Goal: Task Accomplishment & Management: Manage account settings

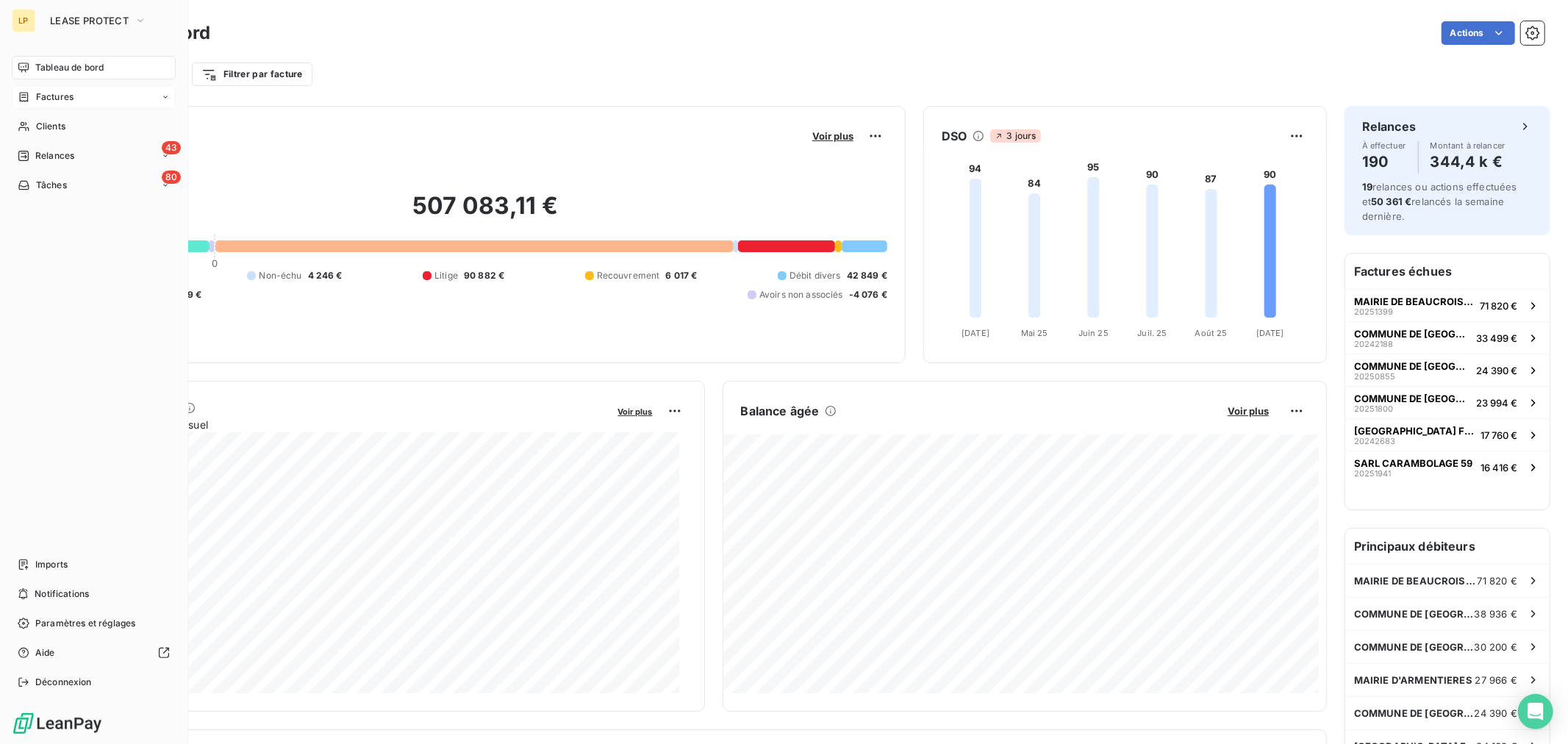
click at [33, 94] on div "Factures" at bounding box center [45, 97] width 56 height 13
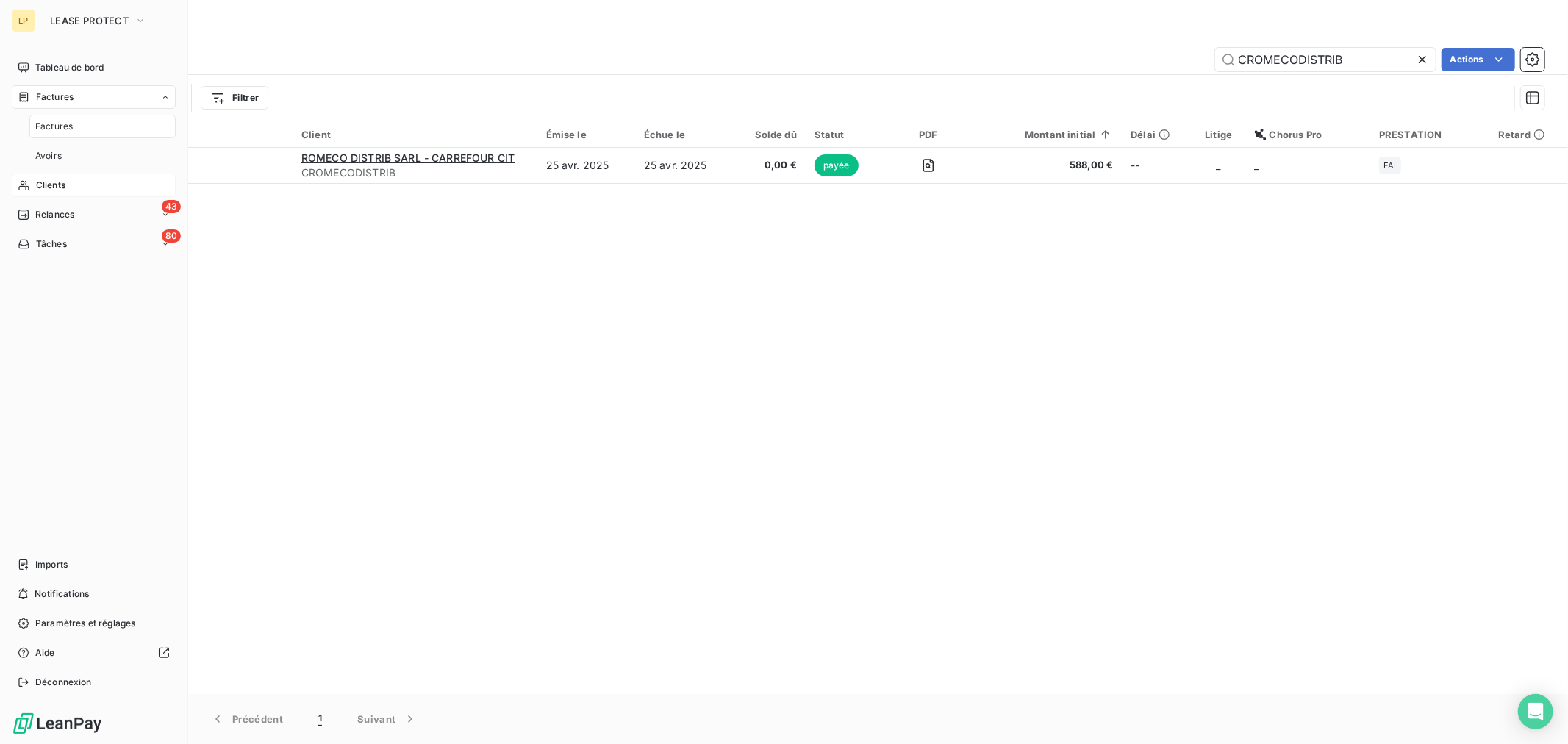
click at [71, 191] on div "Clients" at bounding box center [93, 185] width 164 height 24
click at [74, 210] on span "Relances" at bounding box center [54, 214] width 39 height 13
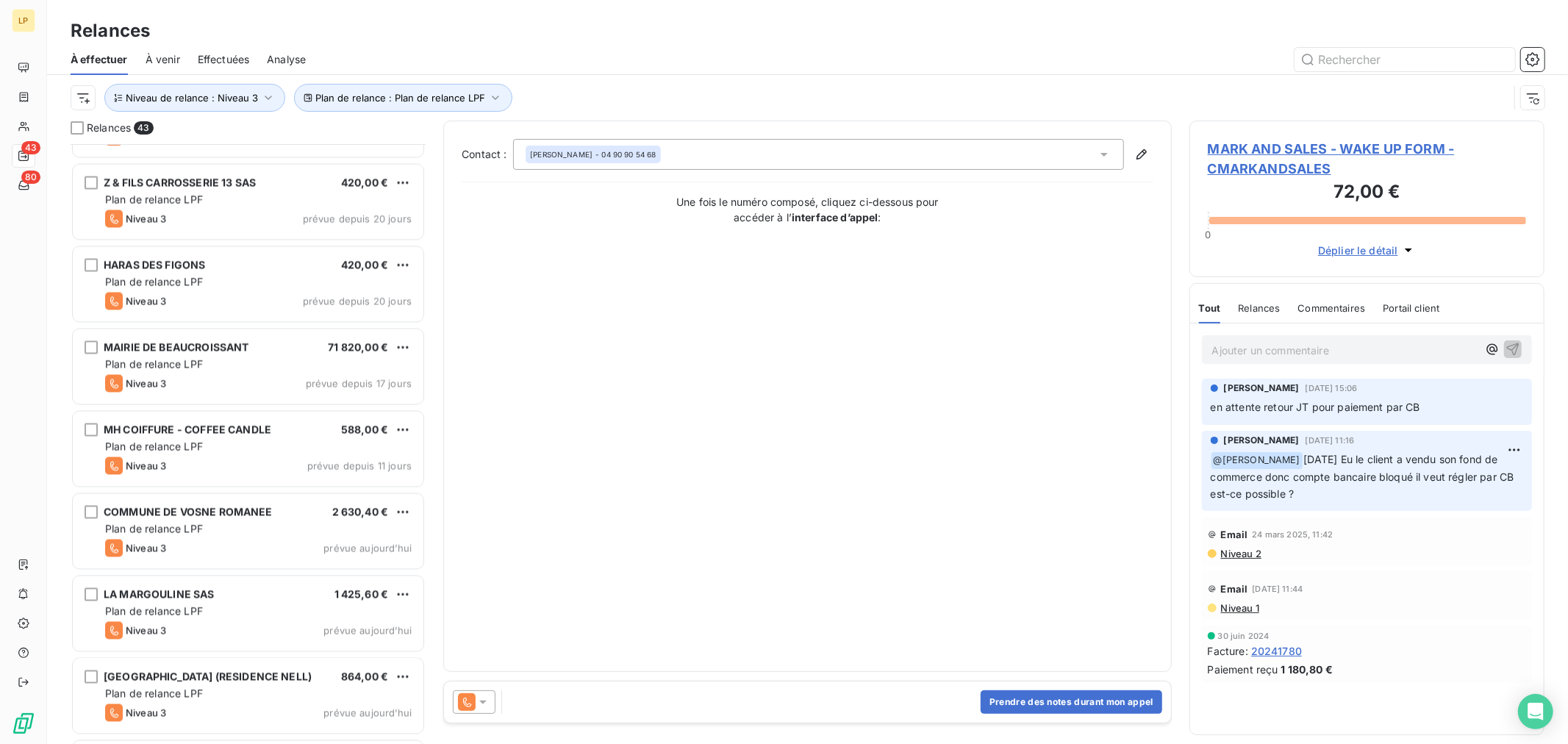
scroll to position [2942, 0]
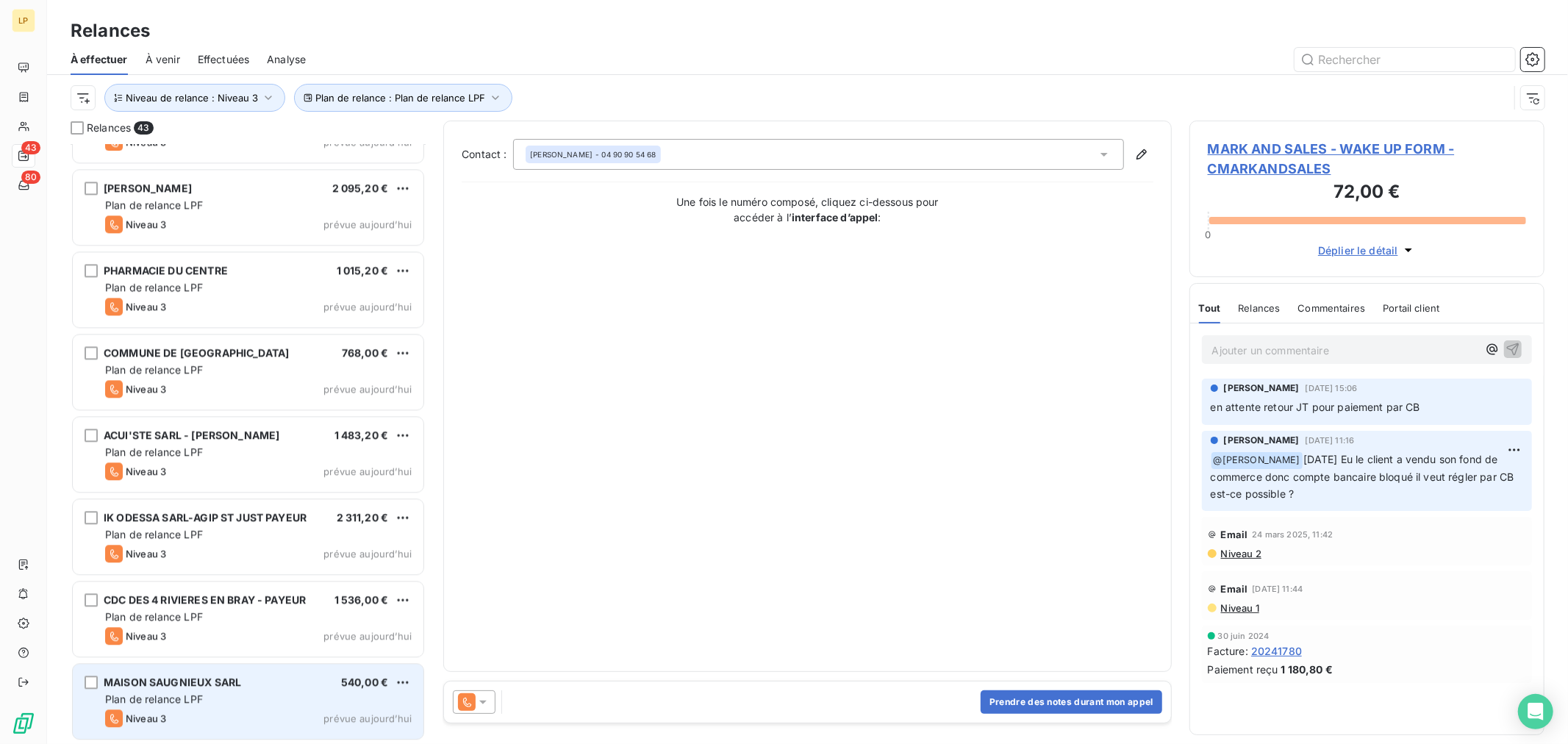
click at [240, 731] on div "MAISON SAUGNIEUX SARL 540,00 € Plan de relance LPF Niveau 3 prévue [DATE]" at bounding box center [248, 701] width 351 height 75
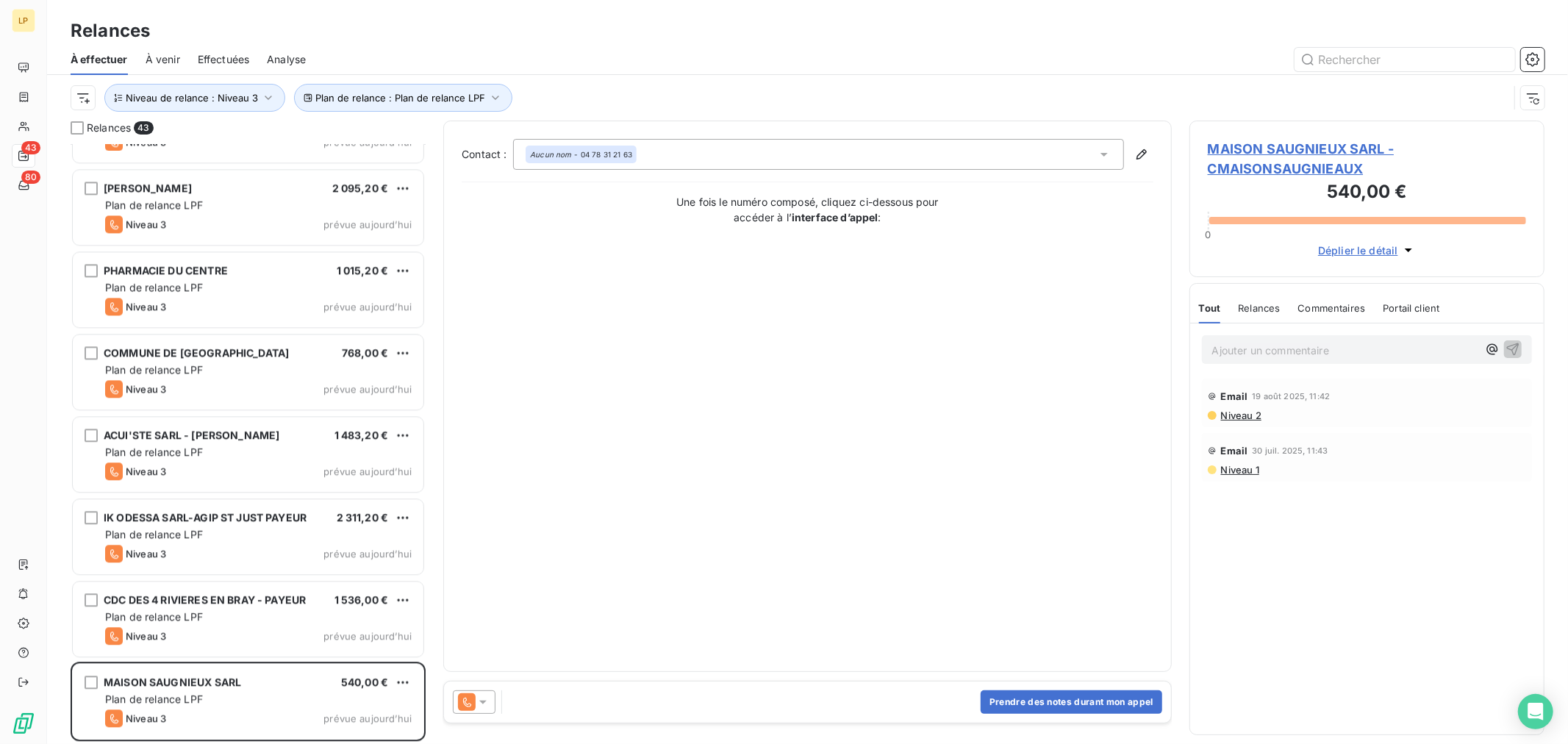
click at [1265, 156] on span "MAISON SAUGNIEUX SARL - CMAISONSAUGNIEAUX" at bounding box center [1367, 158] width 318 height 40
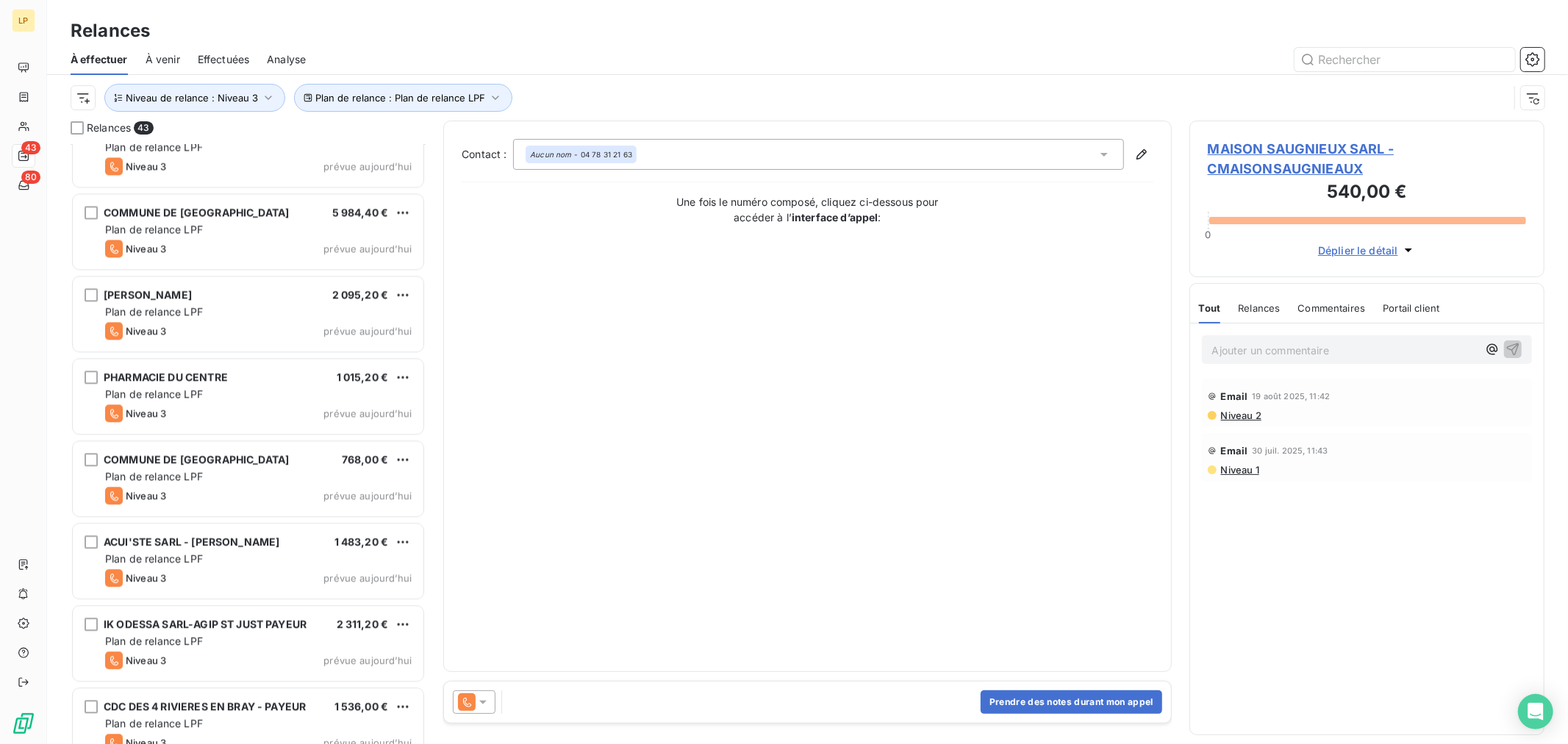
scroll to position [2942, 0]
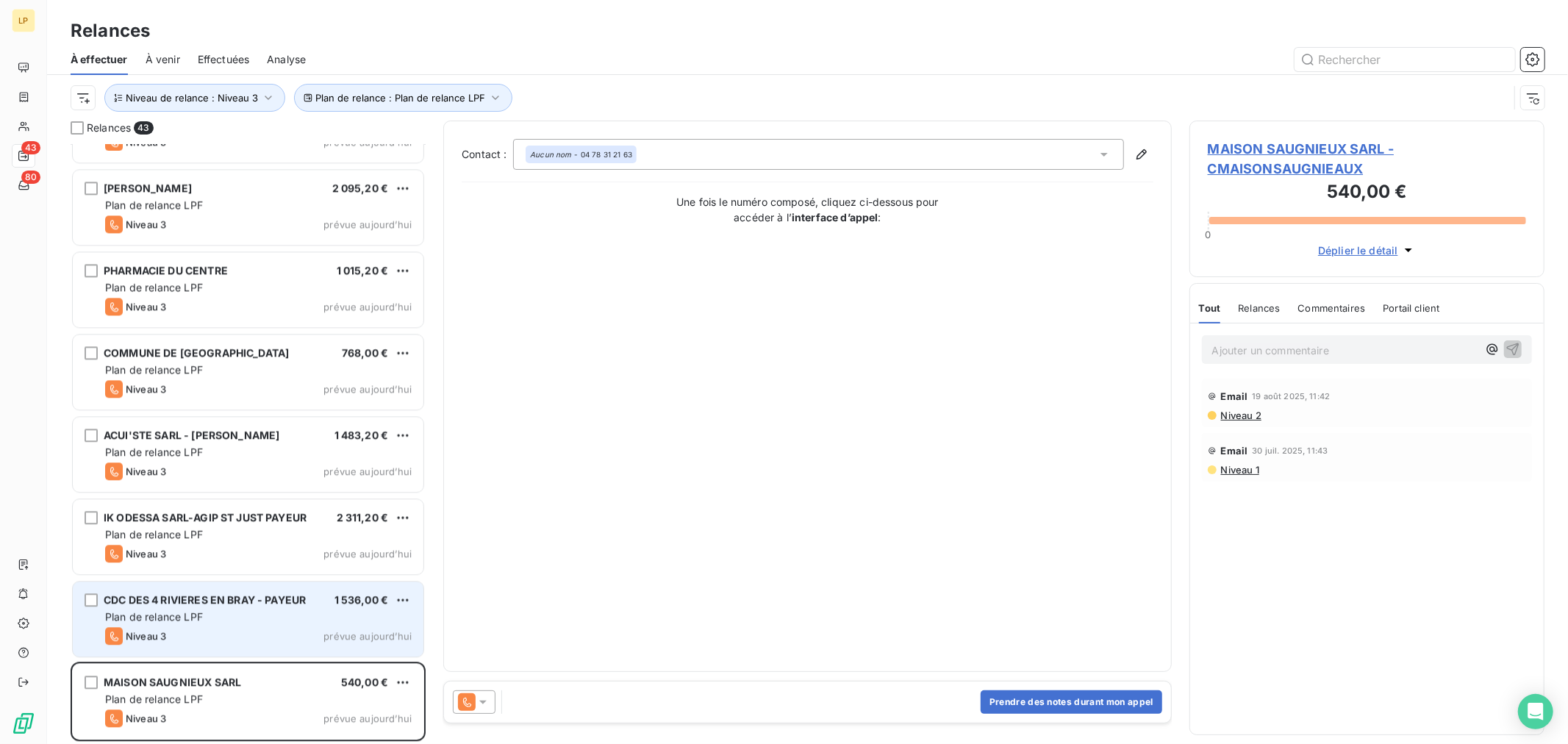
click at [212, 621] on div "Plan de relance LPF" at bounding box center [258, 616] width 307 height 14
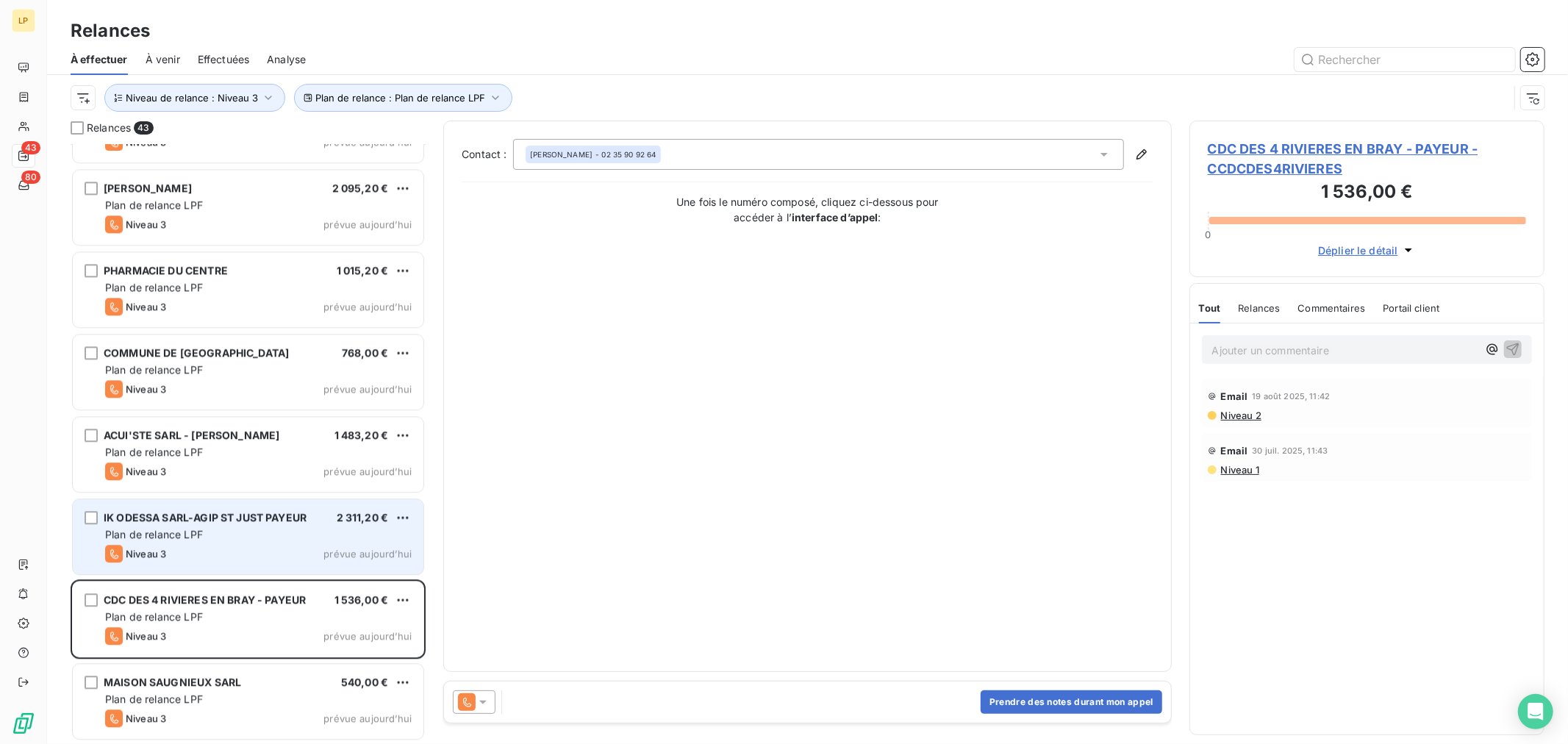
click at [188, 506] on div "IK ODESSA SARL-AGIP ST JUST PAYEUR 2 311,20 € Plan de relance LPF Niveau 3 prév…" at bounding box center [248, 537] width 351 height 75
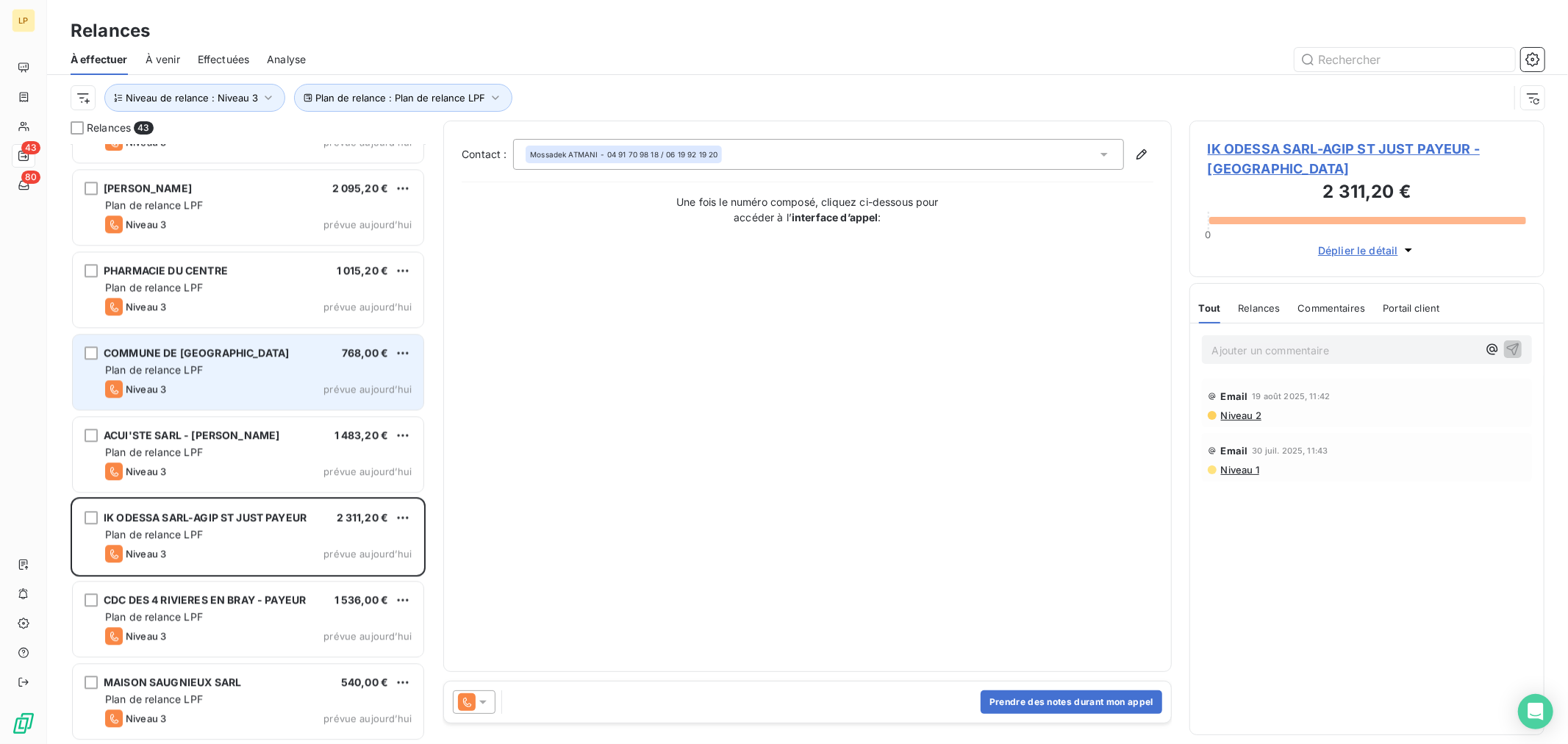
click at [240, 382] on div "Niveau 3 prévue aujourd’hui" at bounding box center [258, 388] width 307 height 18
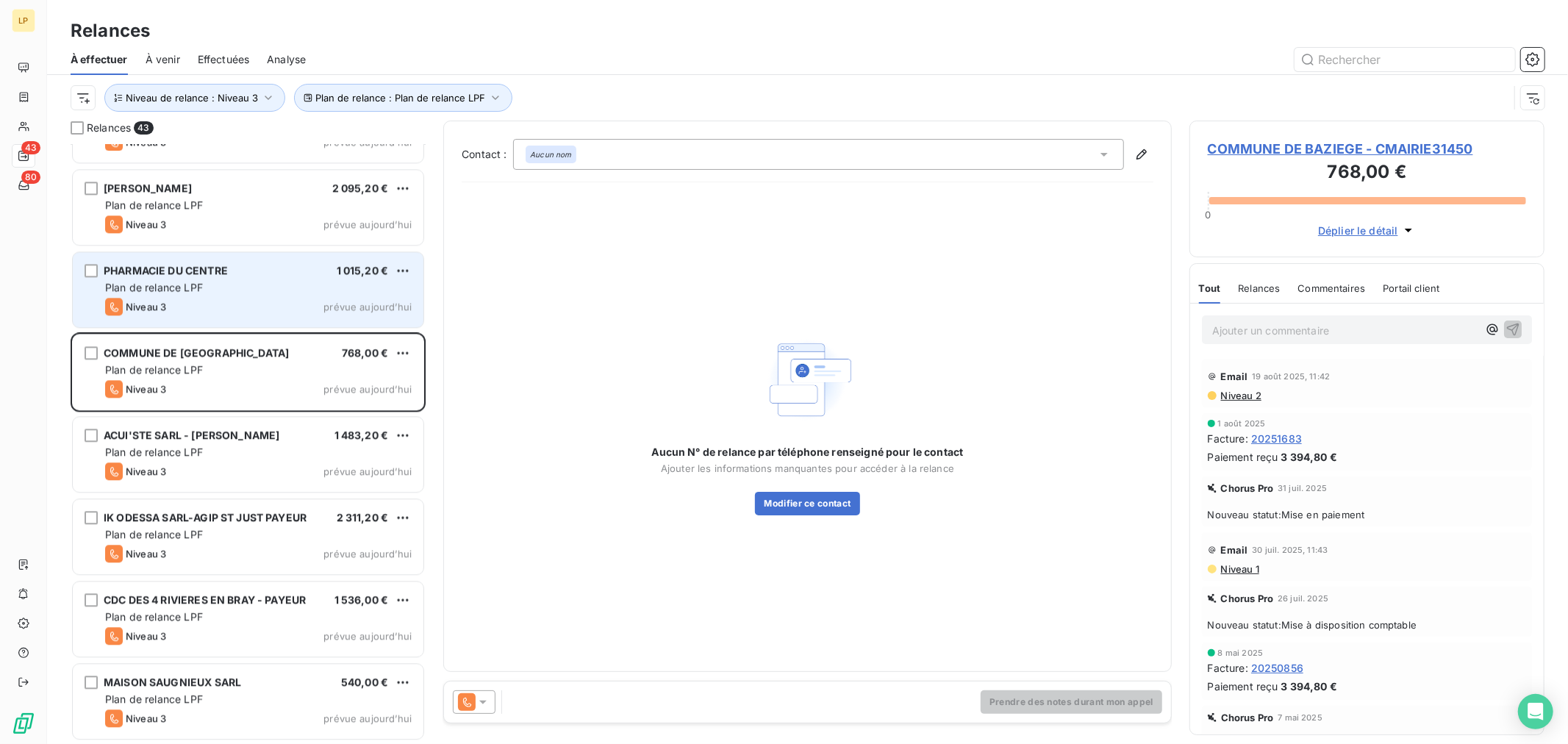
click at [251, 316] on div "PHARMACIE DU CENTRE 1 015,20 € Plan de relance LPF Niveau 3 prévue [DATE]" at bounding box center [248, 289] width 351 height 75
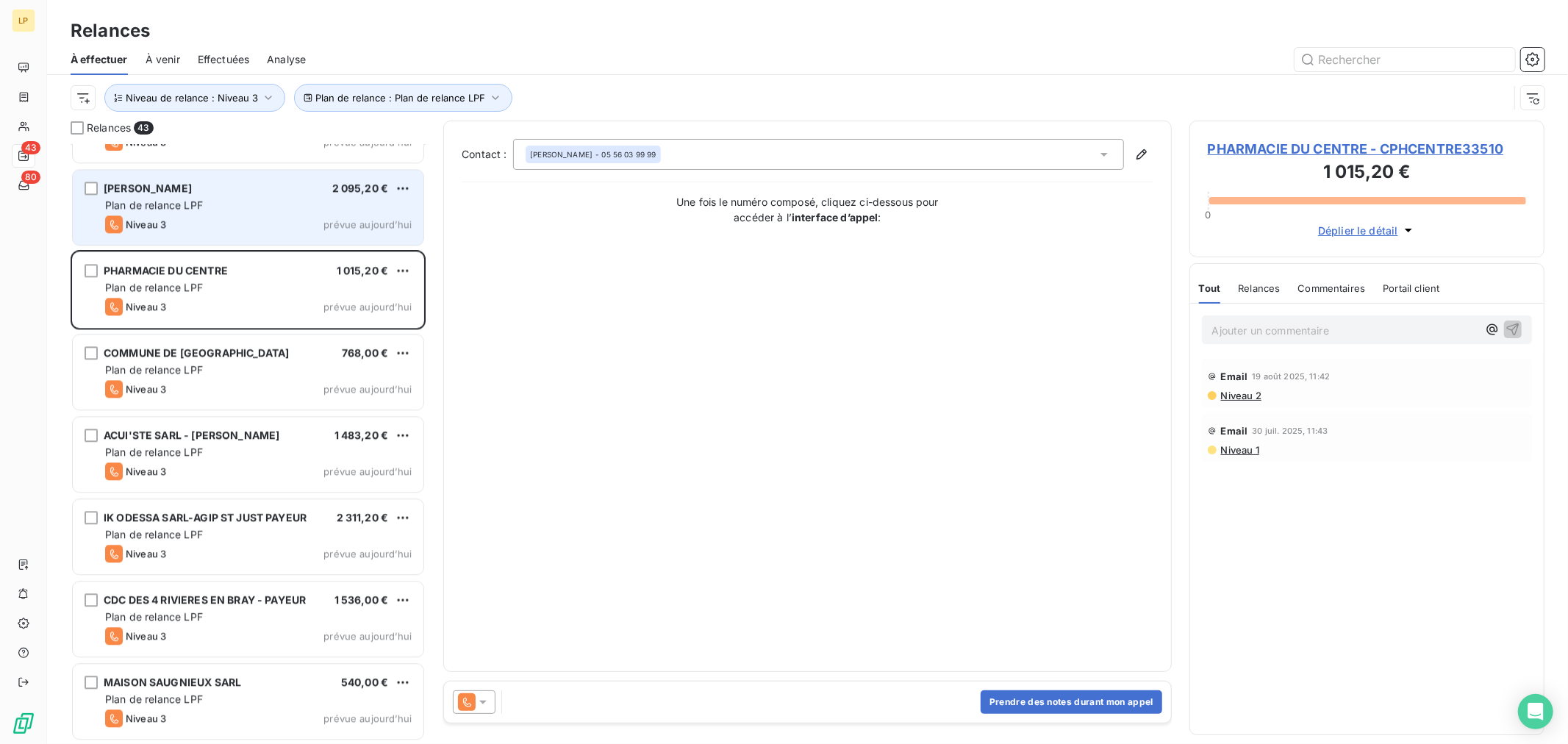
click at [231, 228] on div "Niveau 3 prévue aujourd’hui" at bounding box center [258, 224] width 307 height 18
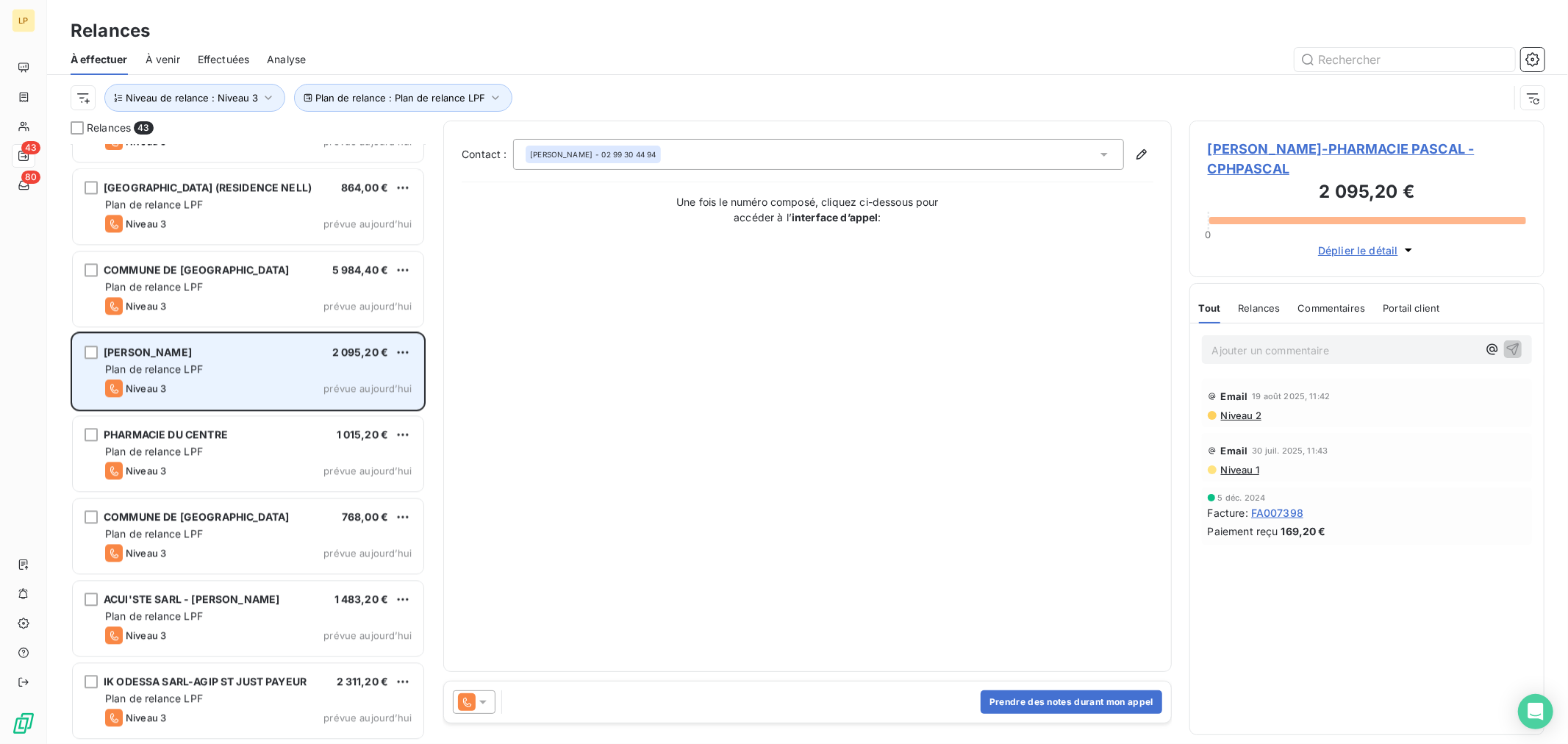
scroll to position [2697, 0]
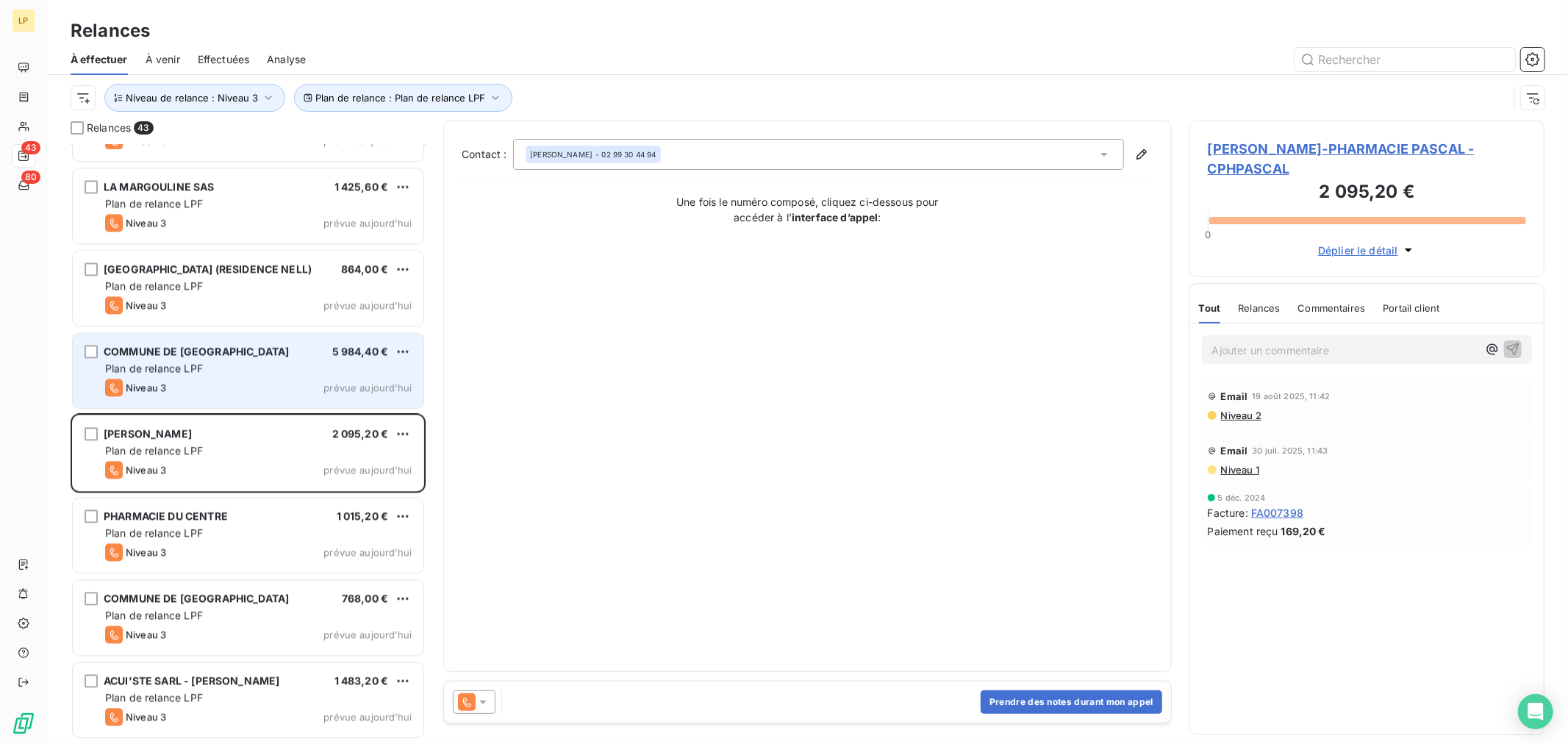
click at [196, 384] on div "Niveau 3 prévue aujourd’hui" at bounding box center [258, 387] width 307 height 18
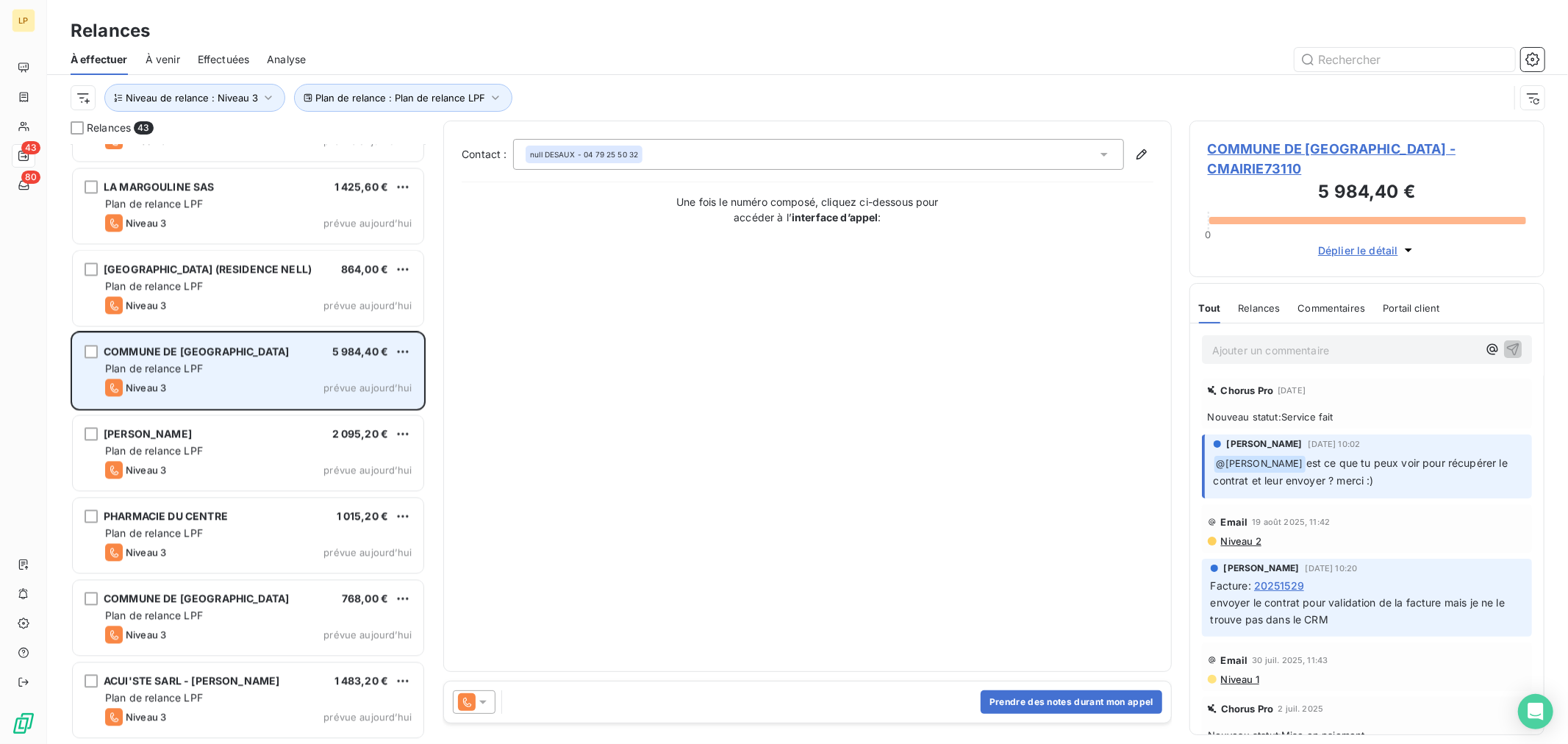
click at [191, 334] on div "COMMUNE DE [GEOGRAPHIC_DATA] 5 984,40 € Plan de relance LPF Niveau 3 prévue [DA…" at bounding box center [248, 370] width 351 height 75
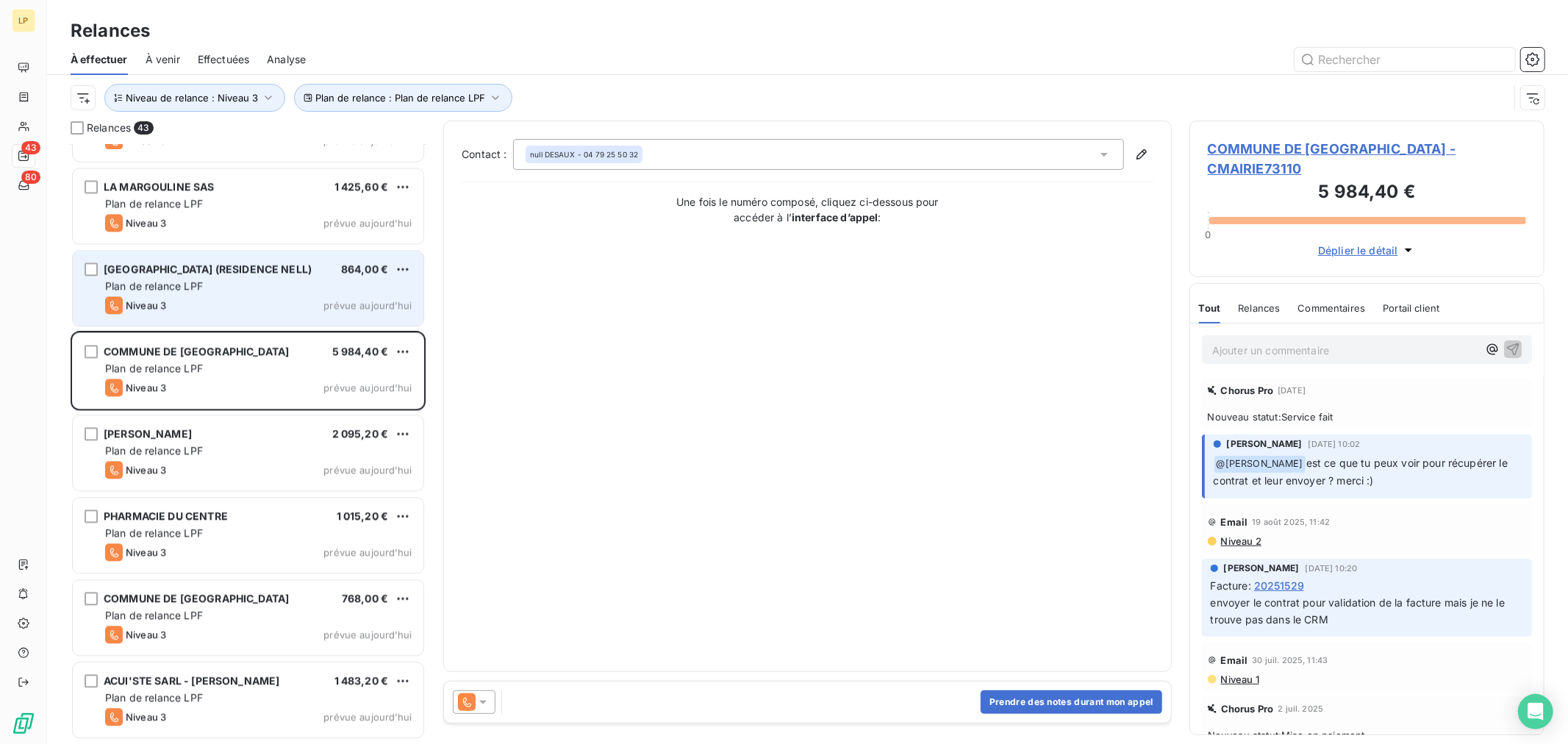
click at [204, 299] on div "Niveau 3 prévue aujourd’hui" at bounding box center [258, 305] width 307 height 18
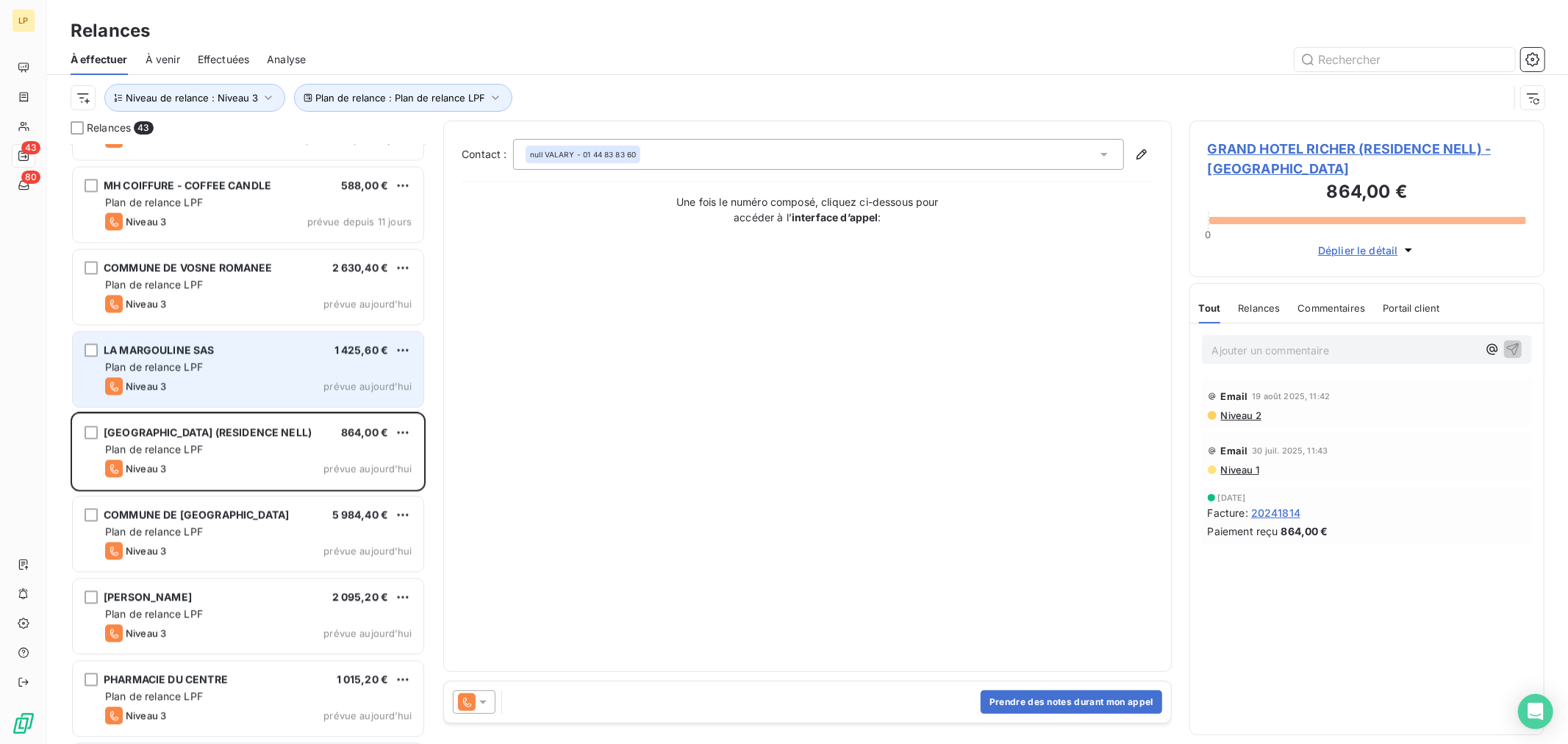
scroll to position [2370, 0]
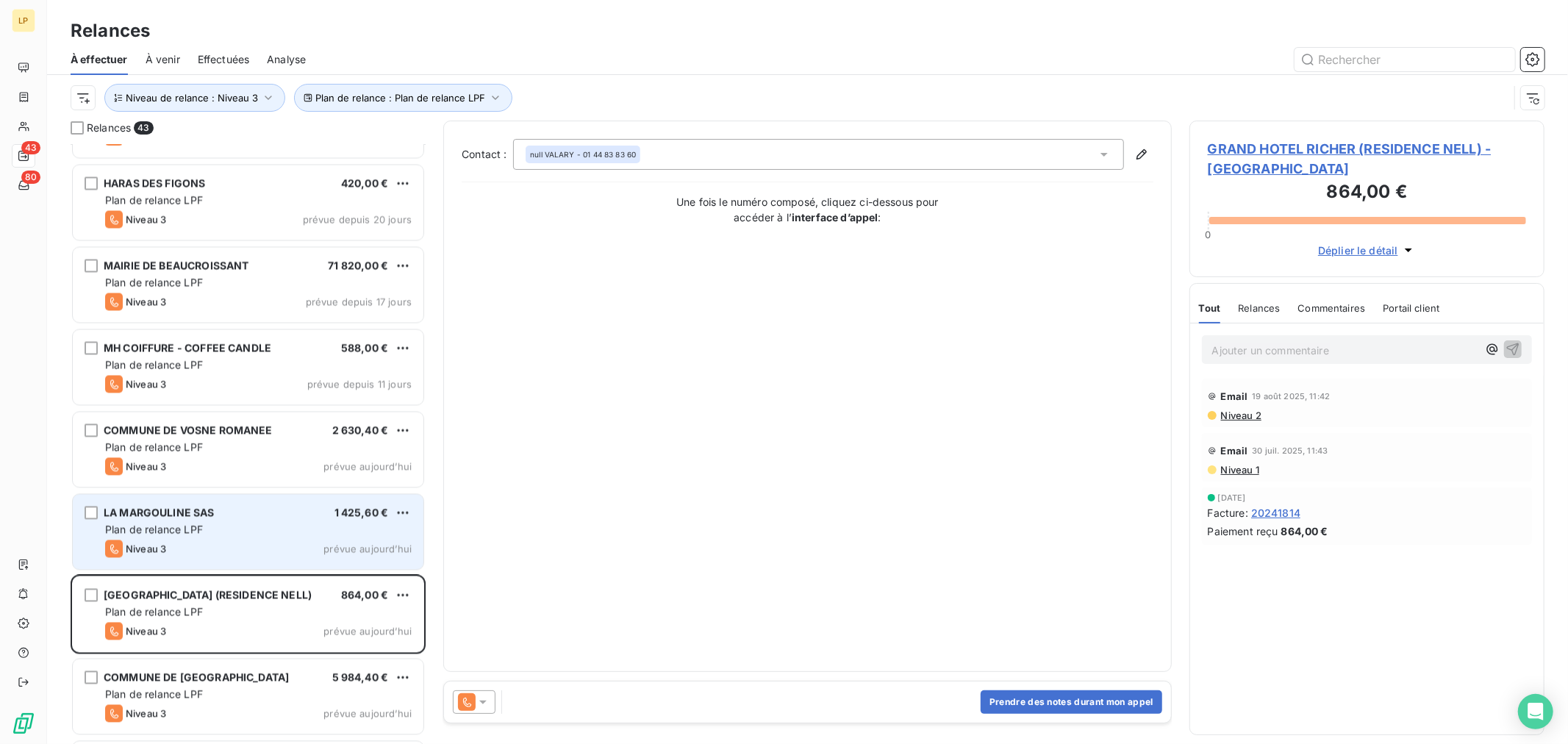
click at [243, 548] on div "Niveau 3 prévue aujourd’hui" at bounding box center [258, 549] width 307 height 18
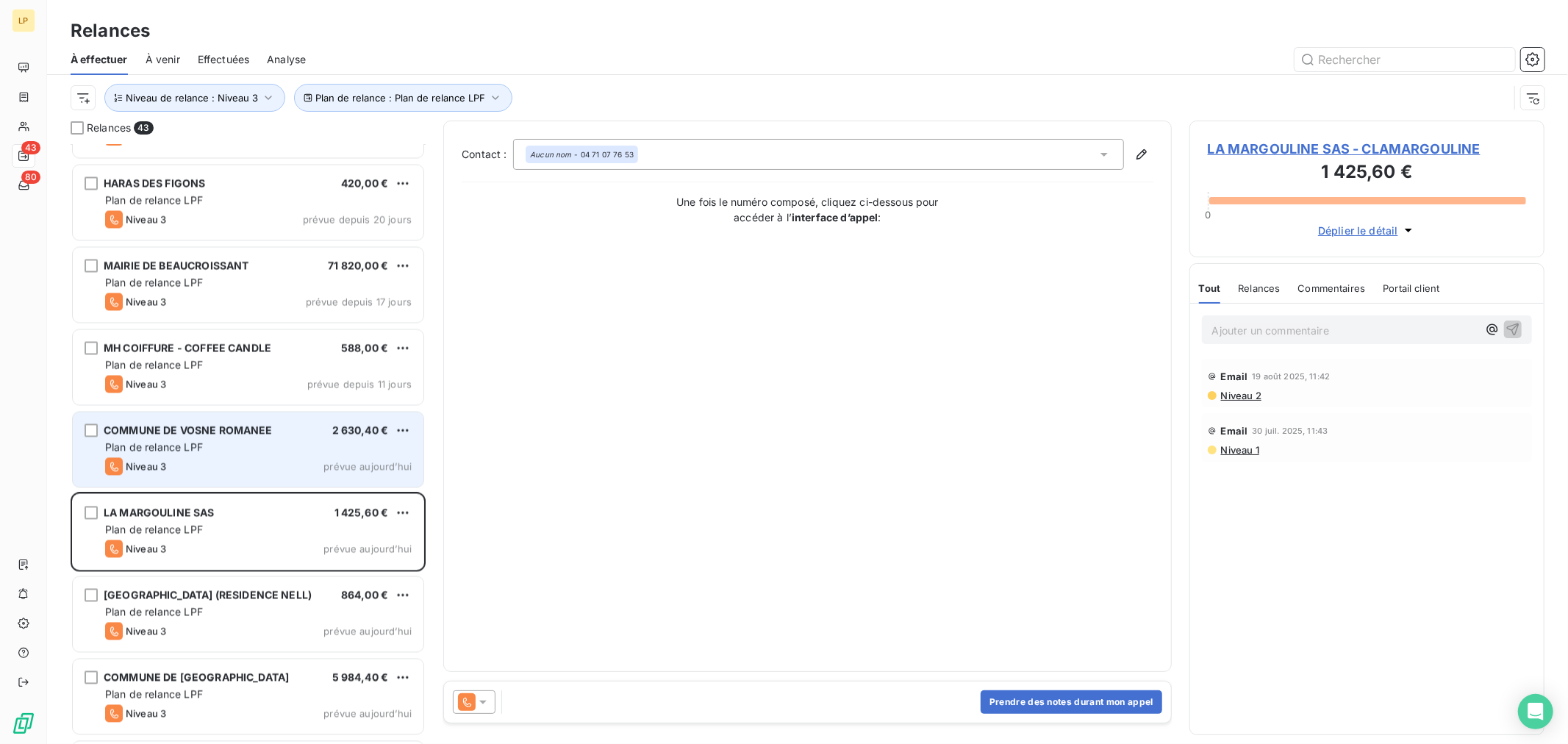
click at [225, 486] on div "COMMUNE DE VOSNE ROMANEE 2 630,40 € Plan de relance LPF Niveau 3 prévue [DATE]" at bounding box center [248, 450] width 351 height 75
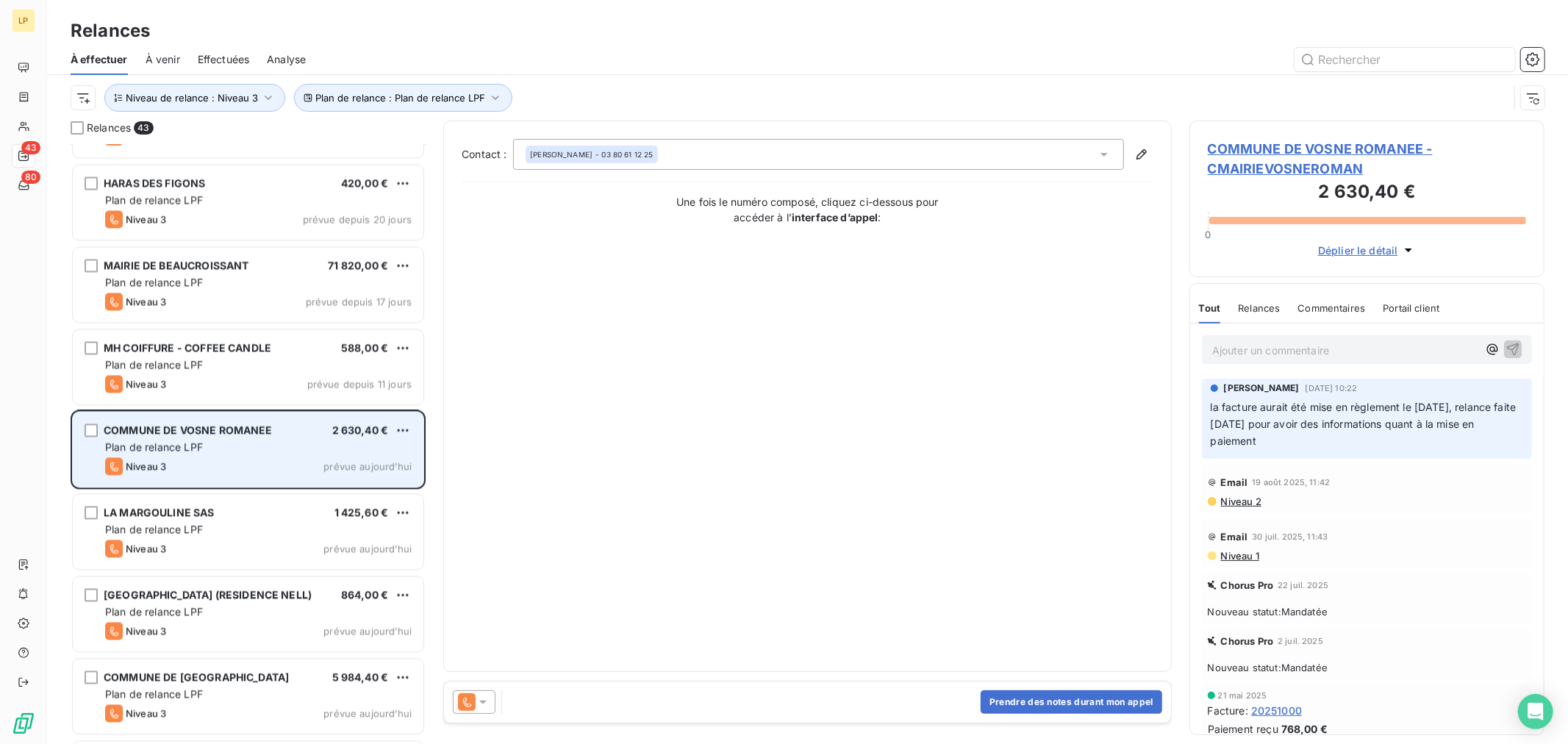
click at [221, 419] on div "COMMUNE DE VOSNE ROMANEE 2 630,40 € Plan de relance LPF Niveau 3 prévue [DATE]" at bounding box center [248, 450] width 351 height 75
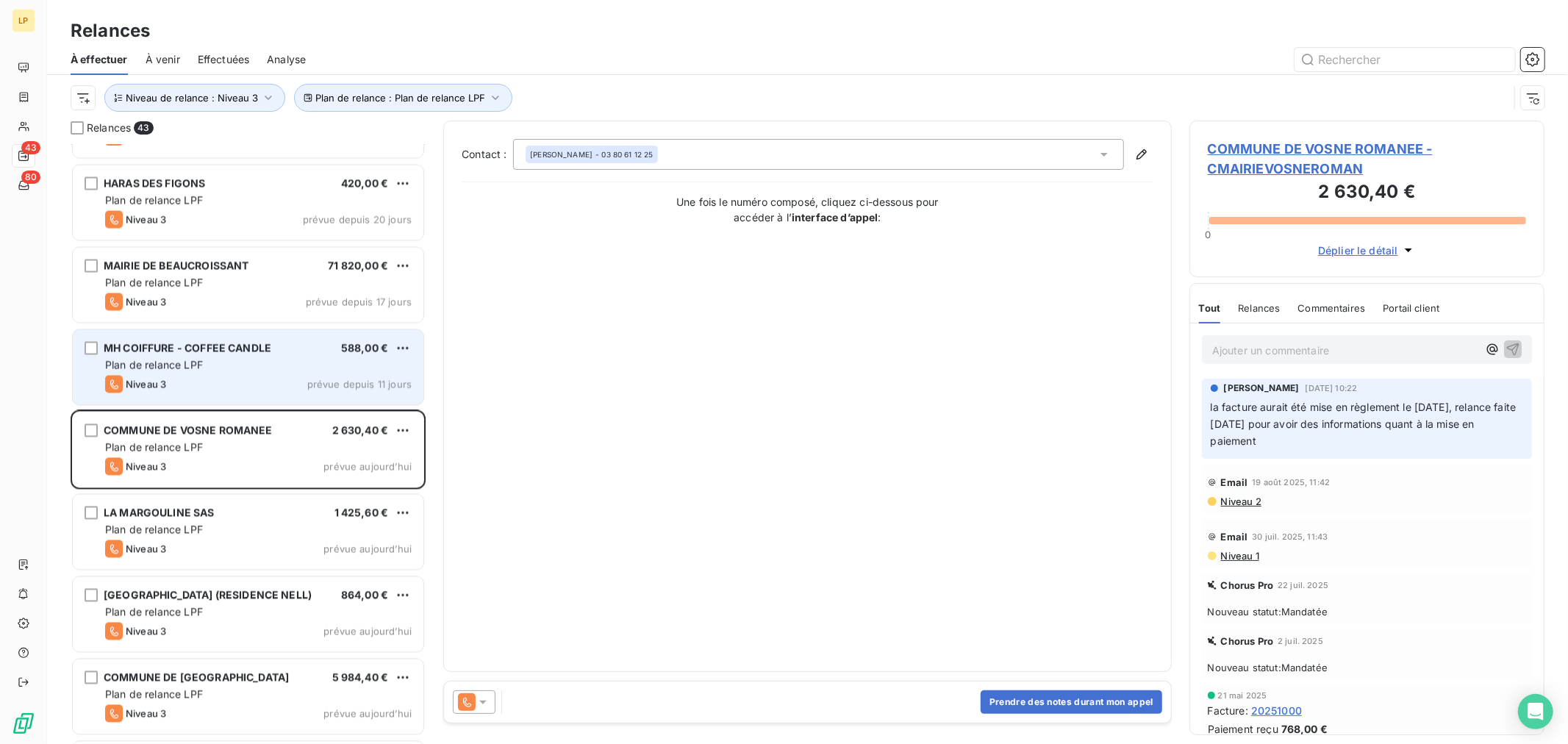
click at [237, 343] on span "MH COIFFURE - COFFEE CANDLE" at bounding box center [187, 348] width 168 height 12
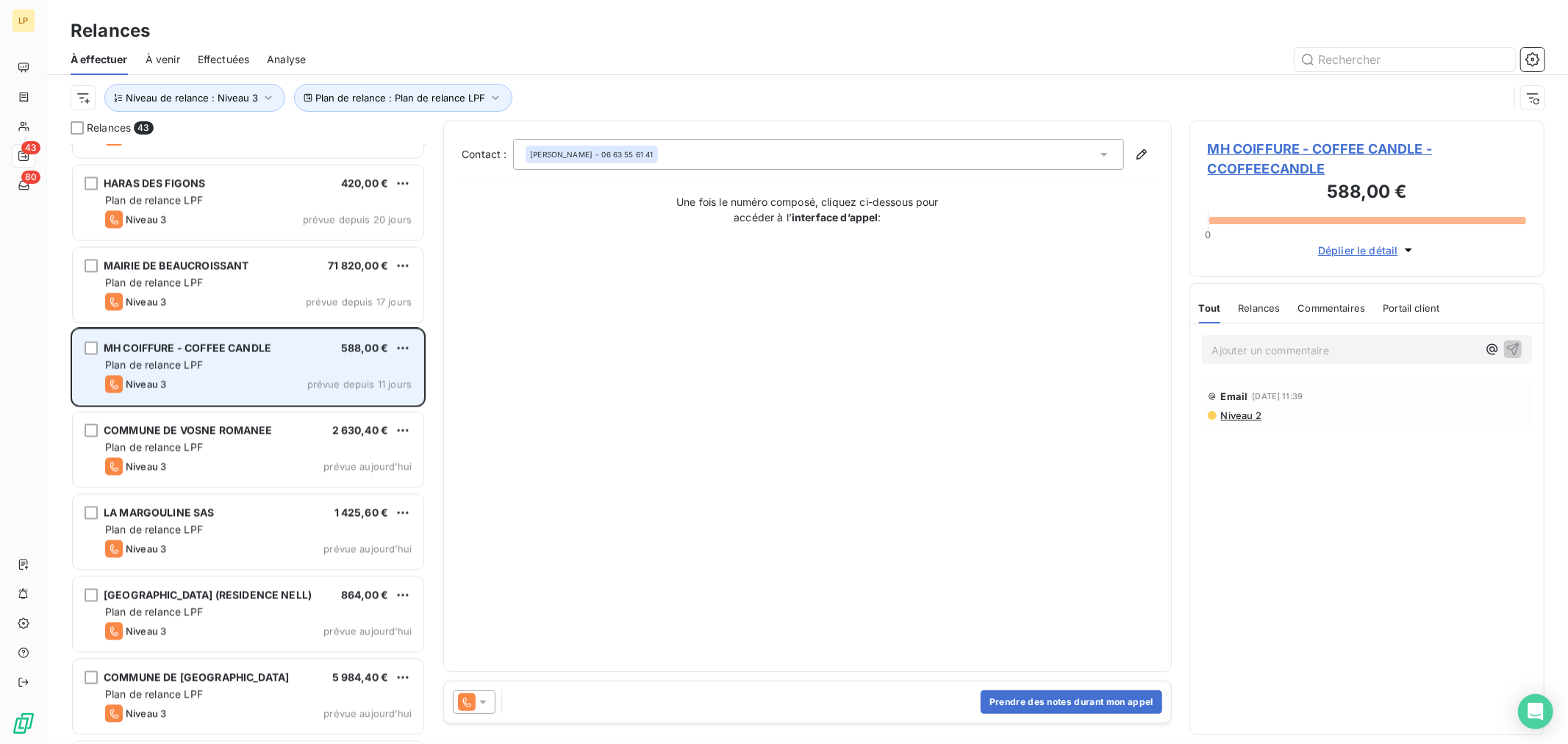
scroll to position [2288, 0]
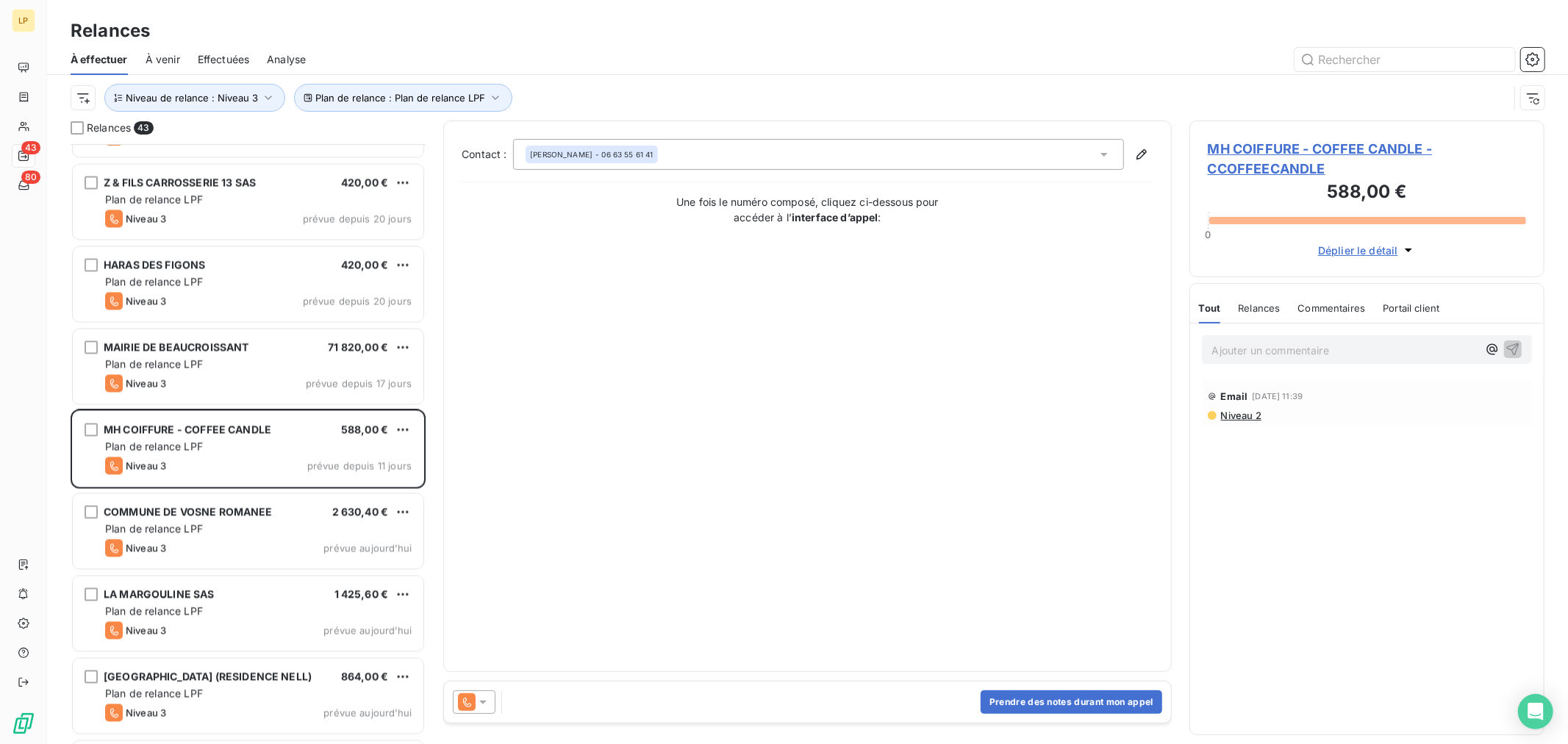
click at [273, 398] on div "MAIRIE DE BEAUCROISSANT 71 820,00 € Plan de relance LPF Niveau 3 prévue depuis …" at bounding box center [248, 367] width 351 height 75
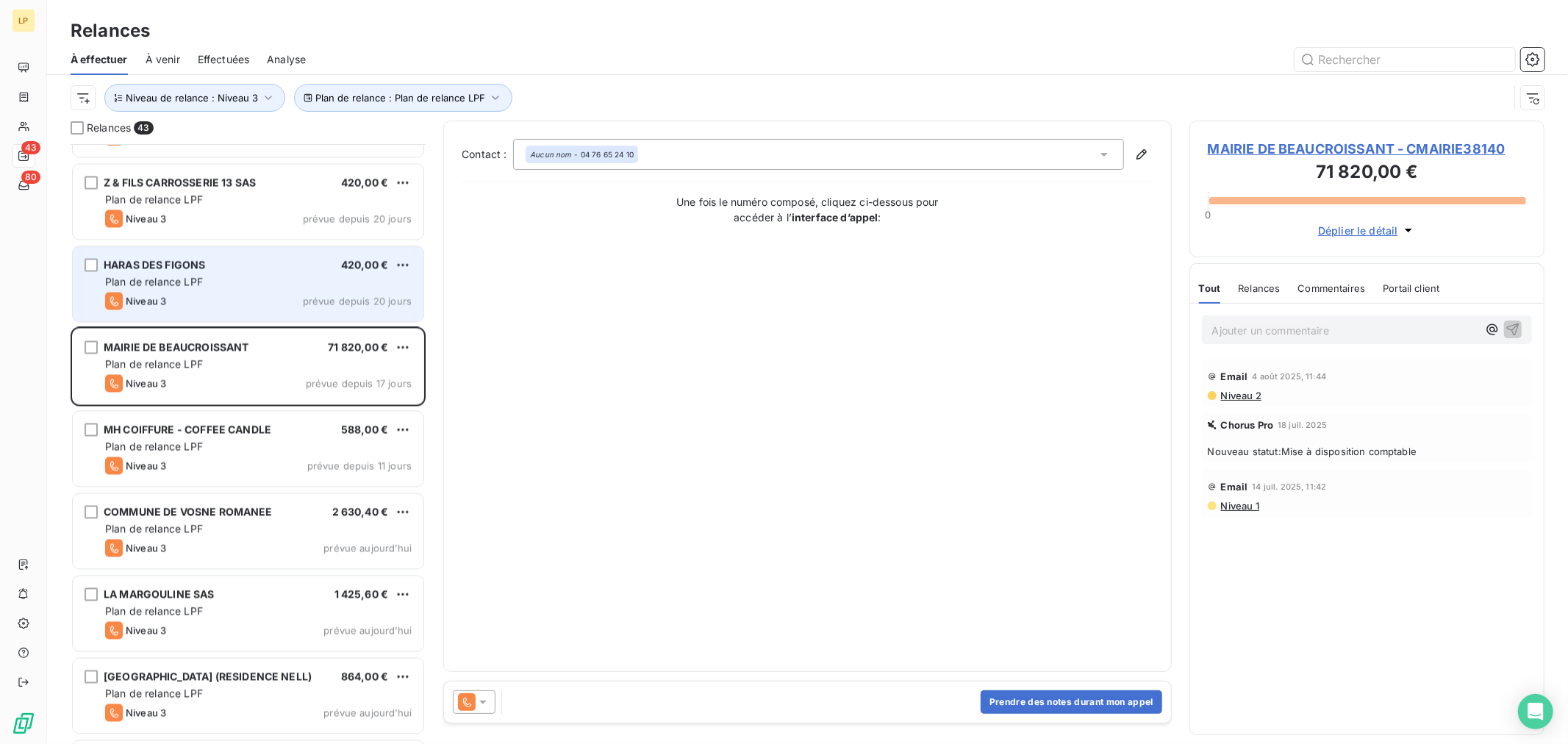
click at [243, 317] on div "HARAS DES FIGONS 420,00 € Plan de relance LPF Niveau 3 prévue depuis 20 jours" at bounding box center [248, 284] width 351 height 75
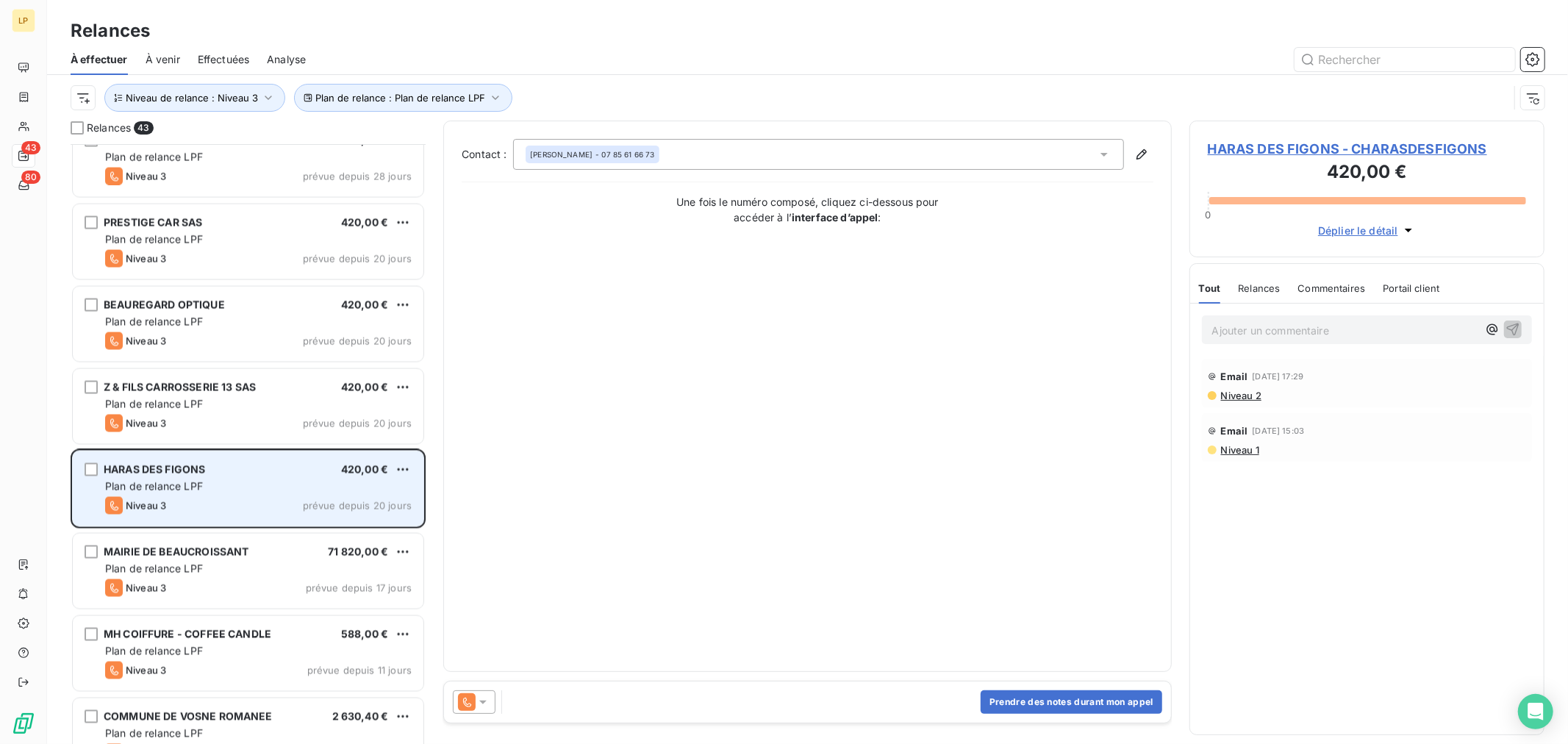
scroll to position [2042, 0]
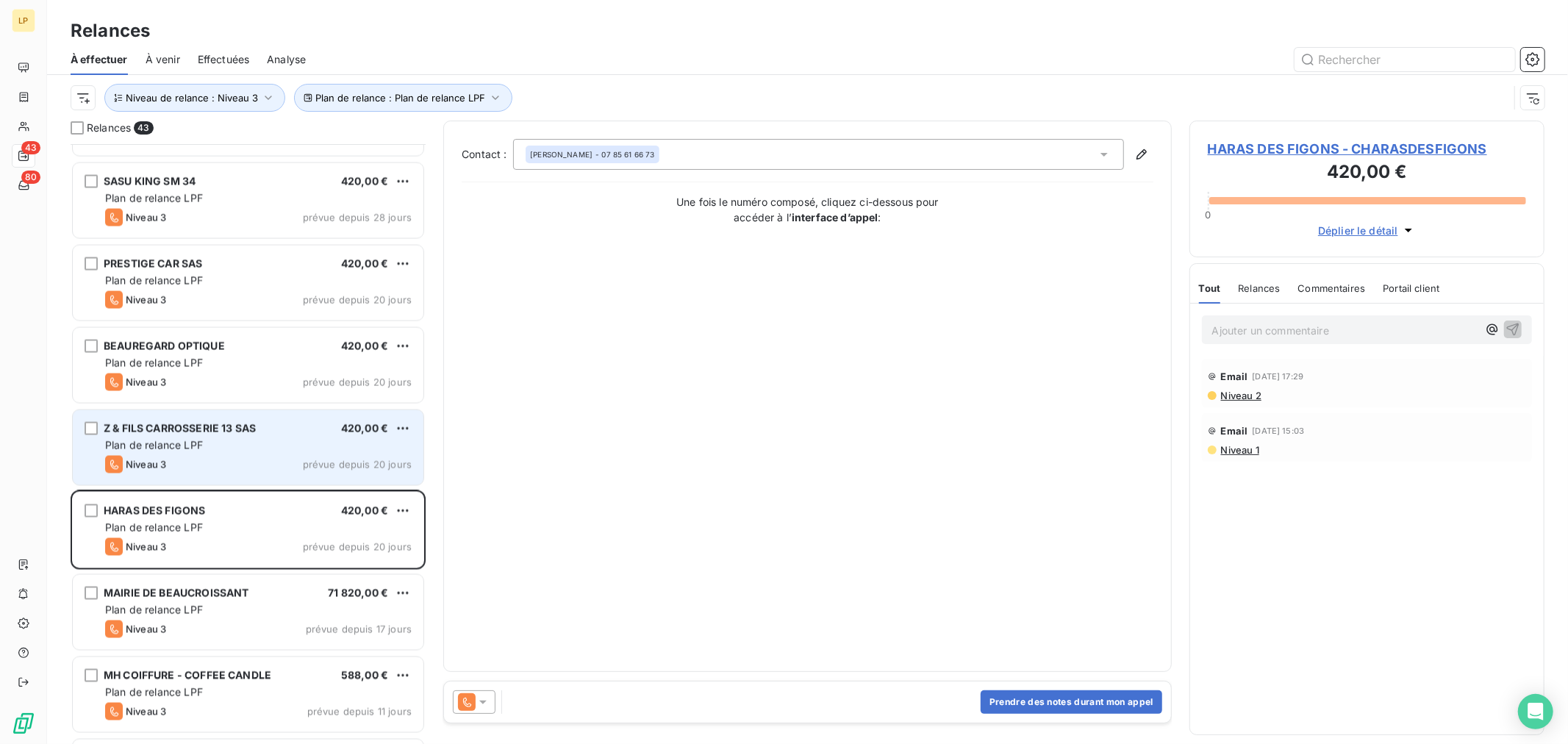
click at [206, 456] on div "Niveau 3 prévue depuis 20 jours" at bounding box center [258, 465] width 307 height 18
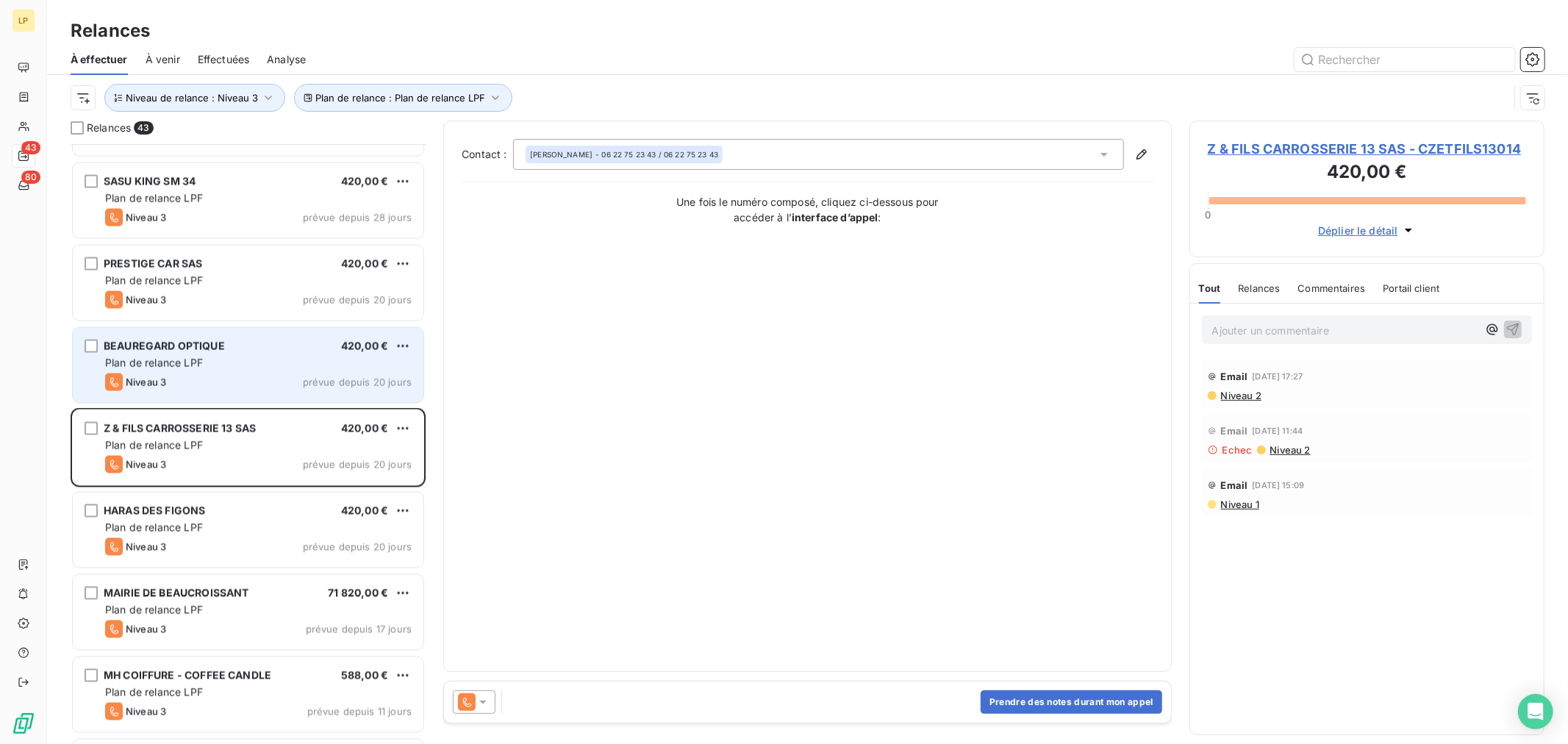
click at [196, 383] on div "Niveau 3 prévue depuis 20 jours" at bounding box center [258, 382] width 307 height 18
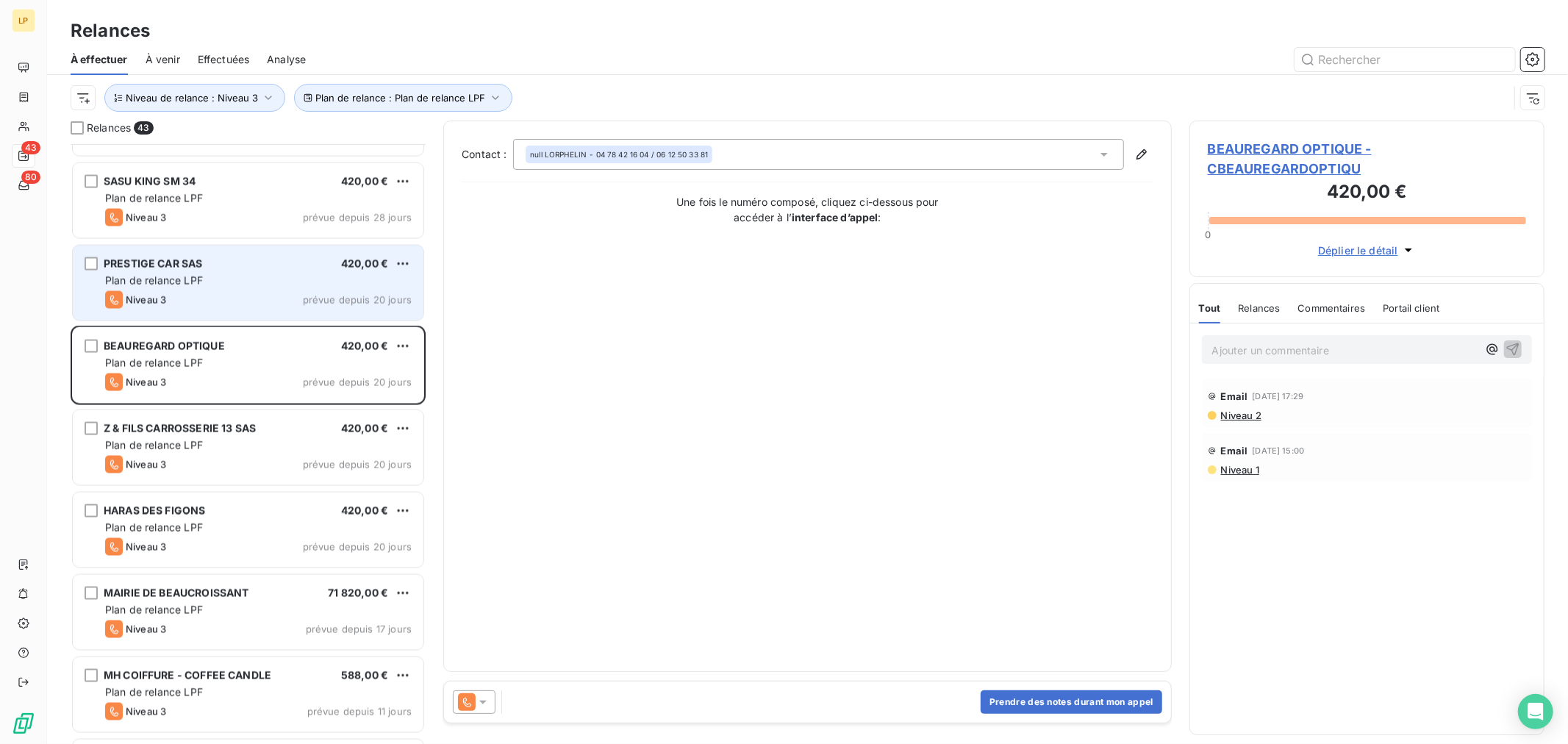
click at [216, 304] on div "Niveau 3 prévue depuis 20 jours" at bounding box center [258, 299] width 307 height 18
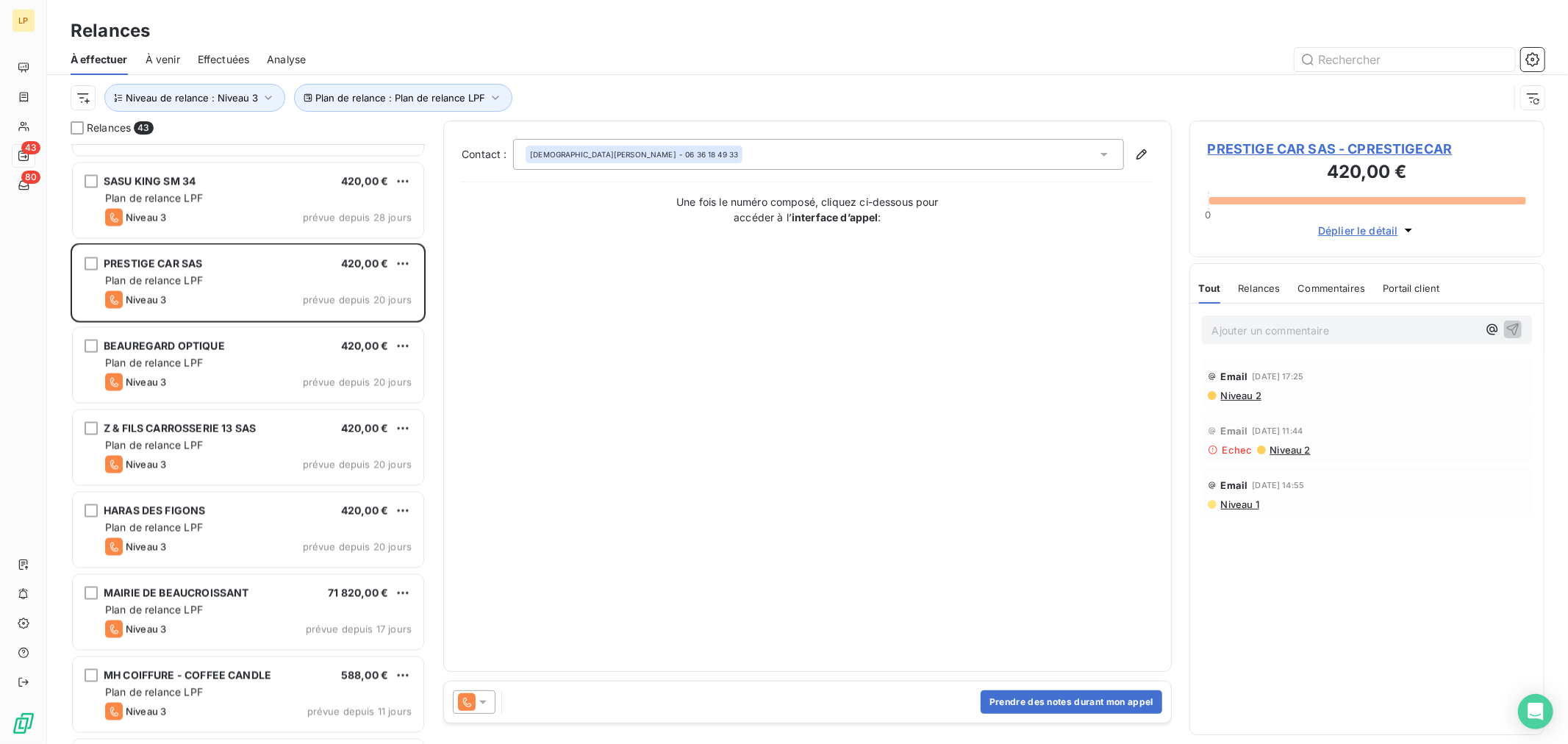
scroll to position [1961, 0]
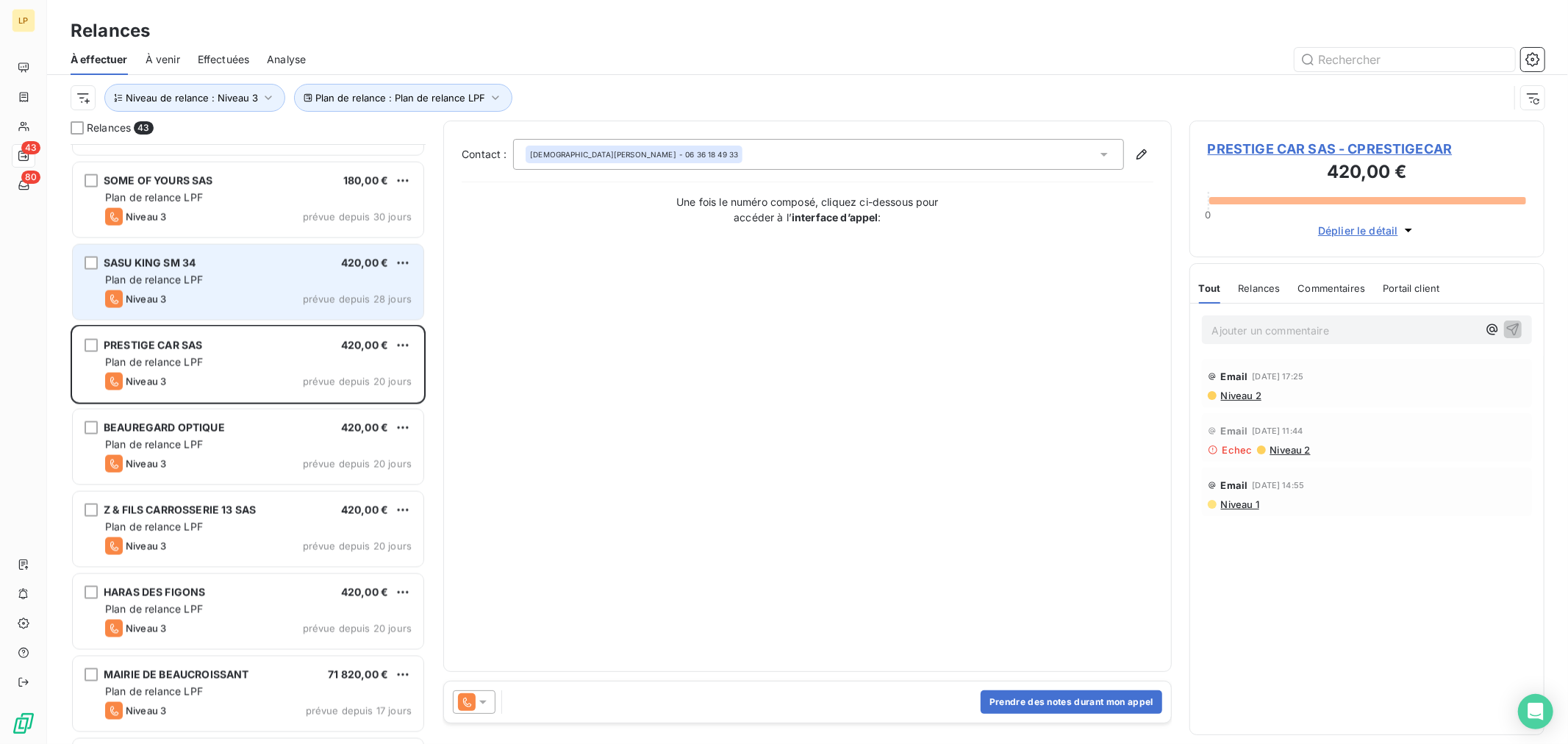
click at [236, 291] on div "Niveau 3 prévue depuis 28 jours" at bounding box center [258, 299] width 307 height 18
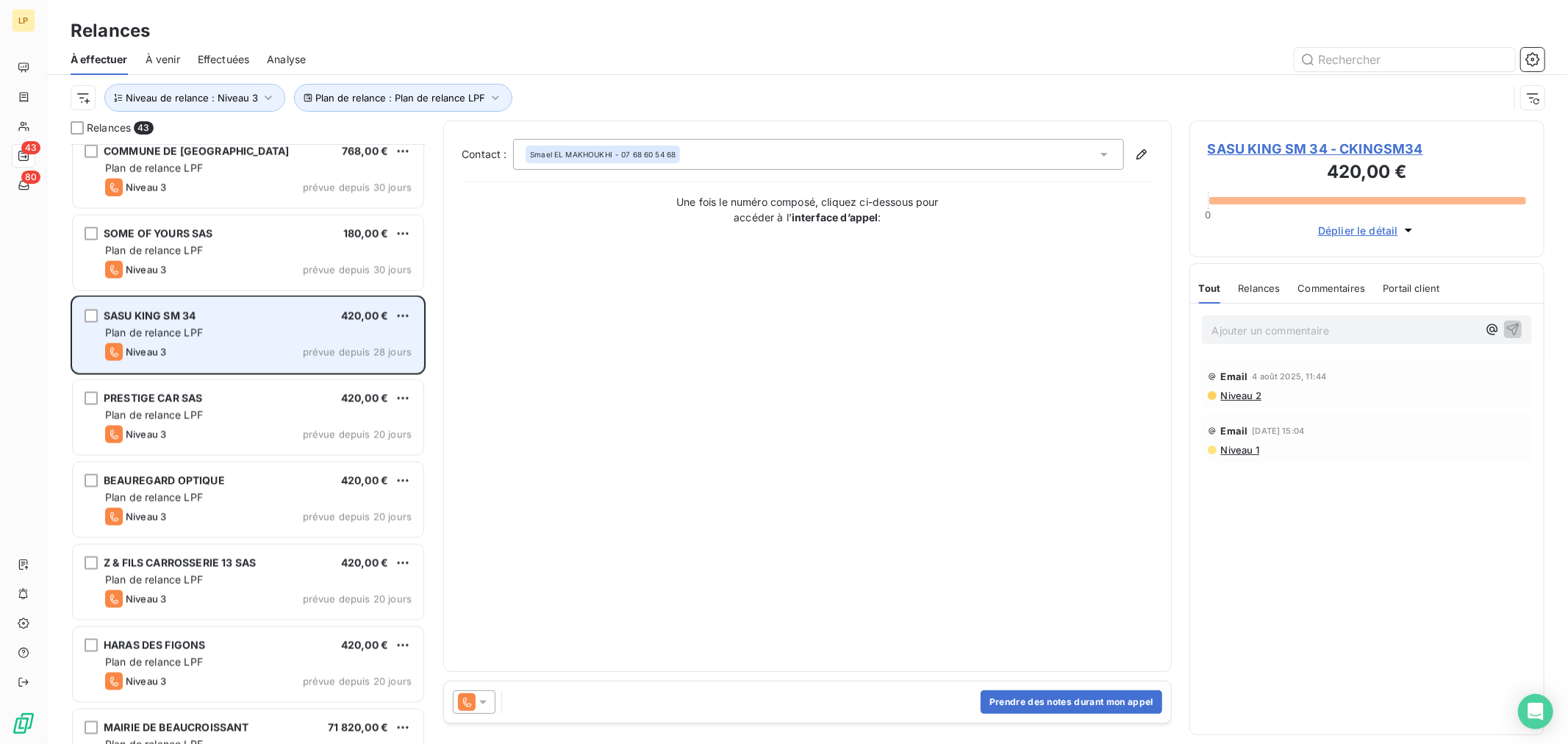
scroll to position [1879, 0]
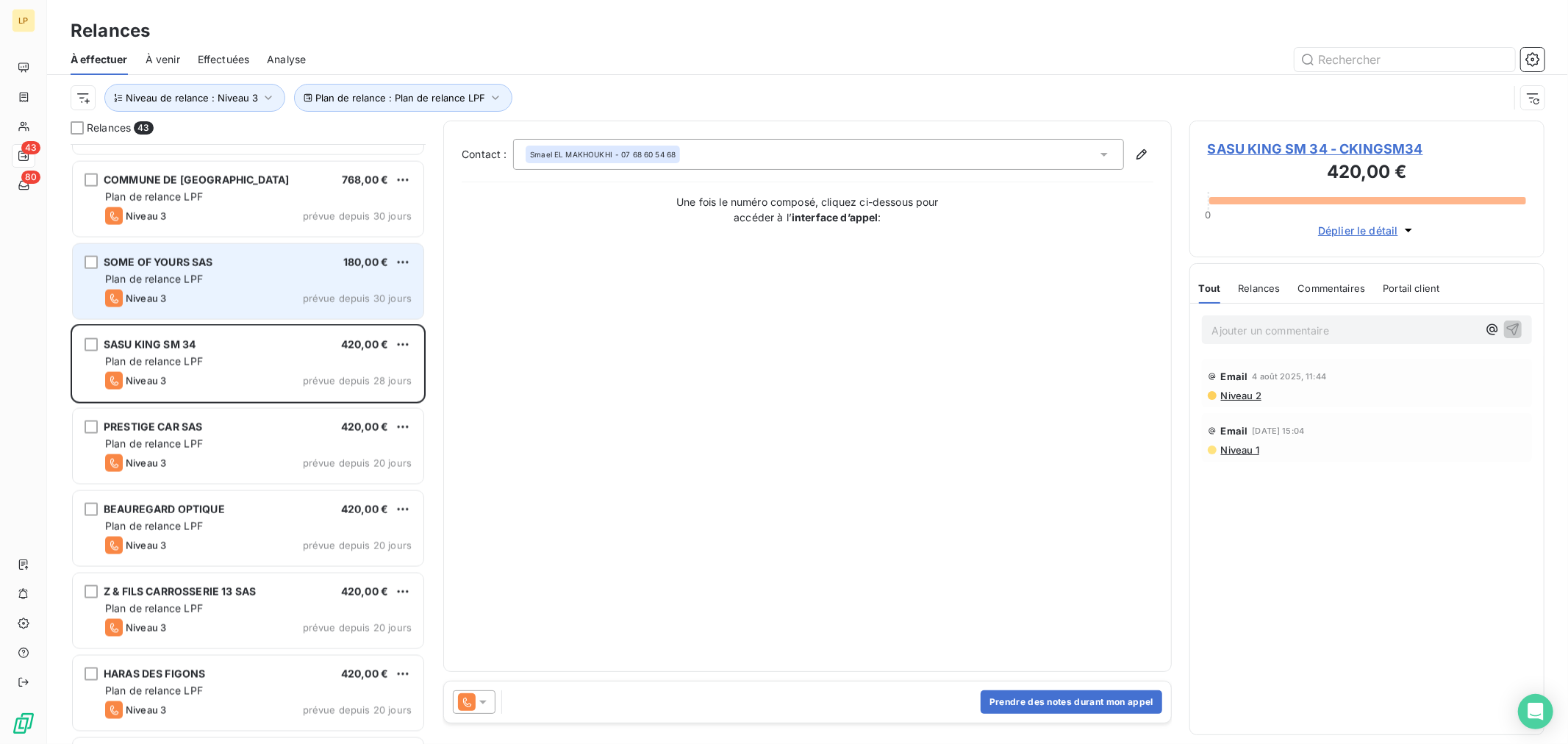
click at [238, 312] on div "SOME OF YOURS SAS 180,00 € Plan de relance LPF Niveau 3 prévue depuis 30 jours" at bounding box center [248, 282] width 351 height 75
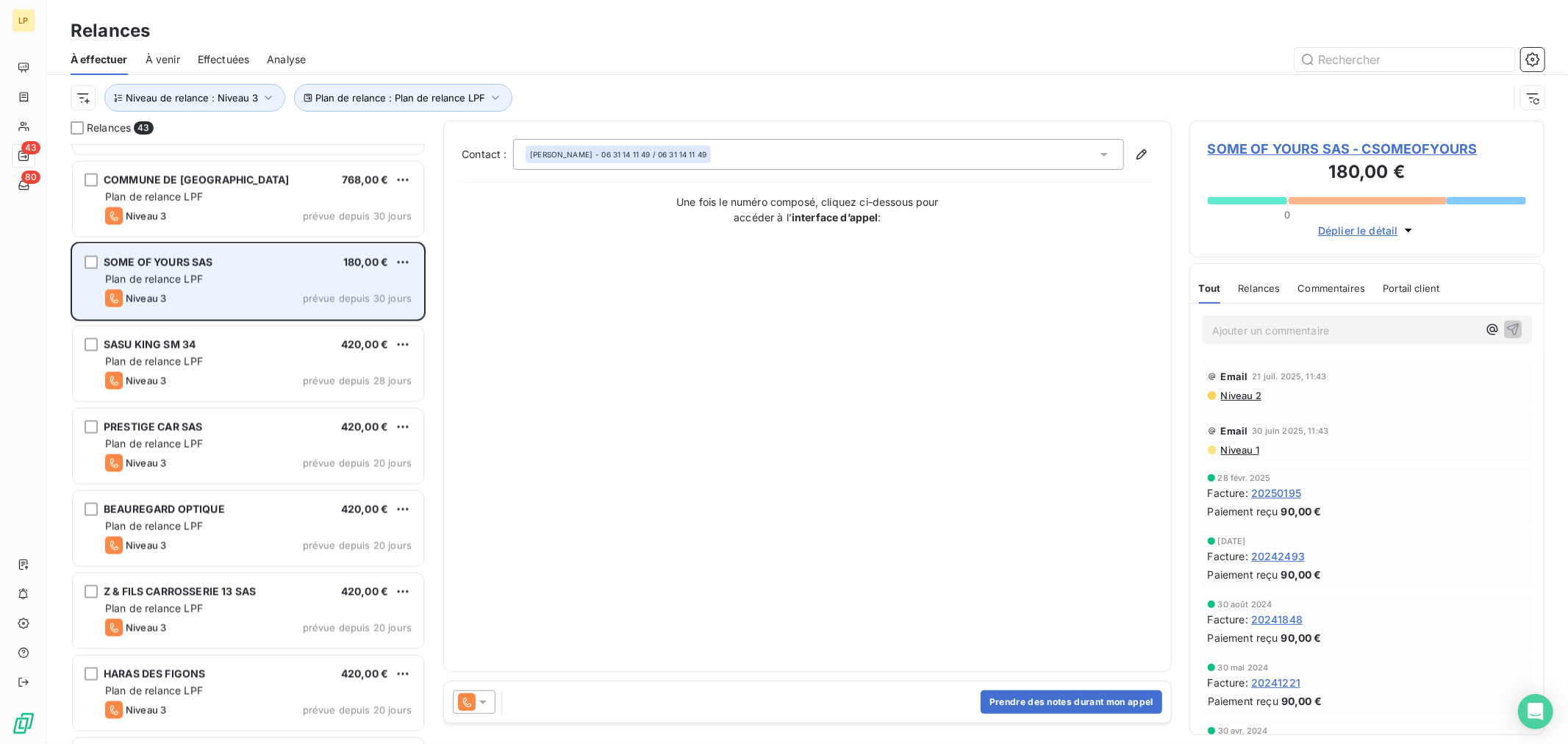
scroll to position [1716, 0]
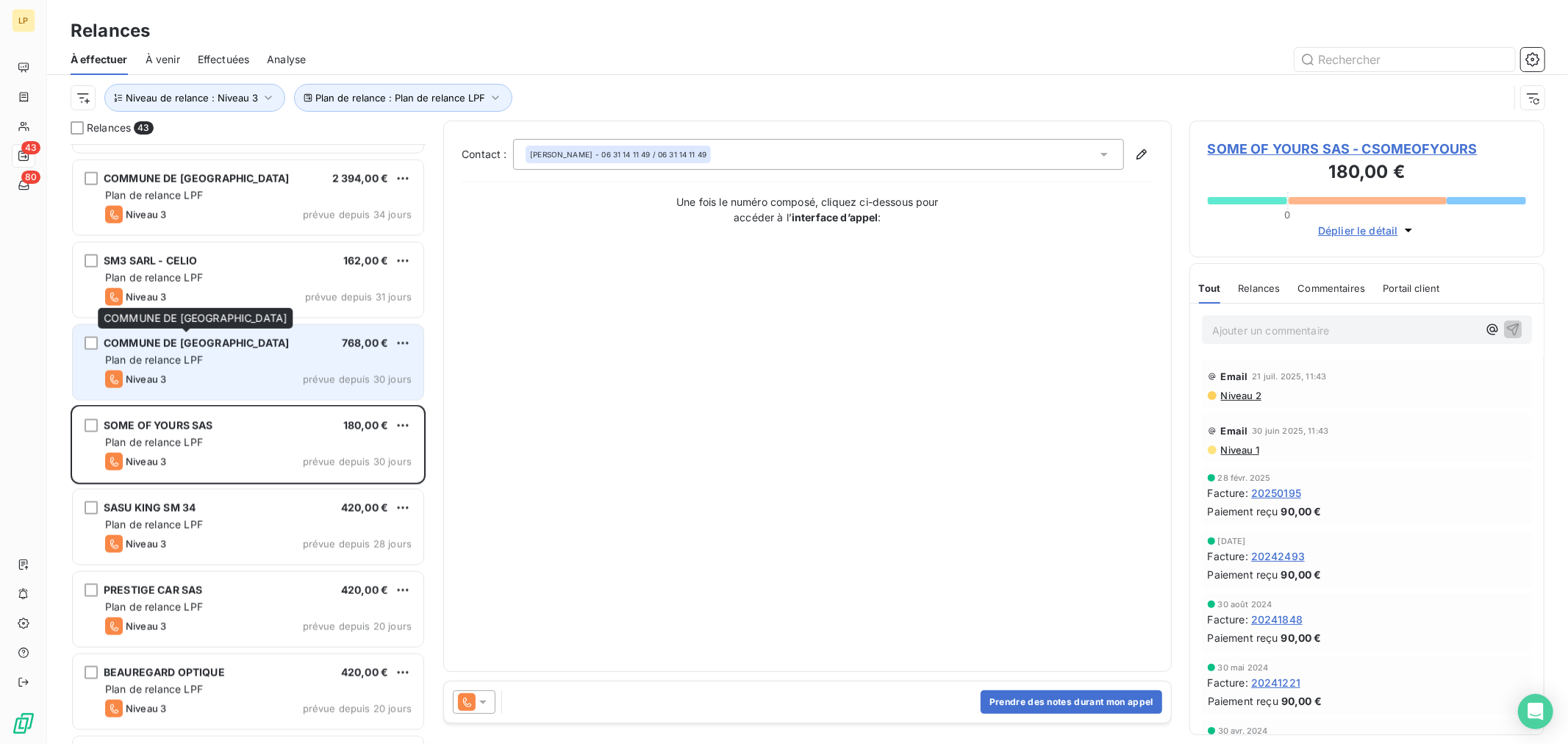
click at [136, 337] on span "COMMUNE DE [GEOGRAPHIC_DATA]" at bounding box center [196, 343] width 185 height 12
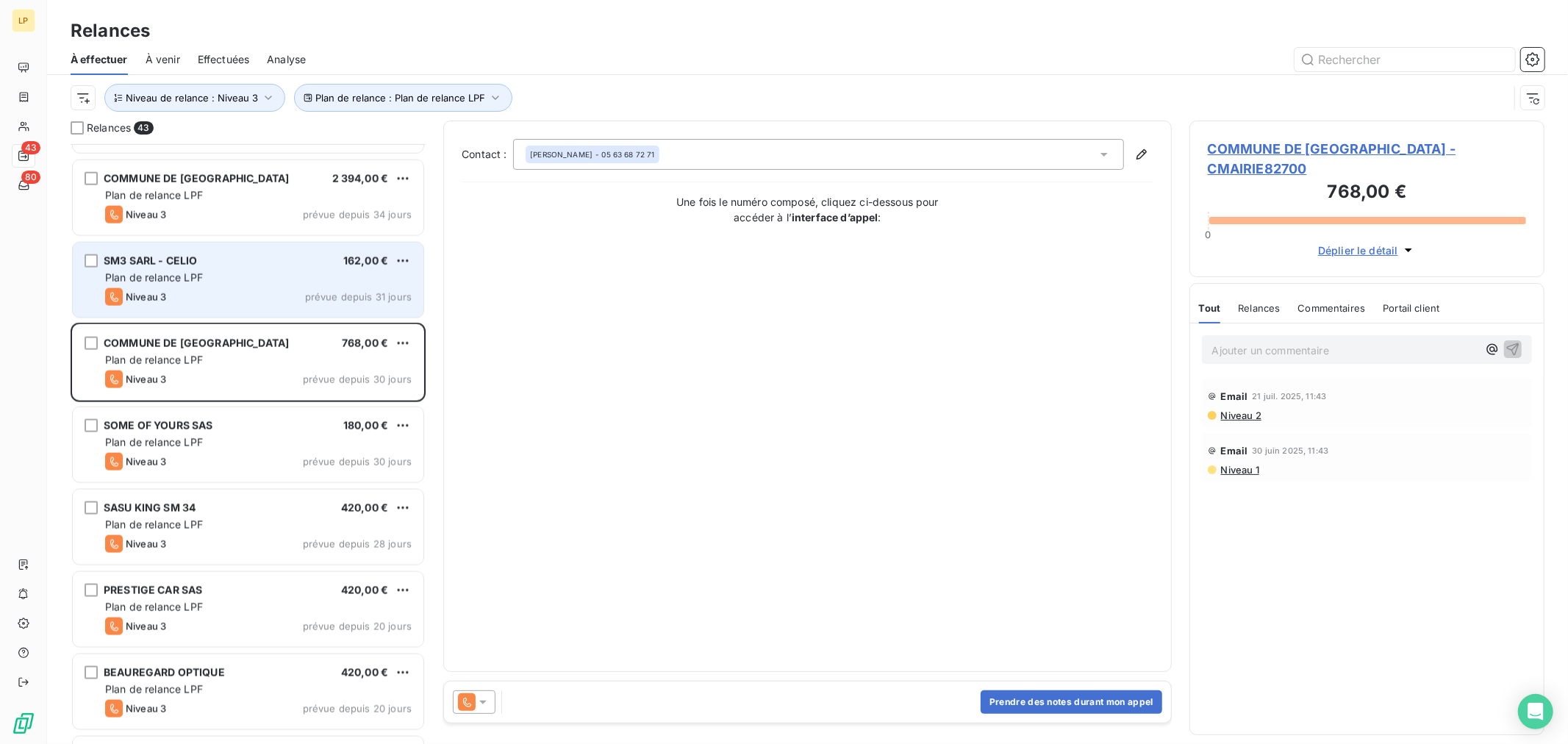
click at [240, 309] on div "SM3 SARL - CELIO 162,00 € Plan de relance LPF Niveau 3 prévue depuis 31 jours" at bounding box center [248, 280] width 351 height 75
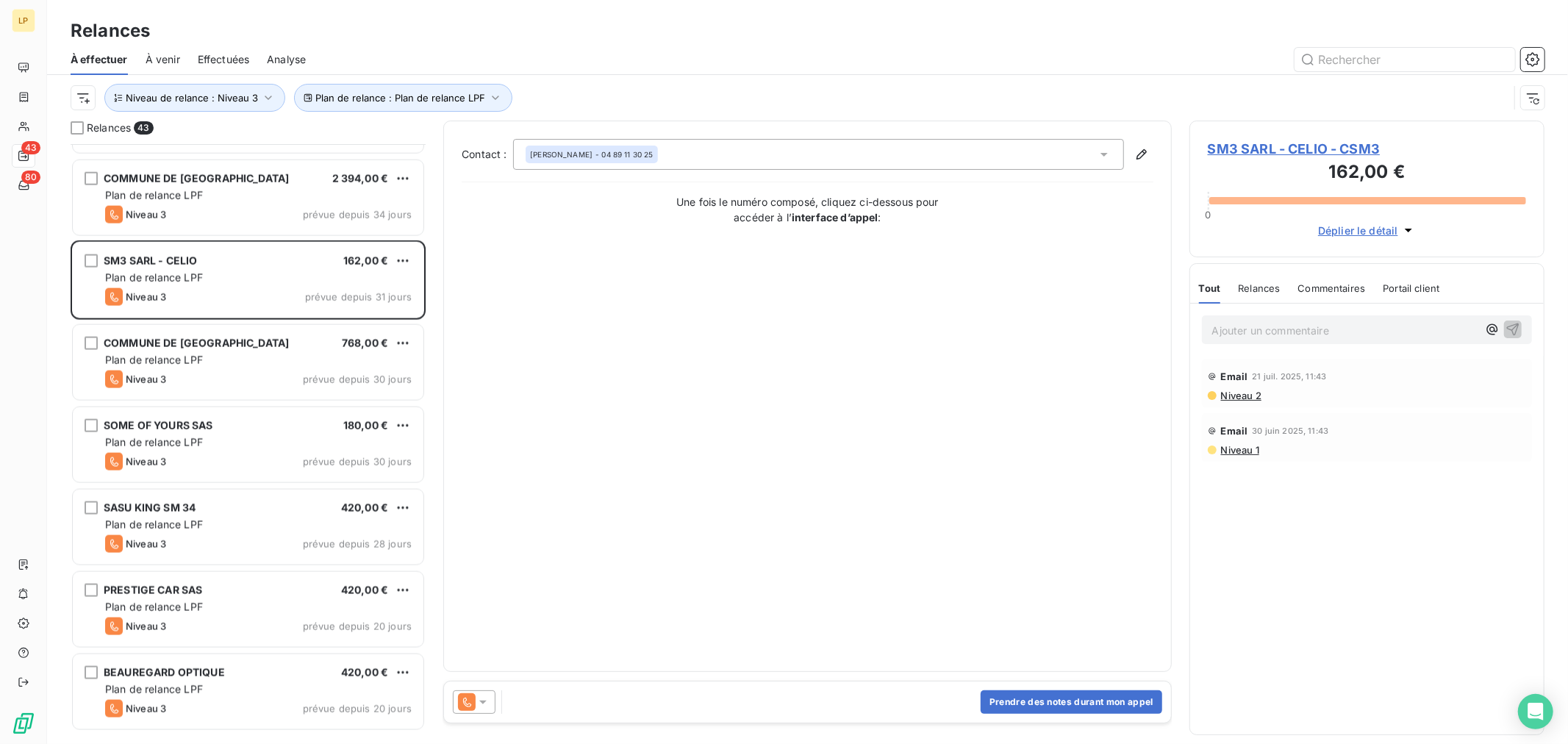
scroll to position [1471, 0]
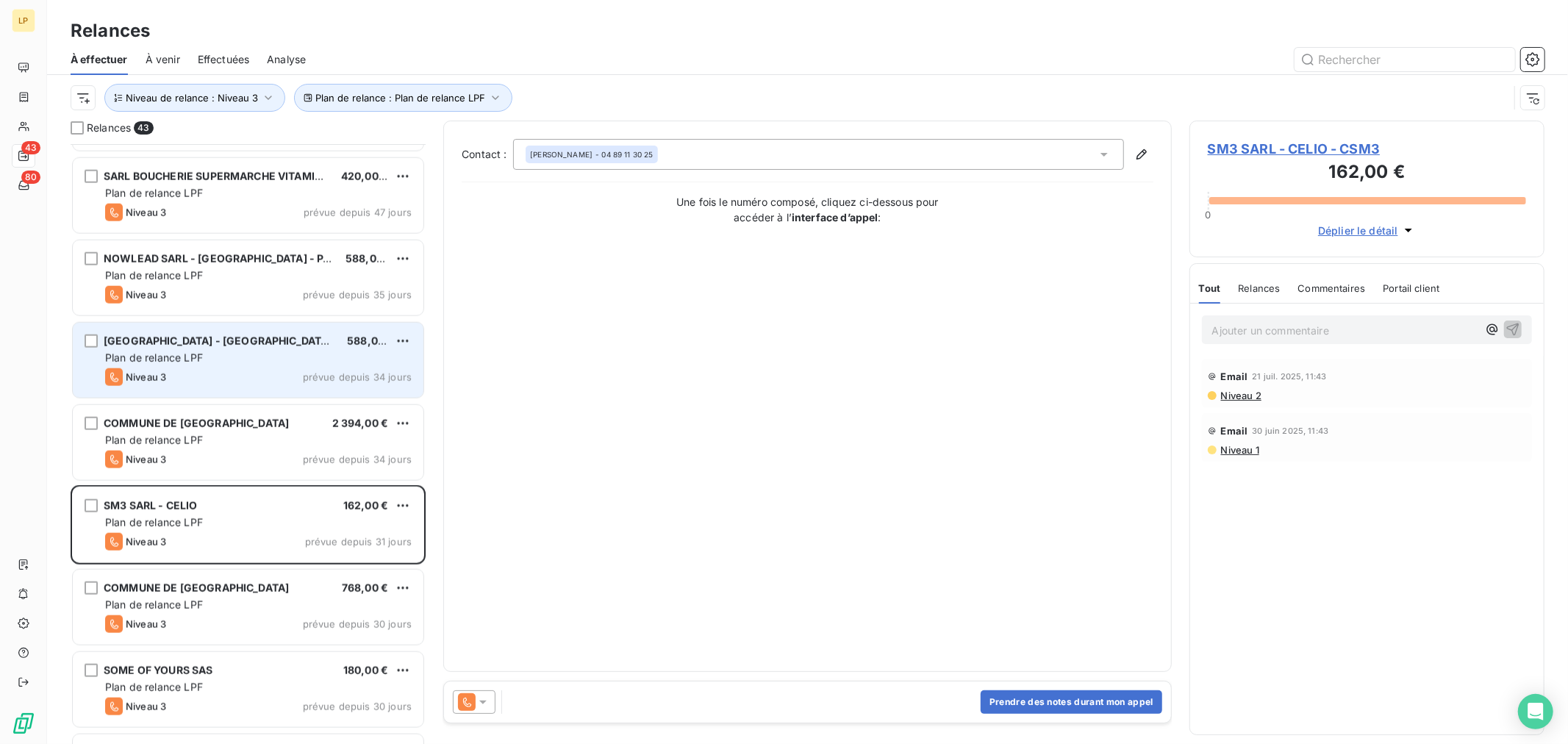
click at [238, 388] on div "[GEOGRAPHIC_DATA] - [GEOGRAPHIC_DATA] FERLIE 588,00 € Plan de relance LPF Nivea…" at bounding box center [248, 360] width 351 height 75
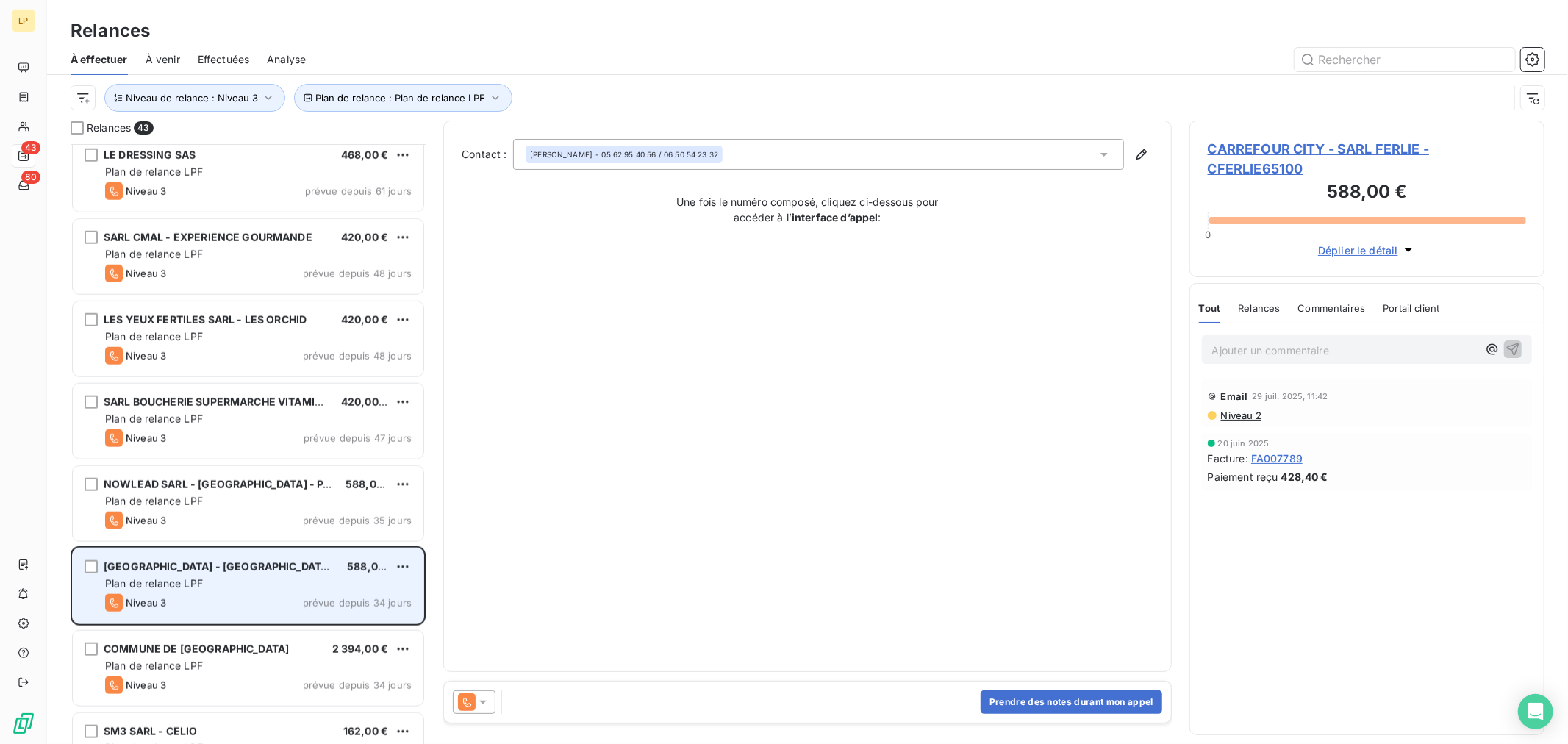
scroll to position [1226, 0]
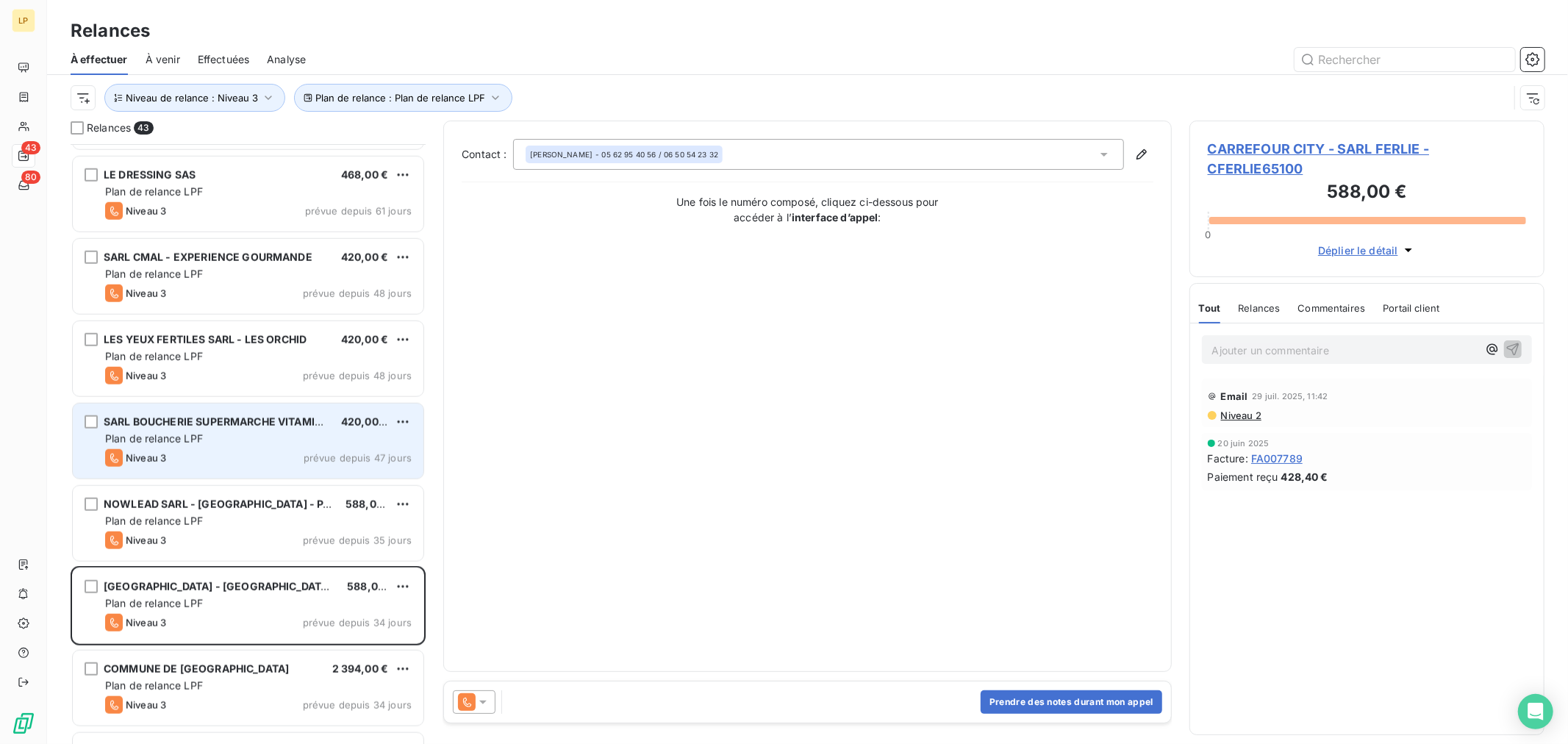
click at [235, 438] on div "Plan de relance LPF" at bounding box center [258, 439] width 307 height 14
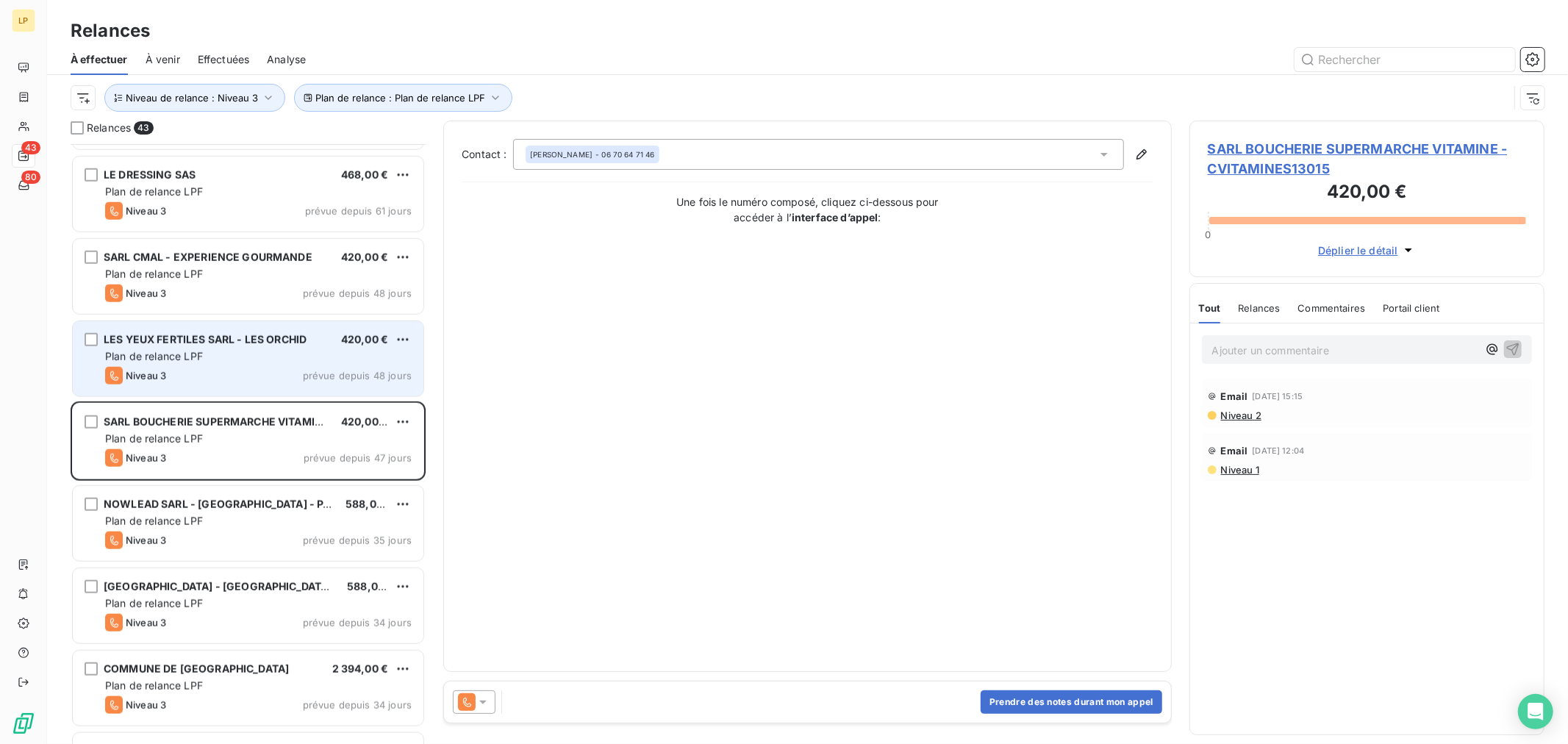
click at [269, 351] on div "Plan de relance LPF" at bounding box center [258, 356] width 307 height 14
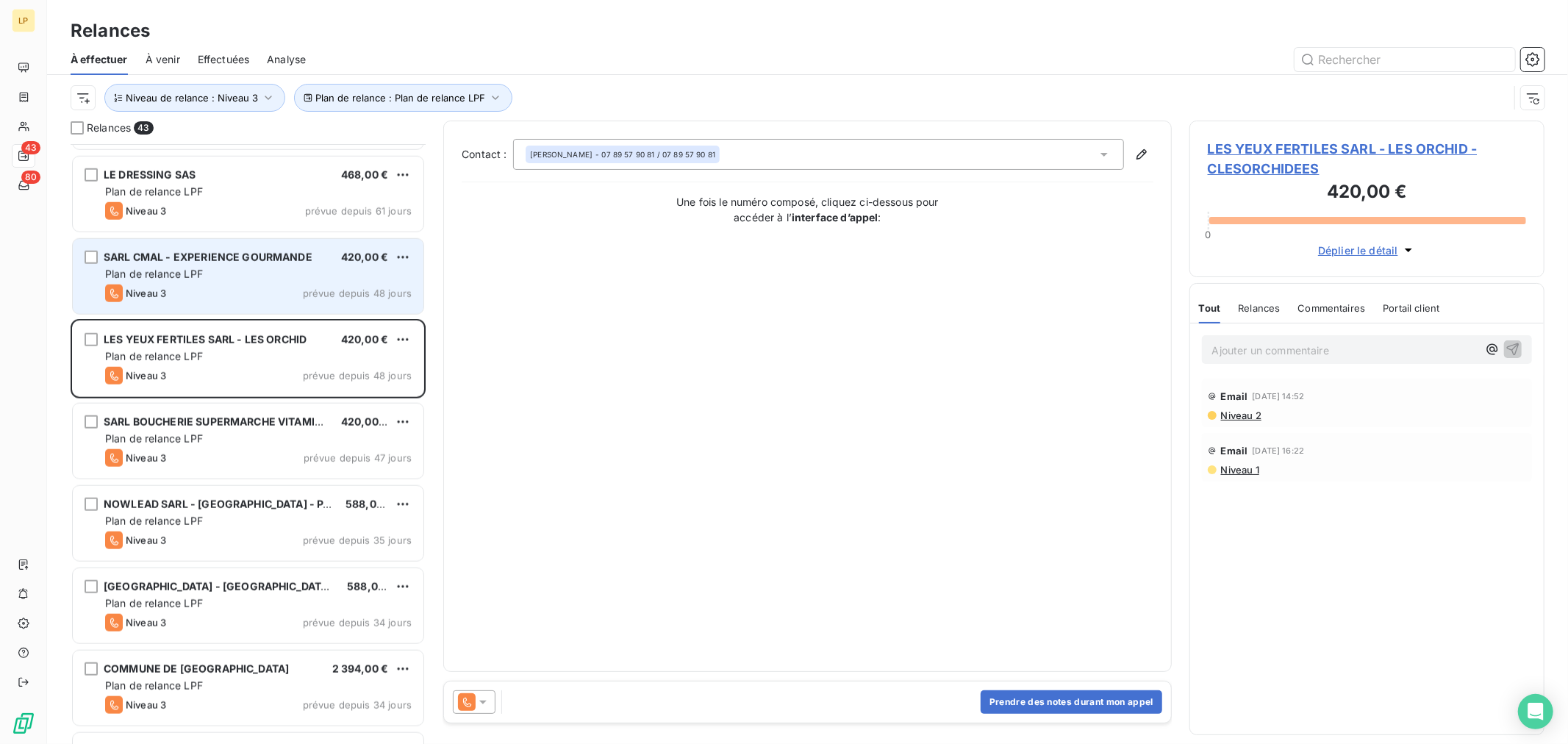
click at [279, 280] on div "Plan de relance LPF" at bounding box center [258, 273] width 307 height 14
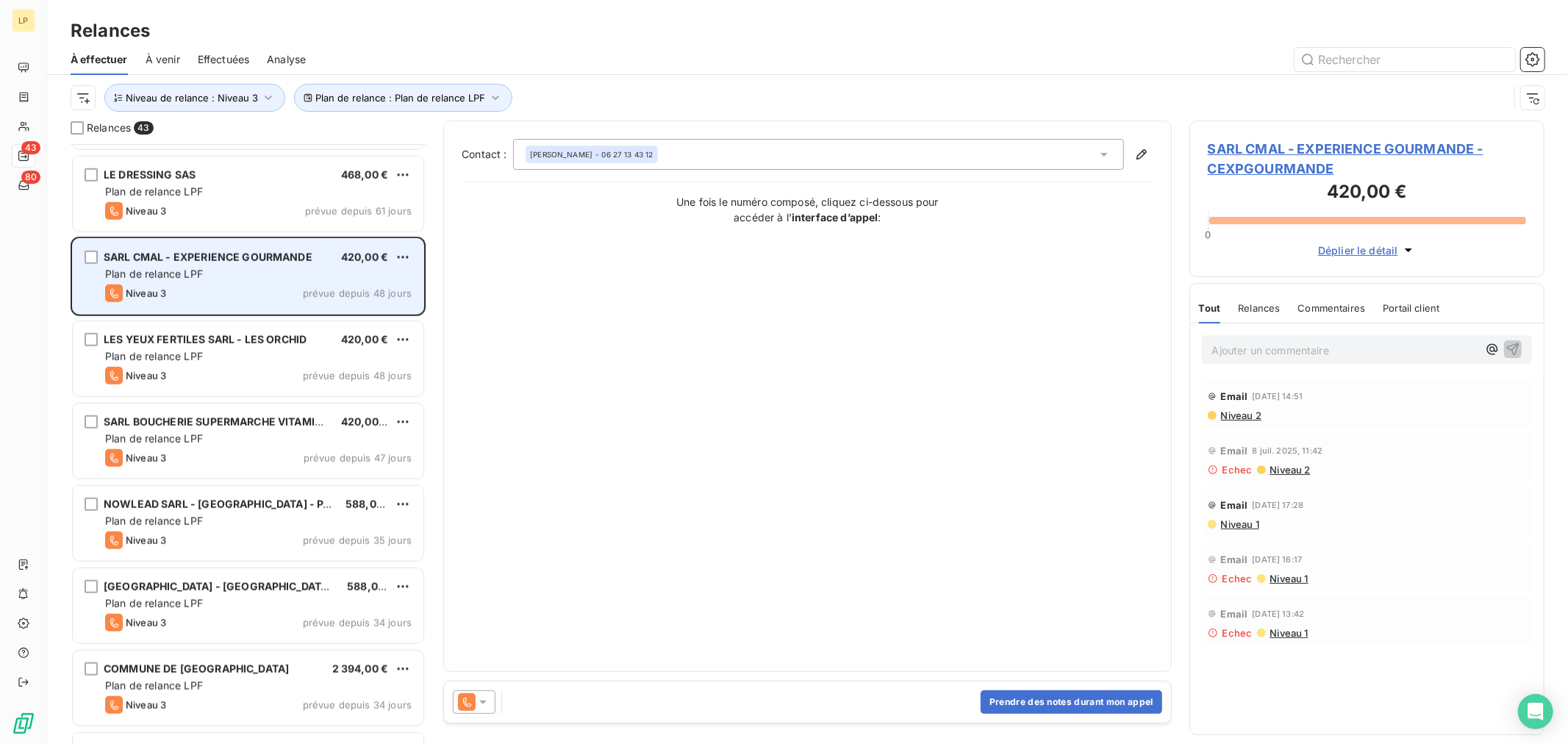
scroll to position [981, 0]
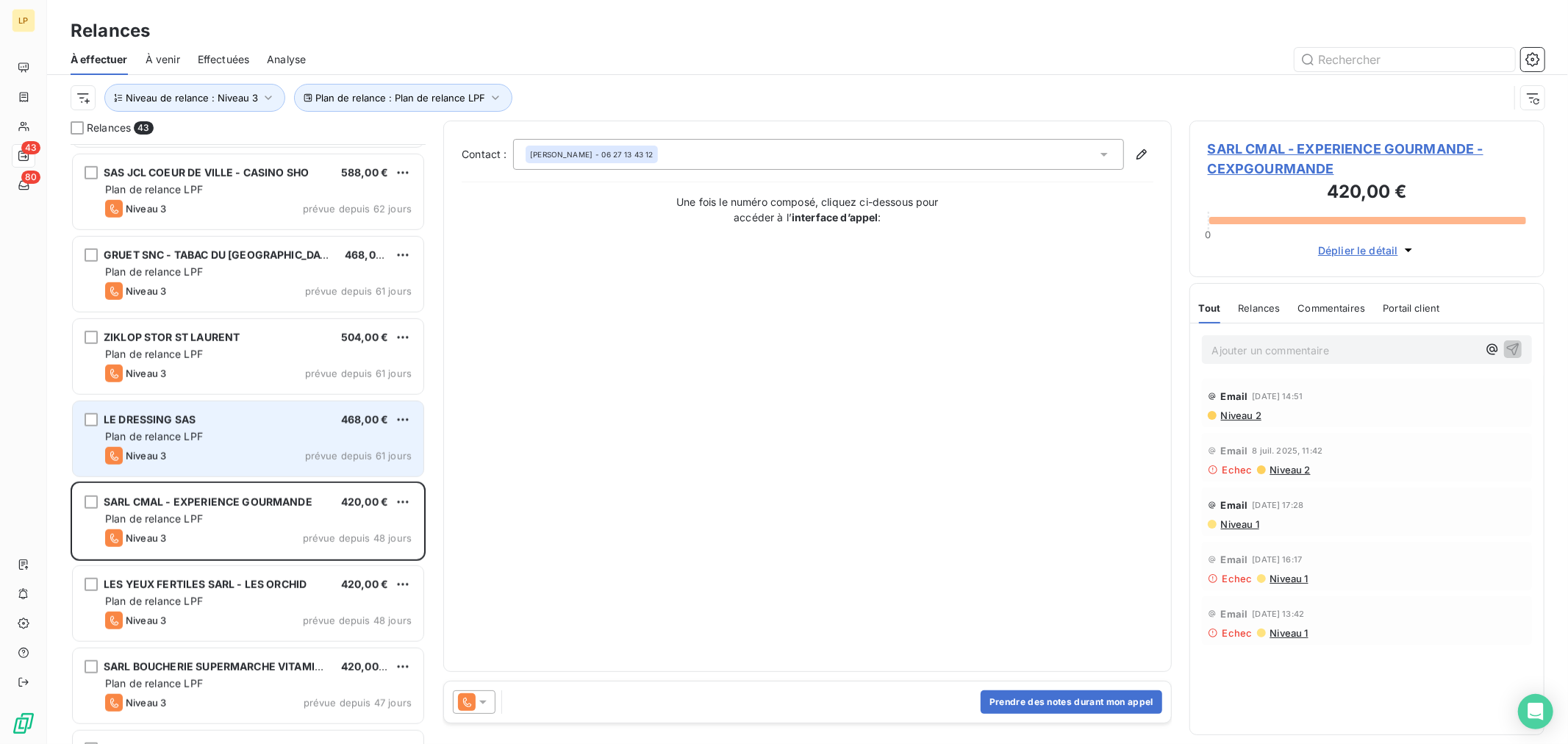
click at [248, 461] on div "Niveau 3 prévue depuis 61 jours" at bounding box center [258, 455] width 307 height 18
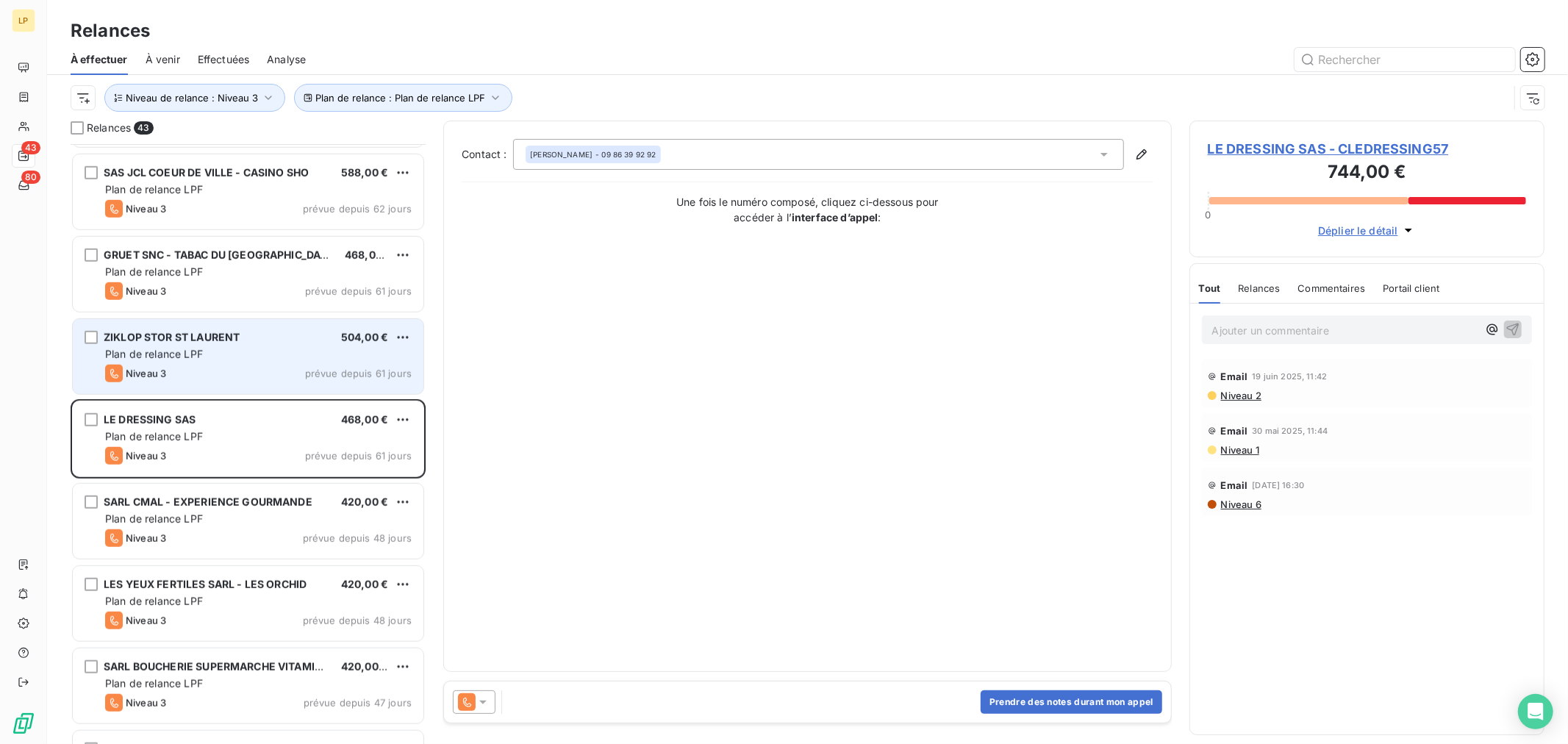
click at [229, 330] on span "ZIKLOP STOR ST LAURENT" at bounding box center [171, 337] width 136 height 12
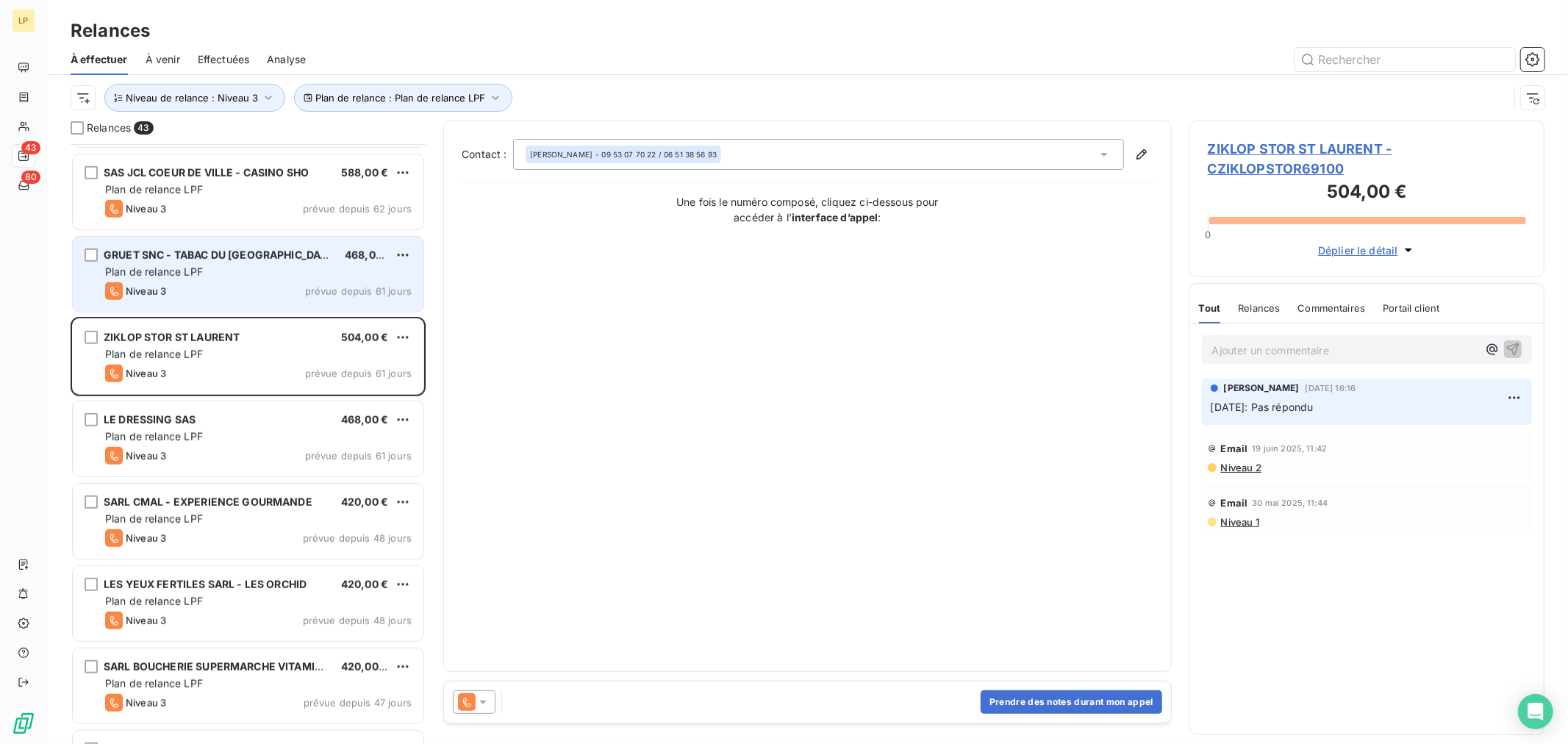
click at [234, 272] on div "Plan de relance LPF" at bounding box center [258, 272] width 307 height 14
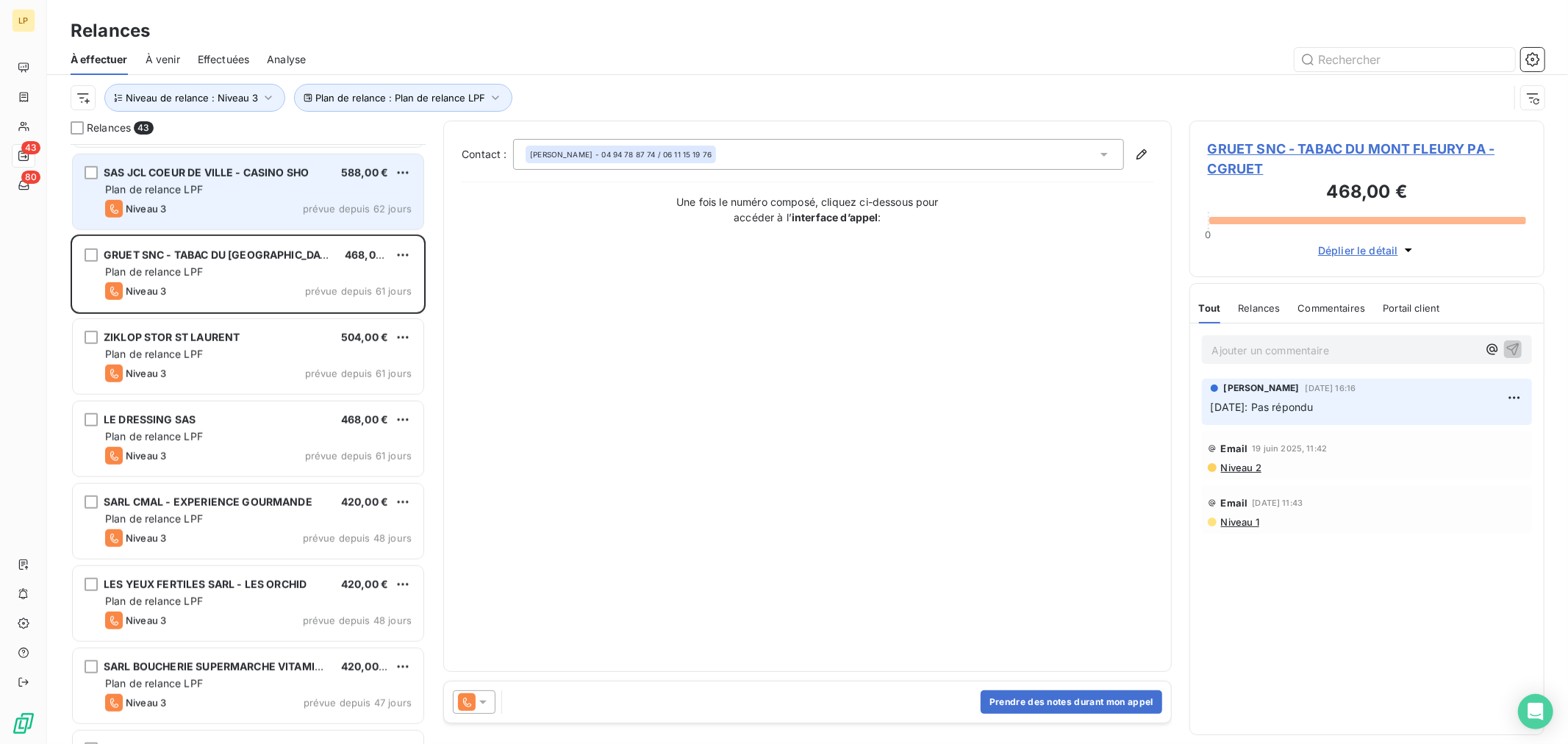
click at [185, 213] on div "Niveau 3 prévue depuis 62 jours" at bounding box center [258, 209] width 307 height 18
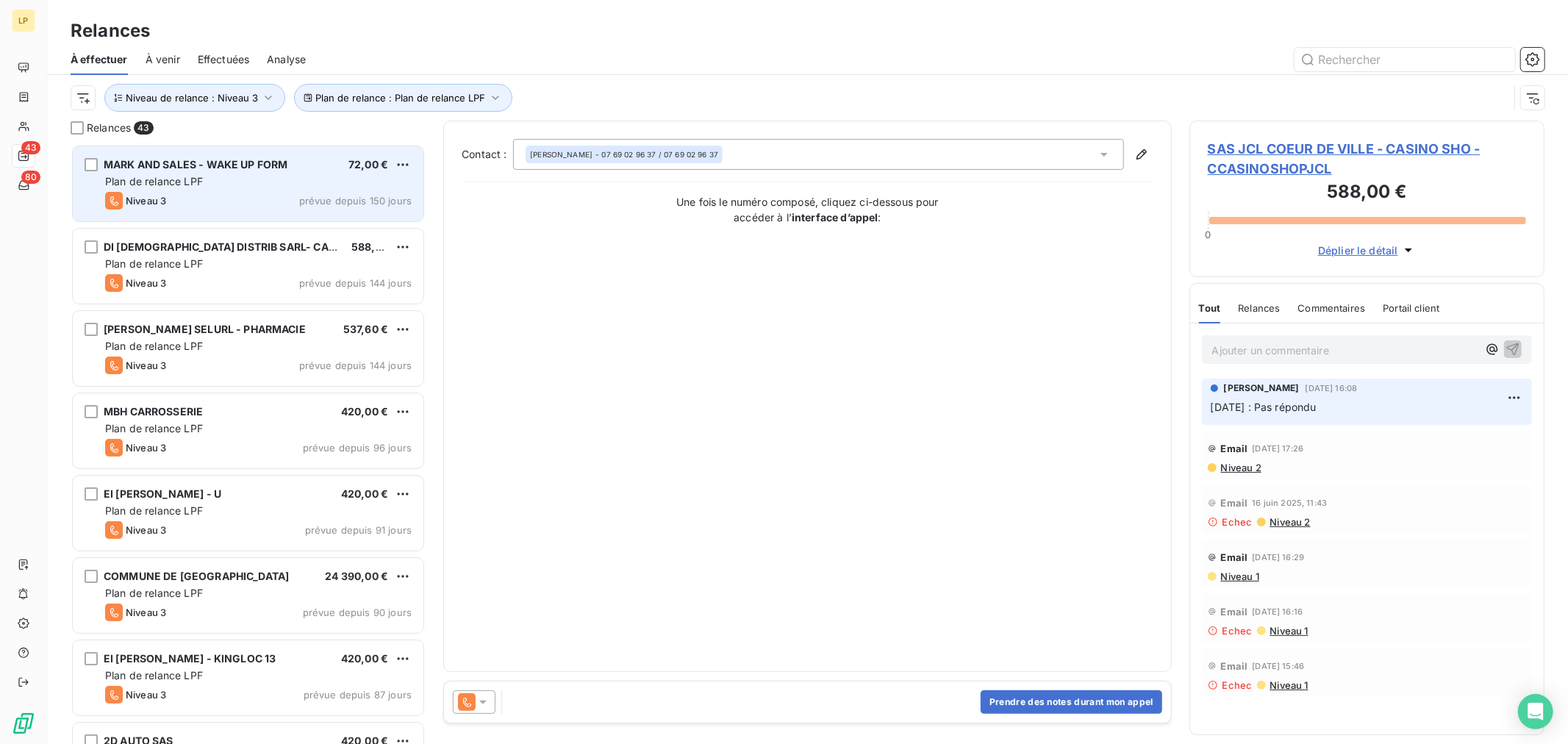
click at [322, 189] on div "MARK AND SALES - WAKE UP FORM 72,00 € Plan de relance LPF Niveau 3 prévue depui…" at bounding box center [248, 184] width 351 height 75
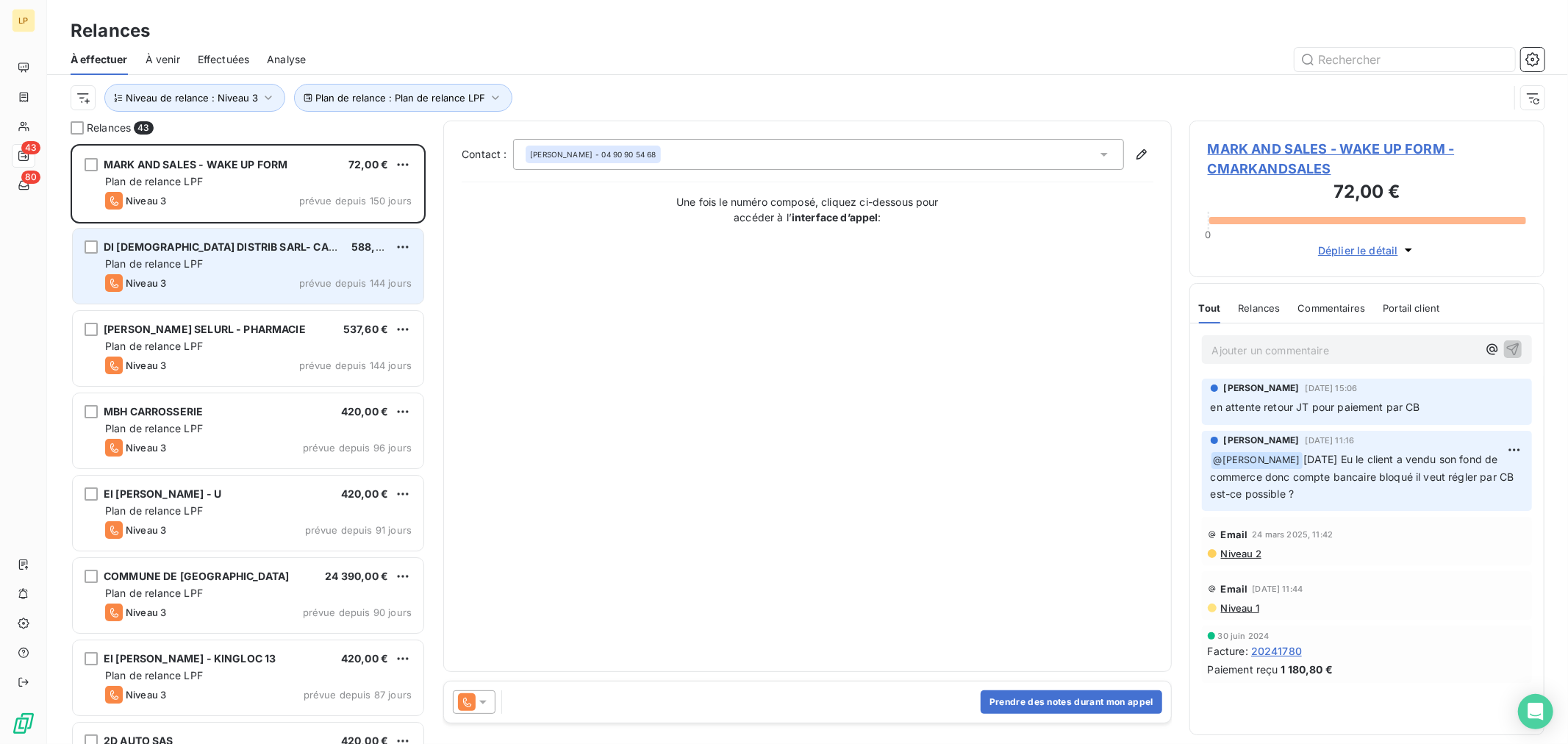
click at [299, 241] on span "DI [DEMOGRAPHIC_DATA] DISTRIB SARL- CARREFOUR EXPR" at bounding box center [255, 247] width 304 height 12
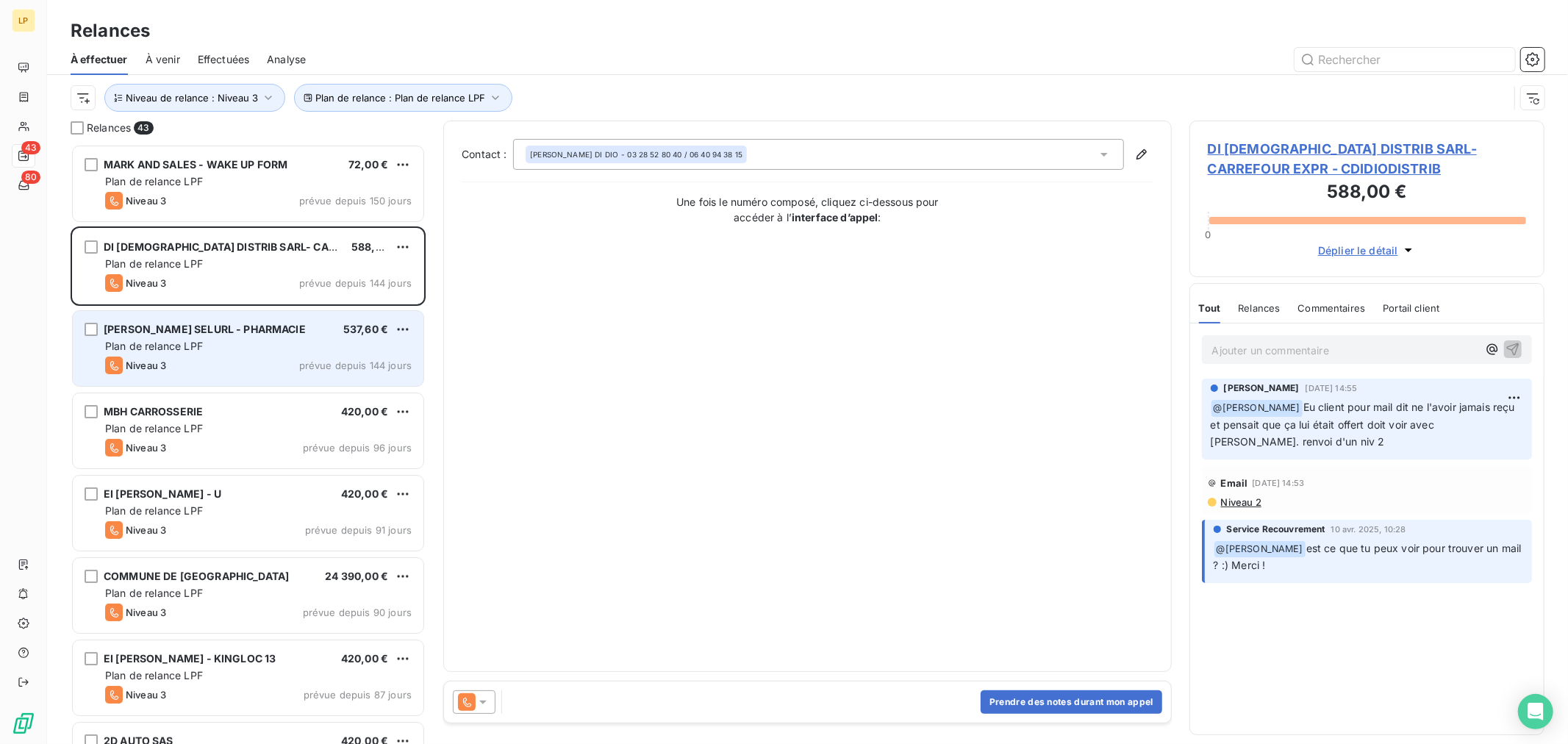
click at [221, 334] on span "[PERSON_NAME] SELURL - PHARMACIE" at bounding box center [205, 329] width 203 height 12
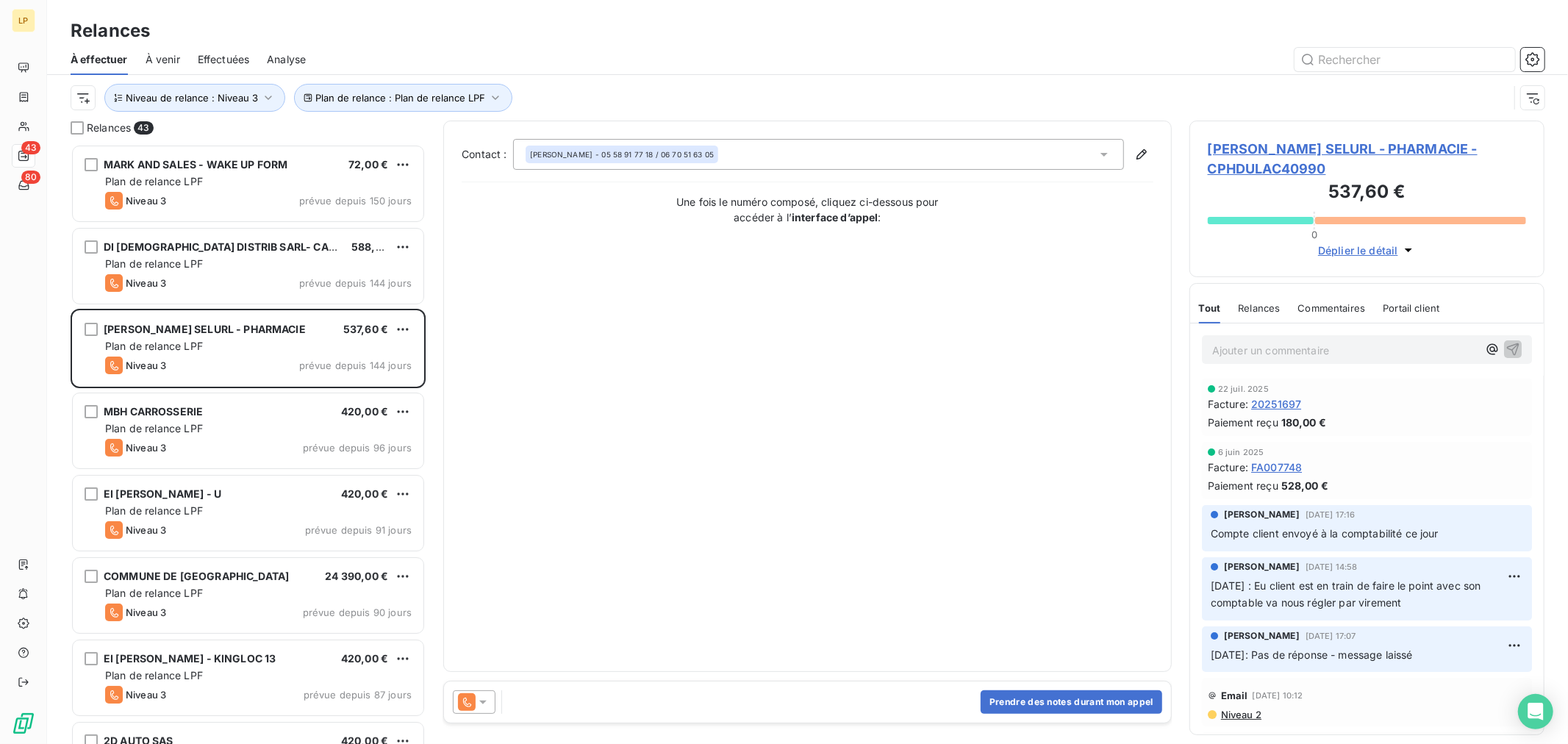
click at [1267, 177] on span "[PERSON_NAME] SELURL - PHARMACIE - CPHDULAC40990" at bounding box center [1367, 158] width 318 height 40
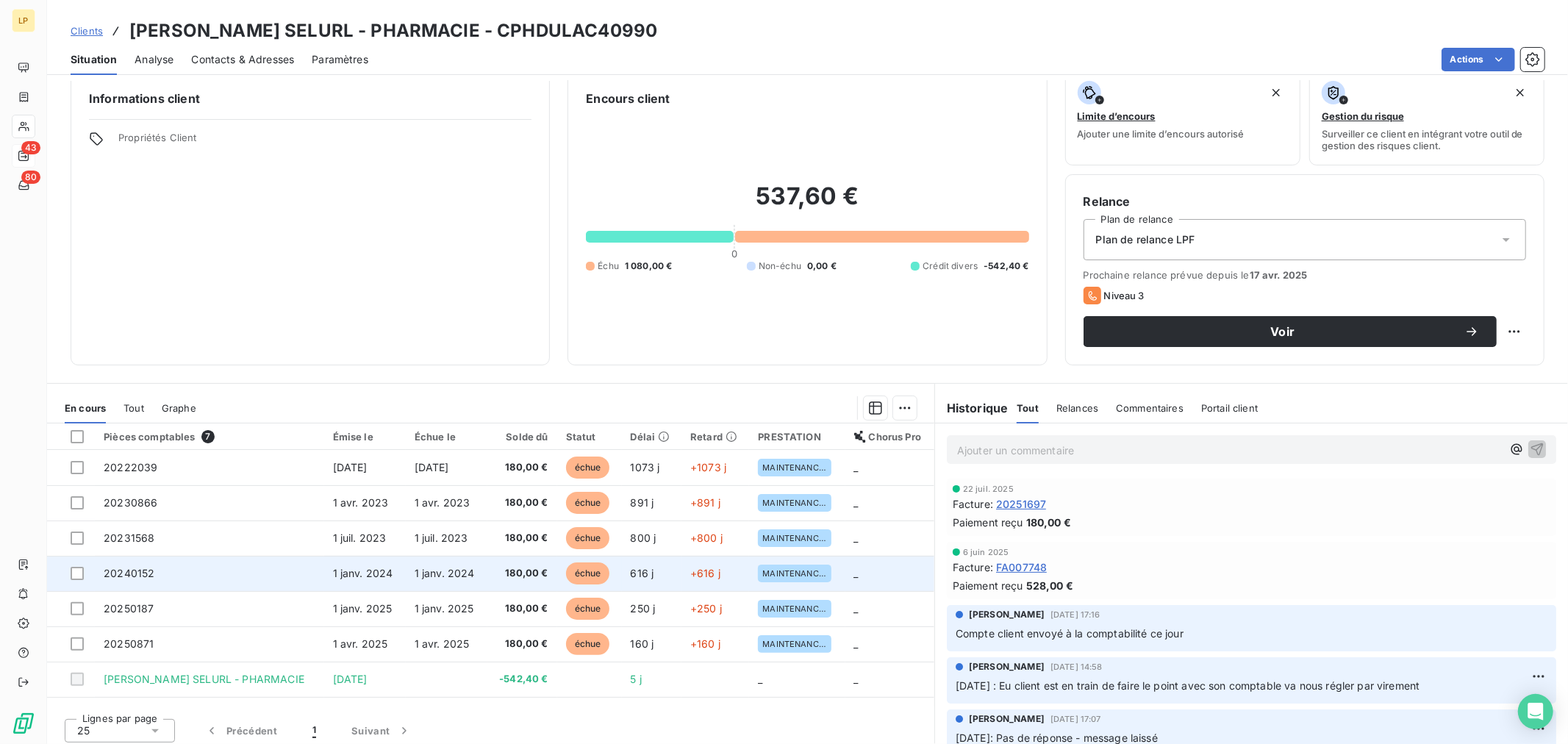
scroll to position [24, 0]
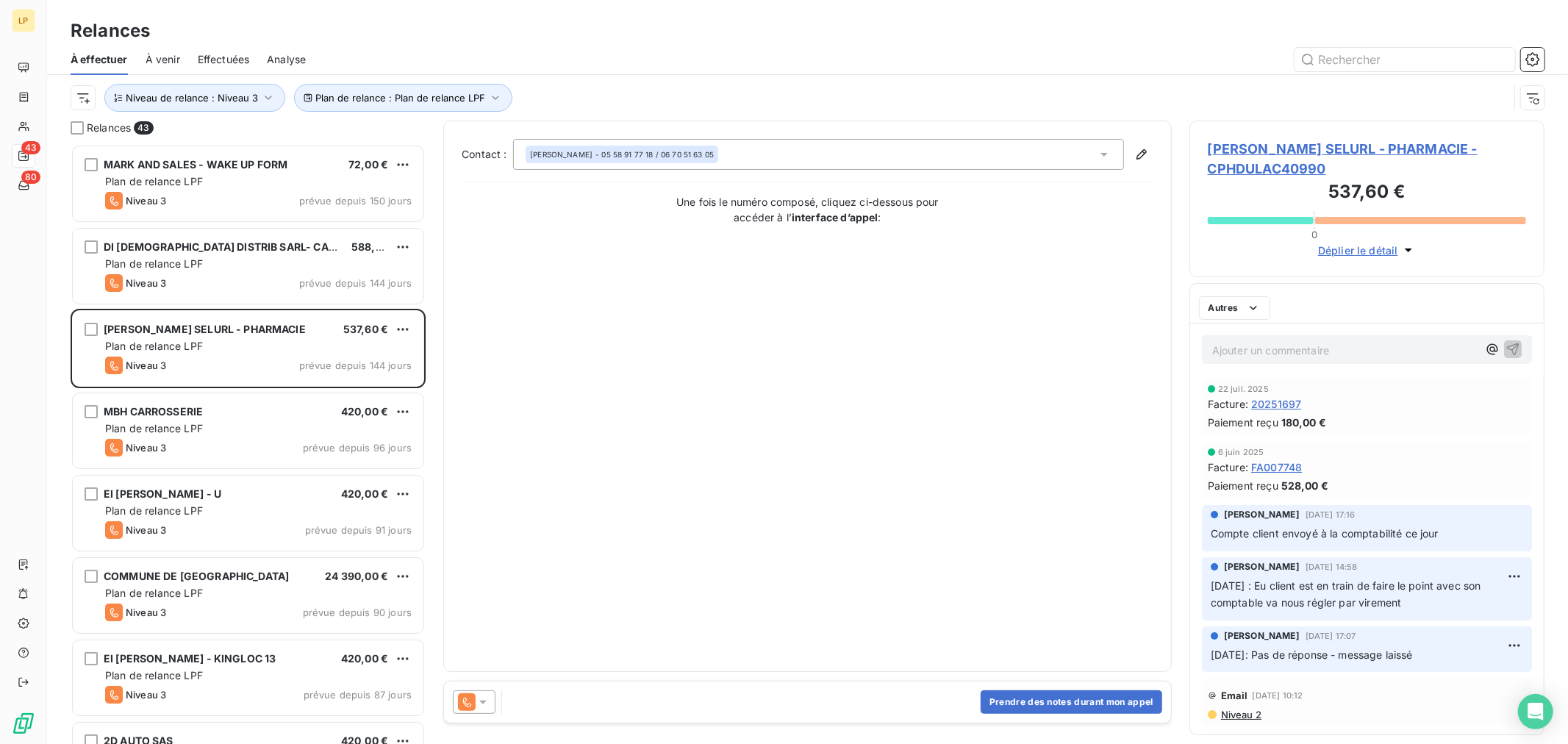
scroll to position [586, 341]
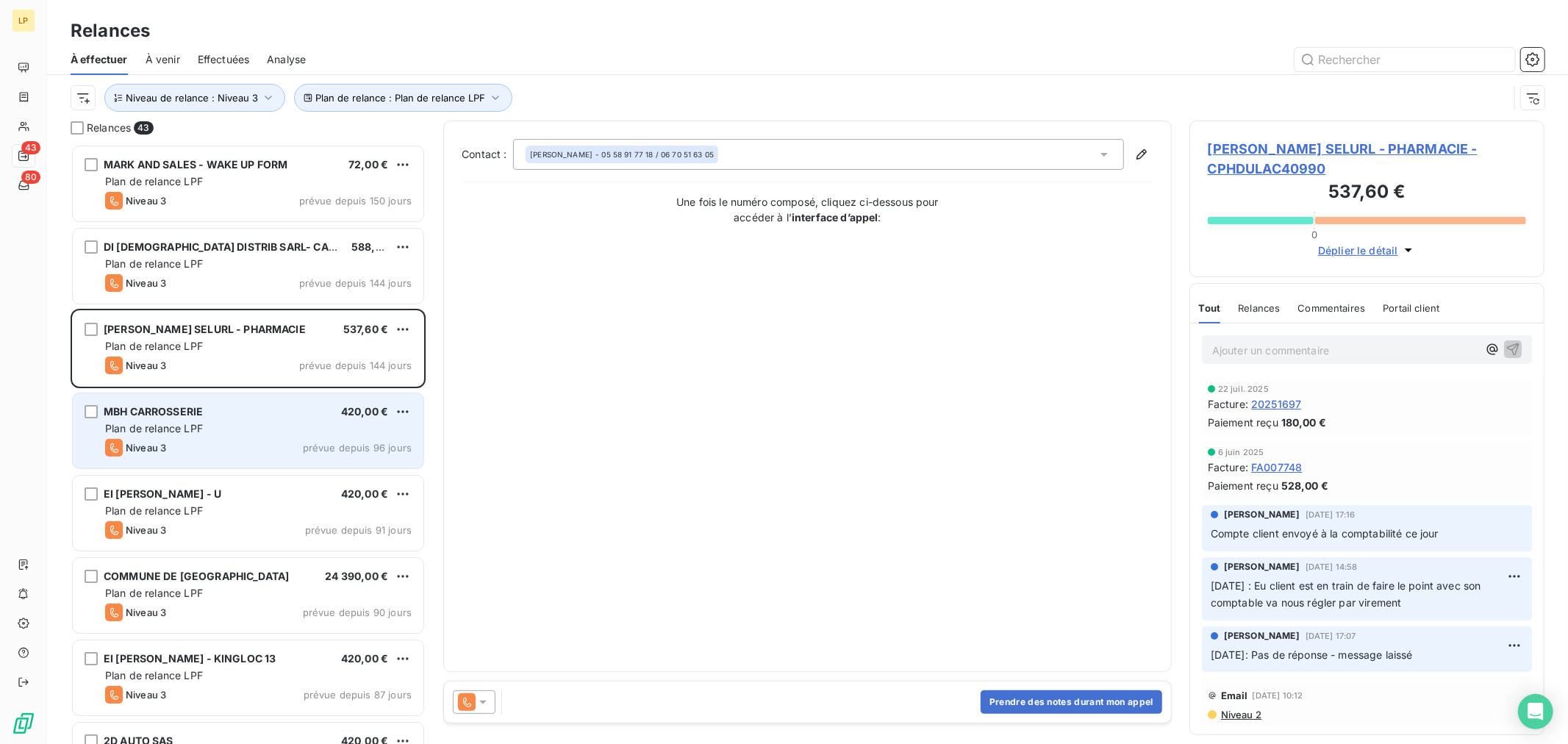
click at [302, 444] on div "Niveau 3 prévue depuis 96 jours" at bounding box center [258, 447] width 307 height 18
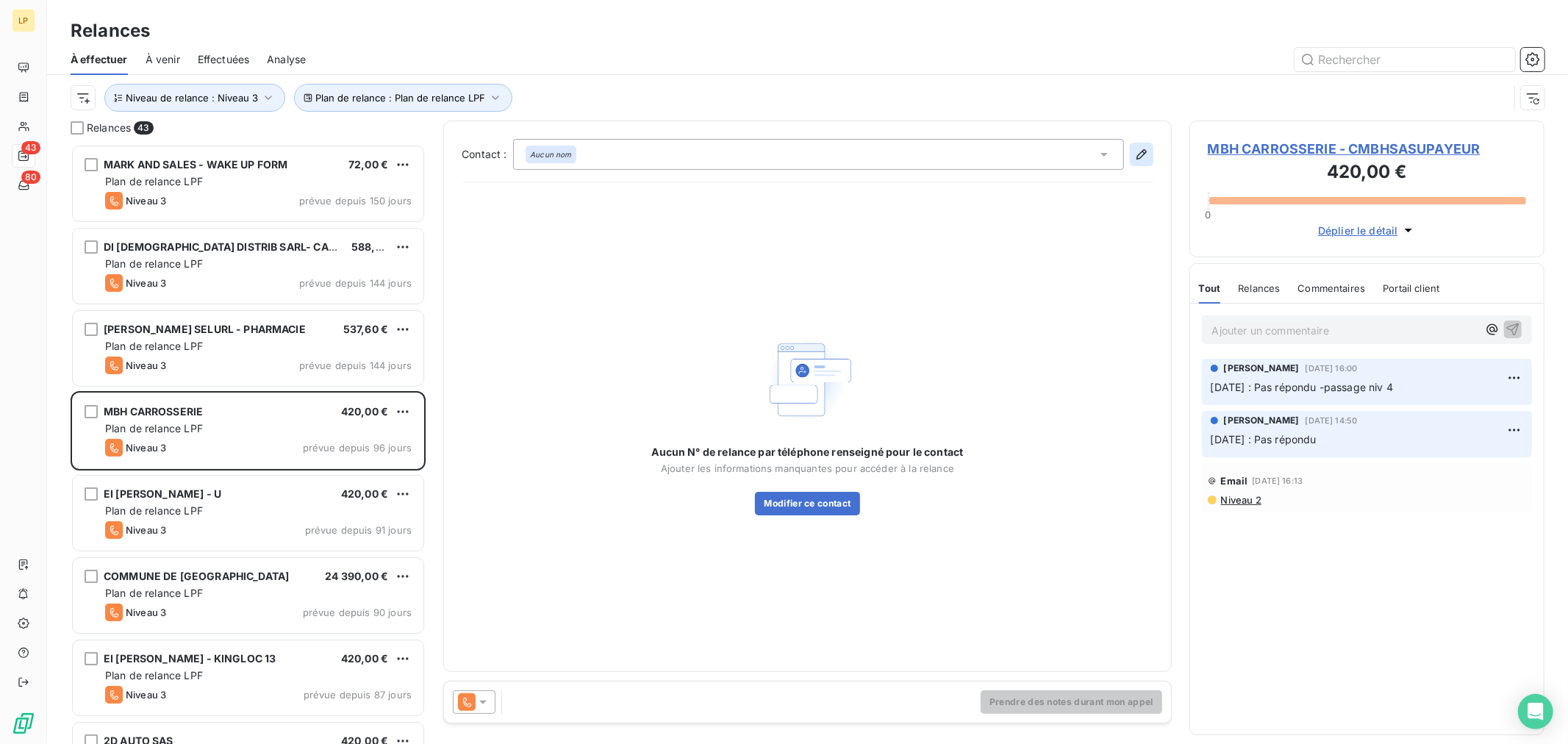
click at [1138, 155] on icon "button" at bounding box center [1142, 155] width 11 height 11
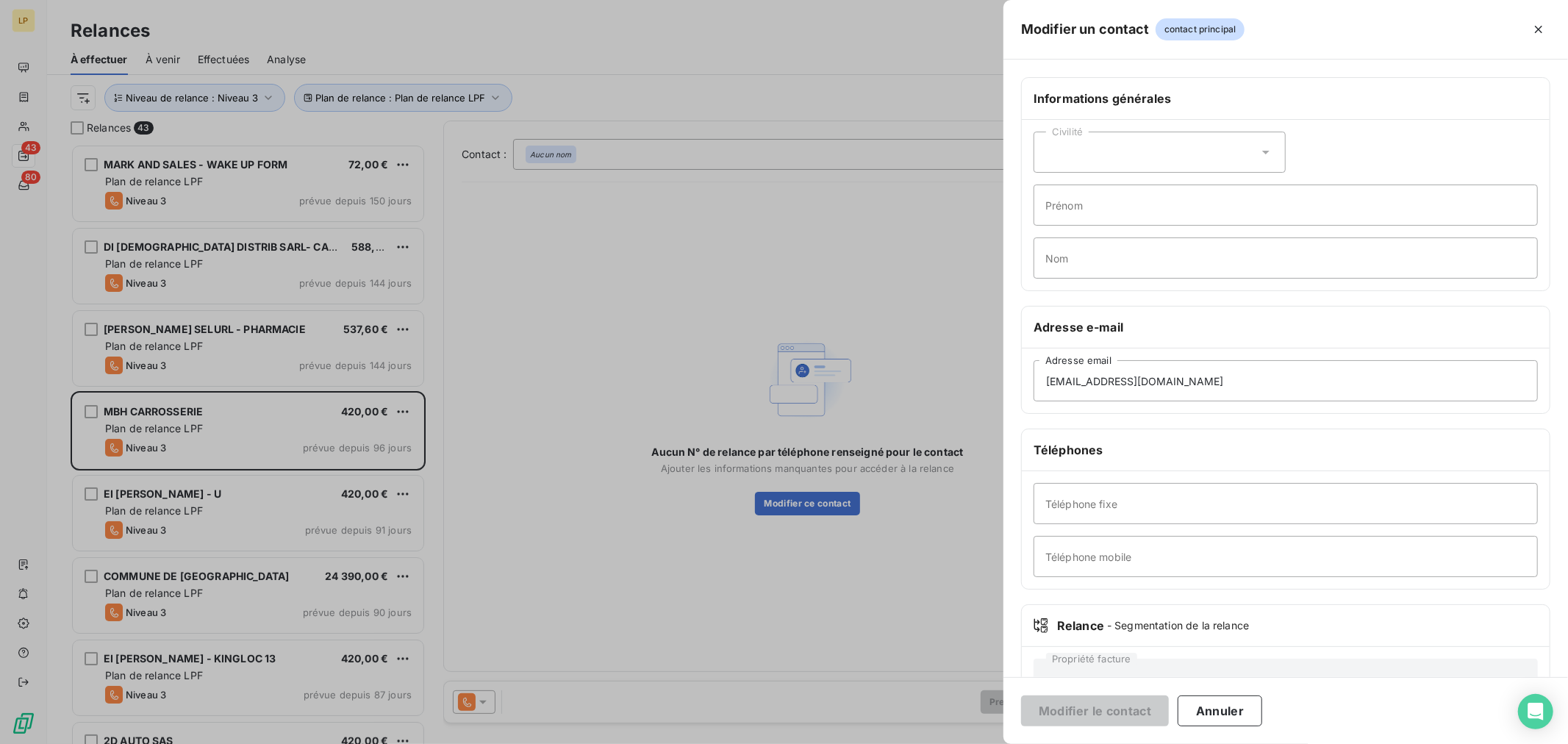
click at [792, 300] on div at bounding box center [784, 372] width 1568 height 744
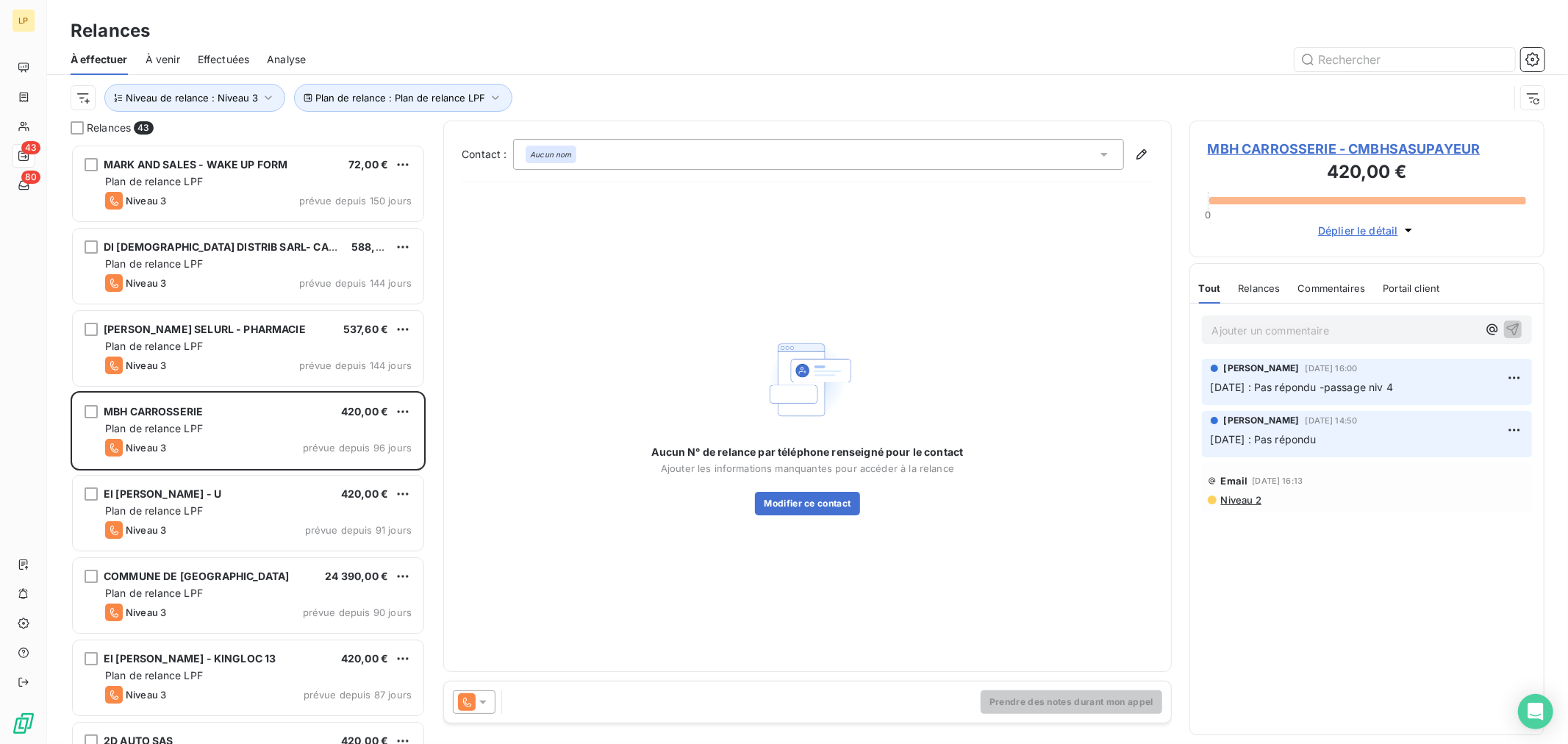
click at [481, 700] on icon at bounding box center [483, 701] width 14 height 14
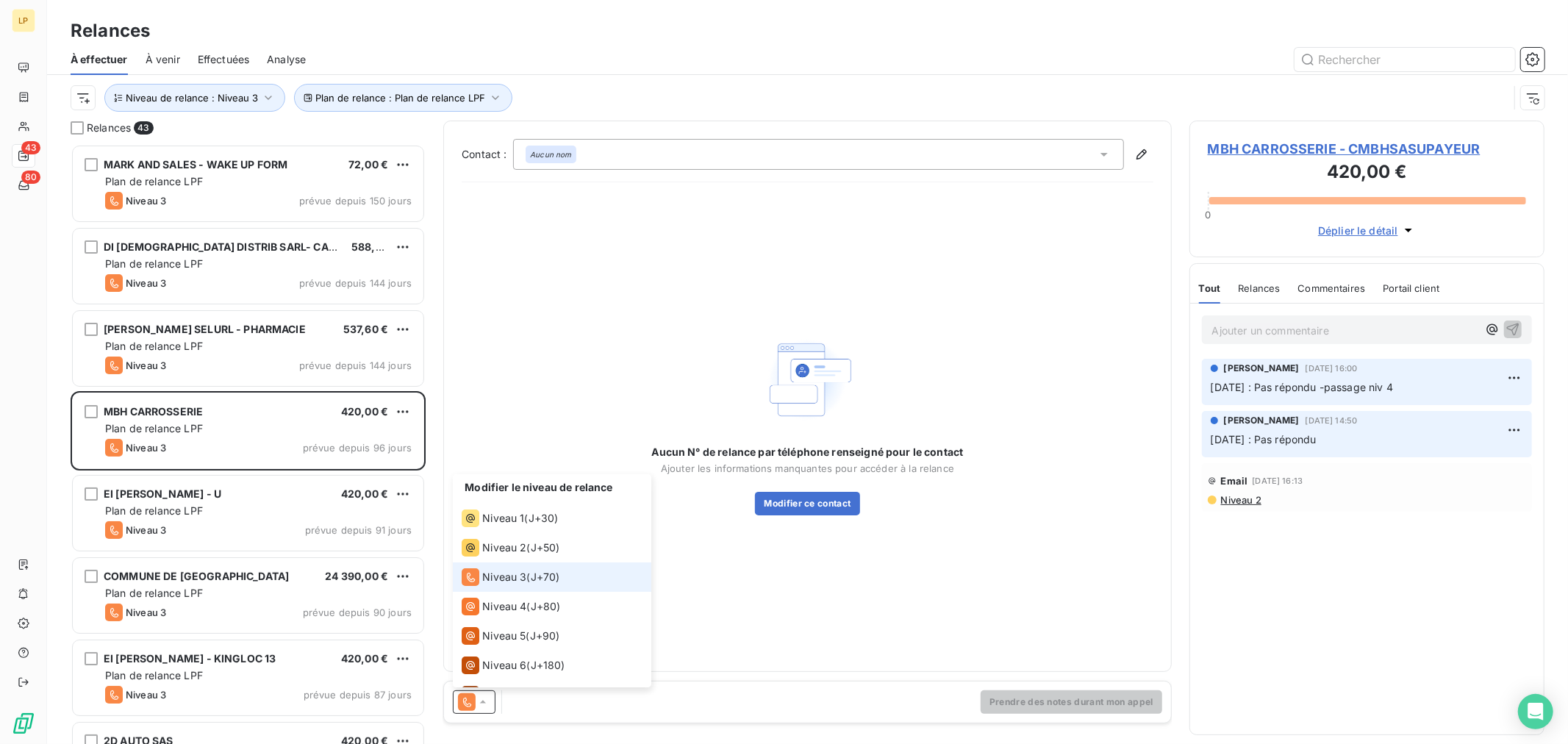
click at [842, 704] on div "Modifier le niveau de relance Niveau 1 ( J+30 ) Niveau 2 ( J+50 ) Niveau 3 ( J+…" at bounding box center [807, 702] width 727 height 41
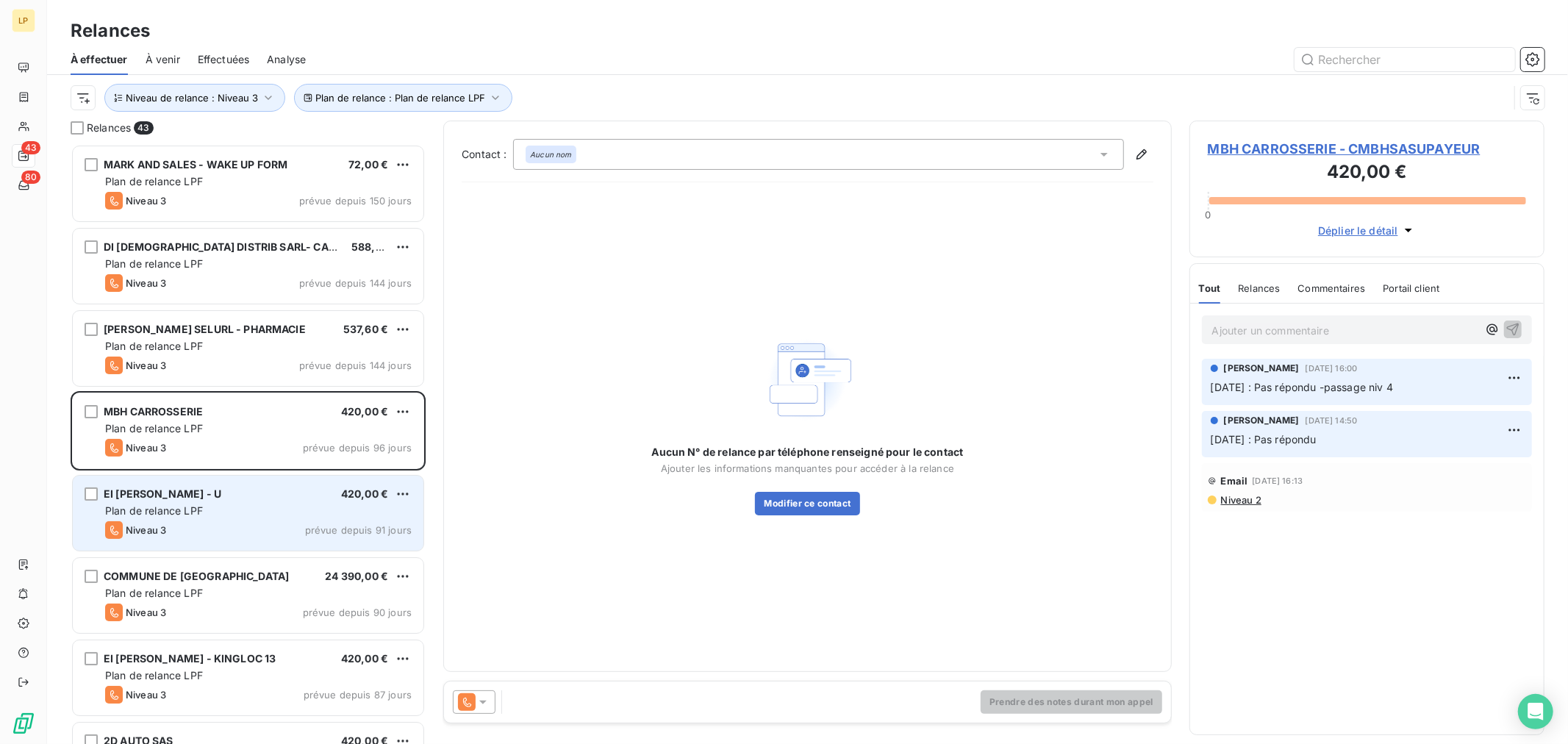
click at [222, 494] on span "EI [PERSON_NAME] - U" at bounding box center [162, 493] width 117 height 12
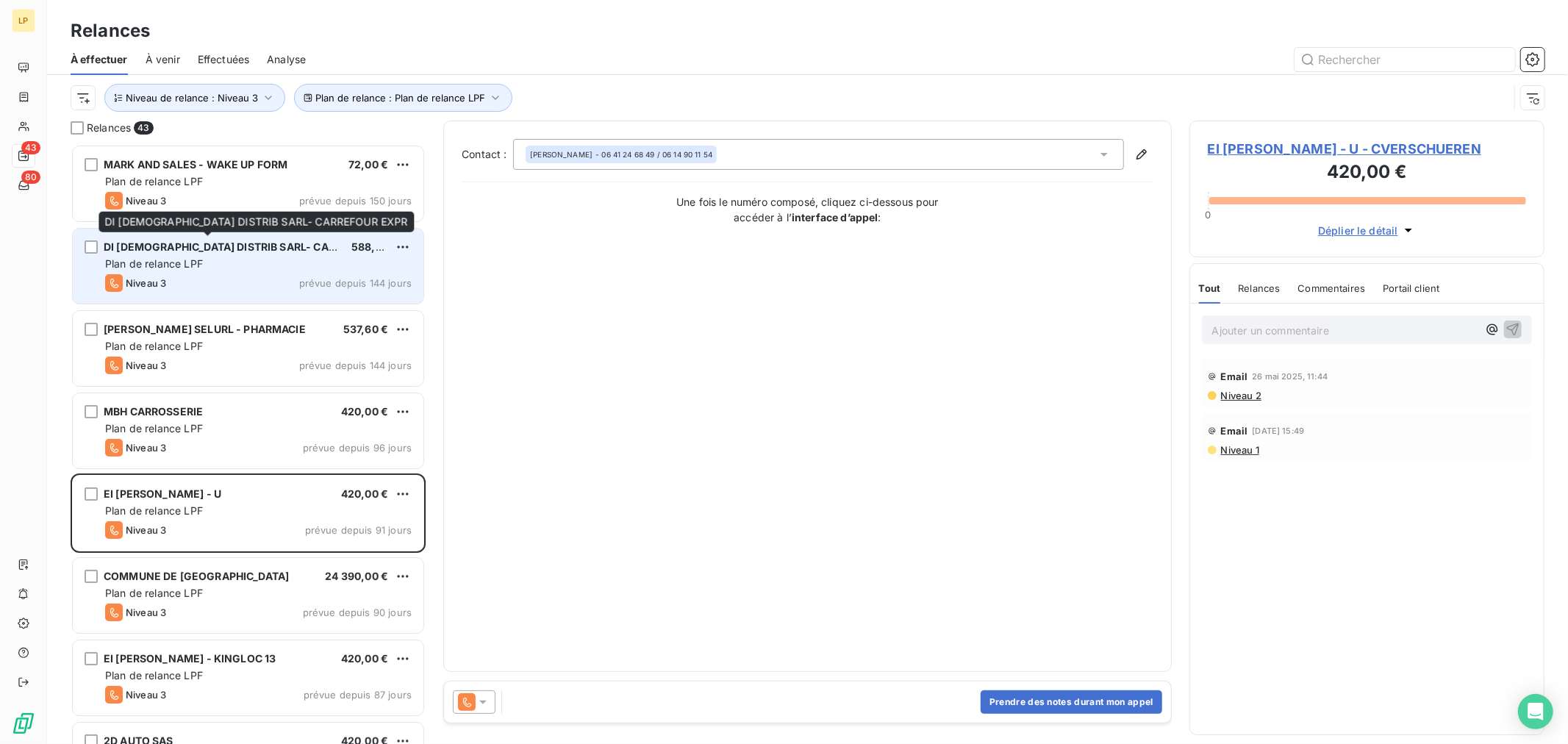
click at [255, 254] on div "DI [DEMOGRAPHIC_DATA] DISTRIB SARL- CARREFOUR EXPR" at bounding box center [222, 247] width 236 height 14
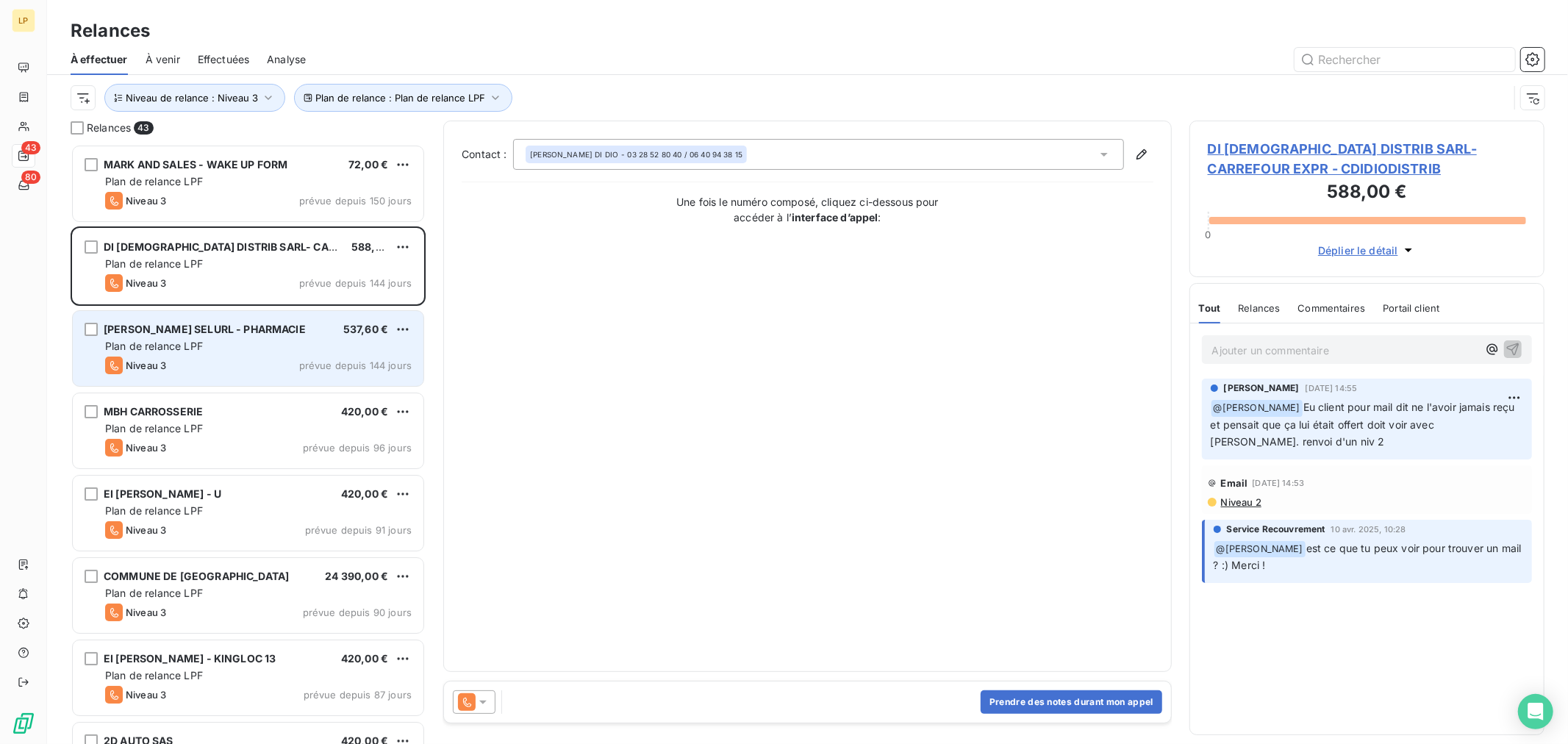
click at [219, 363] on div "Niveau 3 prévue depuis 144 jours" at bounding box center [258, 365] width 307 height 18
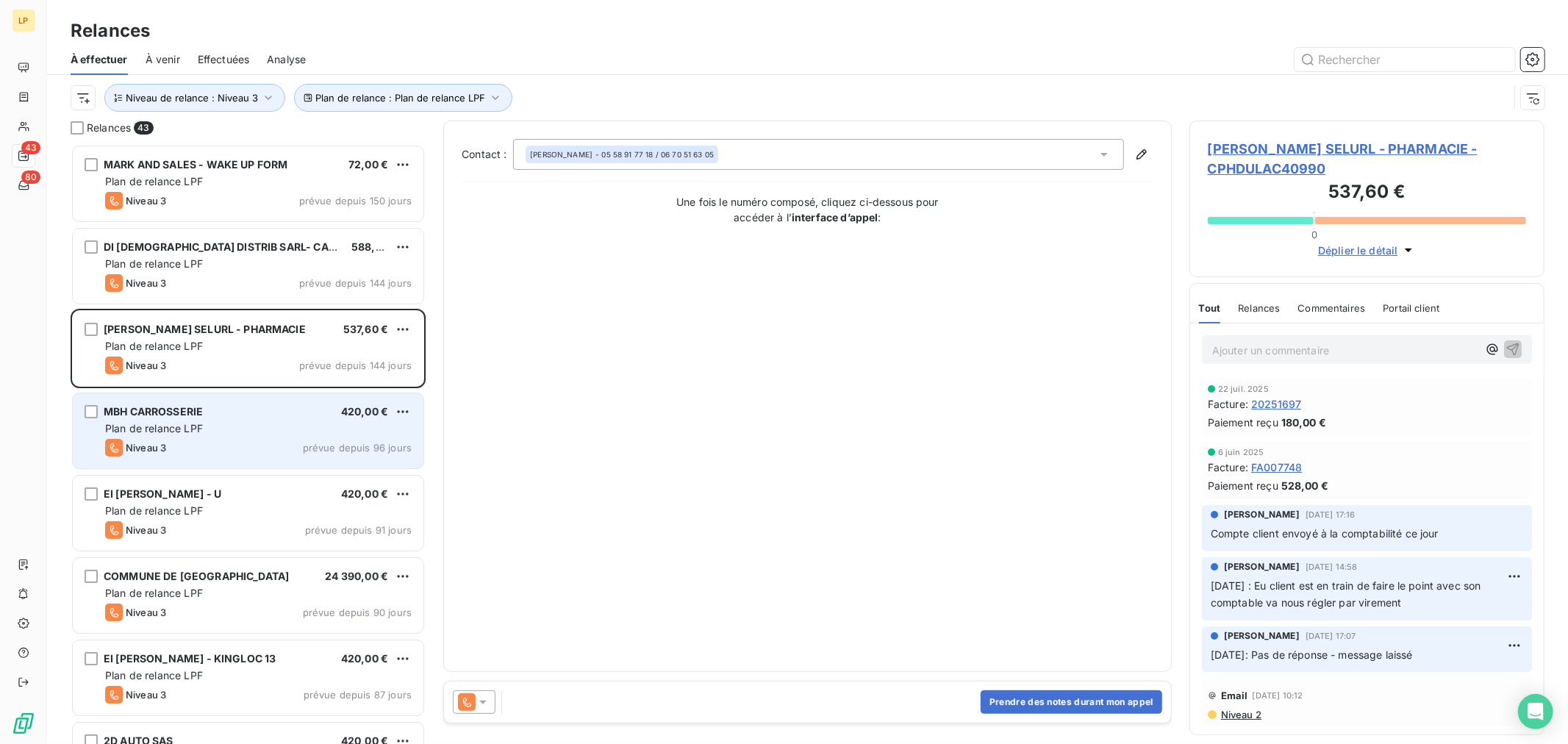
click at [229, 401] on div "MBH CARROSSERIE 420,00 € Plan de relance LPF Niveau 3 prévue depuis 96 jours" at bounding box center [248, 431] width 351 height 75
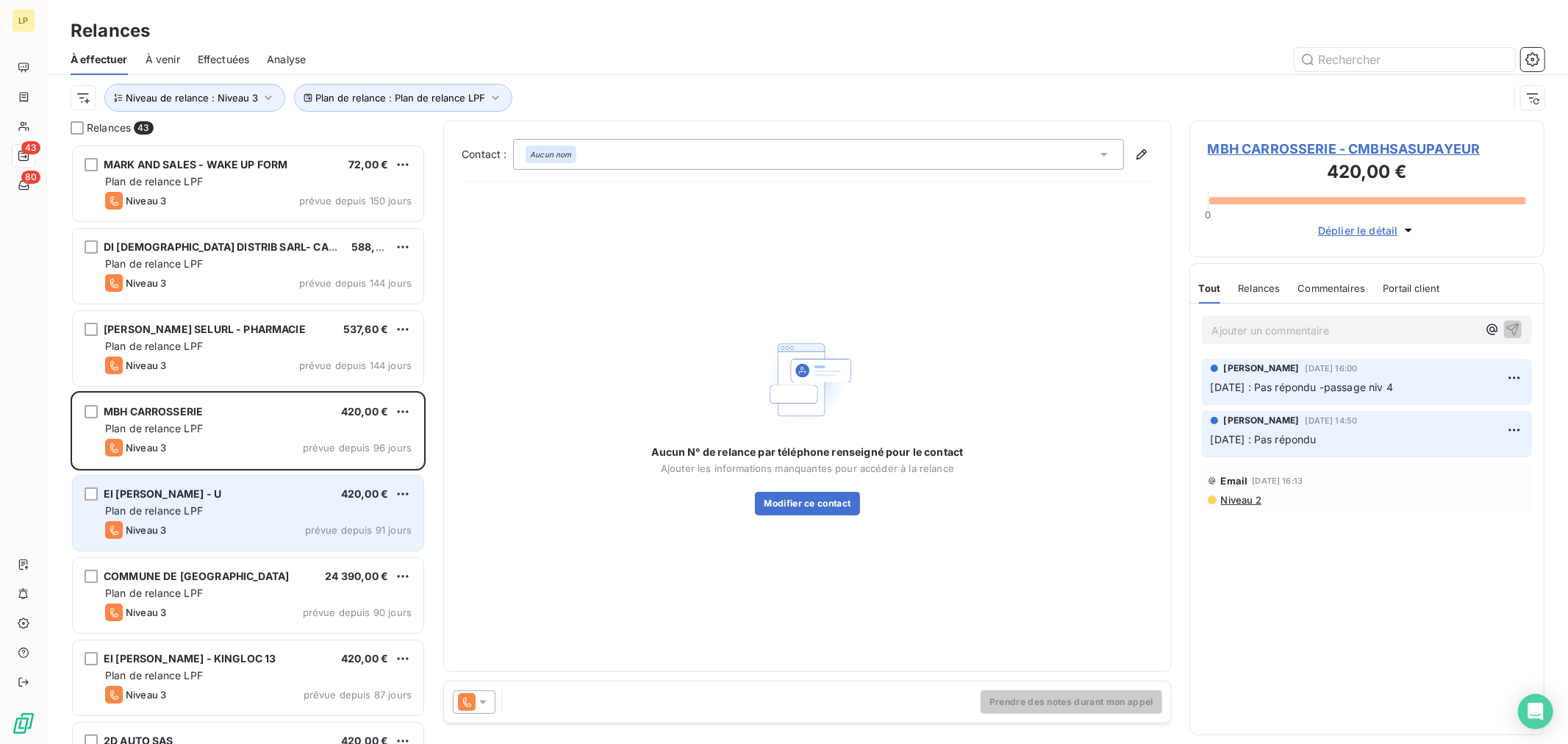
click at [195, 494] on span "EI [PERSON_NAME] - U" at bounding box center [162, 493] width 117 height 12
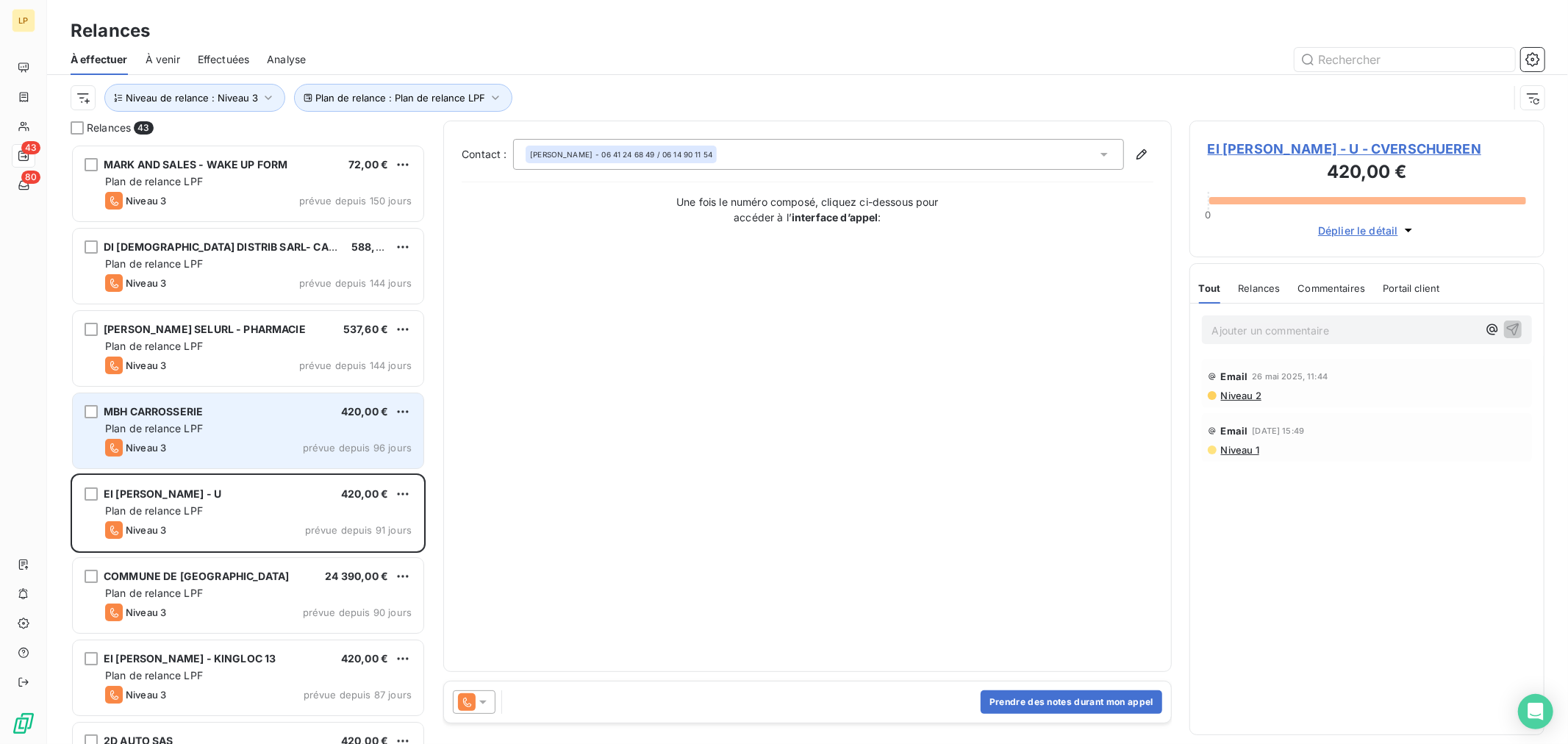
click at [179, 439] on div "Niveau 3 prévue depuis 96 jours" at bounding box center [258, 447] width 307 height 18
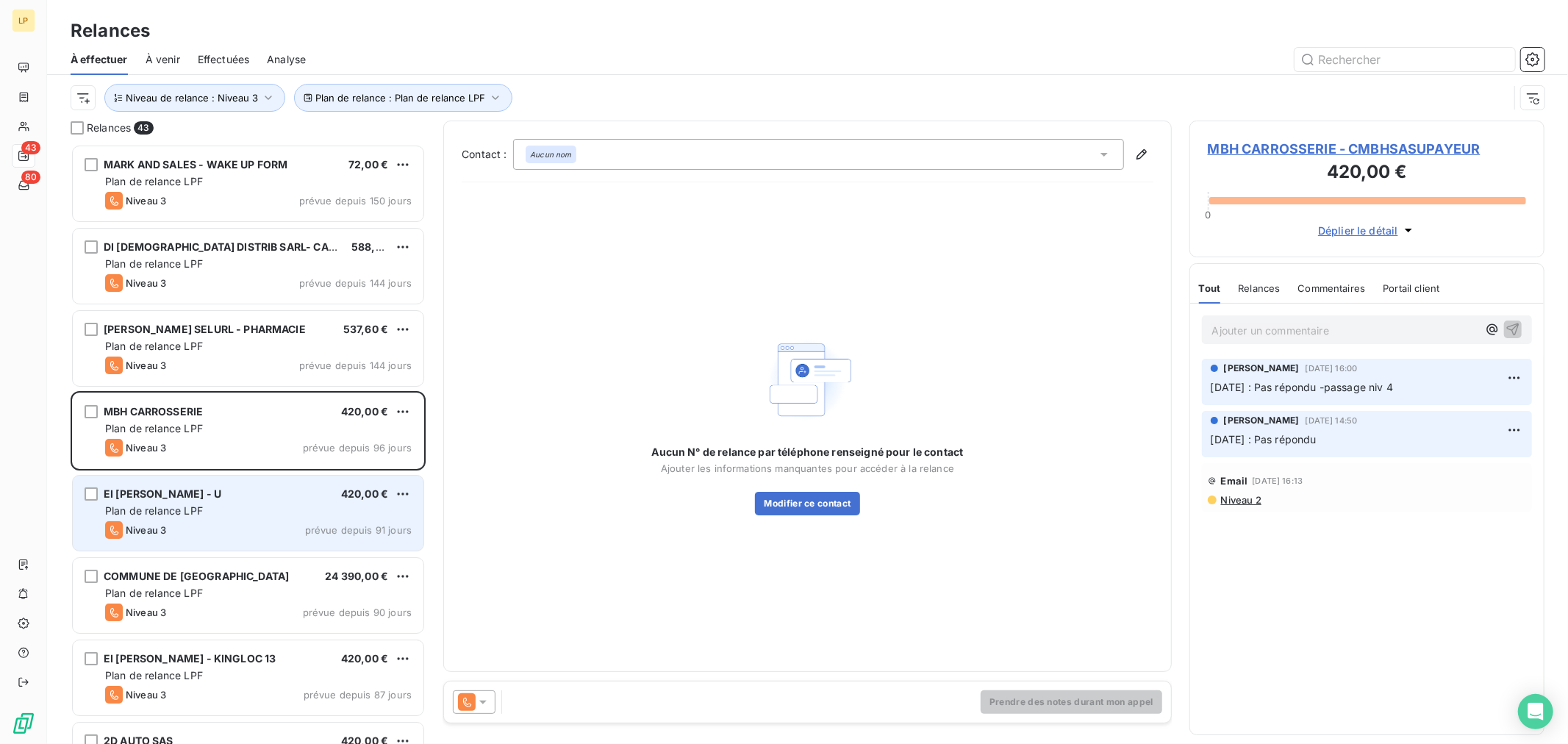
click at [203, 531] on div "Niveau 3 prévue depuis 91 jours" at bounding box center [258, 530] width 307 height 18
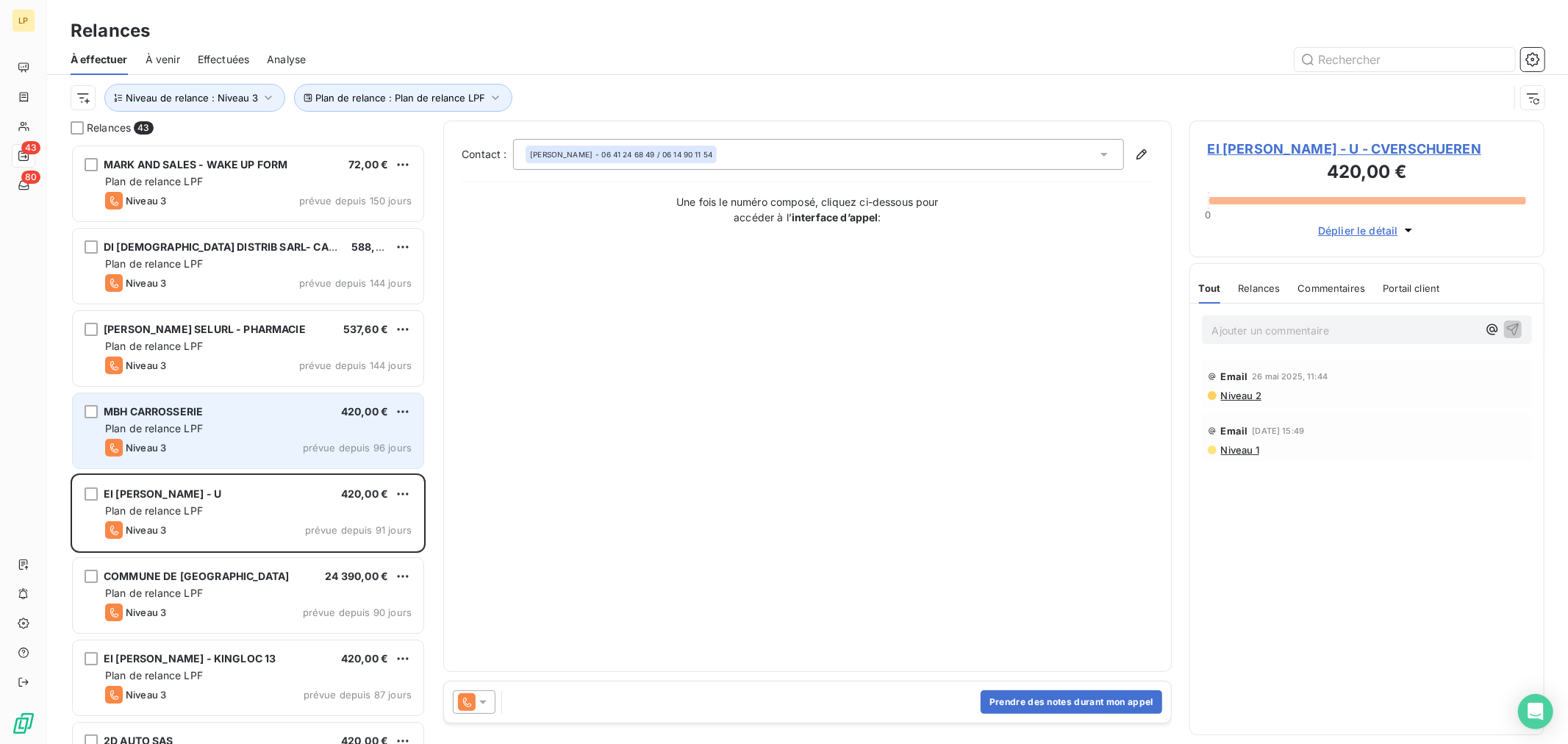
click at [194, 461] on div "MBH CARROSSERIE 420,00 € Plan de relance LPF Niveau 3 prévue depuis 96 jours" at bounding box center [248, 431] width 351 height 75
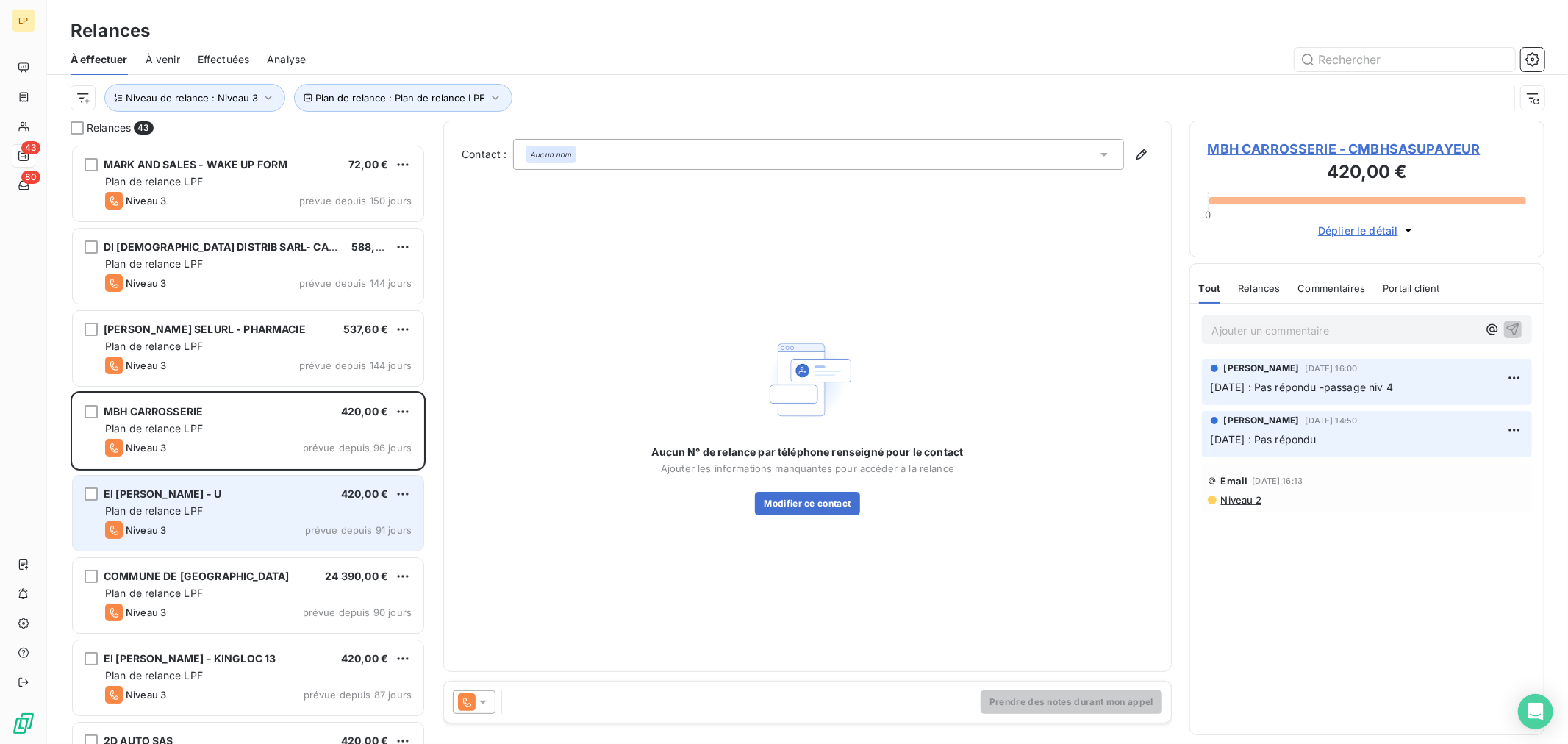
click at [181, 538] on div "Niveau 3 prévue depuis 91 jours" at bounding box center [258, 530] width 307 height 18
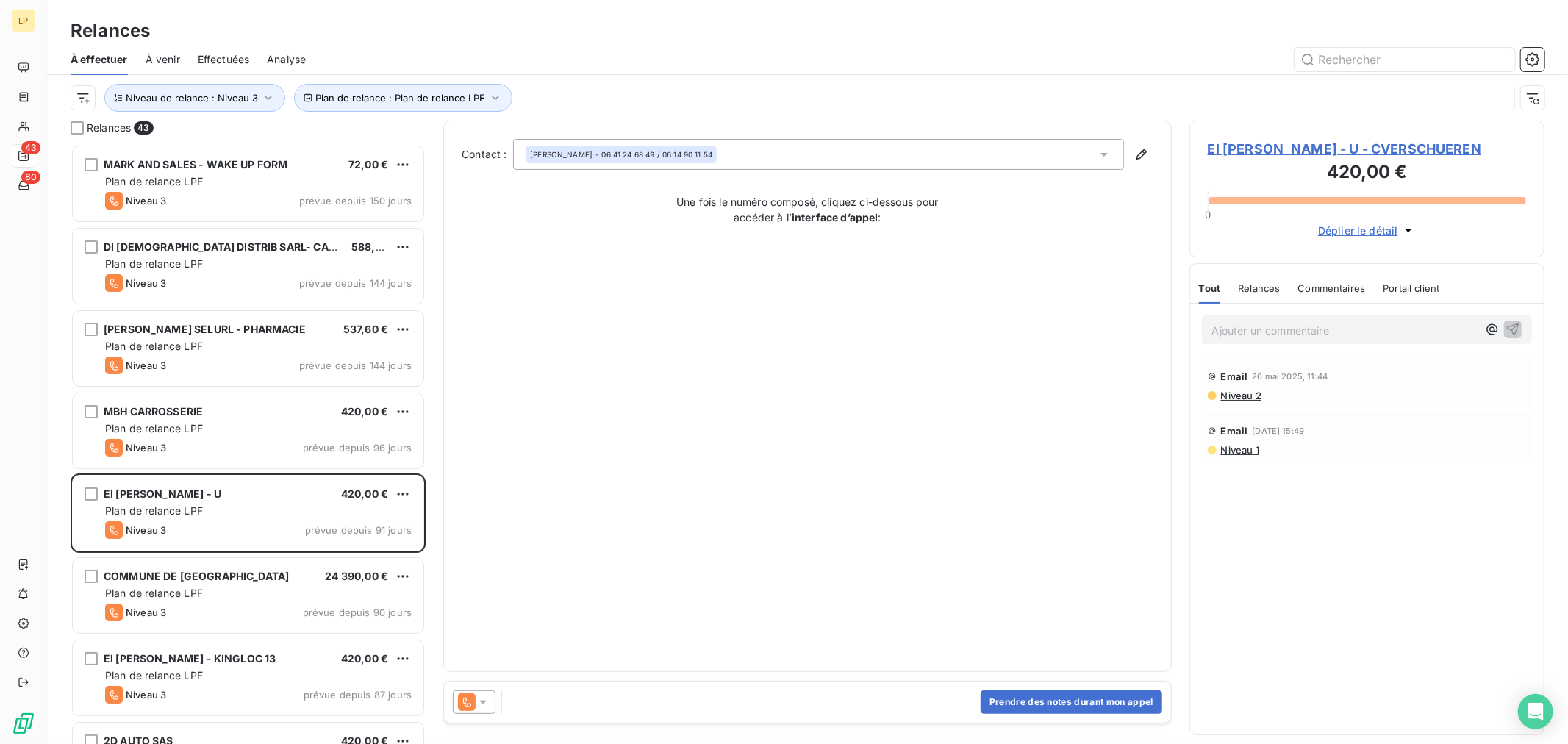
click at [1241, 401] on span "Niveau 2" at bounding box center [1241, 395] width 42 height 11
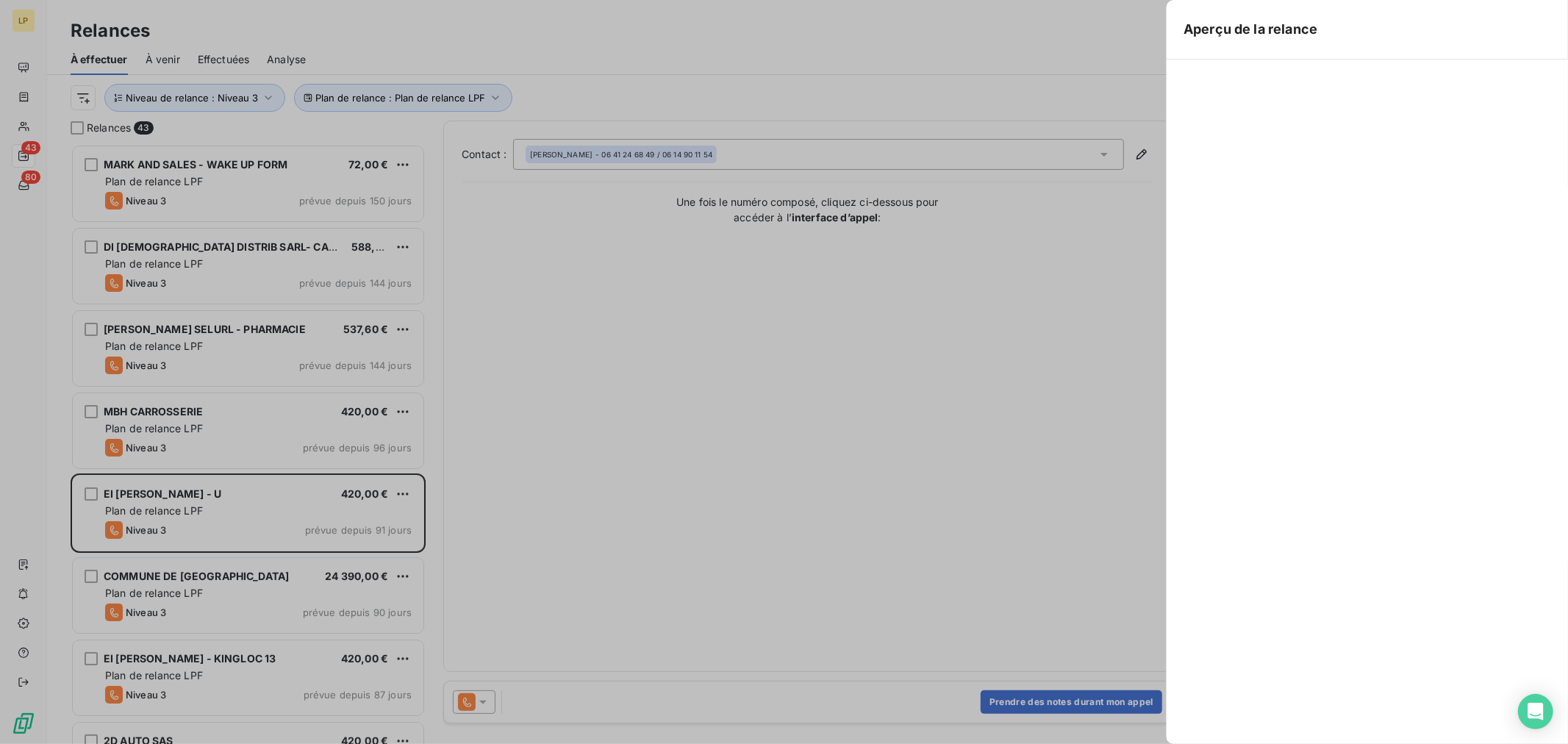
scroll to position [586, 341]
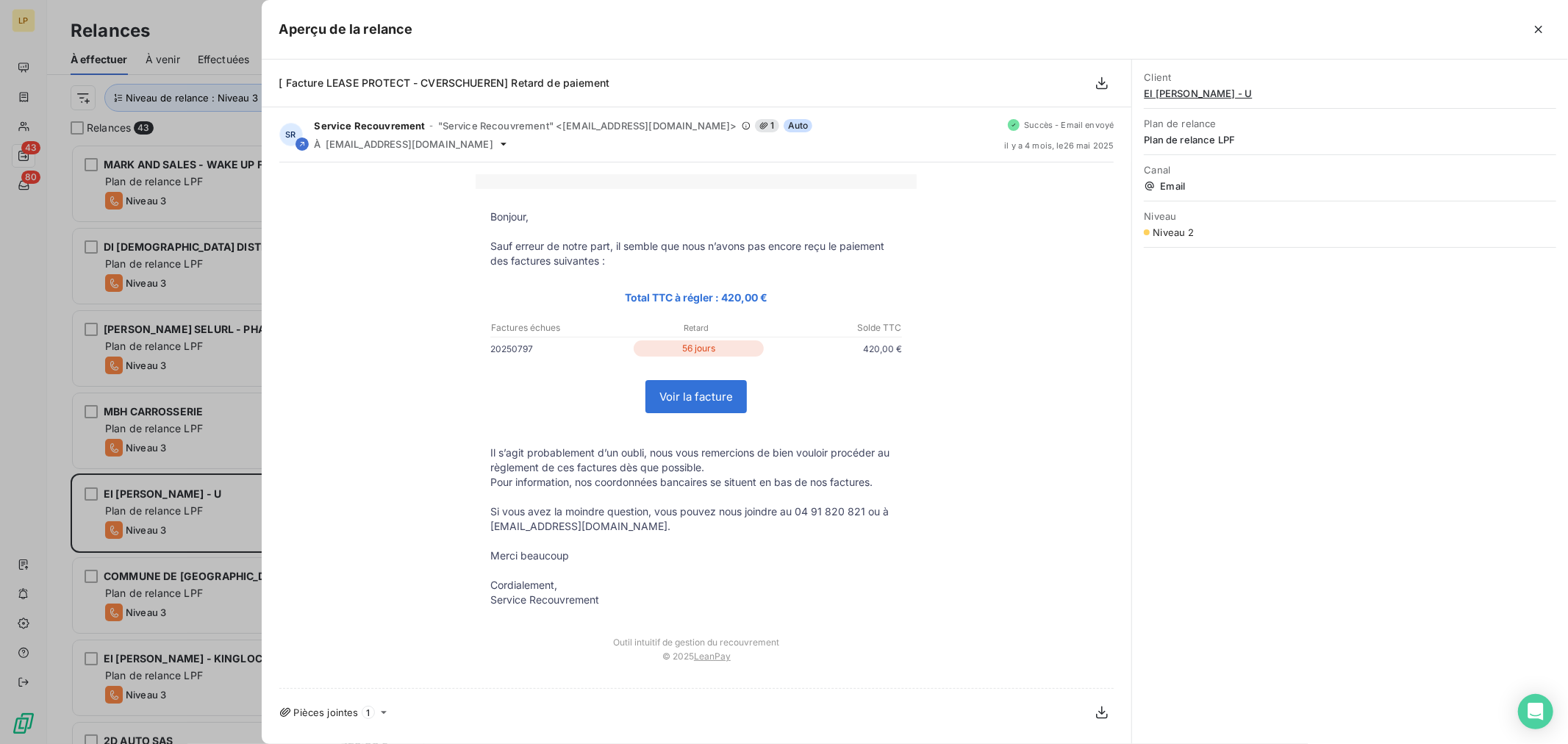
click at [56, 497] on div at bounding box center [784, 372] width 1568 height 744
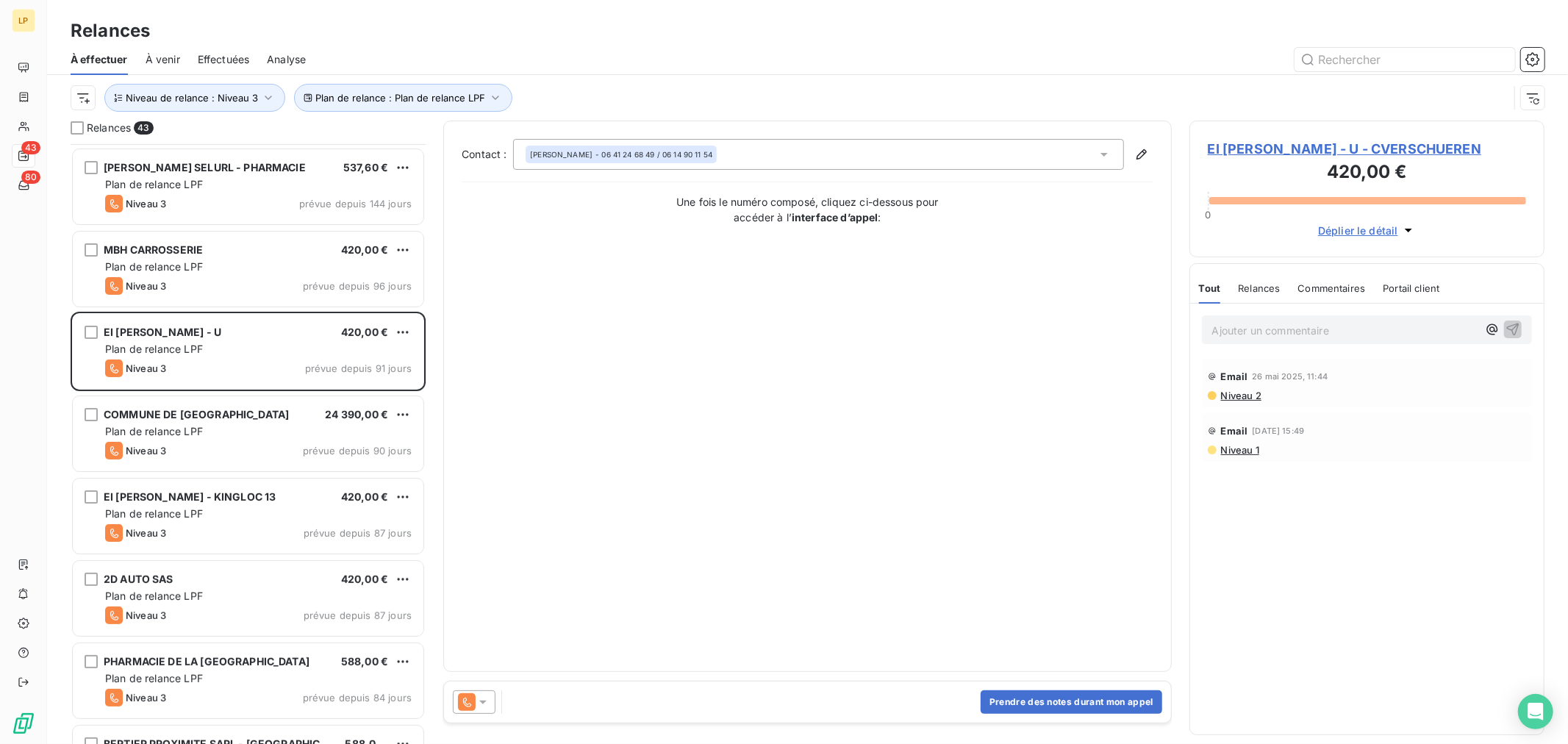
scroll to position [164, 0]
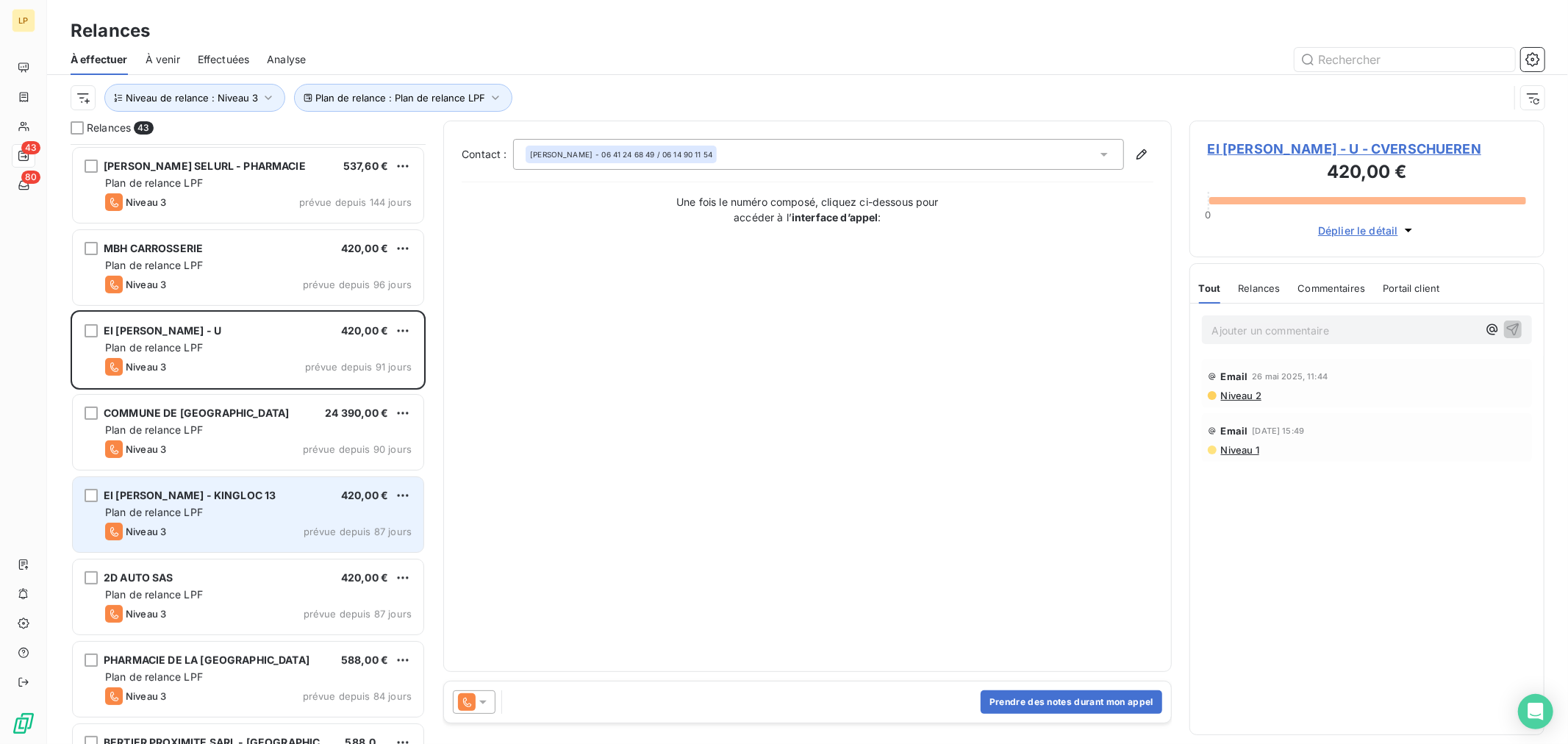
click at [259, 518] on div "Plan de relance LPF" at bounding box center [258, 512] width 307 height 14
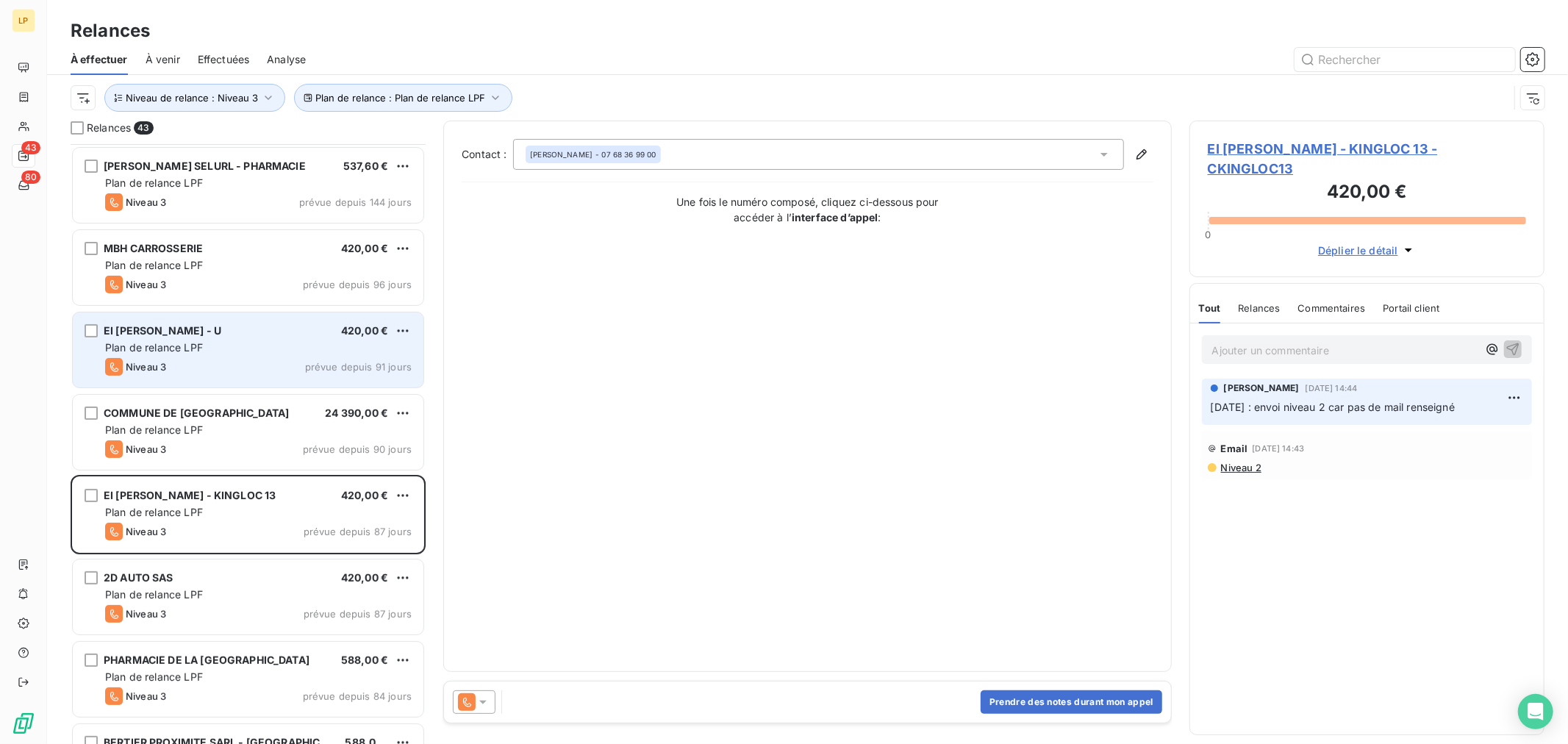
click at [247, 346] on div "Plan de relance LPF" at bounding box center [258, 347] width 307 height 14
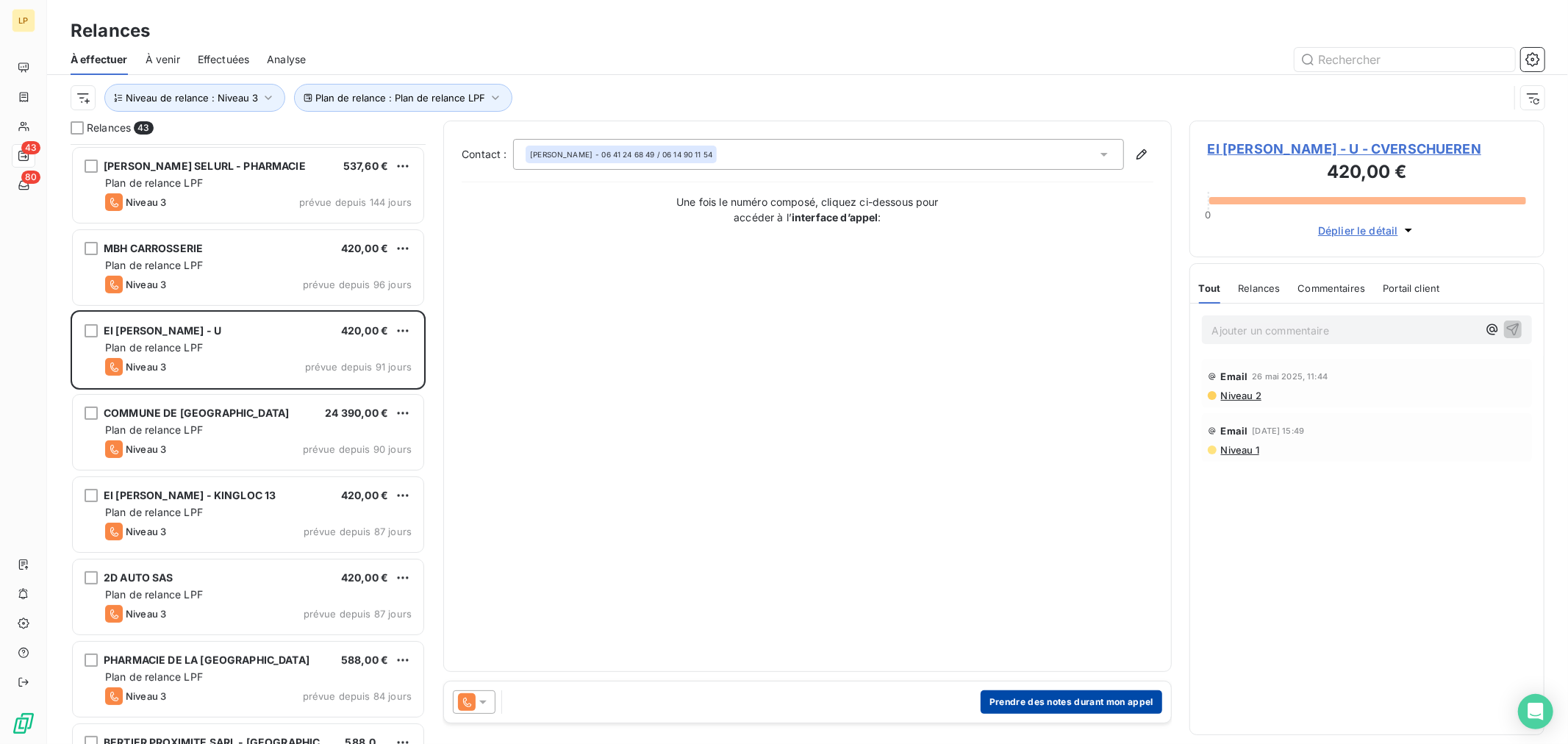
click at [1076, 691] on button "Prendre des notes durant mon appel" at bounding box center [1071, 702] width 181 height 24
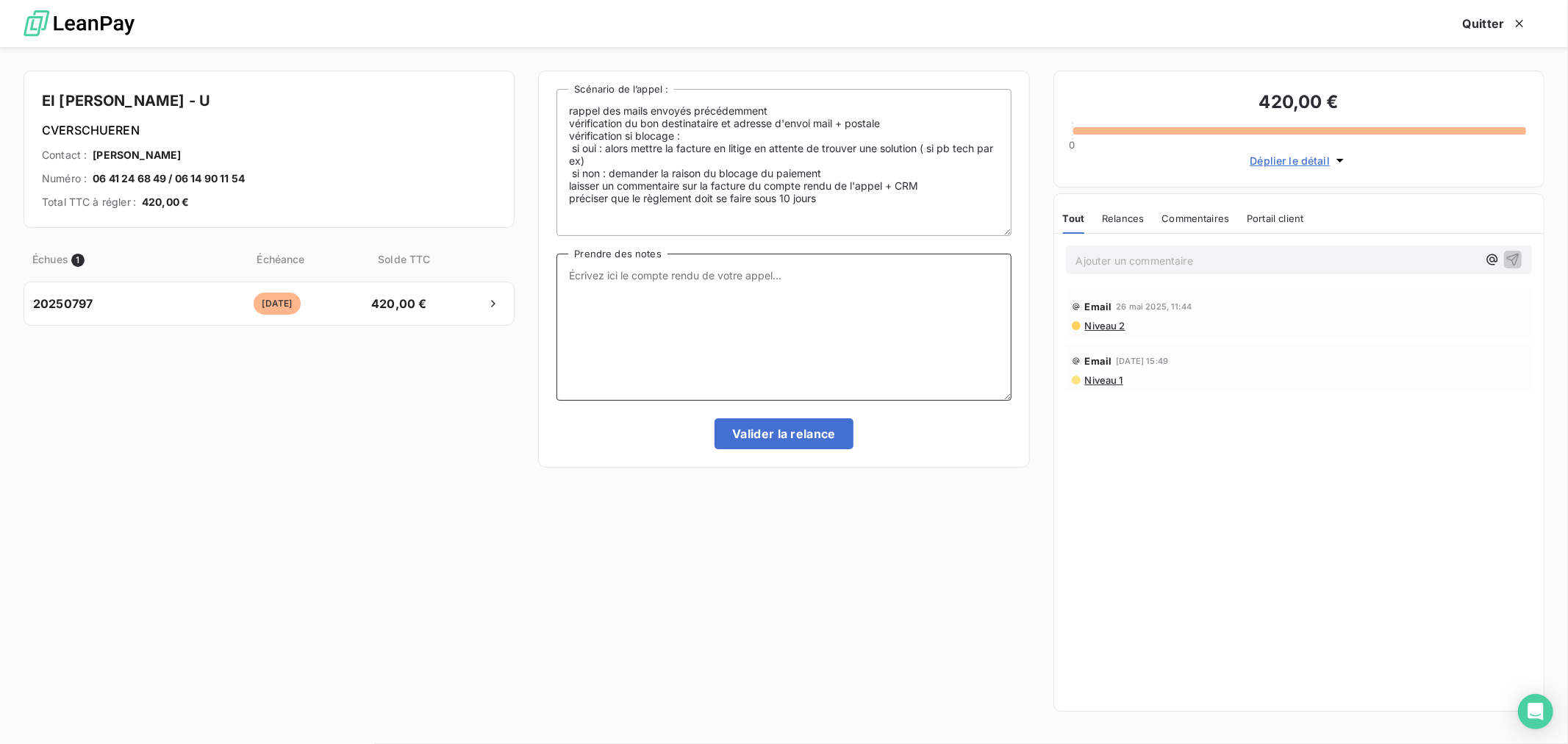
click at [682, 290] on textarea "Prendre des notes" at bounding box center [784, 327] width 455 height 147
click at [608, 272] on textarea "Pas repondu passage niv 4" at bounding box center [784, 327] width 455 height 147
type textarea "Pas répondu passage niv 4"
drag, startPoint x: 651, startPoint y: 261, endPoint x: 424, endPoint y: 273, distance: 227.3
click at [421, 269] on div "EI [PERSON_NAME] - U CVERSCHUEREN Contact : [PERSON_NAME] Numéro : 06 41 24 68 …" at bounding box center [784, 395] width 1568 height 697
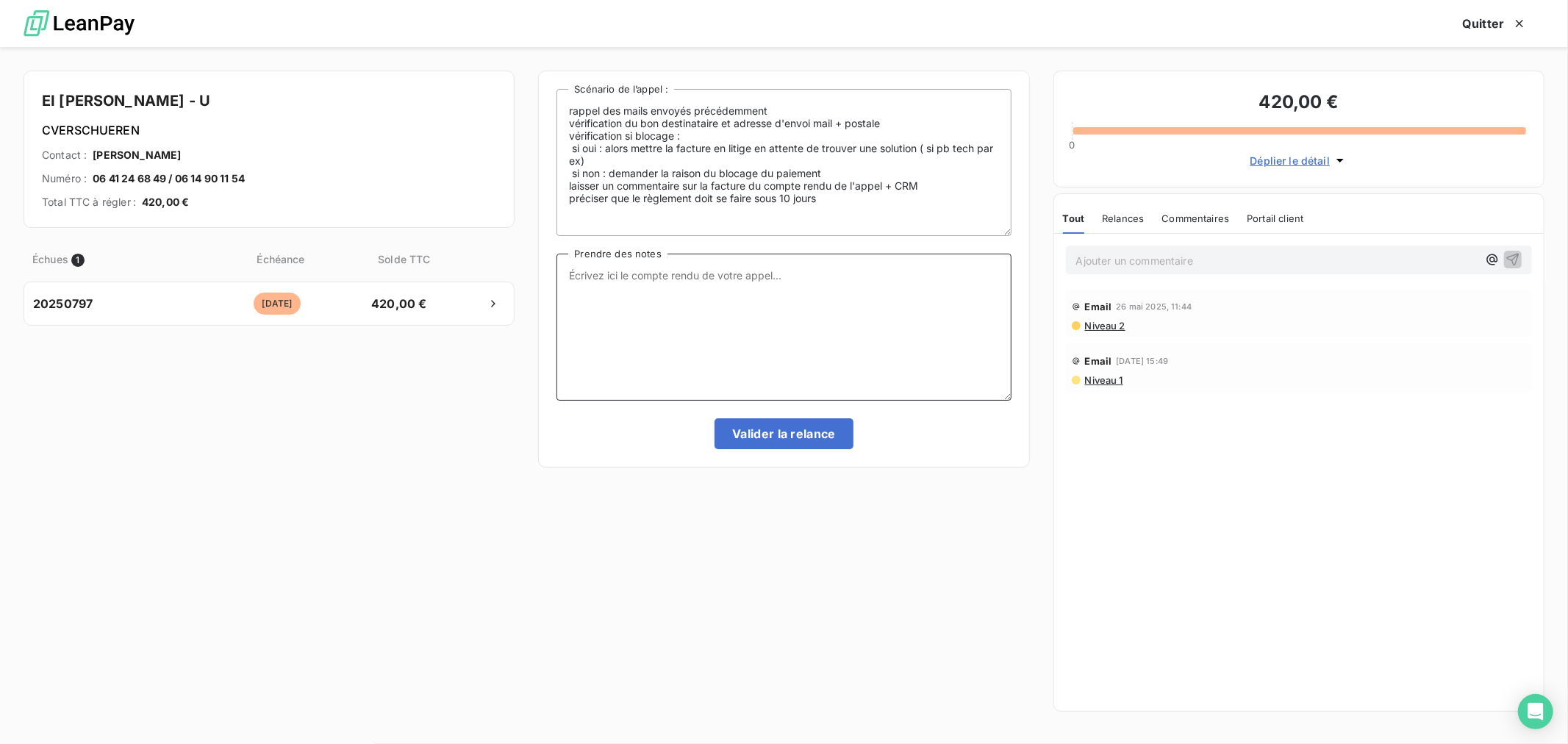
click at [819, 333] on textarea "Prendre des notes" at bounding box center [784, 327] width 455 height 147
paste textarea "Pas répondu passage niv 4"
type textarea "Pas répondu passage niv 4"
click at [828, 442] on button "Valider la relance" at bounding box center [784, 433] width 139 height 31
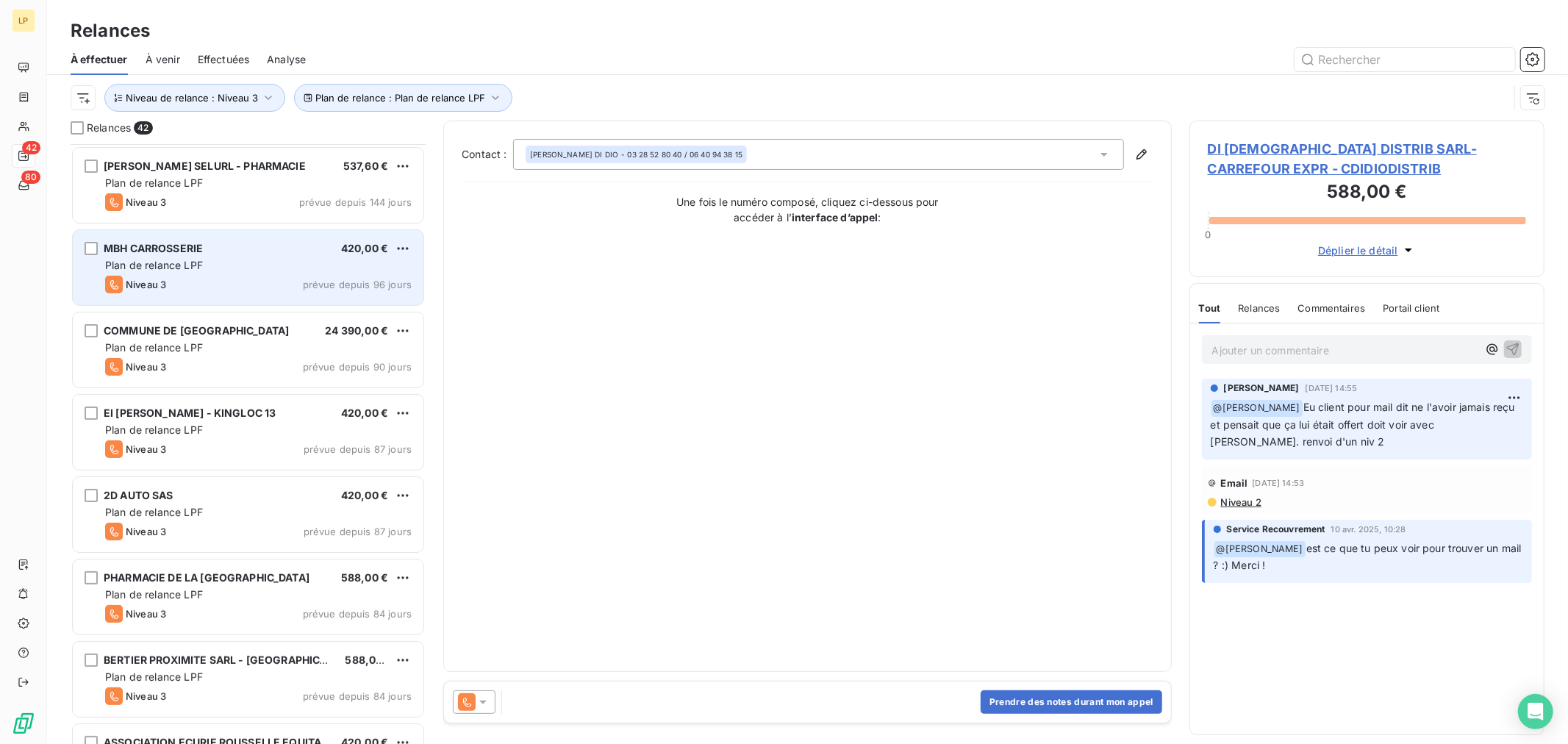
click at [276, 240] on div "MBH CARROSSERIE 420,00 € Plan de relance LPF Niveau 3 prévue depuis 96 jours" at bounding box center [248, 267] width 351 height 75
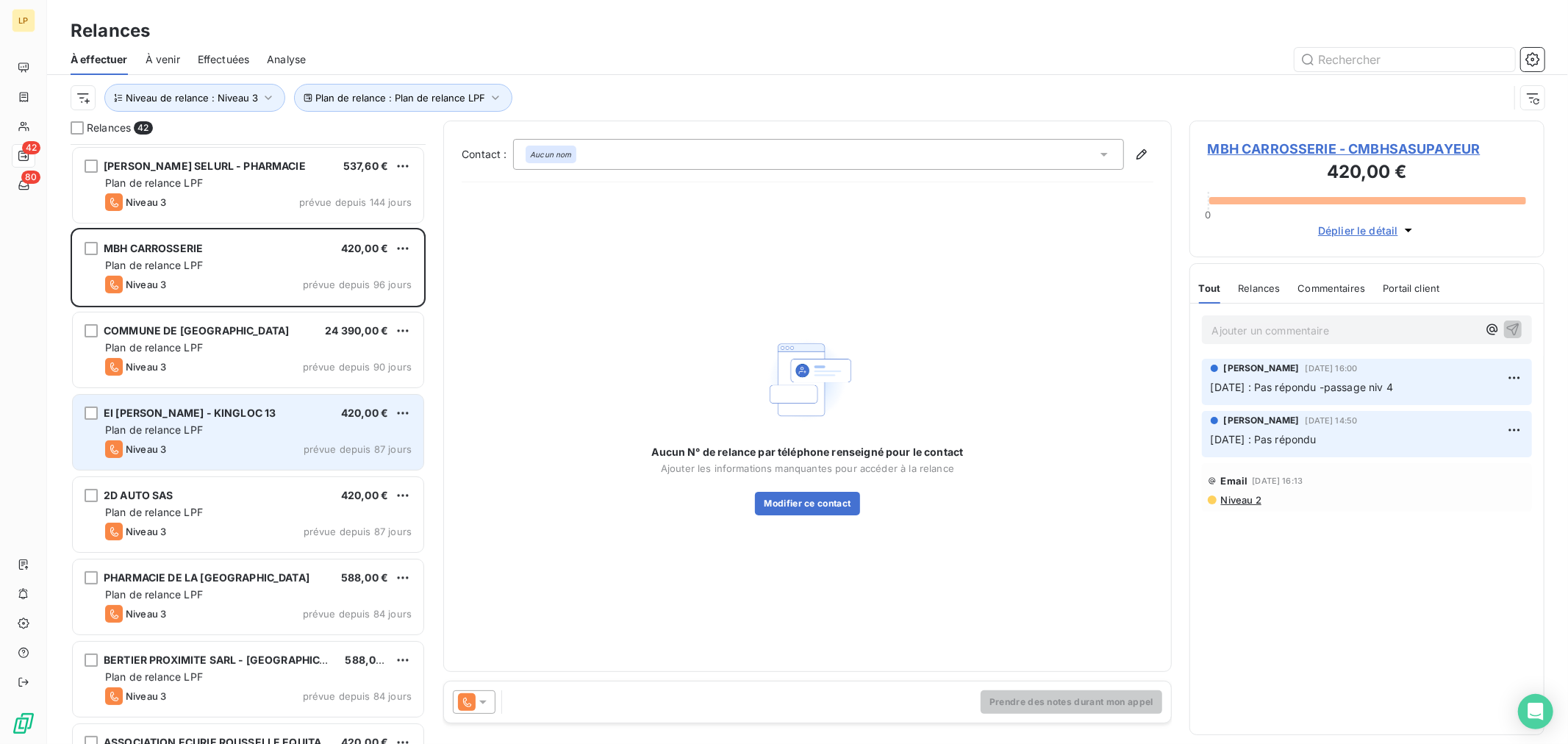
click at [196, 420] on div "EI [PERSON_NAME] - KINGLOC 13" at bounding box center [190, 413] width 172 height 14
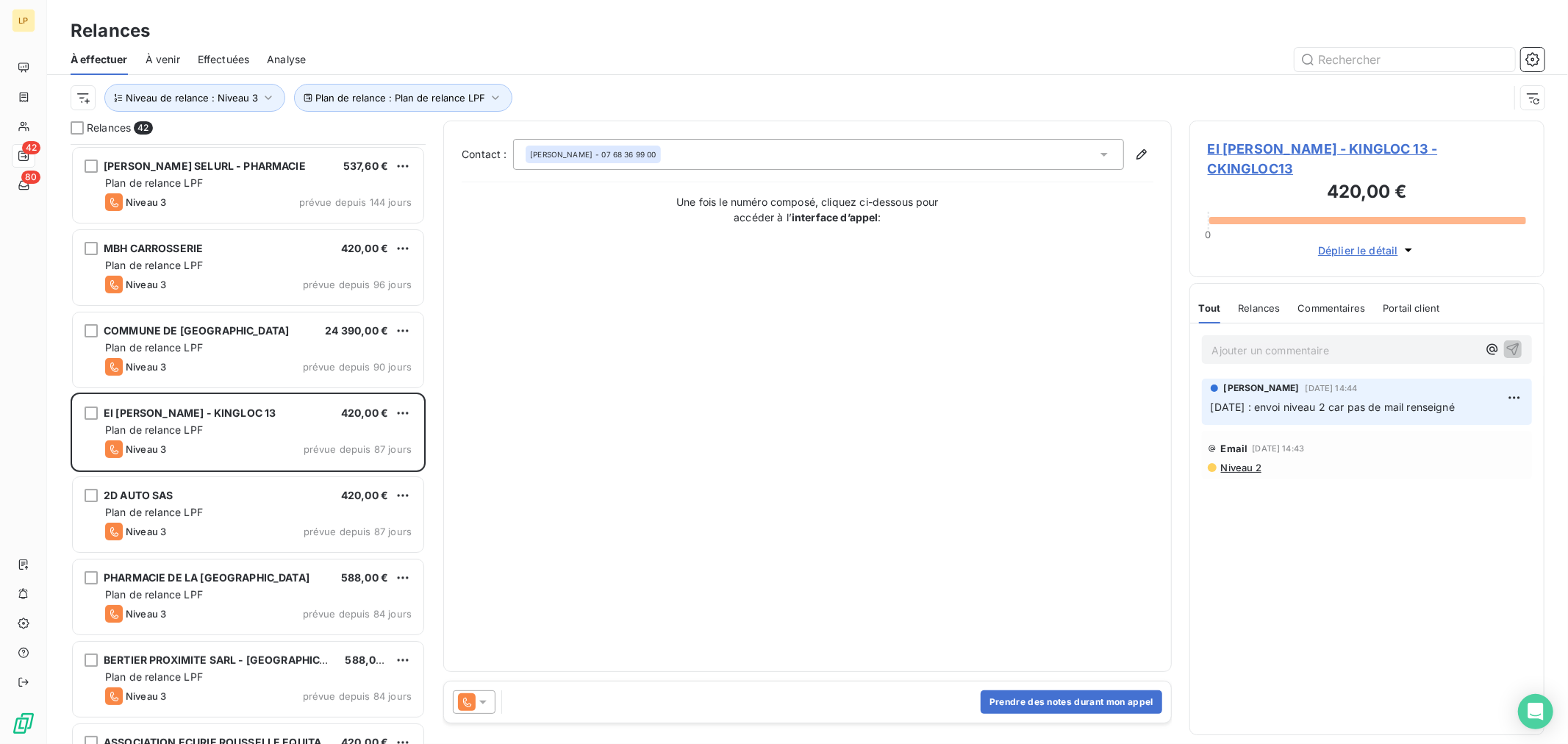
click at [777, 722] on div "Prendre des notes durant mon appel" at bounding box center [807, 702] width 727 height 41
click at [759, 701] on div "Prendre des notes durant mon appel" at bounding box center [807, 702] width 727 height 41
click at [1081, 708] on button "Prendre des notes durant mon appel" at bounding box center [1071, 702] width 181 height 24
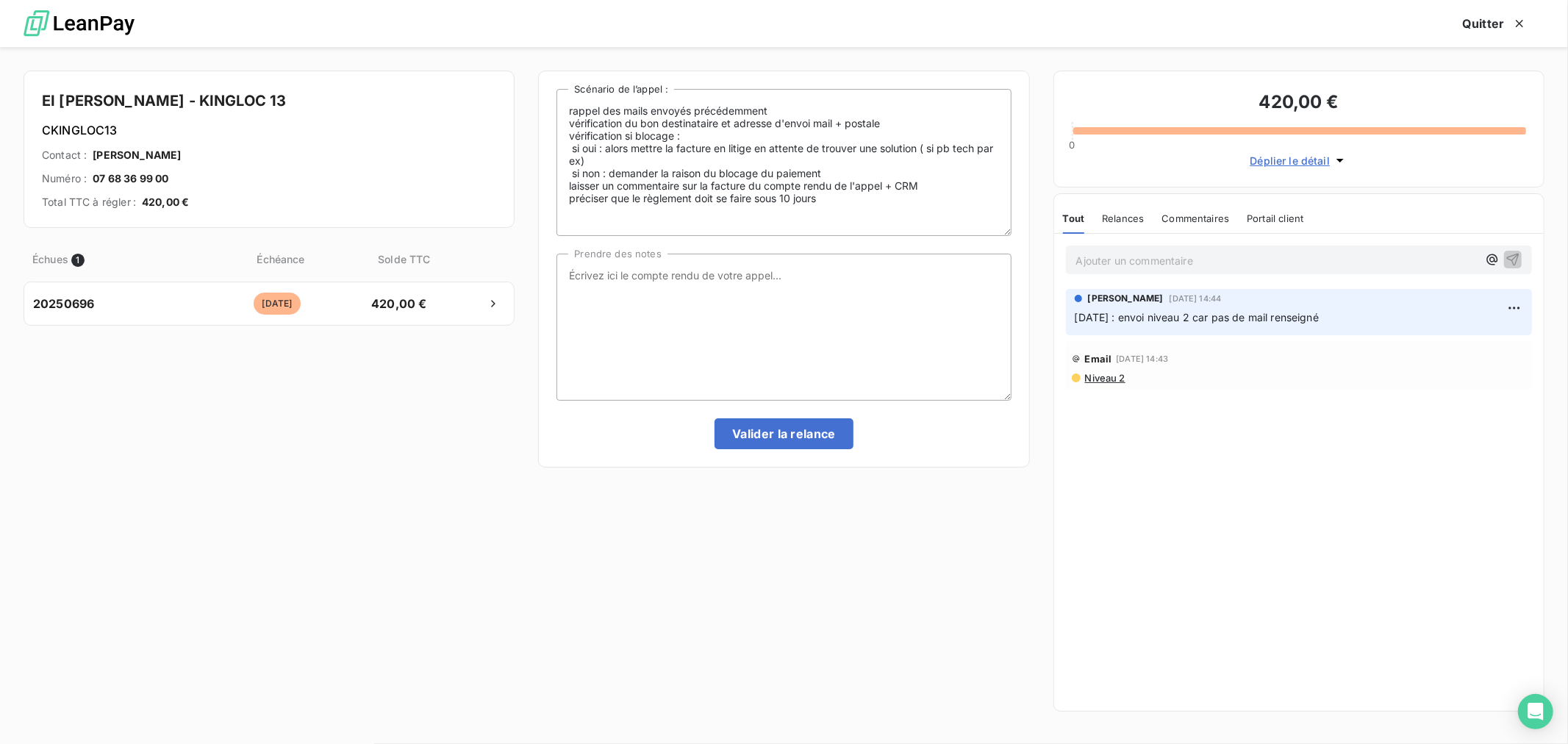
click at [805, 248] on div "rappel des mails envoyés précédemment vérification du bon destinataire et adres…" at bounding box center [784, 269] width 455 height 360
click at [805, 277] on textarea "Prendre des notes" at bounding box center [784, 327] width 455 height 147
paste textarea "Pas répondu passage niv 4"
type textarea "Pas répondu passage niv 4"
click at [775, 439] on button "Valider la relance" at bounding box center [784, 433] width 139 height 31
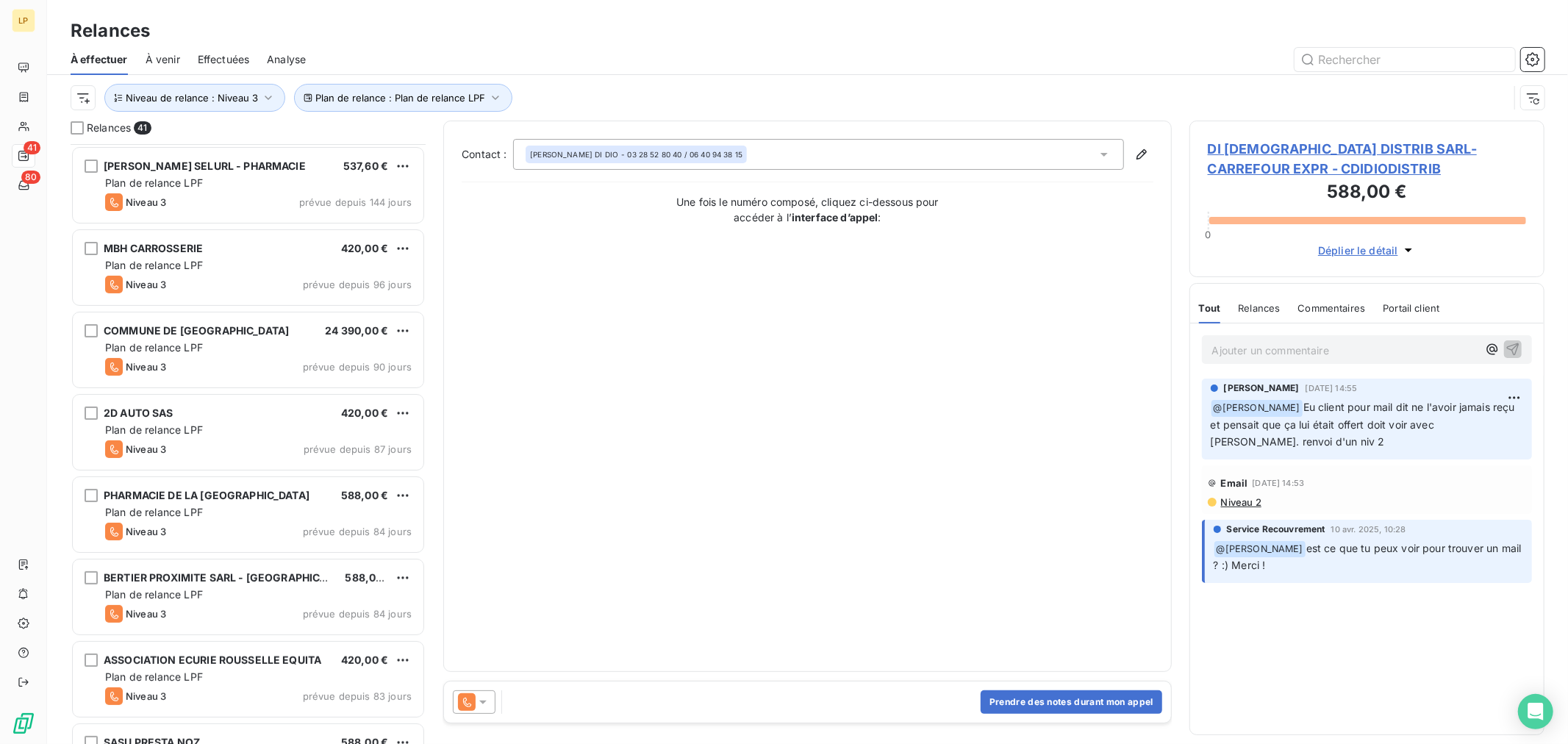
click at [55, 478] on div "Relances 41 MARK AND SALES - WAKE UP FORM 72,00 € Plan de relance LPF Niveau 3 …" at bounding box center [808, 432] width 1522 height 624
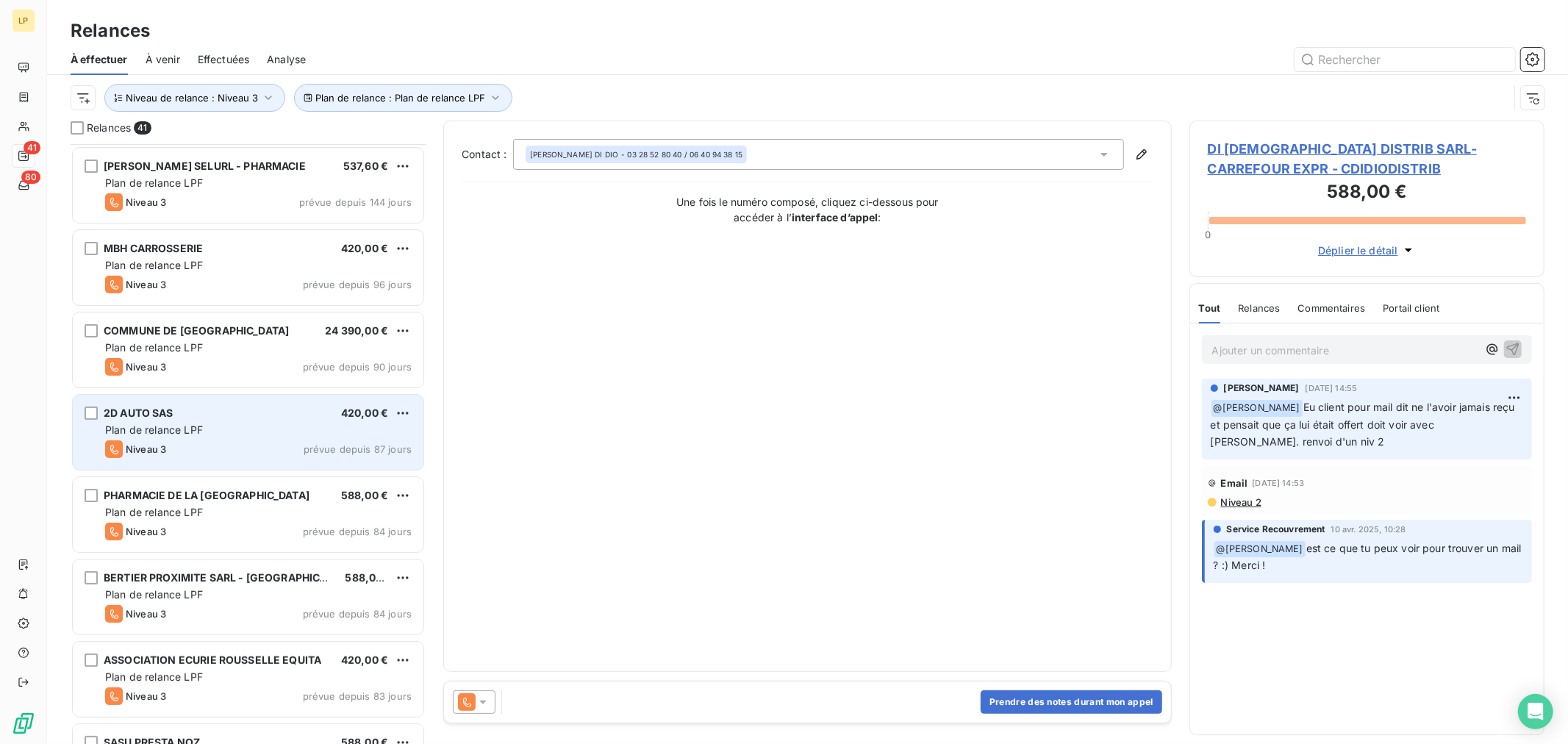
click at [178, 439] on div "2D AUTO SAS 420,00 € Plan de relance LPF Niveau 3 prévue depuis 87 jours" at bounding box center [248, 432] width 351 height 75
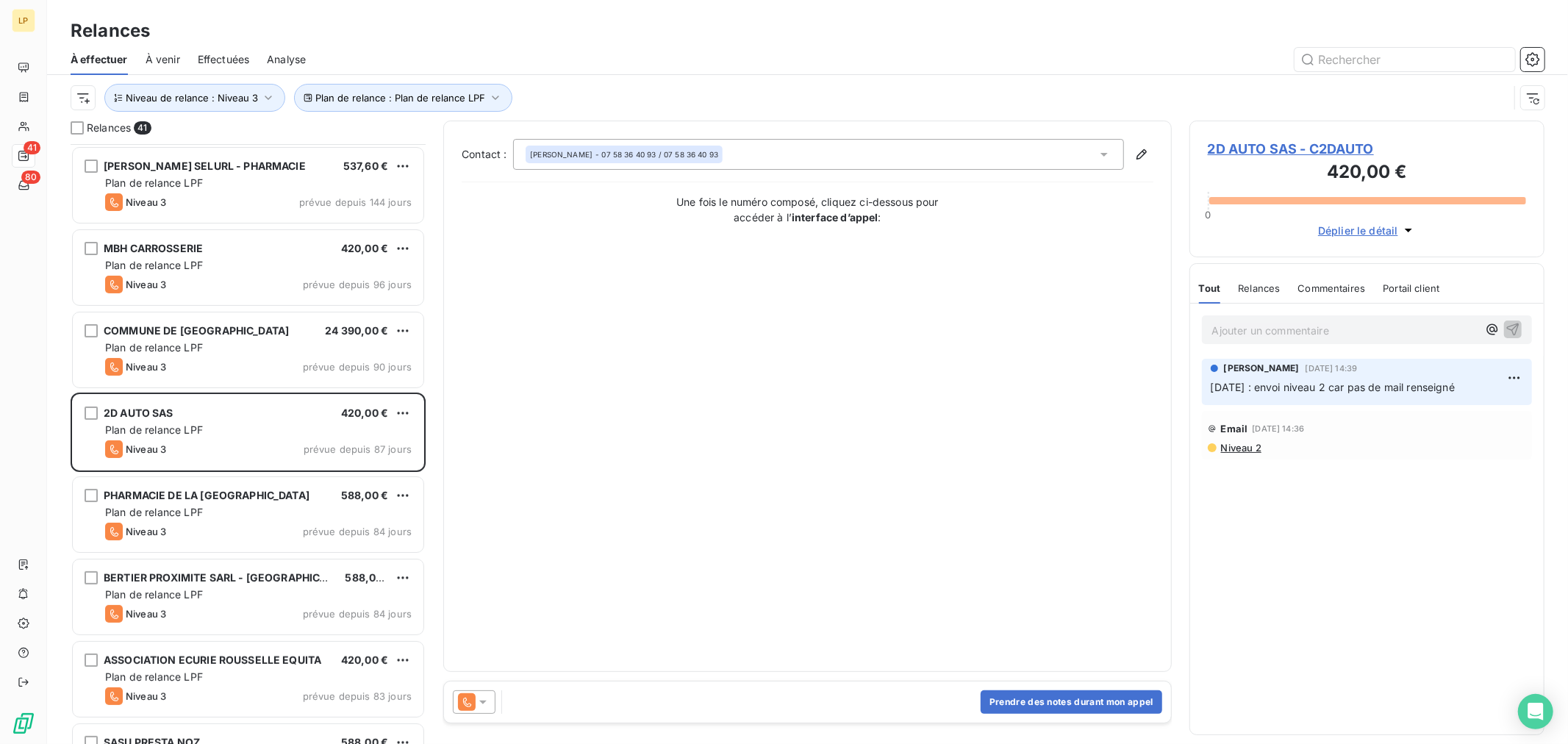
click at [1333, 117] on div "Plan de relance : Plan de relance LPF Niveau de relance : Niveau 3" at bounding box center [808, 97] width 1474 height 46
click at [1290, 149] on span "2D AUTO SAS - C2DAUTO" at bounding box center [1367, 148] width 318 height 20
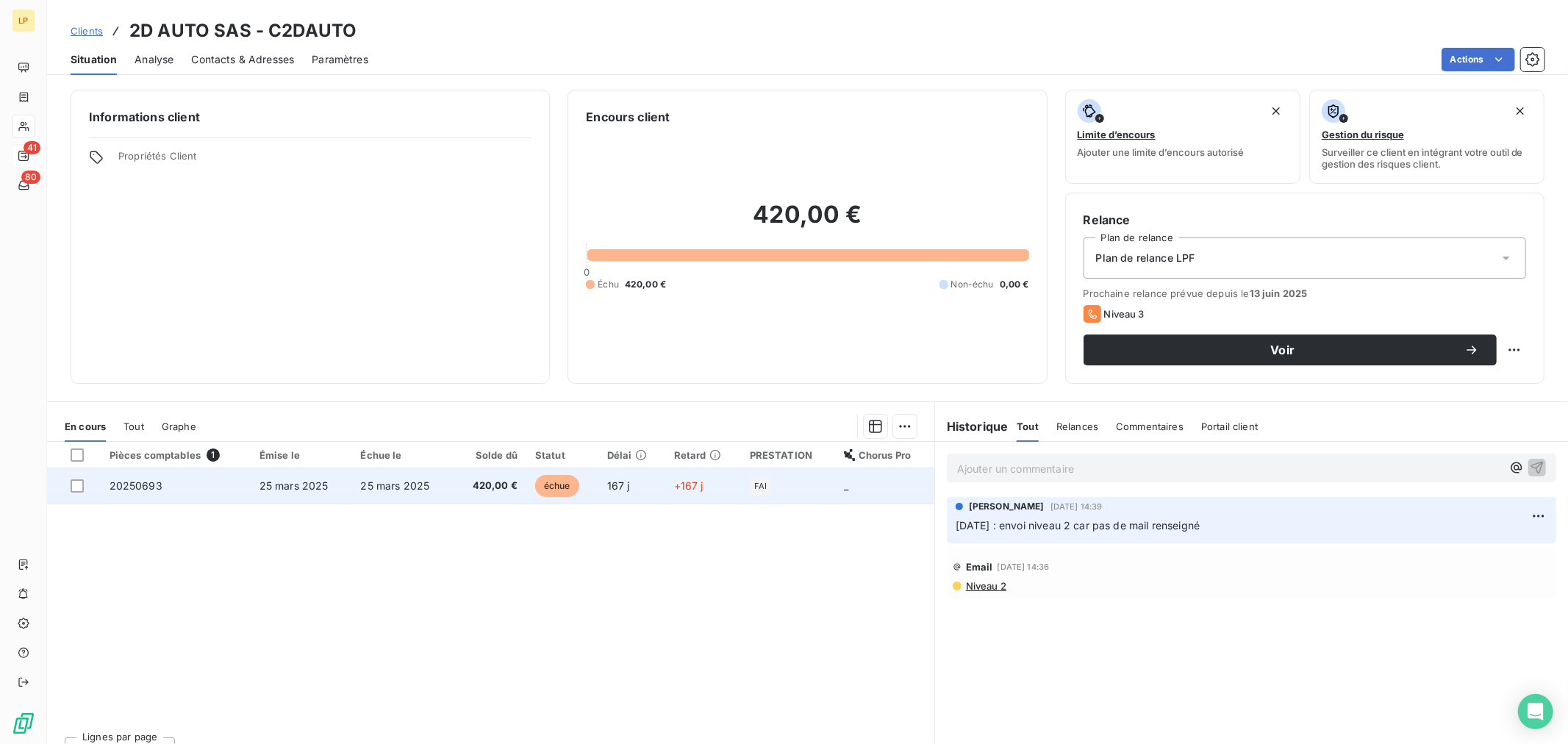
click at [393, 501] on td "25 mars 2025" at bounding box center [402, 486] width 101 height 35
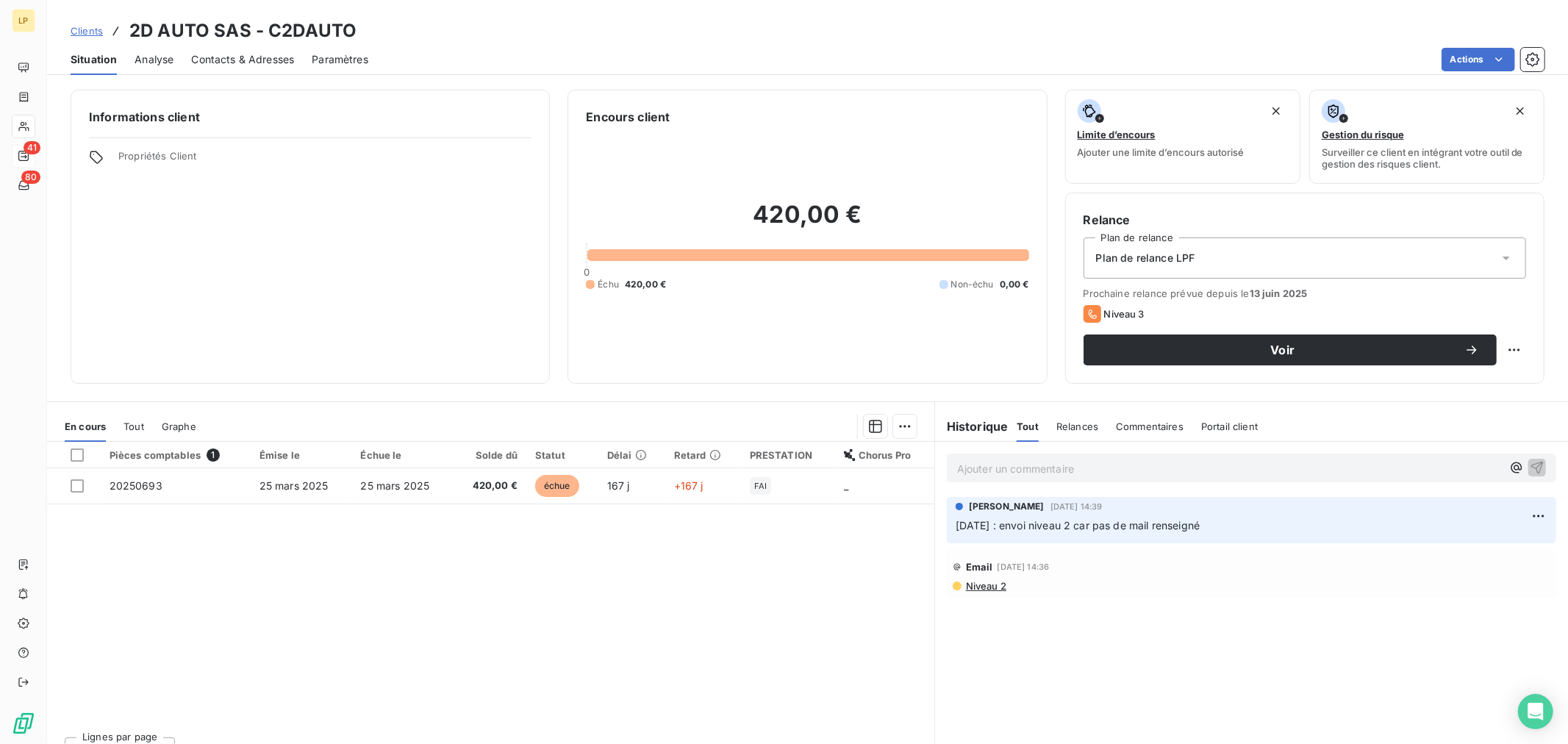
click at [980, 589] on span "Niveau 2" at bounding box center [985, 586] width 42 height 11
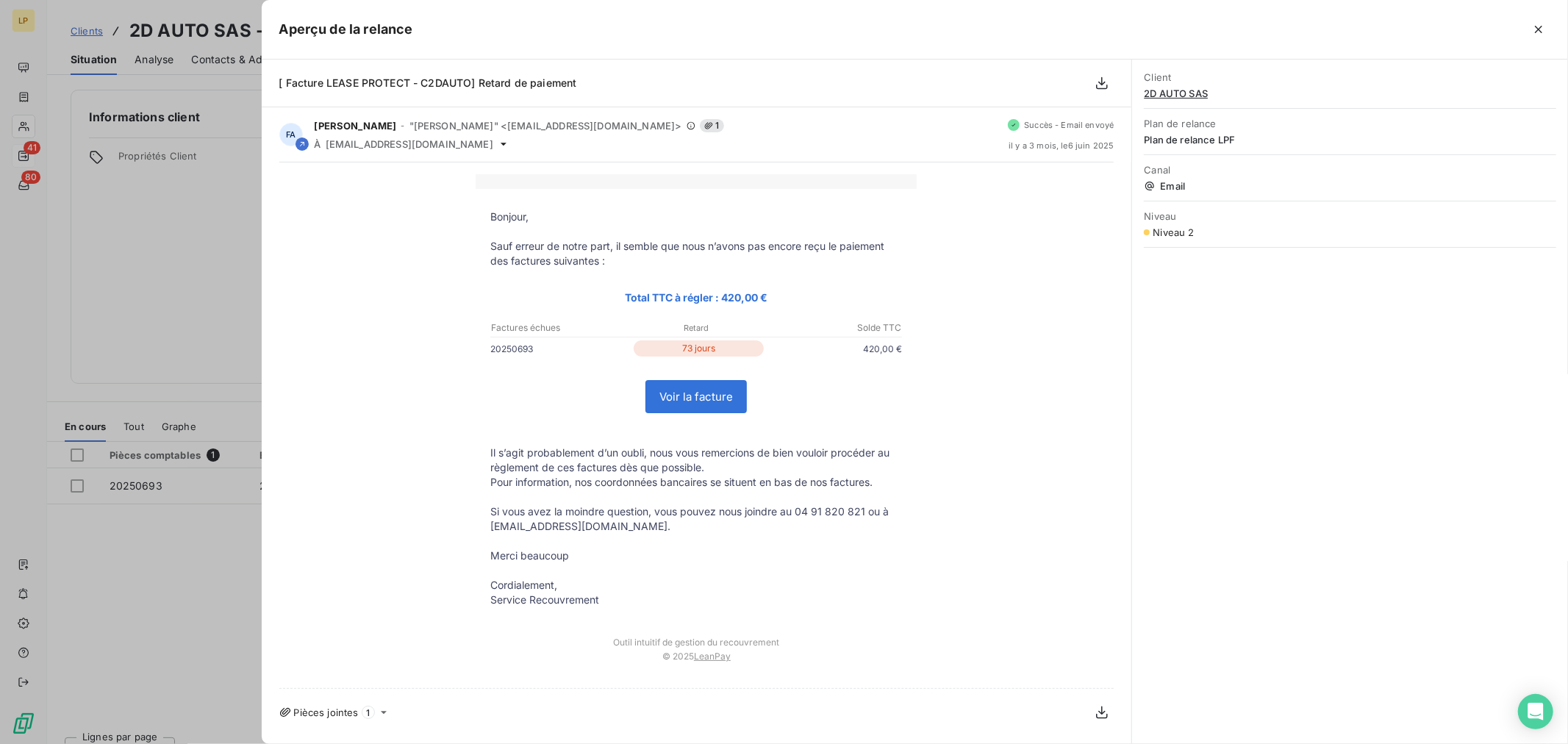
click at [178, 297] on div at bounding box center [784, 372] width 1568 height 744
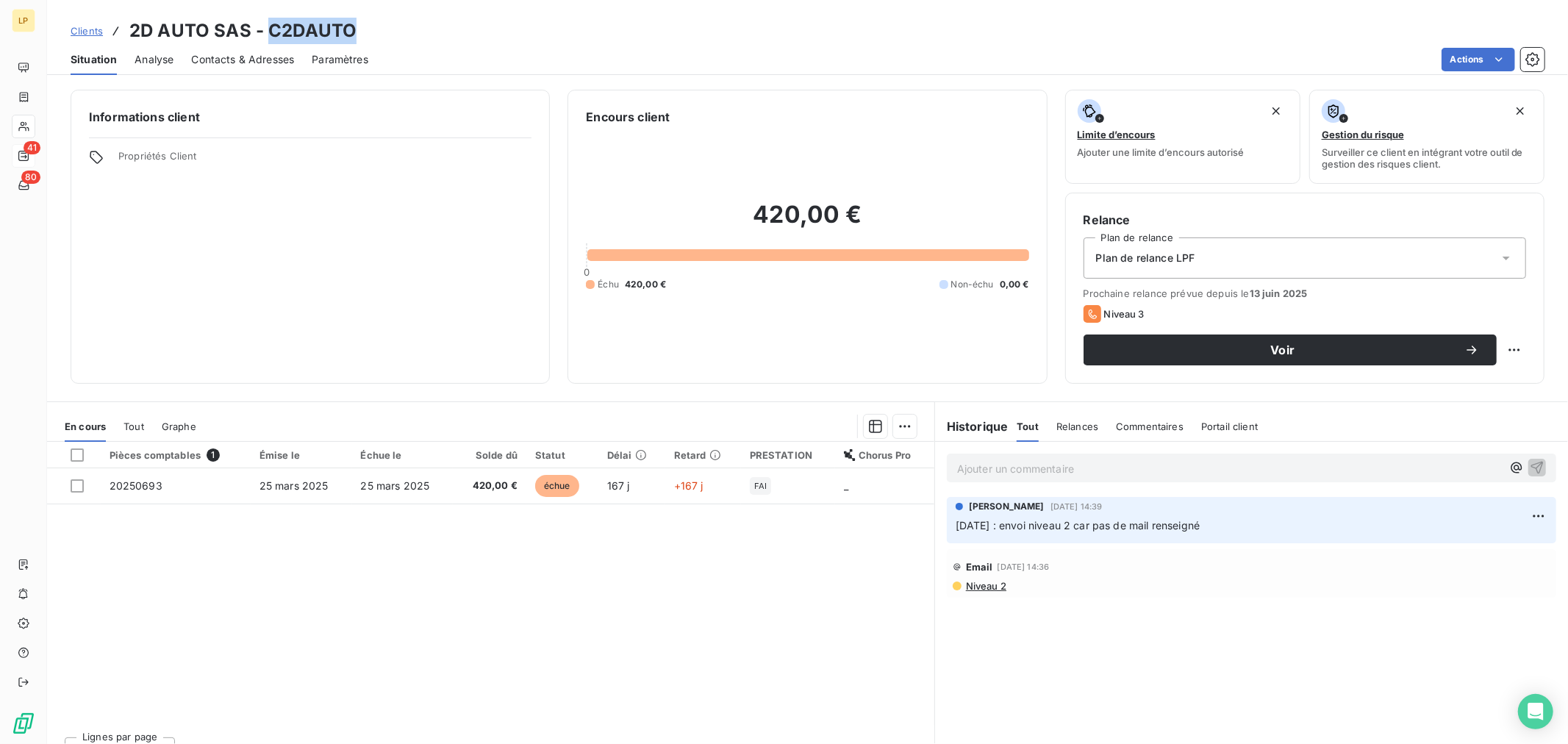
drag, startPoint x: 268, startPoint y: 30, endPoint x: 350, endPoint y: 39, distance: 82.5
click at [350, 39] on h3 "2D AUTO SAS - C2DAUTO" at bounding box center [243, 30] width 227 height 27
copy h3 "C2DAUTO"
click at [979, 583] on span "Niveau 2" at bounding box center [985, 586] width 42 height 11
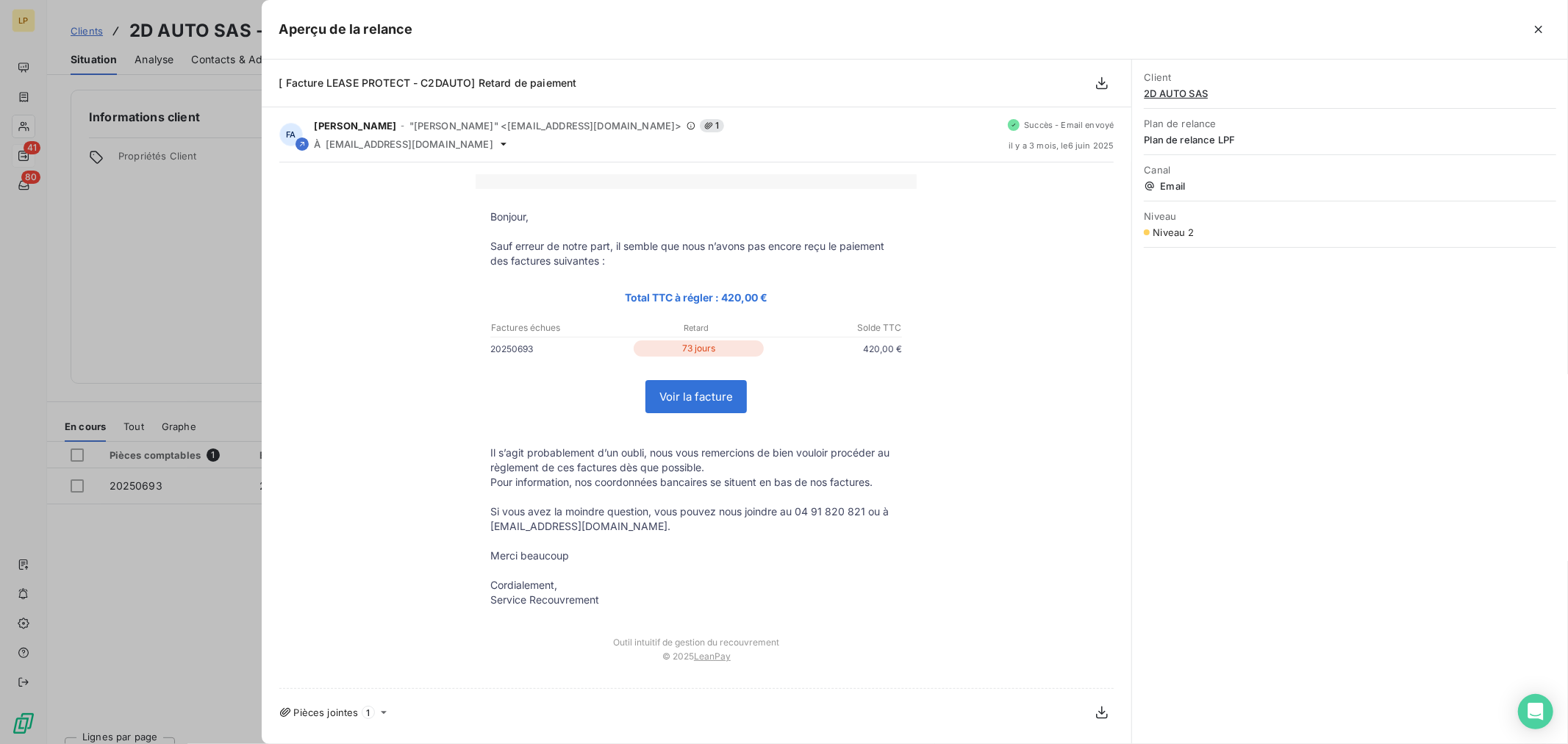
click at [174, 288] on div at bounding box center [784, 372] width 1568 height 744
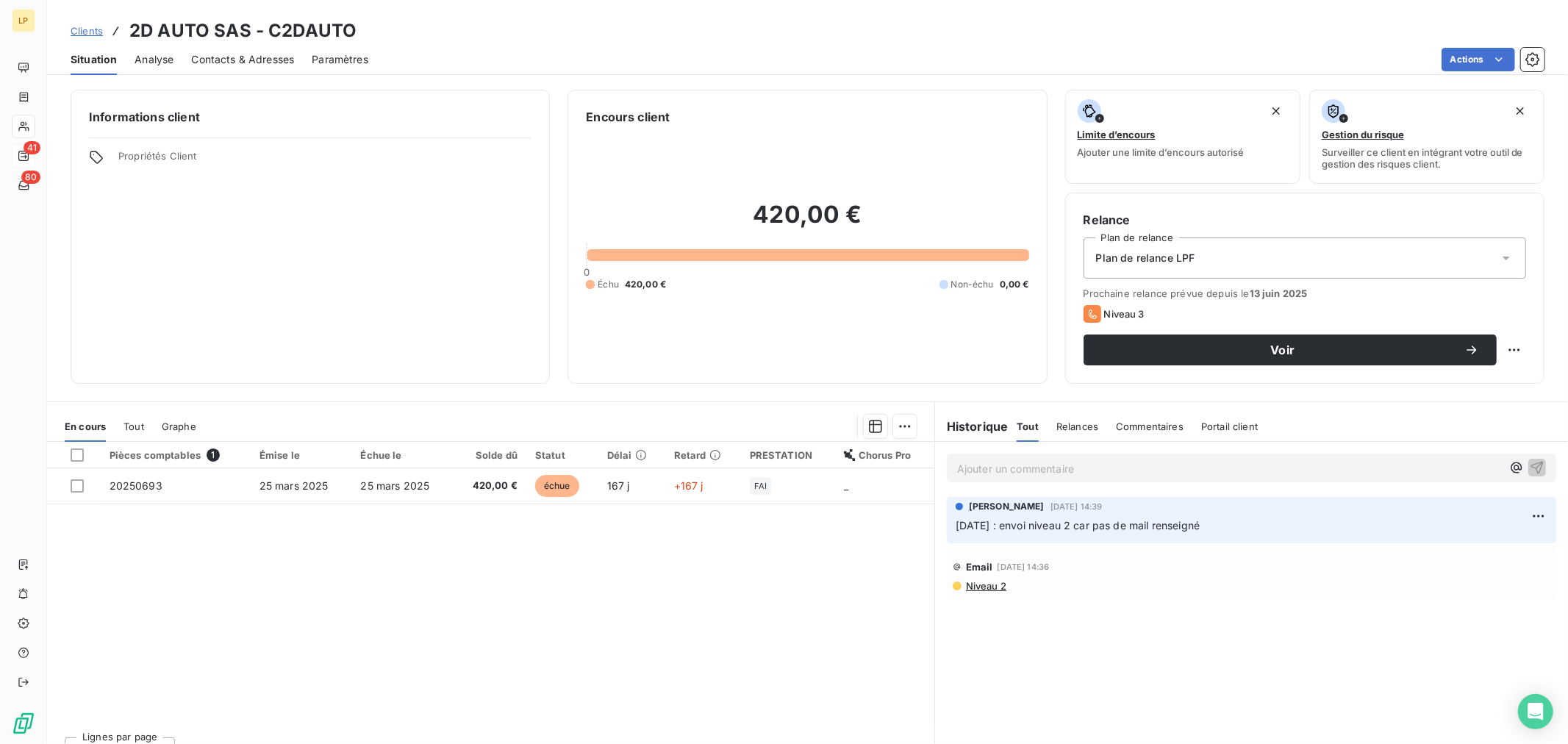
click at [1039, 475] on p "Ajouter un commentaire ﻿" at bounding box center [1229, 468] width 544 height 18
click at [1063, 454] on div "CLient" at bounding box center [1252, 468] width 609 height 27
drag, startPoint x: 978, startPoint y: 477, endPoint x: 971, endPoint y: 473, distance: 8.1
click at [971, 473] on div "CLient" at bounding box center [1252, 468] width 609 height 27
click at [960, 467] on span "CLient" at bounding box center [973, 467] width 32 height 12
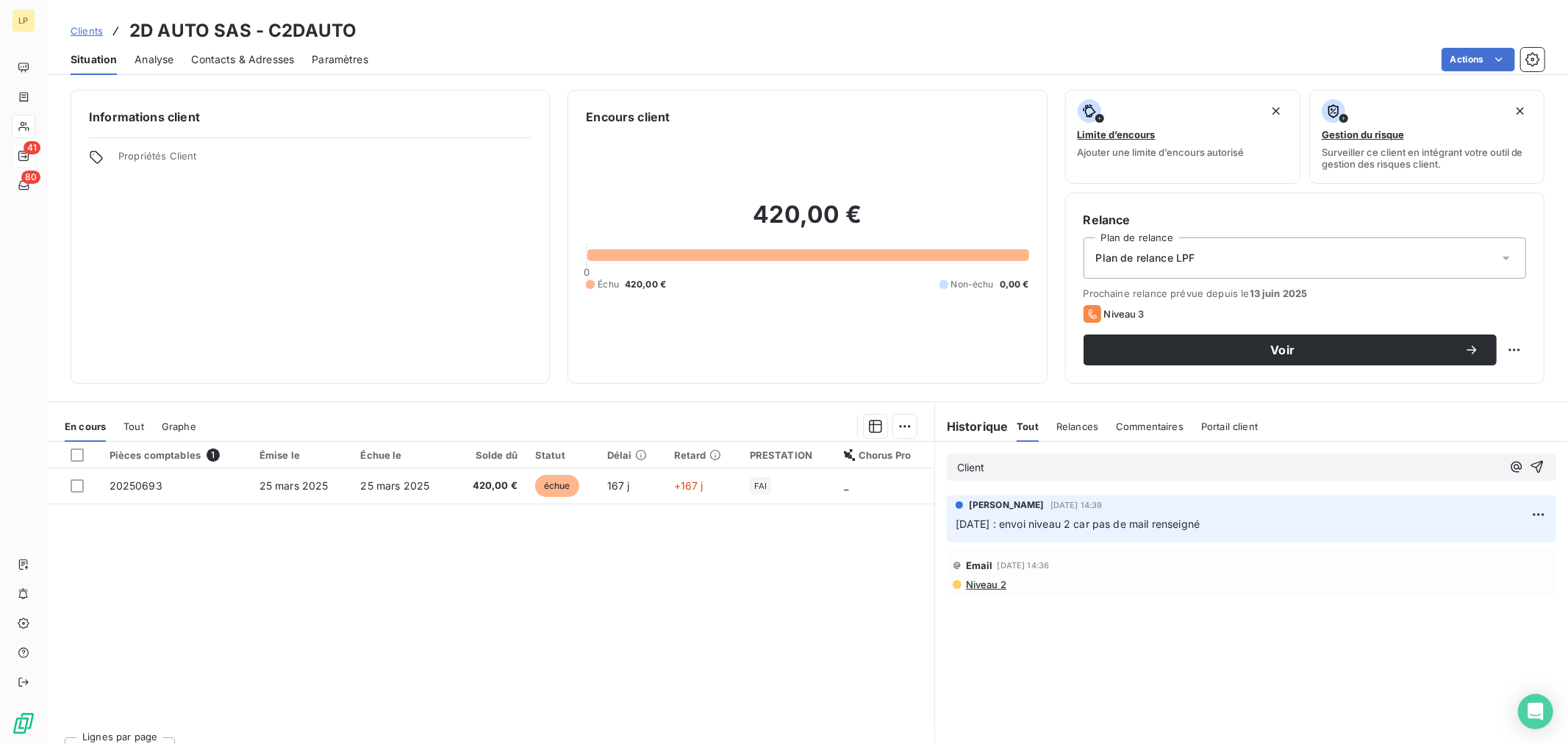
click at [1001, 477] on div "Client" at bounding box center [1252, 468] width 609 height 27
click at [994, 471] on p "Client" at bounding box center [1229, 468] width 544 height 17
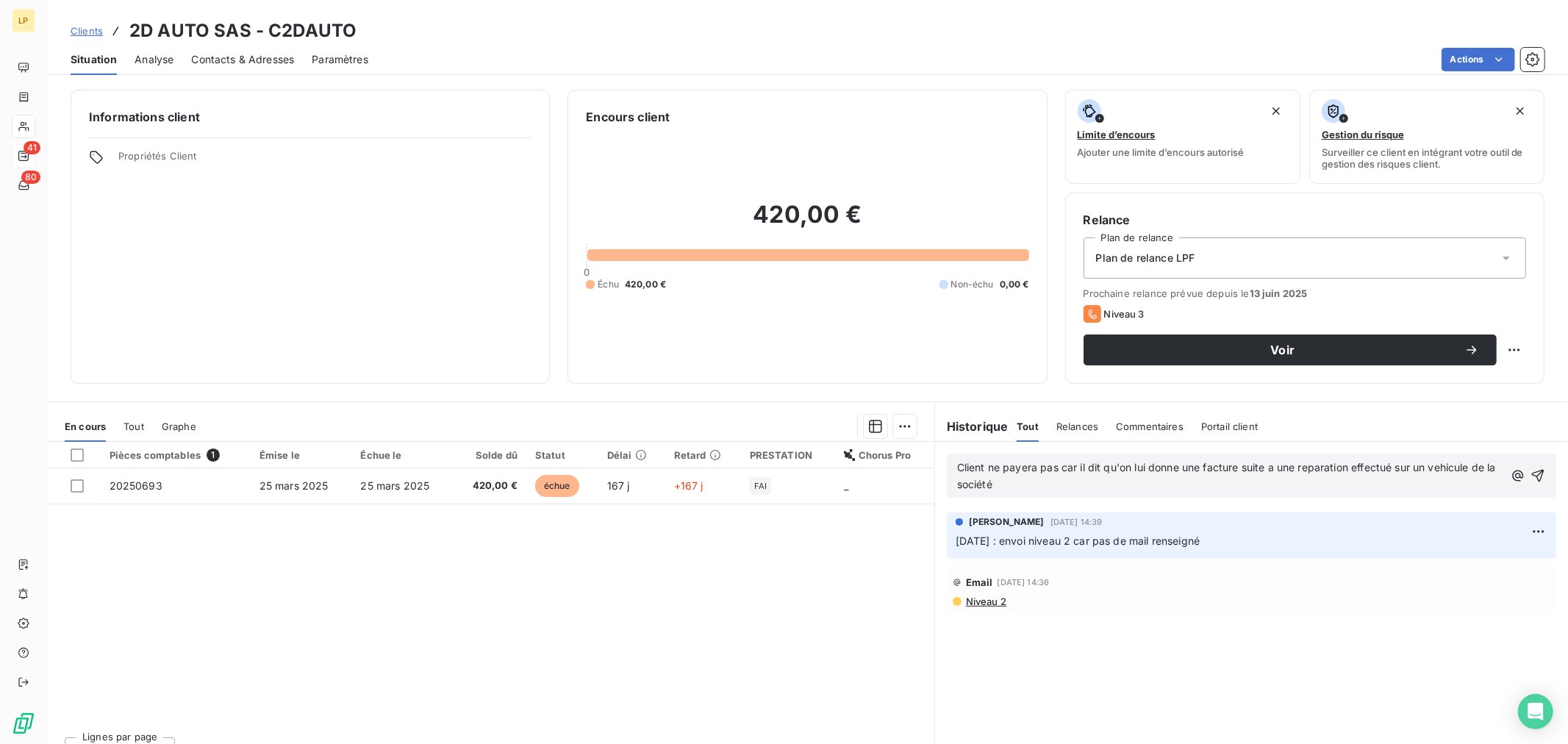
click at [1307, 465] on span "Client ne payera pas car il dit qu'on lui donne une facture suite a une reparat…" at bounding box center [1228, 475] width 542 height 30
drag, startPoint x: 1386, startPoint y: 468, endPoint x: 1349, endPoint y: 496, distance: 46.4
click at [1349, 496] on div "Client ne payera pas car il dit qu'on lui donne une facture suite a une réparat…" at bounding box center [1252, 476] width 609 height 44
click at [1390, 463] on span "Client ne payera pas car il dit qu'on lui donne une facture suite a une réparat…" at bounding box center [1228, 475] width 542 height 30
click at [1531, 474] on icon "button" at bounding box center [1538, 475] width 14 height 14
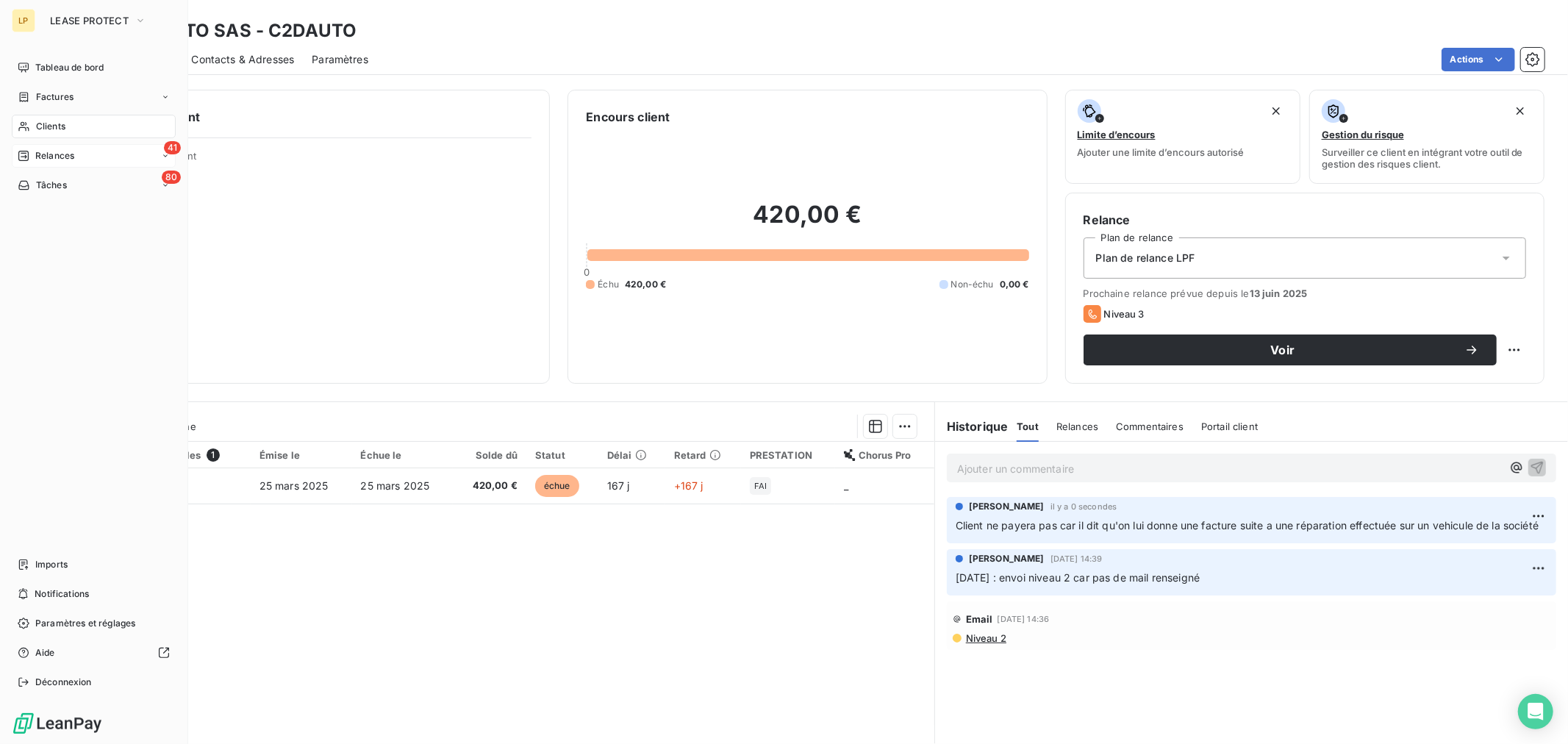
click at [43, 155] on span "Relances" at bounding box center [54, 155] width 39 height 13
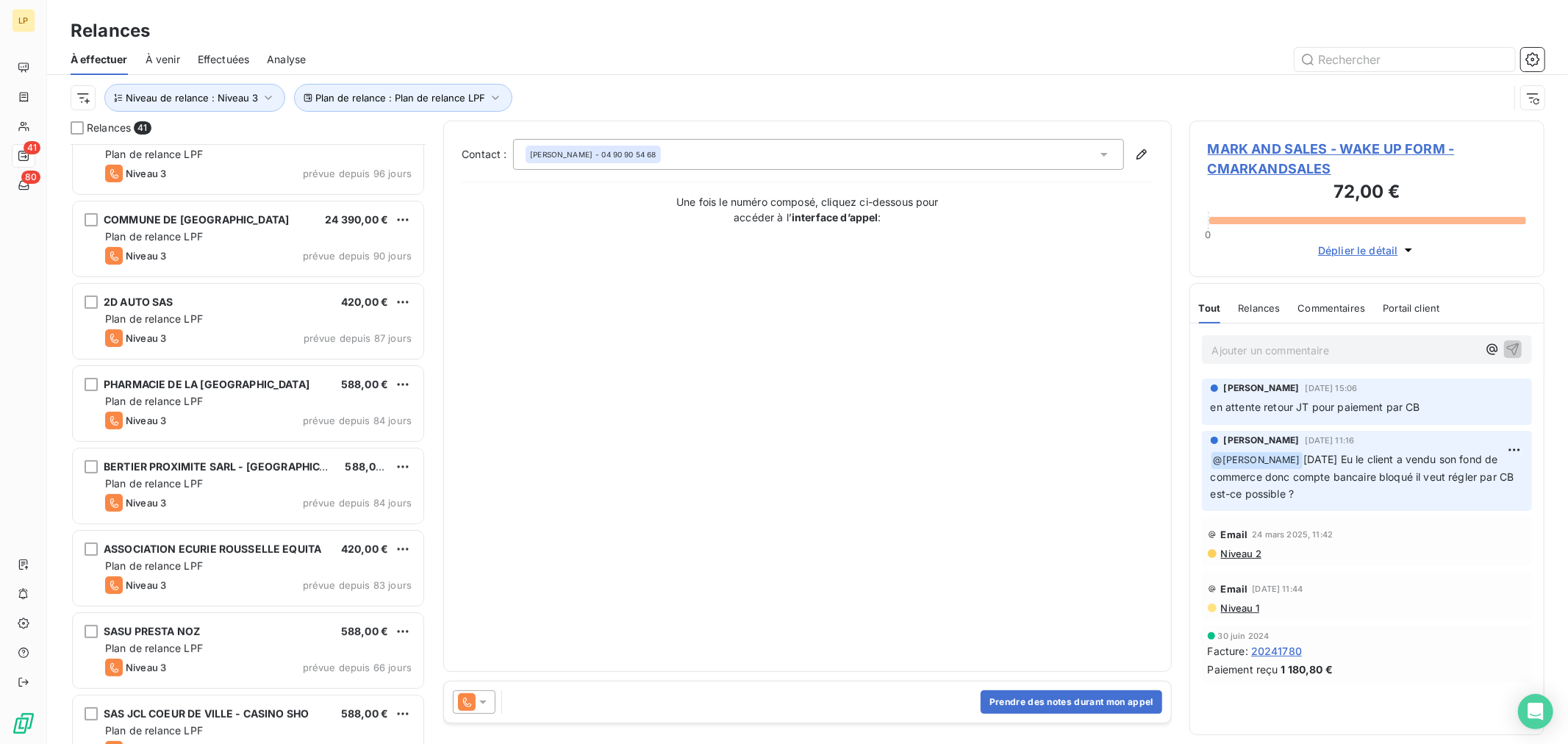
scroll to position [164, 0]
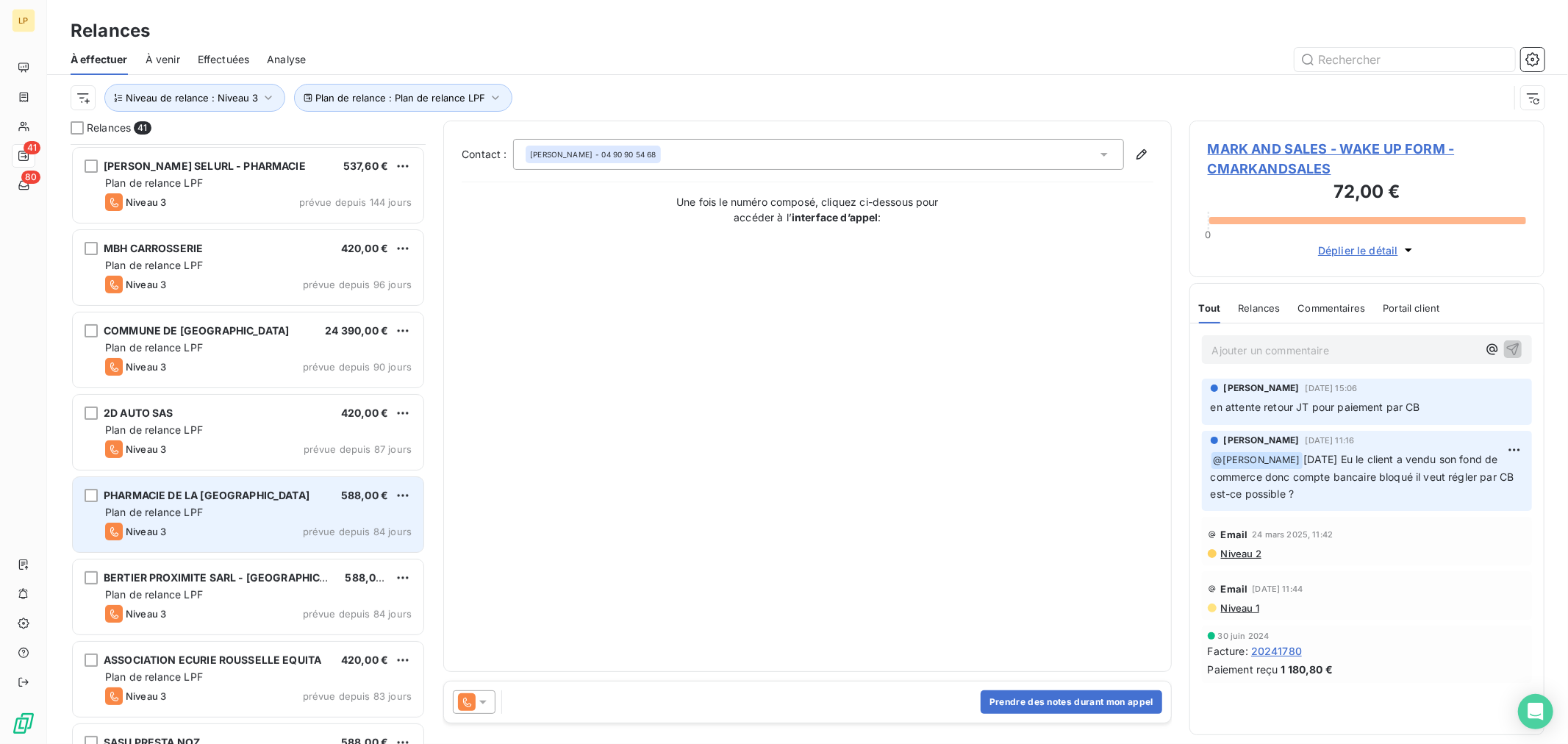
click at [209, 527] on div "Niveau 3 prévue depuis 84 jours" at bounding box center [258, 531] width 307 height 18
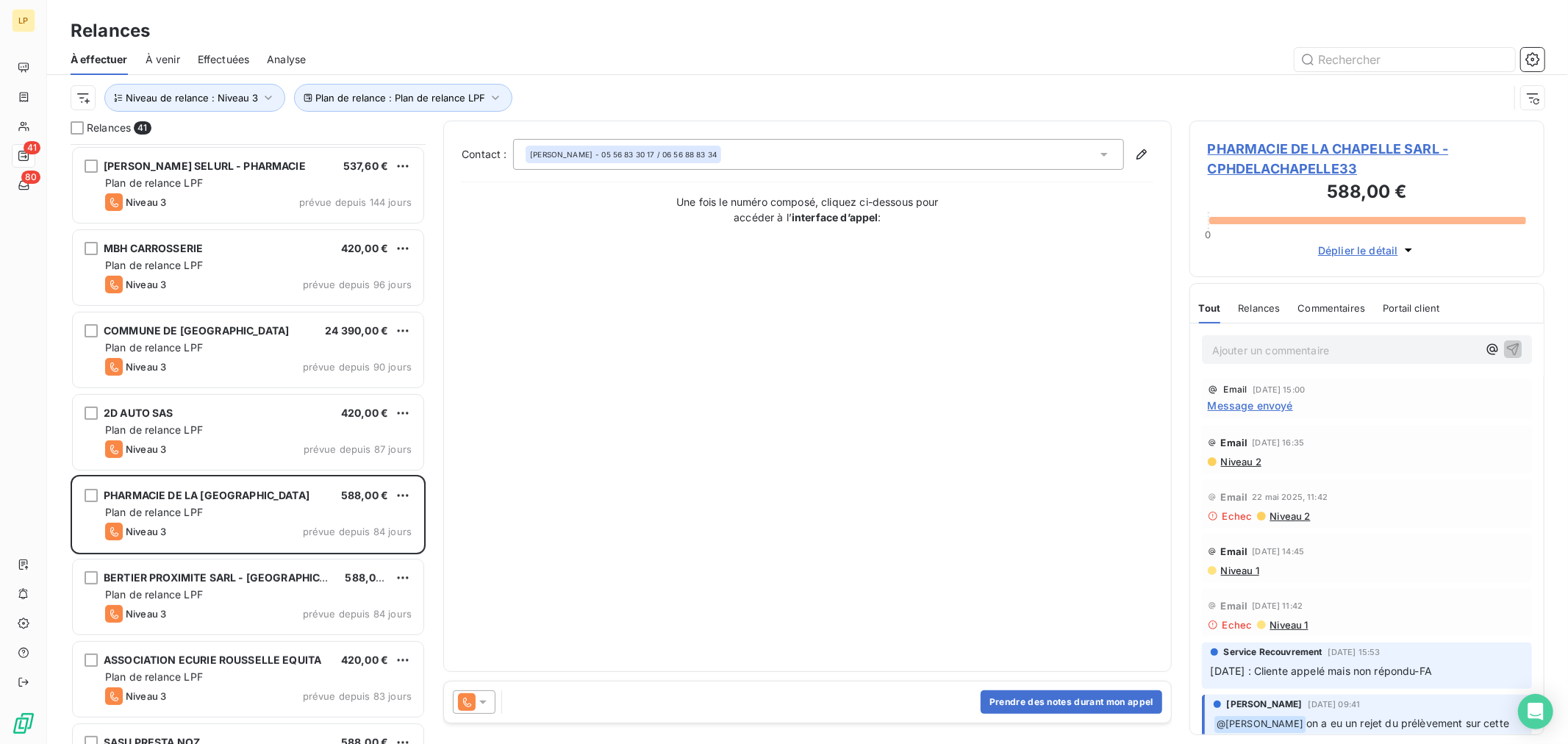
click at [1244, 409] on span "Message envoyé" at bounding box center [1250, 405] width 85 height 15
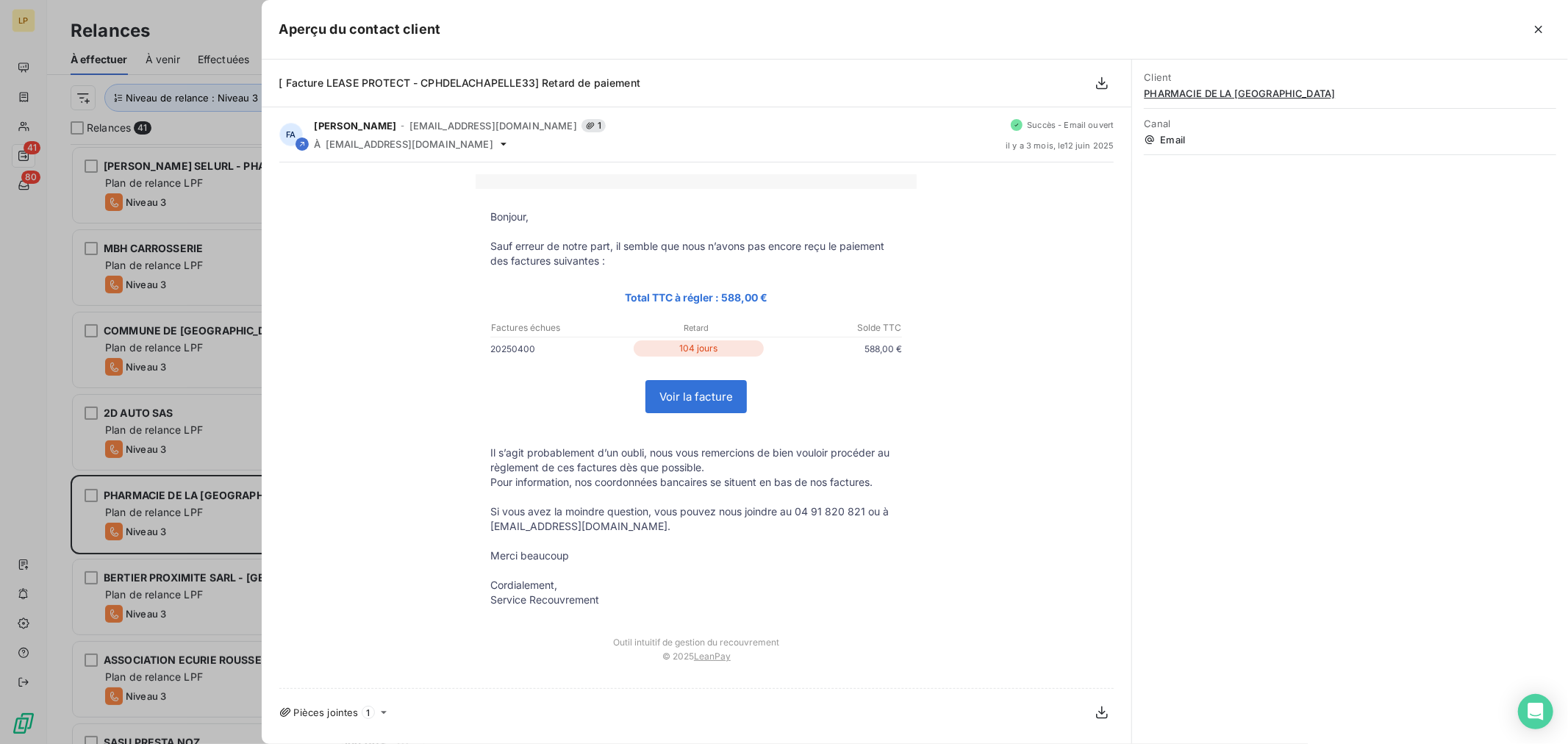
click at [187, 535] on div at bounding box center [784, 372] width 1568 height 744
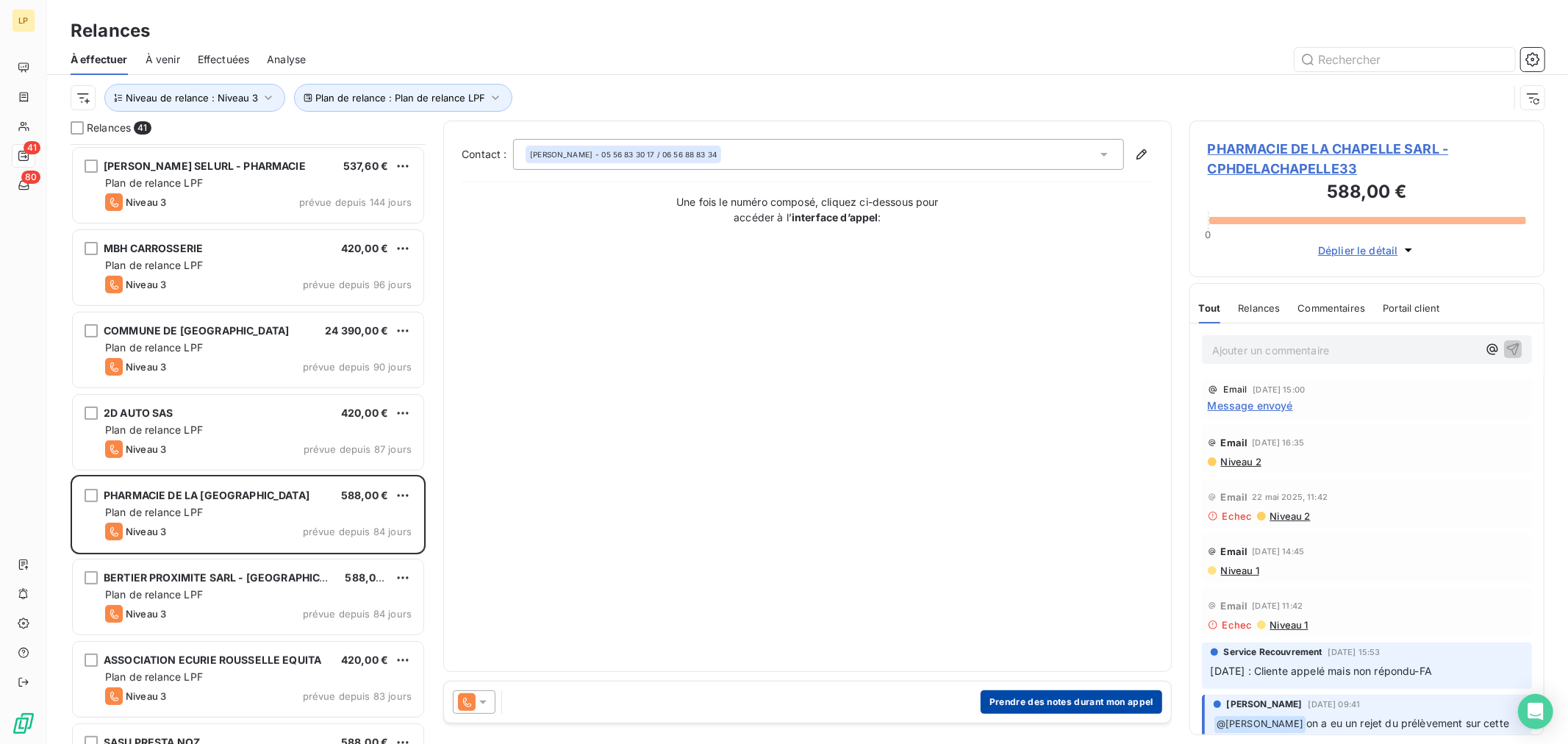
click at [1108, 694] on button "Prendre des notes durant mon appel" at bounding box center [1071, 702] width 181 height 24
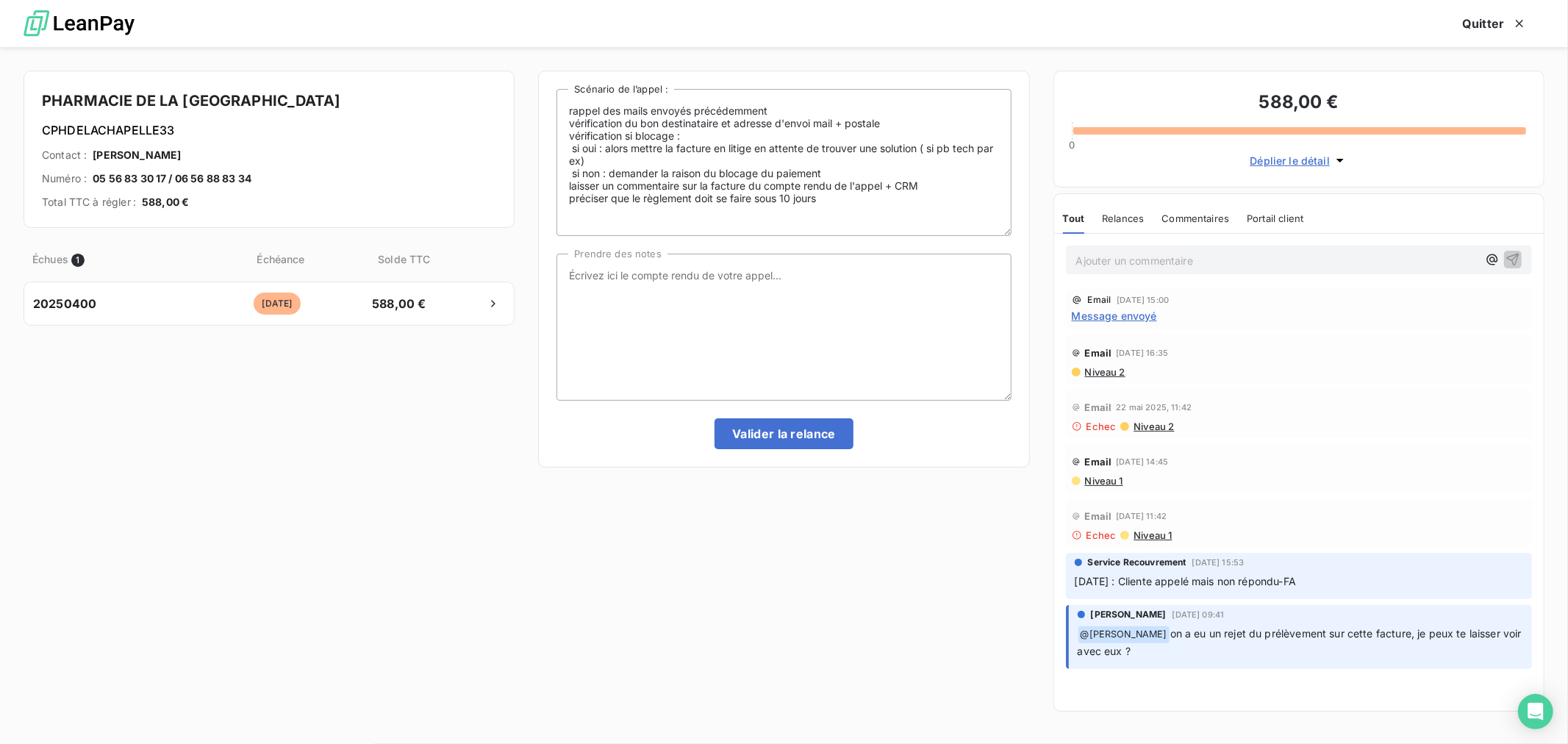
click at [1109, 383] on div "Email [DATE] 16:35 Niveau 2" at bounding box center [1299, 359] width 466 height 49
click at [1106, 376] on span "Niveau 2" at bounding box center [1104, 372] width 42 height 11
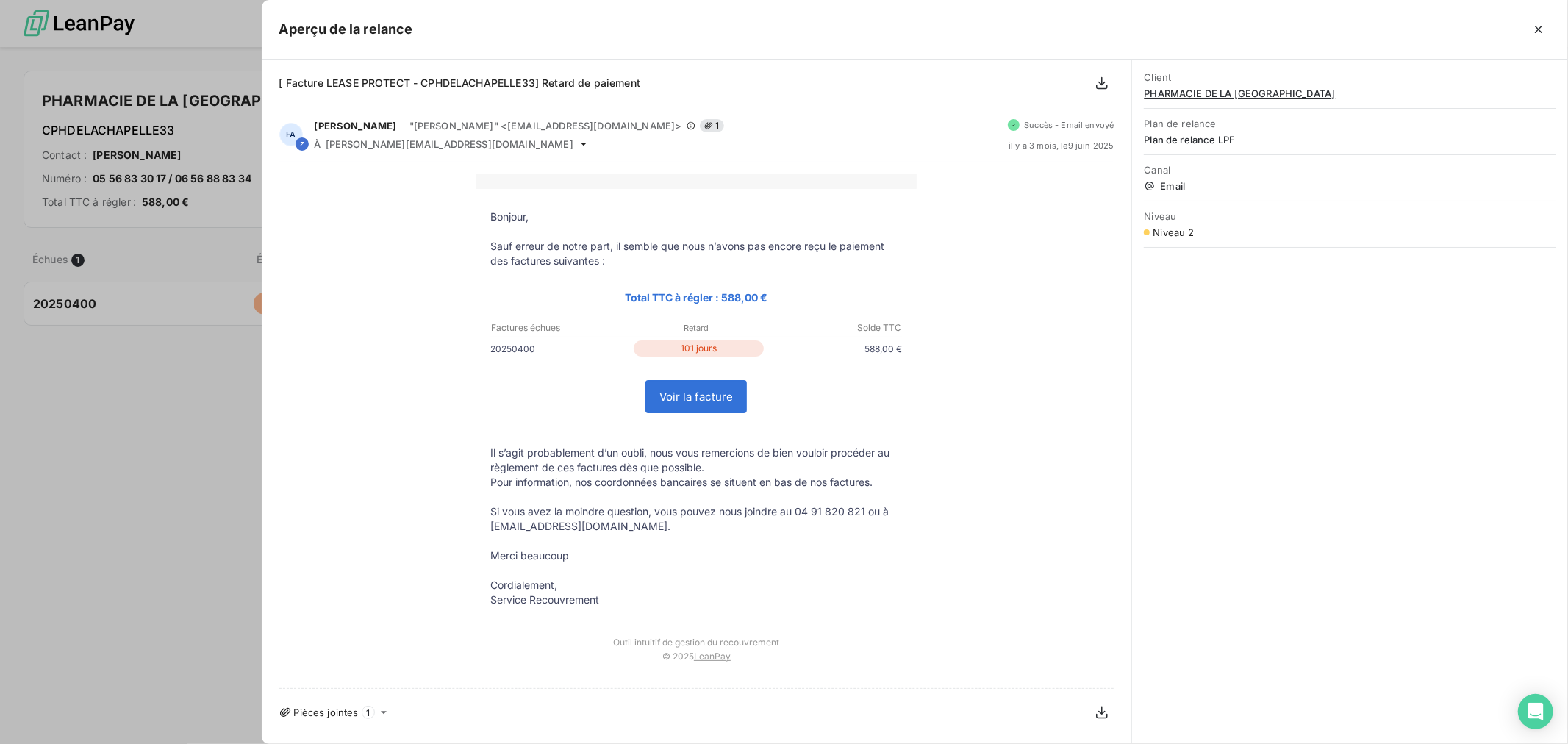
click at [666, 403] on link "Voir la facture" at bounding box center [696, 397] width 100 height 32
click at [81, 547] on div at bounding box center [784, 372] width 1568 height 744
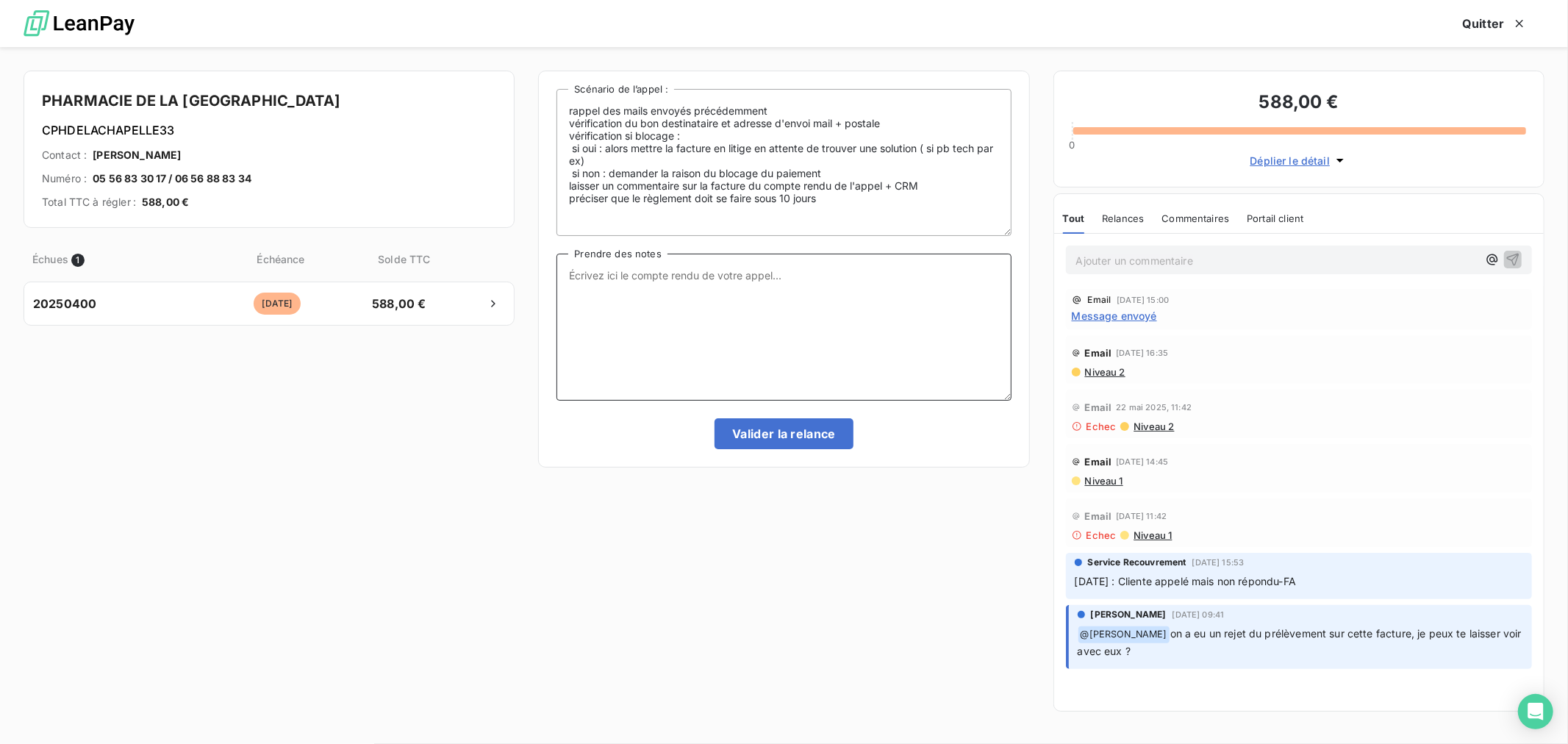
click at [630, 294] on textarea "Prendre des notes" at bounding box center [784, 327] width 455 height 147
paste textarea "C2DAUTO"
type textarea "C"
click at [774, 361] on textarea "Prendre des notes" at bounding box center [784, 327] width 455 height 147
type textarea "Pas répondu passage Niv 4"
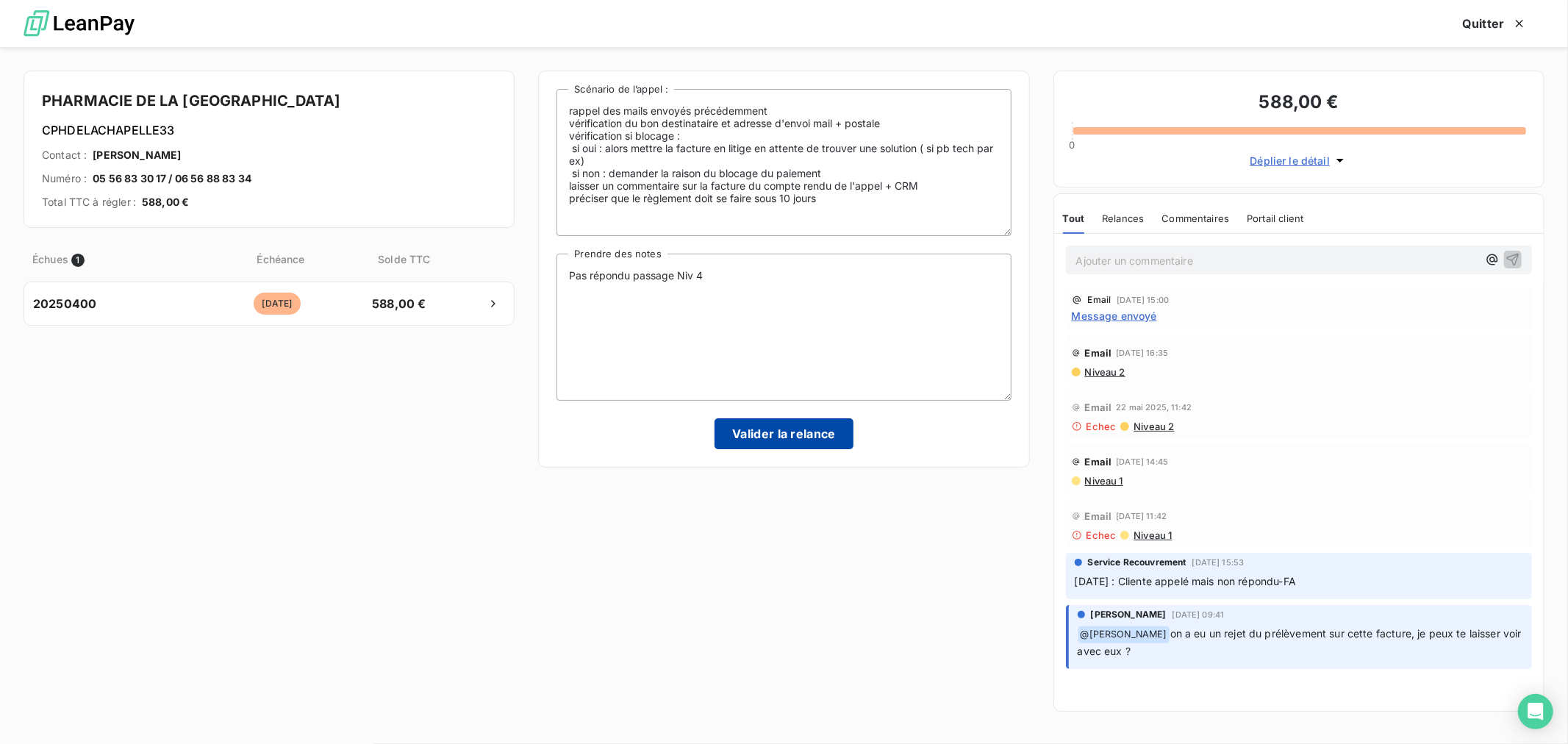
click at [791, 436] on button "Valider la relance" at bounding box center [784, 433] width 139 height 31
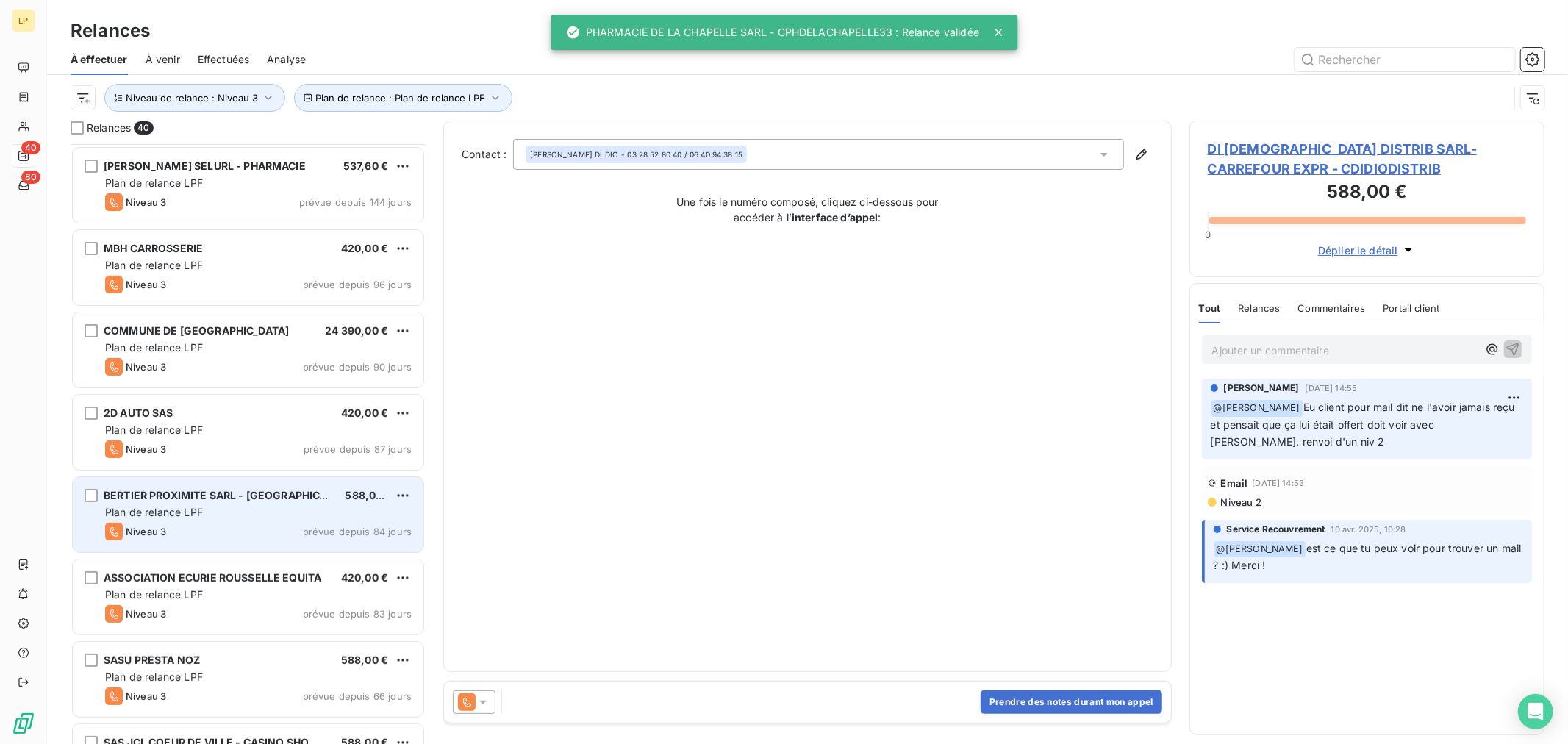
click at [221, 541] on div "BERTIER PROXIMITE SARL - [GEOGRAPHIC_DATA] 588,00 € Plan de relance LPF Niveau …" at bounding box center [248, 515] width 351 height 75
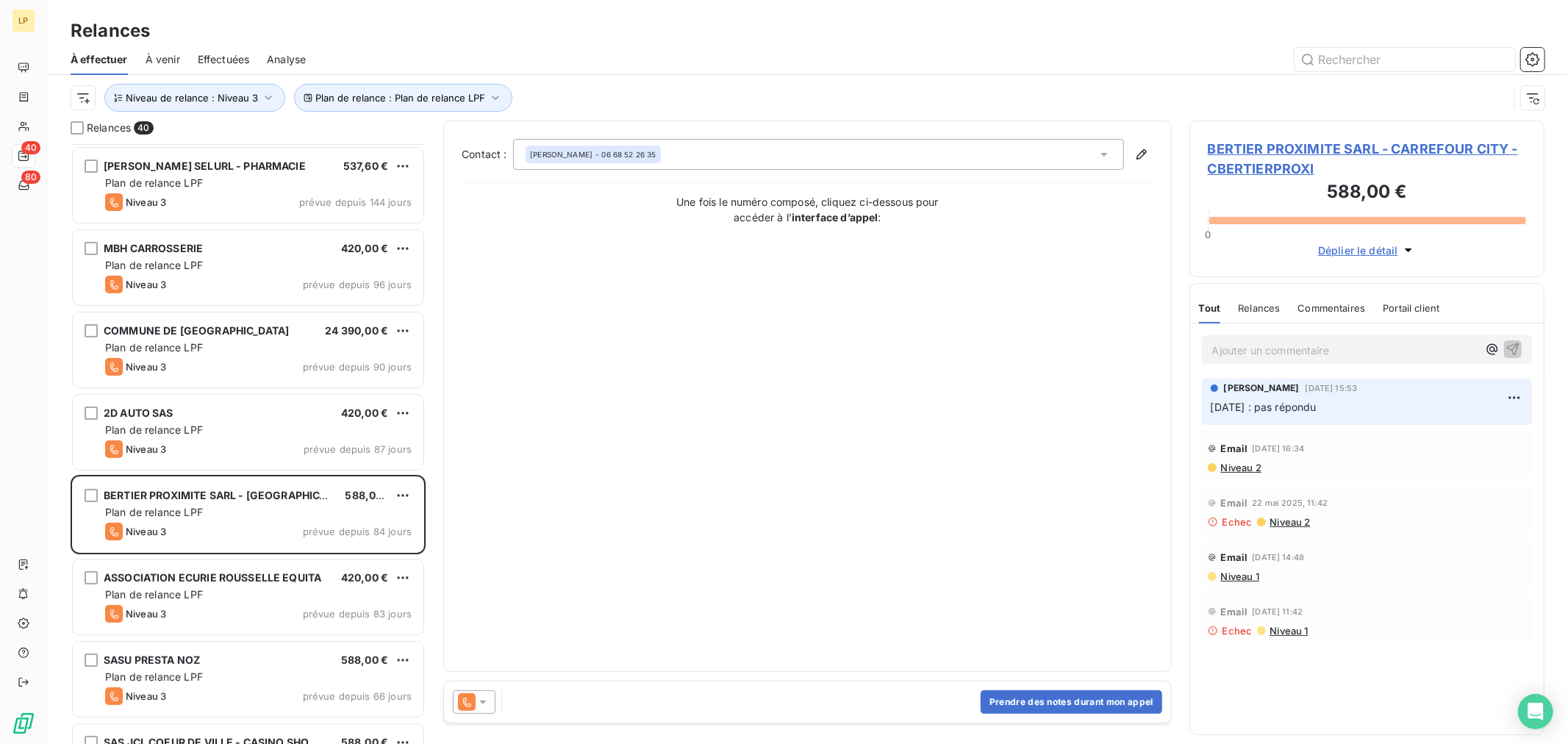
click at [1228, 159] on span "BERTIER PROXIMITE SARL - CARREFOUR CITY - CBERTIERPROXI" at bounding box center [1367, 158] width 318 height 40
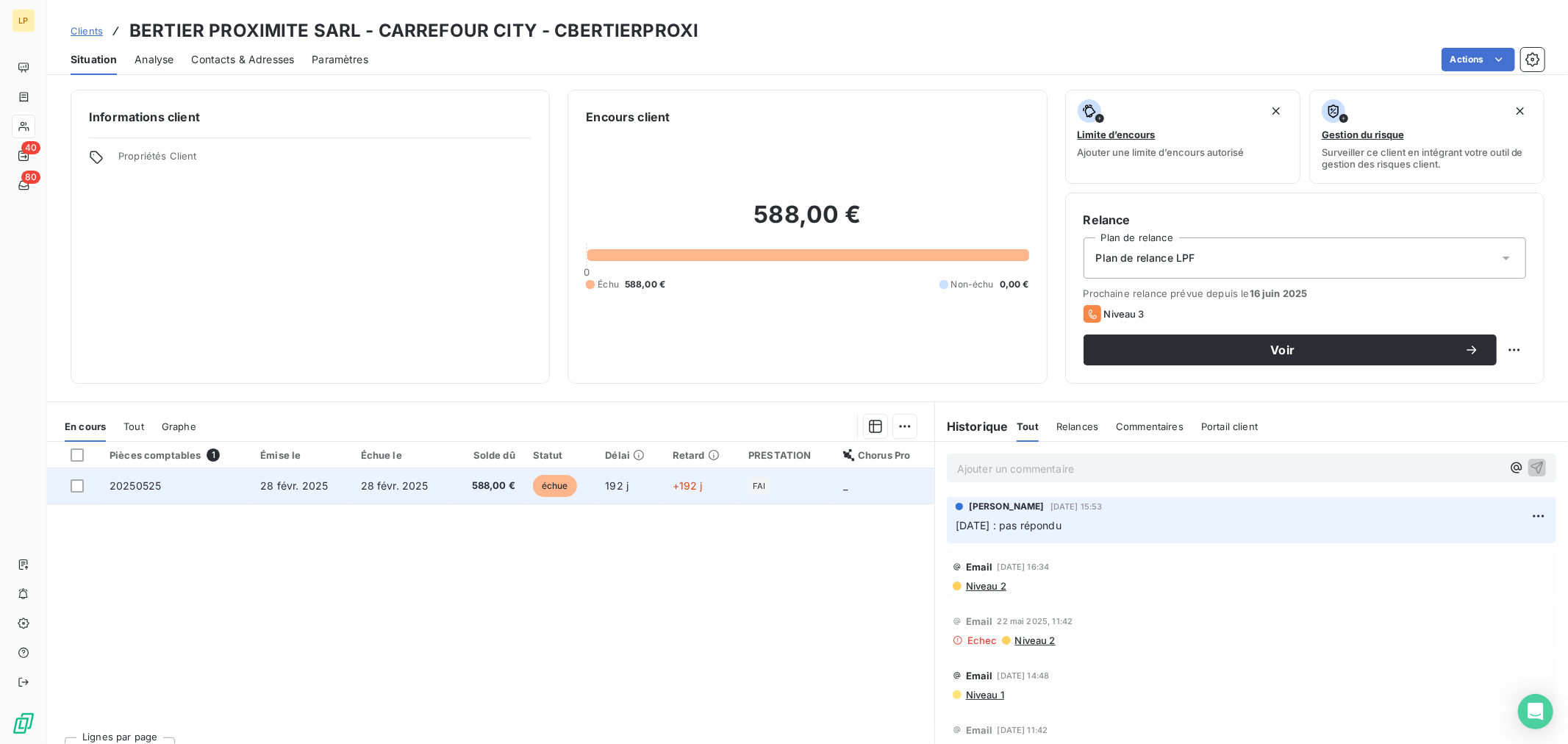
click at [560, 482] on span "échue" at bounding box center [555, 486] width 44 height 22
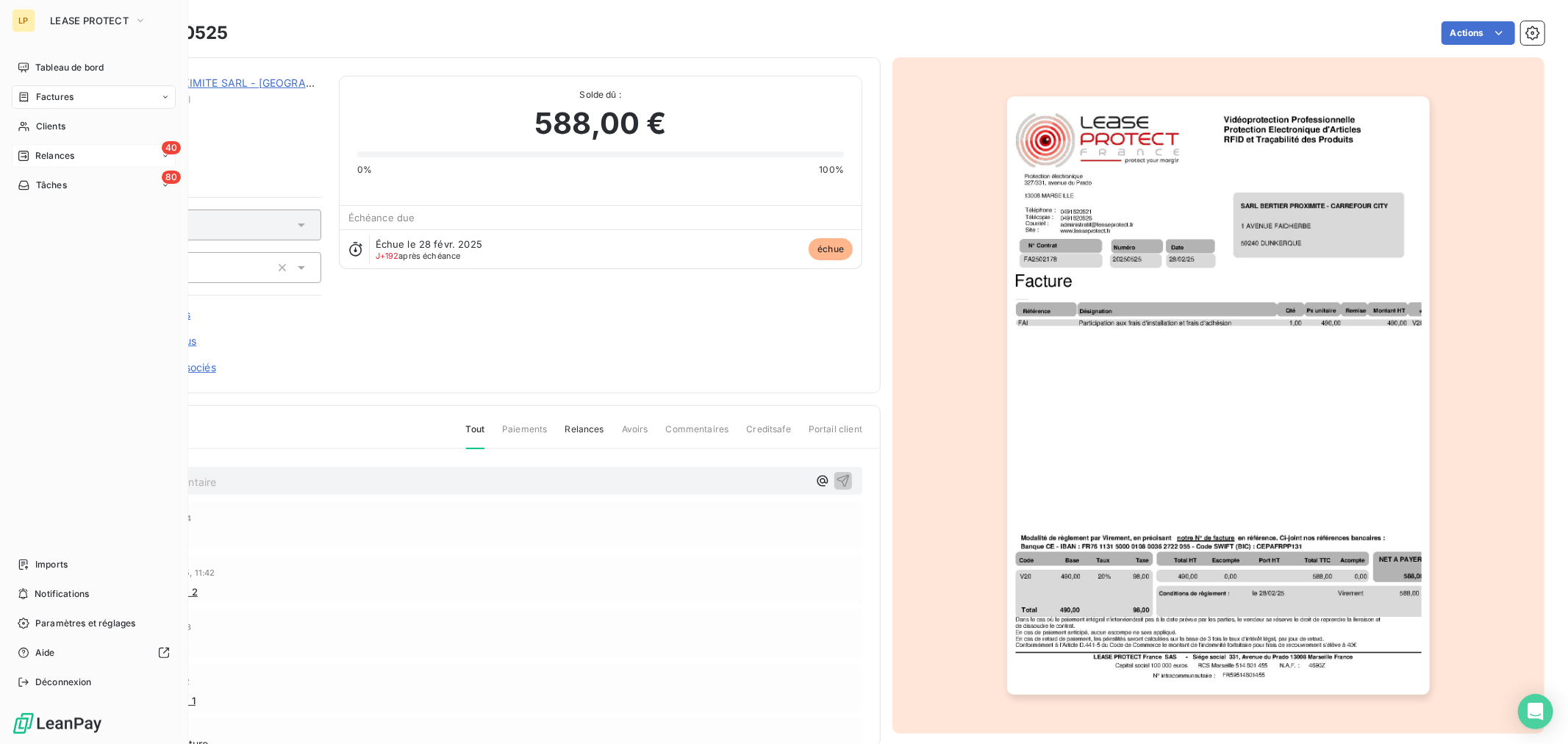
click at [57, 149] on span "Relances" at bounding box center [54, 155] width 39 height 13
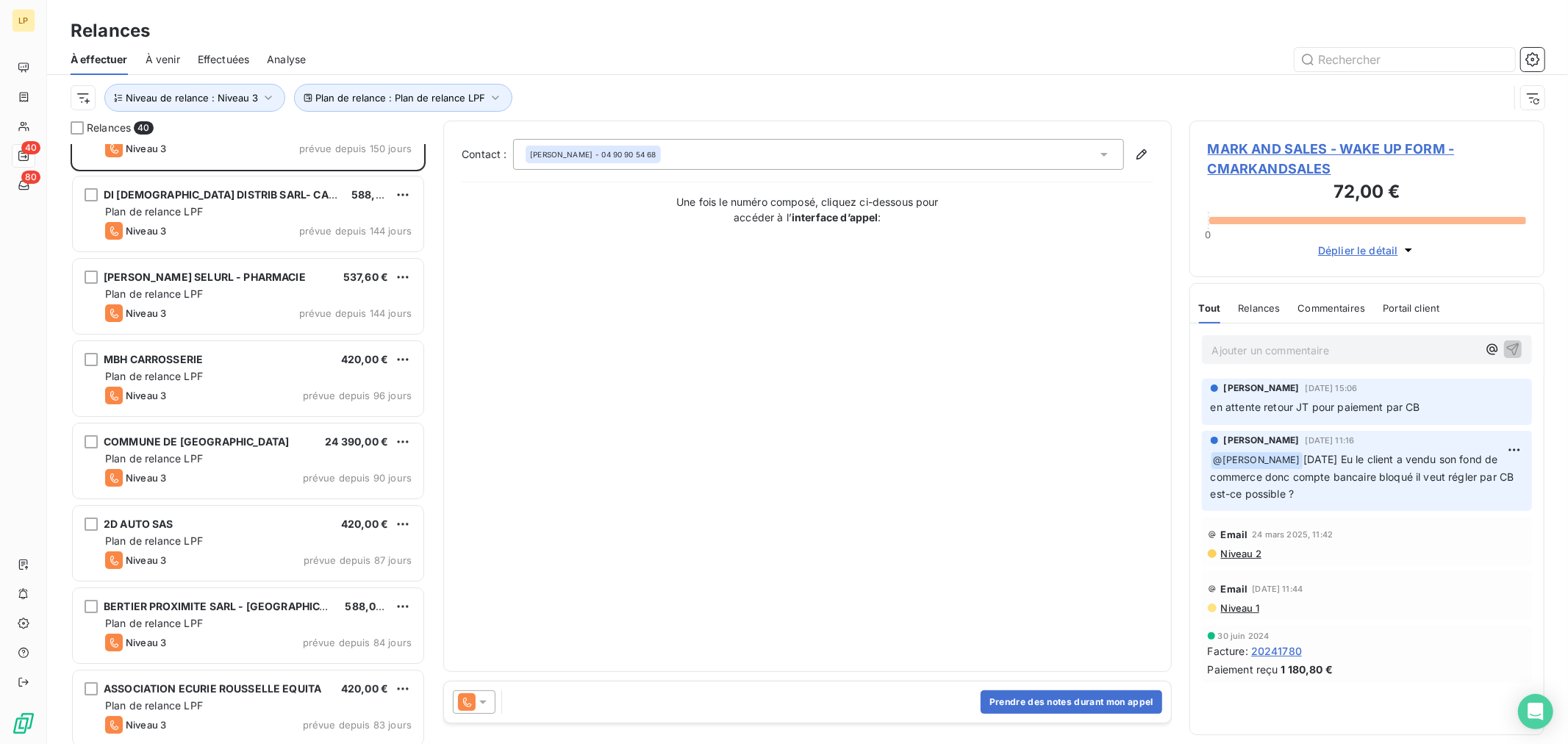
scroll to position [82, 0]
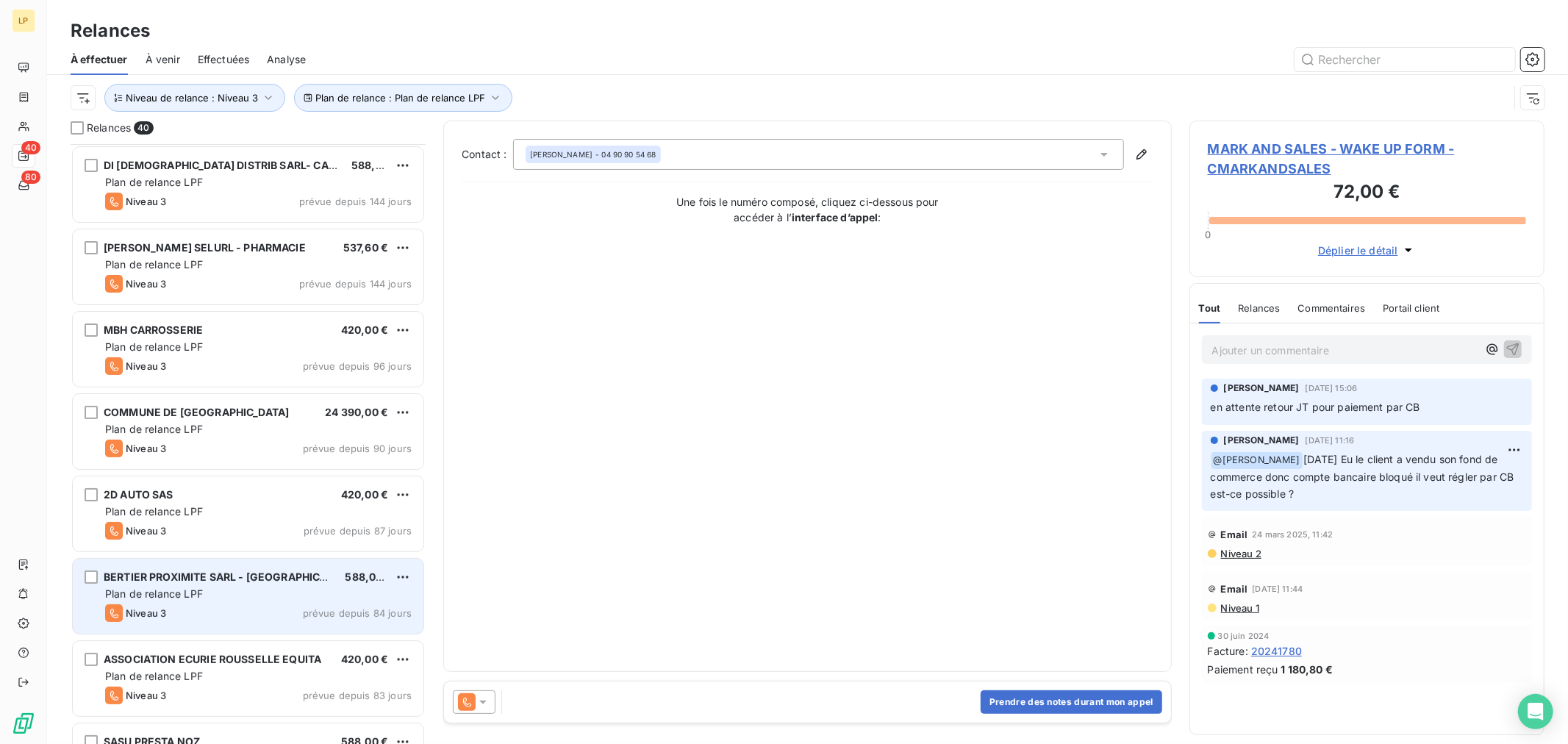
click at [267, 604] on div "BERTIER PROXIMITE SARL - [GEOGRAPHIC_DATA] 588,00 € Plan de relance LPF Niveau …" at bounding box center [248, 596] width 351 height 75
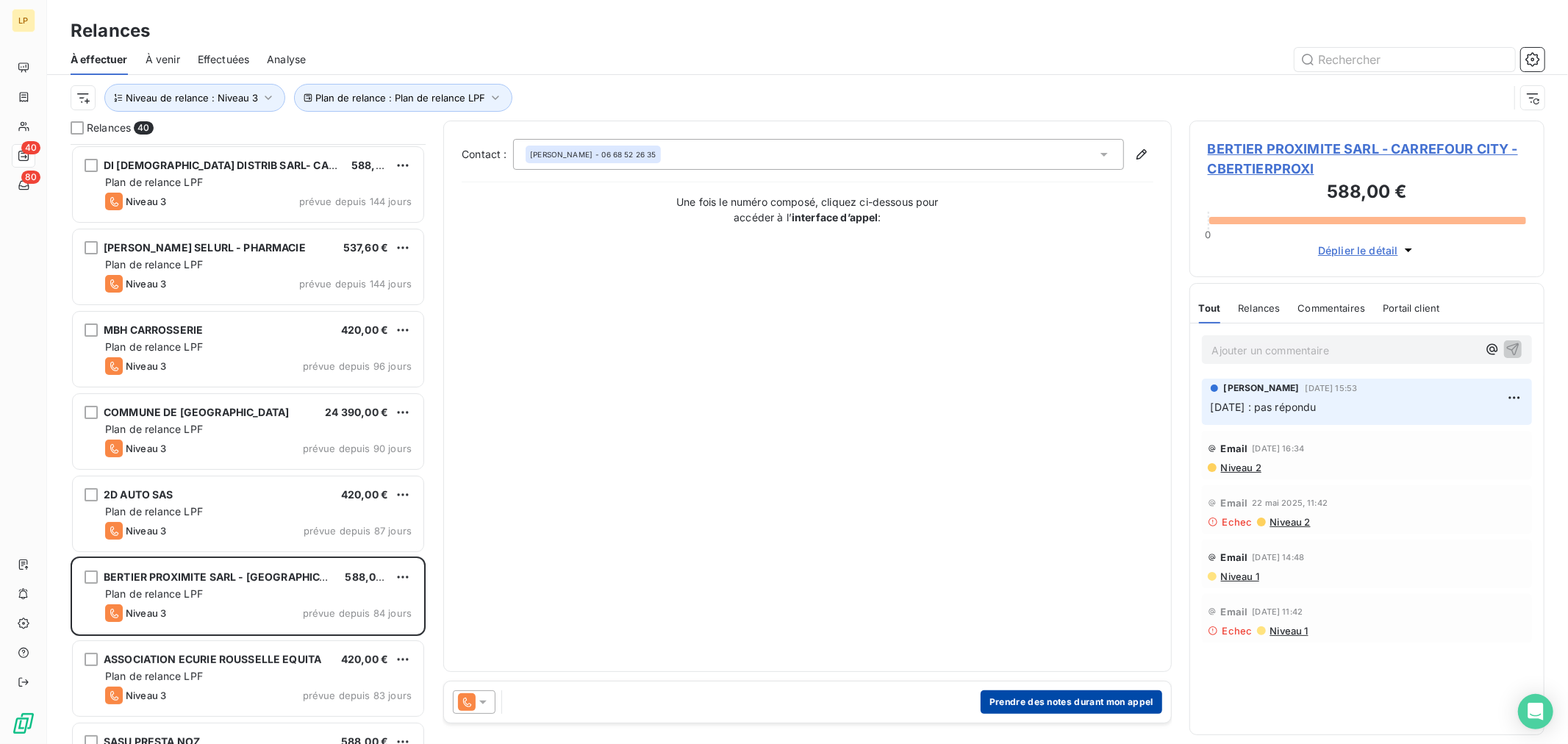
click at [1015, 710] on button "Prendre des notes durant mon appel" at bounding box center [1071, 702] width 181 height 24
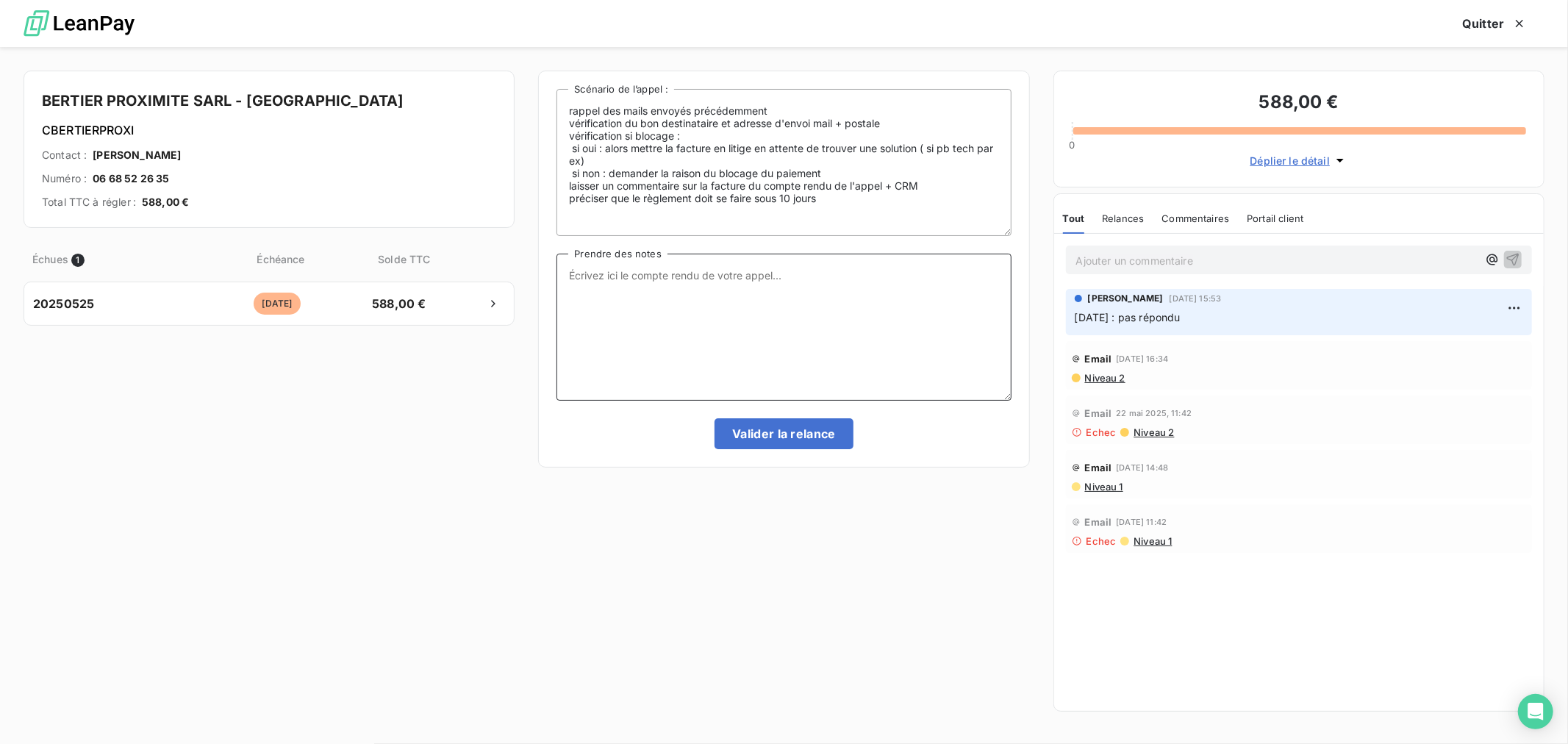
click at [720, 278] on textarea "Prendre des notes" at bounding box center [784, 327] width 455 height 147
click at [596, 275] on textarea "Pas rpondu" at bounding box center [784, 327] width 455 height 147
click at [665, 278] on textarea "Pas répondu" at bounding box center [784, 327] width 455 height 147
type textarea "Pas répondu passage Niv4"
click at [829, 442] on button "Valider la relance" at bounding box center [784, 433] width 139 height 31
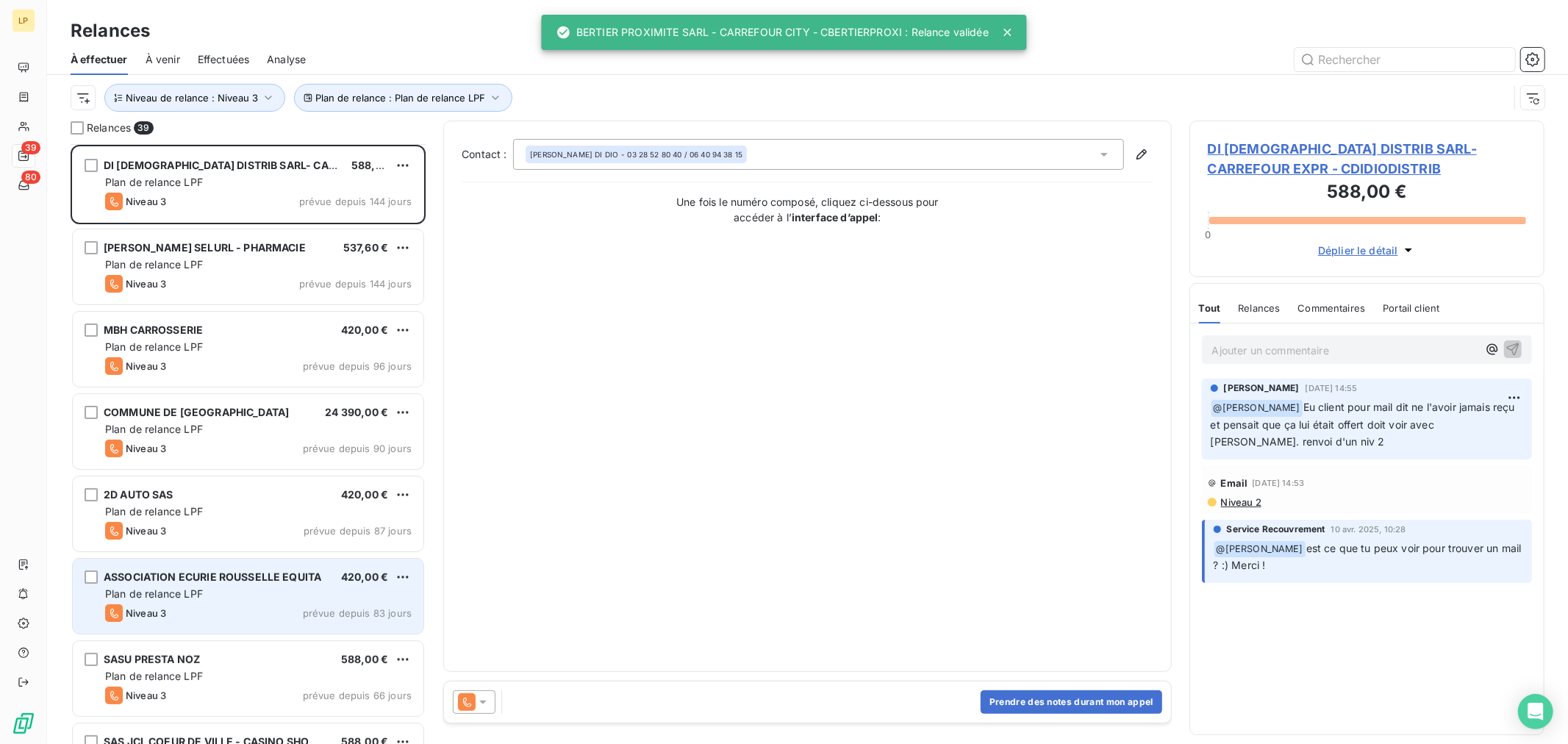
click at [252, 596] on div "Plan de relance LPF" at bounding box center [258, 593] width 307 height 14
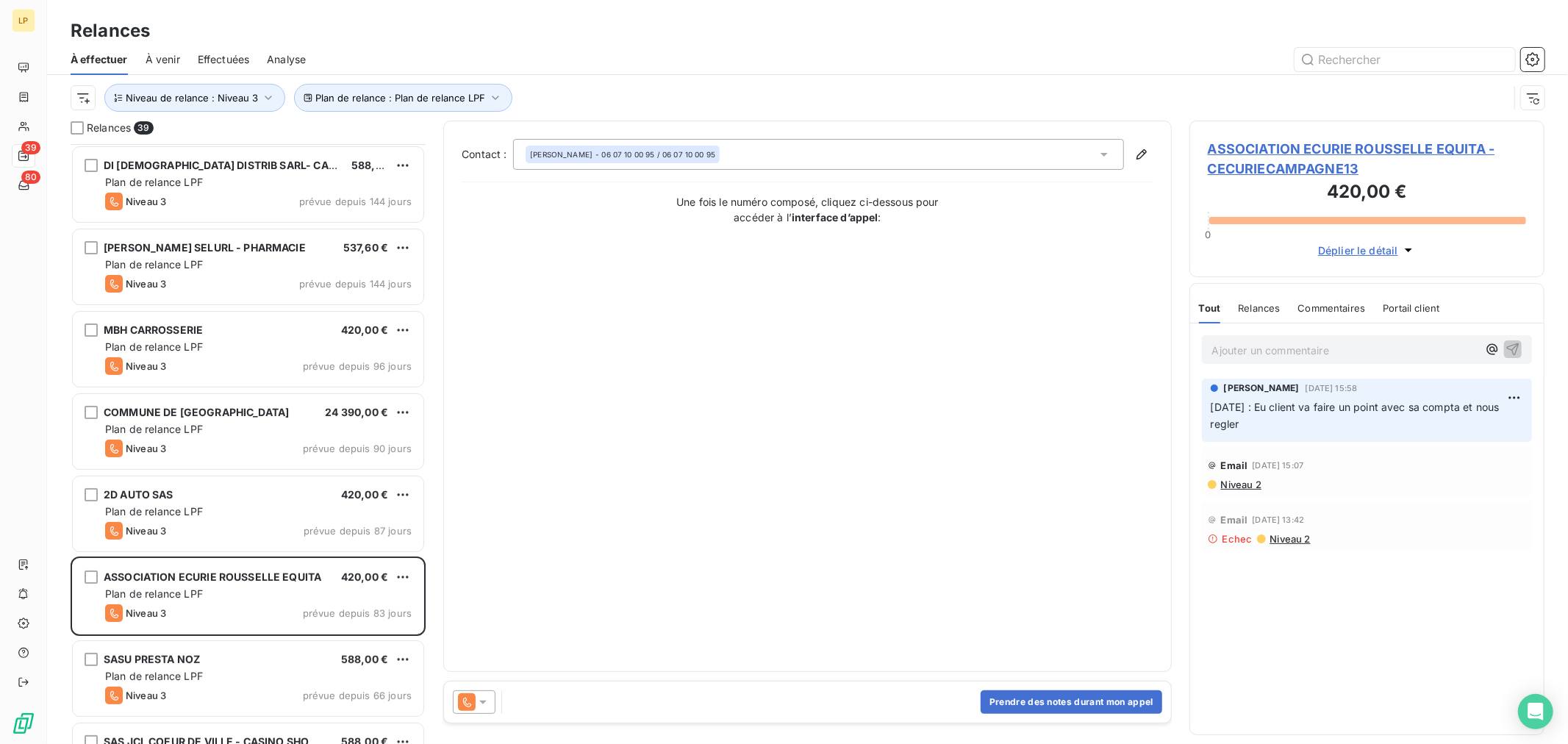
click at [1255, 485] on span "Niveau 2" at bounding box center [1241, 484] width 42 height 11
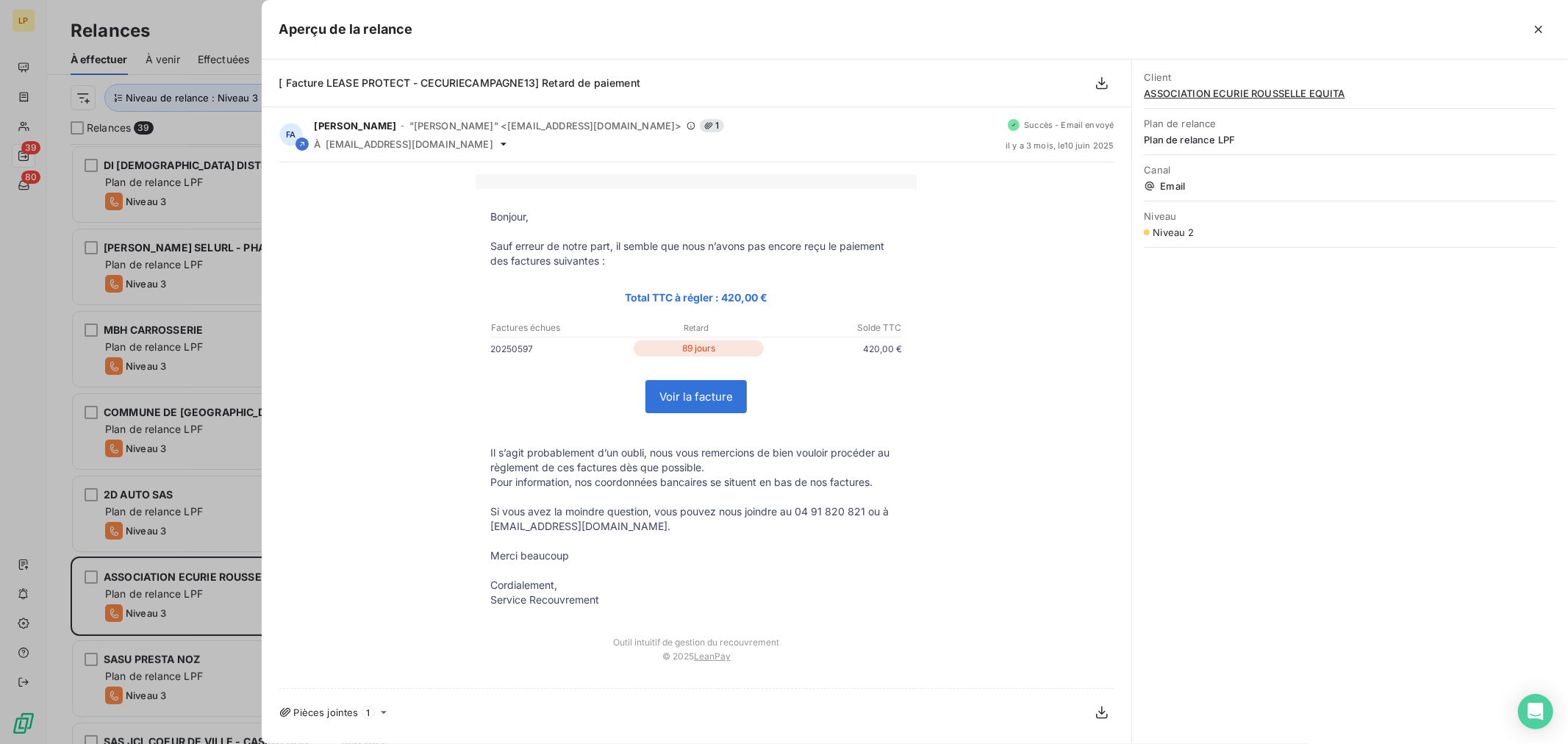
click at [37, 318] on div at bounding box center [784, 372] width 1568 height 744
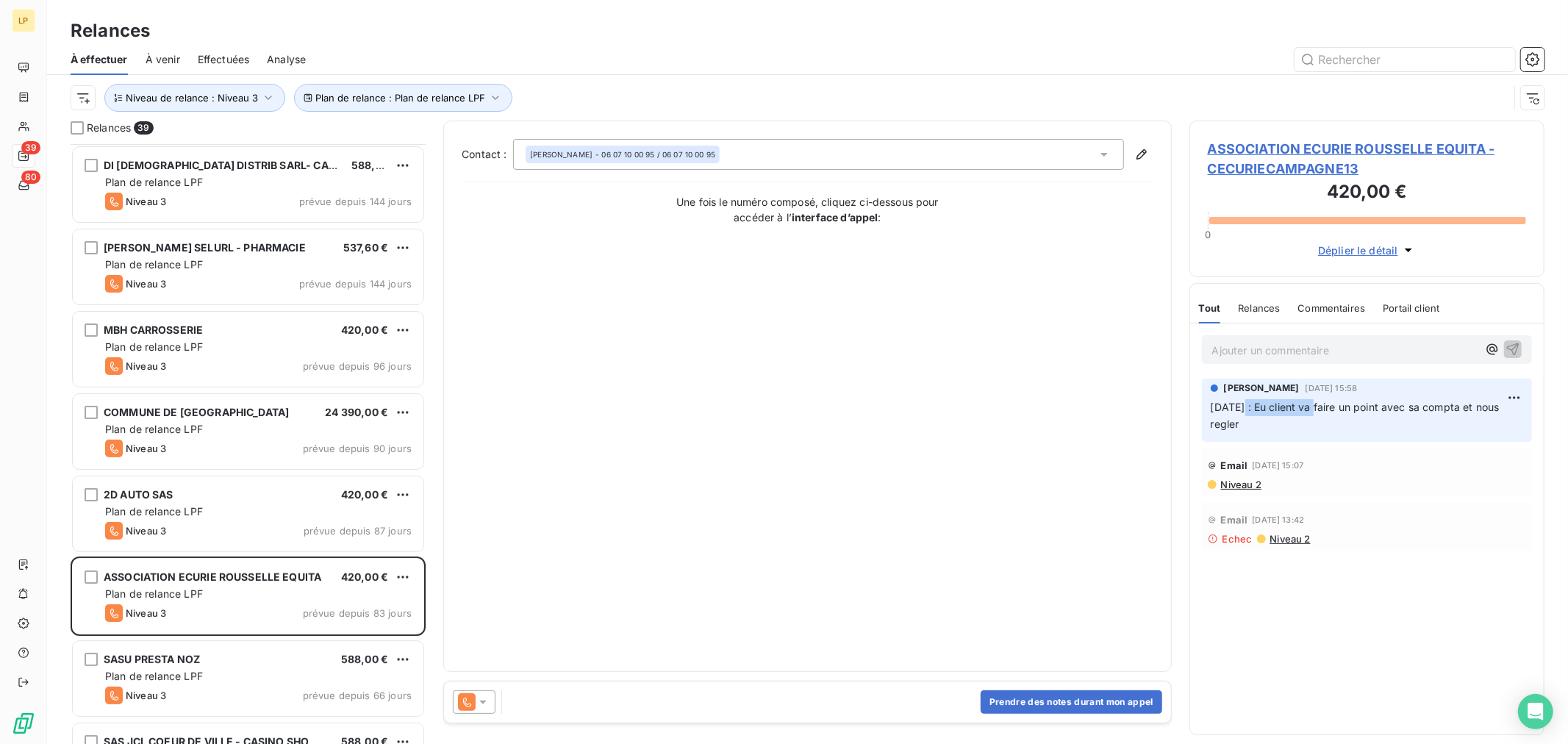
drag, startPoint x: 1241, startPoint y: 407, endPoint x: 1312, endPoint y: 416, distance: 71.6
click at [1312, 416] on p "[DATE] : Eu client va faire un point avec sa compta et nous regler" at bounding box center [1367, 416] width 312 height 34
click at [1277, 430] on p "[DATE] : Eu client va faire un point avec sa compta et nous regler" at bounding box center [1367, 416] width 312 height 34
drag, startPoint x: 1259, startPoint y: 434, endPoint x: 1400, endPoint y: 399, distance: 145.3
click at [1368, 385] on div "[PERSON_NAME] [DATE] 15:58 [DATE] : Eu client va faire un point avec sa compta …" at bounding box center [1368, 410] width 331 height 63
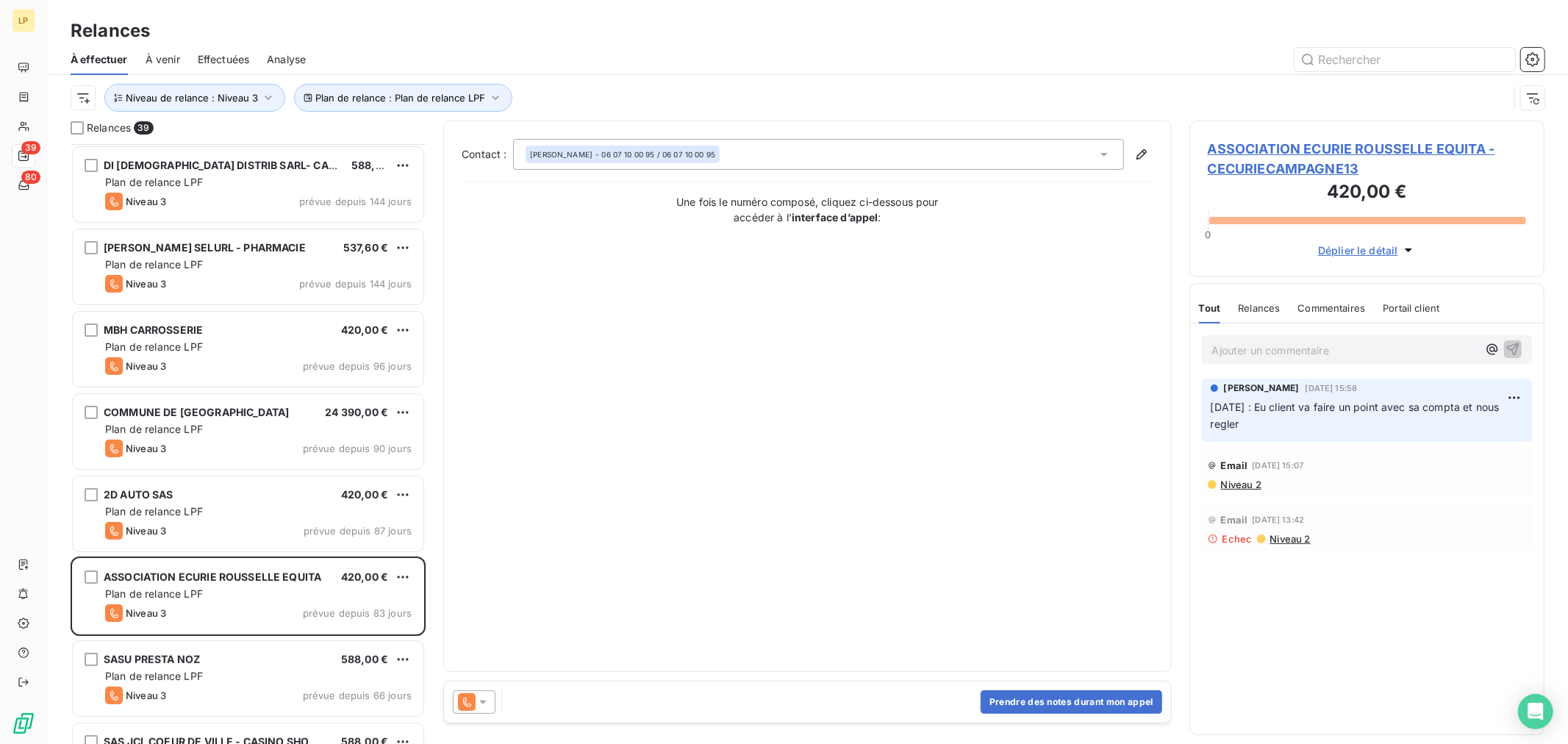
click at [1387, 409] on span "[DATE] : Eu client va faire un point avec sa compta et nous regler" at bounding box center [1356, 415] width 292 height 30
drag, startPoint x: 1318, startPoint y: 401, endPoint x: 1460, endPoint y: 417, distance: 142.9
click at [1460, 417] on p "[DATE] : Eu client va faire un point avec sa compta et nous regler" at bounding box center [1367, 416] width 312 height 34
click at [1340, 437] on div "[PERSON_NAME] [DATE] 15:58 [DATE] : Eu client va faire un point avec sa compta …" at bounding box center [1368, 410] width 331 height 63
click at [1289, 340] on div "Ajouter un commentaire ﻿" at bounding box center [1345, 350] width 266 height 20
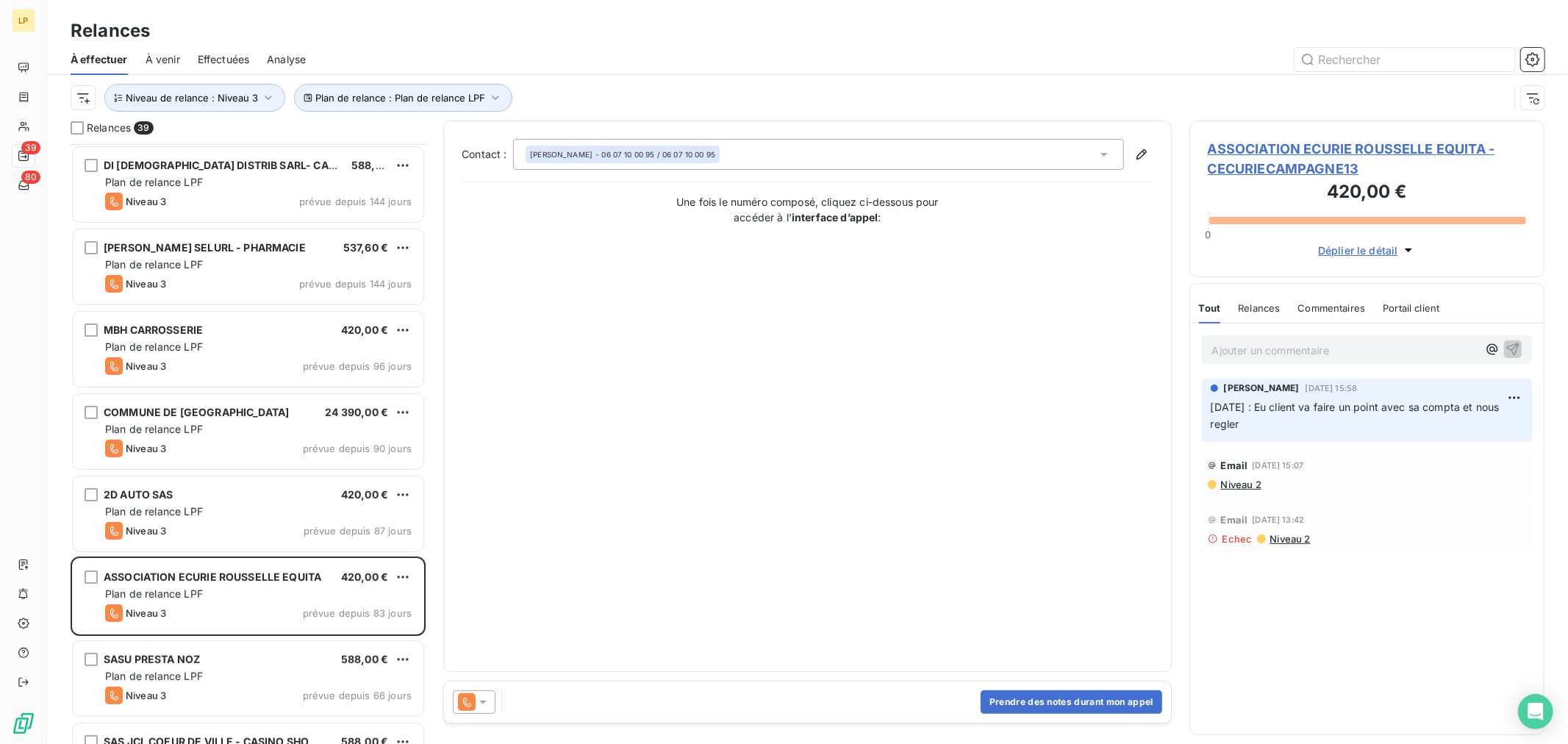
click at [1281, 364] on div "Ajouter un commentaire ﻿" at bounding box center [1367, 350] width 353 height 53
click at [1272, 351] on p "Ajouter un commentaire ﻿" at bounding box center [1345, 350] width 266 height 18
click at [1302, 343] on span "Client dit qu'il va regler rapidement" at bounding box center [1299, 349] width 174 height 12
click at [1515, 343] on icon "button" at bounding box center [1513, 349] width 12 height 12
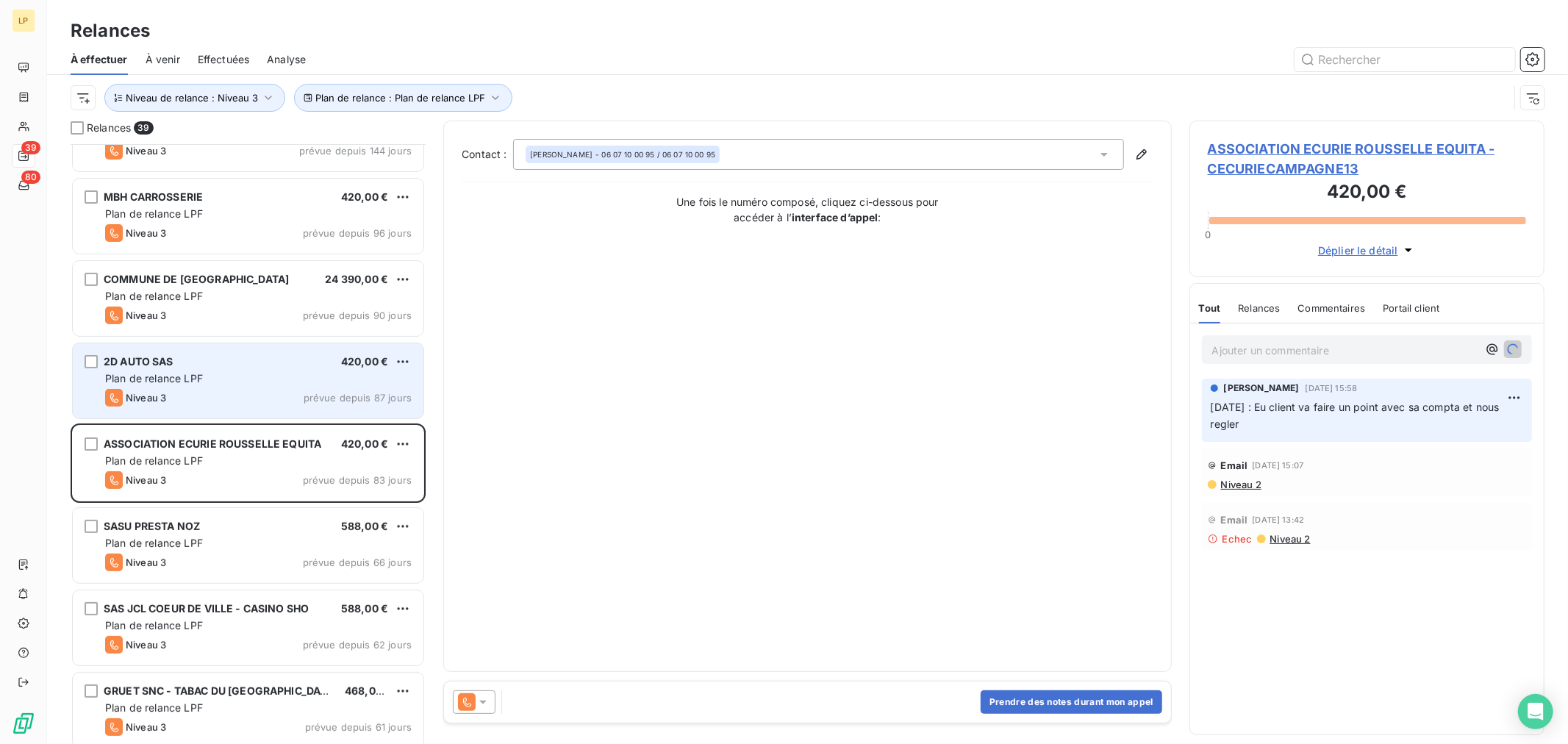
scroll to position [245, 0]
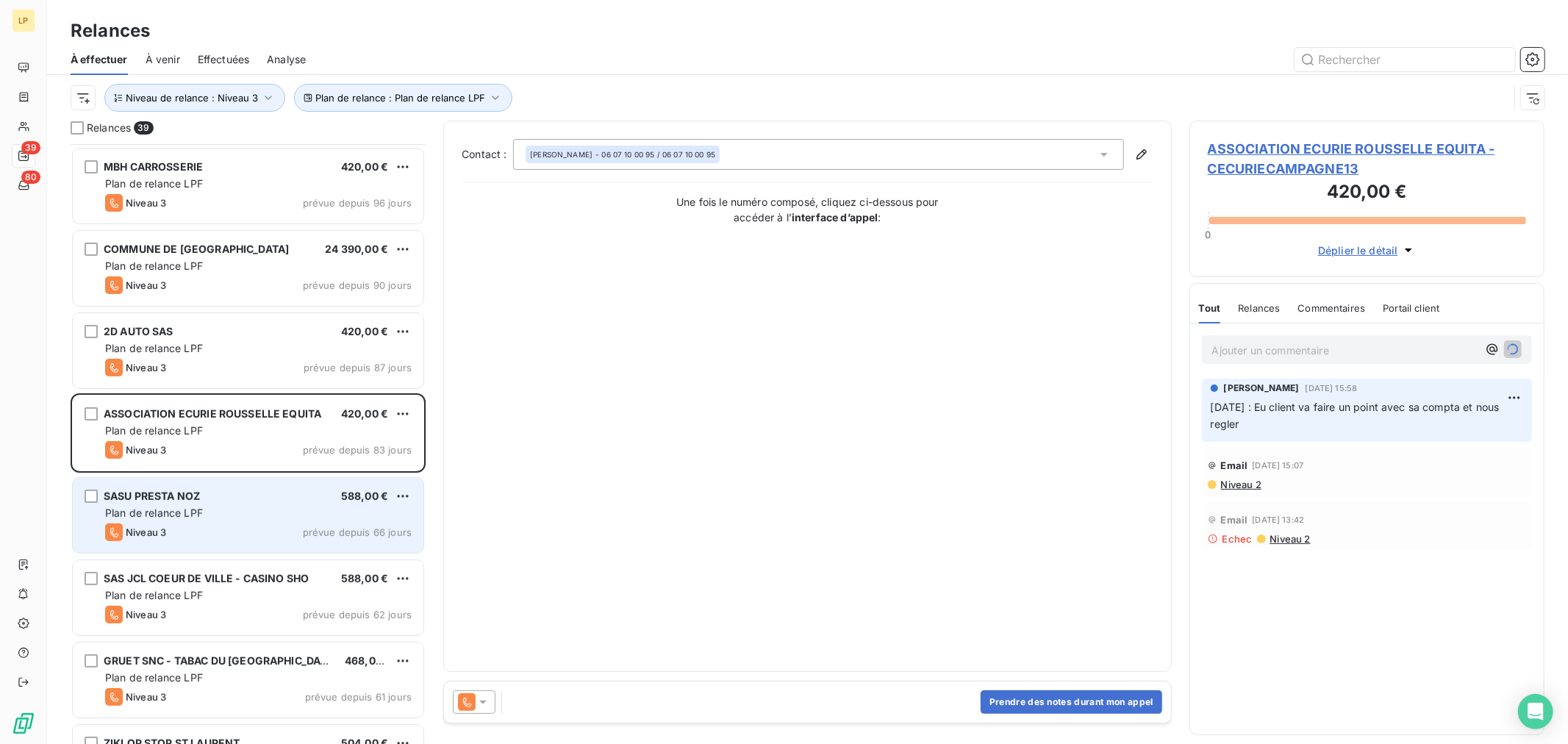
click at [193, 516] on span "Plan de relance LPF" at bounding box center [154, 512] width 97 height 12
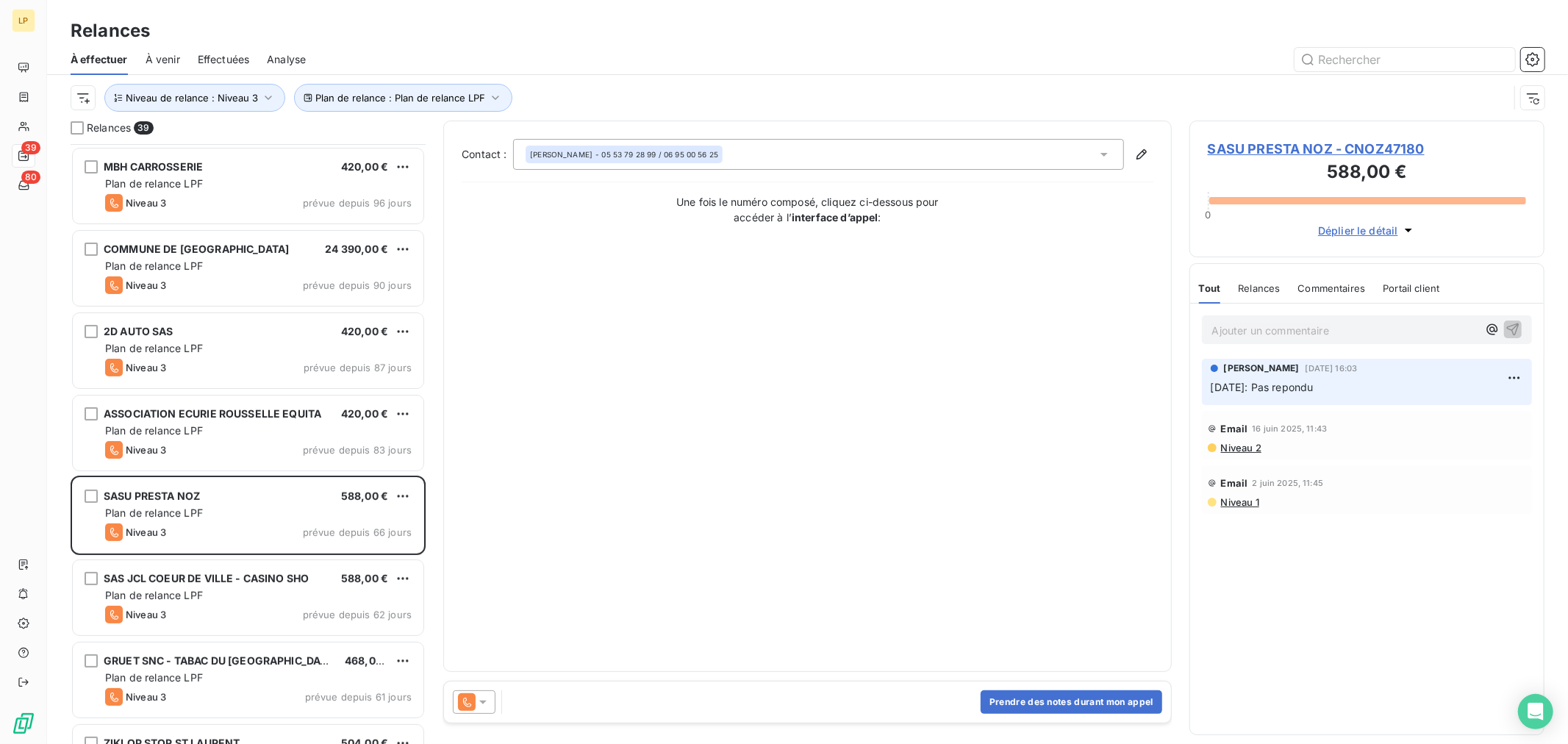
click at [1094, 682] on div "Prendre des notes durant mon appel" at bounding box center [807, 702] width 727 height 41
click at [1071, 695] on button "Prendre des notes durant mon appel" at bounding box center [1071, 702] width 181 height 24
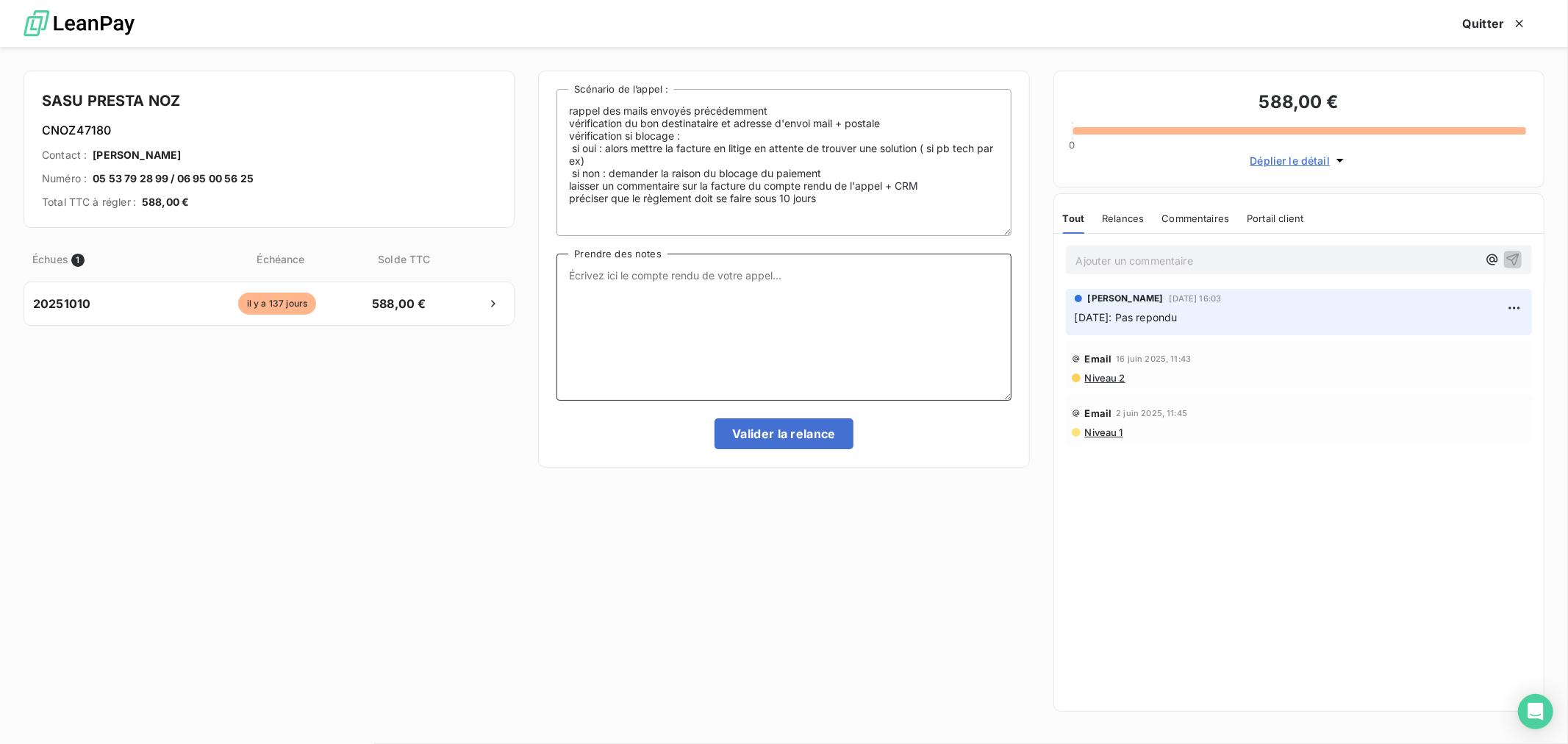
click at [704, 309] on textarea "Prendre des notes" at bounding box center [784, 327] width 455 height 147
drag, startPoint x: 751, startPoint y: 289, endPoint x: 466, endPoint y: 276, distance: 285.3
click at [466, 276] on div "SASU PRESTA NOZ CNOZ47180 Contact : [PERSON_NAME] Numéro : 05 53 79 28 99 / 06 …" at bounding box center [784, 395] width 1568 height 697
type textarea "Pas répondu passage Niv 4"
click at [780, 436] on button "Valider la relance" at bounding box center [784, 433] width 139 height 31
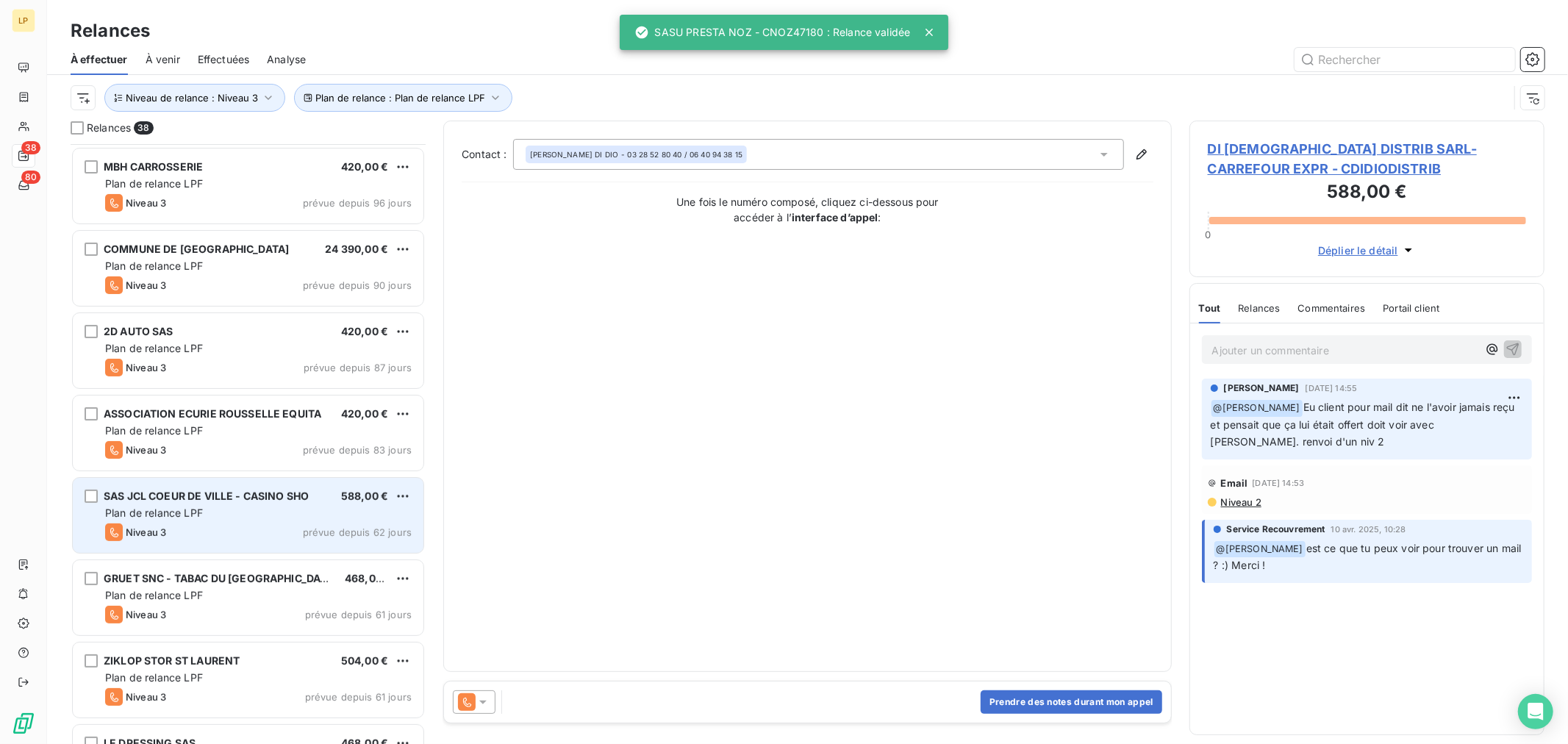
click at [250, 499] on span "SAS JCL COEUR DE VILLE - CASINO SHO" at bounding box center [206, 496] width 205 height 12
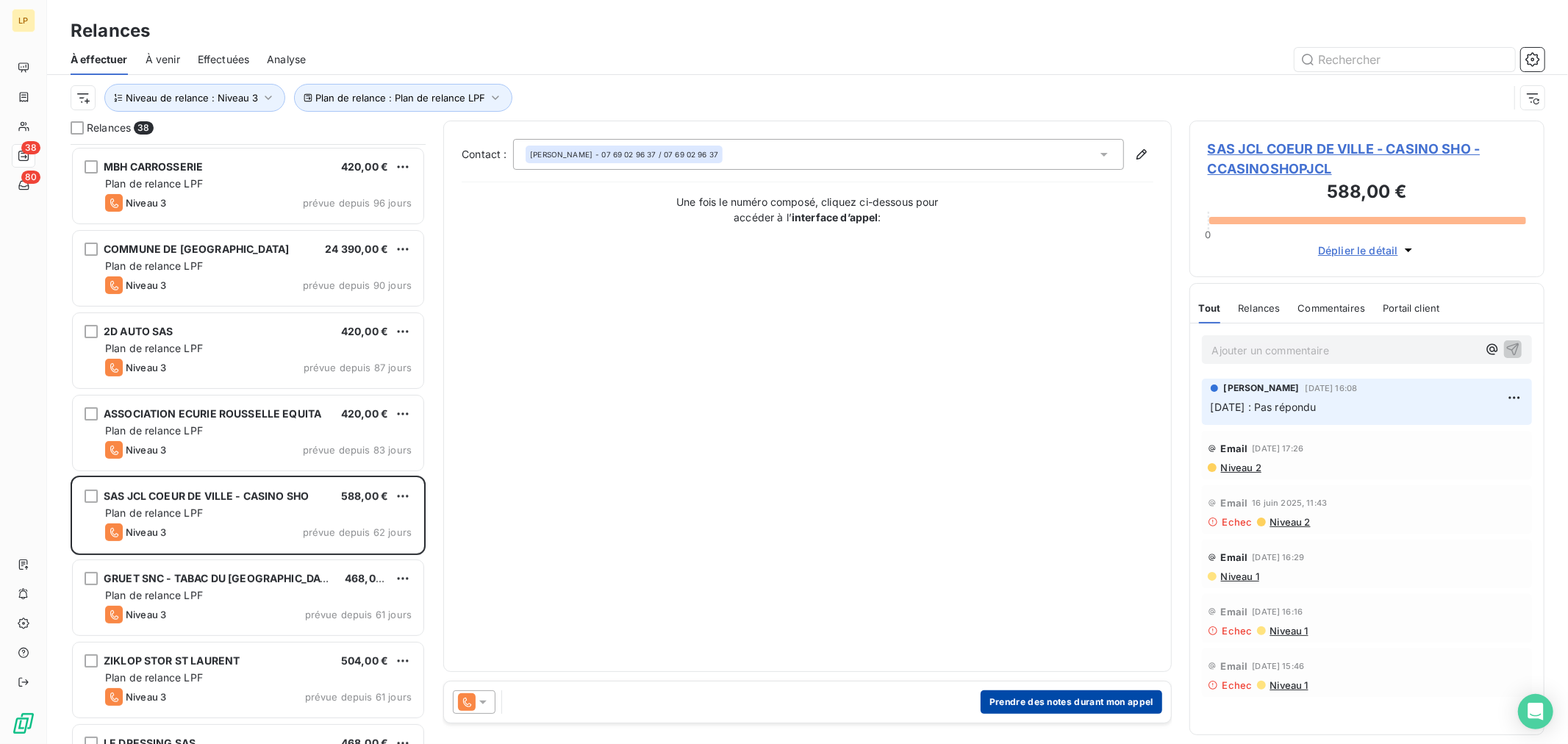
click at [1071, 696] on button "Prendre des notes durant mon appel" at bounding box center [1071, 702] width 181 height 24
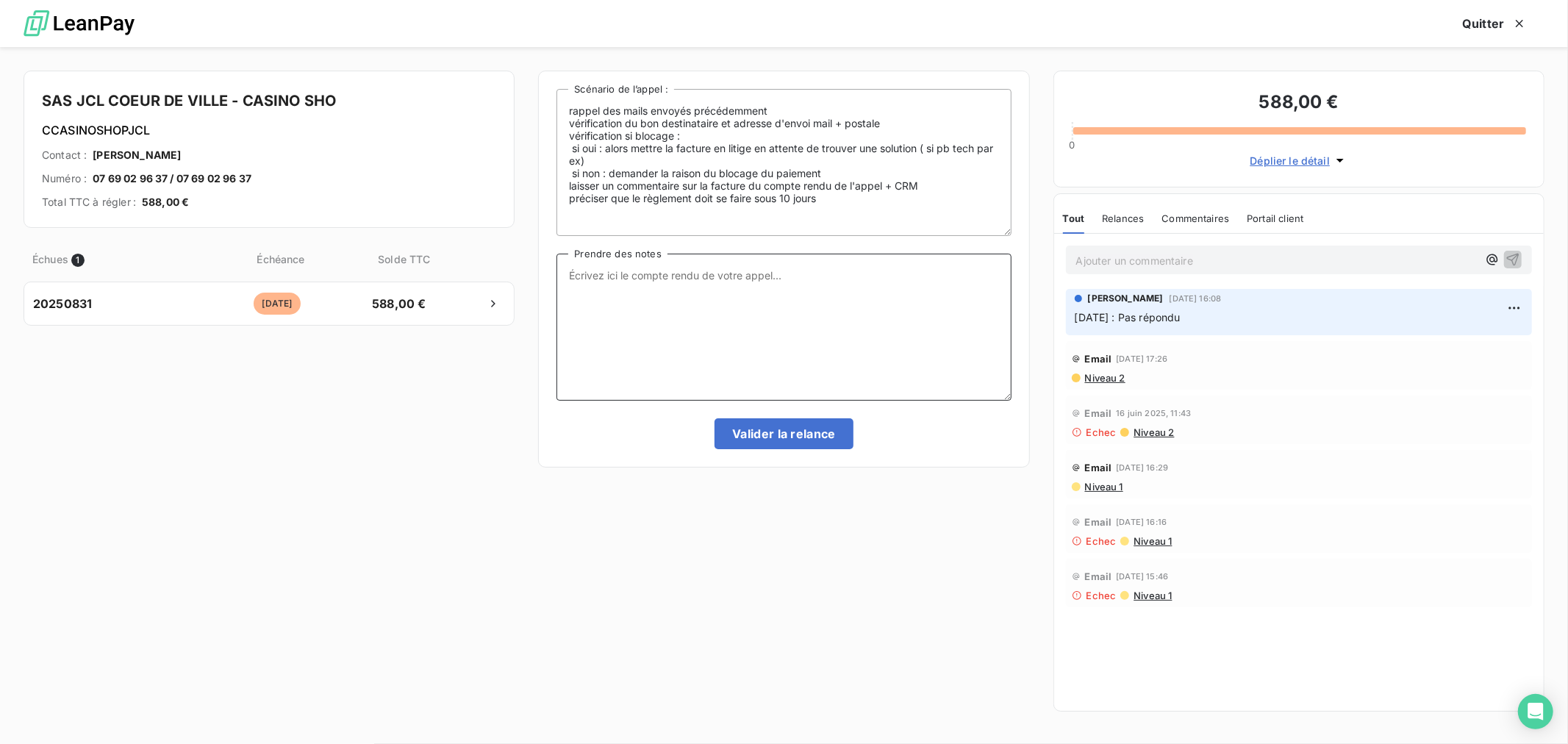
click at [748, 294] on textarea "Prendre des notes" at bounding box center [784, 327] width 455 height 147
paste textarea "Pas répondu passage Niv 4"
type textarea "Pas répondu passage Niv 4"
click at [772, 424] on button "Valider la relance" at bounding box center [784, 433] width 139 height 31
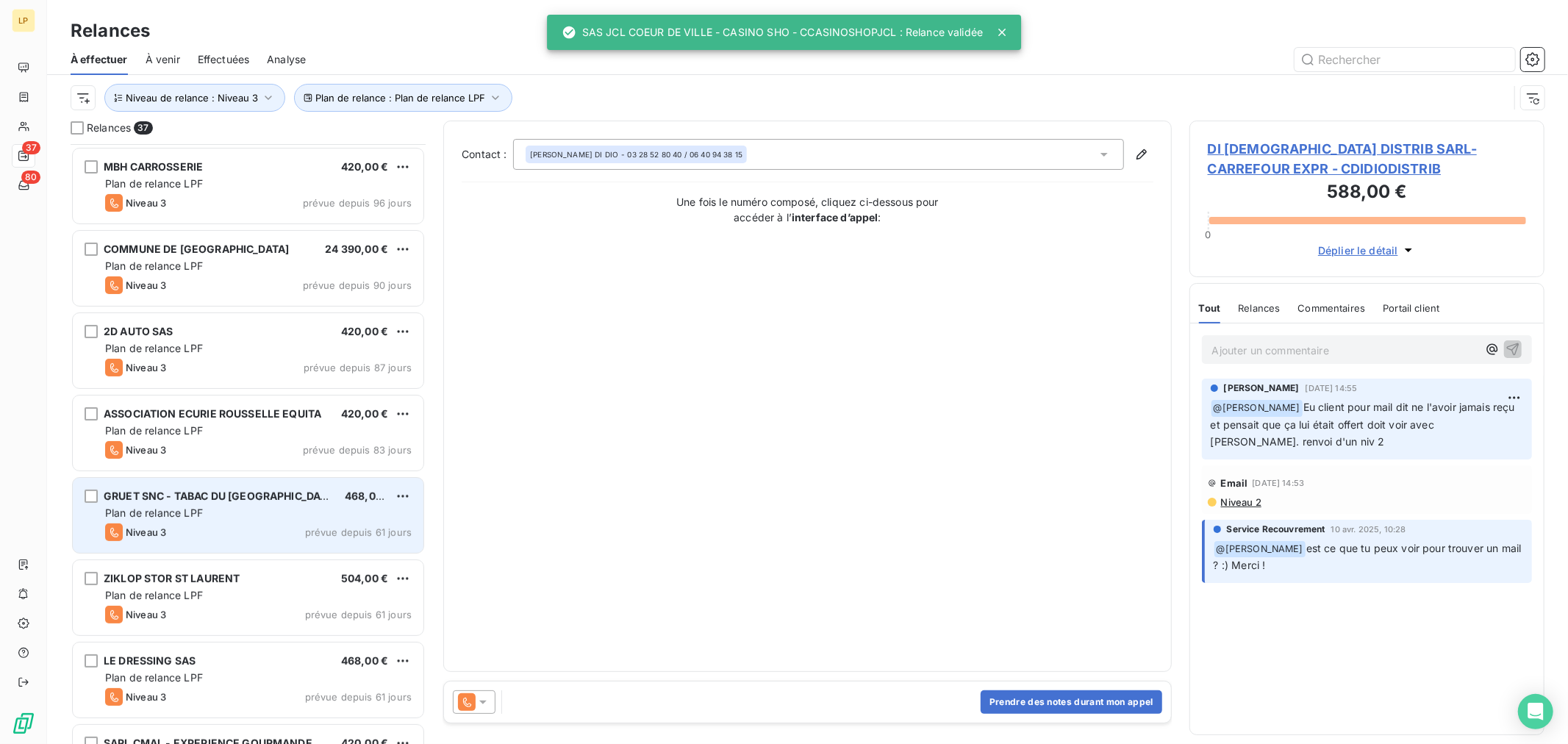
click at [270, 532] on div "Niveau 3 prévue depuis 61 jours" at bounding box center [258, 532] width 307 height 18
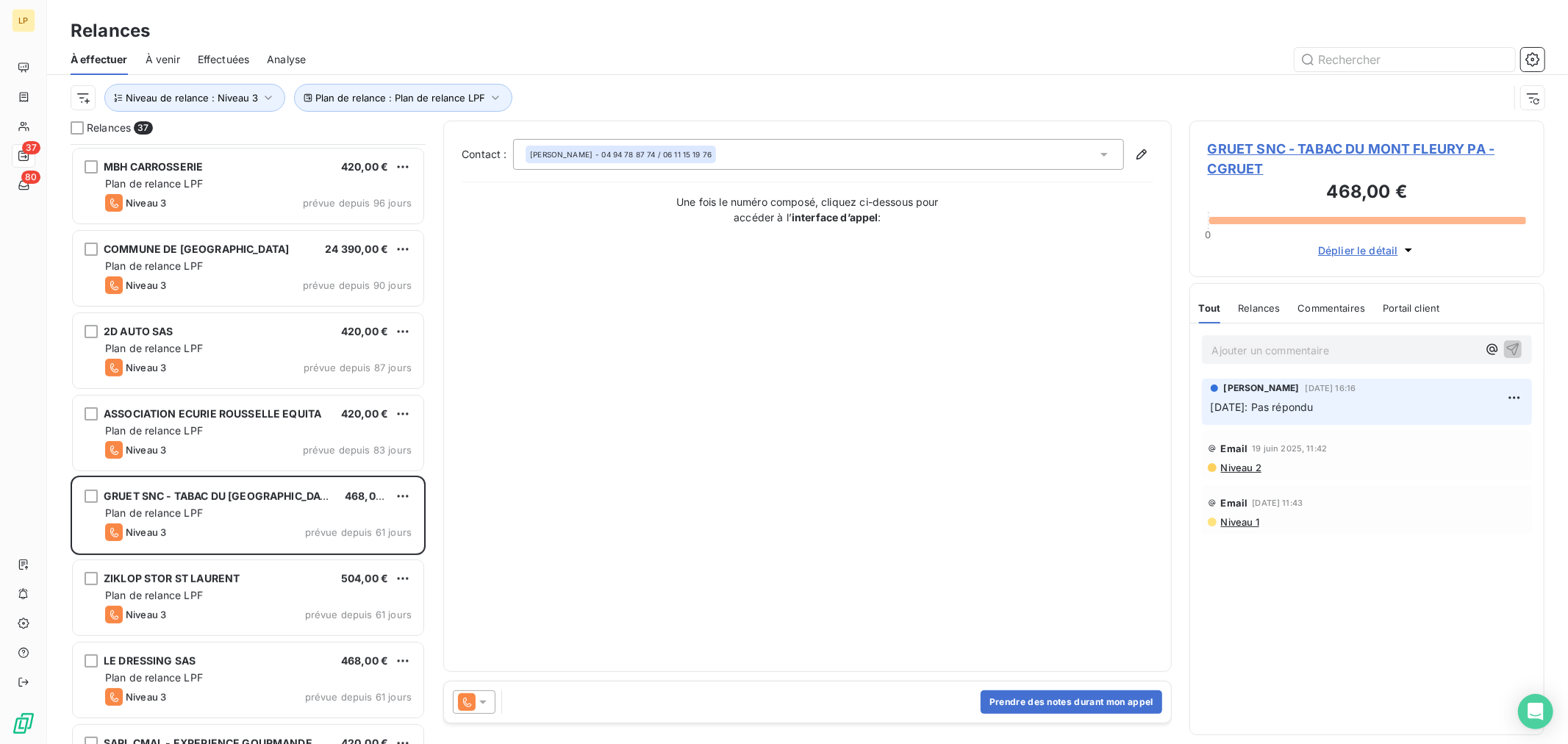
click at [1333, 134] on div "GRUET SNC - TABAC DU MONT FLEURY PA - CGRUET 468,00 € 0 Déplier le détail" at bounding box center [1367, 199] width 355 height 157
click at [1335, 152] on span "GRUET SNC - TABAC DU MONT FLEURY PA - CGRUET" at bounding box center [1367, 158] width 318 height 40
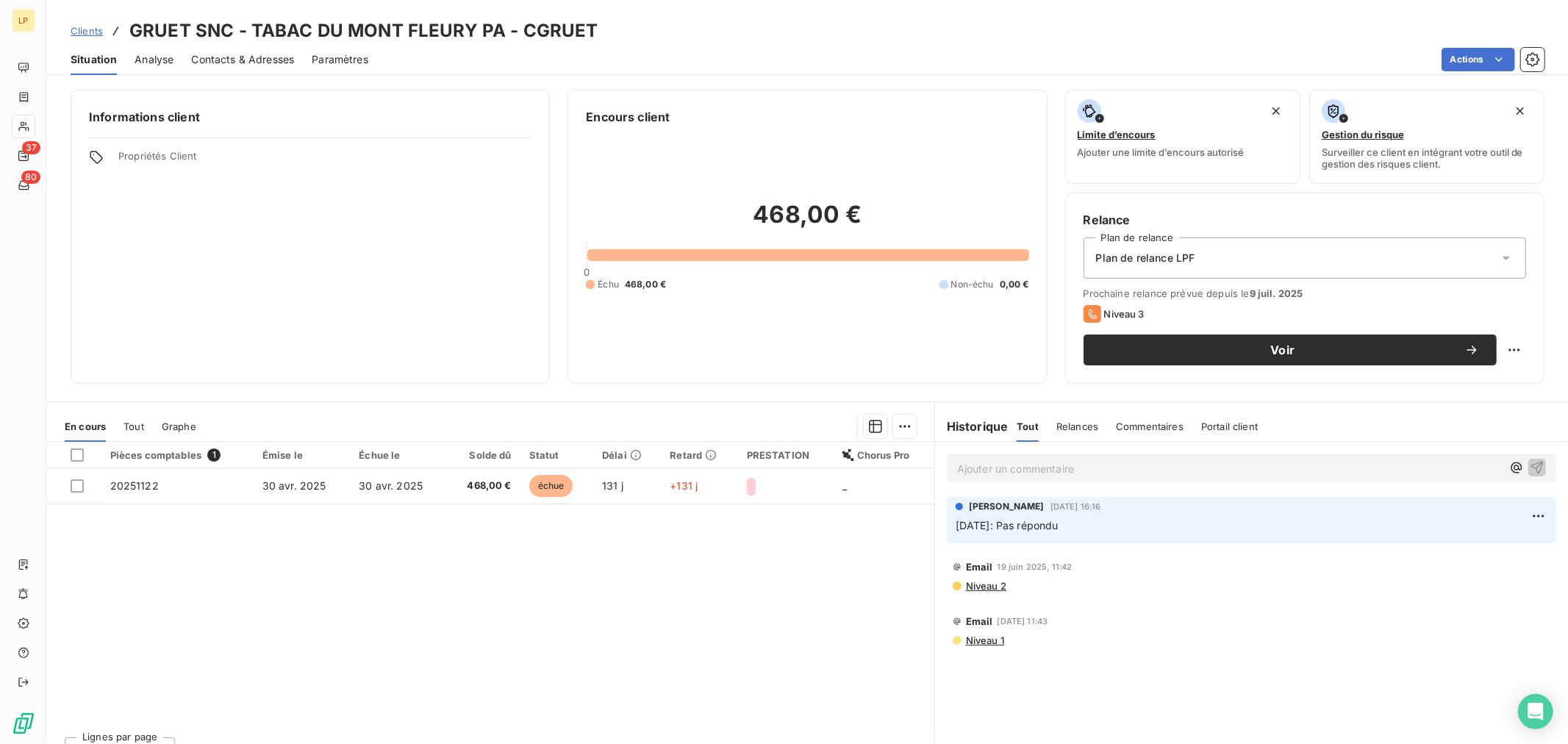
click at [978, 589] on span "Niveau 2" at bounding box center [985, 586] width 42 height 11
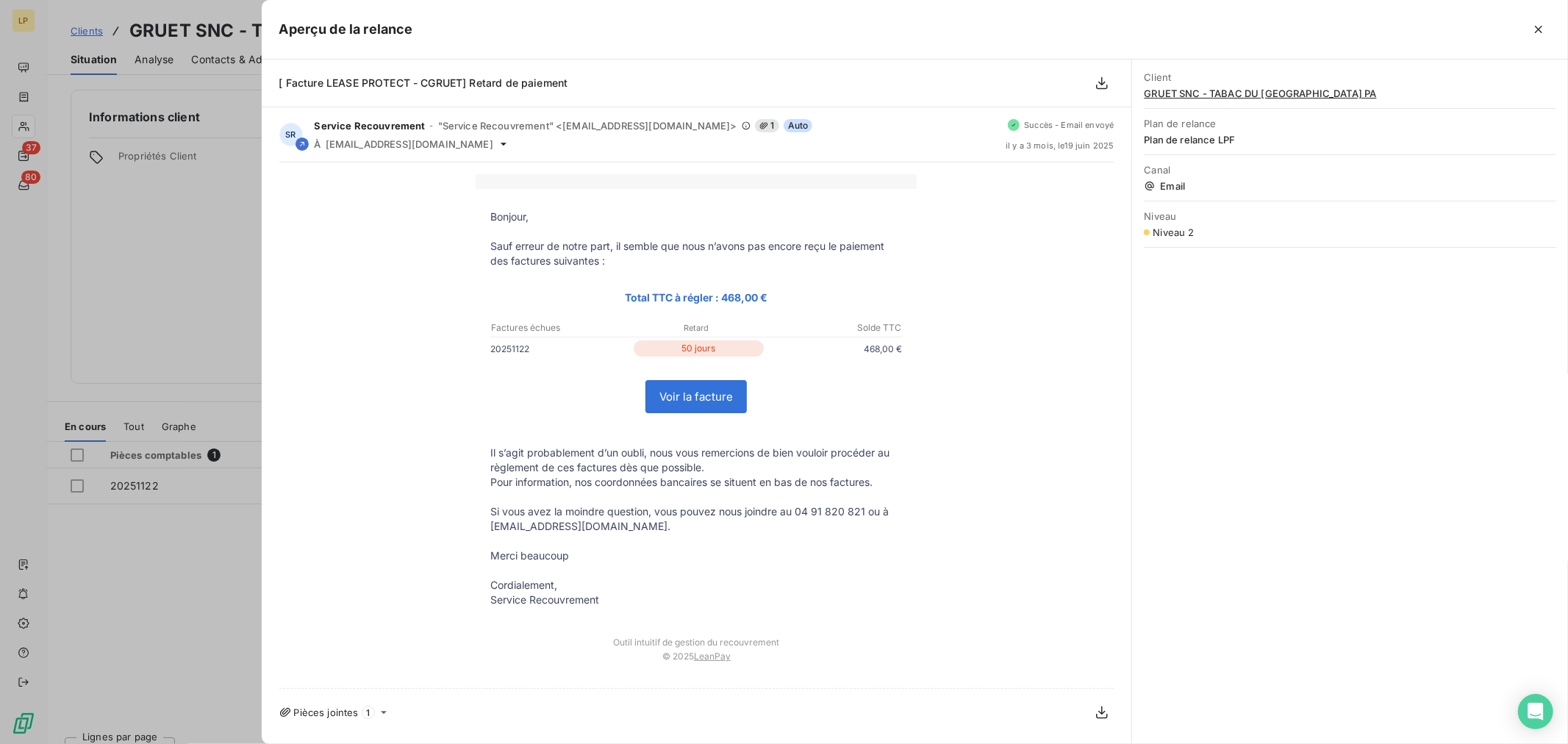
click at [141, 526] on div at bounding box center [784, 372] width 1568 height 744
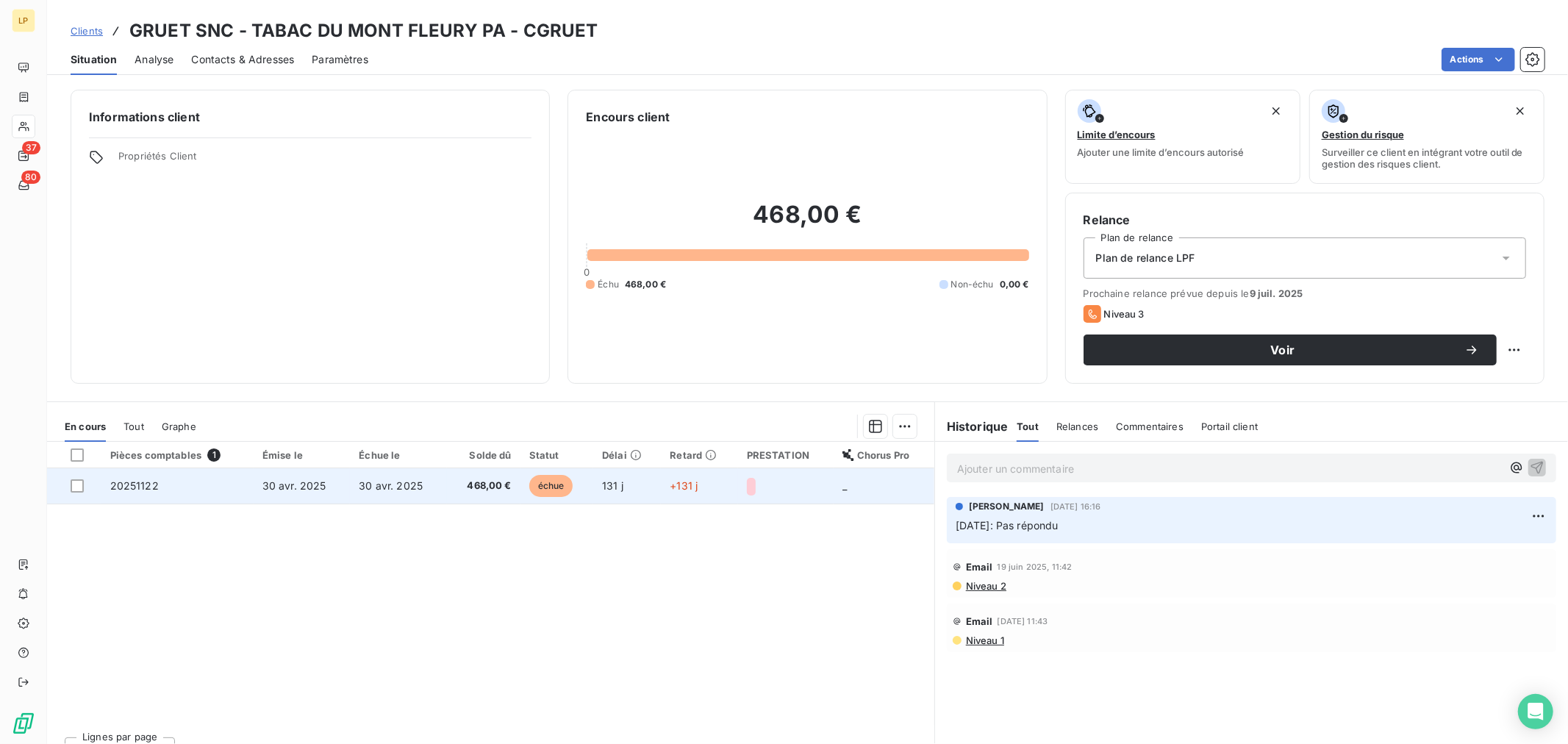
click at [195, 485] on td "20251122" at bounding box center [177, 486] width 152 height 35
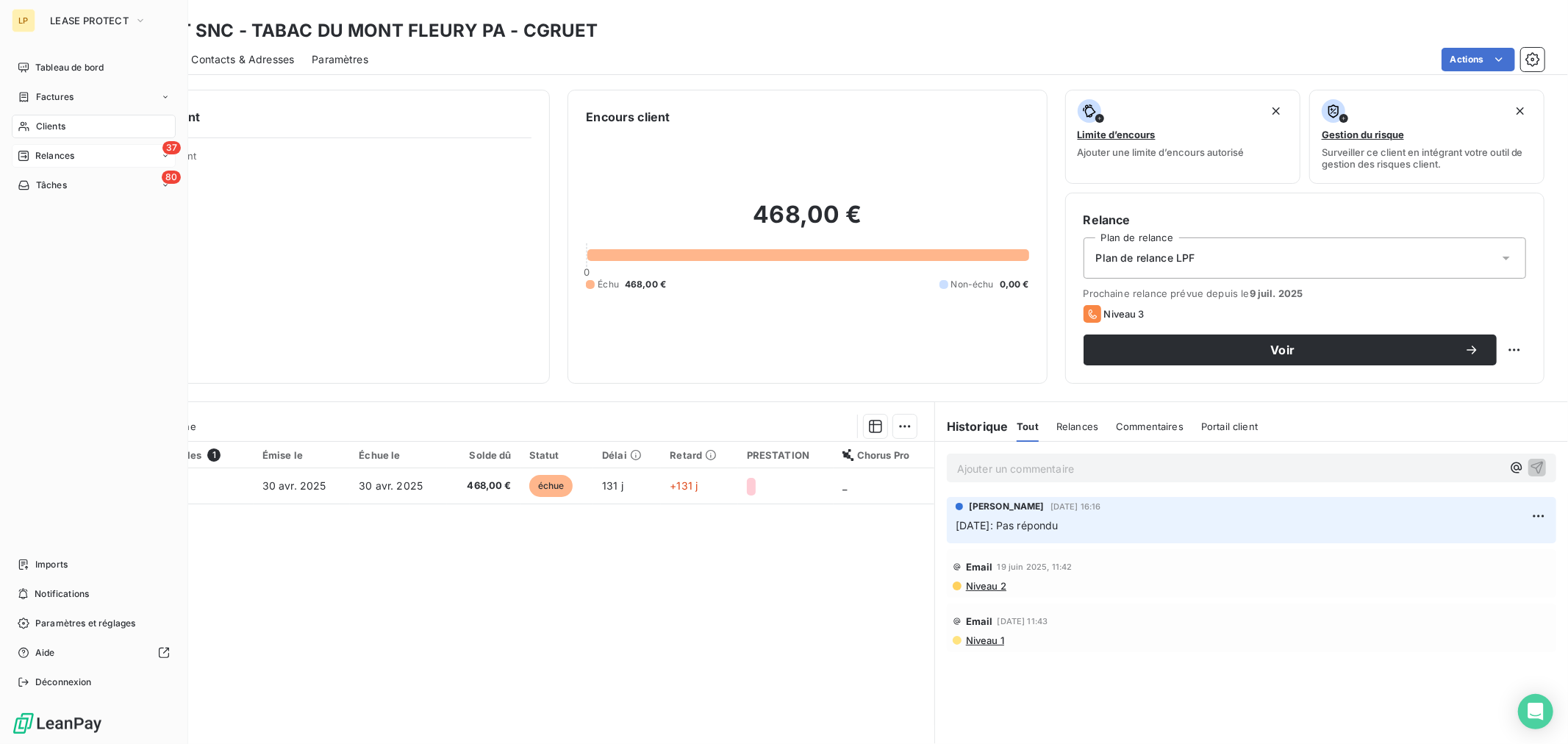
click at [53, 152] on span "Relances" at bounding box center [54, 155] width 39 height 13
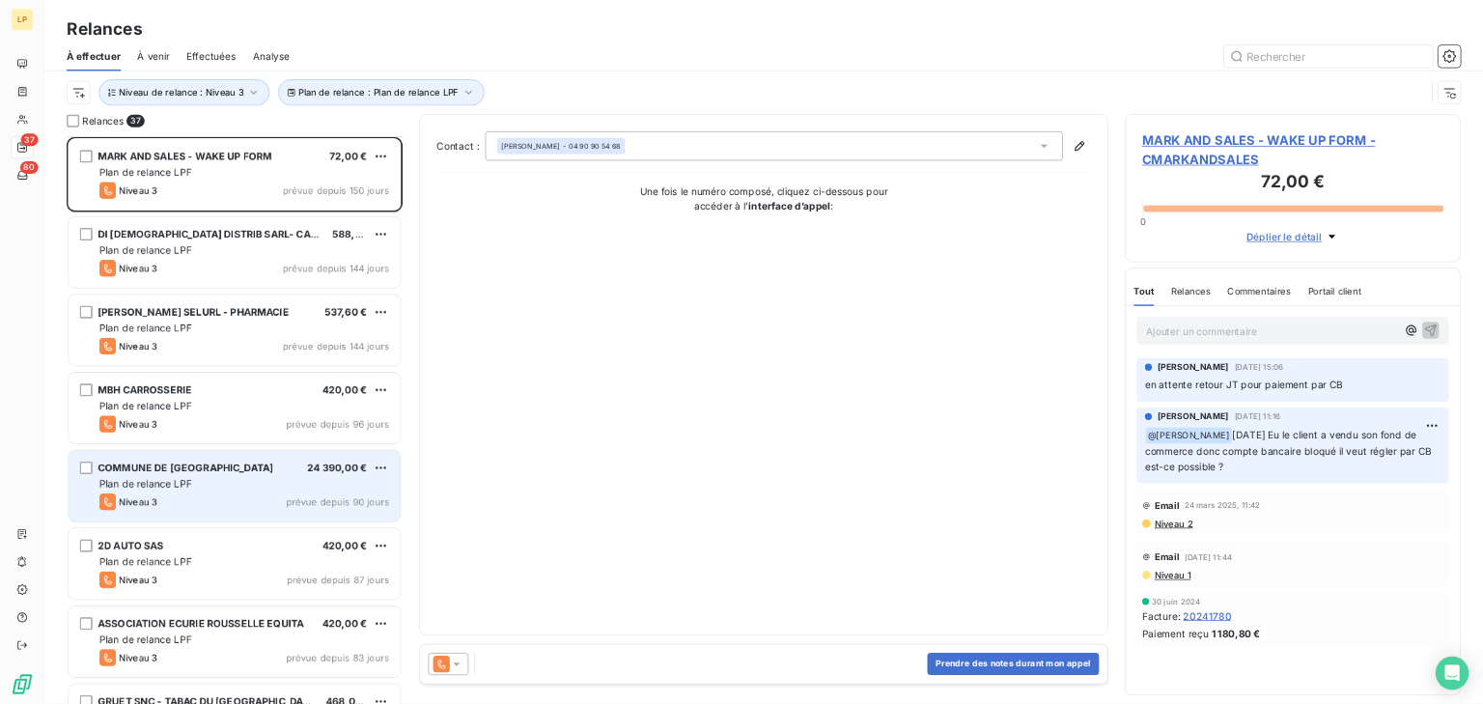
scroll to position [537, 0]
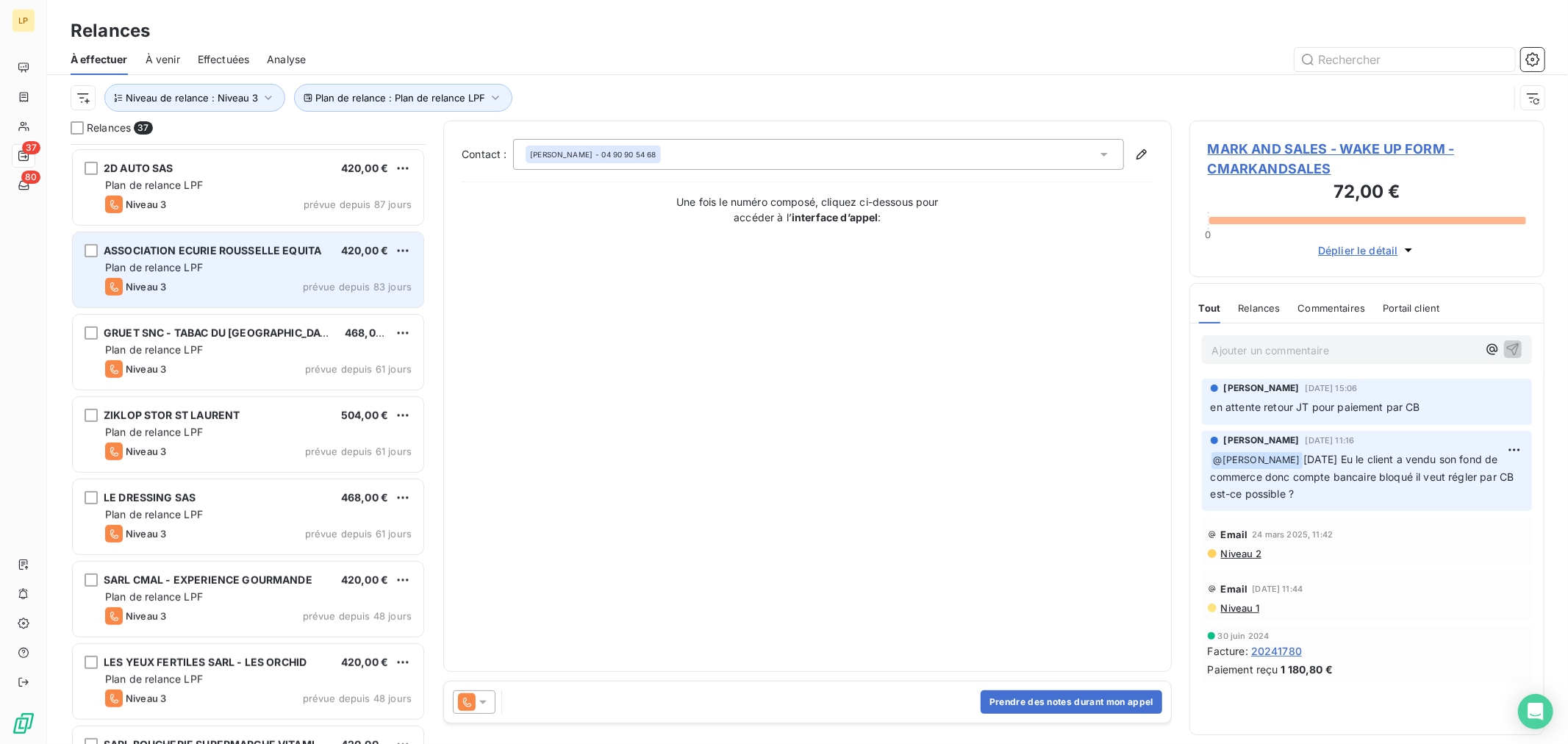
click at [253, 300] on div "ASSOCIATION ECURIE ROUSSELLE EQUITA 420,00 € Plan de relance LPF Niveau 3 prévu…" at bounding box center [248, 270] width 351 height 75
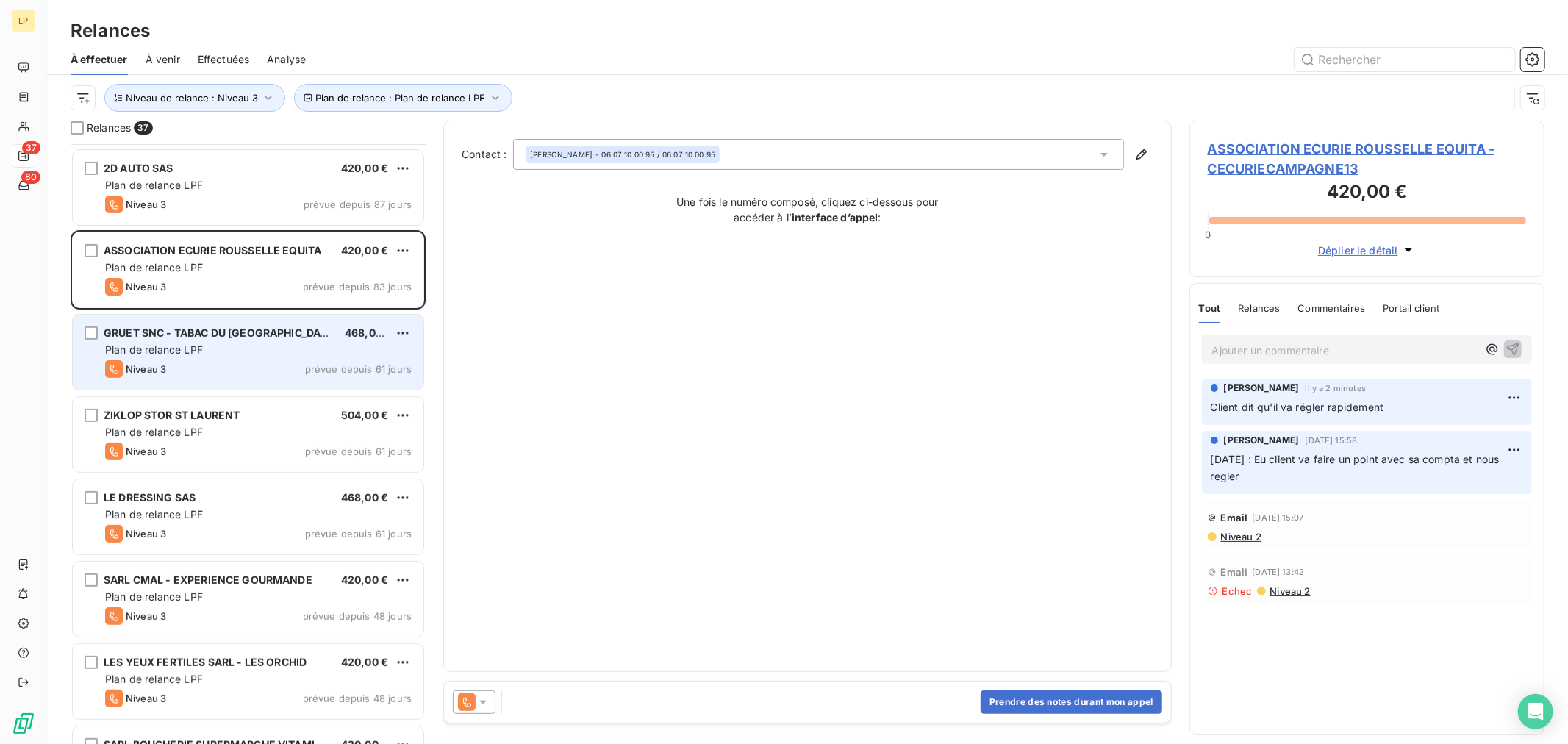
click at [254, 353] on div "Plan de relance LPF" at bounding box center [258, 350] width 307 height 14
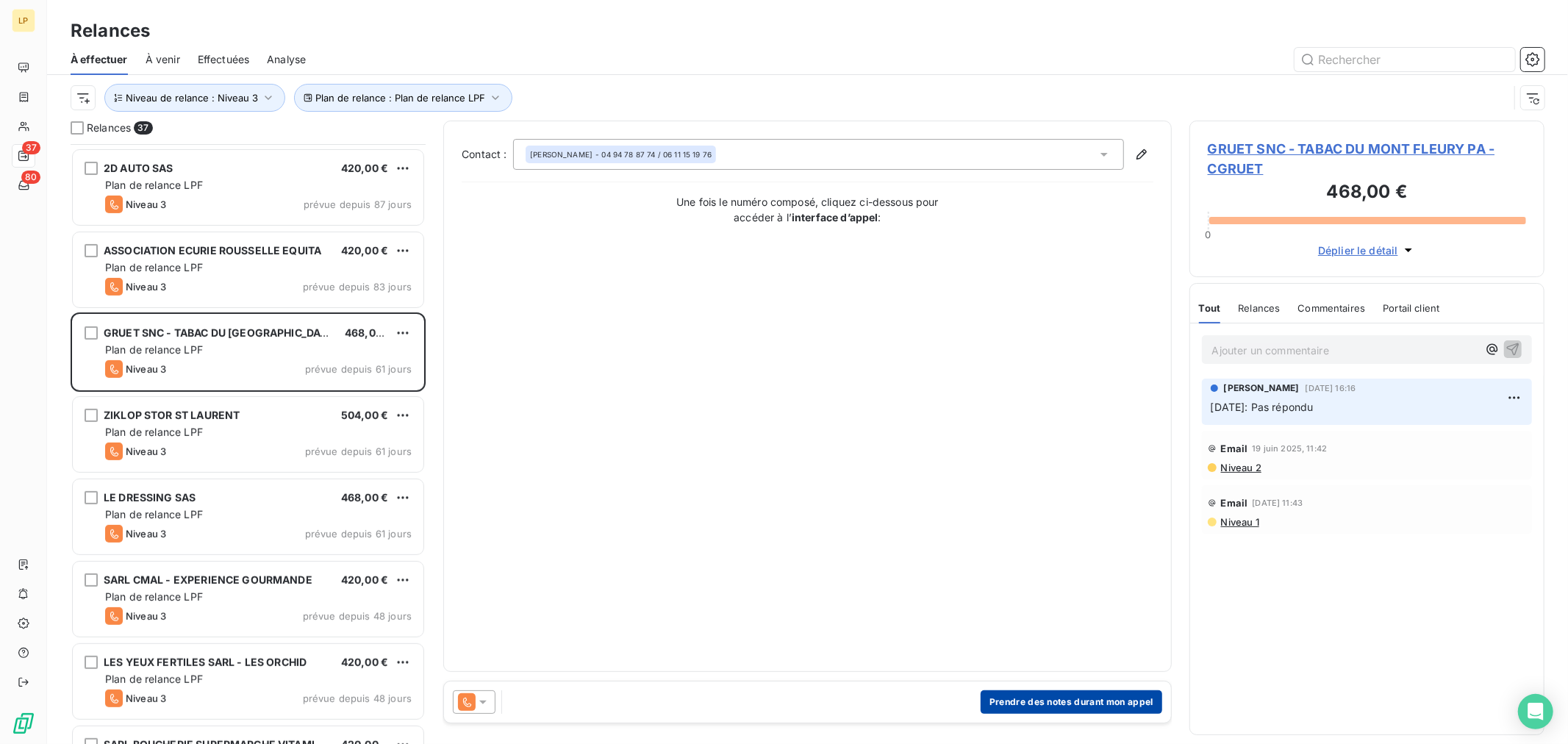
click at [1039, 707] on button "Prendre des notes durant mon appel" at bounding box center [1071, 702] width 181 height 24
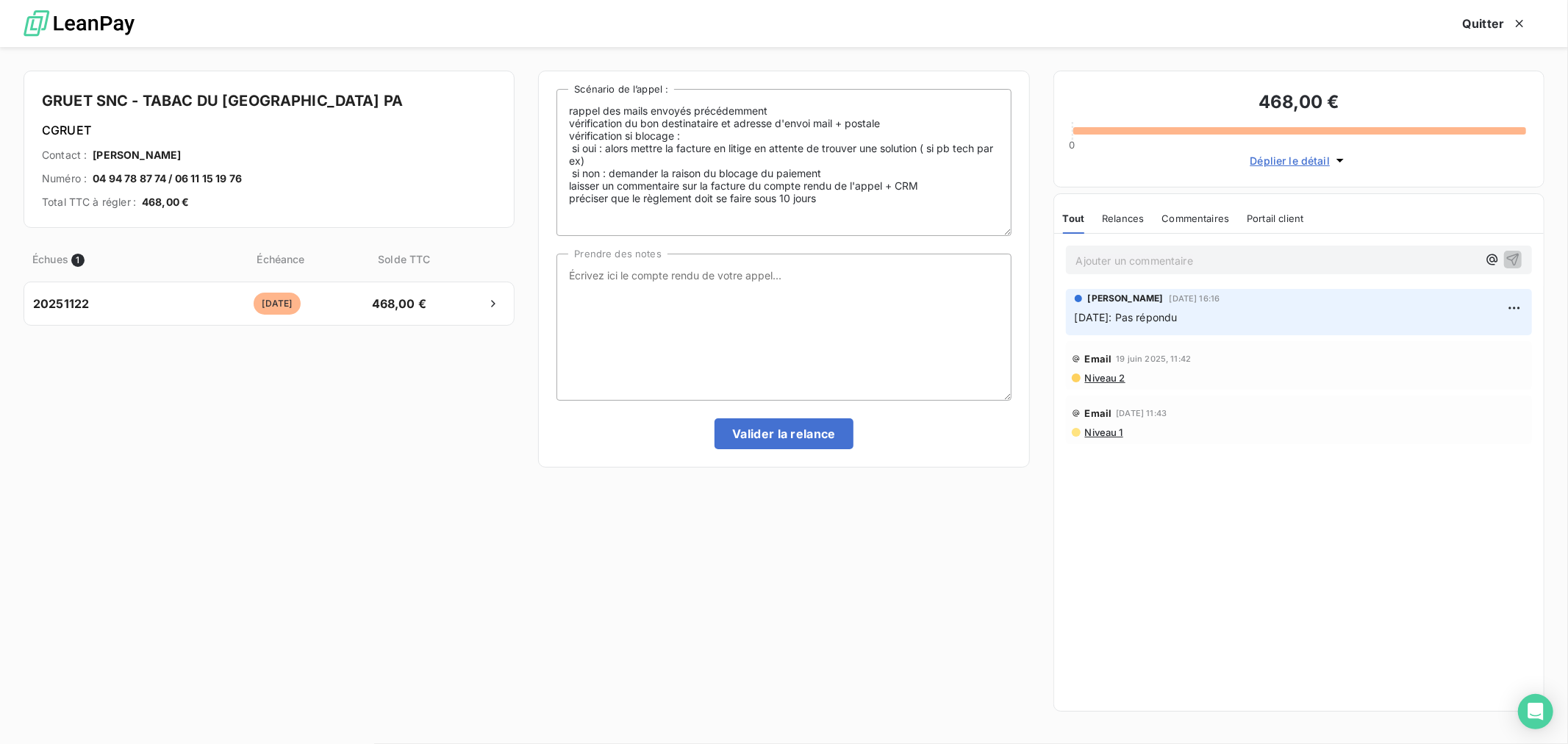
click at [737, 238] on div "rappel des mails envoyés précédemment vérification du bon destinataire et adres…" at bounding box center [784, 269] width 455 height 360
click at [740, 289] on textarea "Prendre des notes" at bounding box center [784, 327] width 455 height 147
paste textarea "Pas répondu passage Niv 4"
type textarea "Pas répondu passage Niv 4"
click at [779, 444] on button "Valider la relance" at bounding box center [784, 433] width 139 height 31
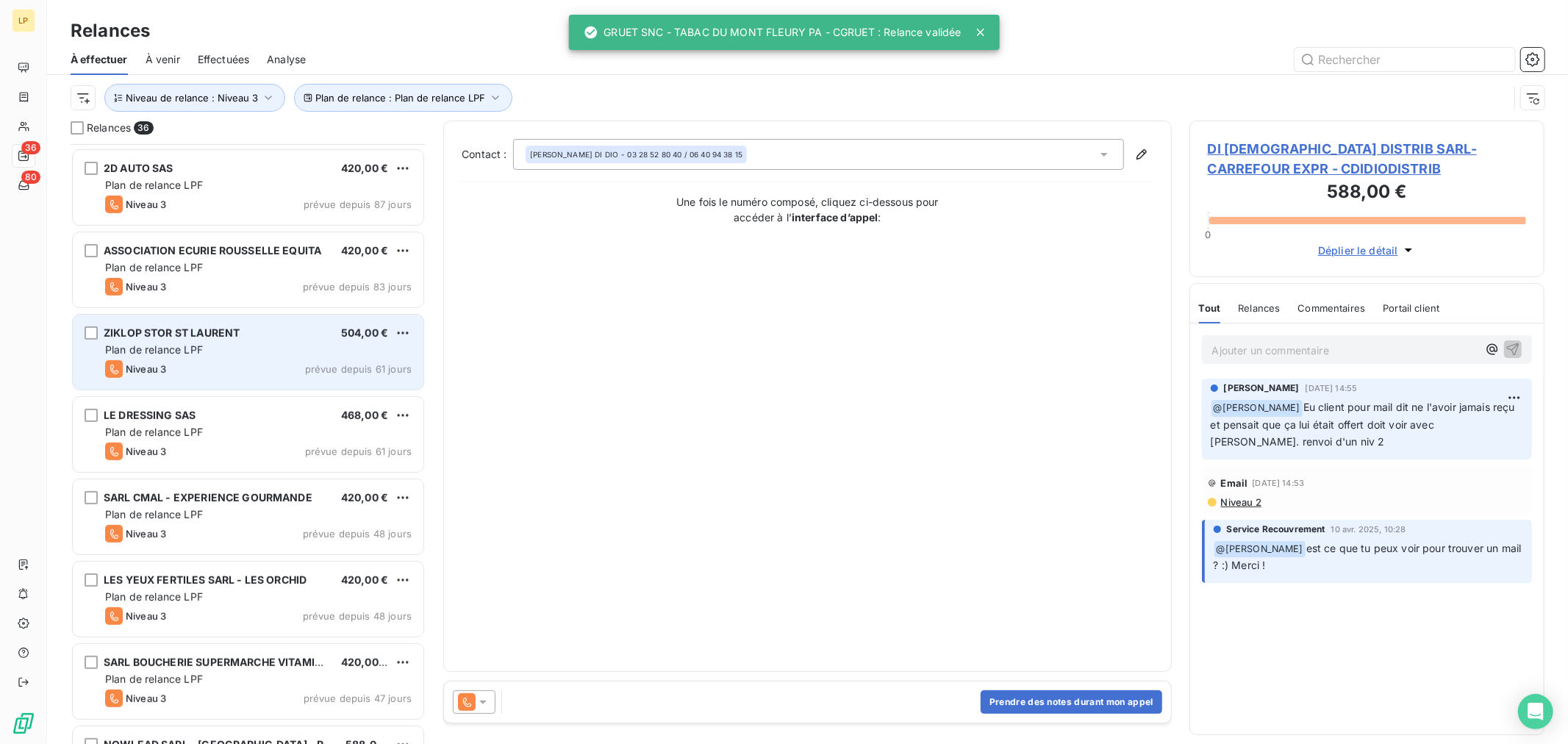
click at [298, 338] on div "ZIKLOP STOR ST LAURENT 504,00 €" at bounding box center [258, 333] width 307 height 13
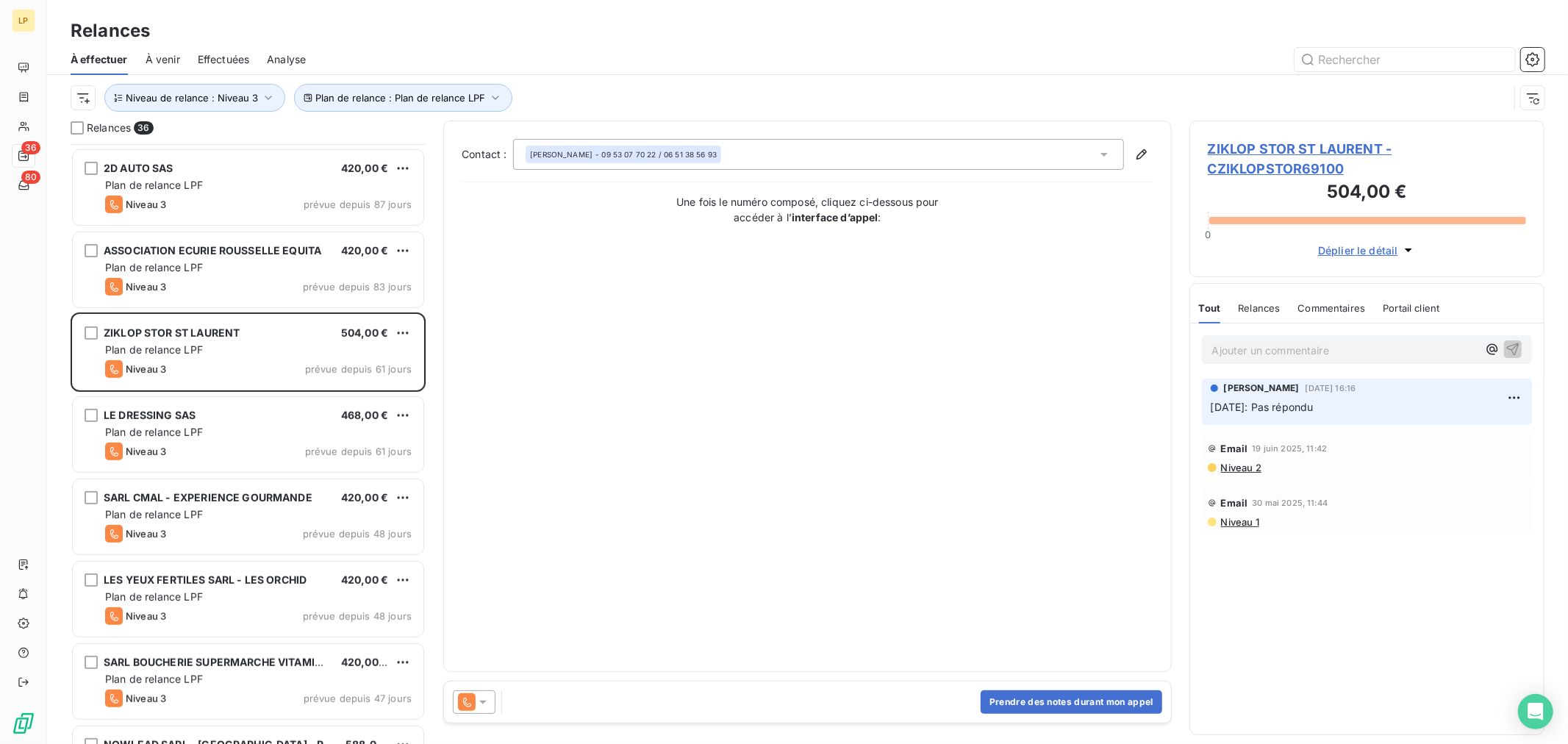
click at [1346, 250] on span "Déplier le détail" at bounding box center [1358, 251] width 80 height 15
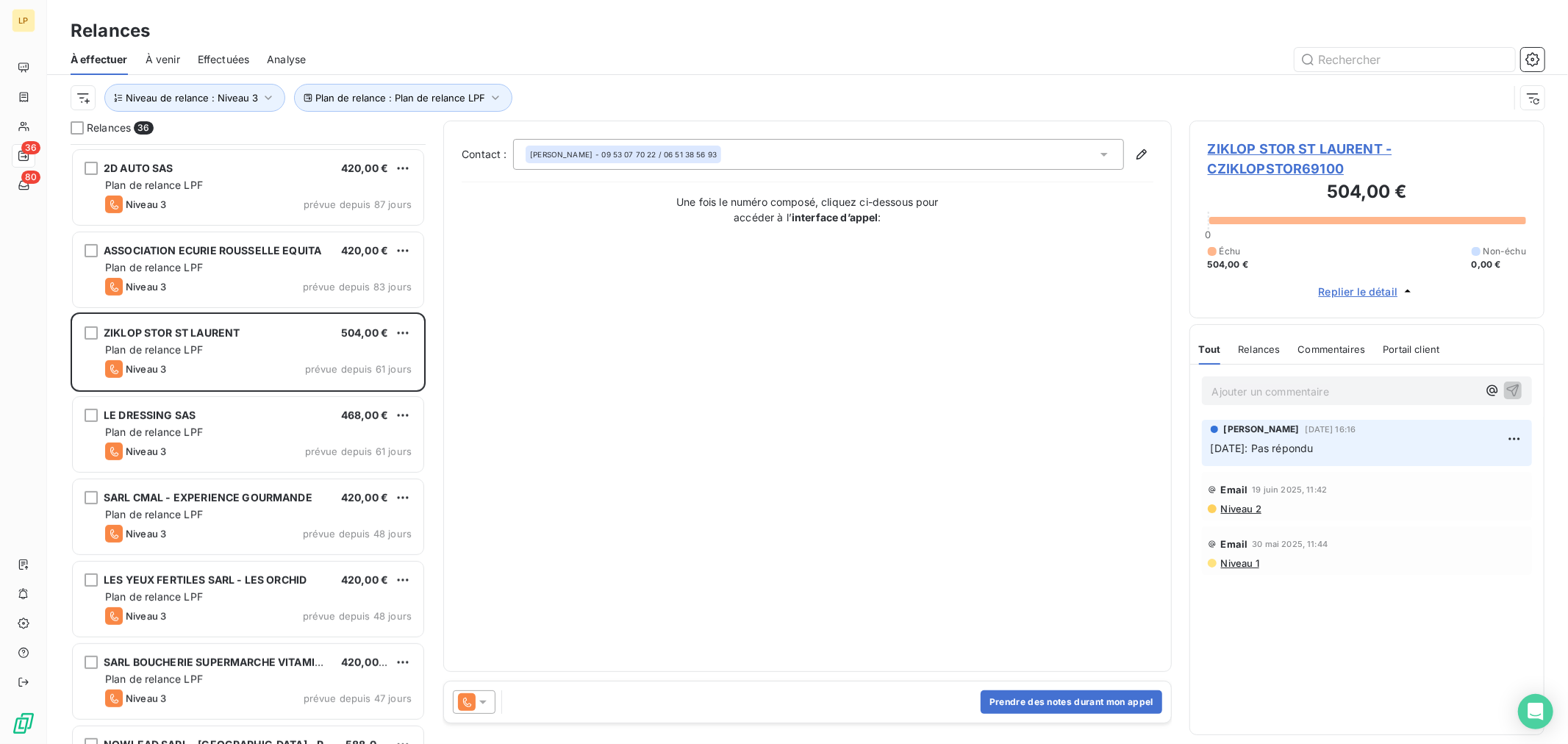
click at [1355, 291] on span "Replier le détail" at bounding box center [1359, 292] width 79 height 15
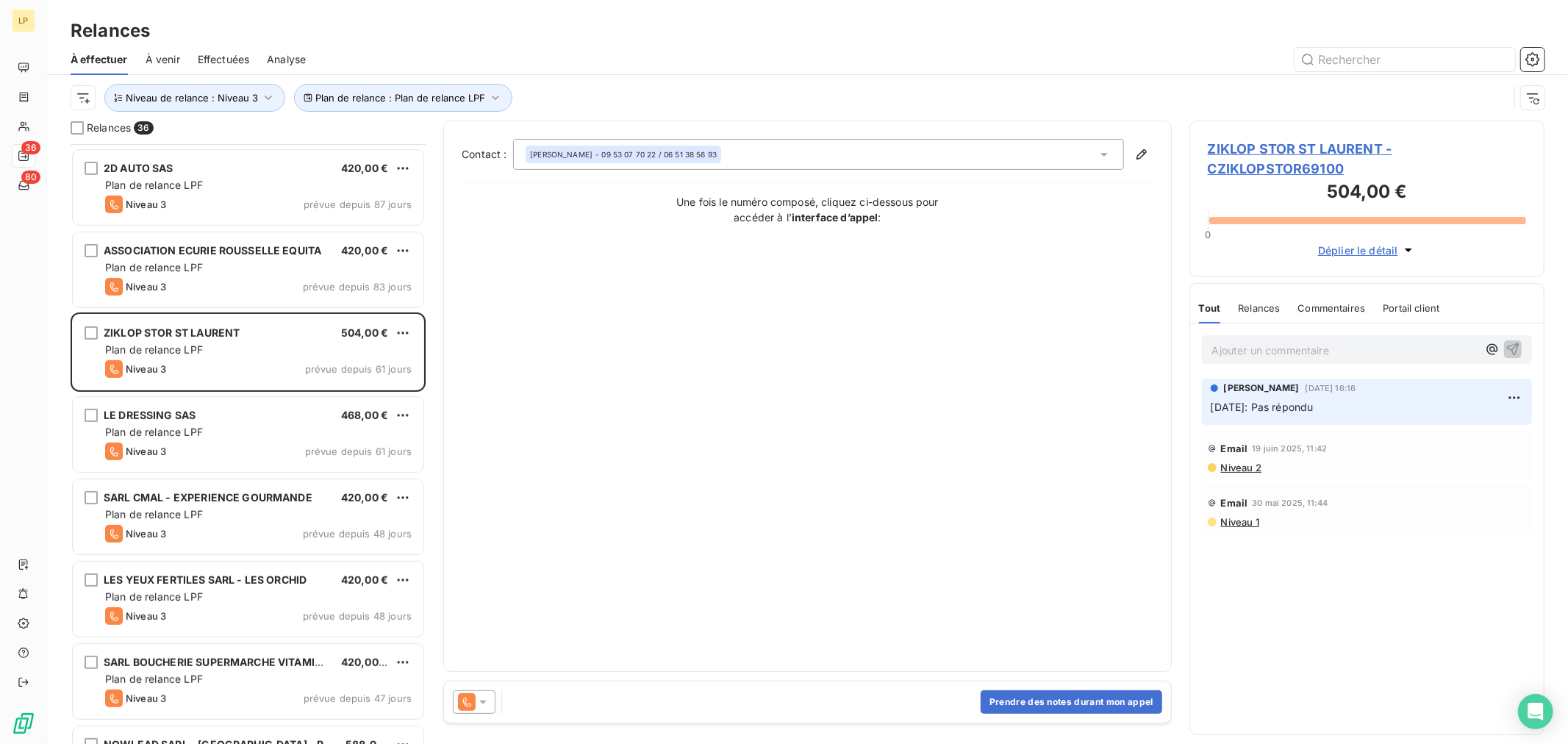
click at [1296, 158] on span "ZIKLOP STOR ST LAURENT - CZIKLOPSTOR69100" at bounding box center [1367, 158] width 318 height 40
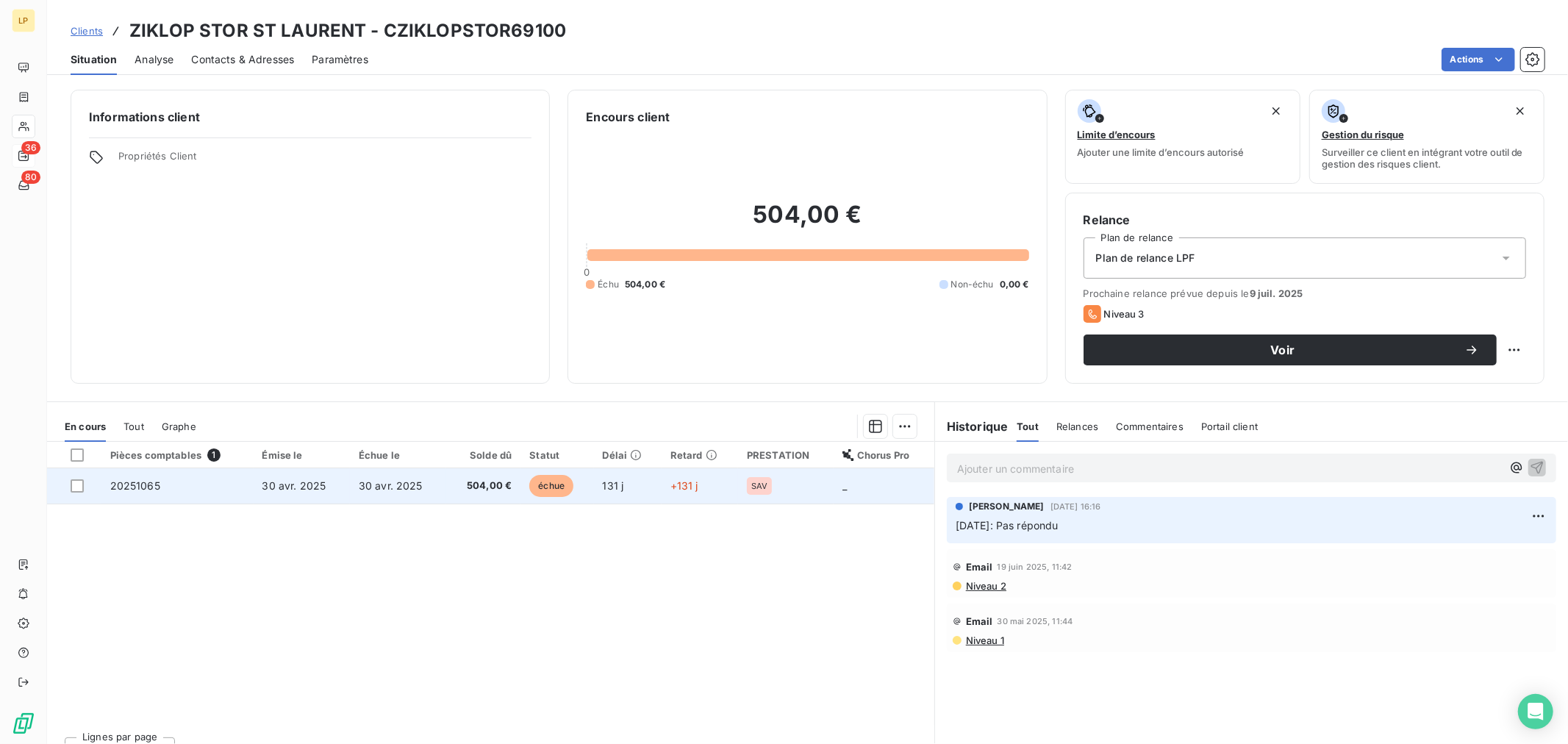
click at [662, 497] on td "+131 j" at bounding box center [700, 486] width 76 height 35
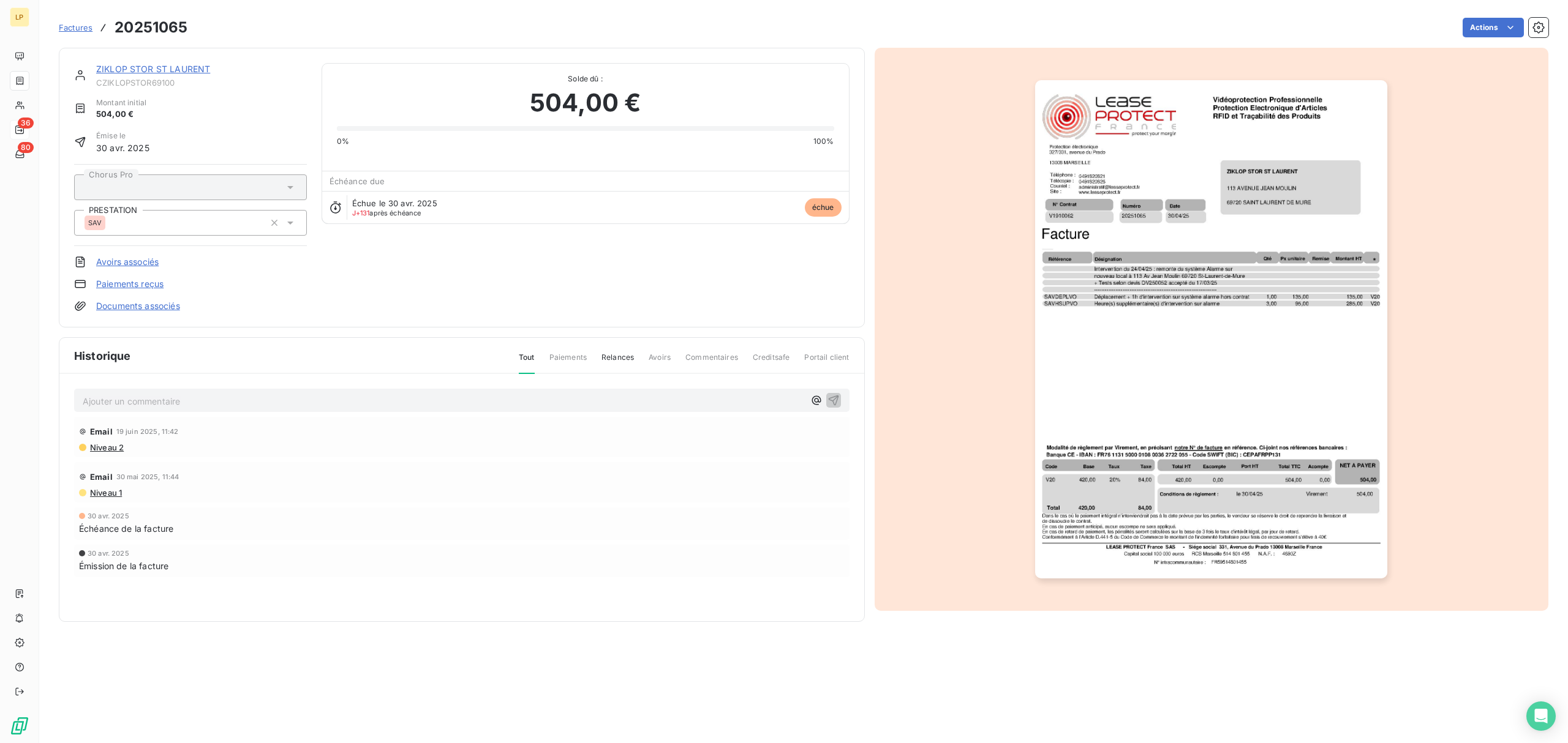
click at [1122, 329] on img "button" at bounding box center [1211, 329] width 352 height 498
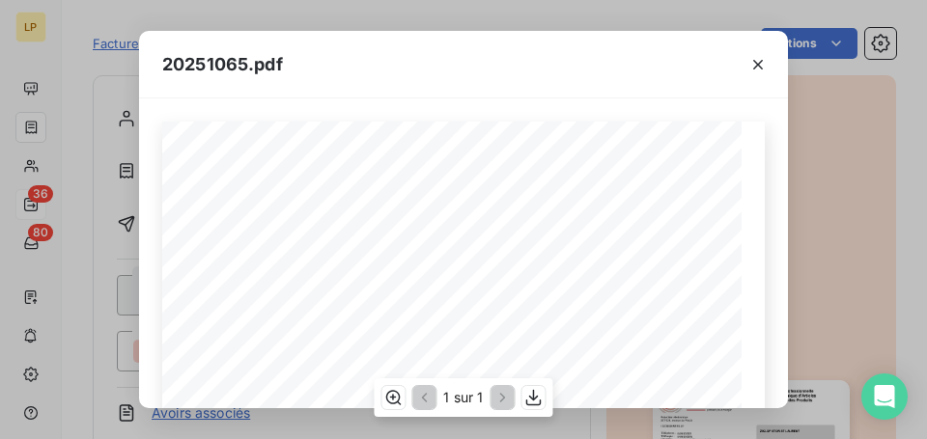
scroll to position [193, 0]
click at [904, 229] on div "20251065.pdf N° Contrat Numéro 20251065 [DATE] V1910062 Date Protection électro…" at bounding box center [463, 219] width 927 height 439
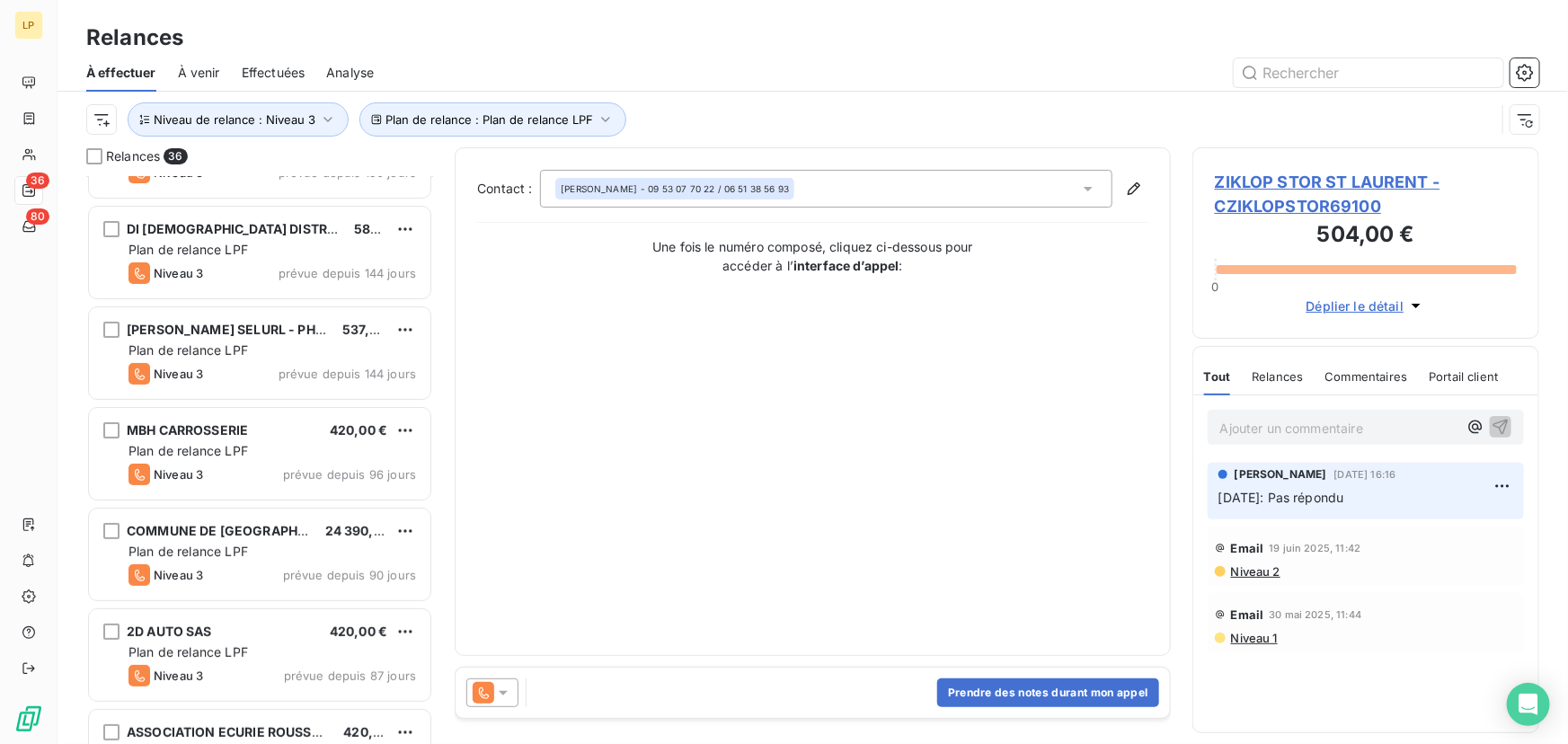
scroll to position [327, 0]
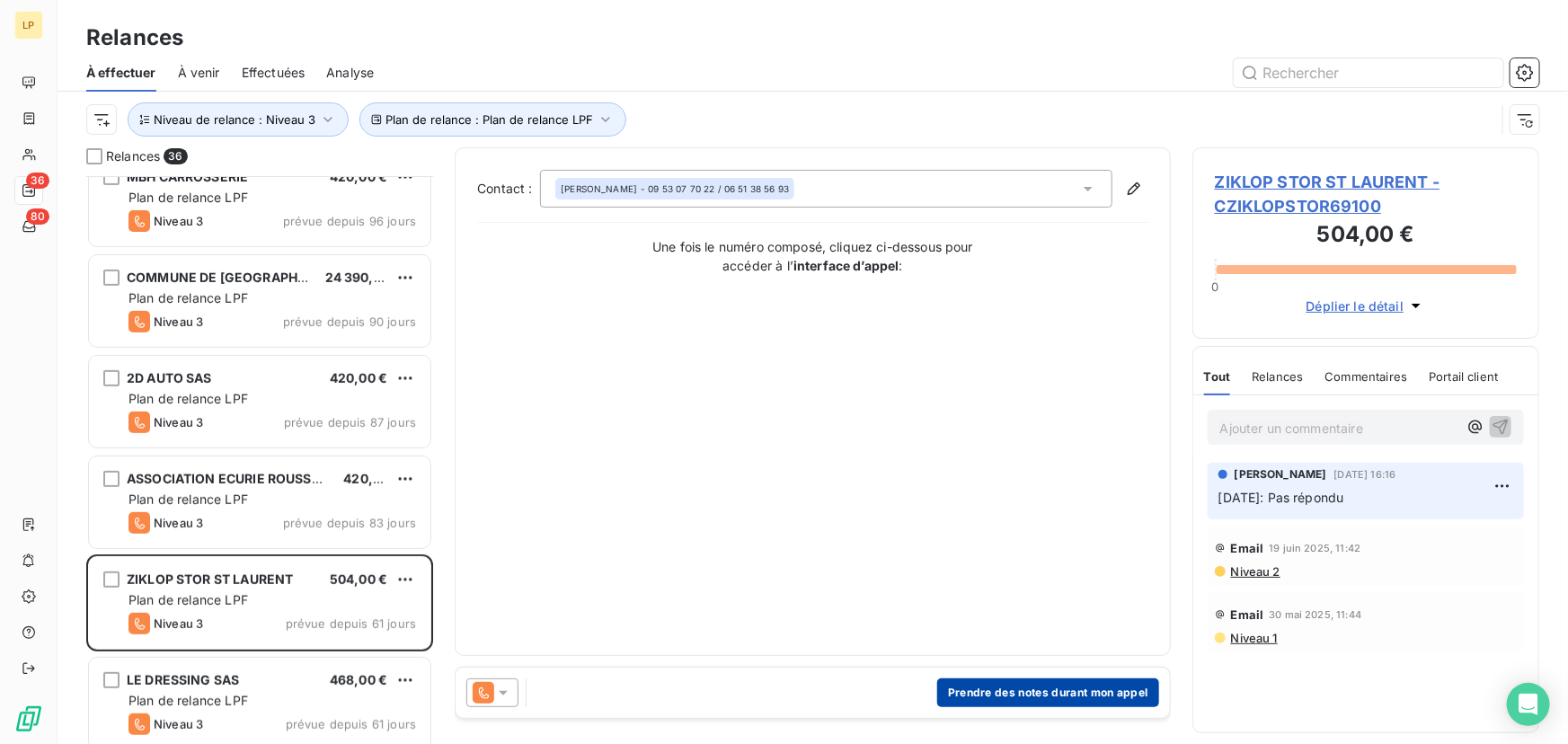
click at [995, 692] on button "Prendre des notes durant mon appel" at bounding box center [1048, 693] width 221 height 29
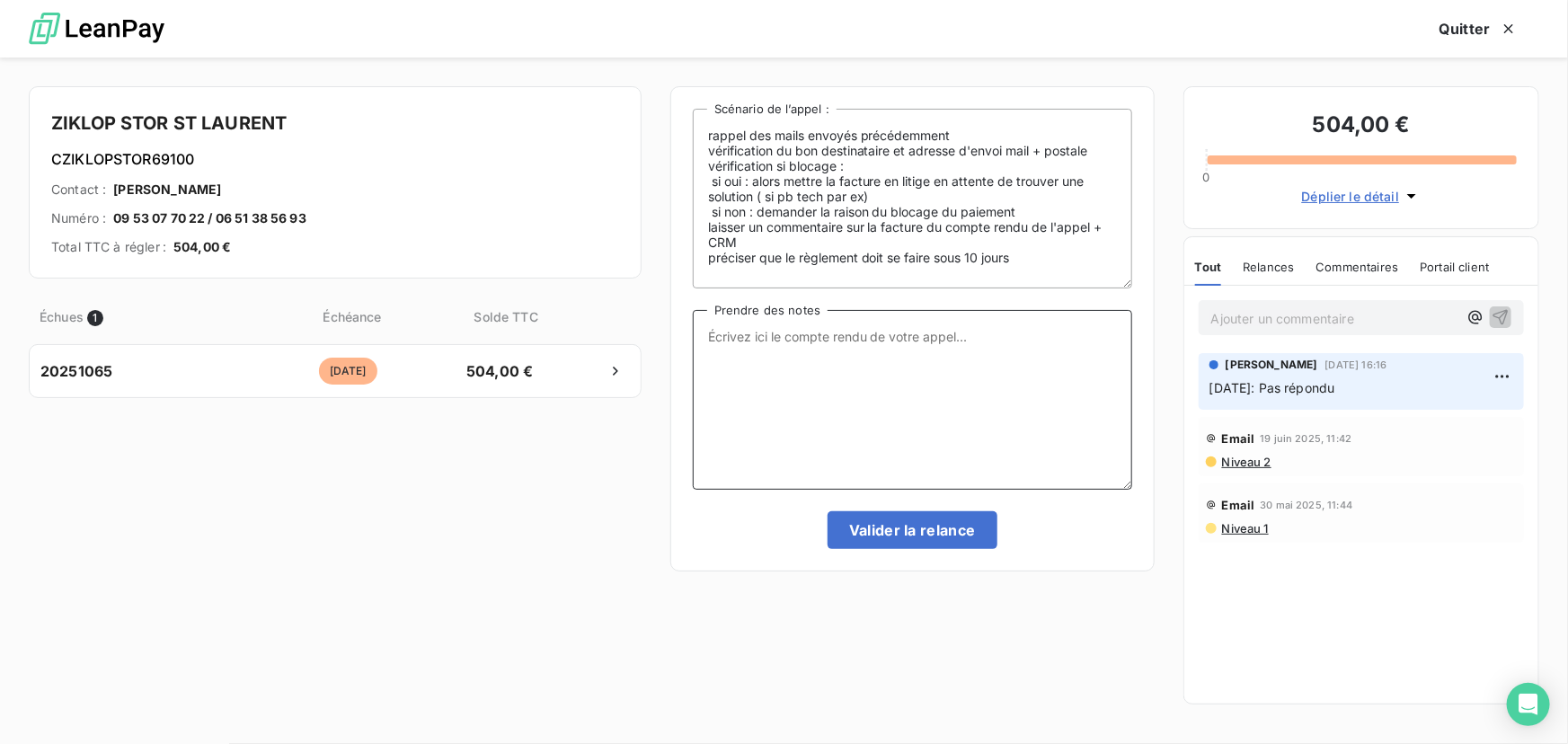
click at [797, 405] on textarea "Prendre des notes" at bounding box center [912, 399] width 439 height 180
paste textarea "Pas répondu passage Niv 4"
type textarea "Pas répondu passage Niv 4"
click at [906, 527] on button "Valider la relance" at bounding box center [912, 530] width 169 height 38
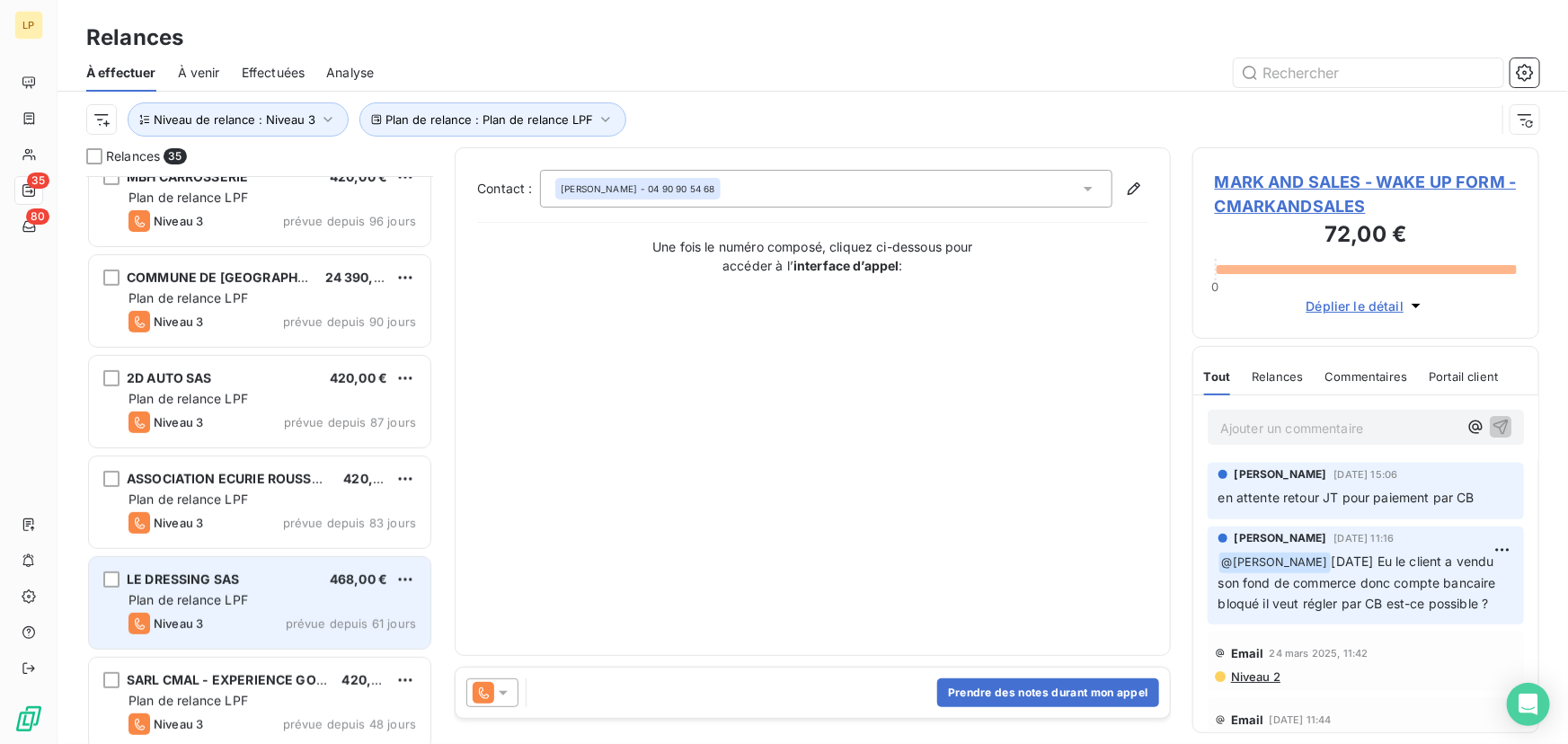
click at [339, 578] on span "468,00 €" at bounding box center [358, 579] width 58 height 15
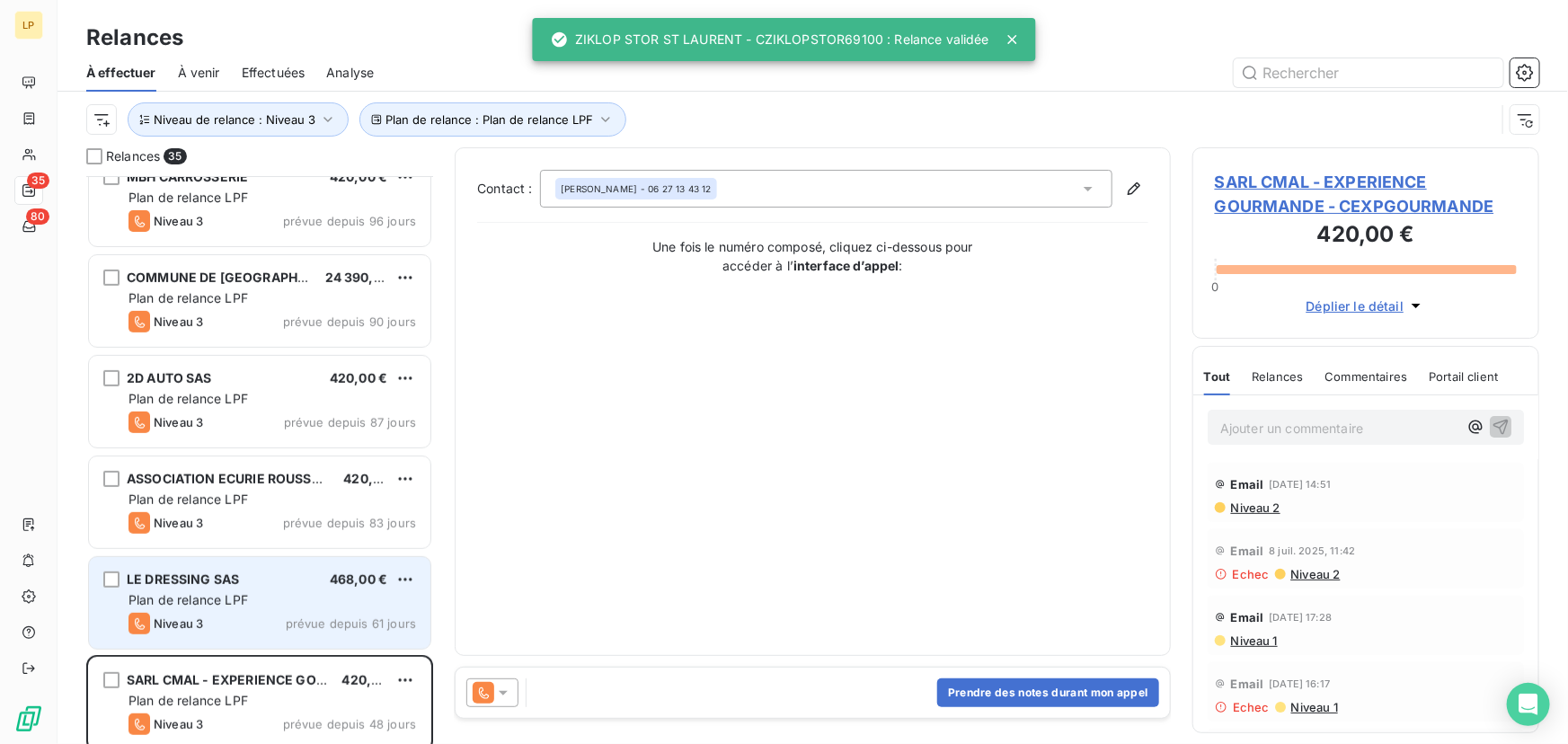
click at [339, 578] on span "468,00 €" at bounding box center [358, 579] width 58 height 15
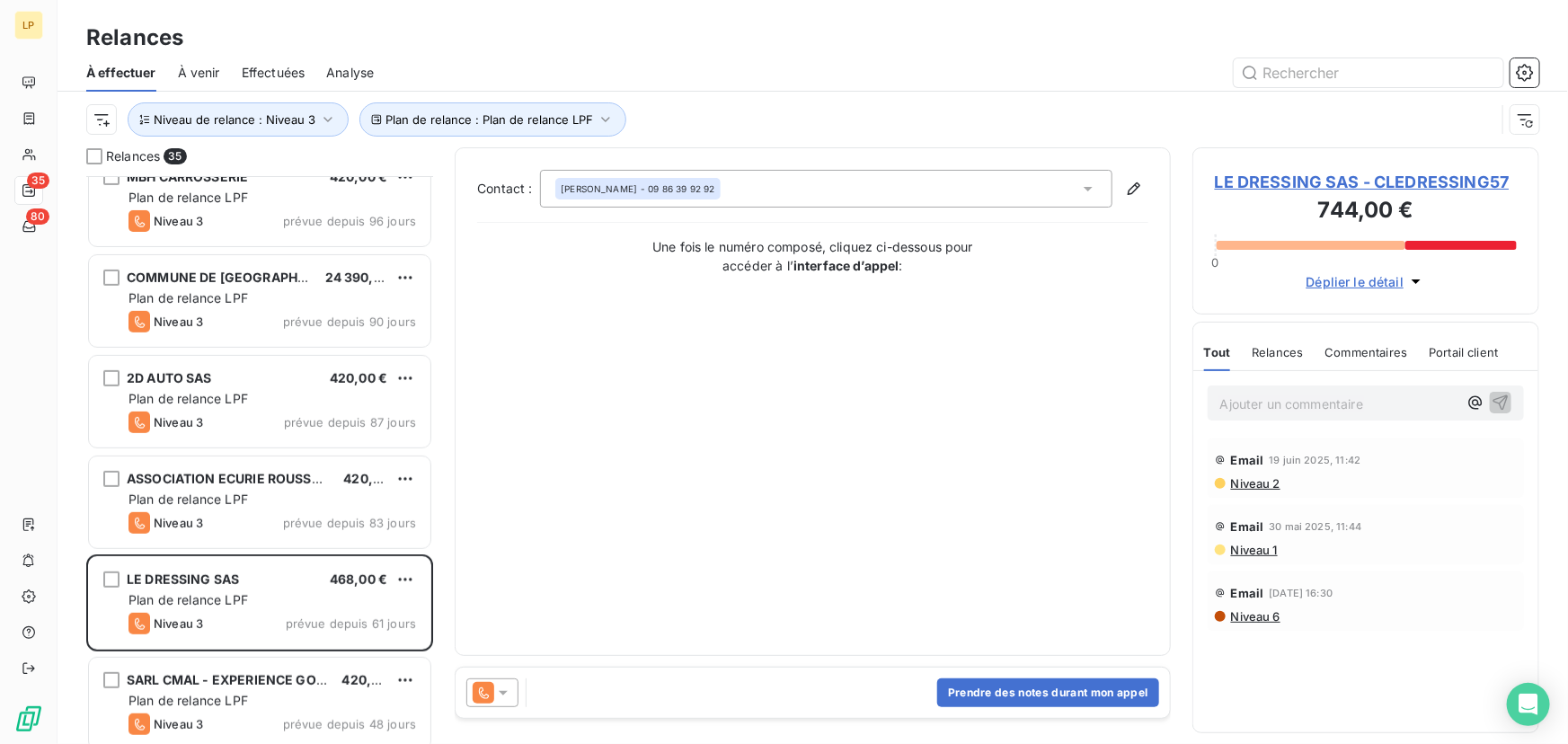
click at [1344, 185] on span "LE DRESSING SAS - CLEDRESSING57" at bounding box center [1365, 182] width 302 height 24
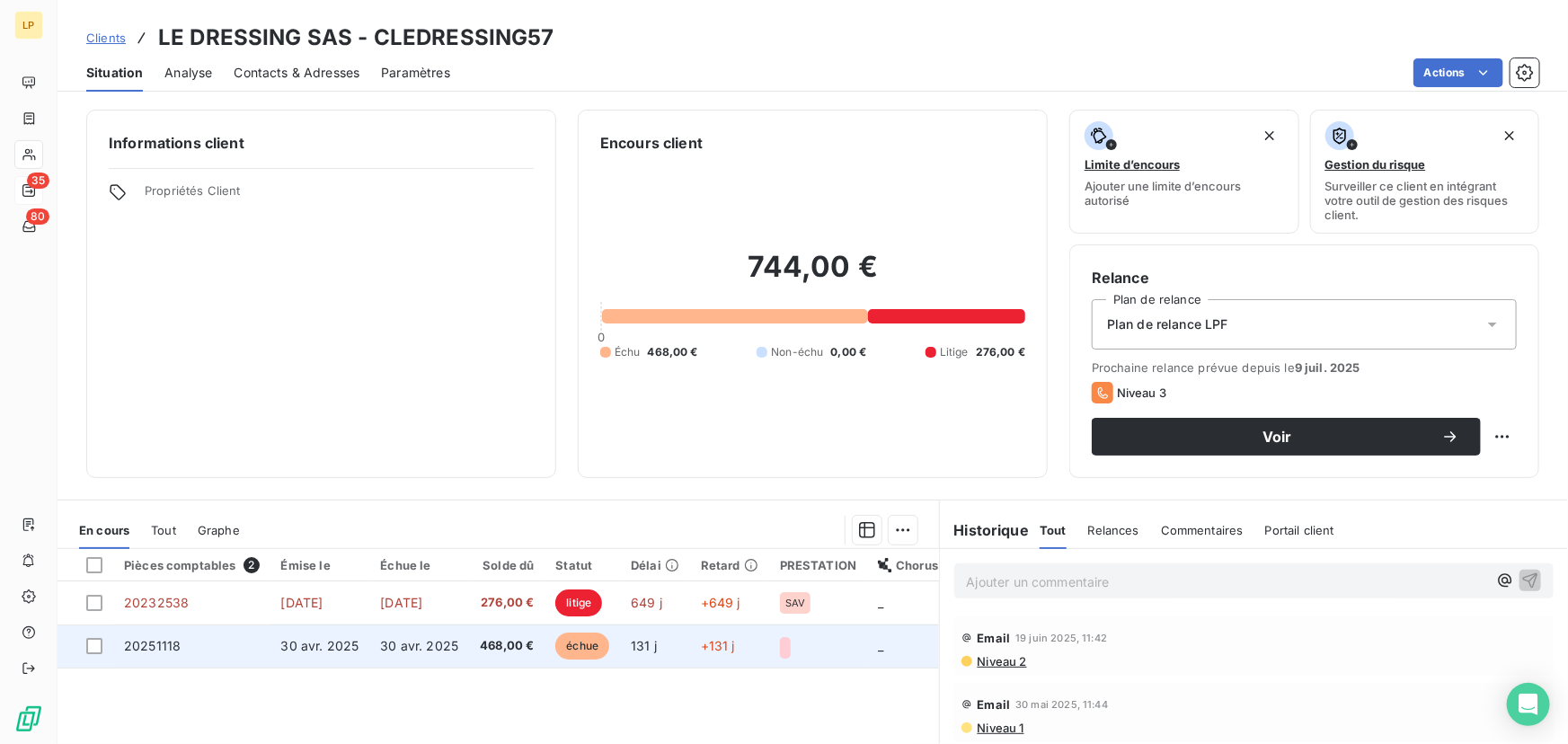
click at [408, 658] on td "30 avr. 2025" at bounding box center [419, 646] width 100 height 43
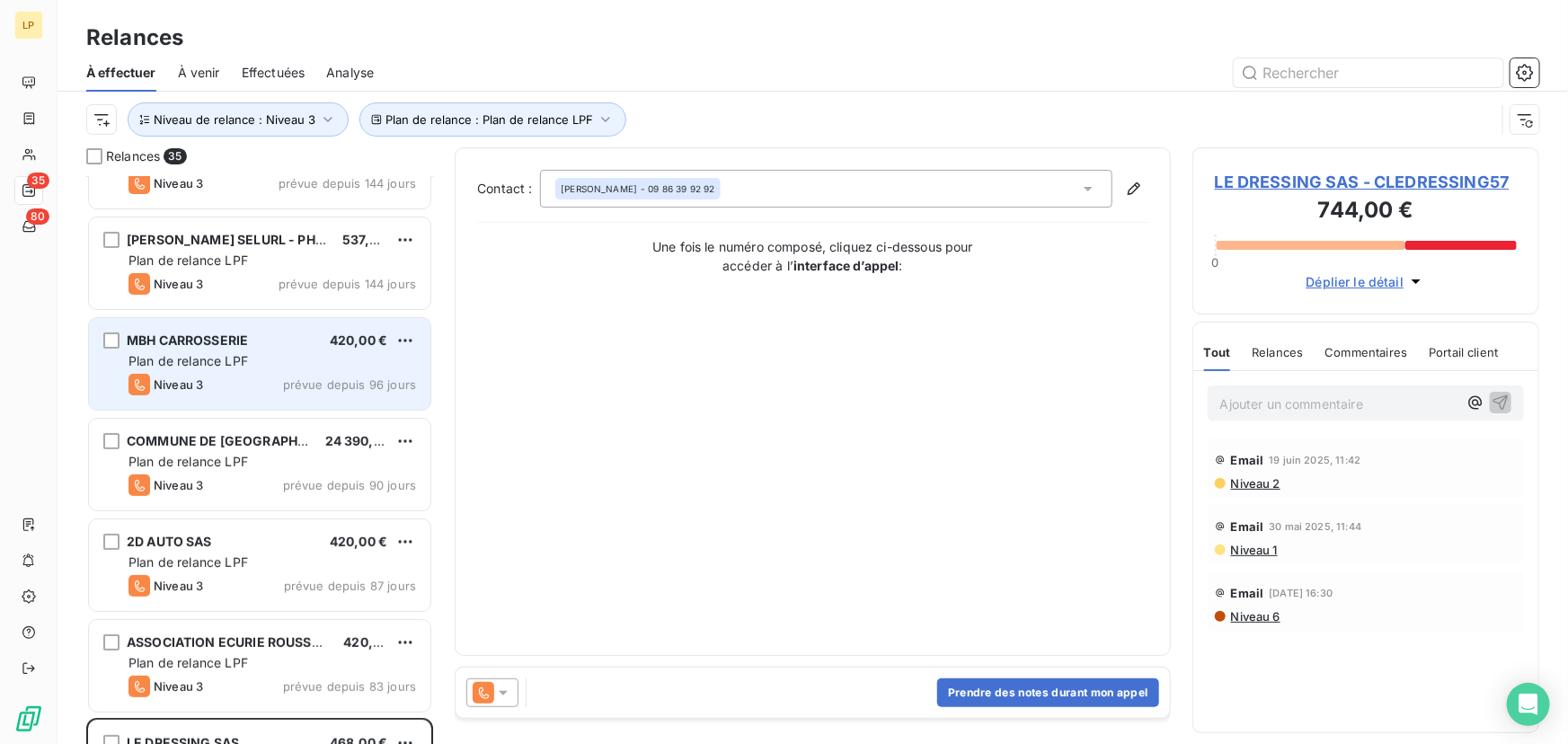
scroll to position [409, 0]
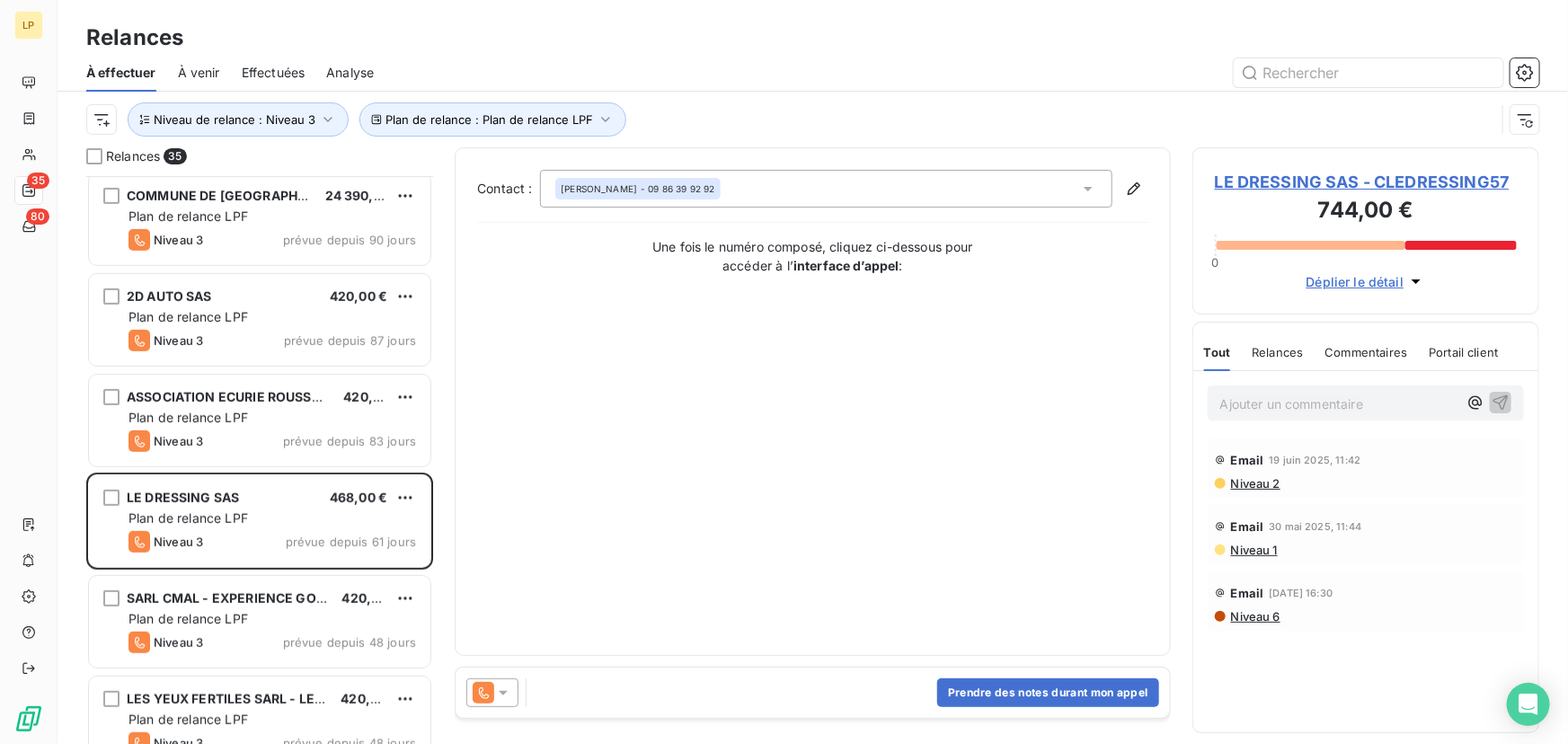
click at [252, 532] on div "Niveau 3 prévue depuis 61 jours" at bounding box center [272, 542] width 288 height 21
click at [1025, 696] on button "Prendre des notes durant mon appel" at bounding box center [1048, 693] width 221 height 29
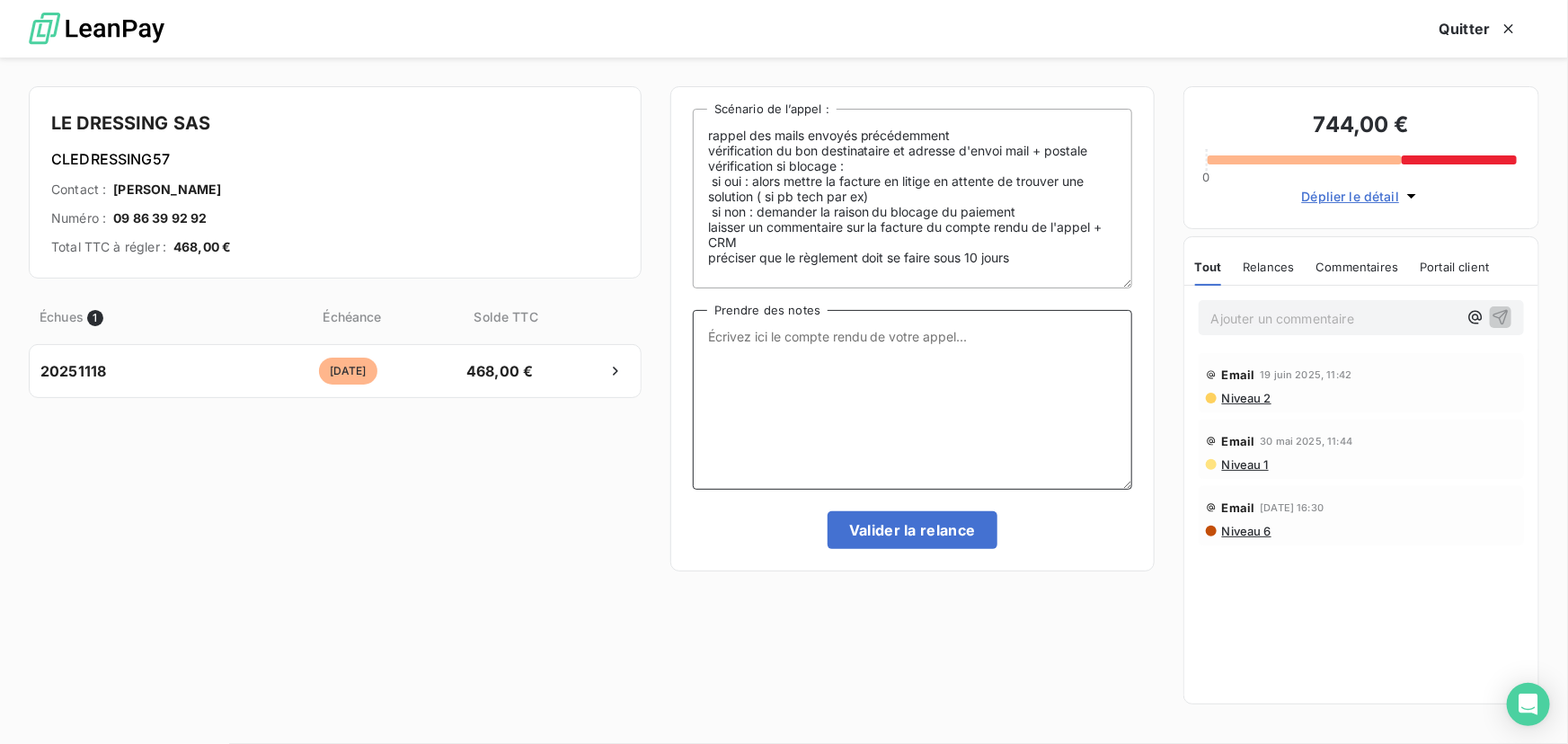
click at [773, 417] on textarea "Prendre des notes" at bounding box center [912, 399] width 439 height 180
paste textarea "Pas répondu passage Niv 4"
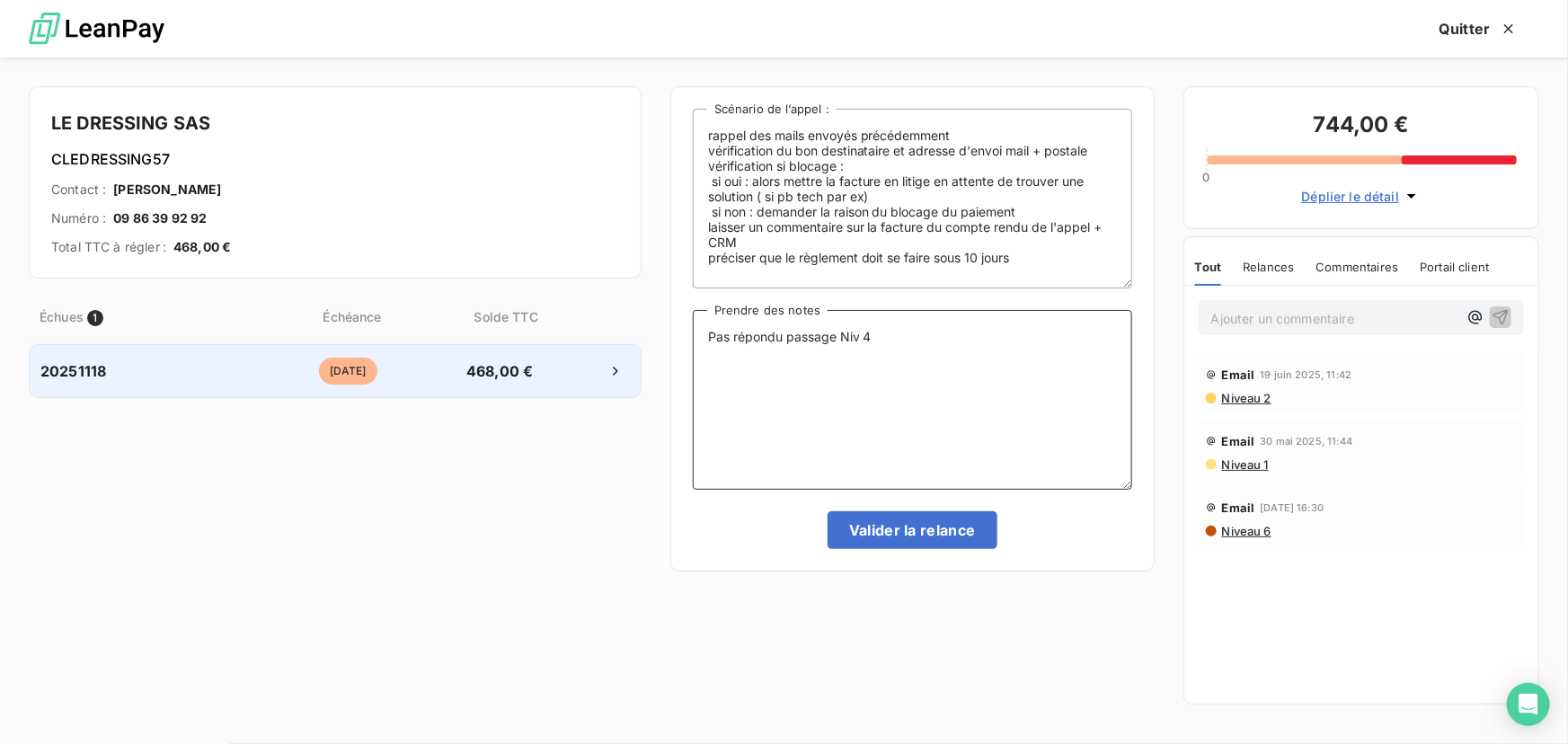
drag, startPoint x: 781, startPoint y: 339, endPoint x: 369, endPoint y: 390, distance: 415.1
click at [368, 388] on div "LE DRESSING SAS CLEDRESSING57 Contact : [PERSON_NAME] Numéro : 09 86 39 92 92 T…" at bounding box center [784, 401] width 1568 height 687
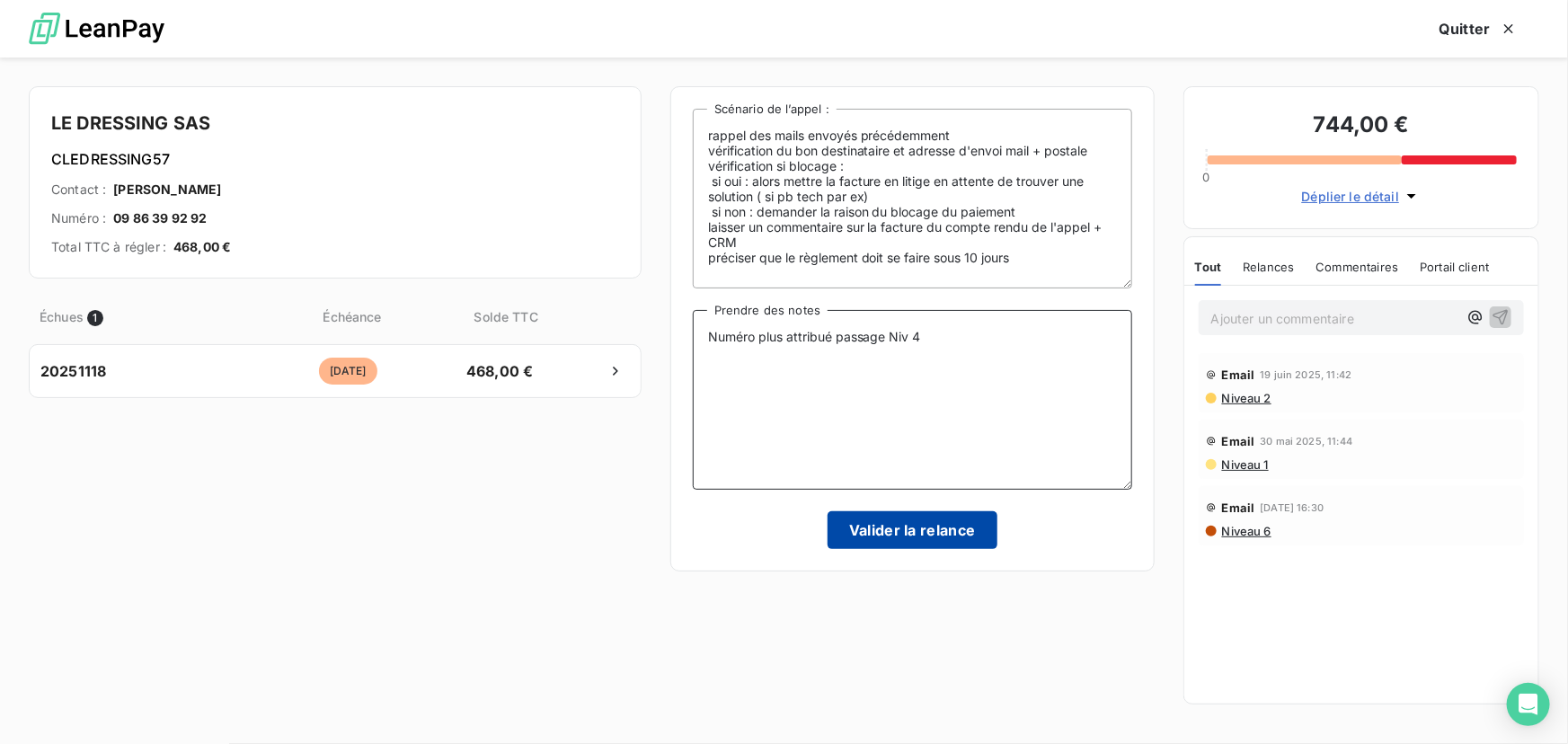
type textarea "Numéro plus attribué passage Niv 4"
click at [889, 534] on button "Valider la relance" at bounding box center [912, 530] width 169 height 38
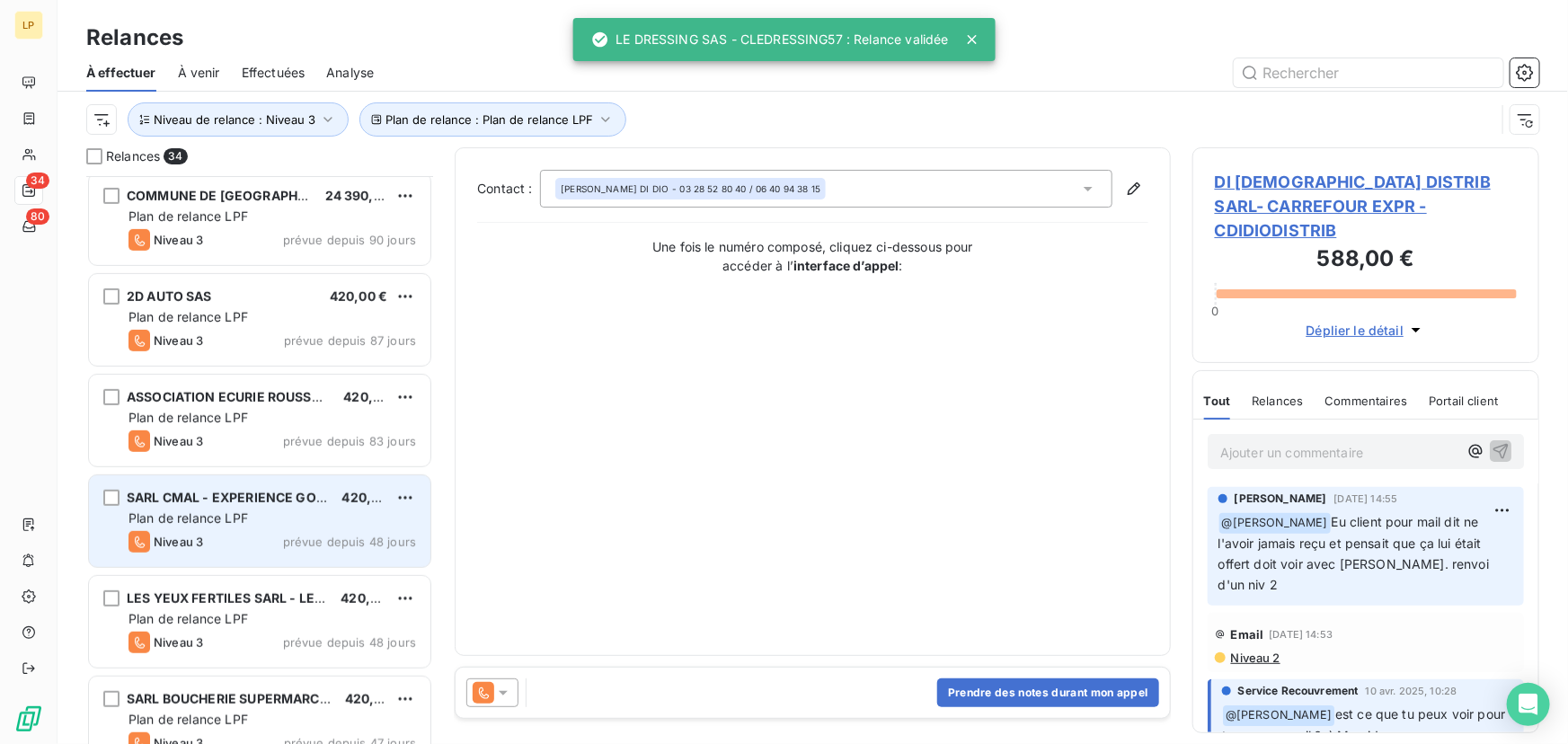
click at [260, 539] on div "Niveau 3 prévue depuis 48 jours" at bounding box center [272, 542] width 288 height 21
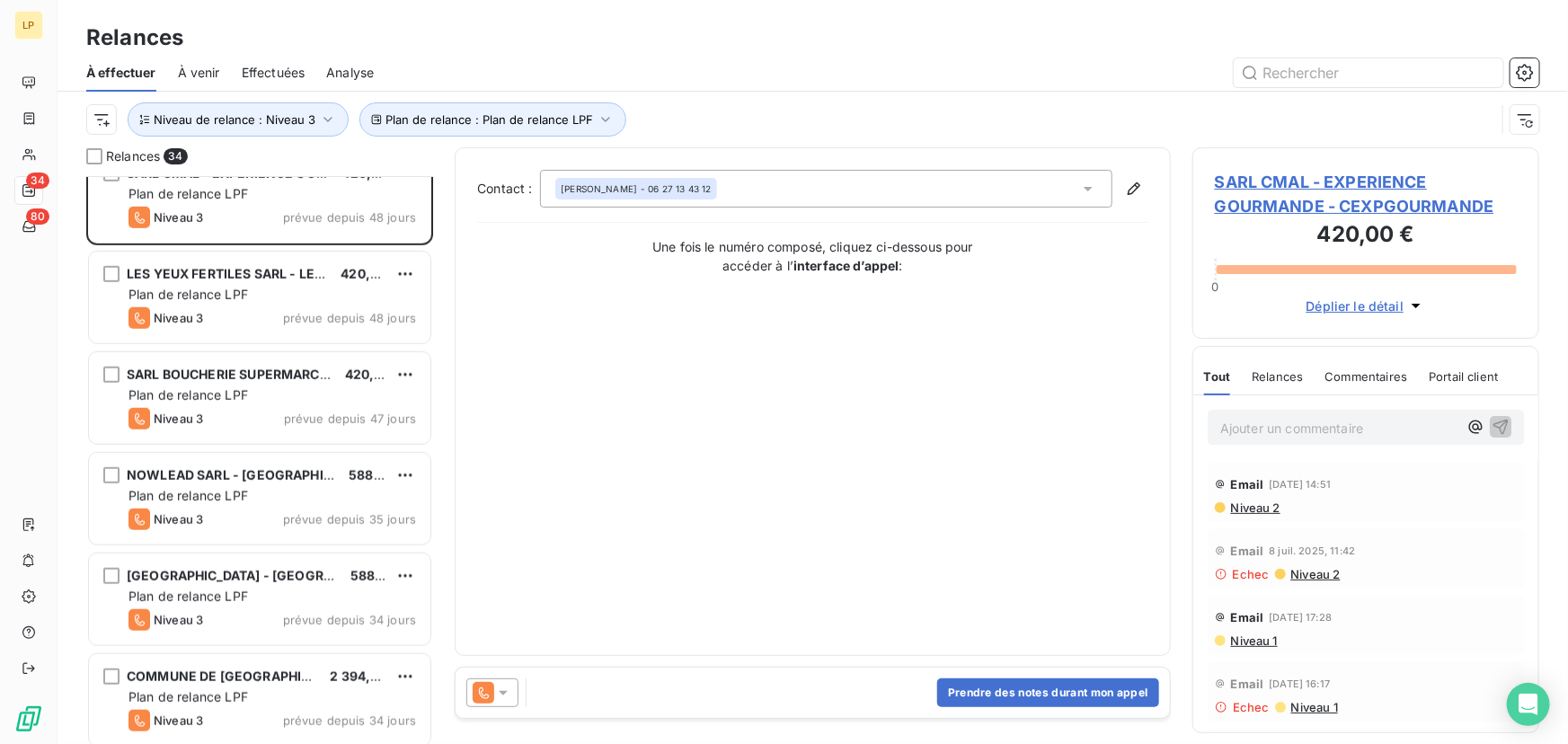
scroll to position [567, 0]
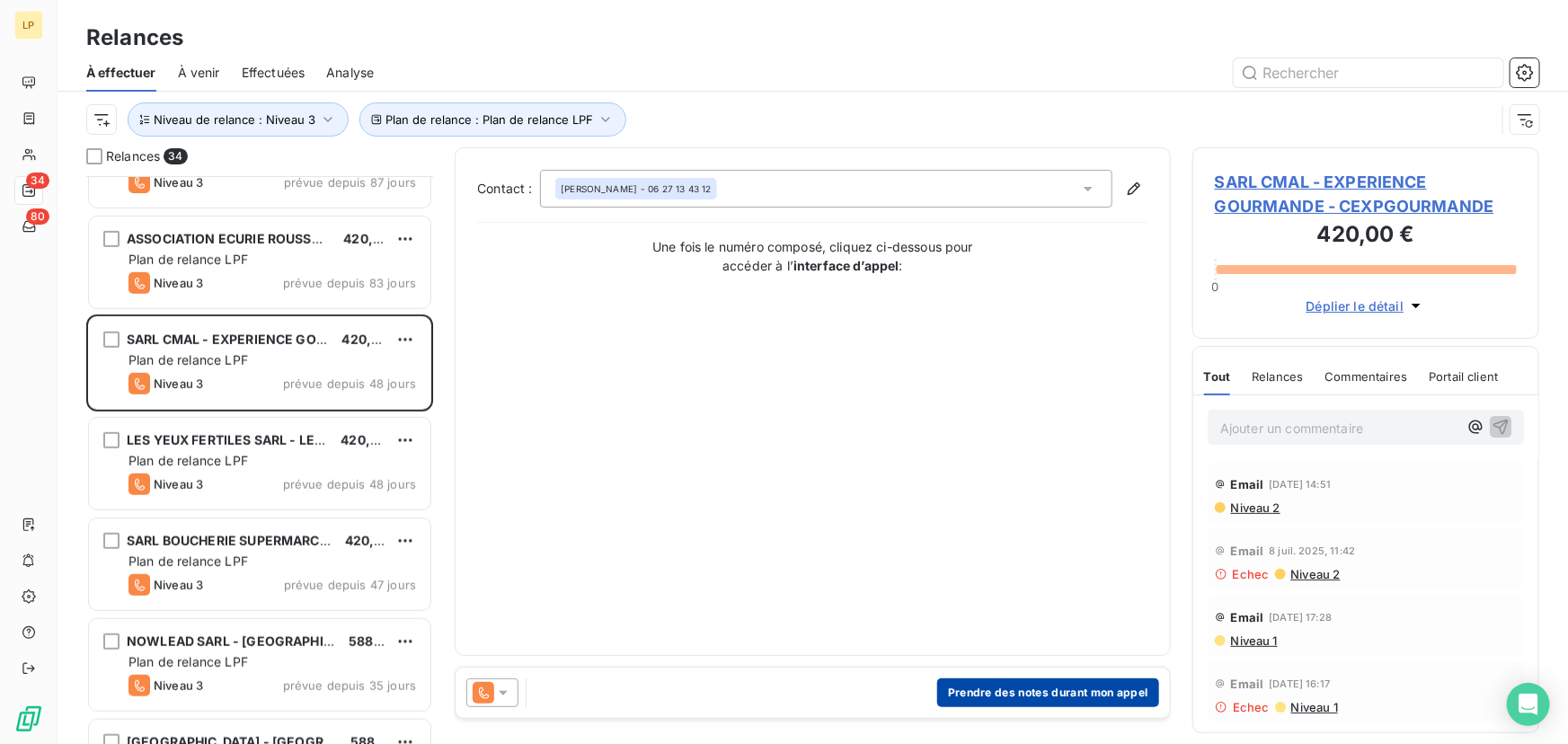
click at [989, 690] on button "Prendre des notes durant mon appel" at bounding box center [1048, 693] width 221 height 29
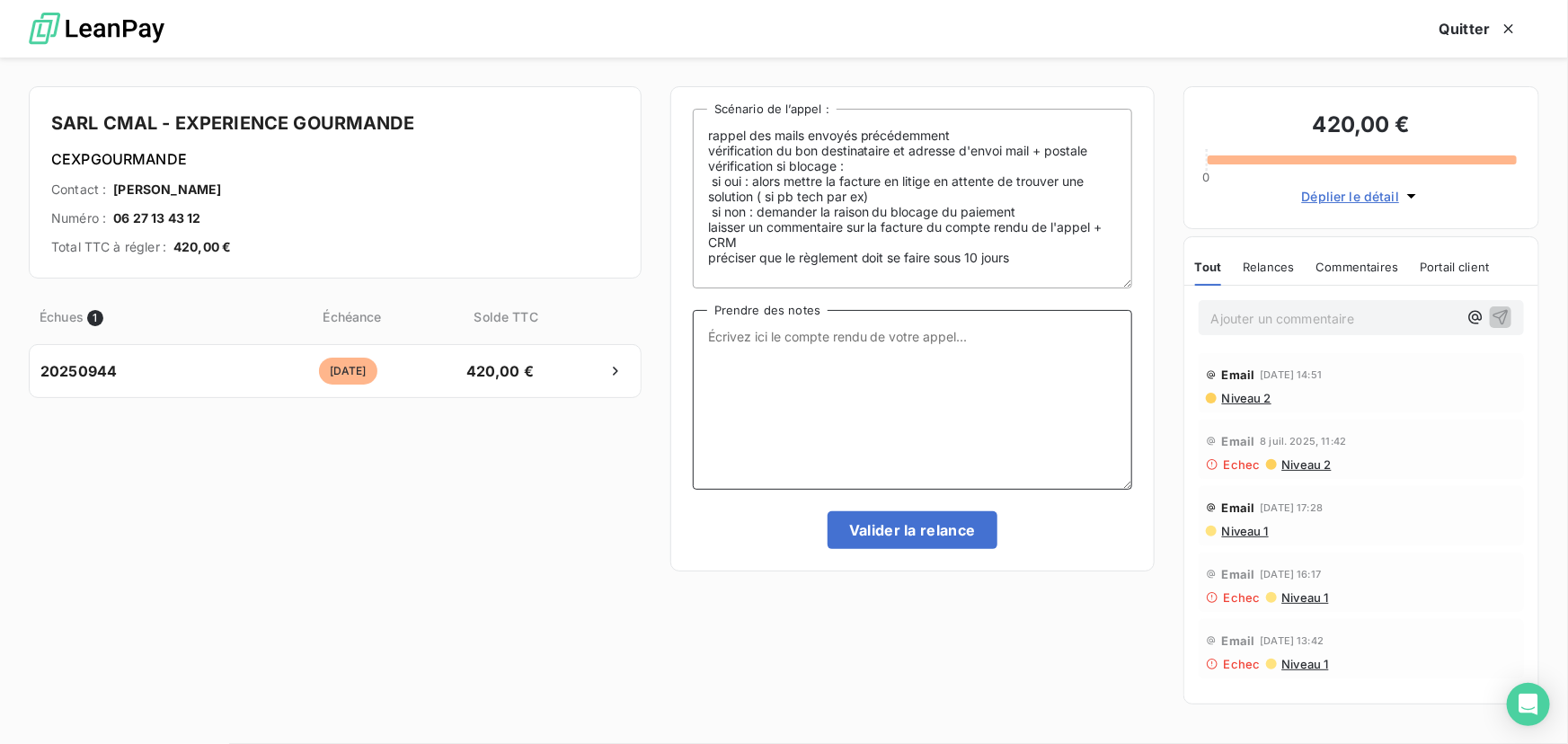
drag, startPoint x: 863, startPoint y: 427, endPoint x: 869, endPoint y: 416, distance: 12.5
click at [863, 424] on textarea "Prendre des notes" at bounding box center [912, 399] width 439 height 180
paste textarea "Pas répondu passage Niv 4"
type textarea "Pas répondu passage Niv 4"
click at [926, 515] on button "Valider la relance" at bounding box center [912, 530] width 169 height 38
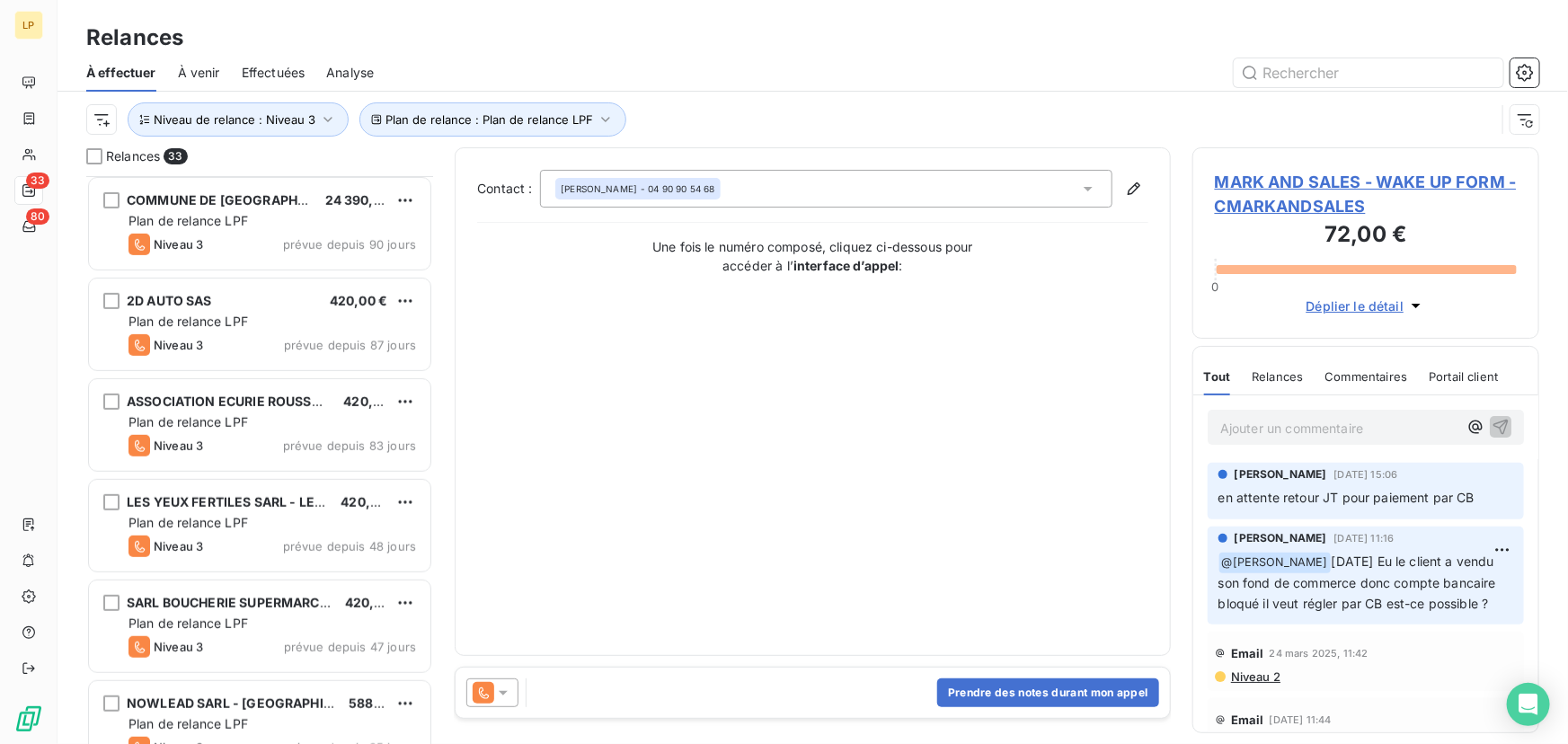
scroll to position [404, 0]
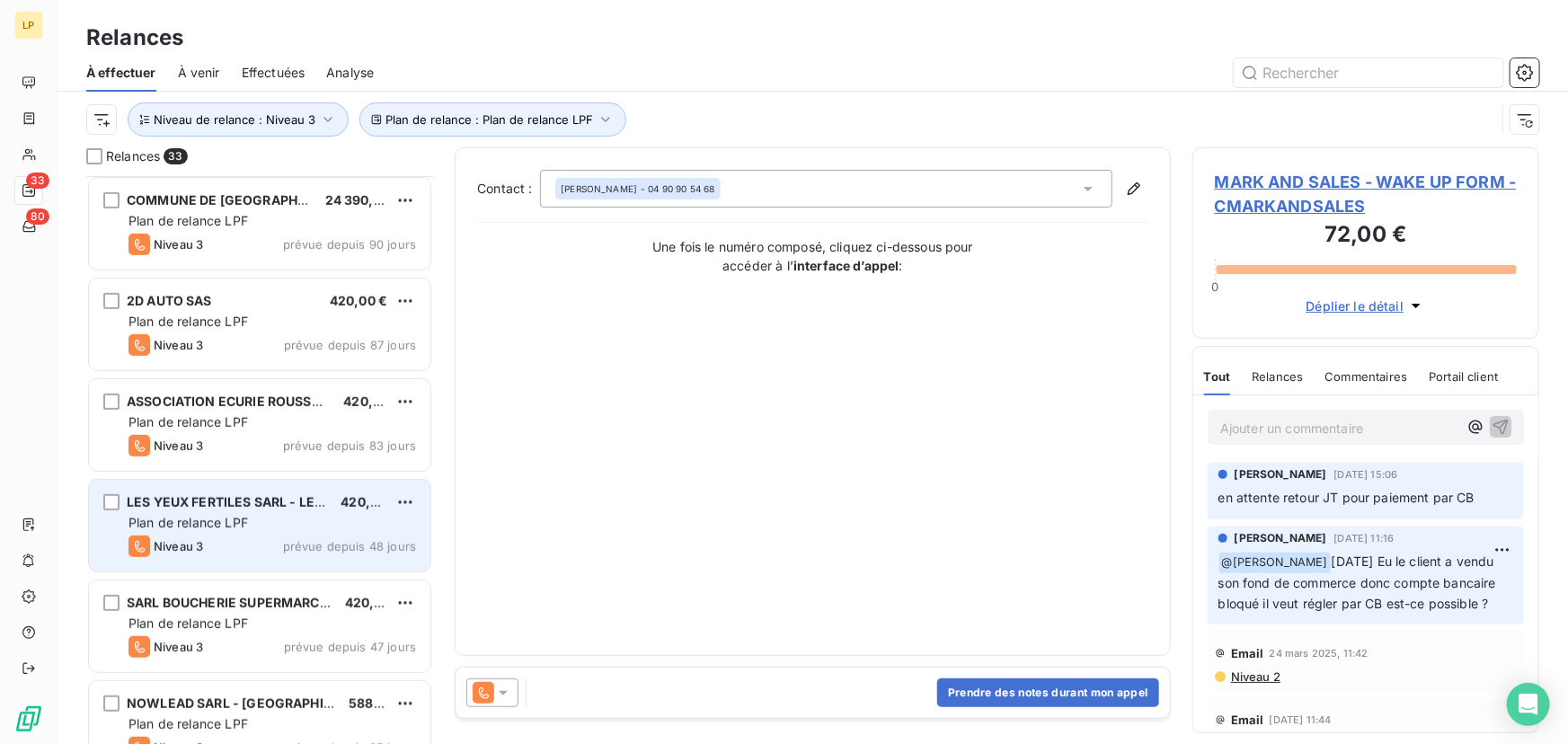
click at [269, 527] on div "Plan de relance LPF" at bounding box center [272, 522] width 288 height 18
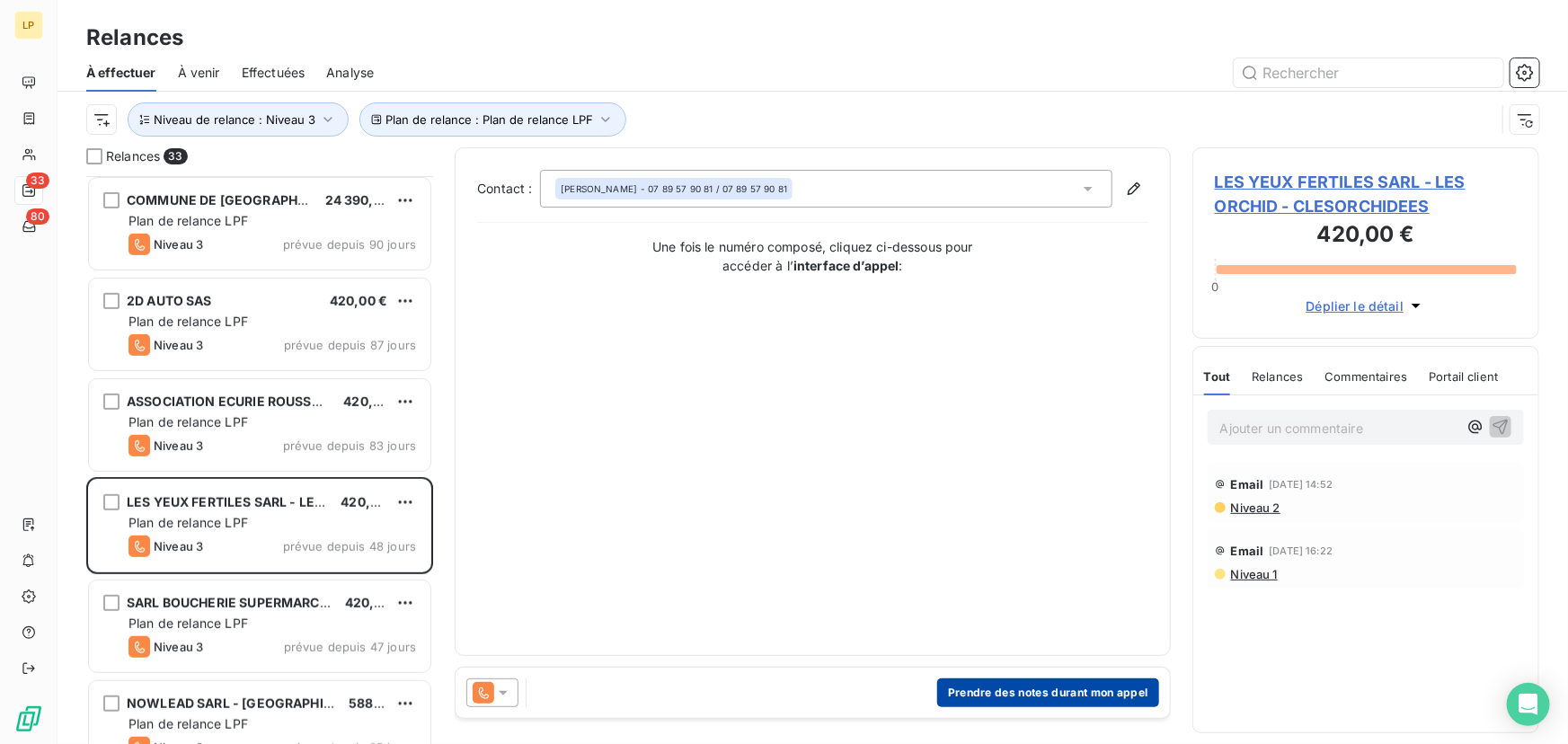
click at [1006, 683] on button "Prendre des notes durant mon appel" at bounding box center [1048, 693] width 221 height 29
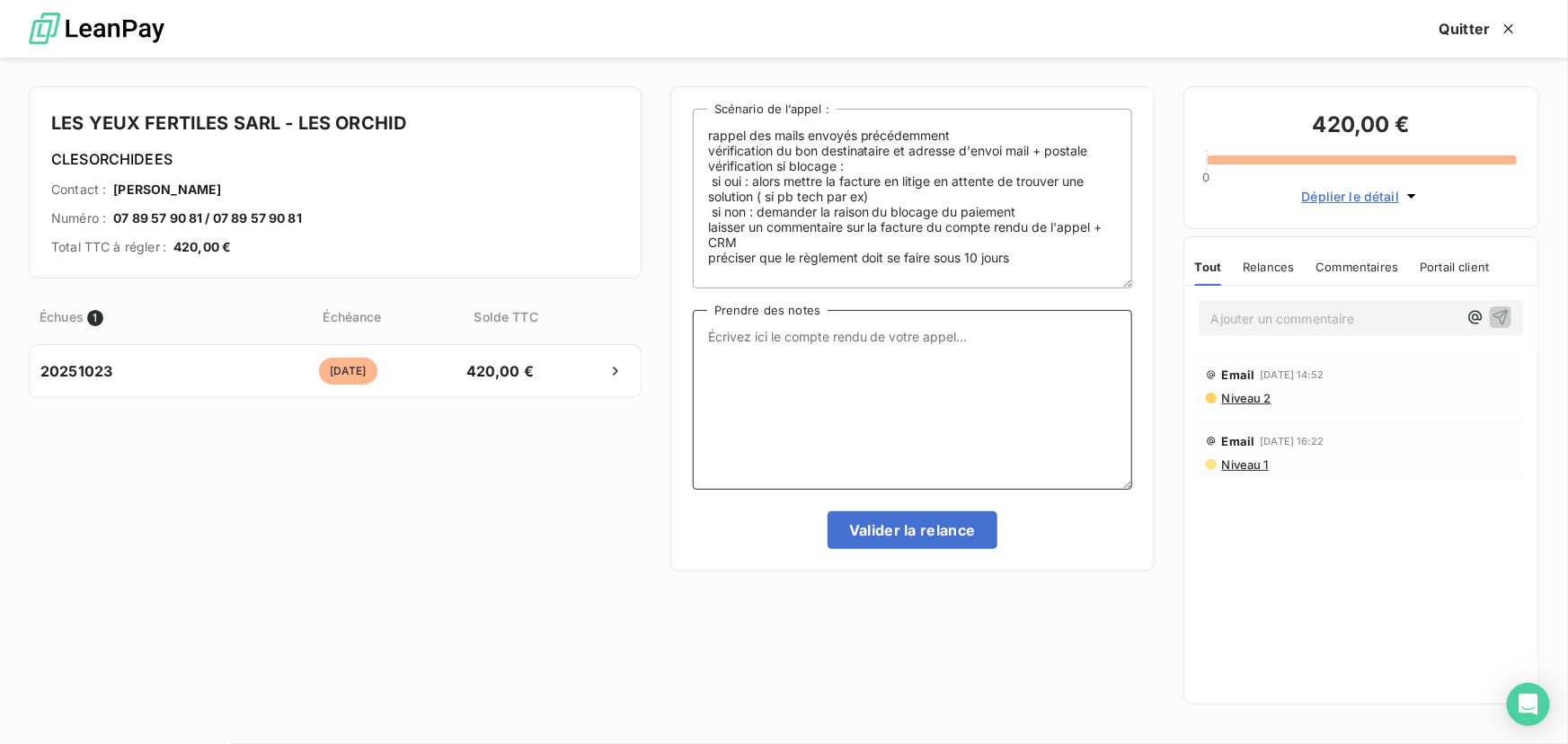
click at [808, 331] on textarea "Prendre des notes" at bounding box center [912, 399] width 439 height 180
paste textarea "Pas répondu passage Niv 4"
type textarea "Pas répondu passage Niv 4"
click at [916, 492] on div "rappel des mails envoyés précédemment vérification du bon destinataire et adres…" at bounding box center [912, 329] width 439 height 440
click at [910, 534] on button "Valider la relance" at bounding box center [912, 530] width 169 height 38
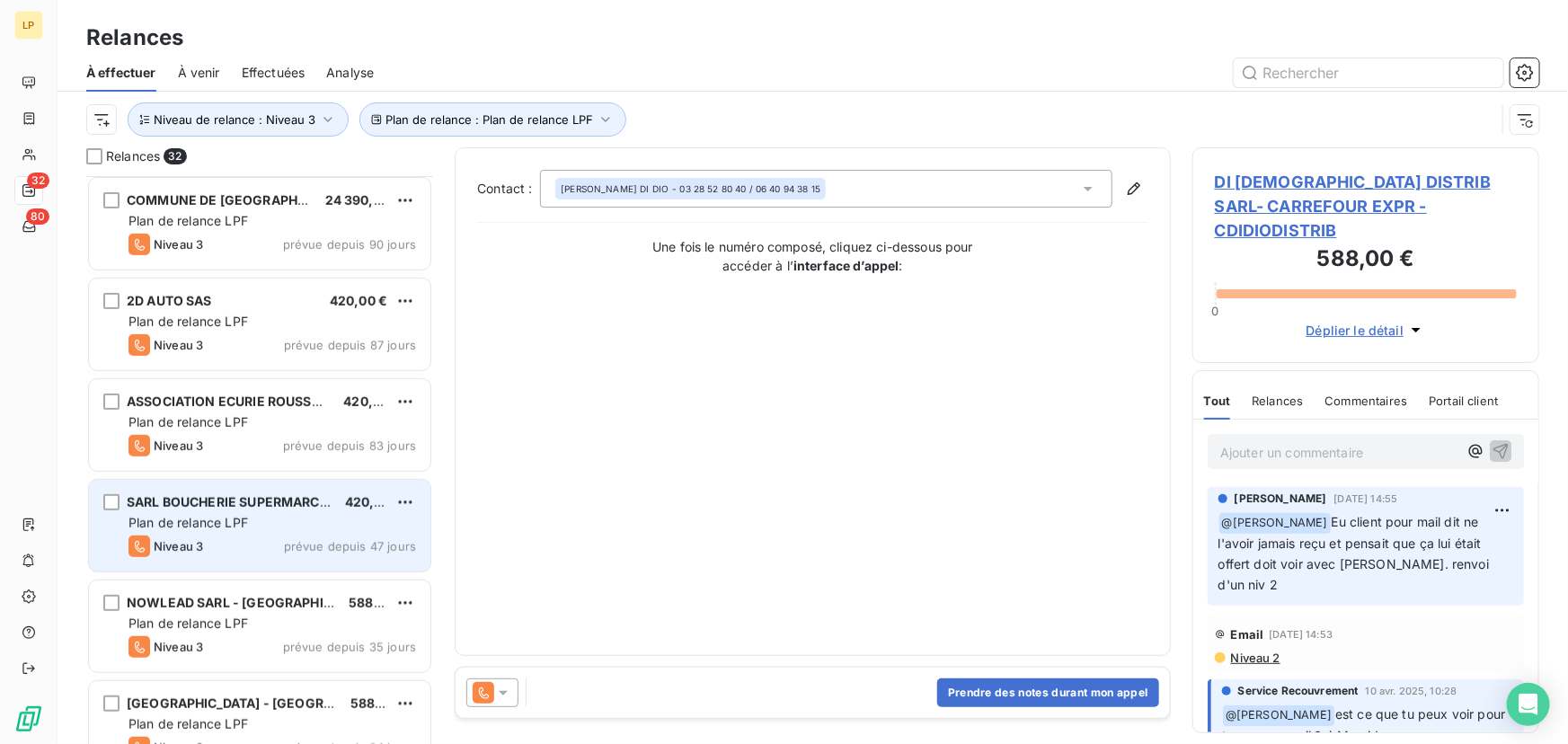
click at [259, 521] on div "Plan de relance LPF" at bounding box center [272, 522] width 288 height 18
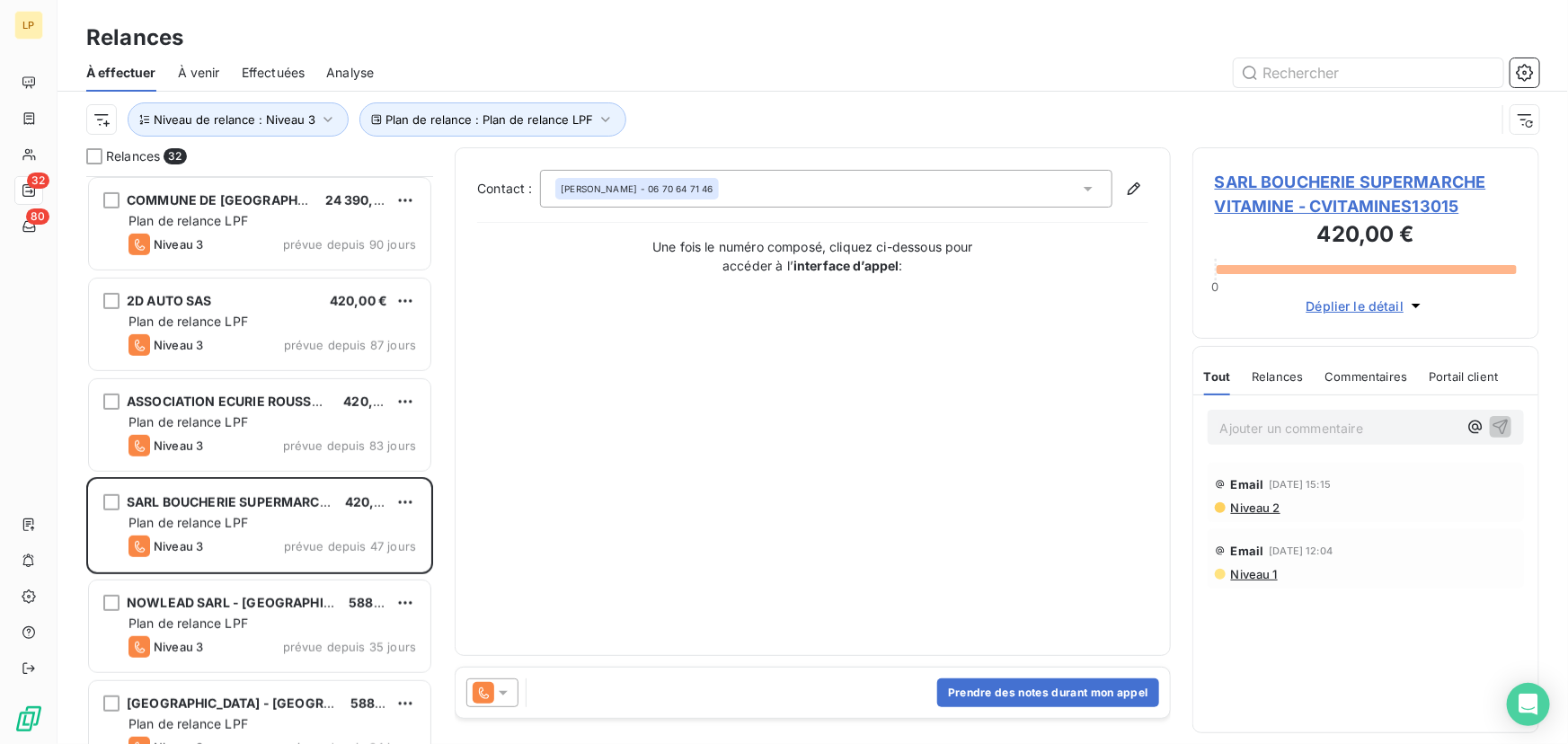
click at [1381, 191] on span "SARL BOUCHERIE SUPERMARCHE VITAMINE - CVITAMINES13015" at bounding box center [1365, 194] width 302 height 48
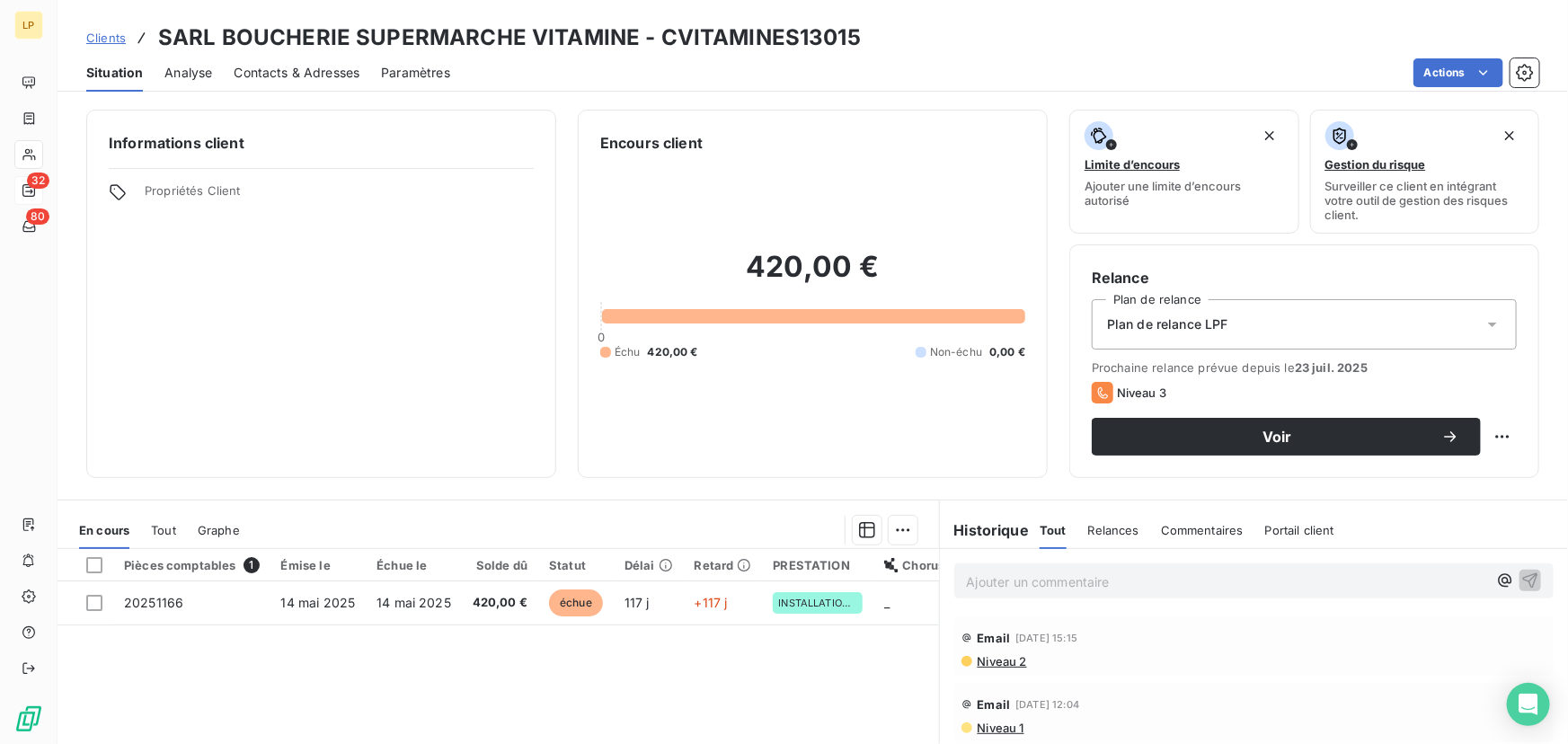
click at [990, 668] on span "Niveau 2" at bounding box center [1001, 661] width 51 height 14
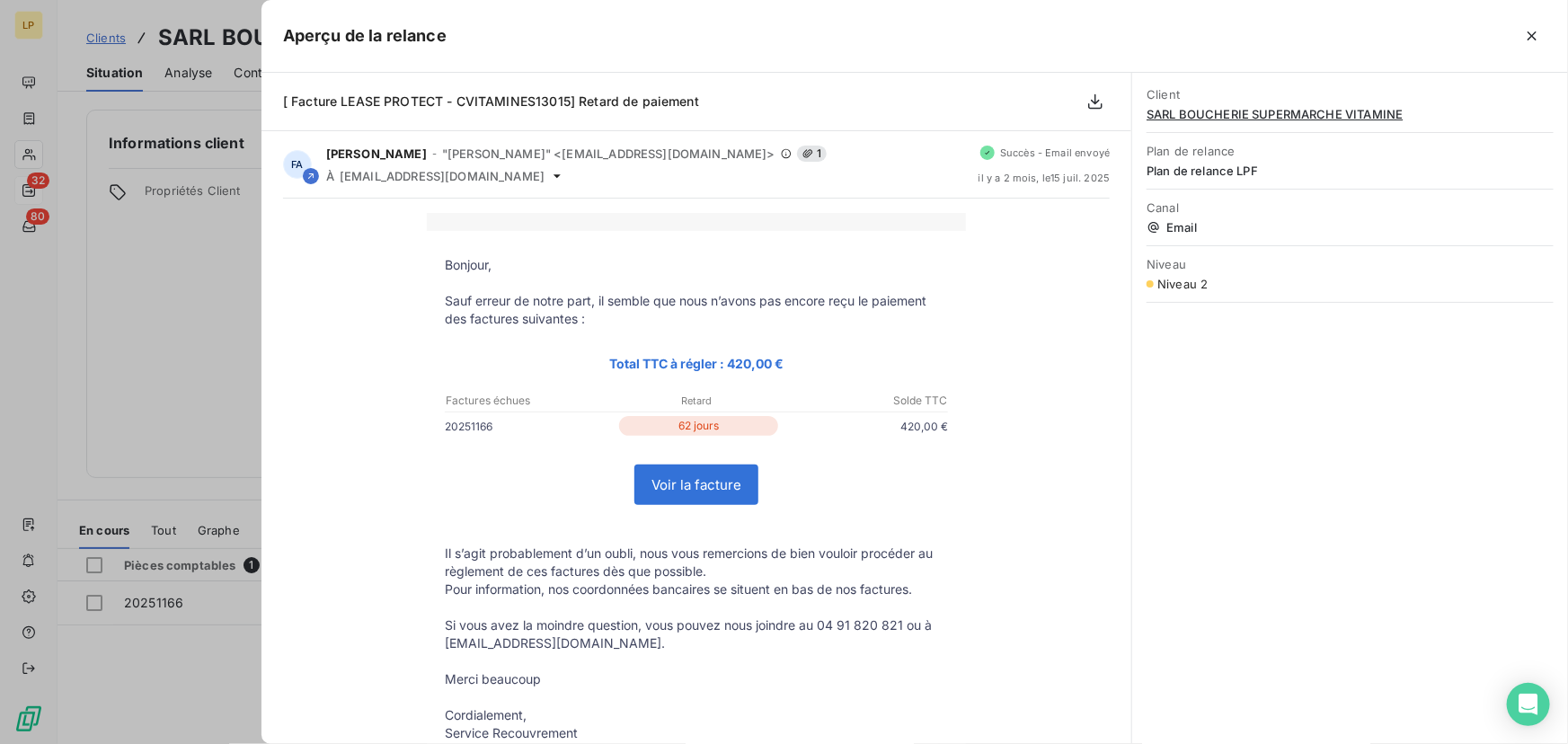
click at [192, 317] on div at bounding box center [784, 372] width 1568 height 744
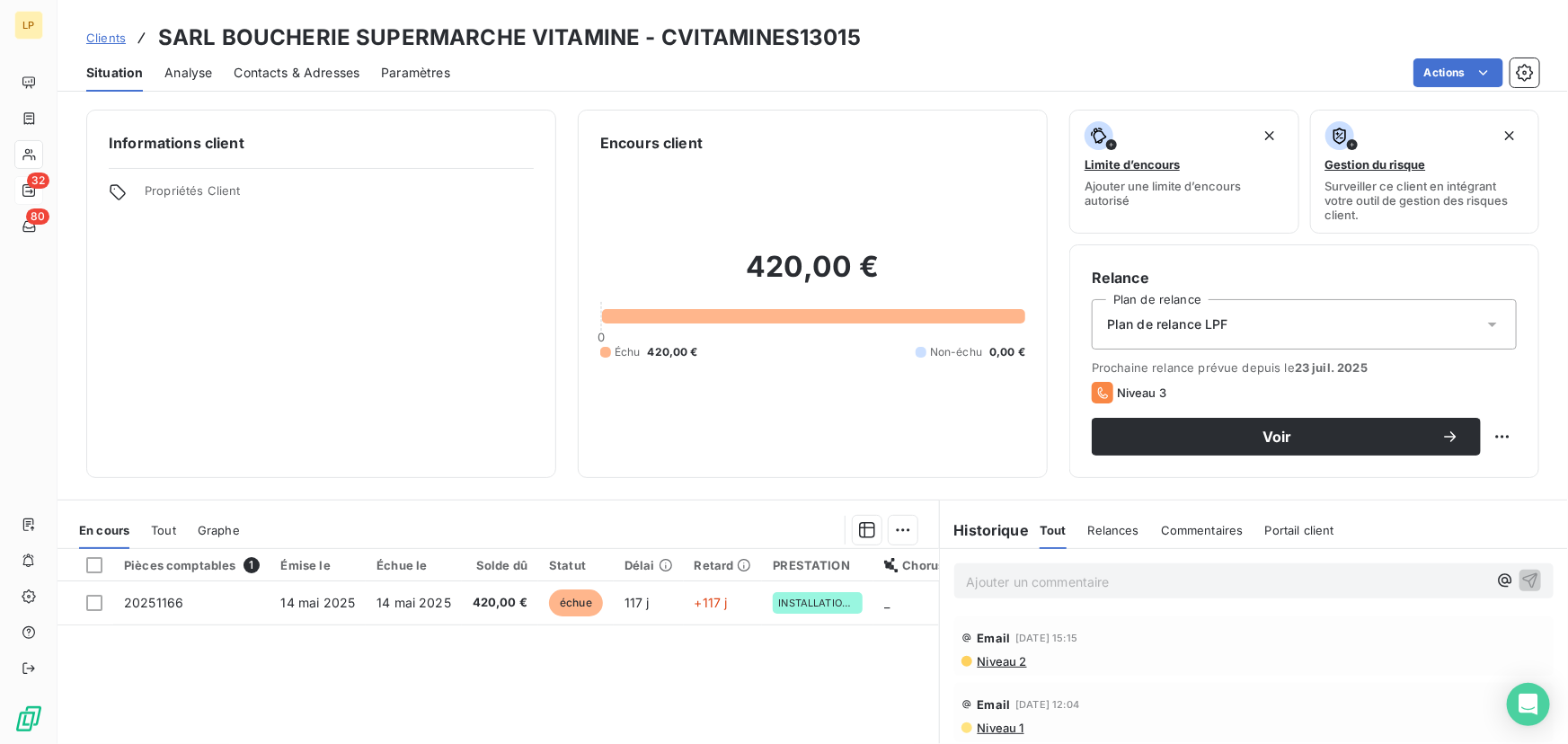
click at [1004, 667] on span "Niveau 2" at bounding box center [1001, 661] width 51 height 14
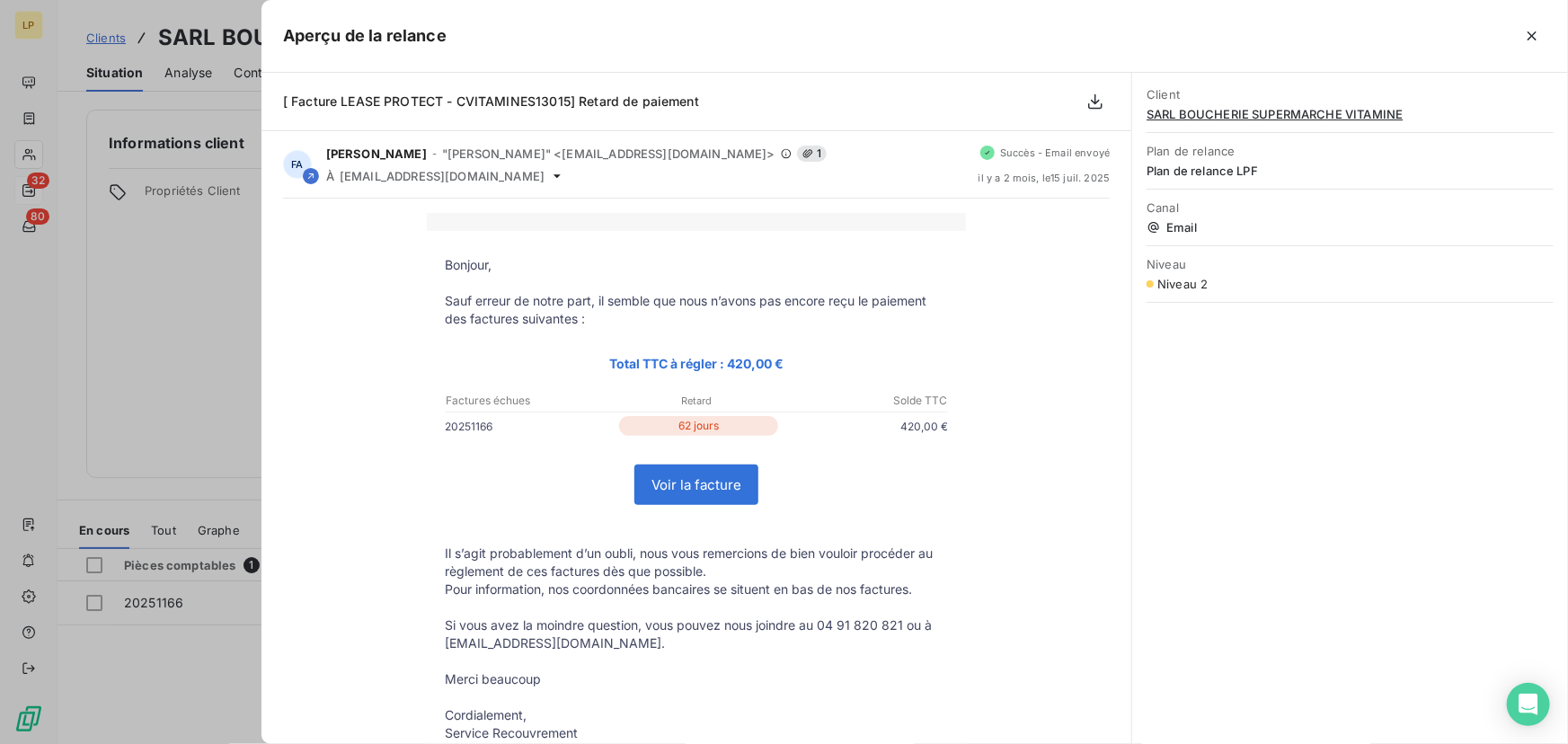
click at [101, 257] on div at bounding box center [784, 372] width 1568 height 744
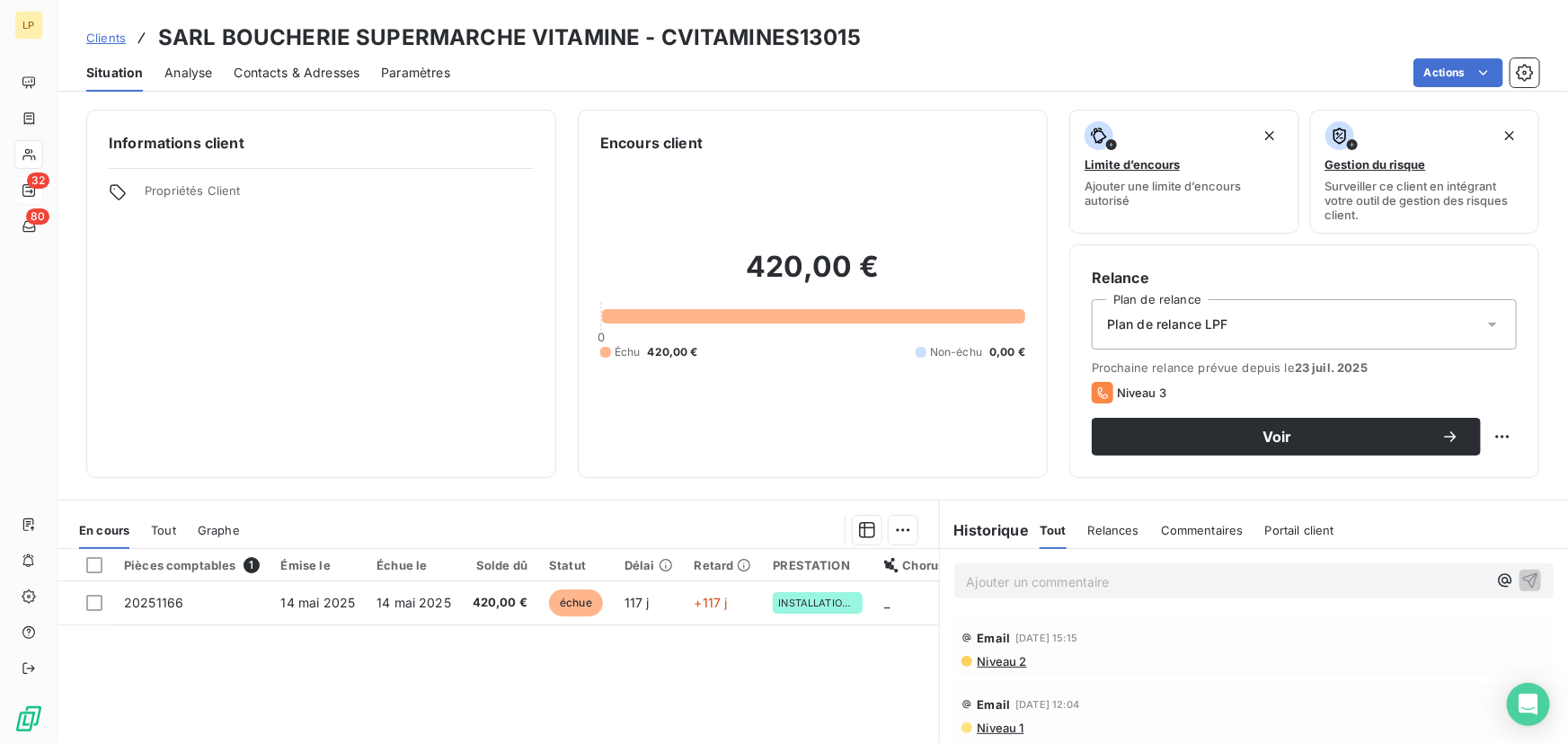
click at [166, 90] on div "Analyse" at bounding box center [188, 73] width 47 height 38
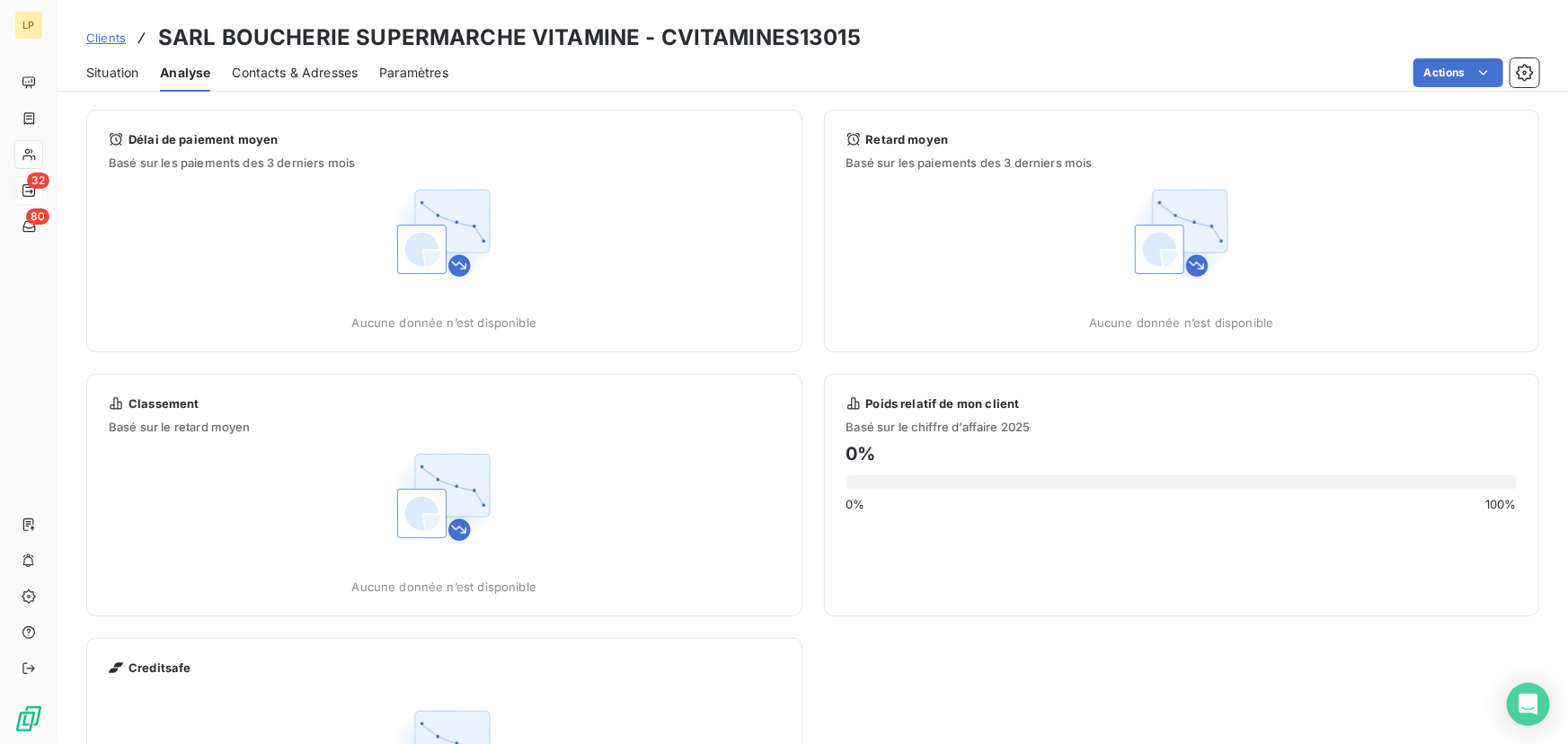
click at [117, 73] on span "Situation" at bounding box center [113, 73] width 52 height 18
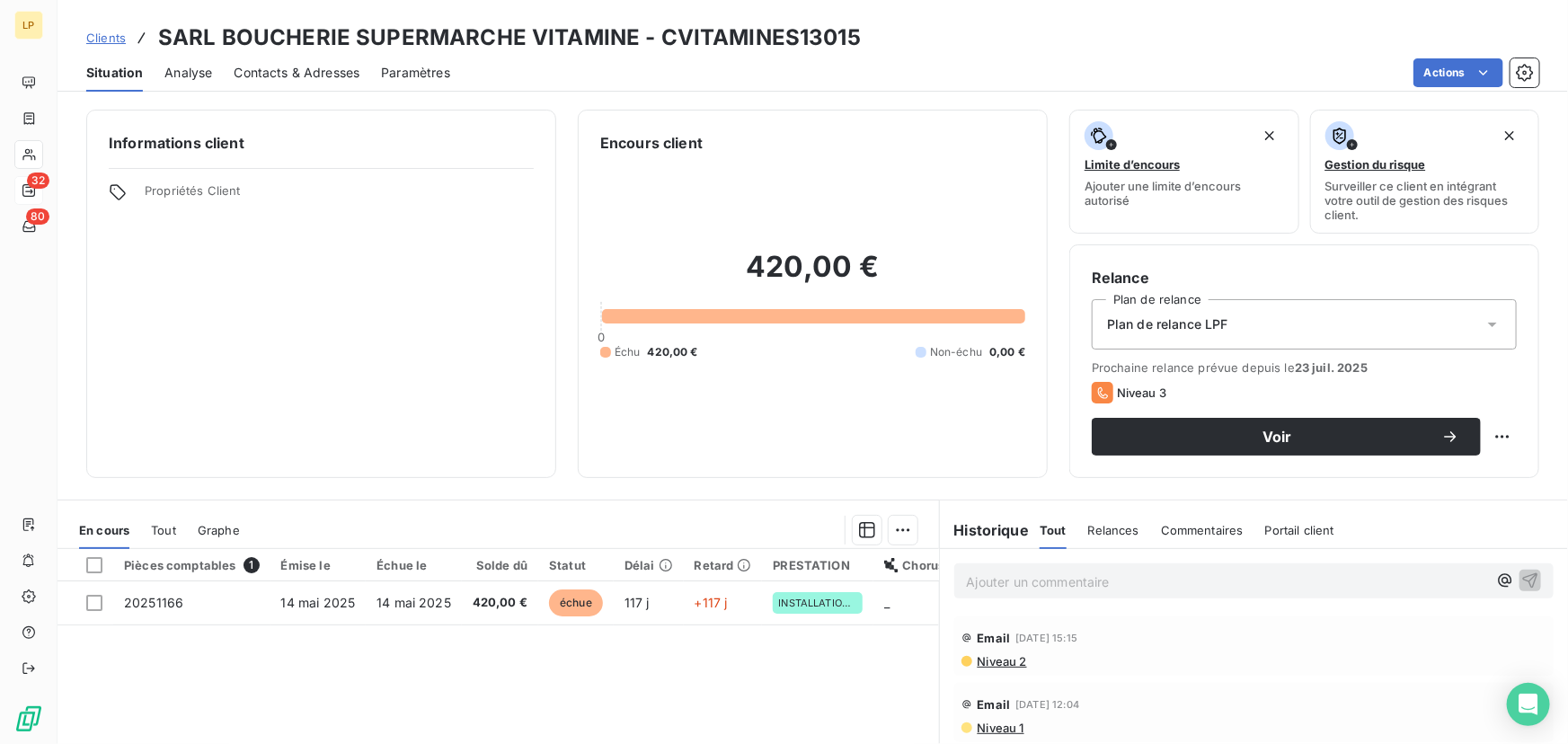
click at [225, 67] on div "Situation Analyse Contacts & Adresses Paramètres Actions" at bounding box center [812, 73] width 1510 height 38
click at [274, 80] on span "Contacts & Adresses" at bounding box center [296, 73] width 126 height 18
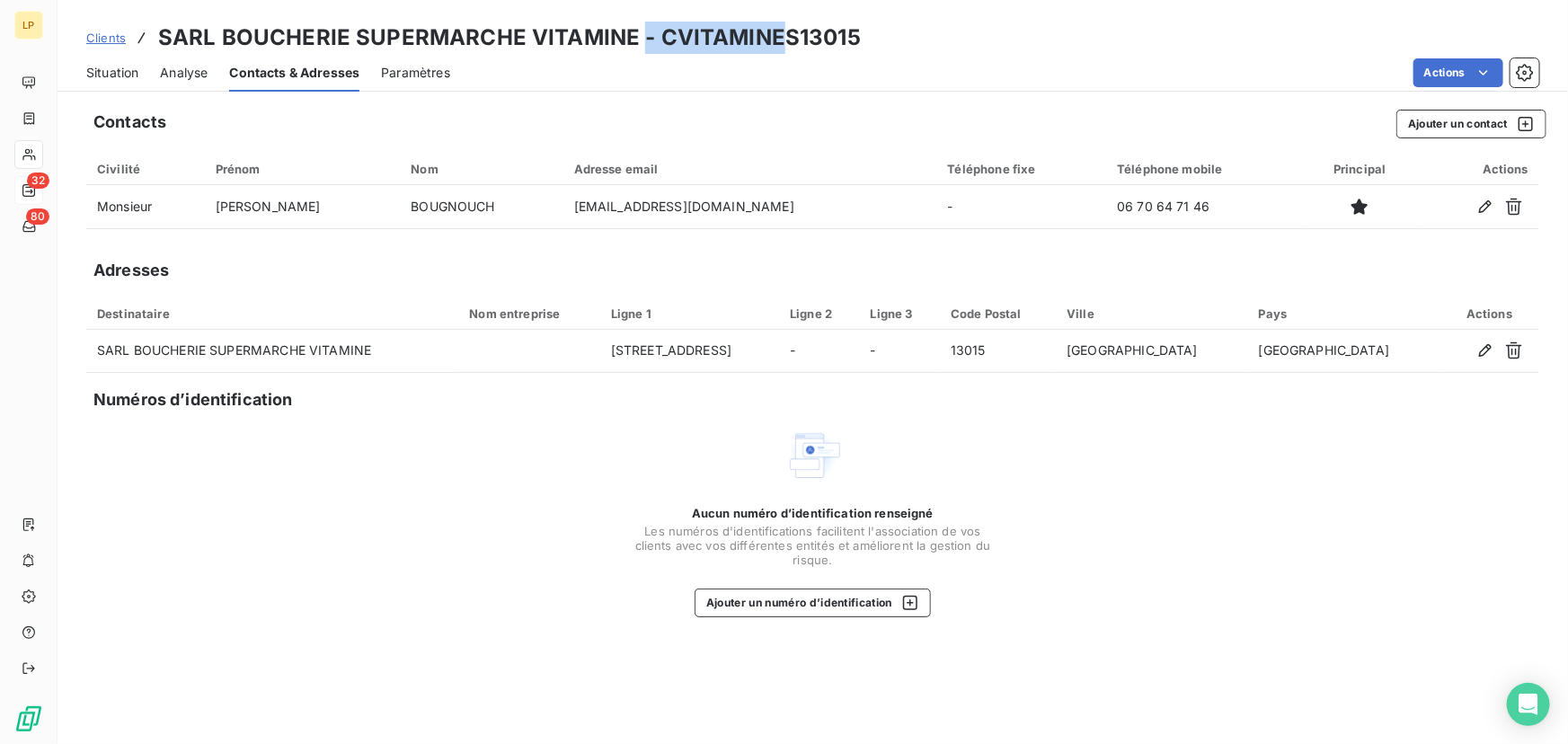
drag, startPoint x: 639, startPoint y: 45, endPoint x: 771, endPoint y: 71, distance: 134.5
click at [773, 33] on h3 "SARL BOUCHERIE SUPERMARCHE VITAMINE - CVITAMINES13015" at bounding box center [509, 37] width 703 height 33
click at [796, 61] on div "Actions" at bounding box center [1005, 73] width 1067 height 29
click at [838, 40] on h3 "SARL BOUCHERIE SUPERMARCHE VITAMINE - CVITAMINES13015" at bounding box center [509, 37] width 703 height 33
click at [837, 40] on h3 "SARL BOUCHERIE SUPERMARCHE VITAMINE - CVITAMINES13015" at bounding box center [509, 37] width 703 height 33
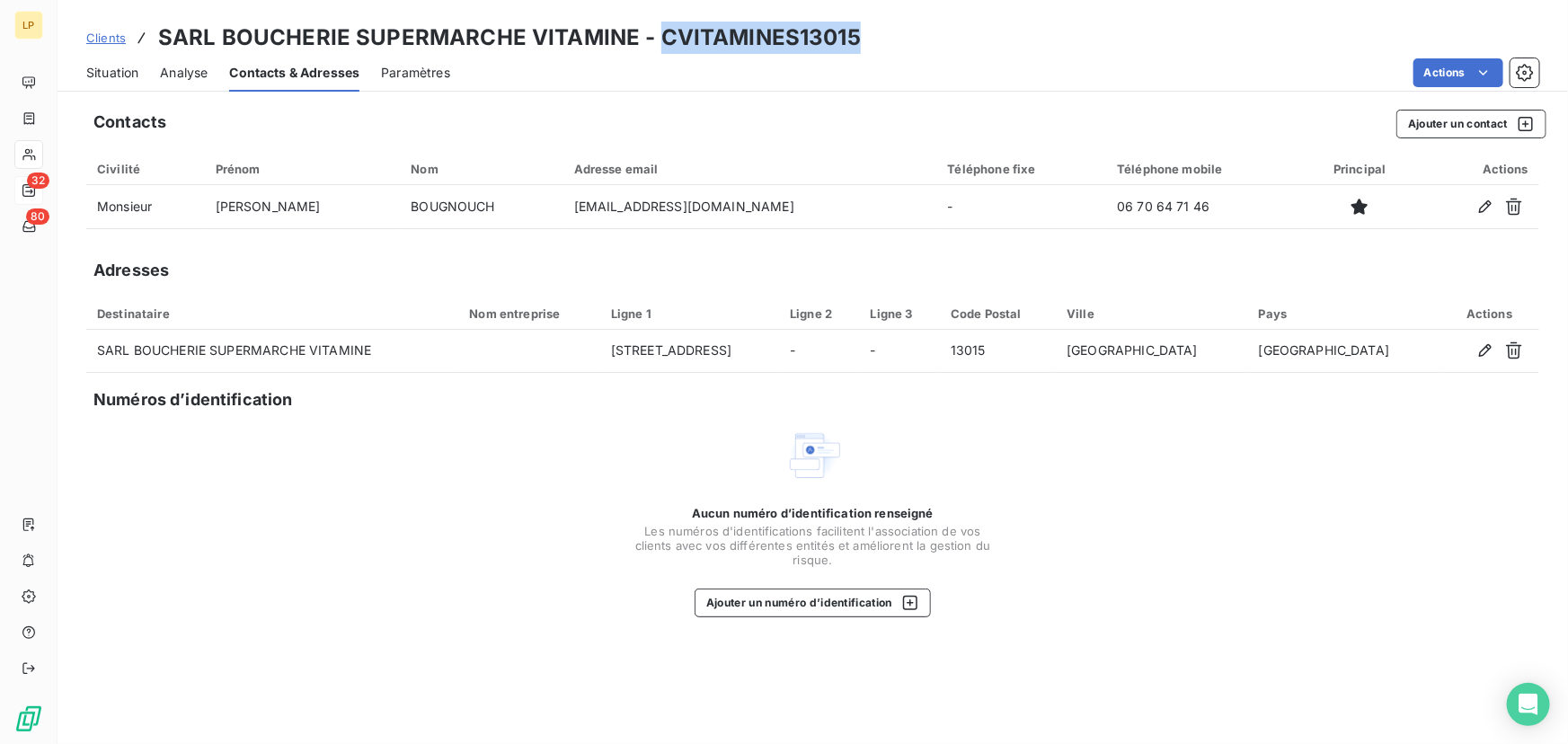
copy h3 "CVITAMINES13015"
click at [759, 59] on div "Actions" at bounding box center [1005, 73] width 1067 height 29
drag, startPoint x: 671, startPoint y: 36, endPoint x: 990, endPoint y: 35, distance: 319.0
click at [990, 35] on div "Clients SARL BOUCHERIE SUPERMARCHE VITAMINE - CVITAMINES13015" at bounding box center [812, 37] width 1510 height 33
click at [958, 52] on div "Clients SARL BOUCHERIE SUPERMARCHE VITAMINE - CVITAMINES13015" at bounding box center [812, 37] width 1510 height 33
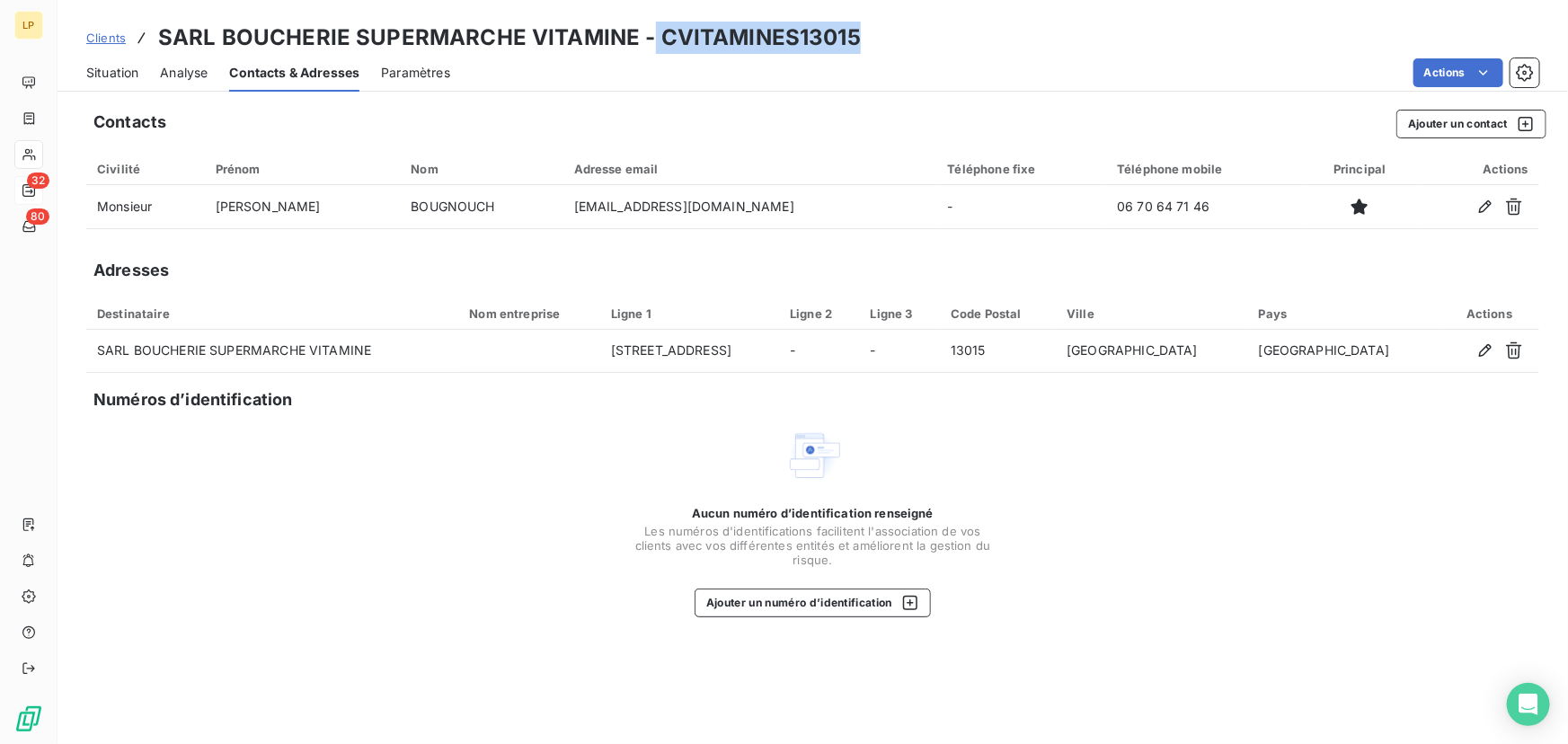
drag, startPoint x: 886, startPoint y: 28, endPoint x: 647, endPoint y: 39, distance: 239.3
click at [647, 39] on div "Clients SARL BOUCHERIE SUPERMARCHE VITAMINE - CVITAMINES13015" at bounding box center [812, 37] width 1510 height 33
click at [673, 54] on div "Situation Analyse Contacts & Adresses Paramètres Actions" at bounding box center [812, 73] width 1510 height 38
drag, startPoint x: 653, startPoint y: 42, endPoint x: 852, endPoint y: 49, distance: 199.1
click at [852, 49] on div "Clients SARL BOUCHERIE SUPERMARCHE VITAMINE - CVITAMINES13015" at bounding box center [812, 37] width 1510 height 33
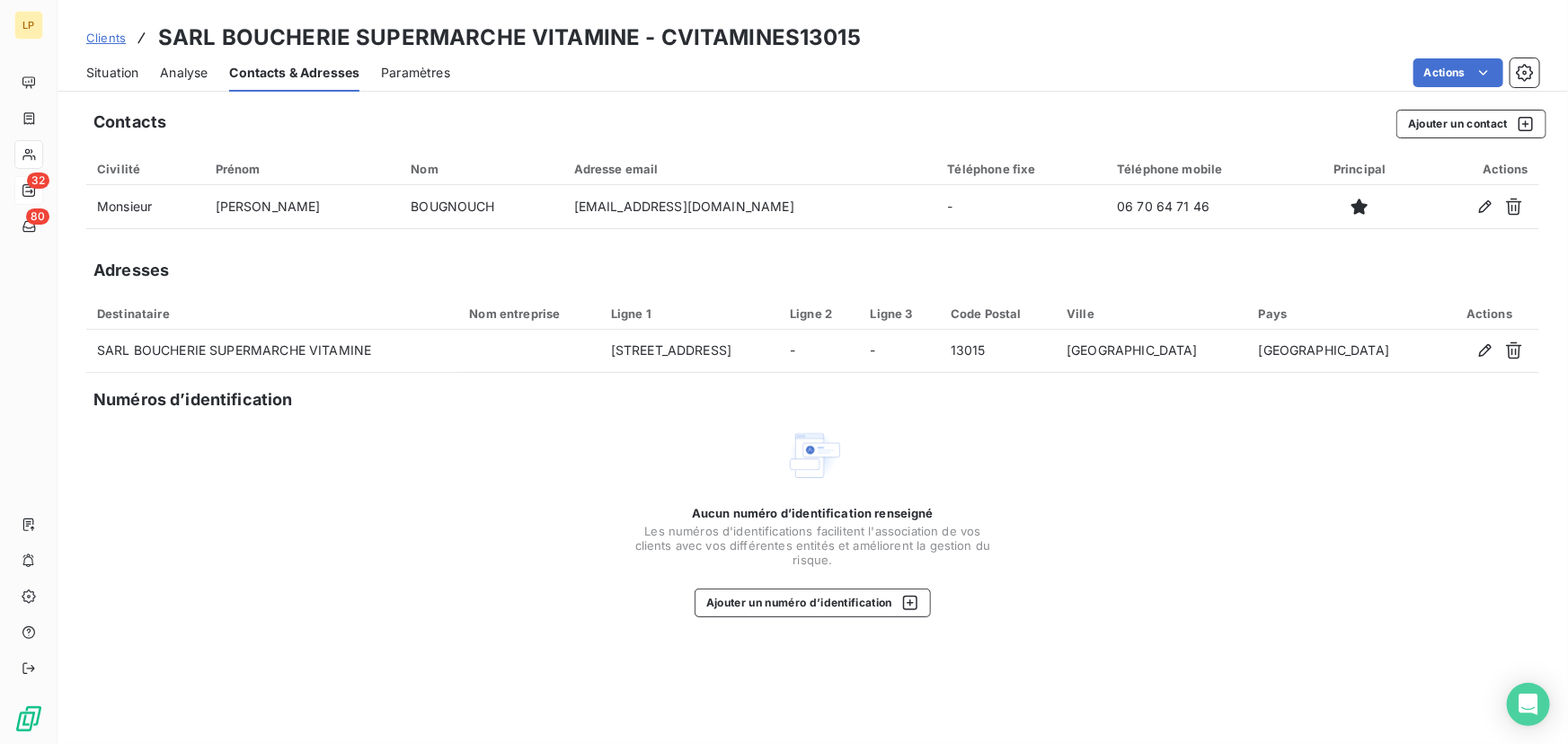
click at [873, 54] on div "Situation Analyse Contacts & Adresses Paramètres Actions" at bounding box center [812, 73] width 1510 height 38
drag, startPoint x: 841, startPoint y: 36, endPoint x: 665, endPoint y: 18, distance: 176.9
click at [665, 18] on div "Clients SARL BOUCHERIE SUPERMARCHE VITAMINE - CVITAMINES13015 Situation Analyse…" at bounding box center [812, 46] width 1510 height 91
click at [670, 64] on div "Actions" at bounding box center [1005, 73] width 1067 height 29
drag, startPoint x: 862, startPoint y: 51, endPoint x: 650, endPoint y: 33, distance: 212.8
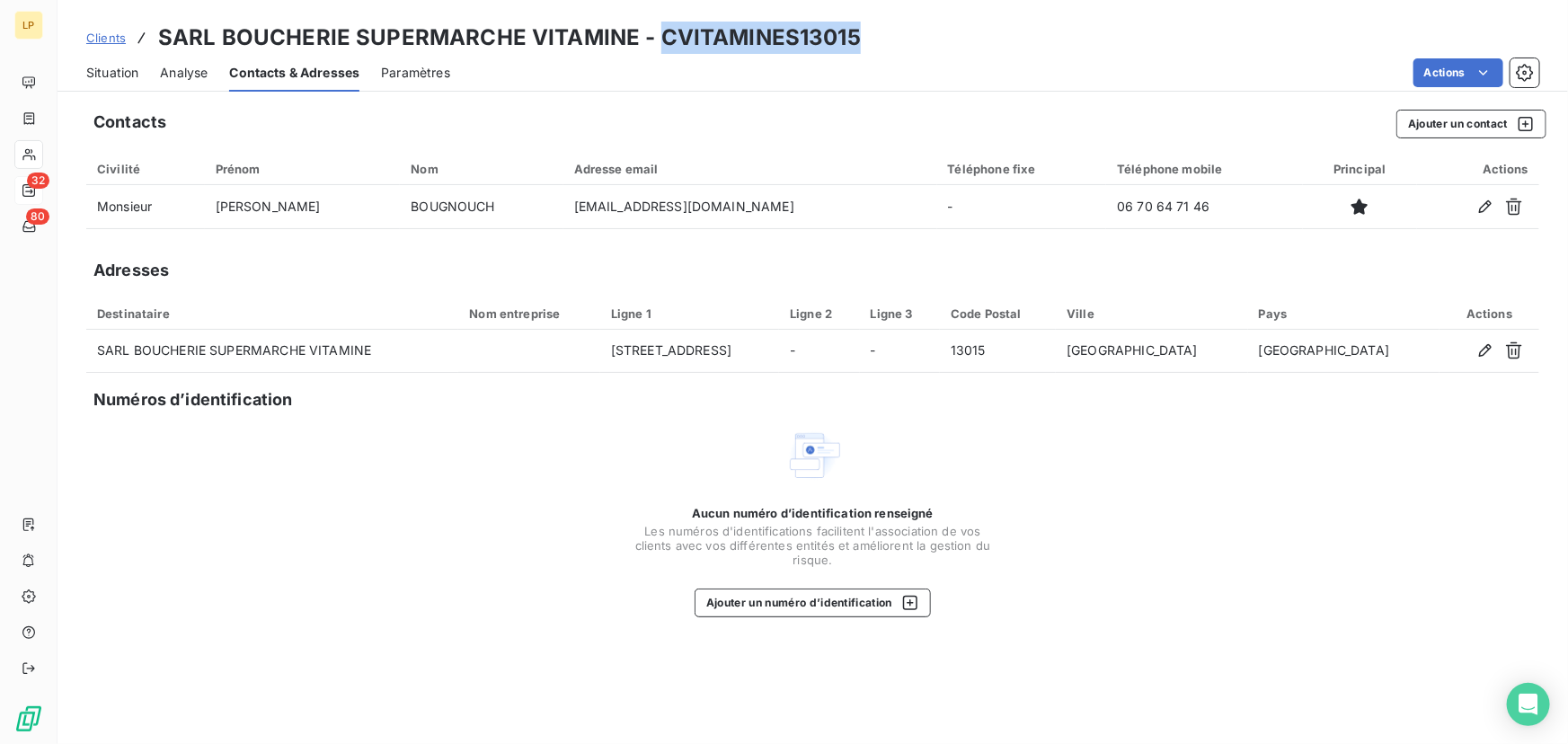
click at [650, 33] on div "Clients SARL BOUCHERIE SUPERMARCHE VITAMINE - CVITAMINES13015" at bounding box center [812, 37] width 1510 height 33
click at [655, 35] on h3 "SARL BOUCHERIE SUPERMARCHE VITAMINE - CVITAMINES13015" at bounding box center [509, 37] width 703 height 33
click at [649, 36] on h3 "SARL BOUCHERIE SUPERMARCHE VITAMINE - CVITAMINES13015" at bounding box center [509, 37] width 703 height 33
drag, startPoint x: 655, startPoint y: 36, endPoint x: 872, endPoint y: 43, distance: 217.1
click at [872, 43] on div "Clients SARL BOUCHERIE SUPERMARCHE VITAMINE - CVITAMINES13015" at bounding box center [812, 37] width 1510 height 33
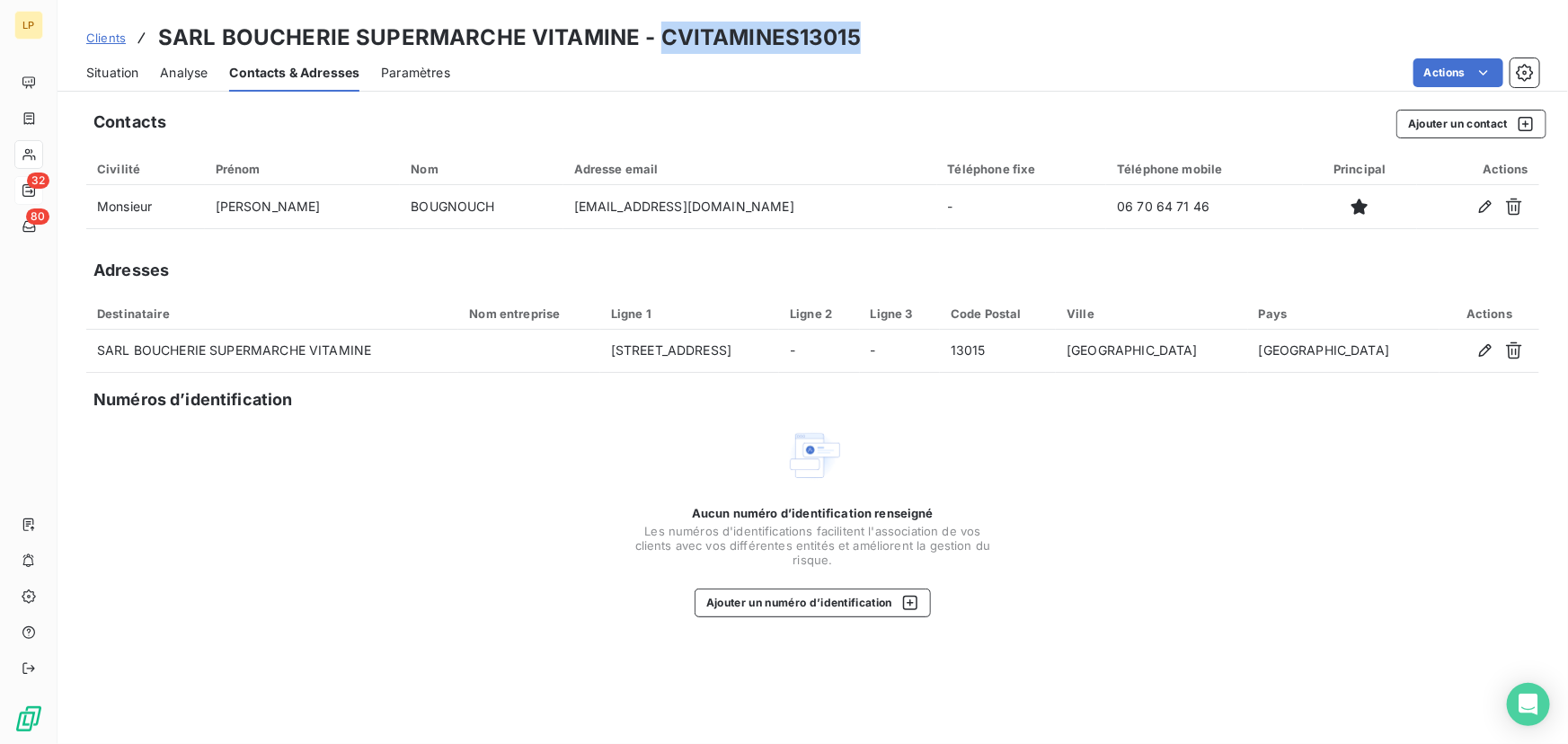
click at [126, 70] on span "Situation" at bounding box center [113, 73] width 52 height 18
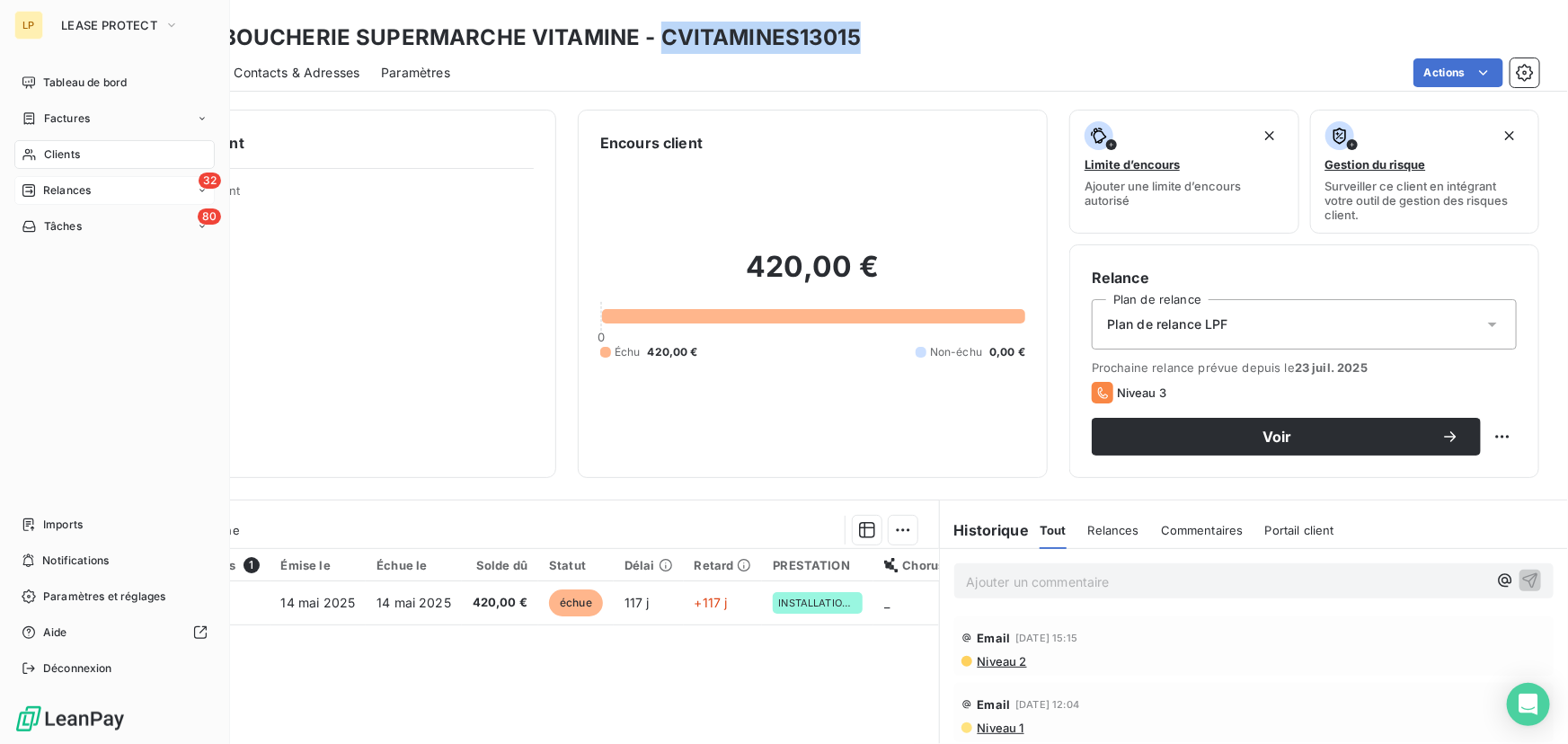
click at [66, 151] on span "Clients" at bounding box center [61, 154] width 36 height 16
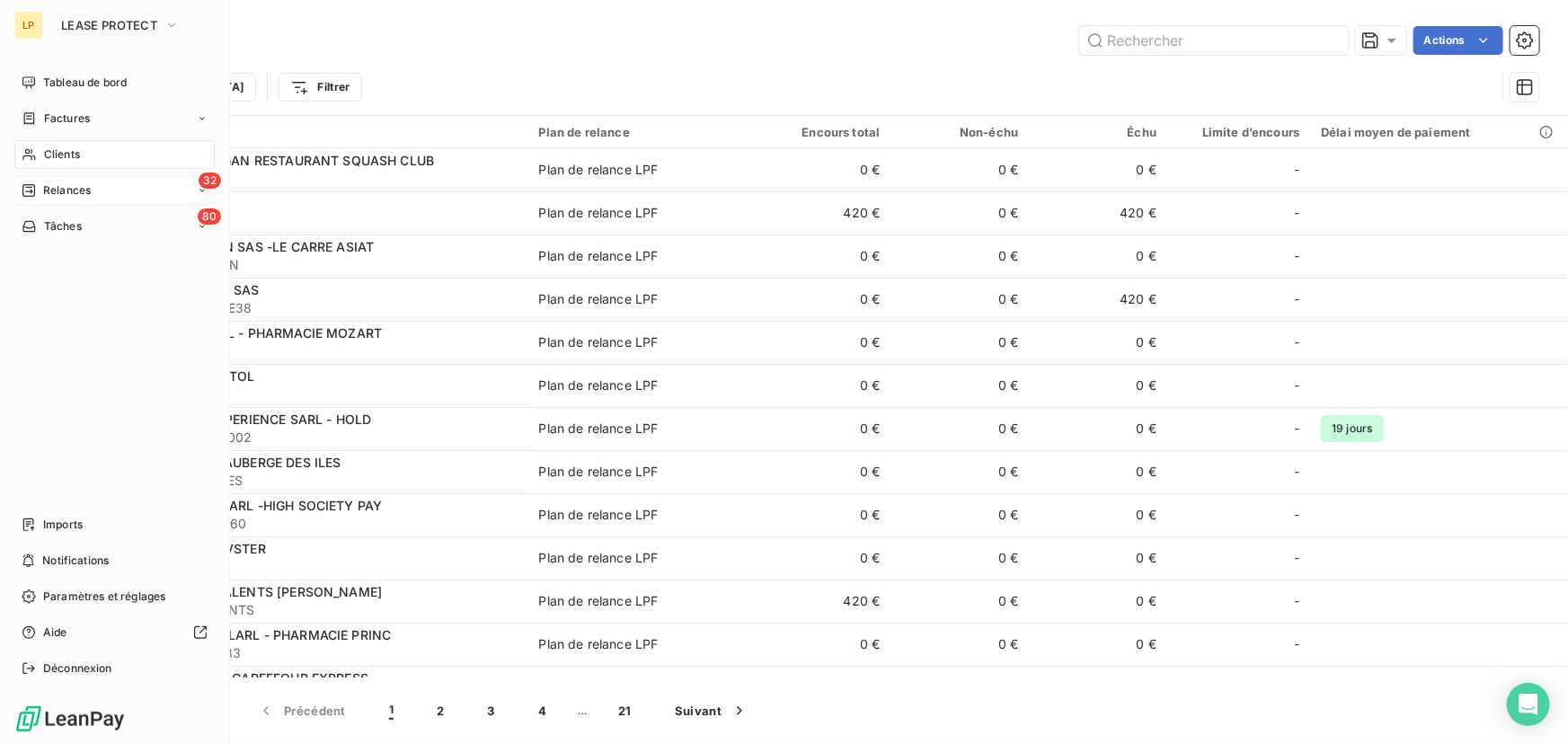
click at [41, 183] on div "Relances" at bounding box center [56, 190] width 69 height 16
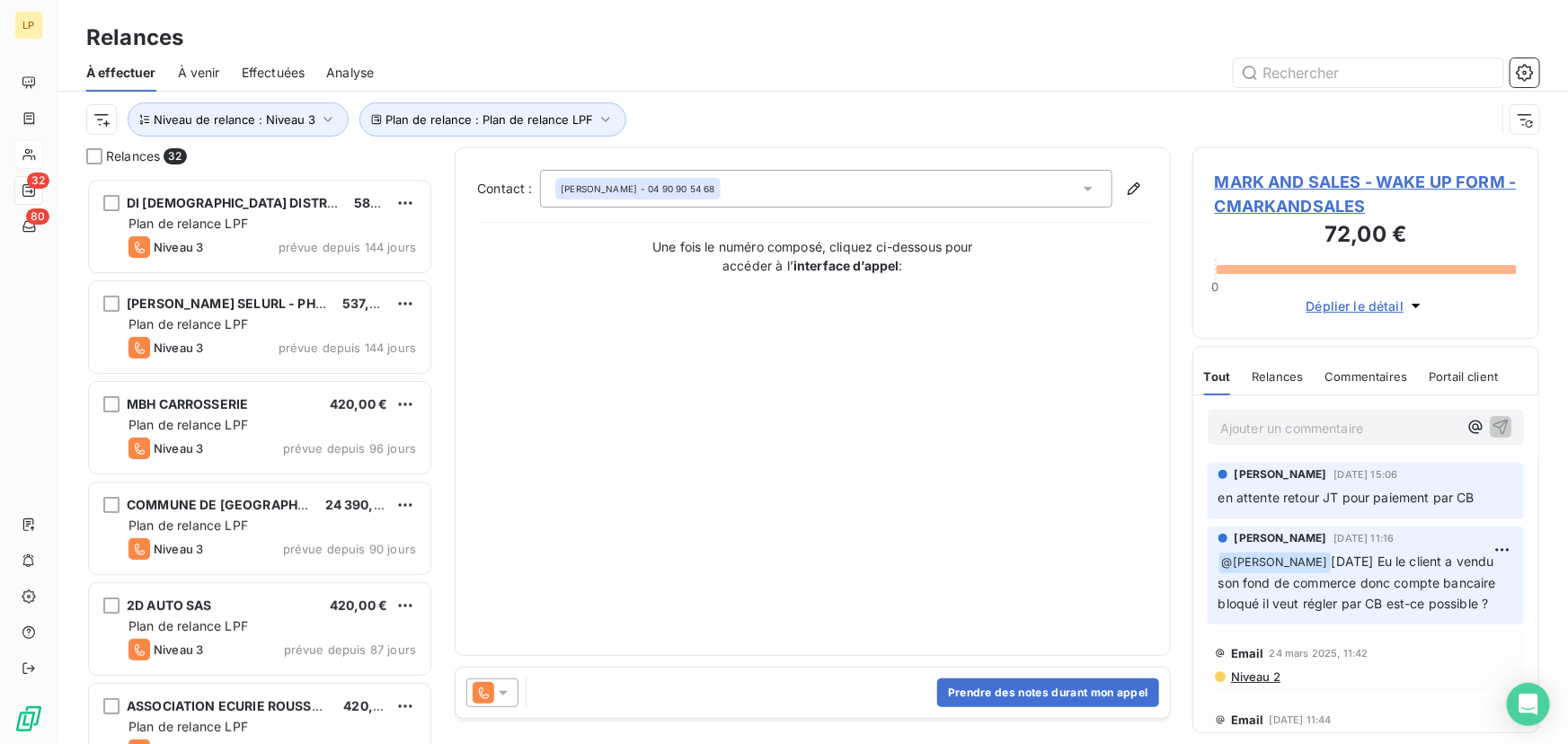
scroll to position [409, 0]
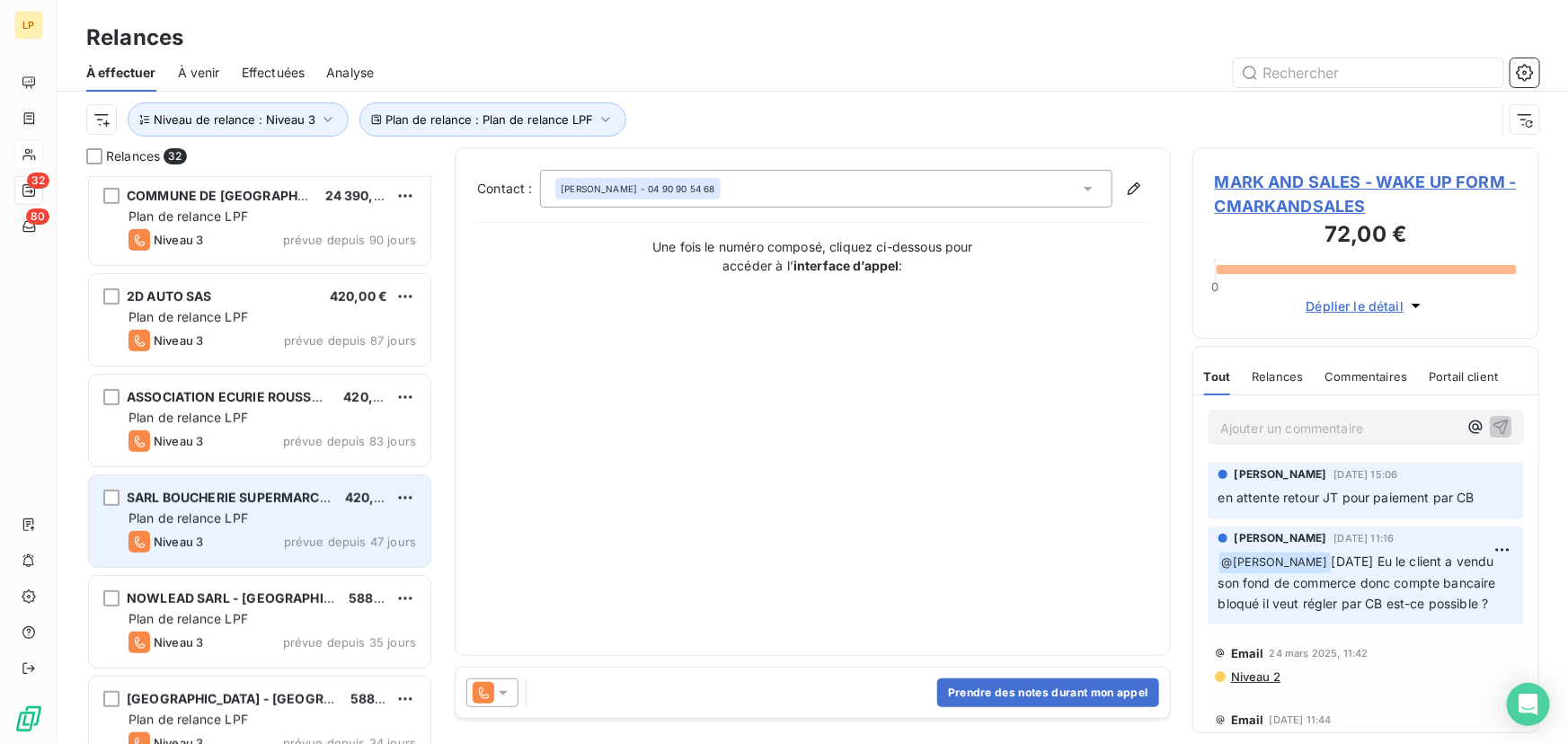
click at [260, 494] on span "SARL BOUCHERIE SUPERMARCHE VITAMINE" at bounding box center [264, 497] width 275 height 15
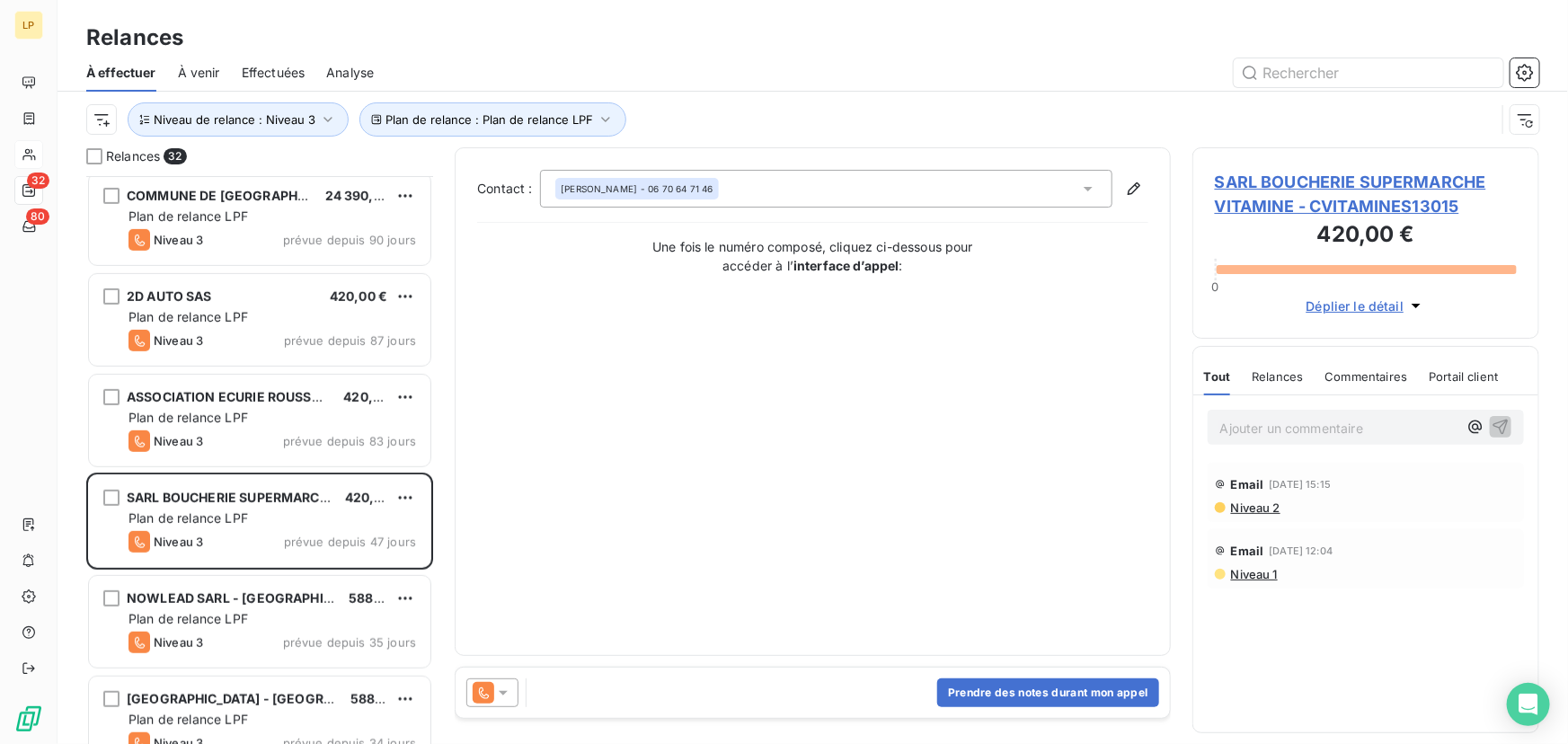
click at [1276, 434] on p "Ajouter un commentaire ﻿" at bounding box center [1338, 428] width 237 height 22
click at [1174, 443] on div "Relances 32 MBH CARROSSERIE 420,00 € Plan de relance LPF Niveau 3 prévue depuis…" at bounding box center [812, 445] width 1510 height 597
click at [1332, 440] on div "CVITAMINES13015" at bounding box center [1366, 426] width 316 height 34
drag, startPoint x: 1352, startPoint y: 425, endPoint x: 1054, endPoint y: 432, distance: 298.1
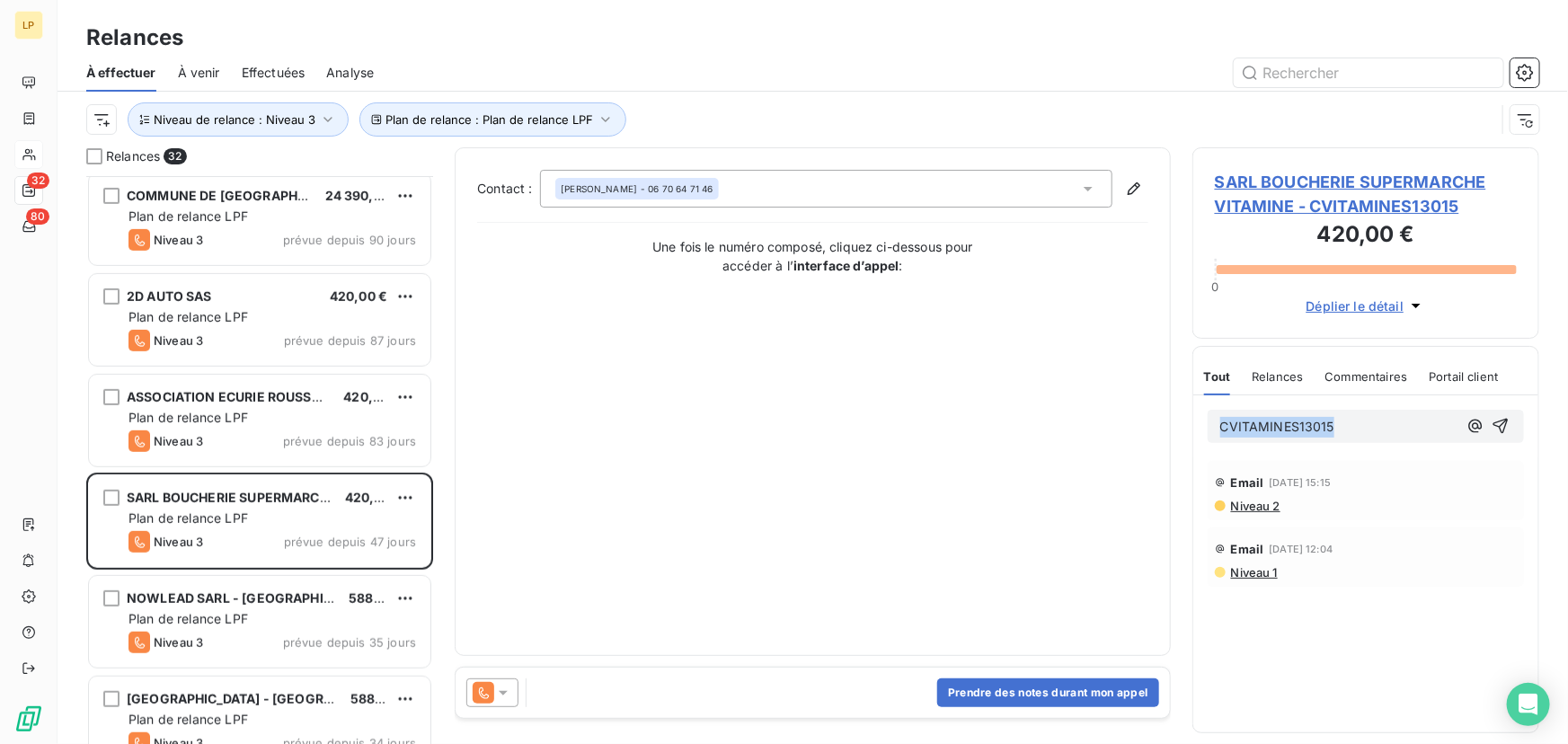
click at [1060, 432] on div "Relances 32 MBH CARROSSERIE 420,00 € Plan de relance LPF Niveau 3 prévue depuis…" at bounding box center [812, 445] width 1510 height 597
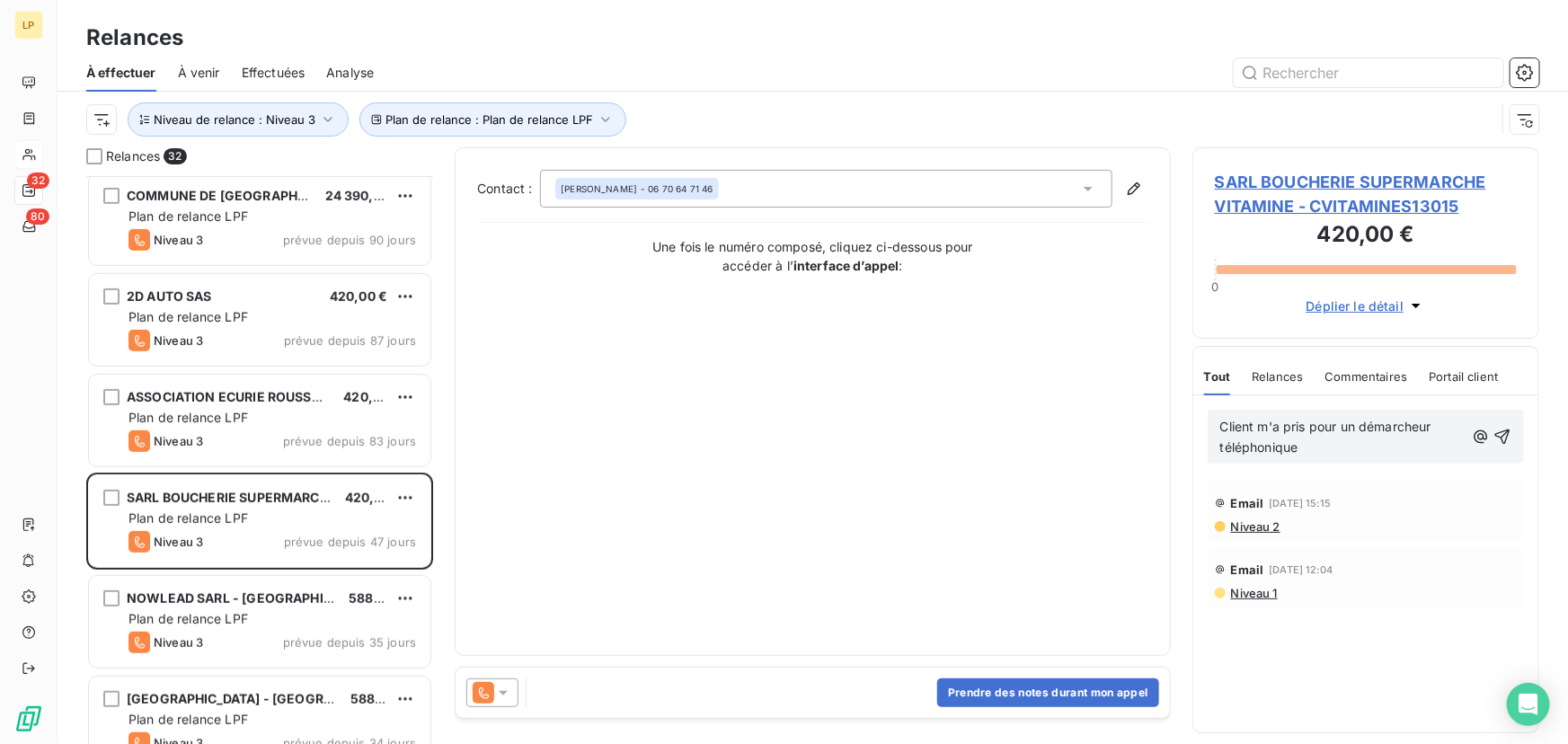
click at [1307, 453] on p "Client m'a pris pour un démarcheur téléphonique" at bounding box center [1342, 438] width 245 height 41
drag, startPoint x: 1401, startPoint y: 447, endPoint x: 1186, endPoint y: 389, distance: 222.7
click at [1186, 389] on div "Relances 32 MBH CARROSSERIE 420,00 € Plan de relance LPF Niveau 3 prévue depuis…" at bounding box center [812, 445] width 1510 height 597
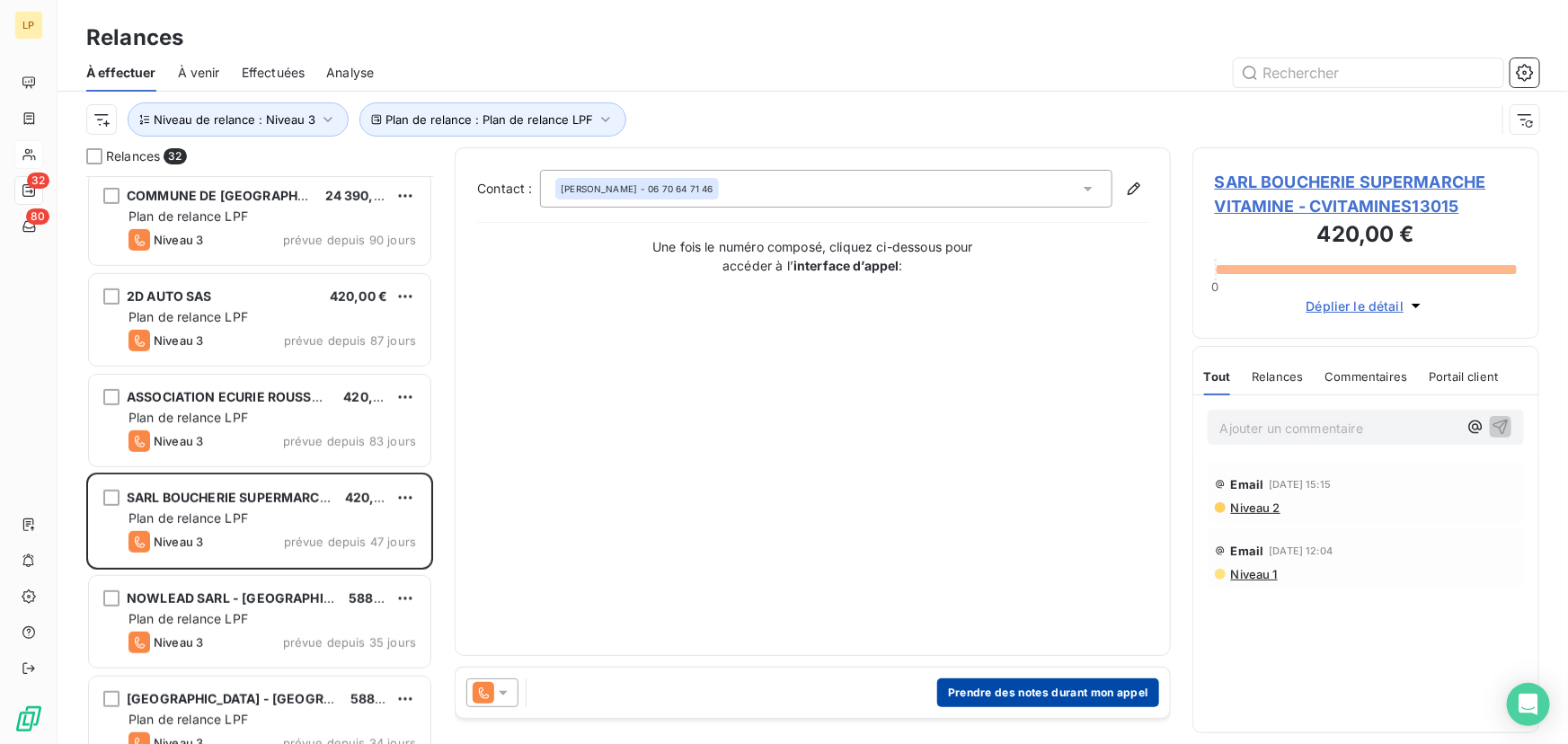
click at [1095, 683] on button "Prendre des notes durant mon appel" at bounding box center [1048, 693] width 221 height 29
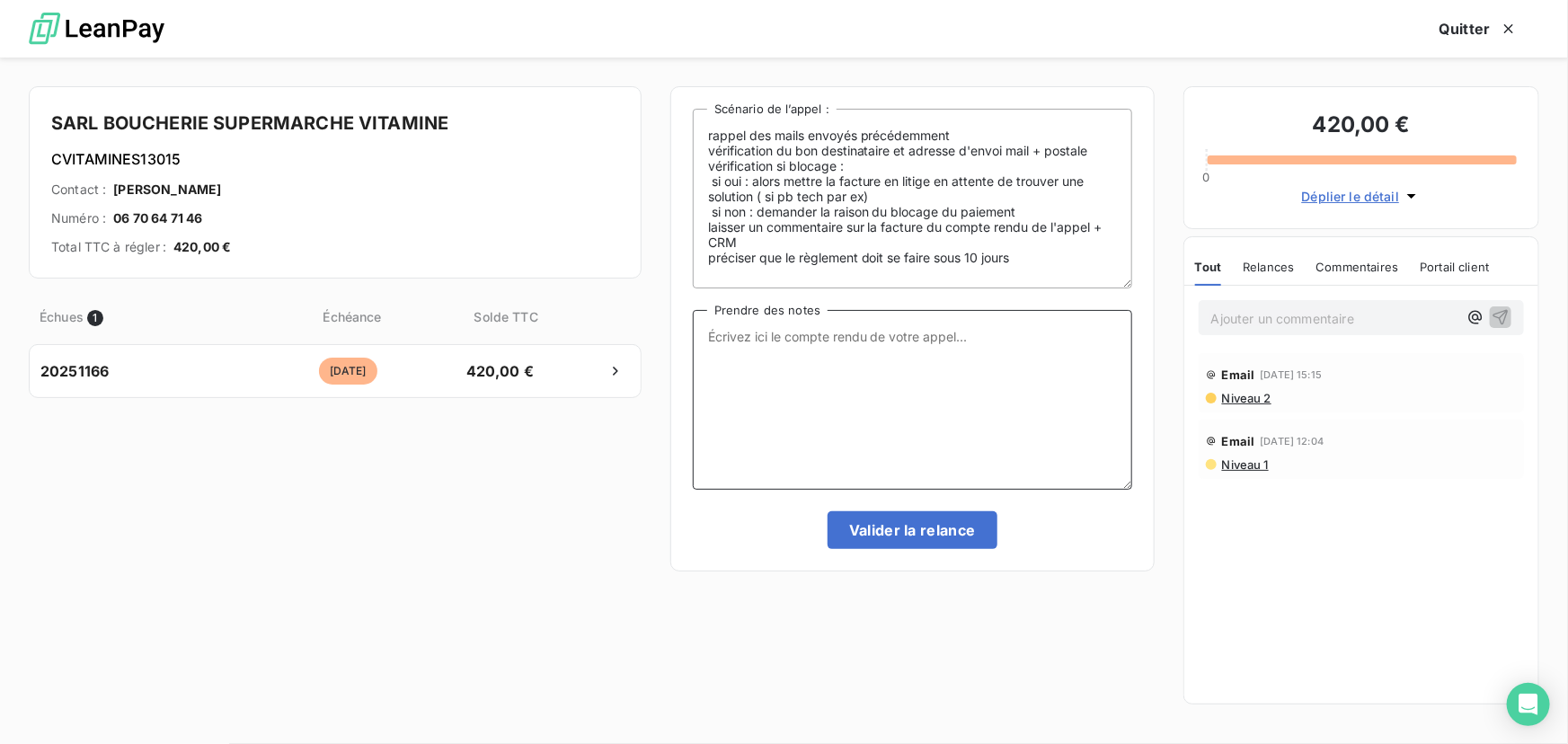
click at [781, 370] on textarea "Prendre des notes" at bounding box center [912, 399] width 439 height 180
paste textarea "Client m'a pris pour un démarcheur téléphonique passage Niv 4"
click at [1054, 339] on textarea "Client m'a pris pour un démarcheur téléphonique passage Niv 4" at bounding box center [912, 399] width 439 height 180
drag, startPoint x: 975, startPoint y: 342, endPoint x: 983, endPoint y: 346, distance: 8.9
click at [983, 346] on textarea "Client m'a pris pour un démarcheur téléphonique passage Niv 4" at bounding box center [912, 399] width 439 height 180
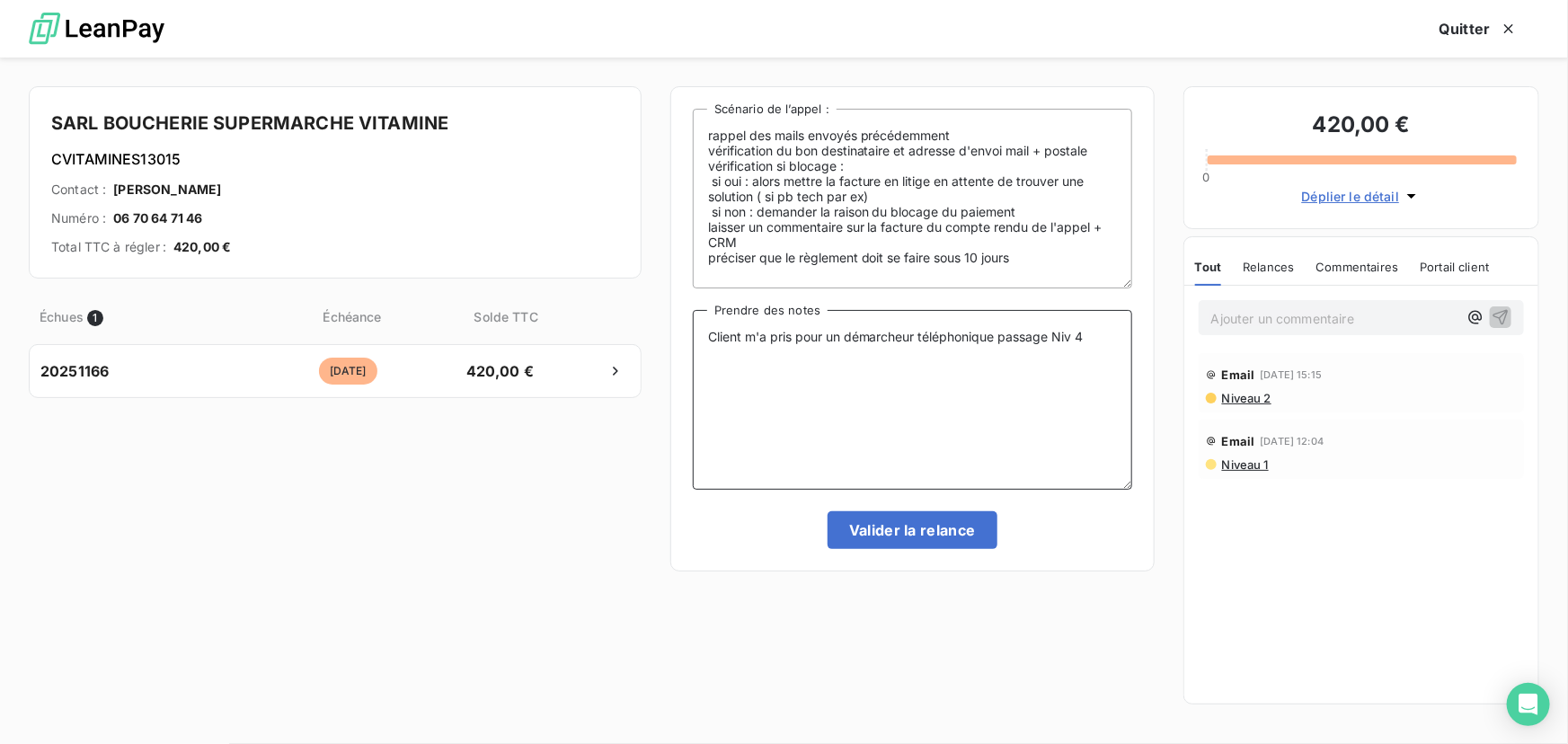
click at [992, 340] on textarea "Client m'a pris pour un démarcheur téléphonique passage Niv 4" at bounding box center [912, 399] width 439 height 180
click at [997, 344] on textarea "Client m'a pris pour un démarcheur téléphonique passage Niv 4" at bounding box center [912, 399] width 439 height 180
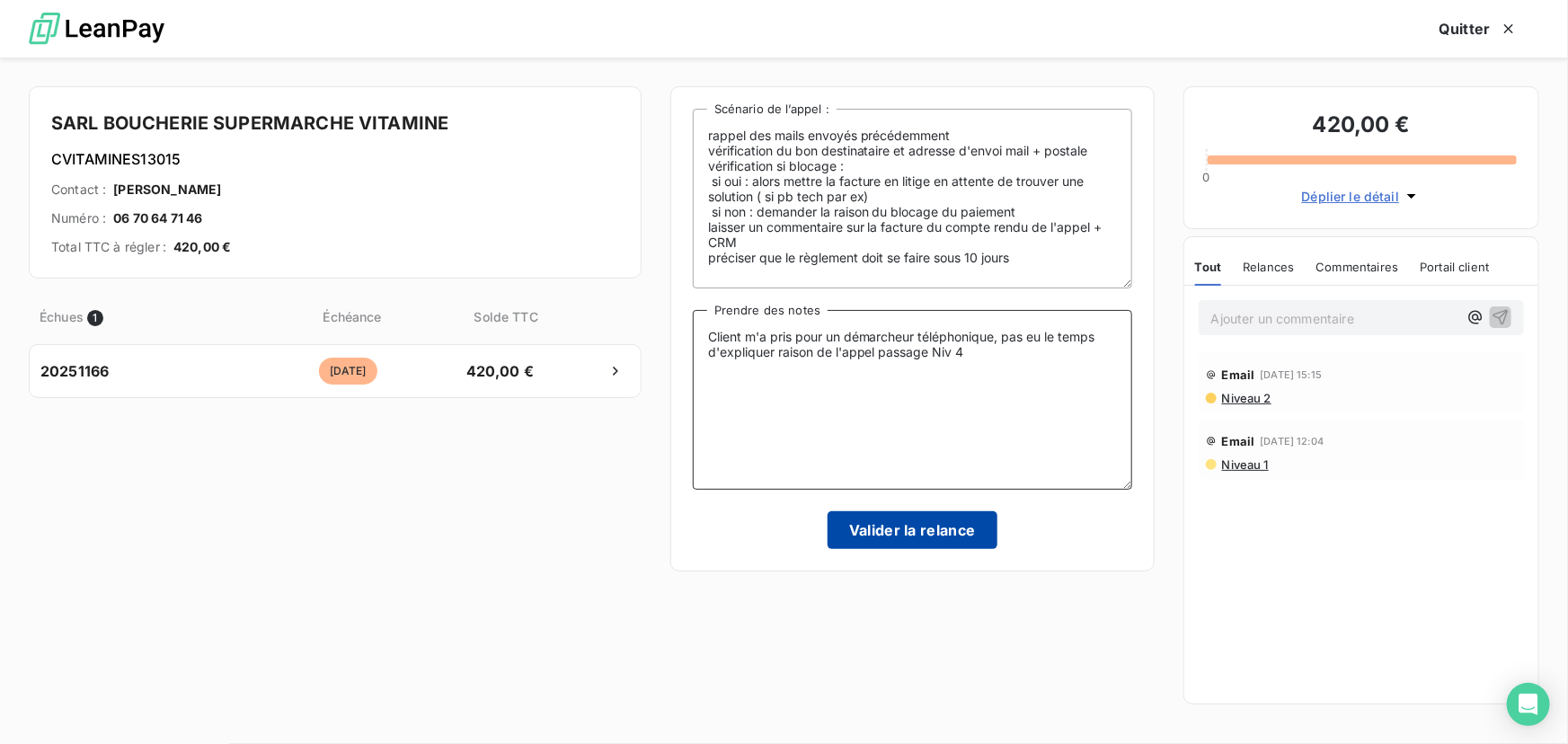
type textarea "Client m'a pris pour un démarcheur téléphonique, pas eu le temps d'expliquer ra…"
click at [929, 537] on button "Valider la relance" at bounding box center [912, 530] width 169 height 38
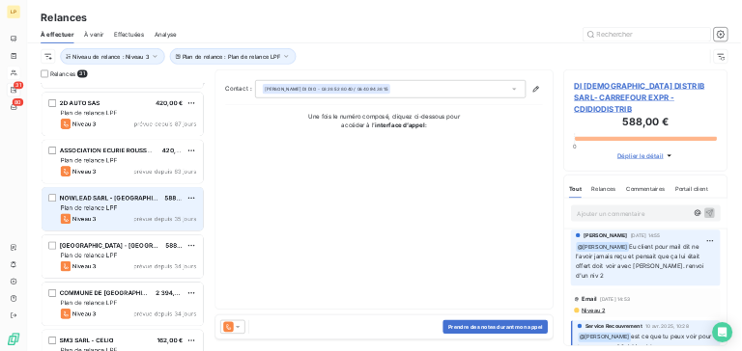
scroll to position [439, 0]
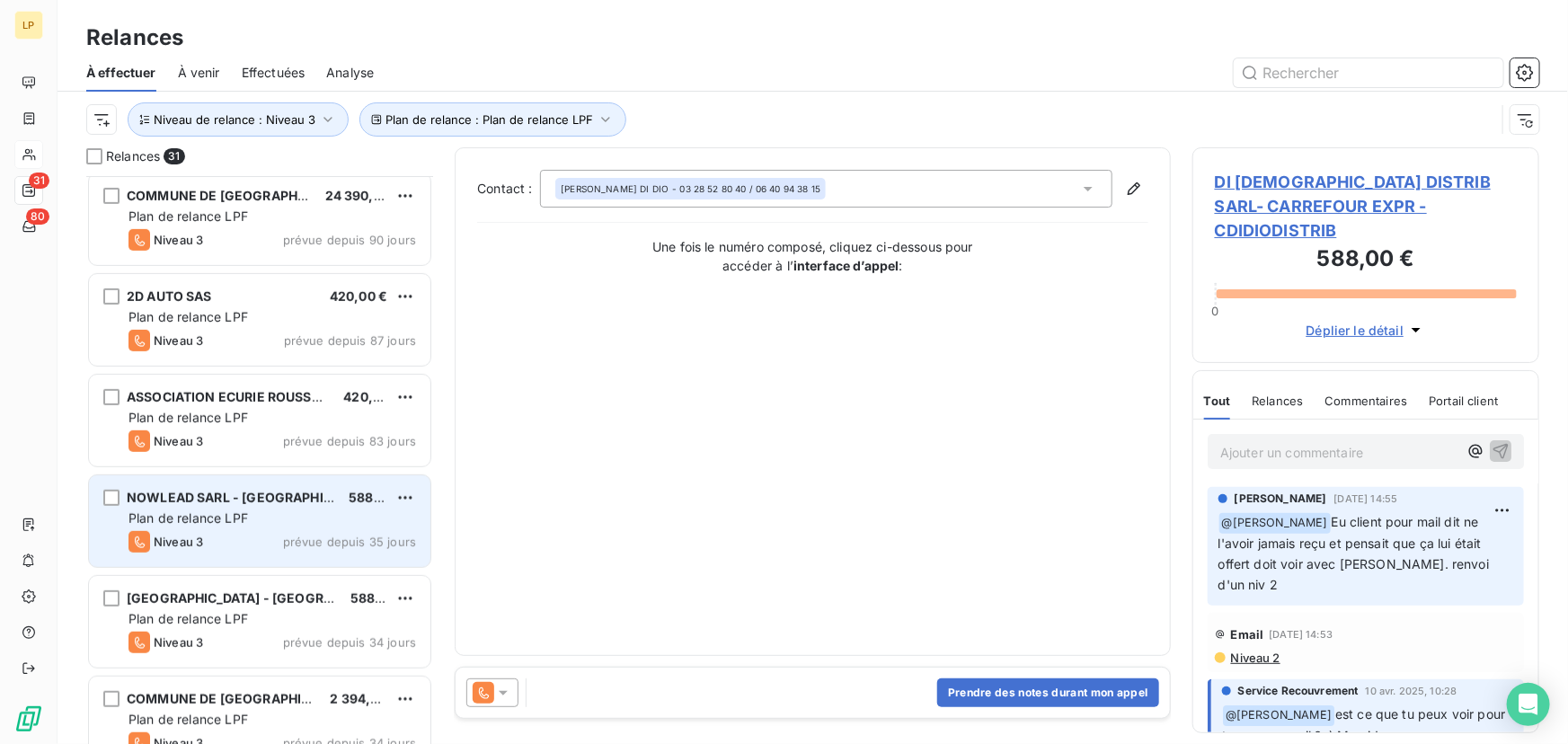
click at [305, 499] on span "NOWLEAD SARL - [GEOGRAPHIC_DATA] - PAYEUR" at bounding box center [282, 497] width 311 height 15
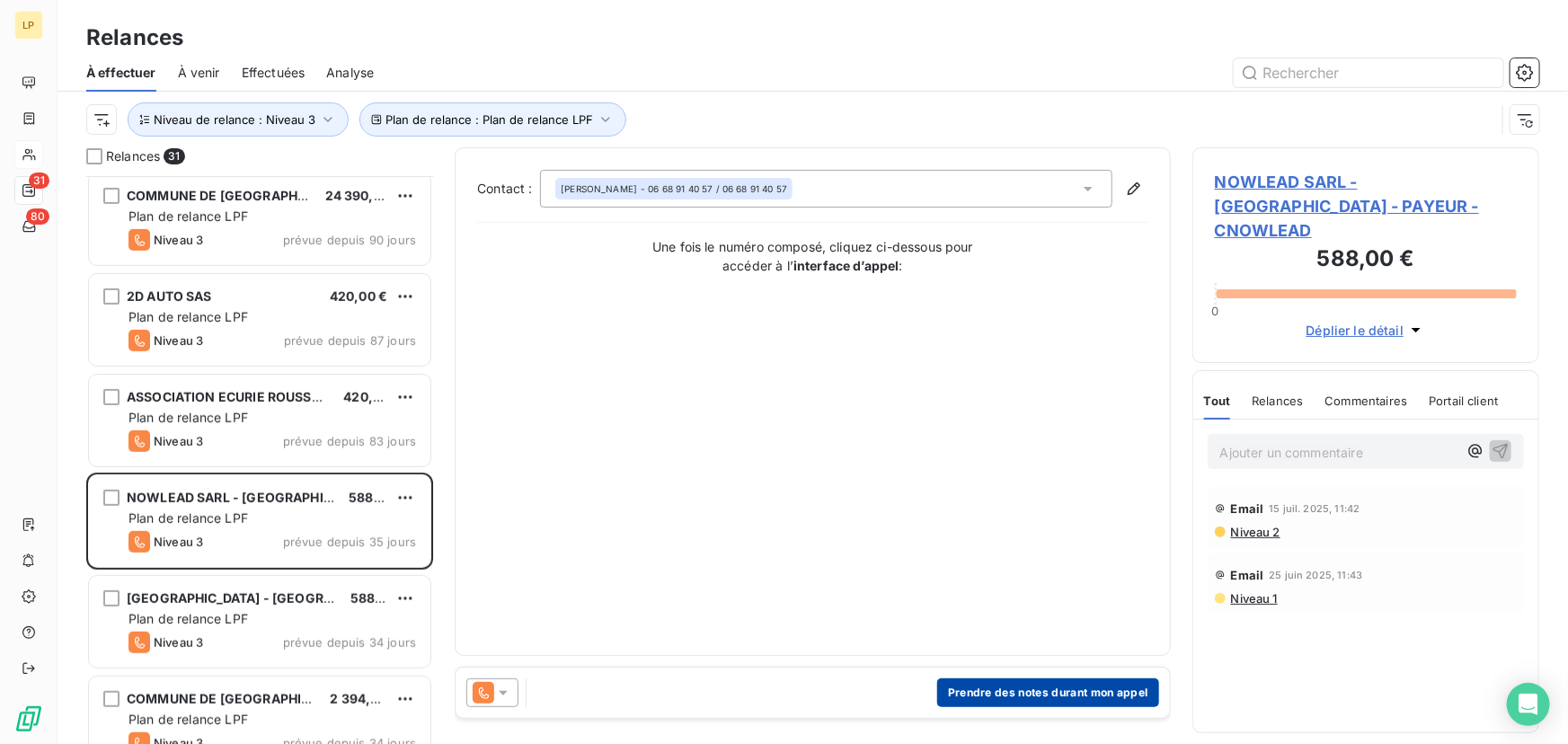
click at [1060, 688] on button "Prendre des notes durant mon appel" at bounding box center [1048, 693] width 221 height 29
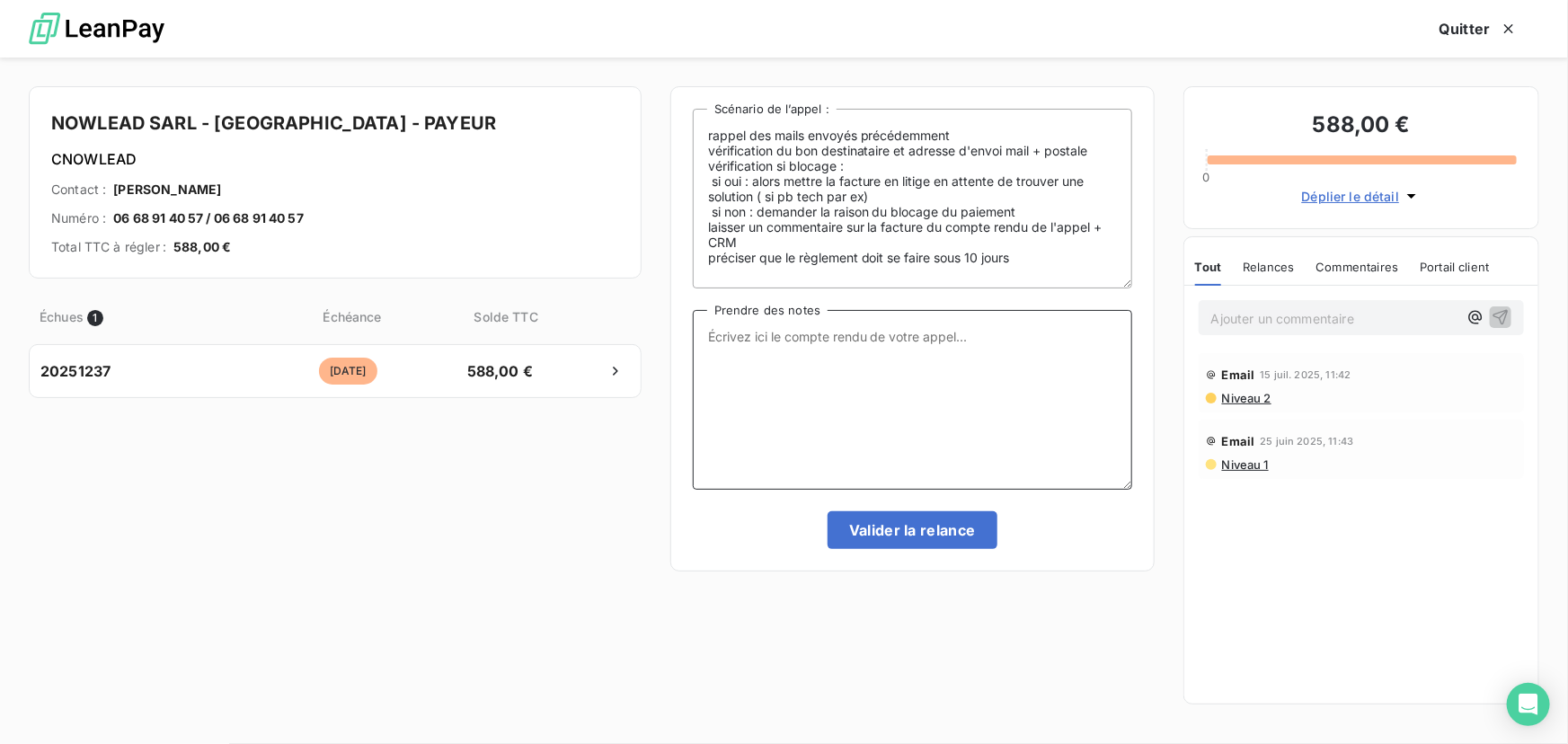
click at [802, 358] on textarea "Prendre des notes" at bounding box center [912, 399] width 439 height 180
drag, startPoint x: 880, startPoint y: 350, endPoint x: 447, endPoint y: 430, distance: 440.3
click at [447, 430] on div "NOWLEAD SARL - [GEOGRAPHIC_DATA] - PAYEUR CNOWLEAD Contact : [PERSON_NAME] Numé…" at bounding box center [784, 401] width 1568 height 687
type textarea "Pas répondu passage Niv 4"
click at [949, 536] on button "Valider la relance" at bounding box center [912, 530] width 169 height 38
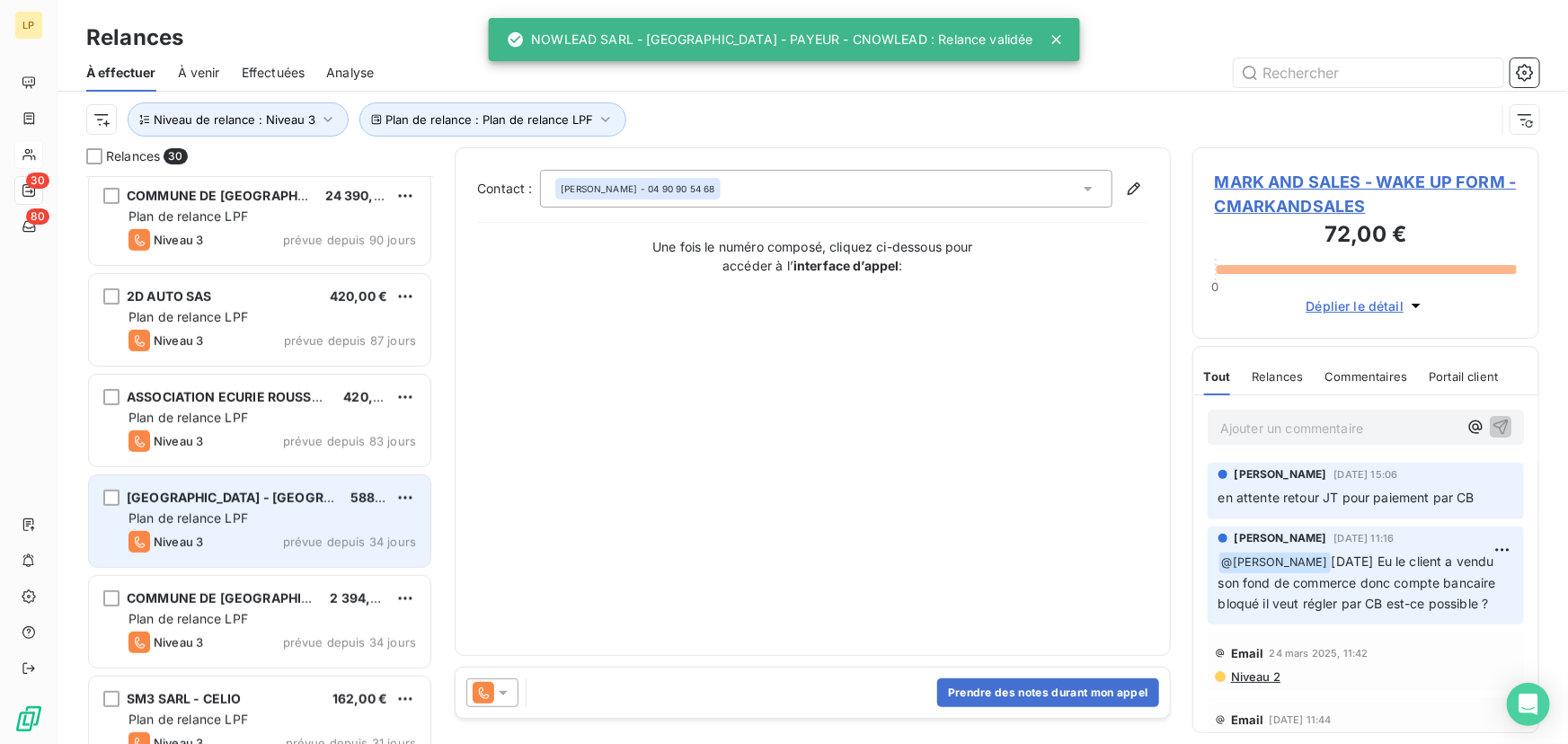
click at [277, 514] on div "Plan de relance LPF" at bounding box center [272, 518] width 288 height 18
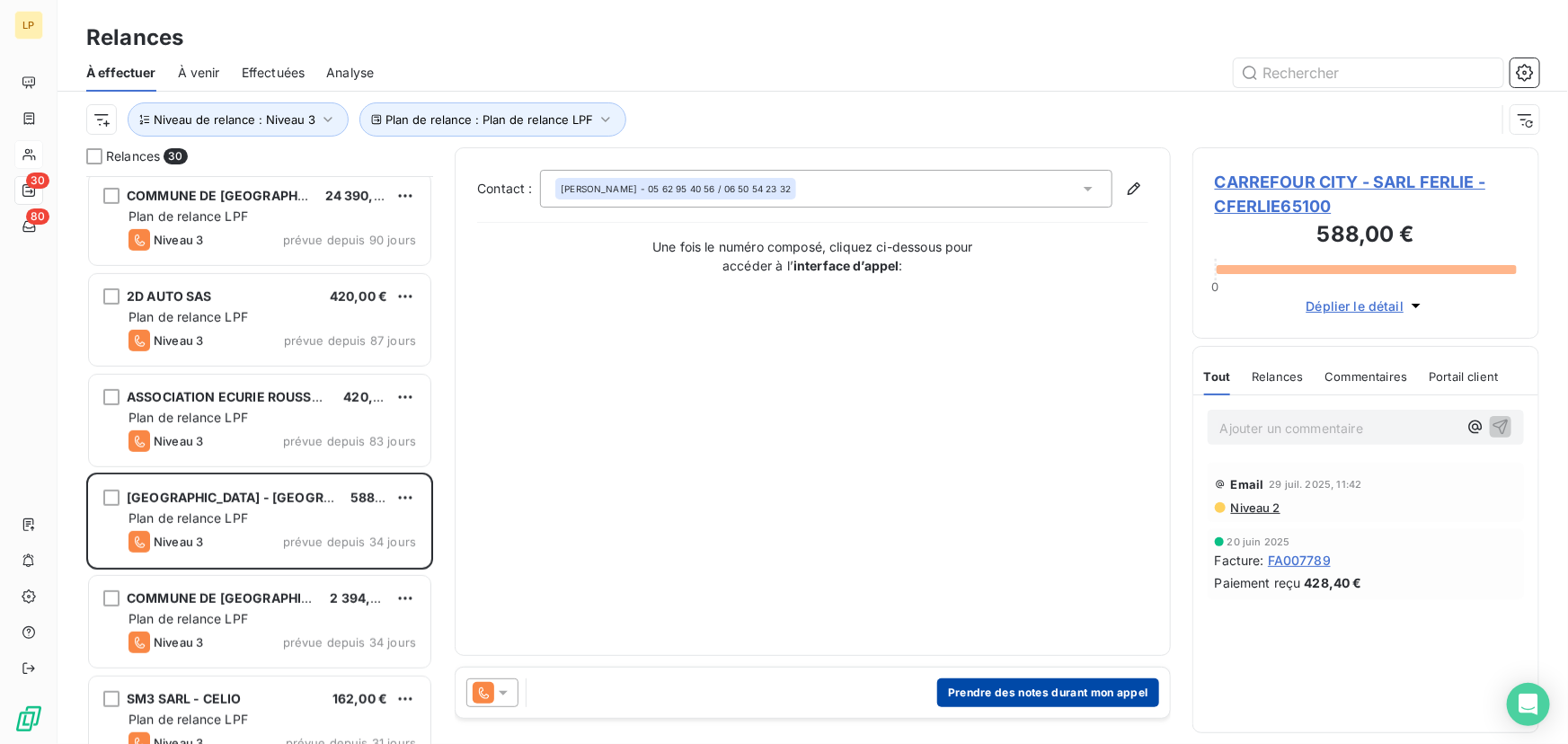
click at [1069, 692] on button "Prendre des notes durant mon appel" at bounding box center [1048, 693] width 221 height 29
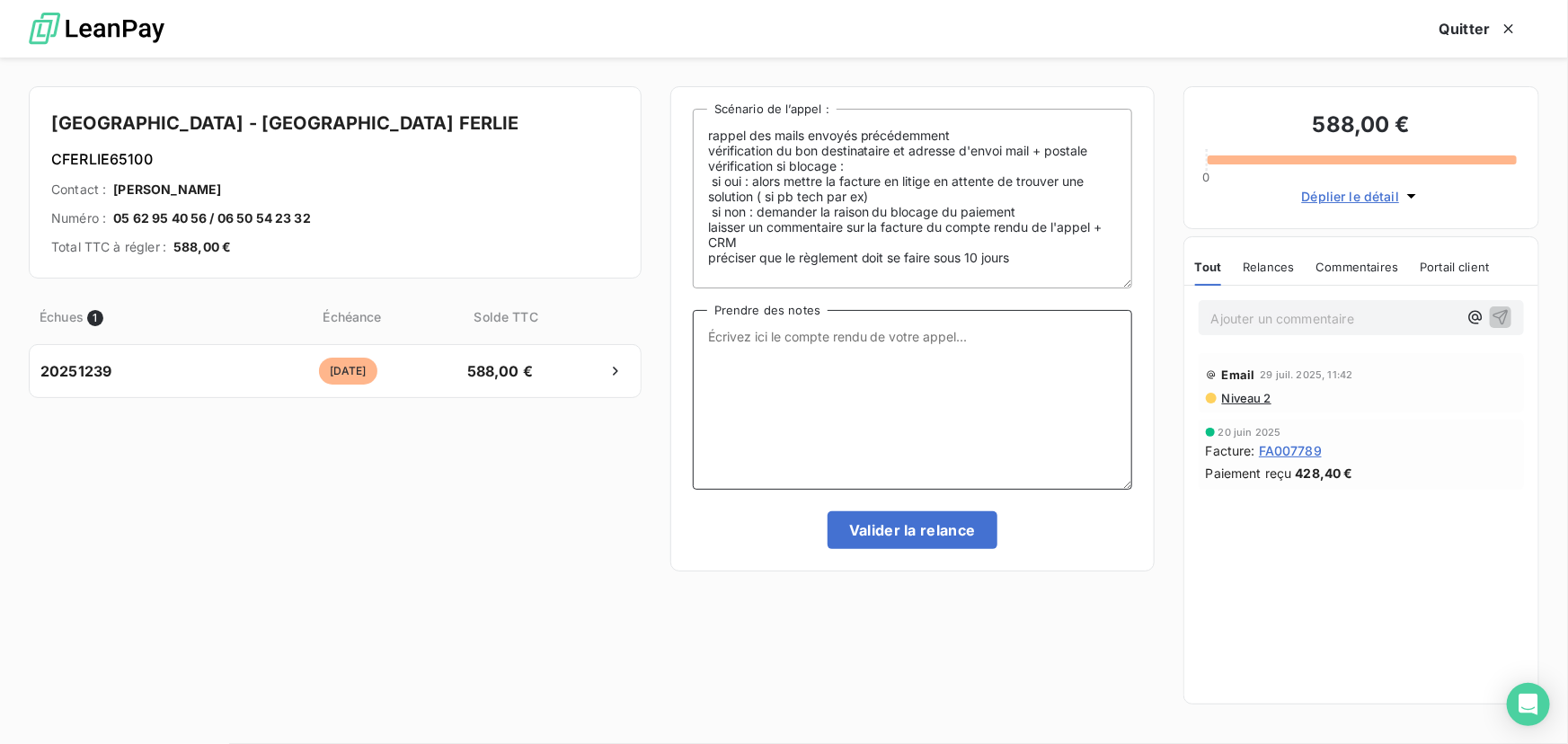
click at [904, 430] on textarea "Prendre des notes" at bounding box center [912, 399] width 439 height 180
paste textarea "Pas répondu passage Niv 4"
type textarea "Pas répondu passage Niv 4"
click at [916, 523] on button "Valider la relance" at bounding box center [912, 530] width 169 height 38
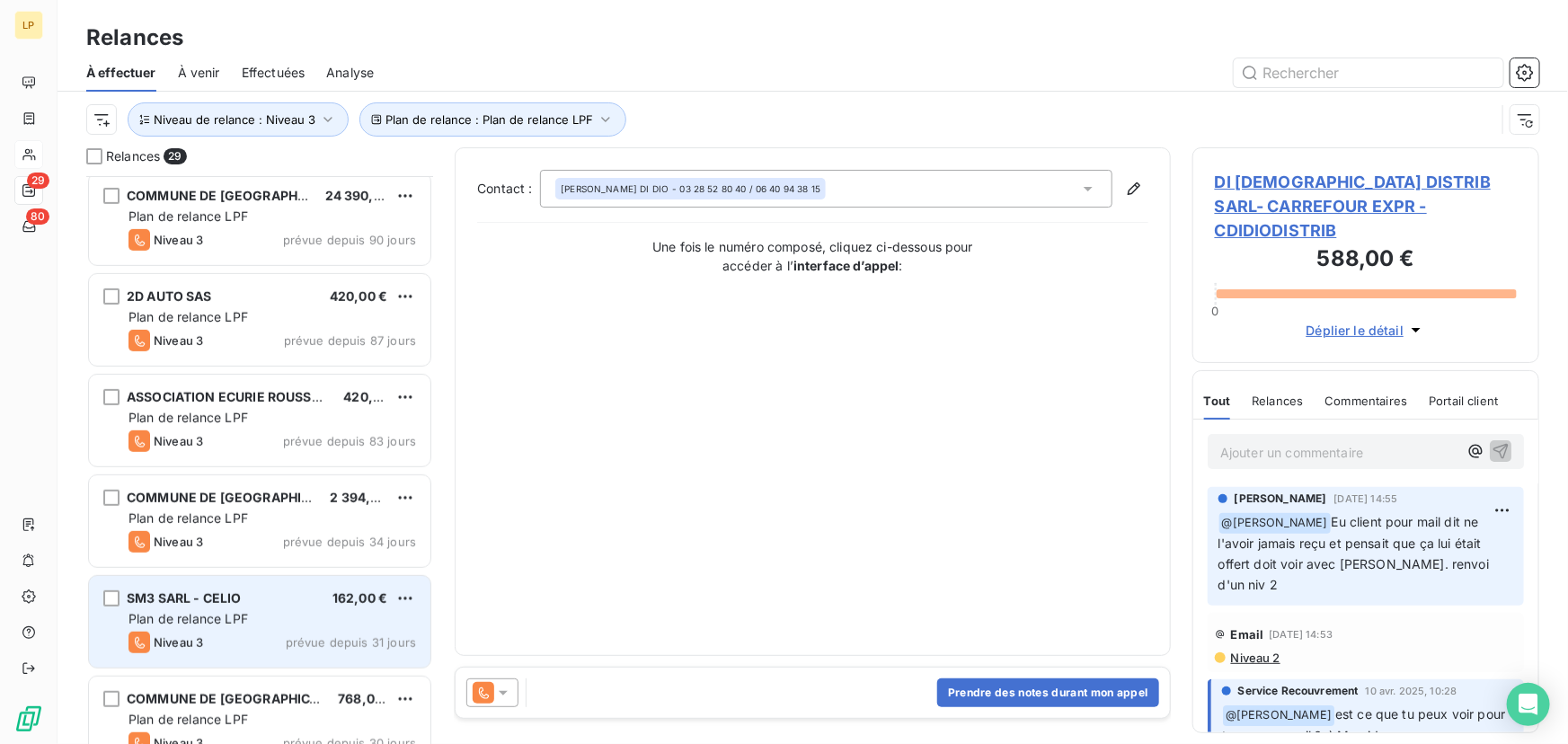
click at [213, 625] on span "Plan de relance LPF" at bounding box center [188, 619] width 119 height 15
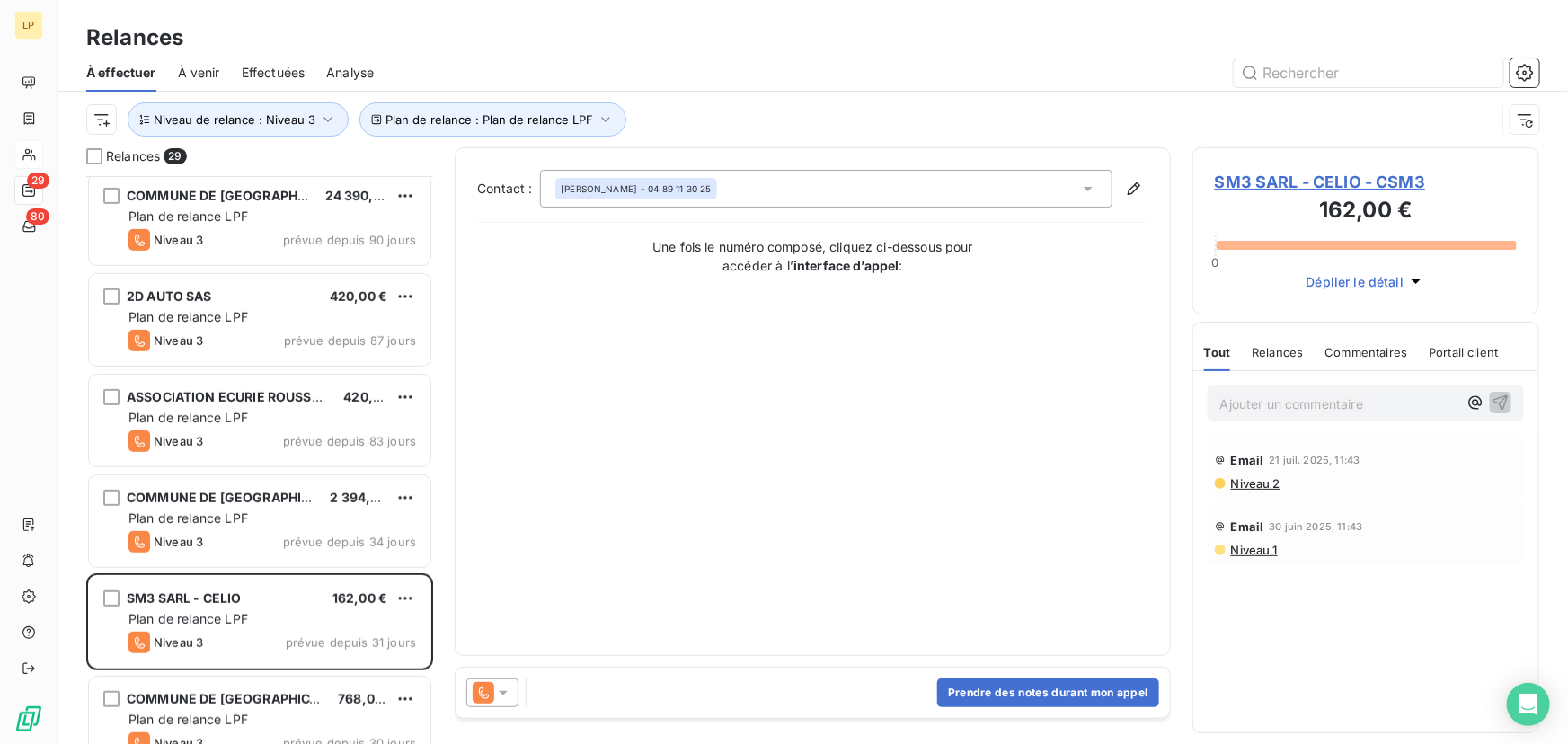
click at [1322, 179] on span "SM3 SARL - CELIO - CSM3" at bounding box center [1365, 182] width 302 height 24
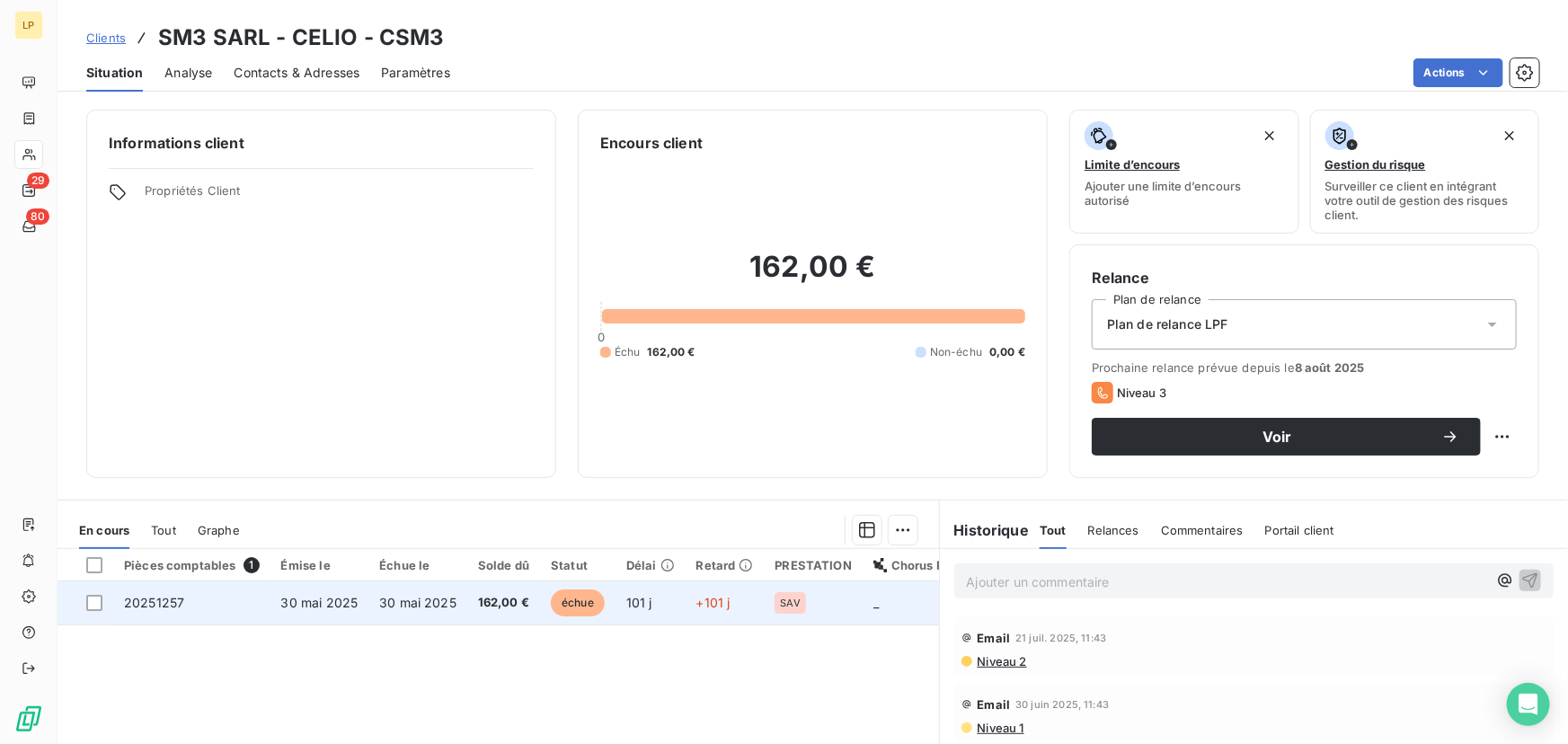
click at [381, 608] on span "30 mai 2025" at bounding box center [417, 602] width 77 height 15
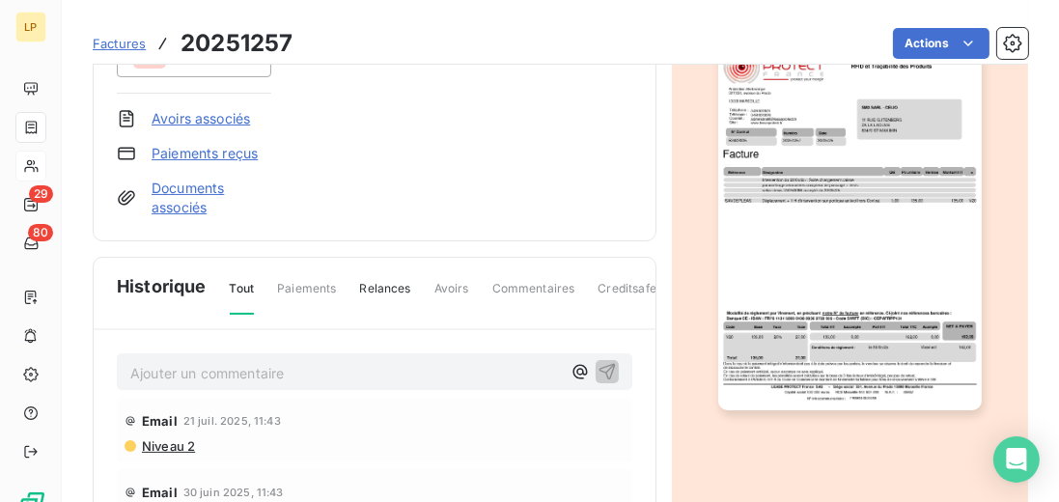
scroll to position [387, 0]
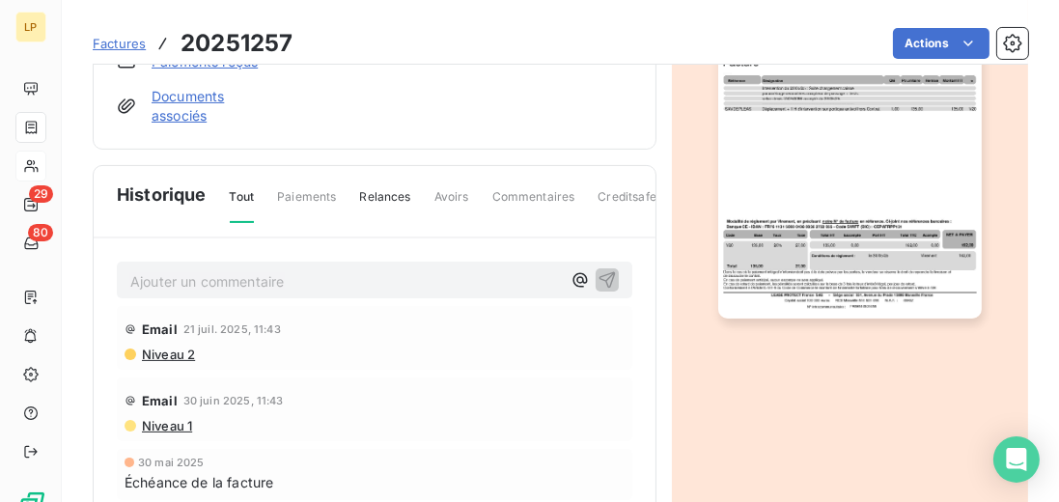
click at [832, 260] on img "button" at bounding box center [849, 134] width 263 height 372
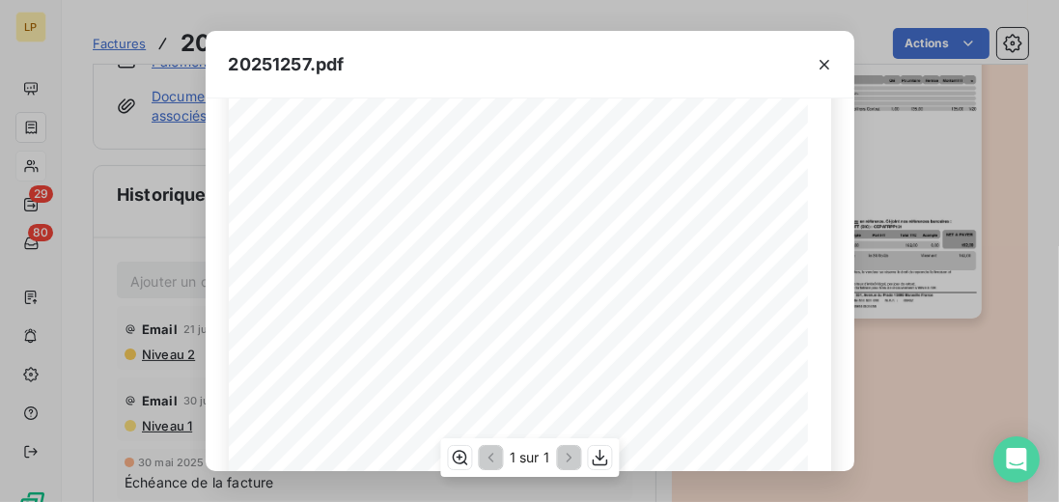
scroll to position [110, 0]
click at [829, 57] on icon "button" at bounding box center [824, 64] width 19 height 19
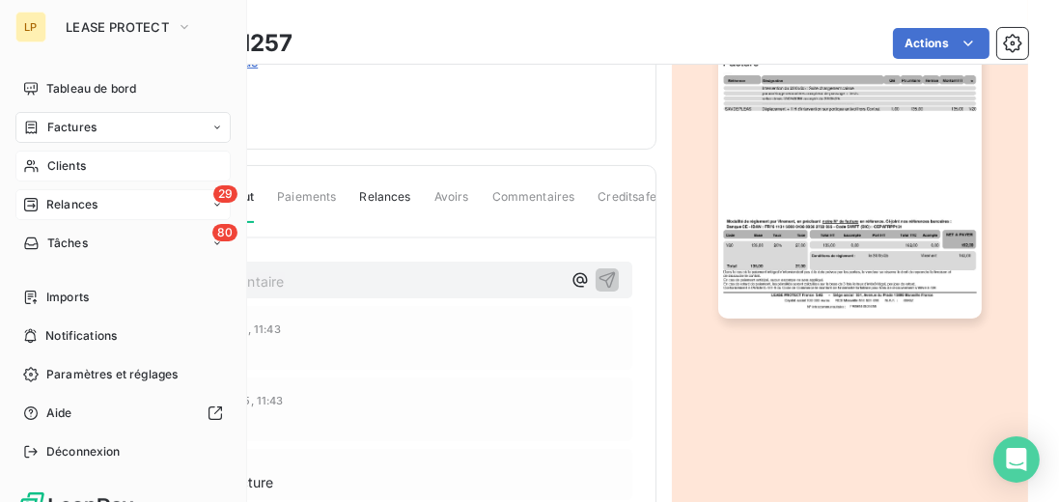
click at [60, 210] on span "Relances" at bounding box center [71, 204] width 51 height 17
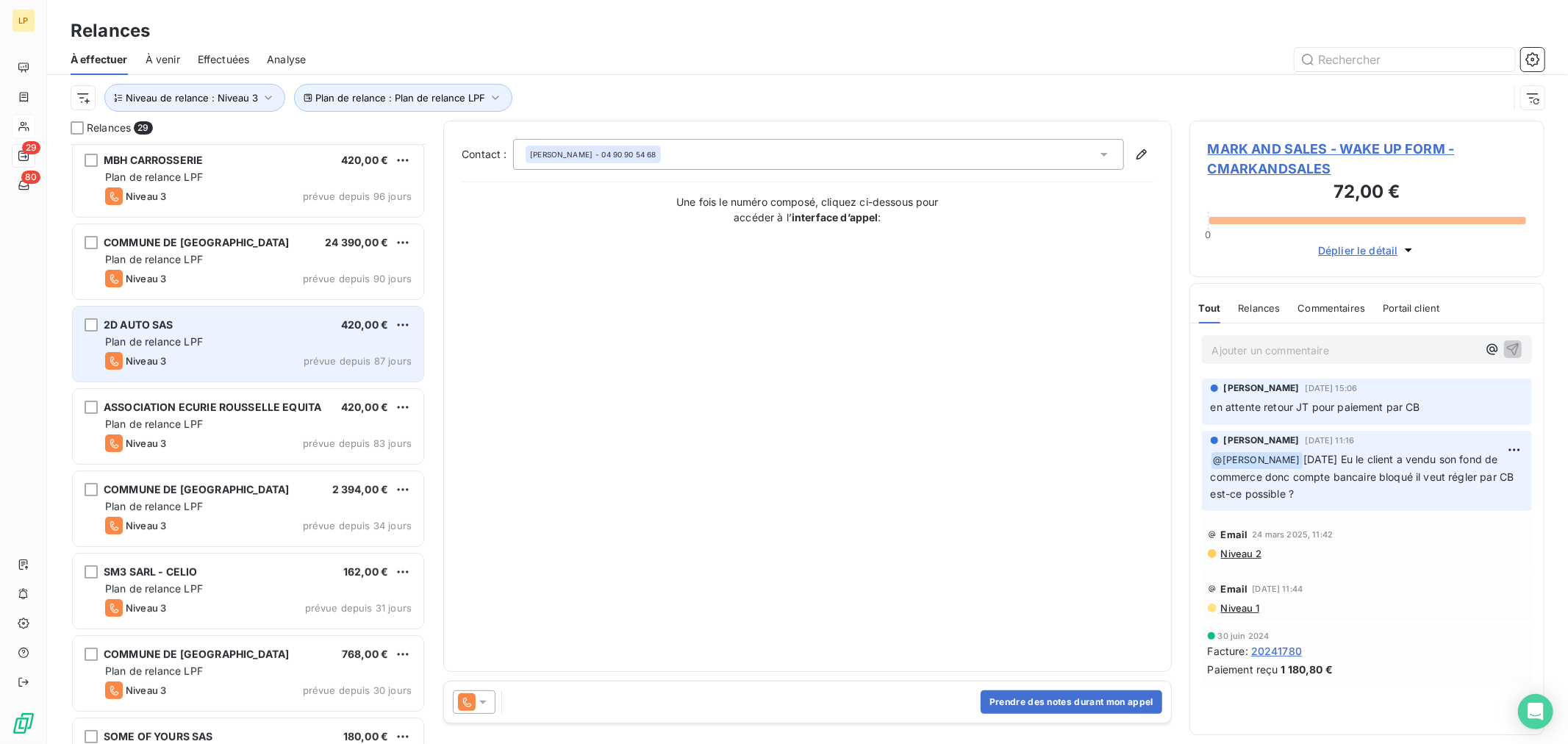
scroll to position [410, 0]
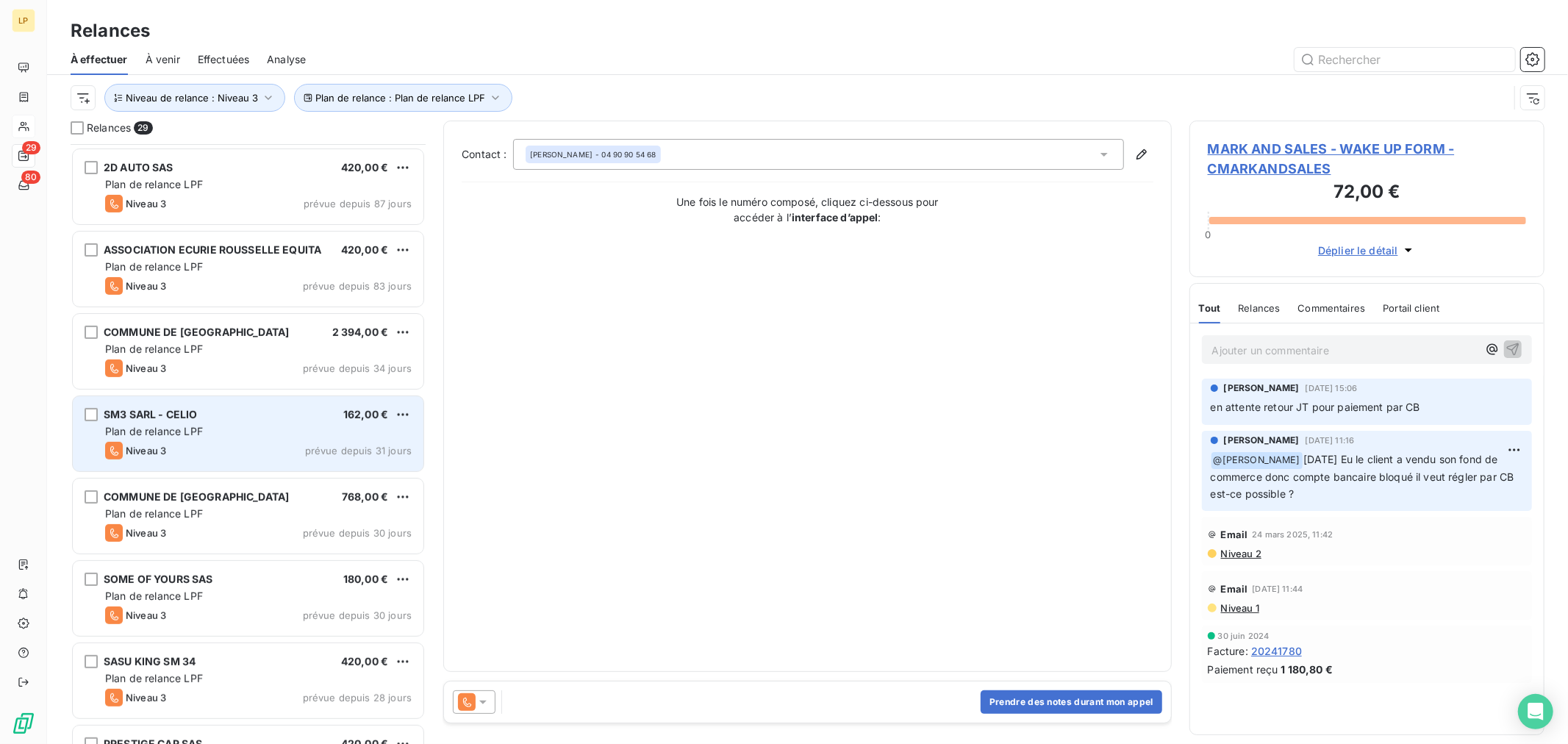
click at [228, 417] on div "SM3 SARL - CELIO 162,00 €" at bounding box center [258, 414] width 307 height 13
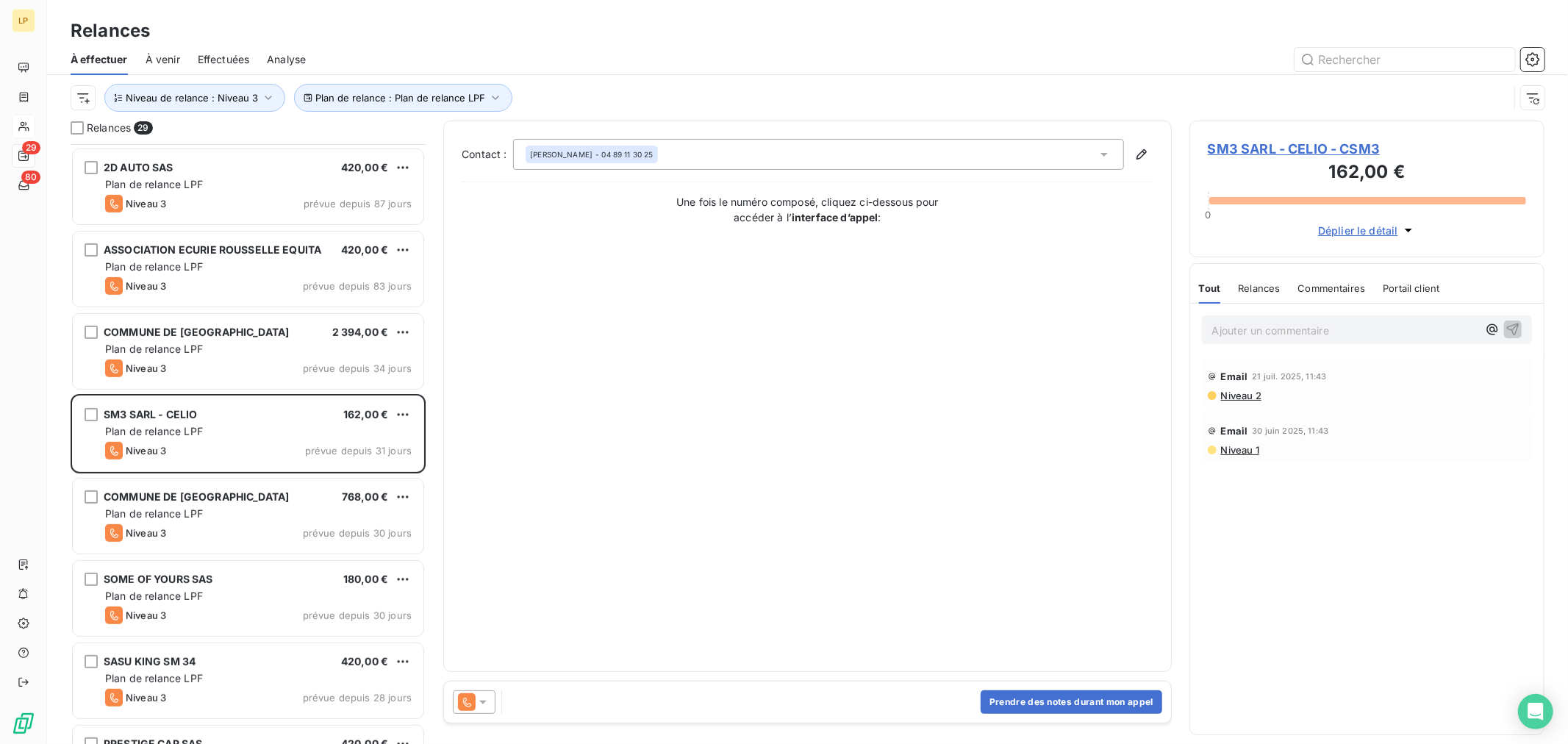
click at [1278, 150] on span "SM3 SARL - CELIO - CSM3" at bounding box center [1367, 148] width 318 height 20
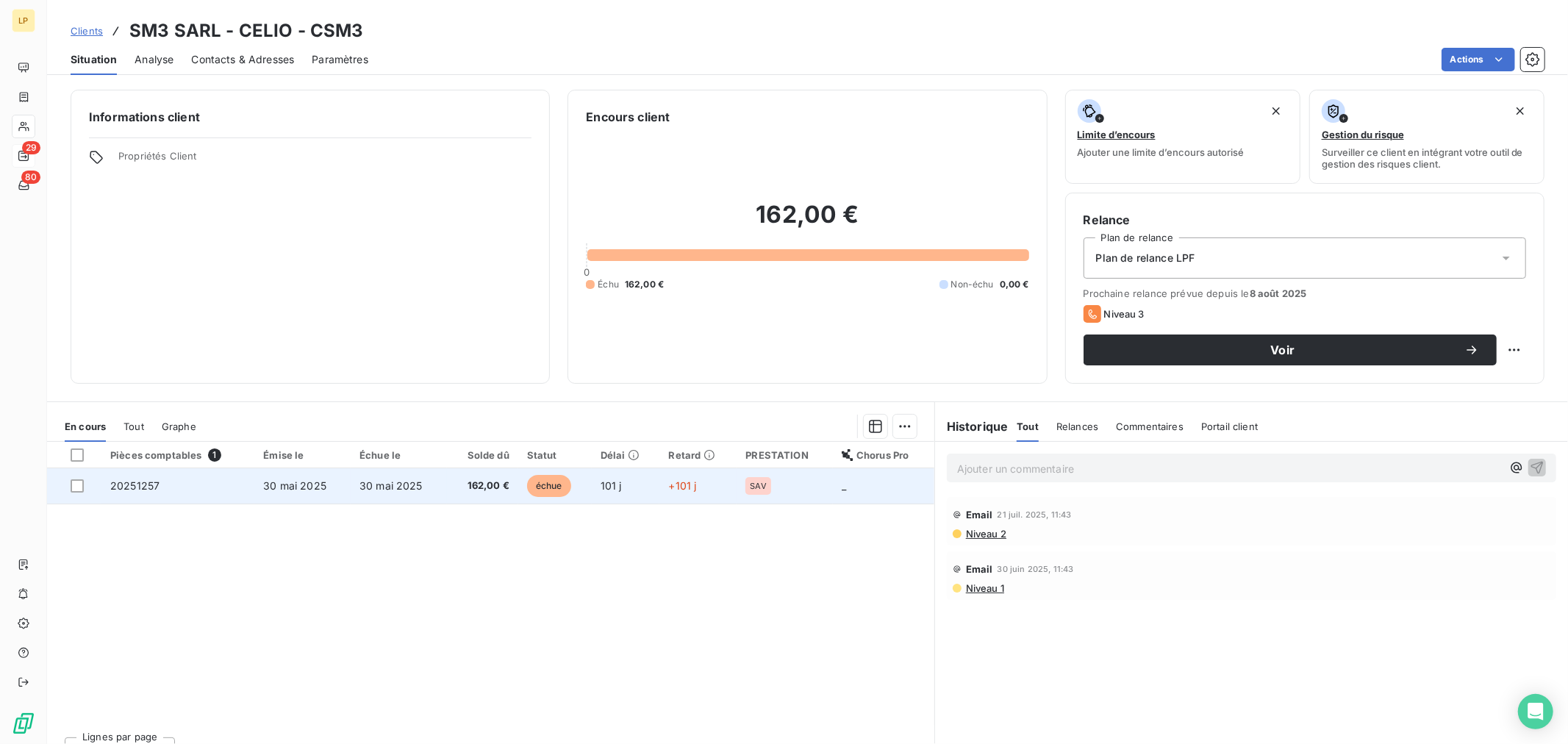
click at [437, 496] on td "30 mai 2025" at bounding box center [399, 486] width 96 height 35
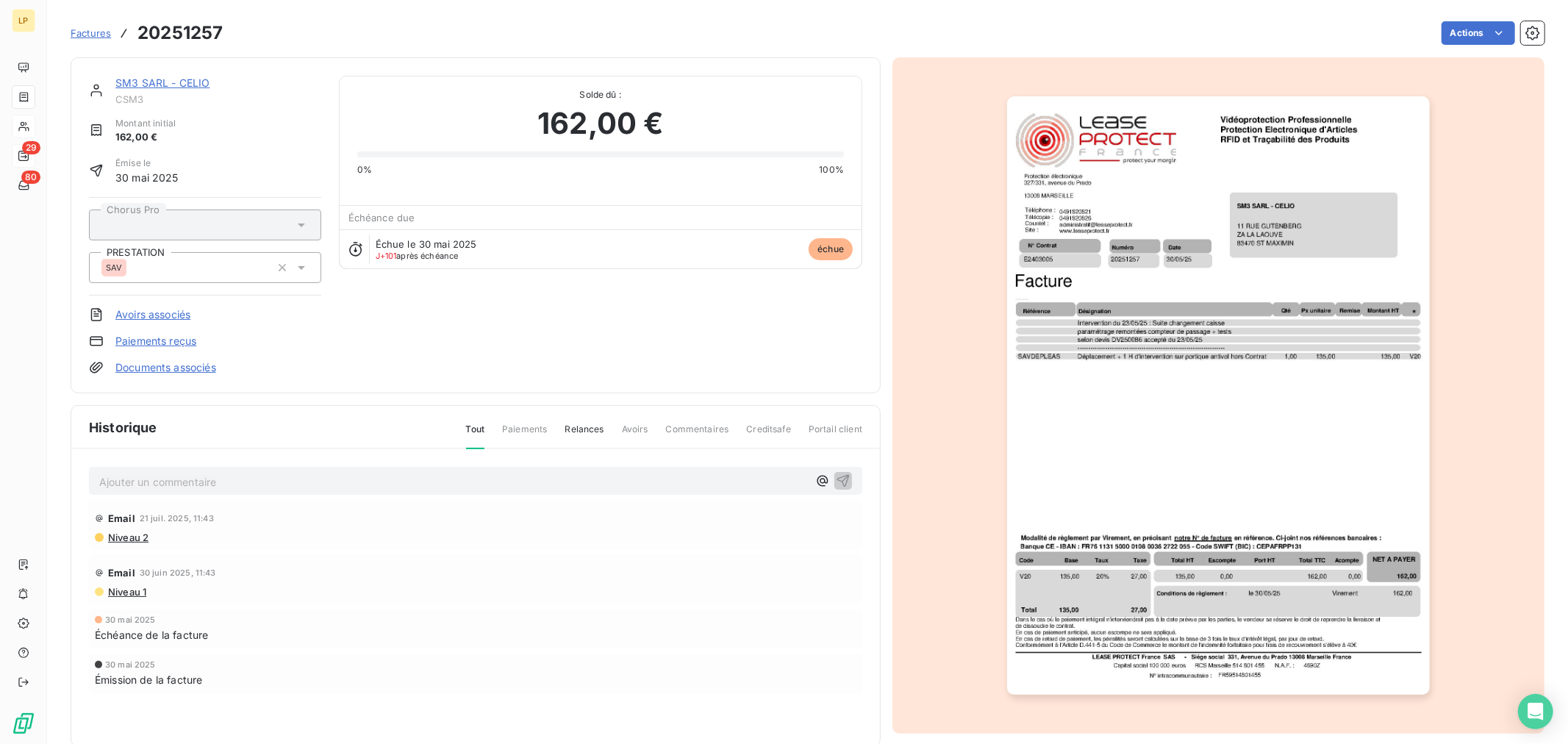
click at [181, 87] on link "SM3 SARL - CELIO" at bounding box center [163, 82] width 94 height 12
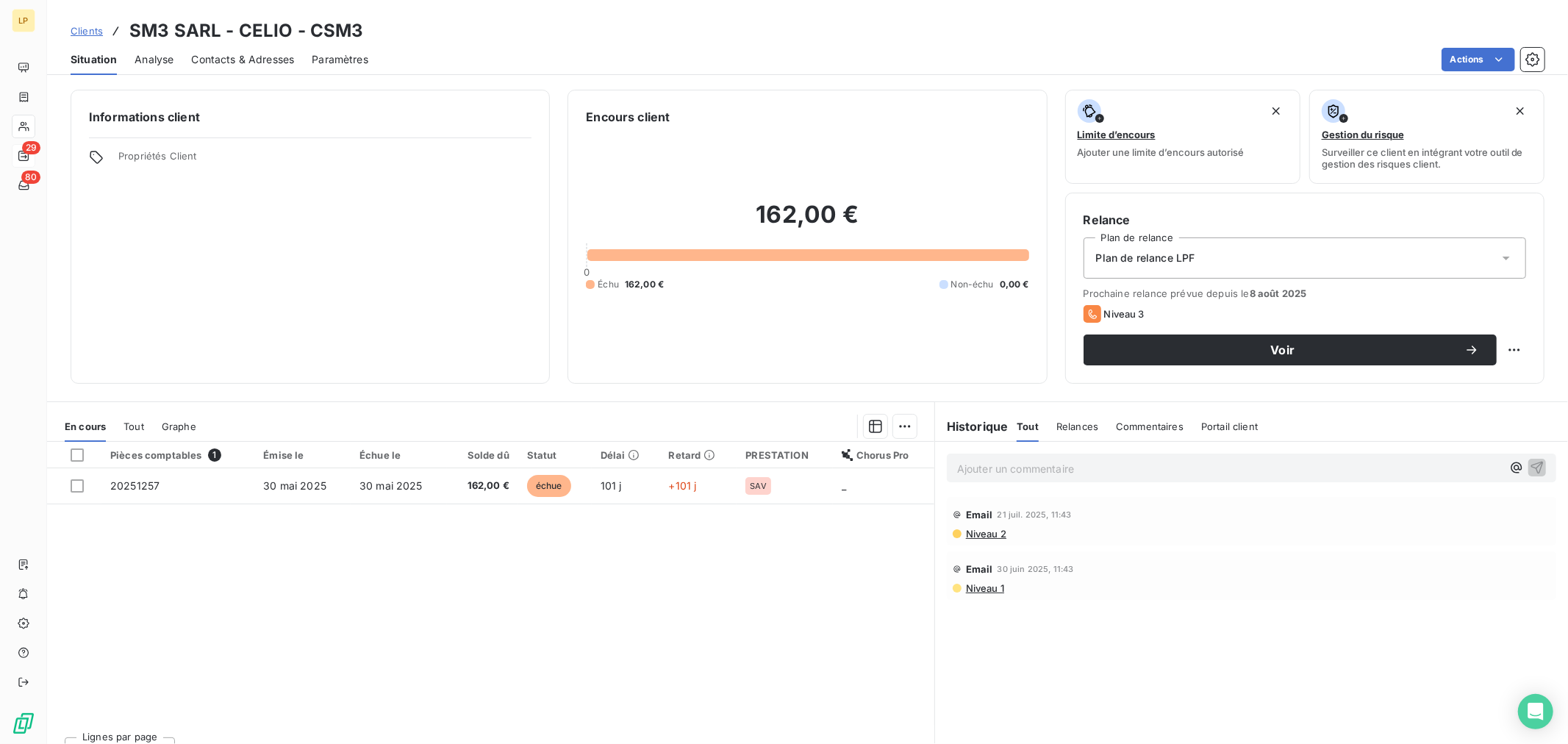
click at [178, 59] on div "Situation Analyse Contacts & Adresses Paramètres Actions" at bounding box center [808, 59] width 1522 height 31
click at [218, 59] on span "Contacts & Adresses" at bounding box center [242, 59] width 103 height 14
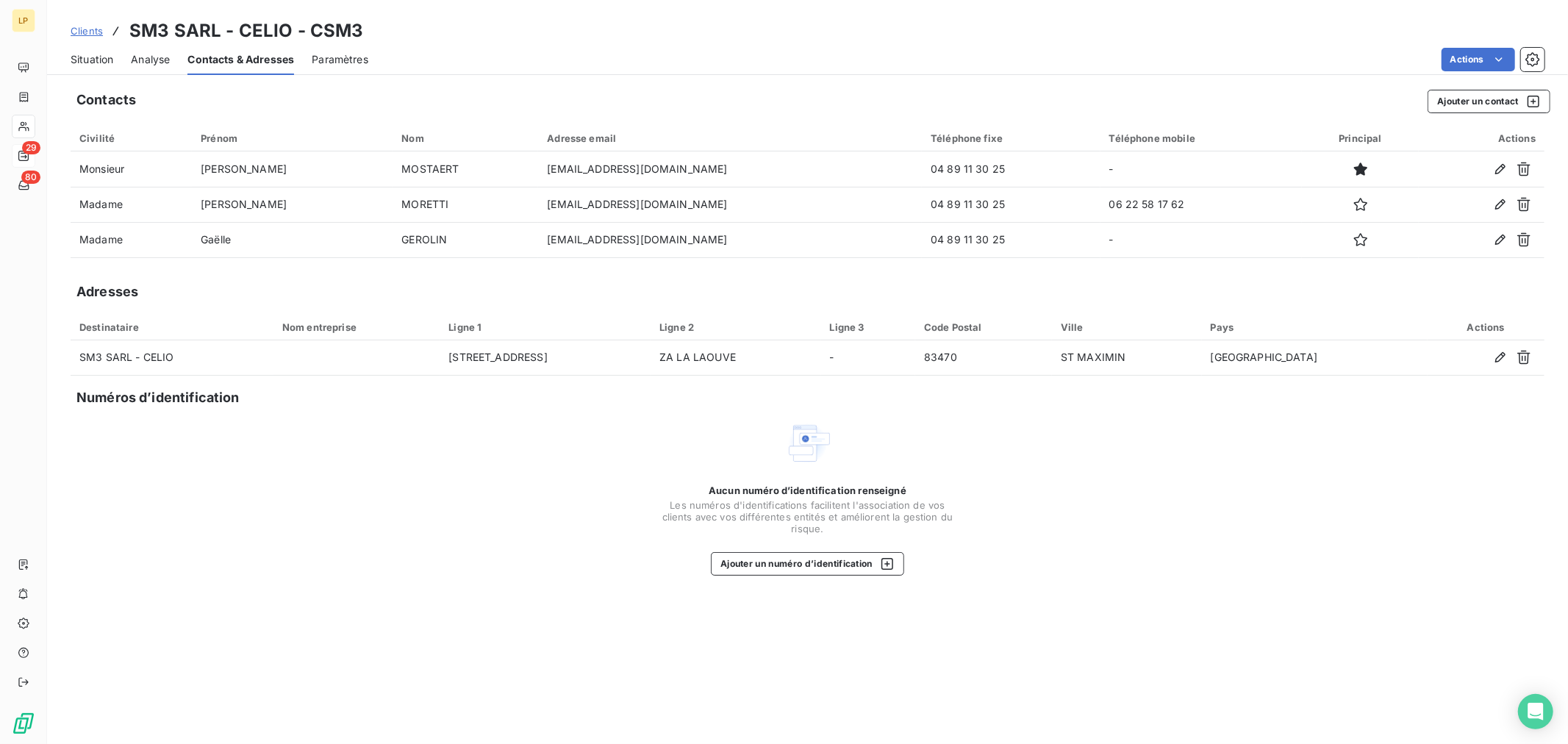
click at [160, 56] on span "Analyse" at bounding box center [150, 59] width 39 height 14
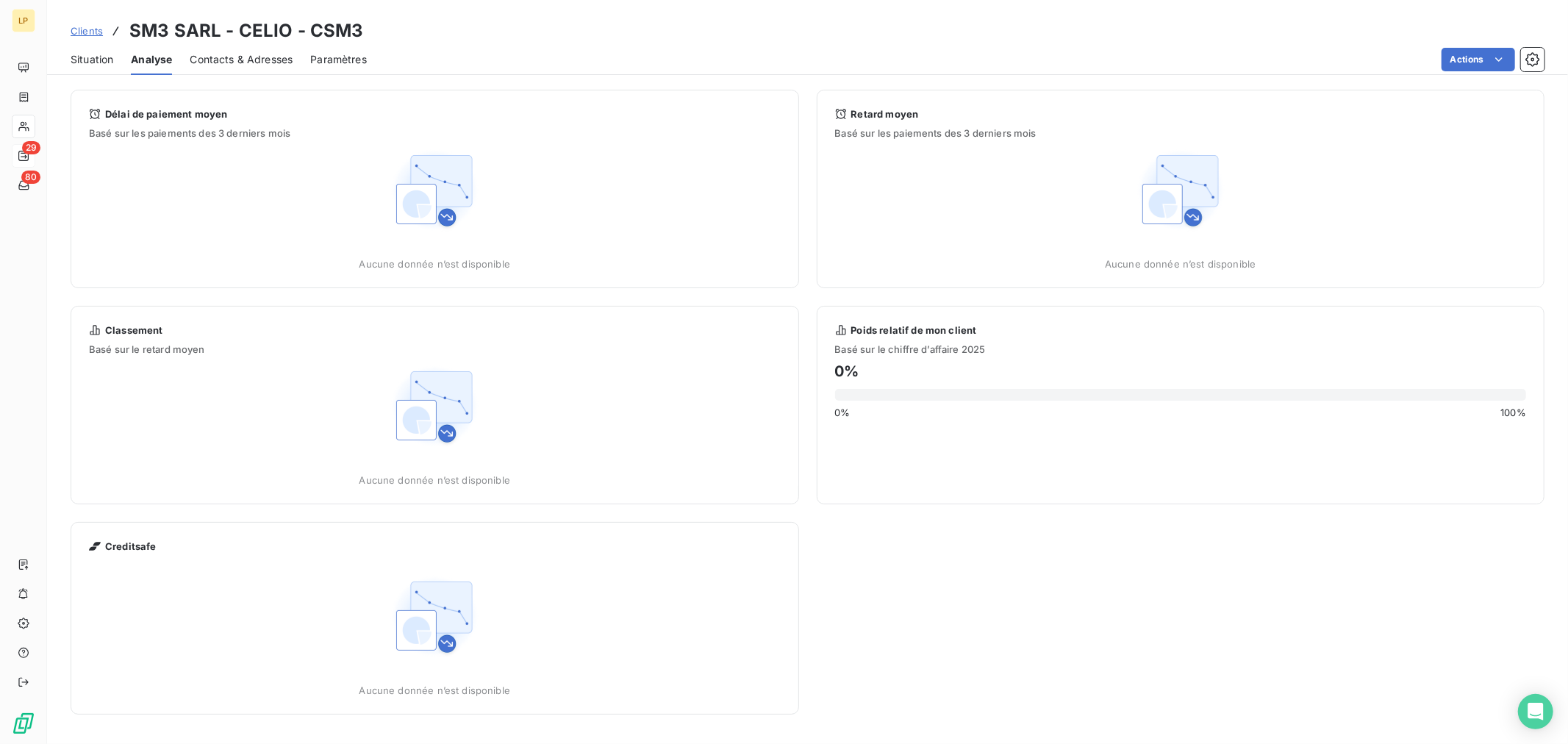
click at [108, 47] on div "Situation" at bounding box center [92, 59] width 43 height 31
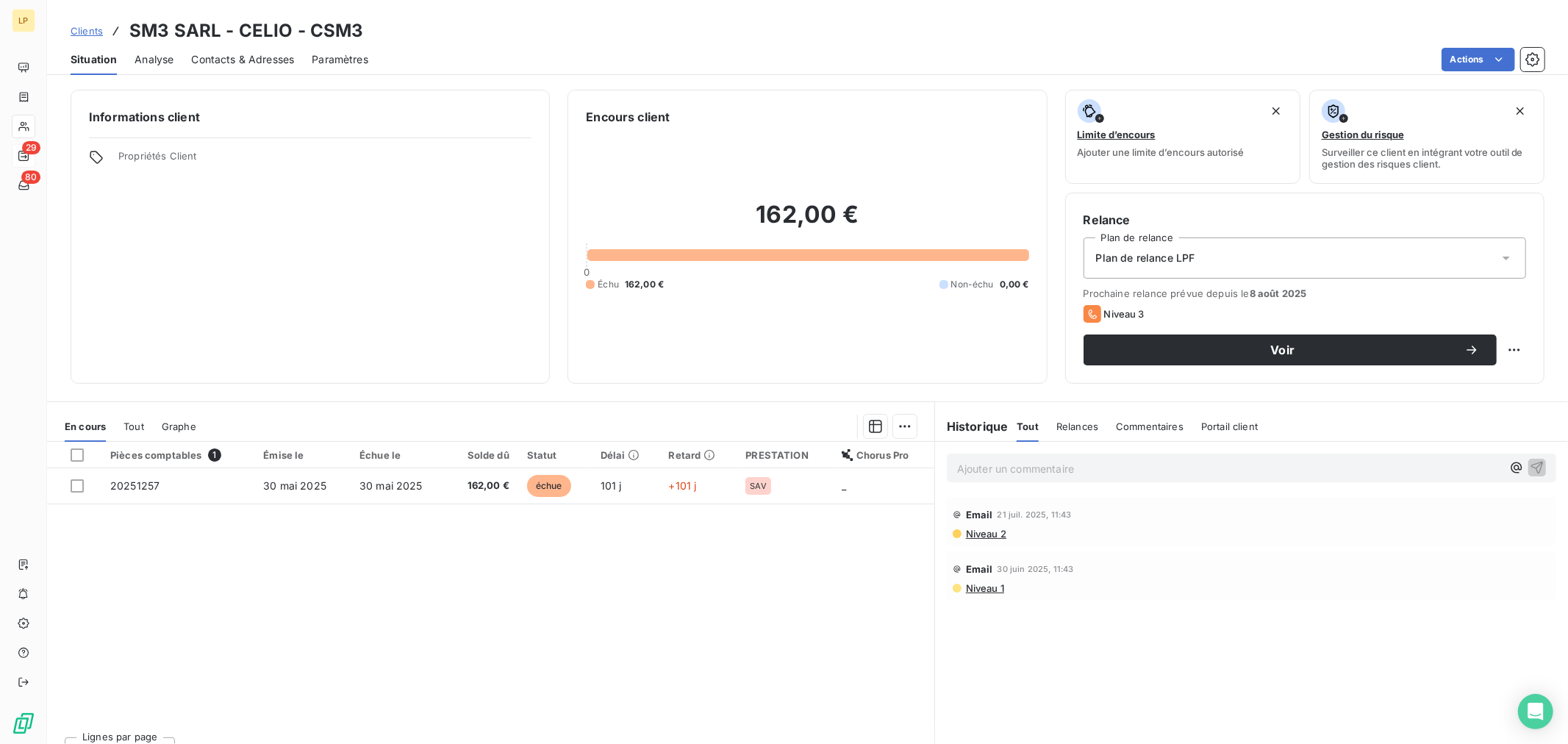
click at [237, 53] on span "Contacts & Adresses" at bounding box center [242, 59] width 103 height 14
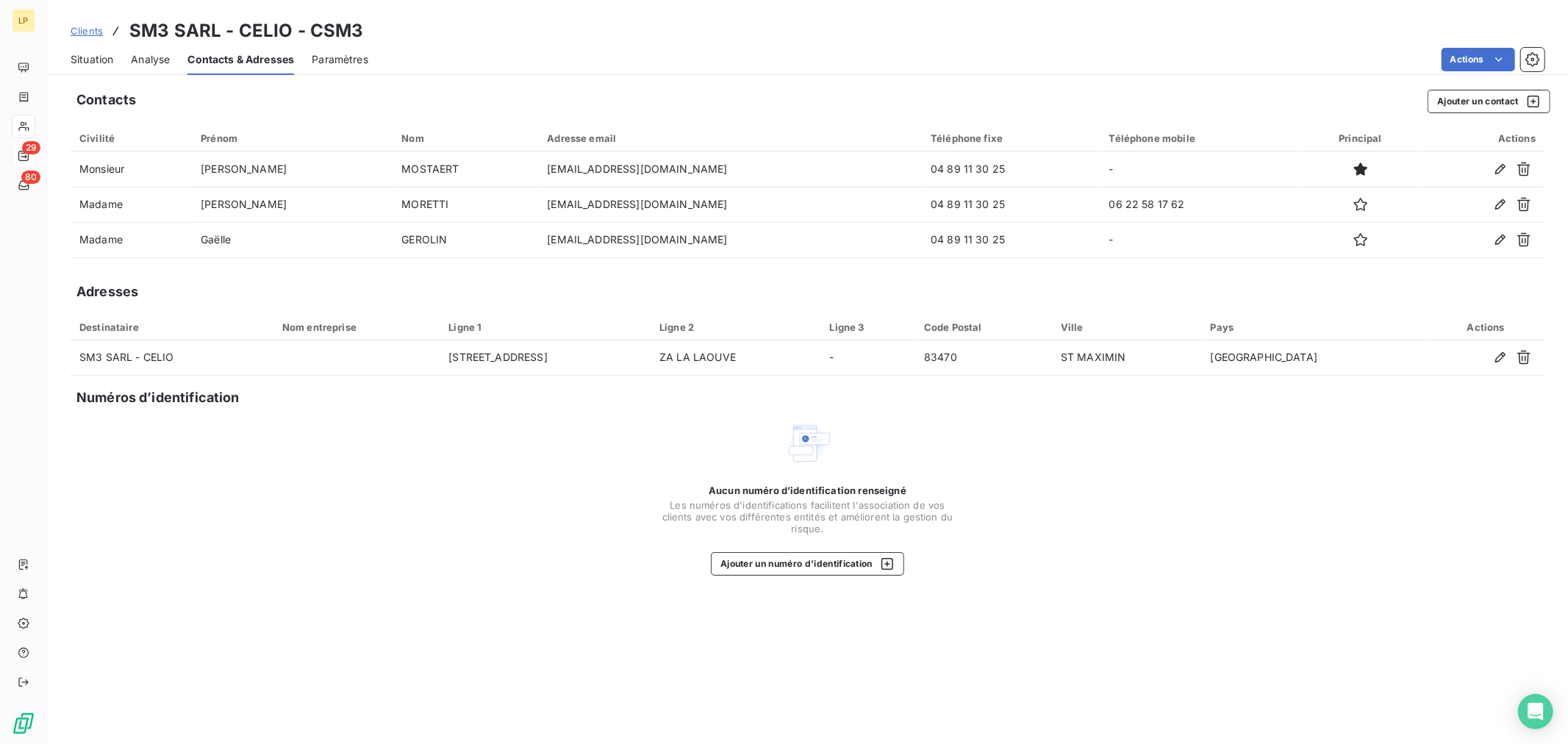
click at [140, 56] on span "Analyse" at bounding box center [150, 59] width 39 height 14
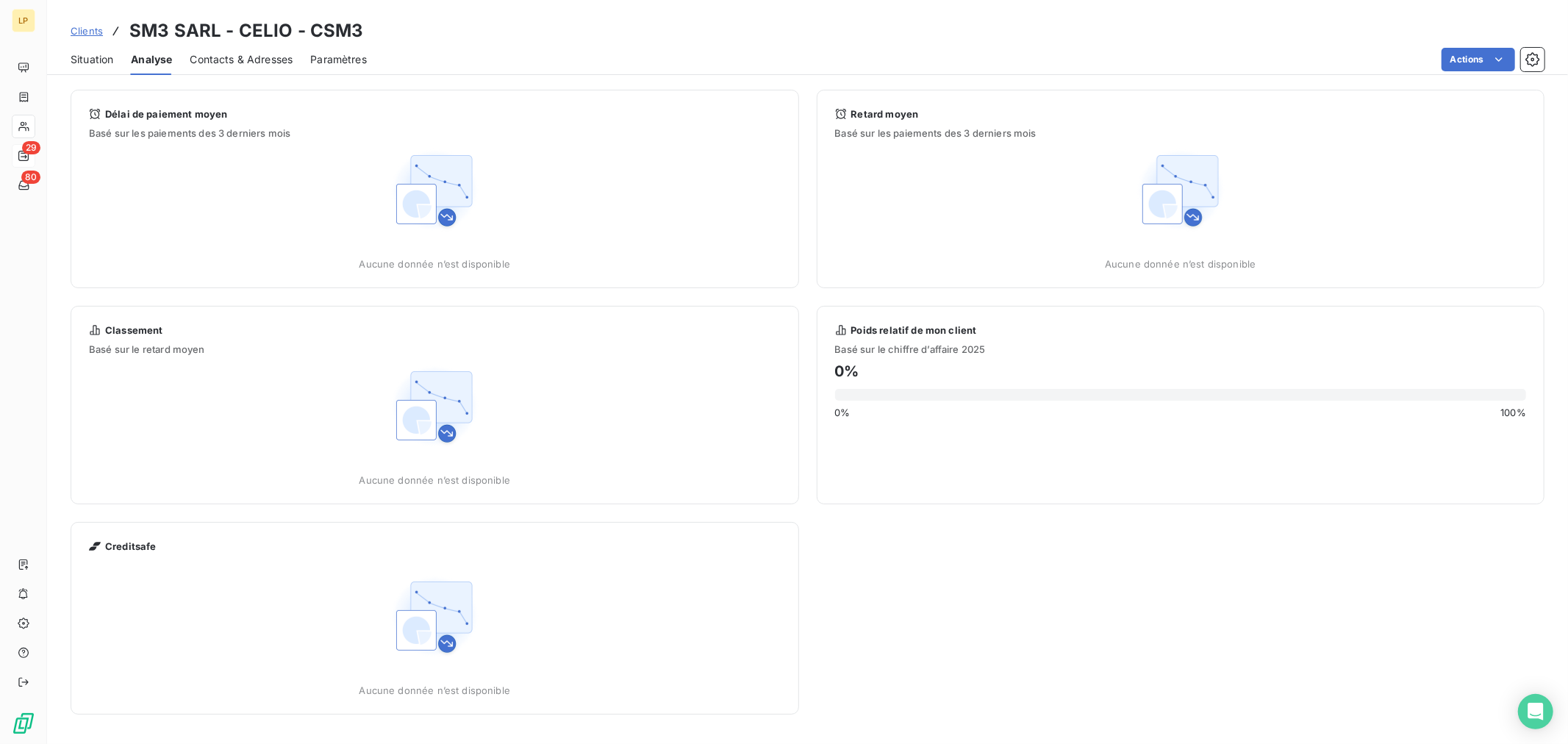
click at [211, 60] on span "Contacts & Adresses" at bounding box center [241, 59] width 103 height 14
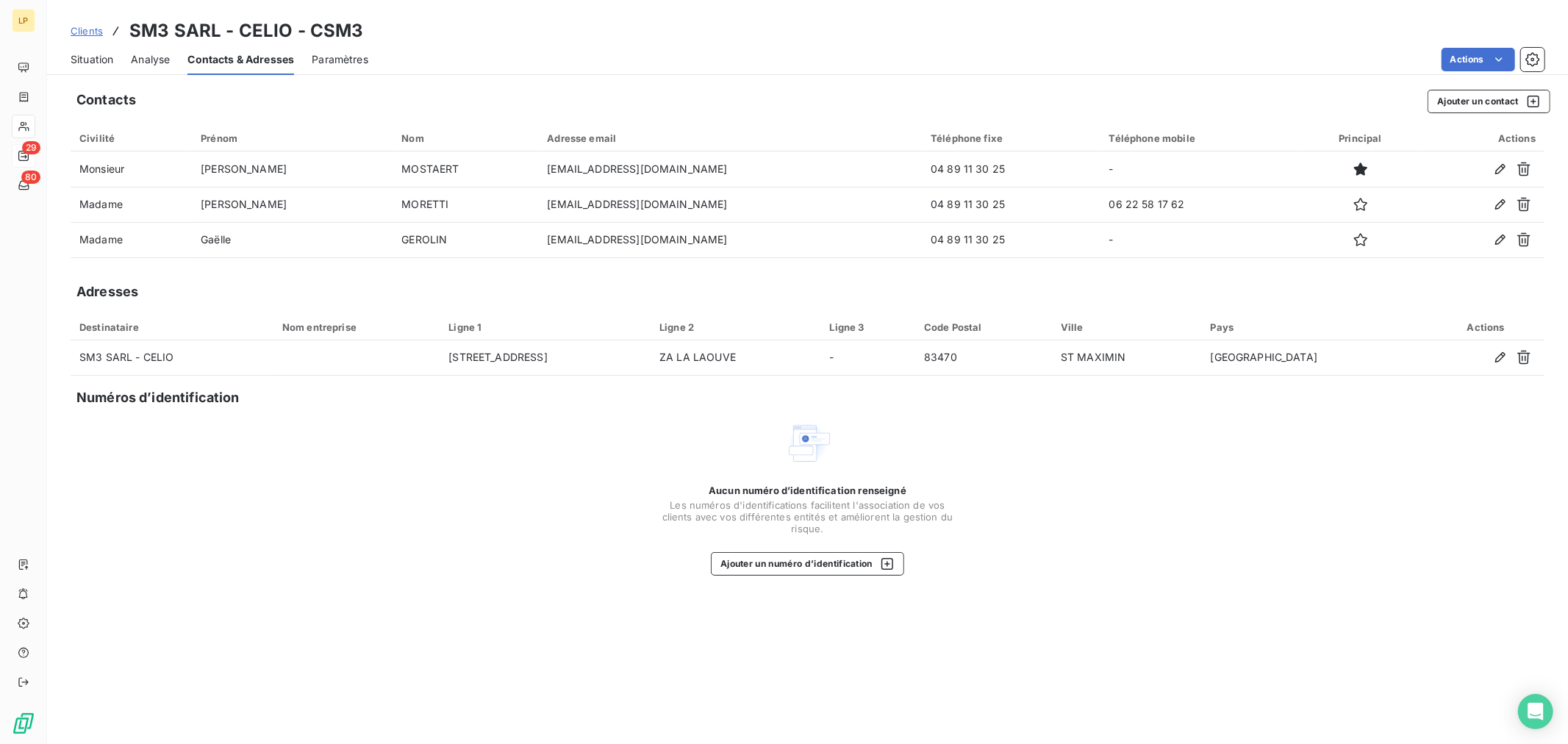
click at [328, 62] on span "Paramètres" at bounding box center [340, 59] width 56 height 14
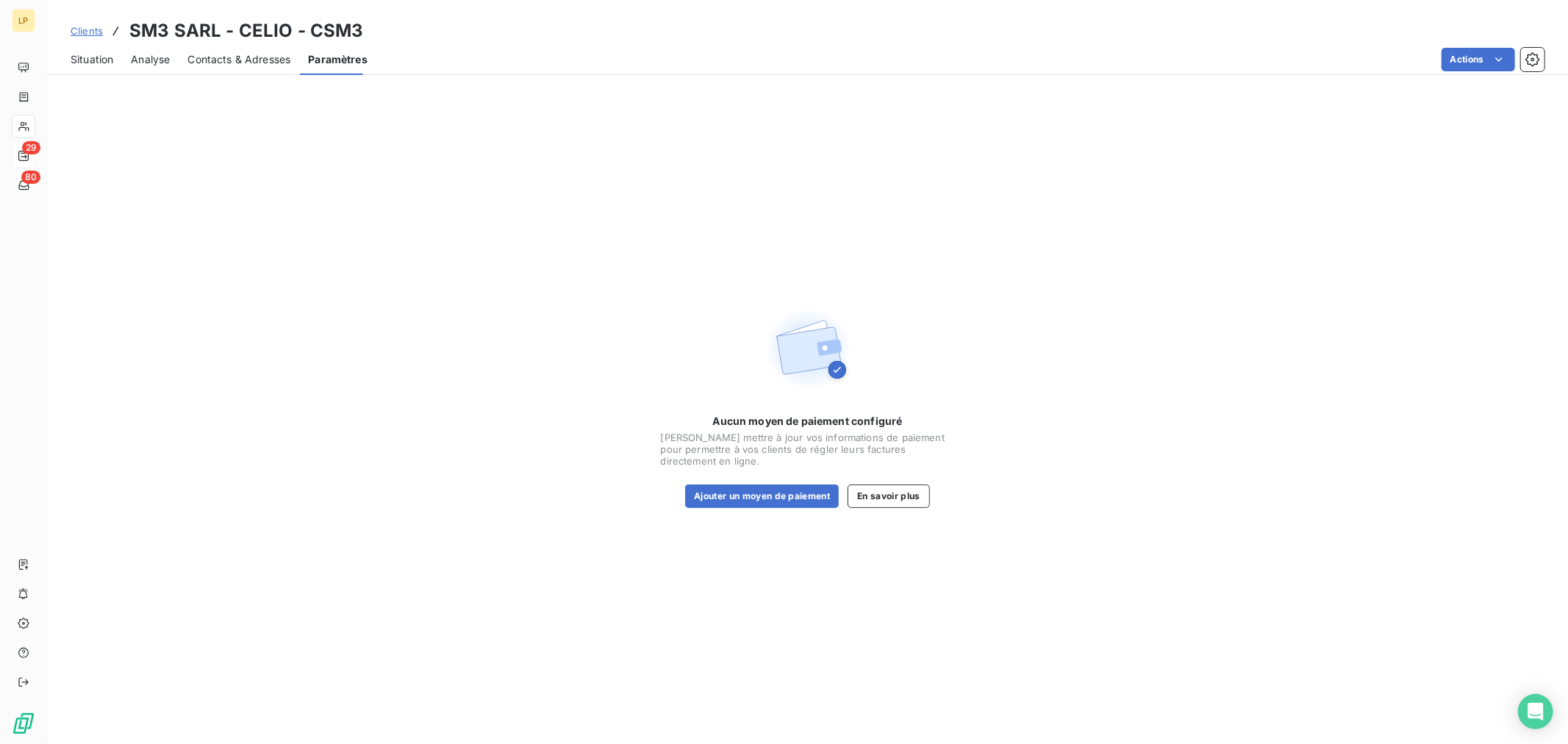
click at [200, 62] on span "Contacts & Adresses" at bounding box center [238, 59] width 103 height 14
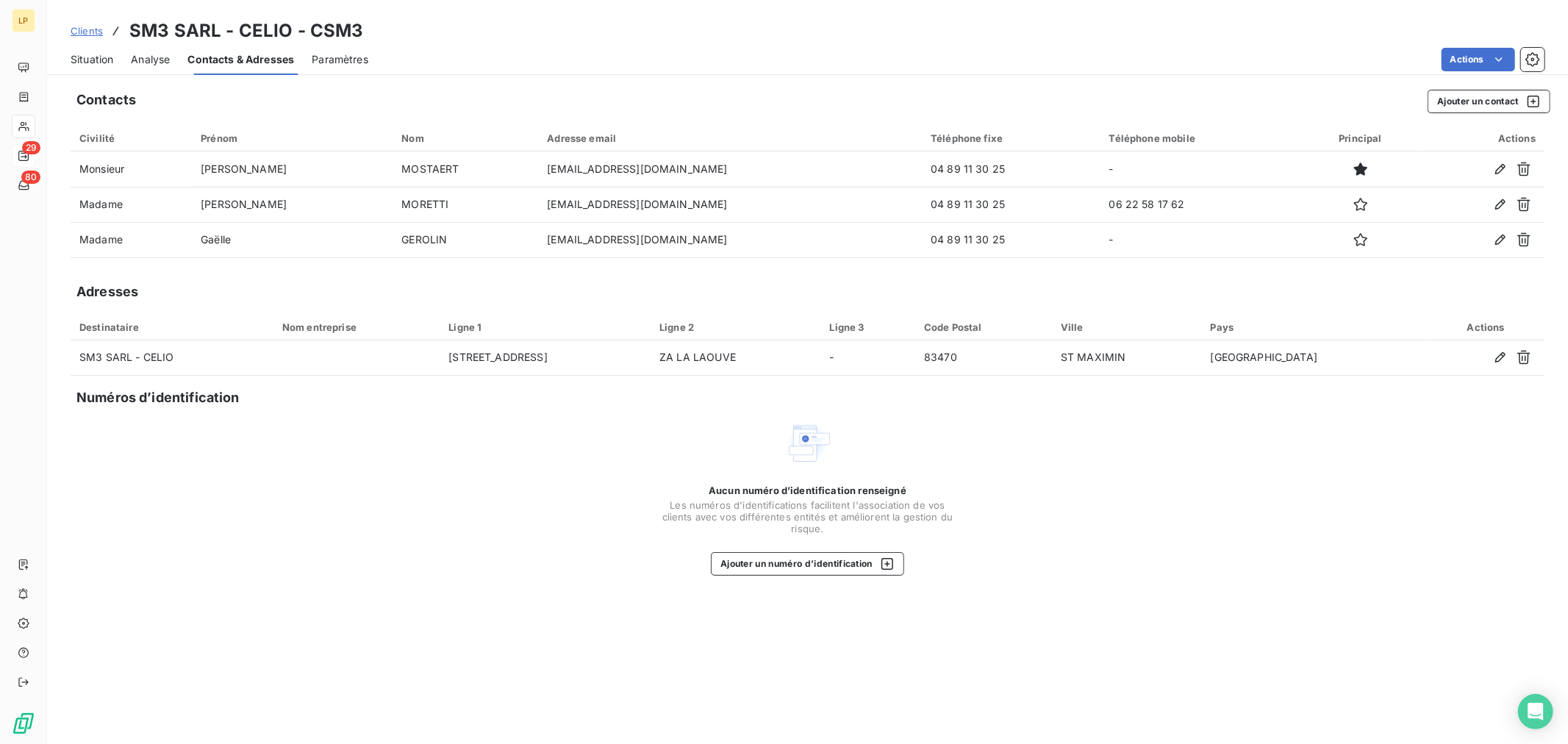
click at [130, 50] on div "Situation Analyse Contacts & Adresses Paramètres Actions" at bounding box center [808, 59] width 1522 height 31
click at [94, 59] on span "Situation" at bounding box center [92, 59] width 43 height 14
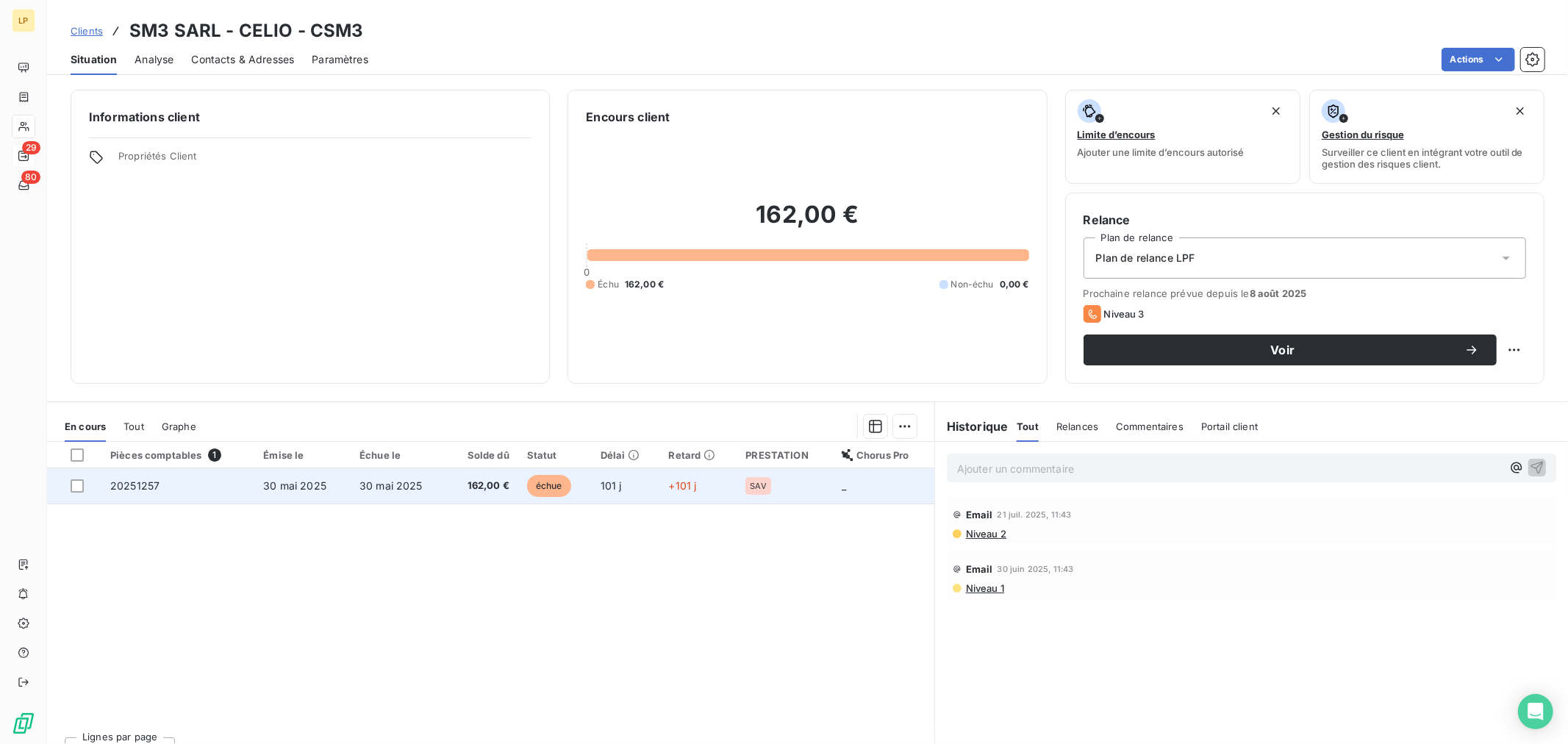
click at [480, 498] on td "162,00 €" at bounding box center [483, 486] width 72 height 35
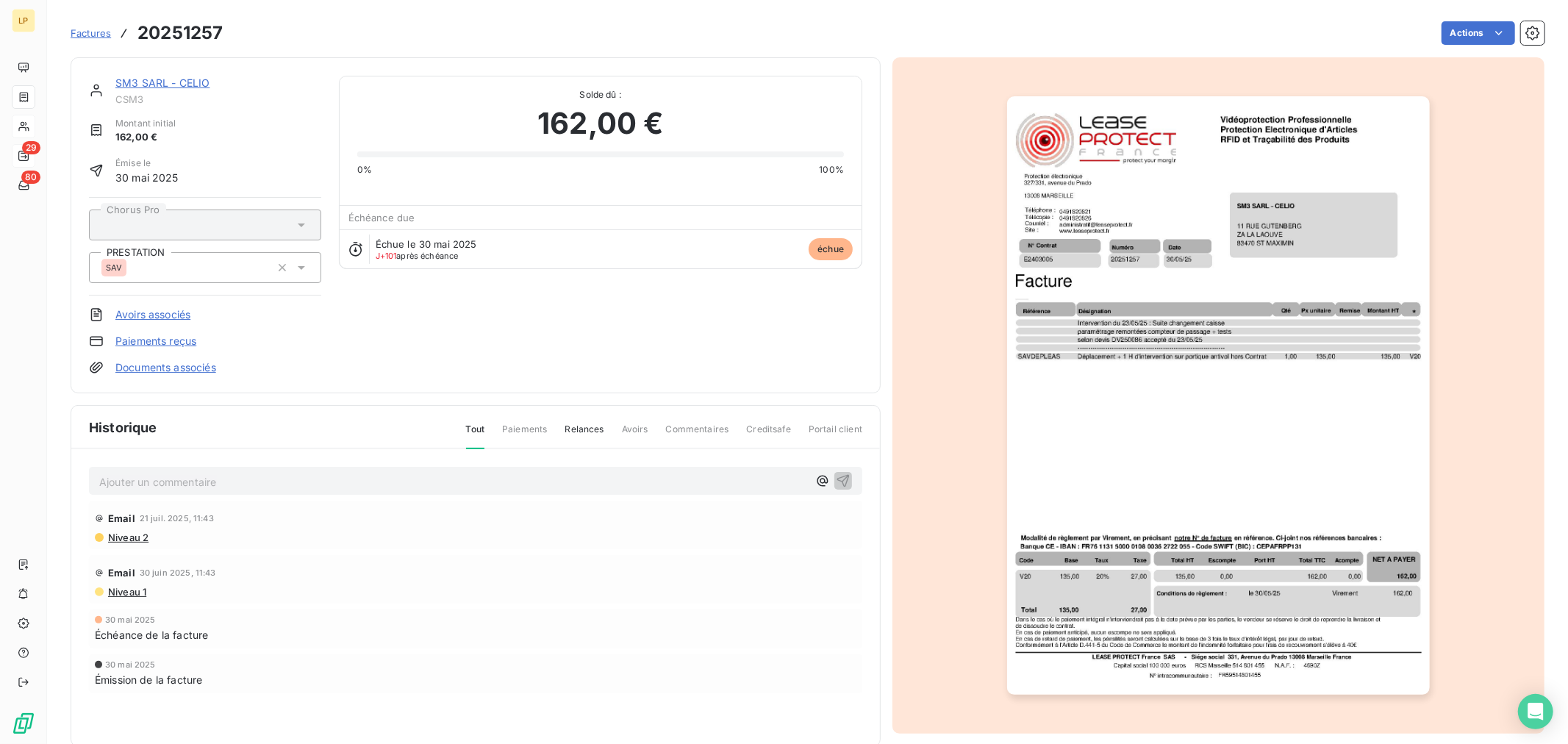
click at [156, 85] on link "SM3 SARL - CELIO" at bounding box center [163, 82] width 94 height 12
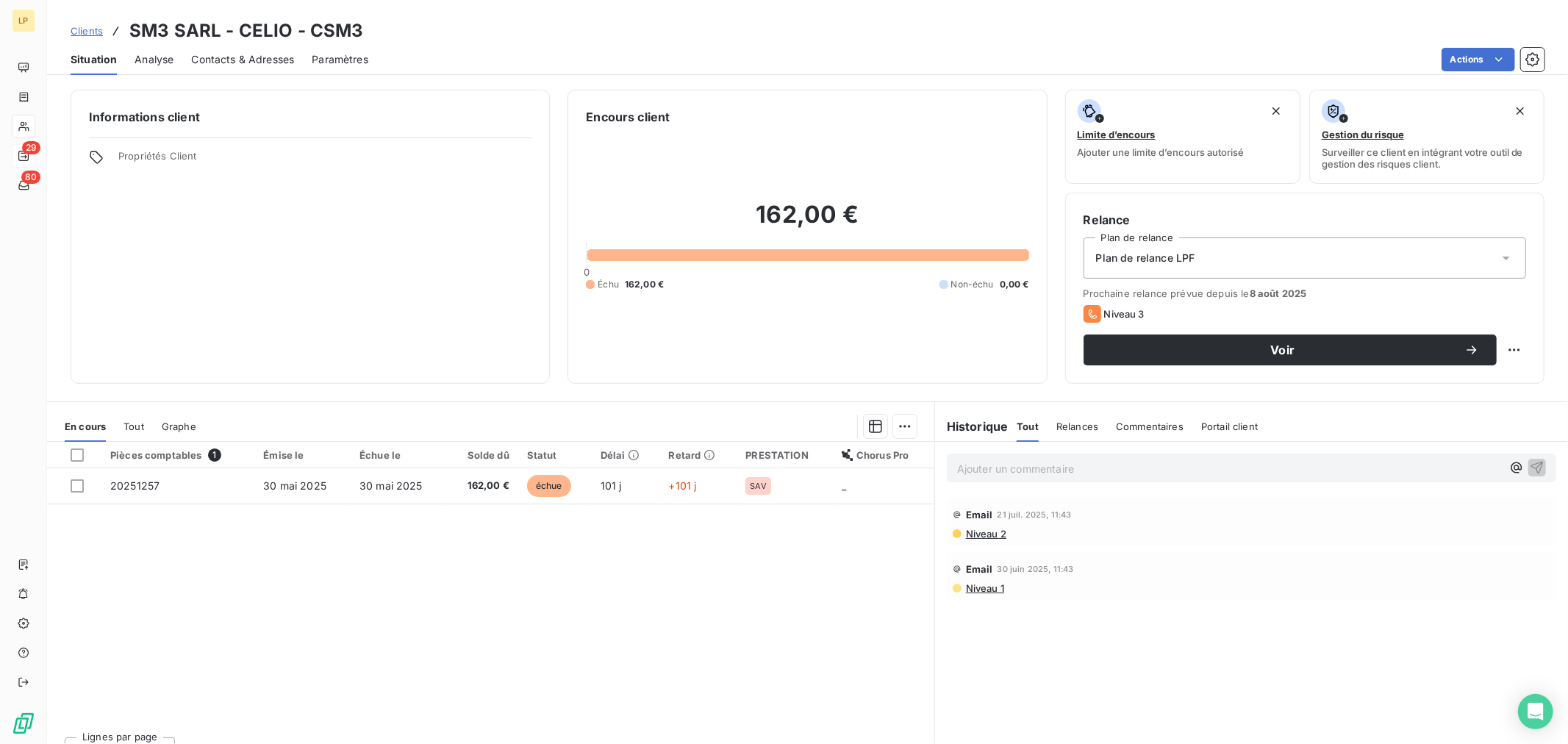
click at [232, 57] on span "Contacts & Adresses" at bounding box center [242, 59] width 103 height 14
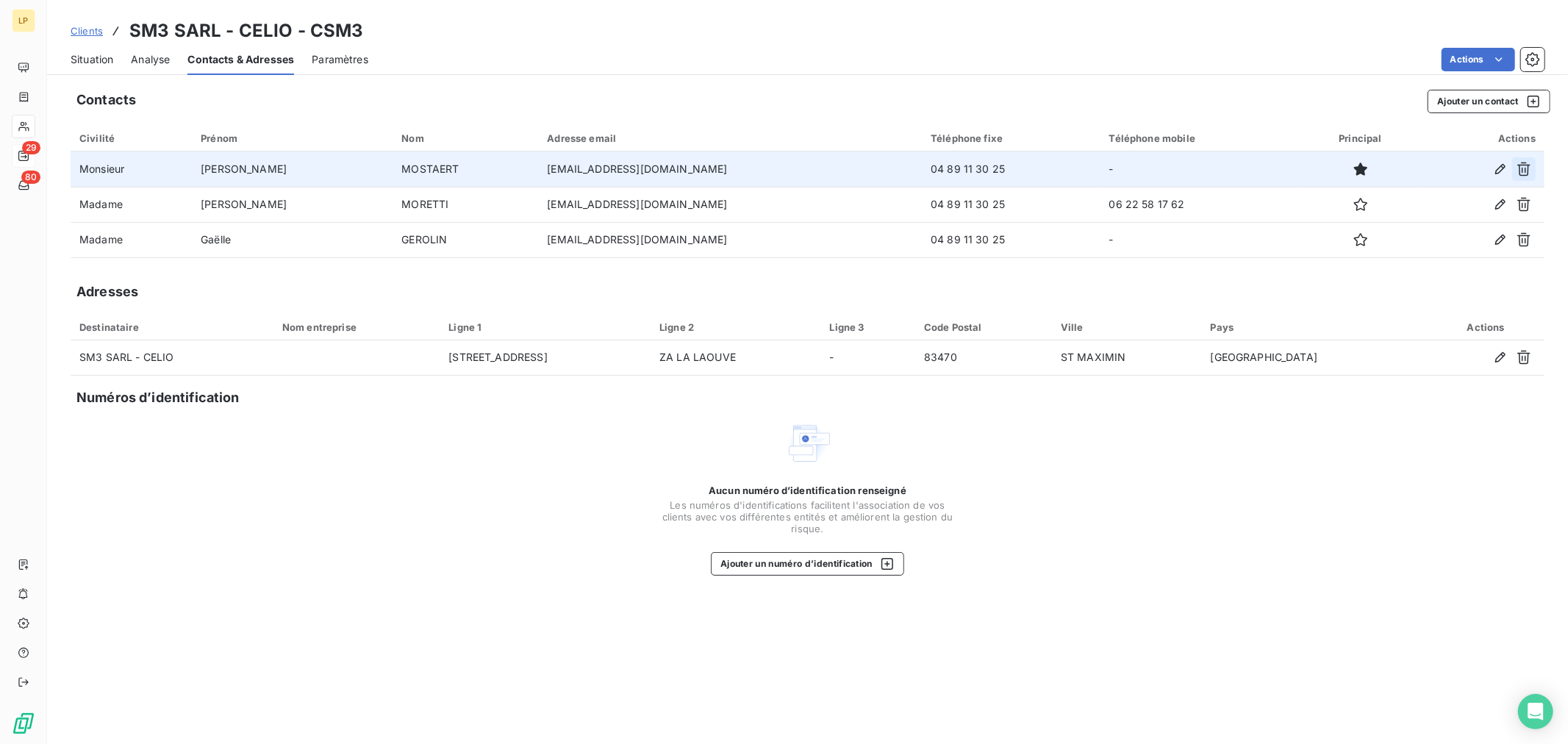
click at [1528, 171] on icon "button" at bounding box center [1524, 169] width 13 height 14
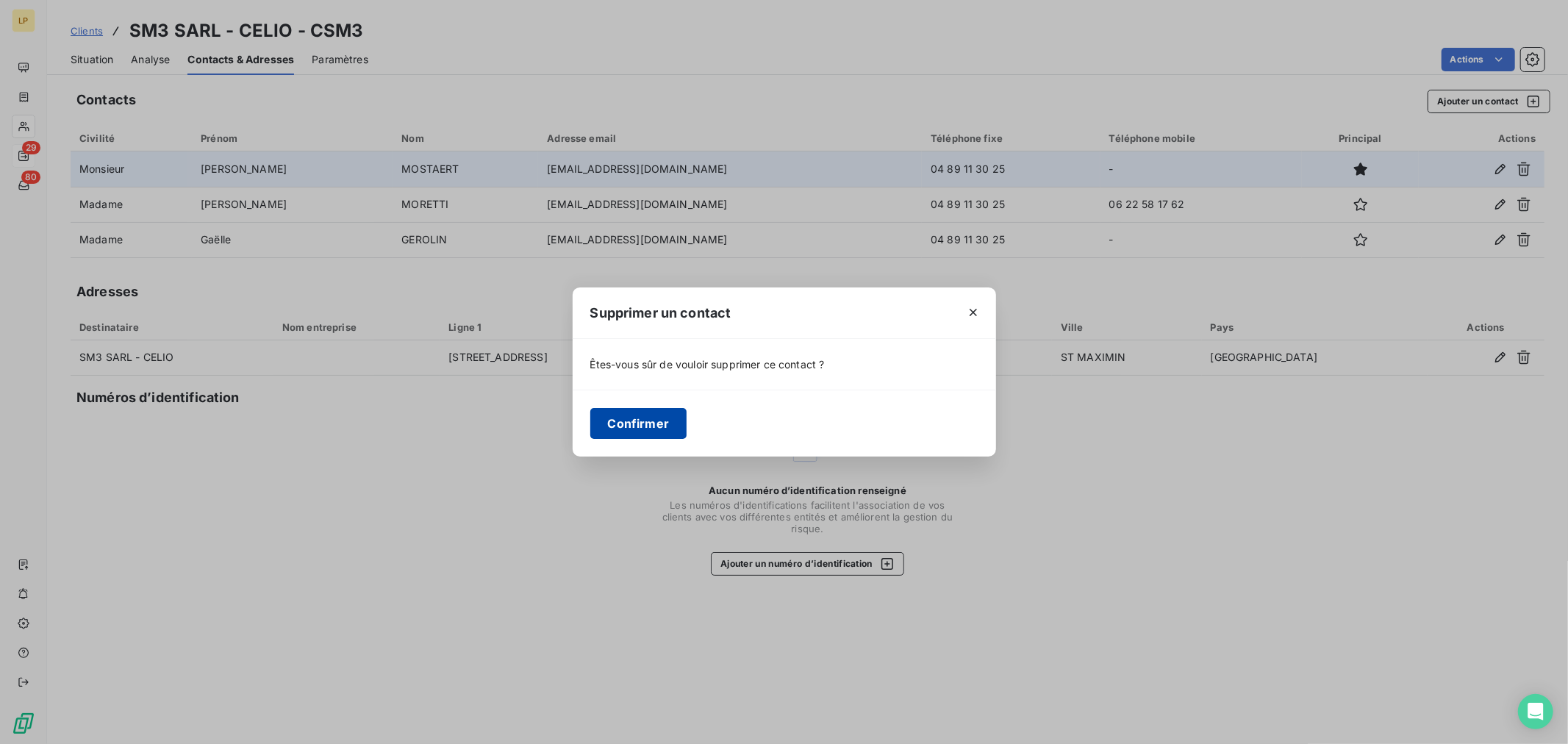
click at [666, 426] on button "Confirmer" at bounding box center [638, 423] width 97 height 31
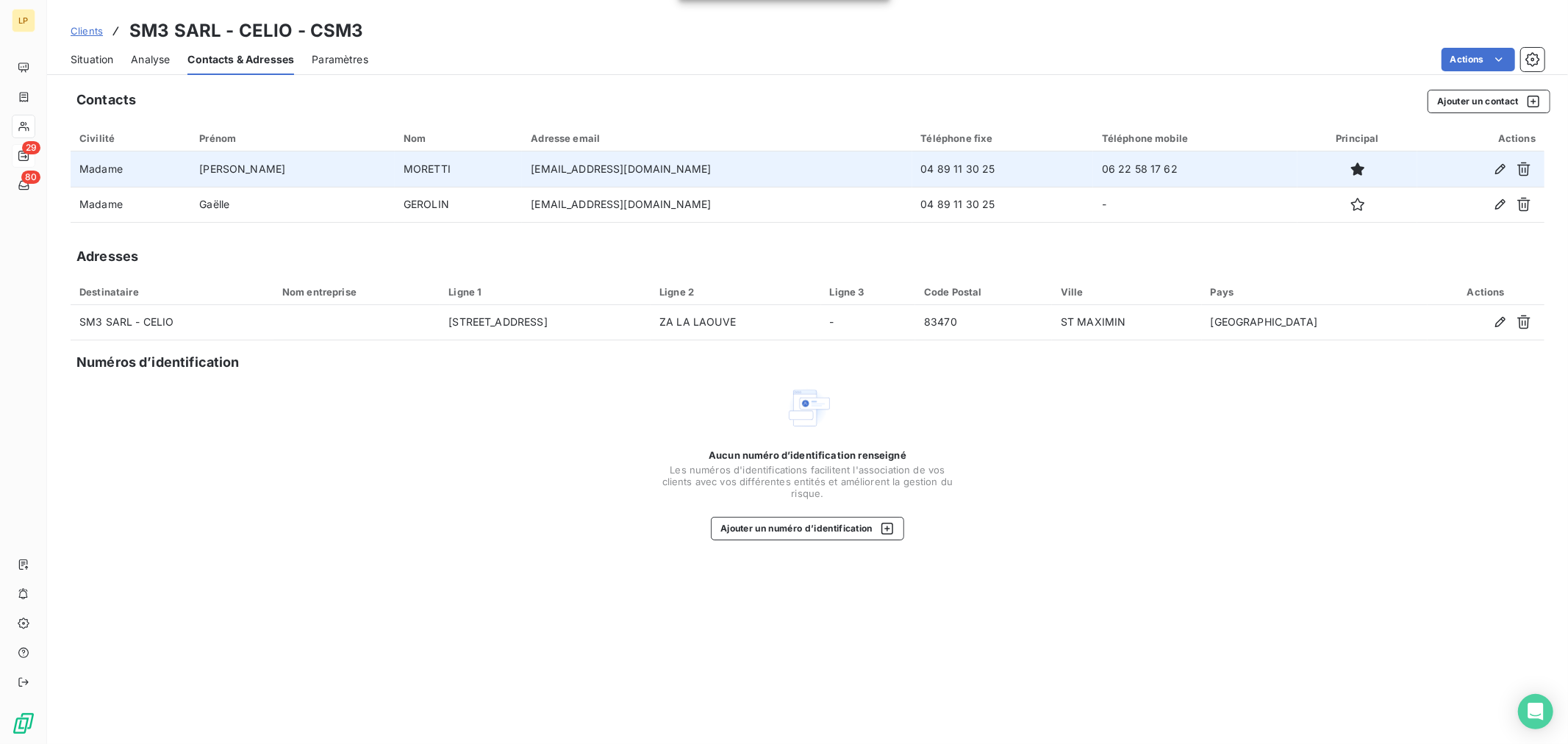
click at [90, 62] on span "Situation" at bounding box center [92, 59] width 43 height 14
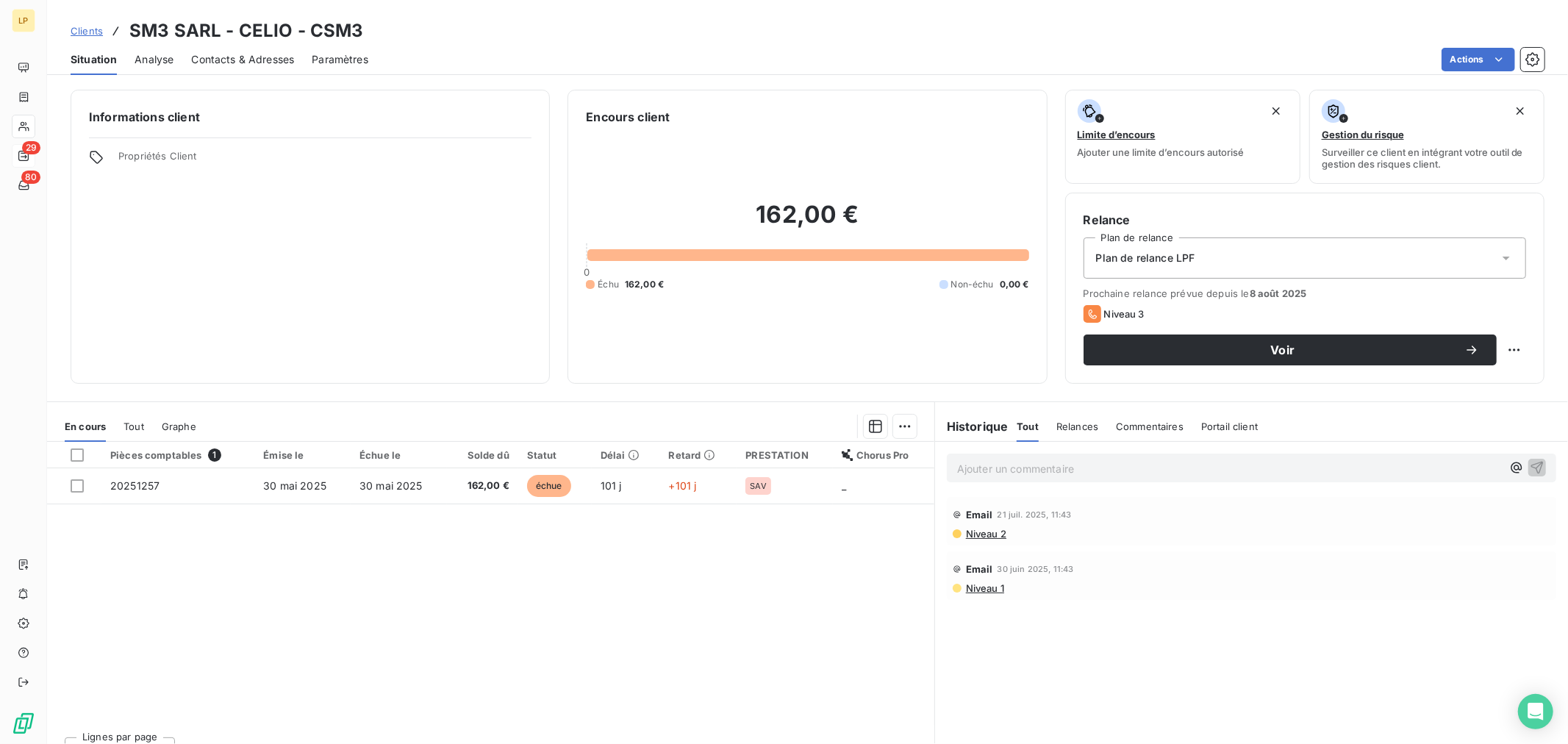
click at [979, 534] on span "Niveau 2" at bounding box center [985, 533] width 42 height 11
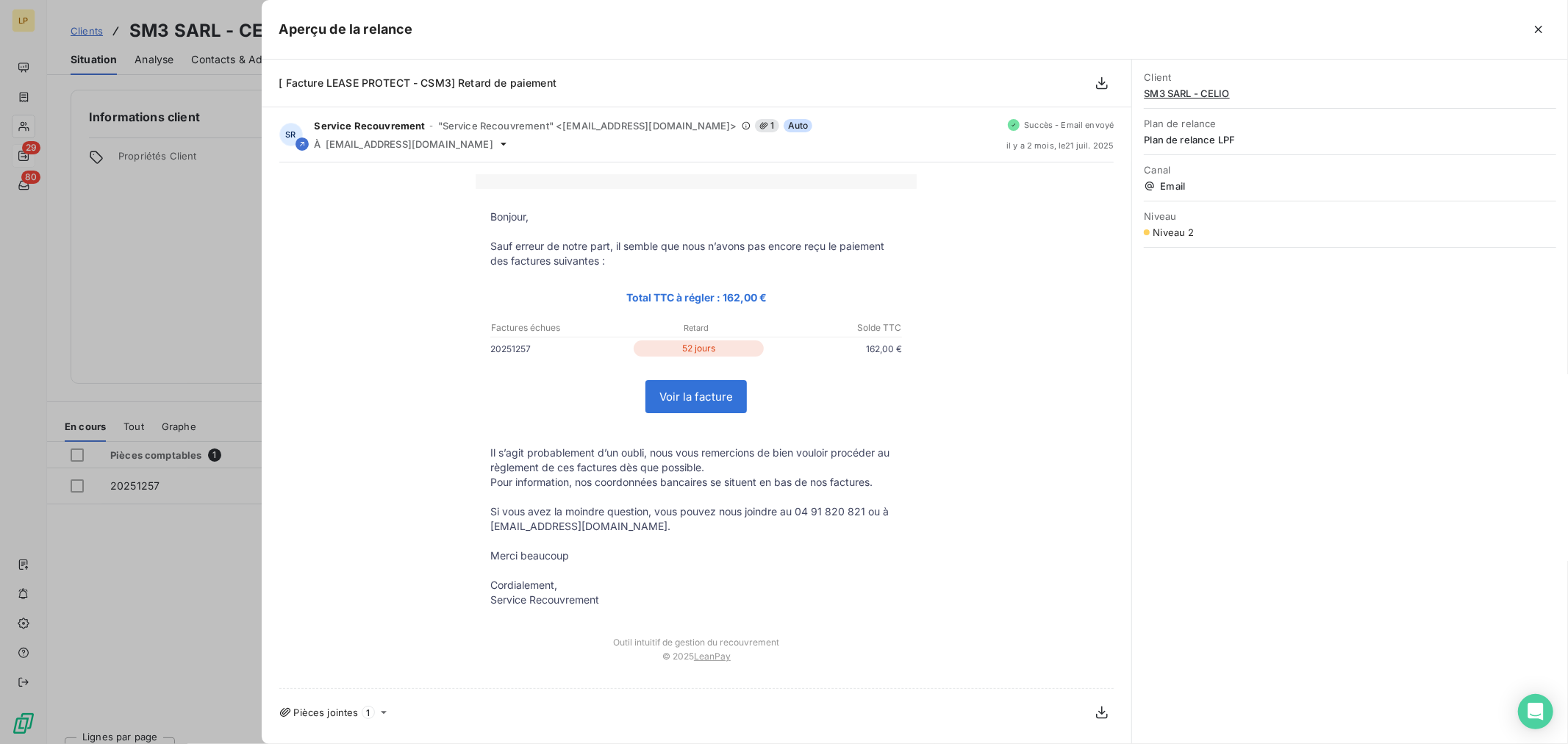
click at [159, 193] on div at bounding box center [784, 372] width 1568 height 744
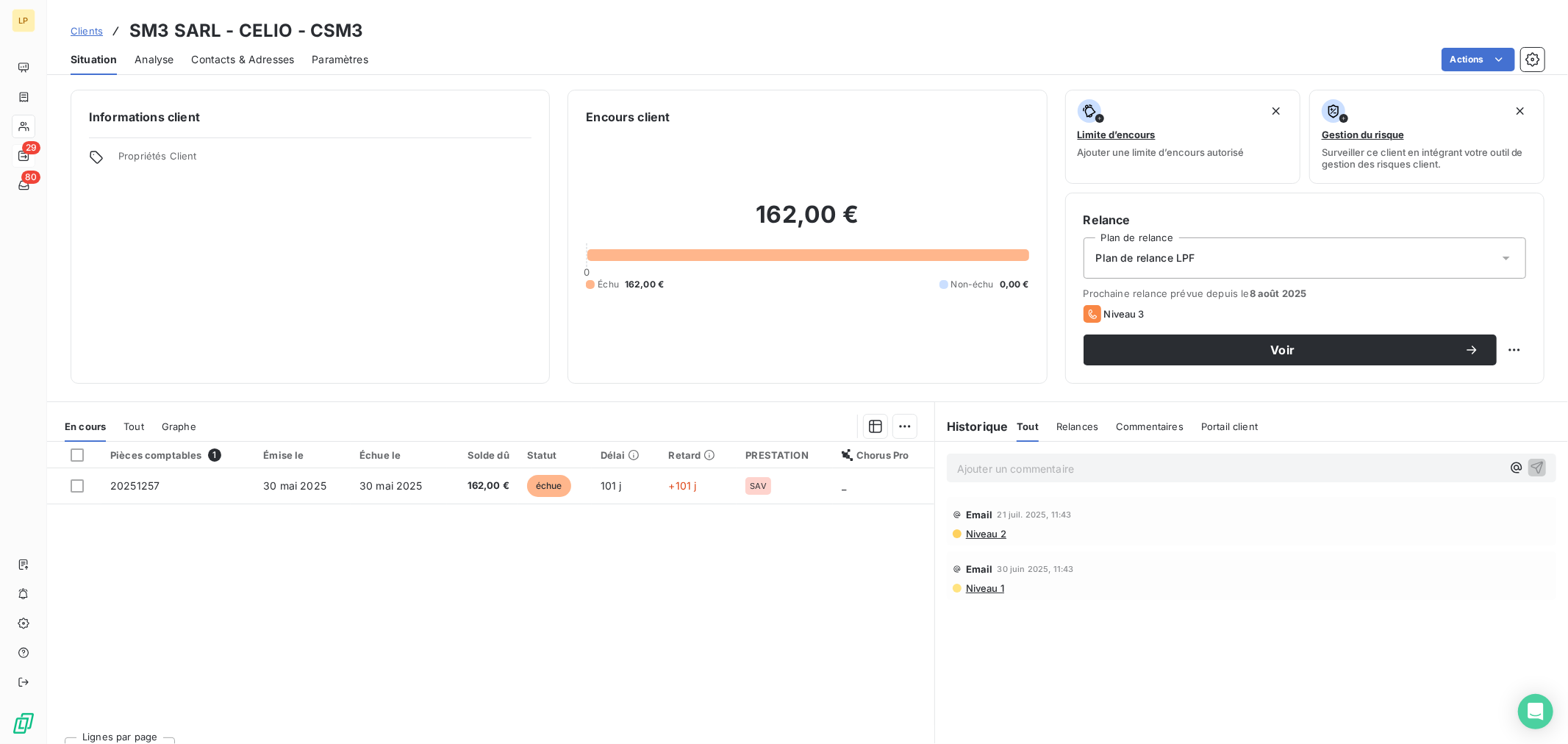
click at [208, 64] on span "Contacts & Adresses" at bounding box center [242, 59] width 103 height 14
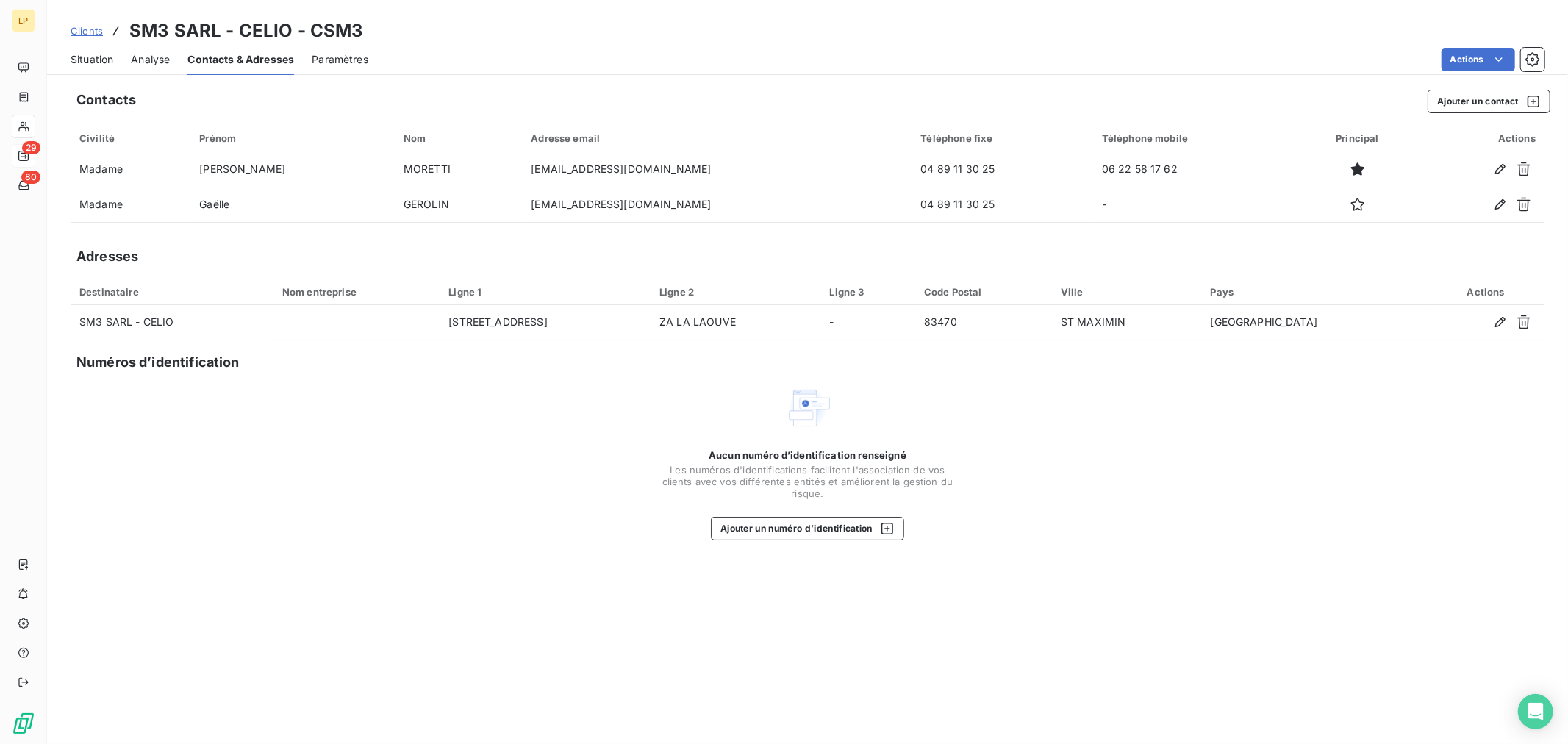
click at [96, 66] on span "Situation" at bounding box center [92, 59] width 43 height 14
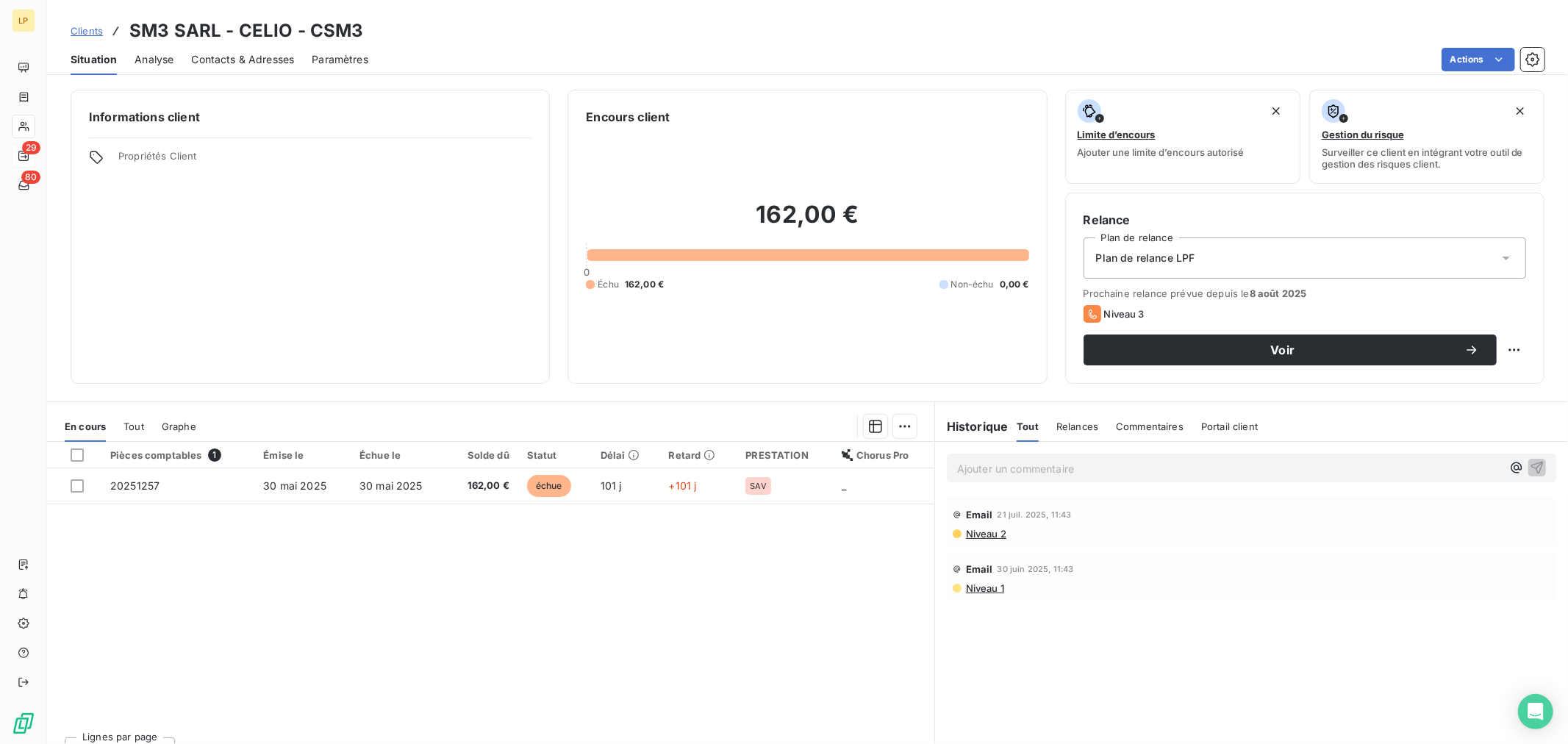
click at [973, 533] on span "Niveau 2" at bounding box center [985, 533] width 42 height 11
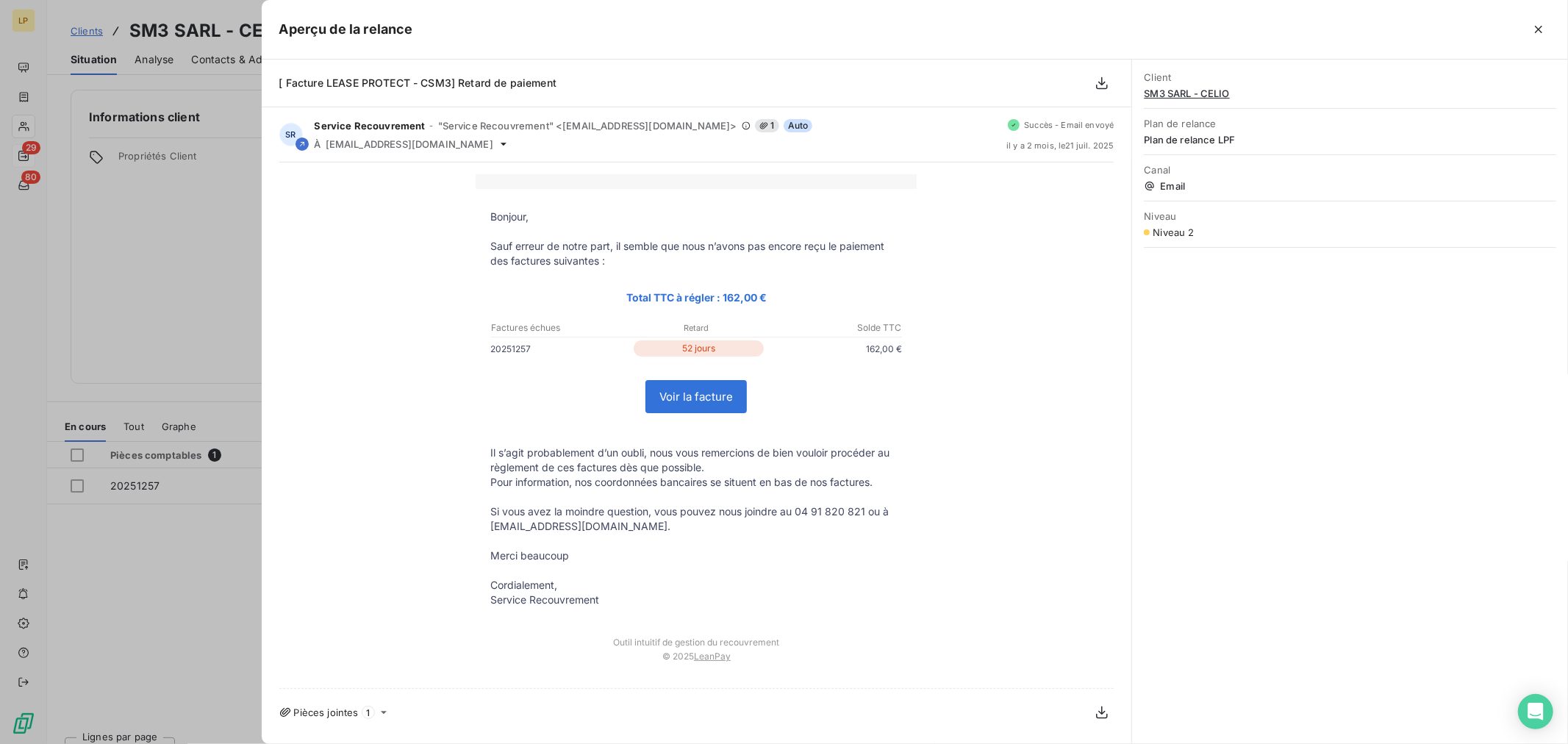
click at [177, 276] on div at bounding box center [784, 372] width 1568 height 744
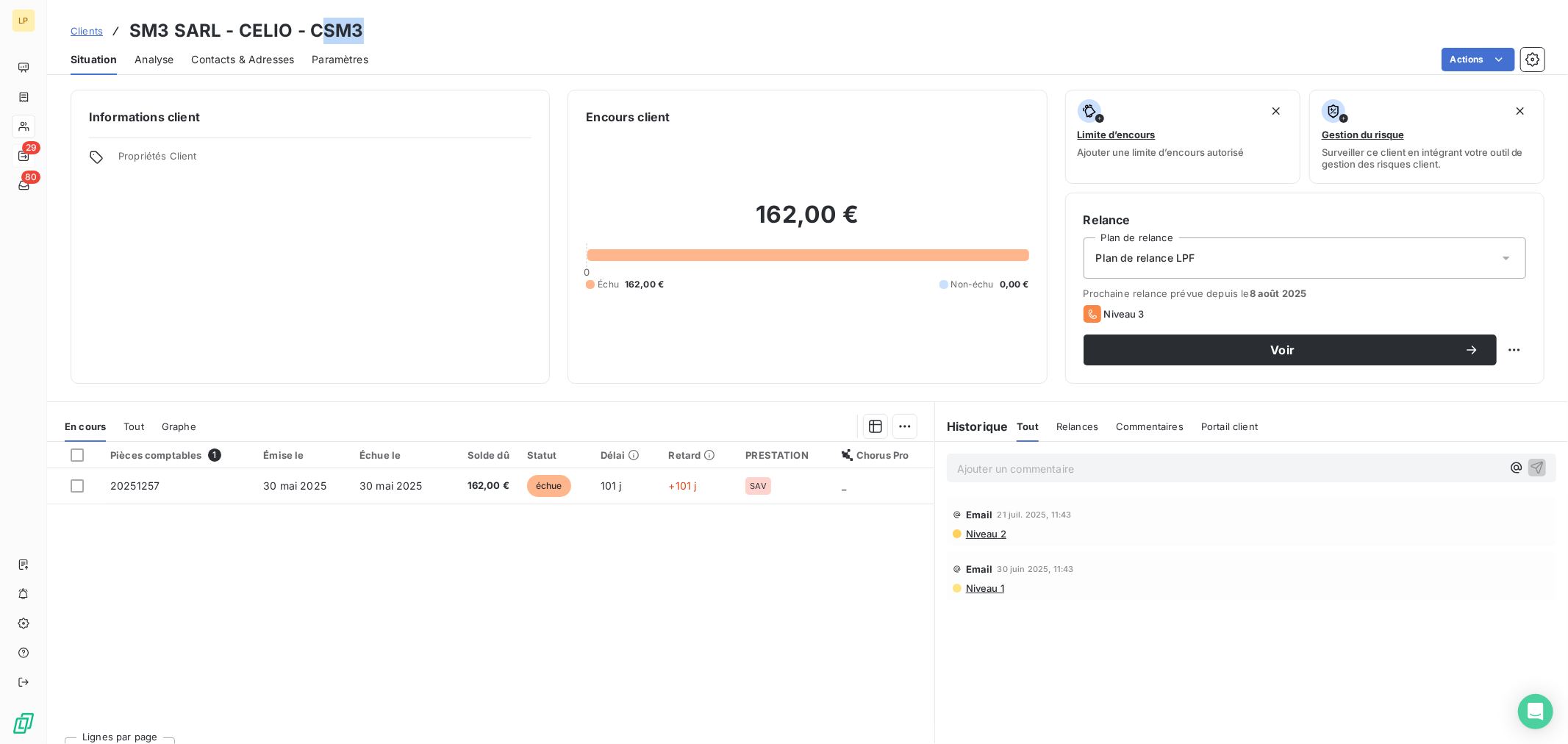
drag, startPoint x: 363, startPoint y: 27, endPoint x: 393, endPoint y: 25, distance: 30.1
click at [393, 25] on div "Clients SM3 SARL - CELIO - CSM3" at bounding box center [808, 30] width 1522 height 27
click at [347, 32] on h3 "SM3 SARL - CELIO - CSM3" at bounding box center [246, 30] width 234 height 27
drag, startPoint x: 306, startPoint y: 27, endPoint x: 491, endPoint y: 32, distance: 185.1
click at [491, 32] on div "Clients SM3 SARL - CELIO - CSM3" at bounding box center [808, 30] width 1522 height 27
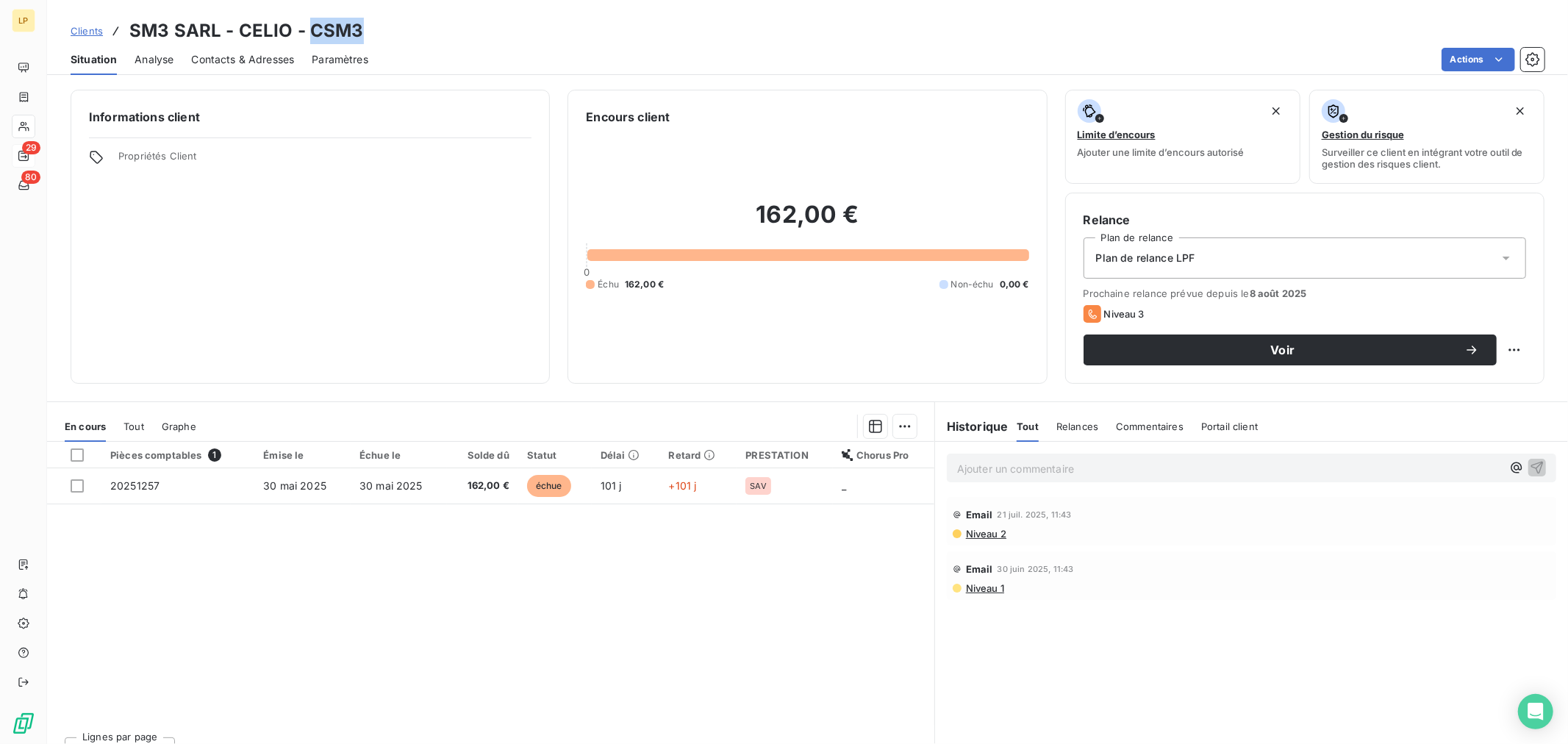
copy h3 "CSM3"
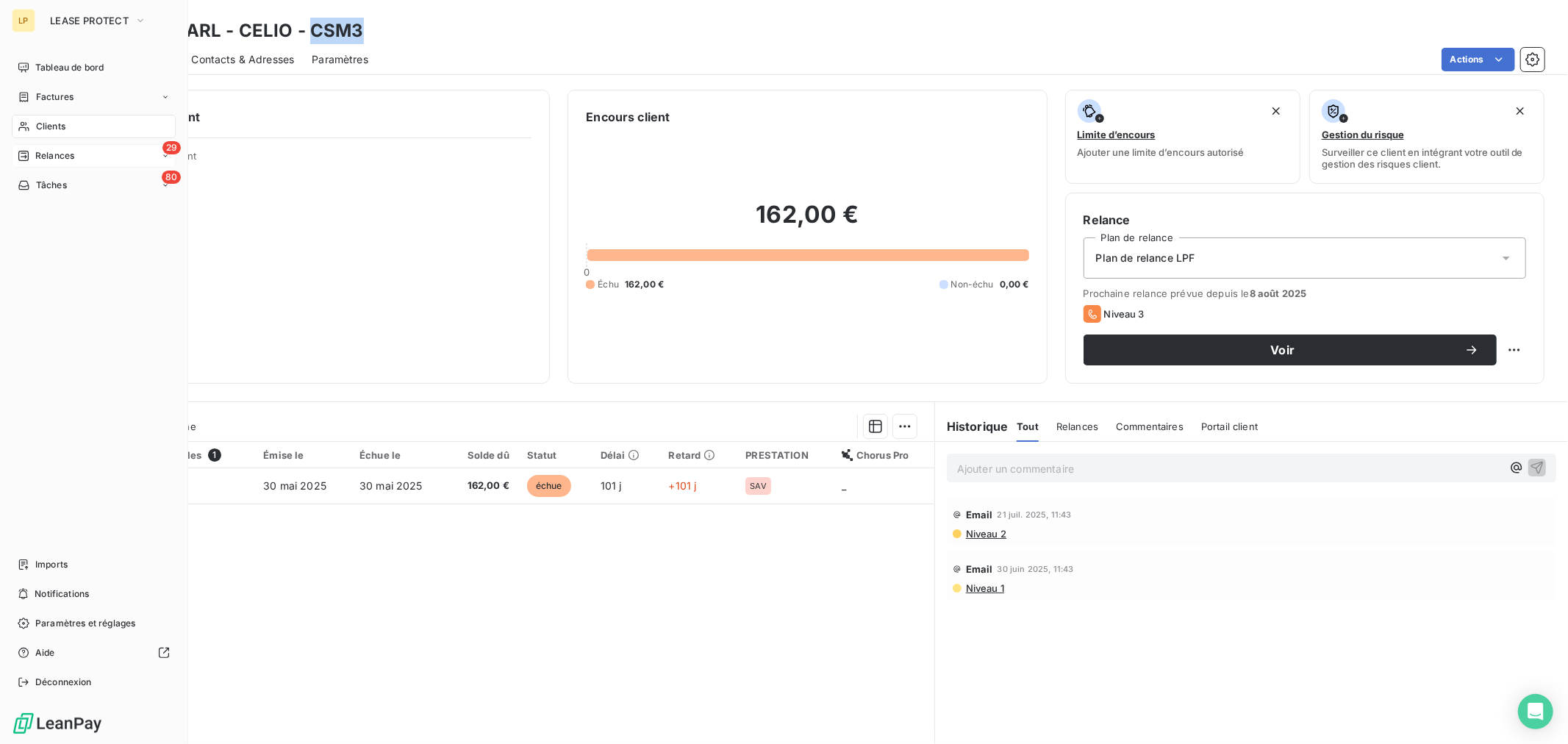
click at [36, 122] on span "Clients" at bounding box center [50, 126] width 30 height 13
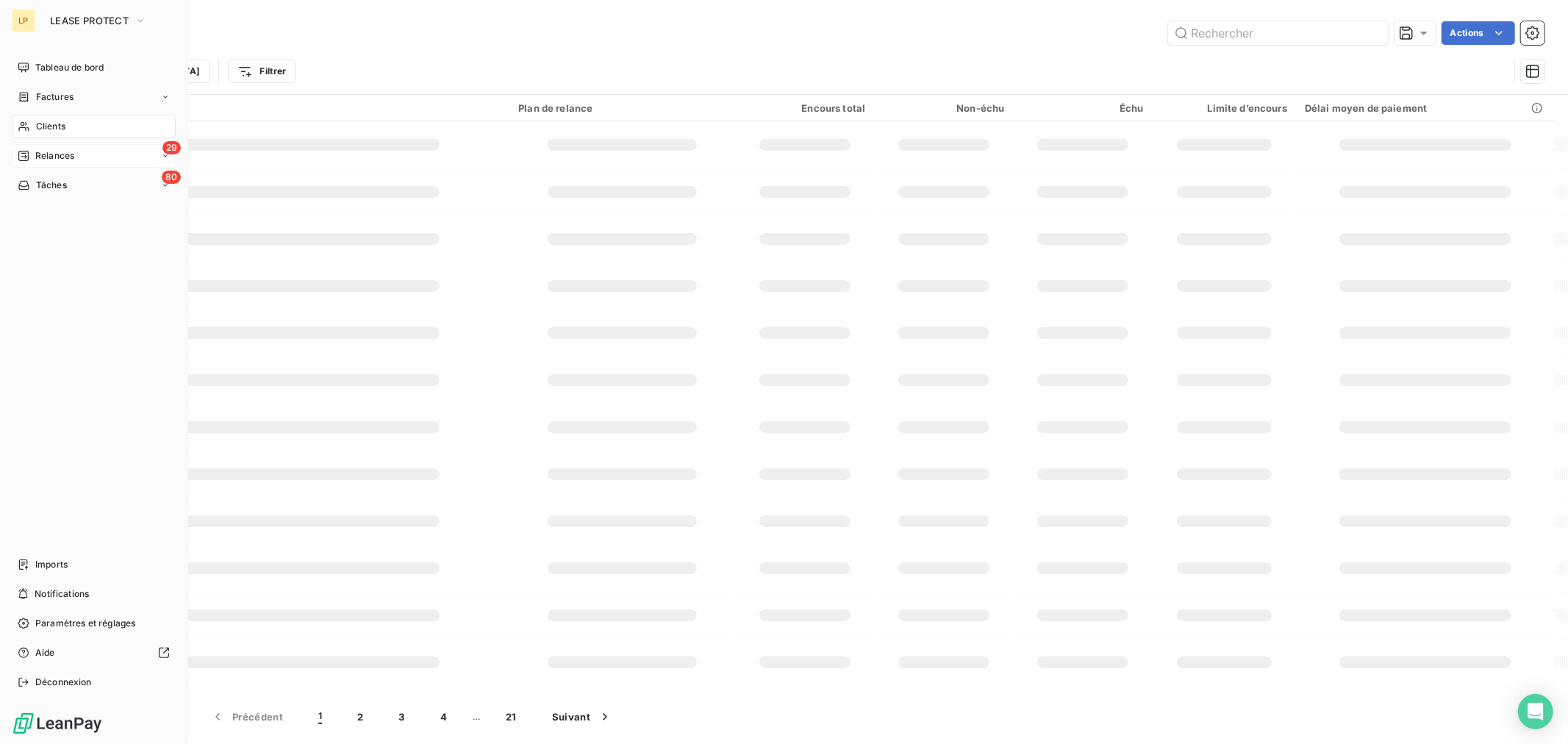
click at [64, 128] on span "Clients" at bounding box center [50, 126] width 30 height 13
click at [60, 145] on div "29 Relances" at bounding box center [93, 155] width 164 height 24
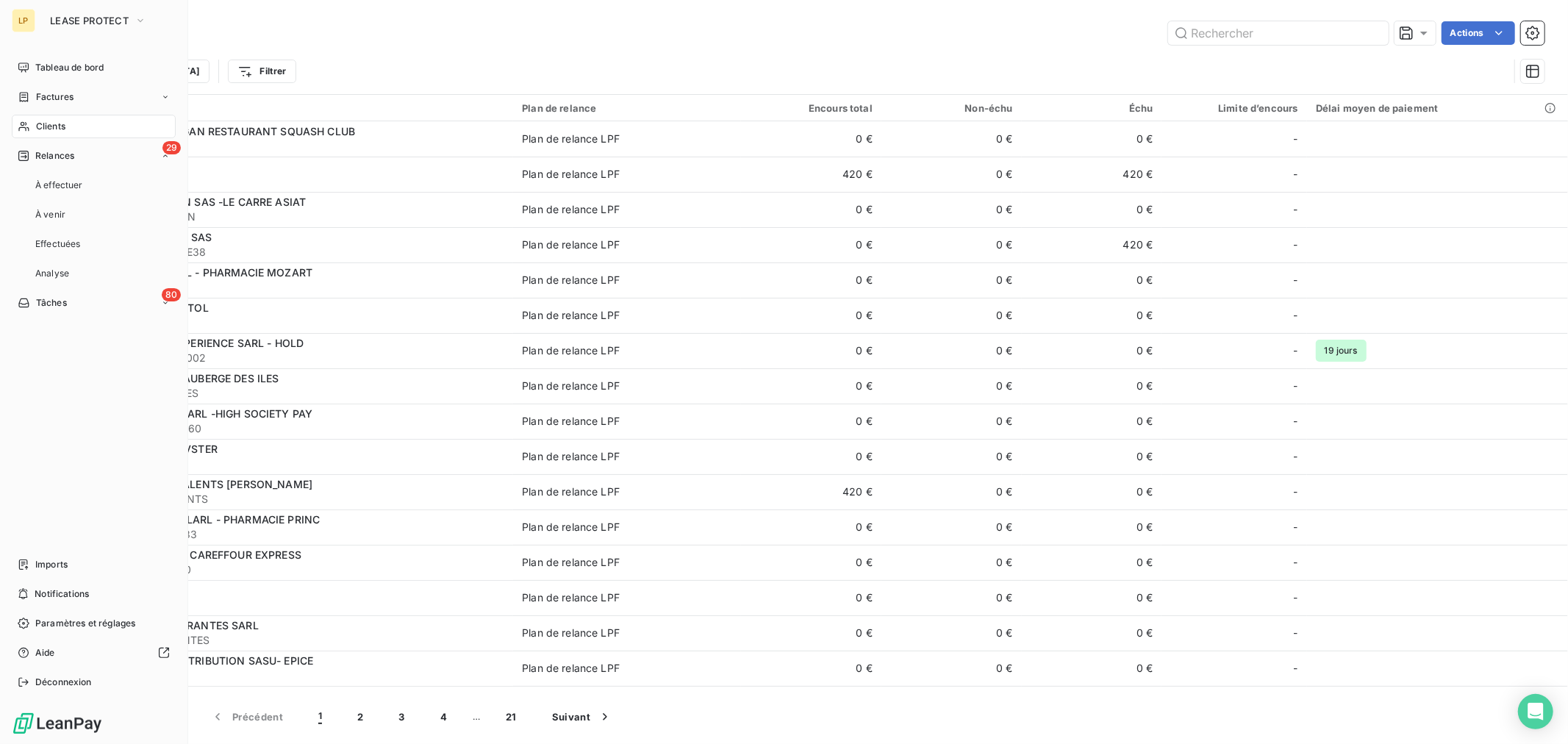
click at [60, 152] on span "Relances" at bounding box center [54, 155] width 39 height 13
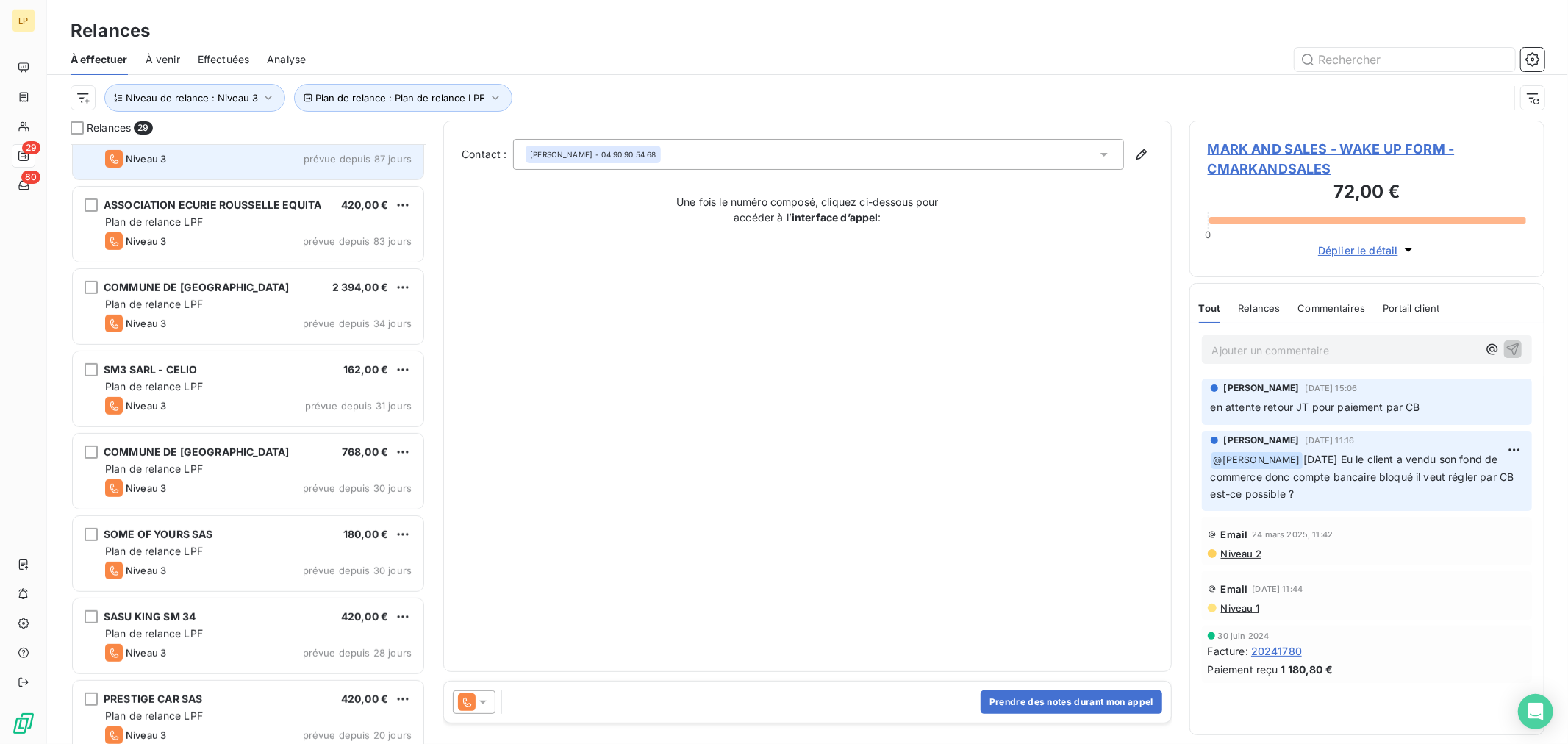
scroll to position [572, 0]
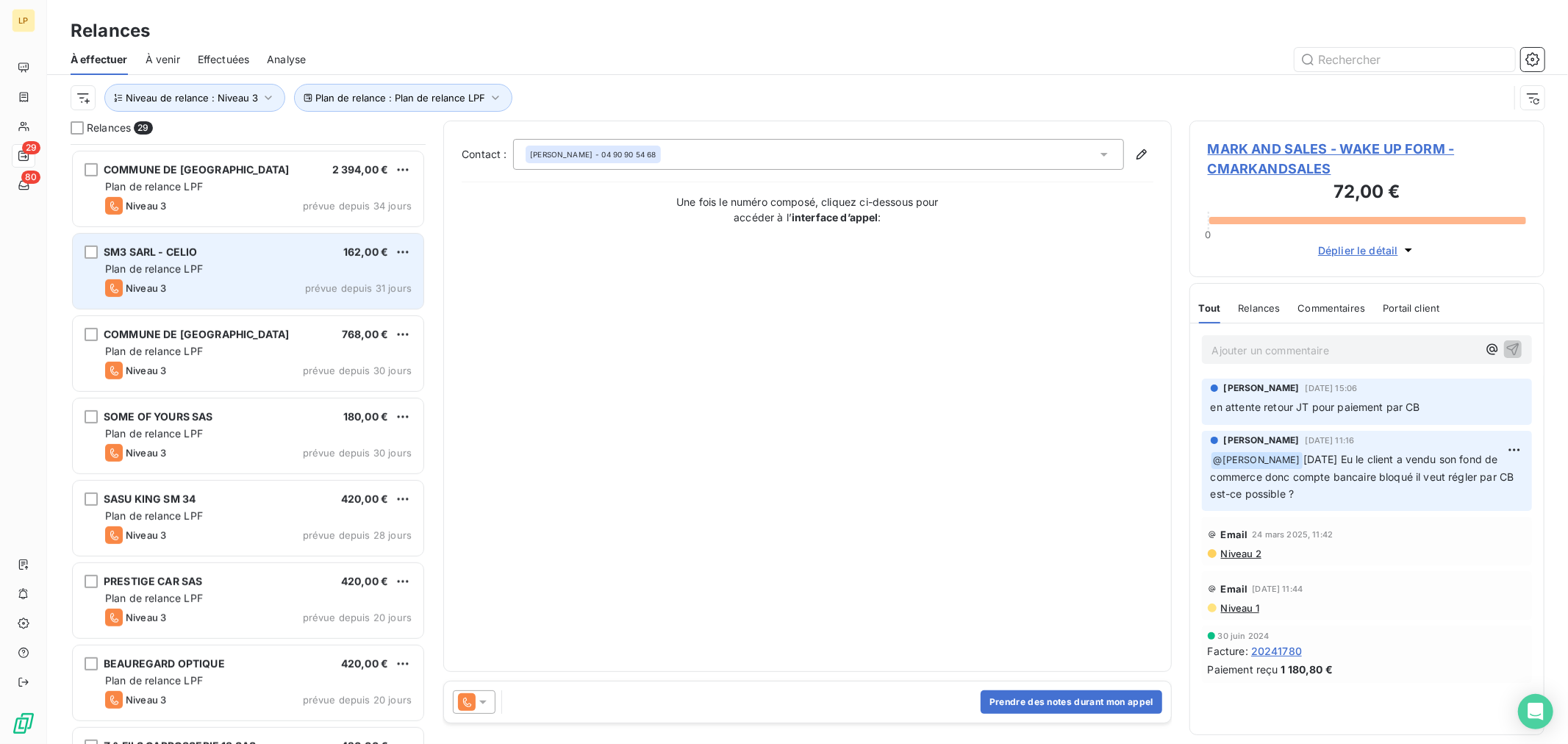
click at [269, 289] on div "Niveau 3 prévue depuis 31 jours" at bounding box center [258, 288] width 307 height 18
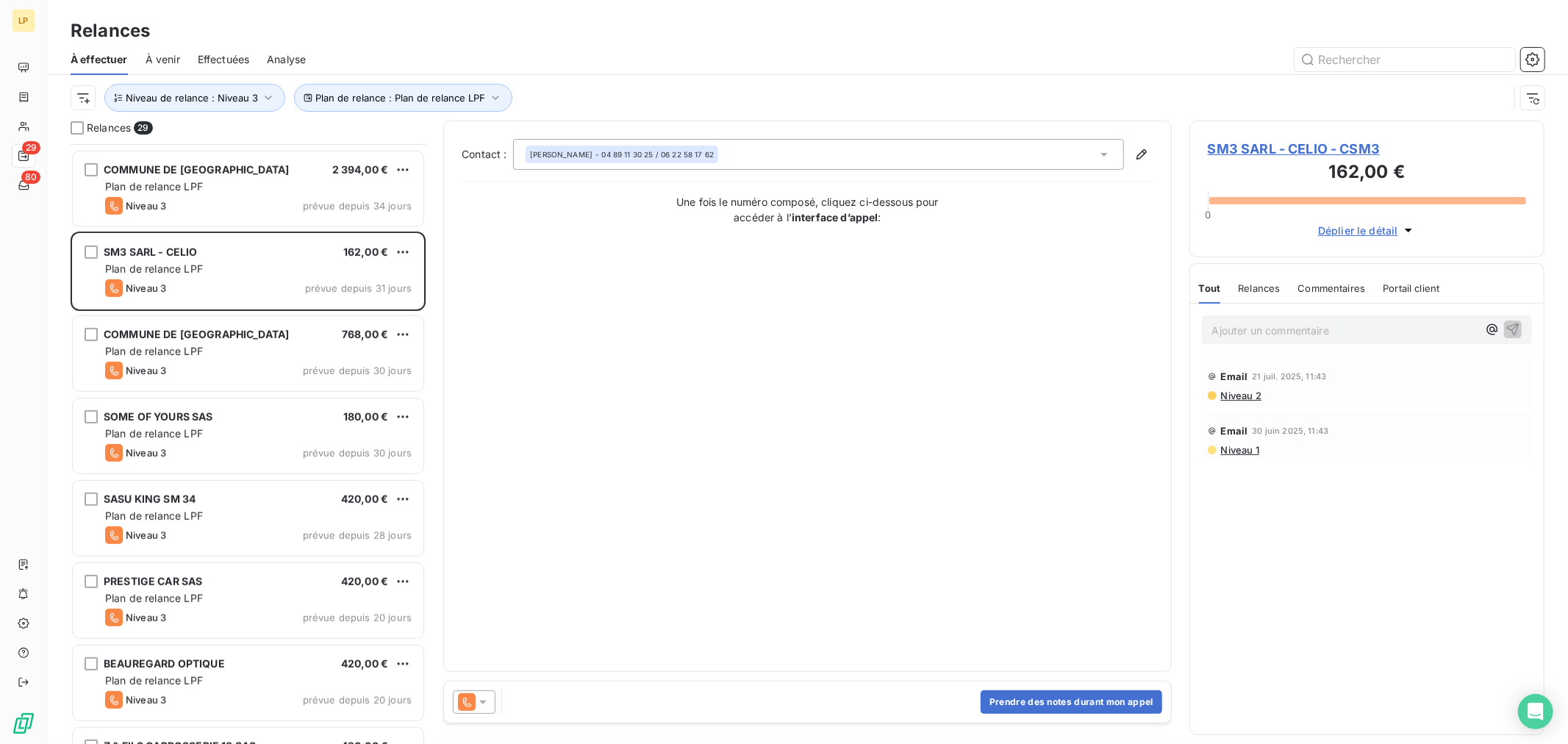
click at [479, 704] on icon at bounding box center [483, 701] width 14 height 14
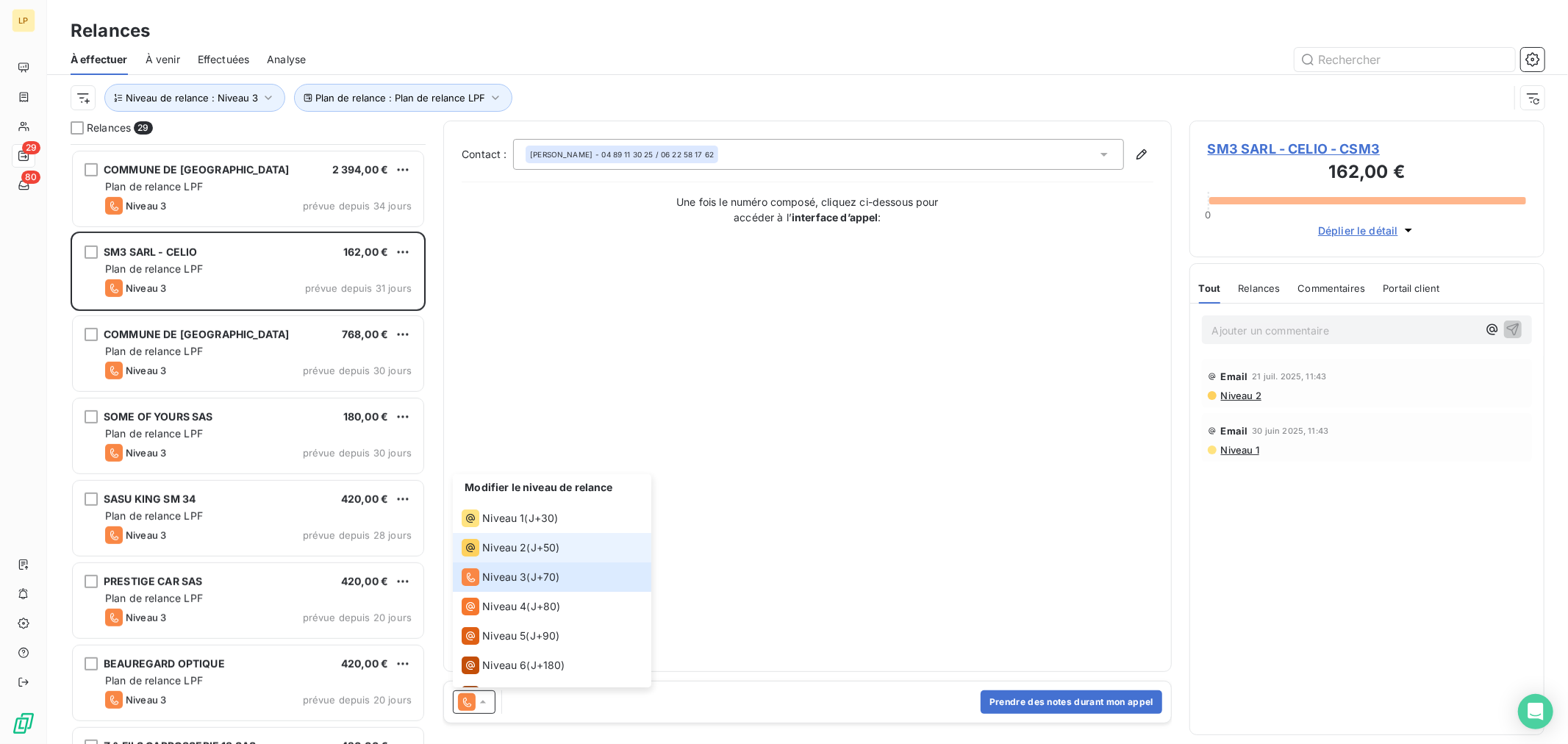
click at [522, 556] on div "Niveau 2" at bounding box center [493, 548] width 65 height 18
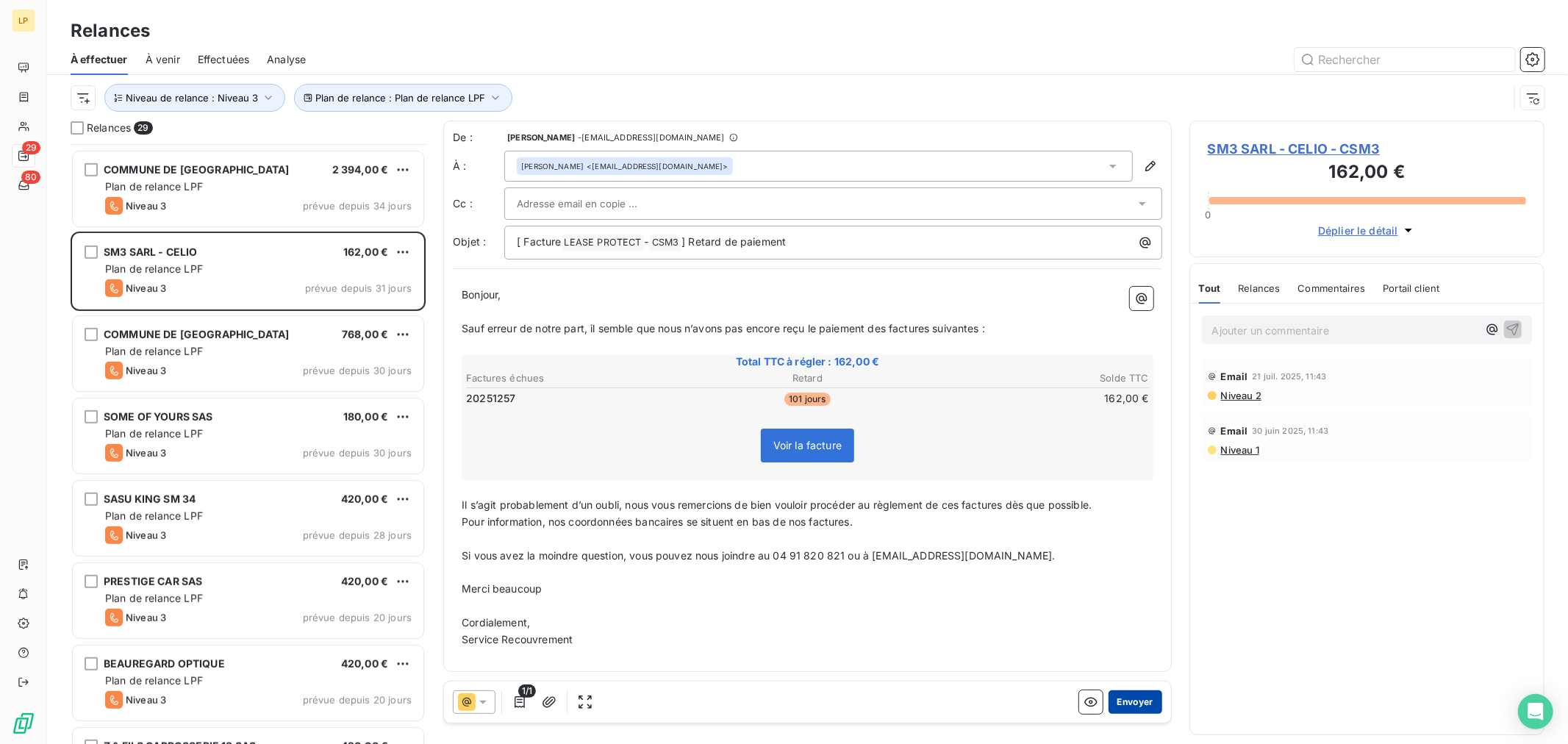
click at [1135, 708] on button "Envoyer" at bounding box center [1135, 702] width 53 height 24
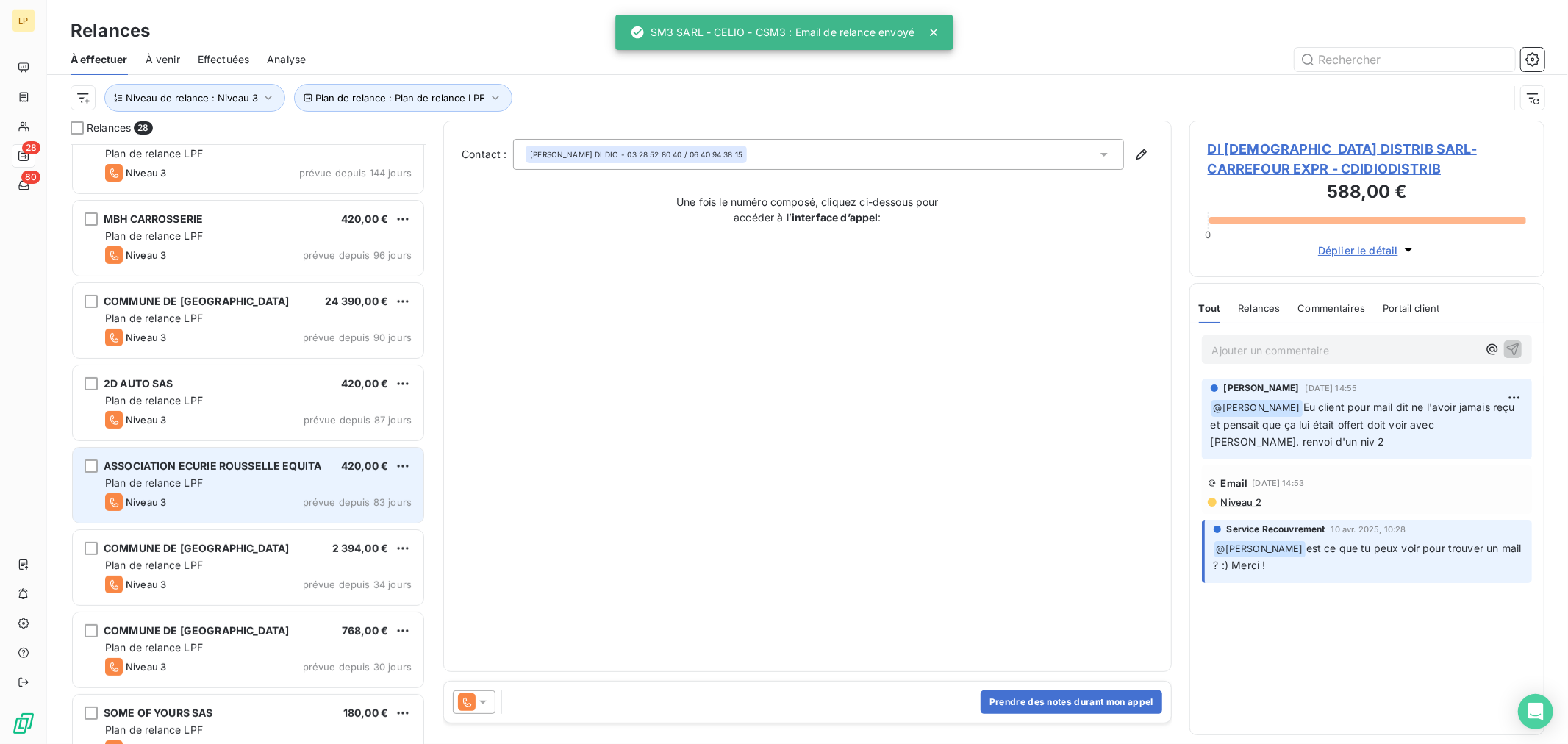
scroll to position [164, 0]
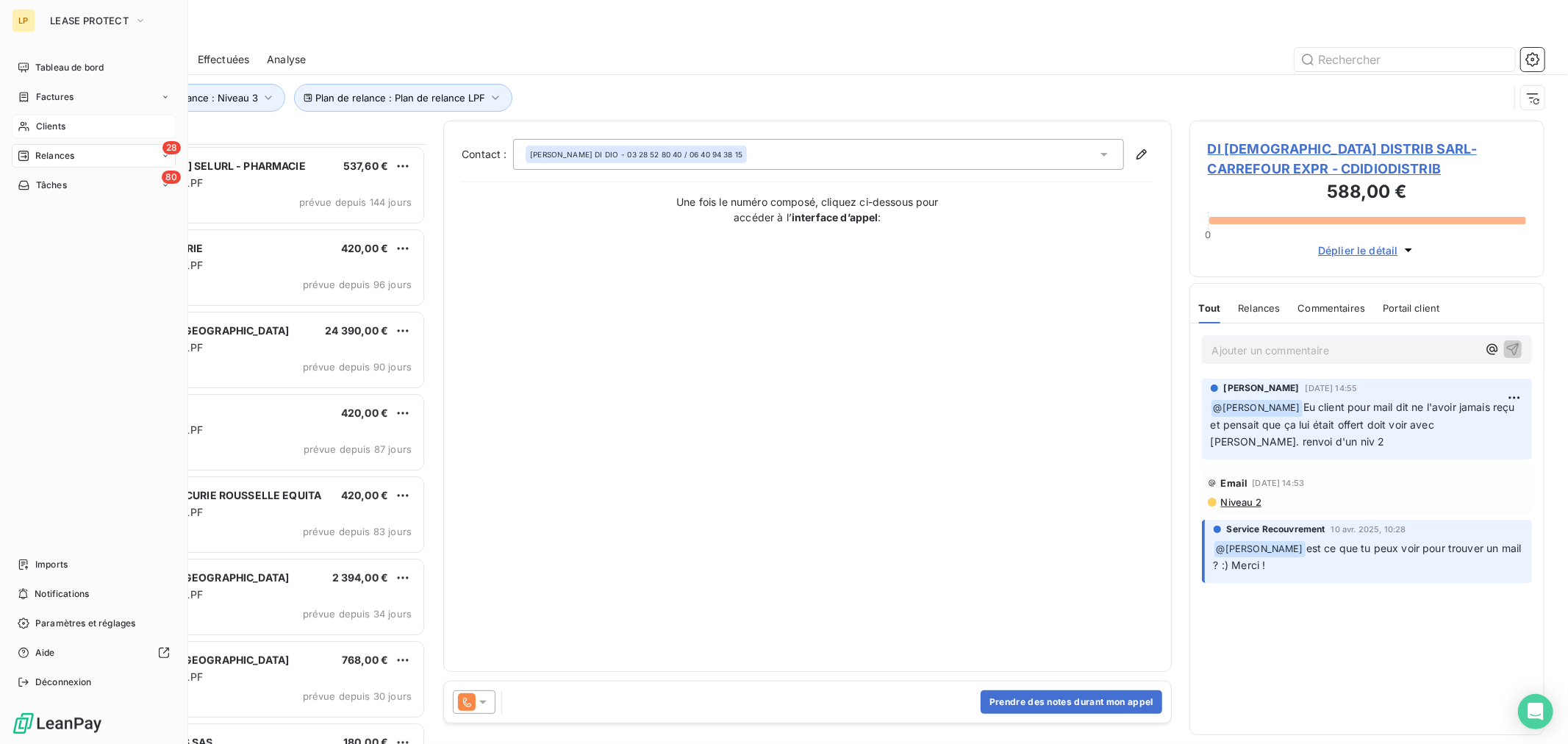
click at [49, 133] on span "Clients" at bounding box center [50, 126] width 30 height 13
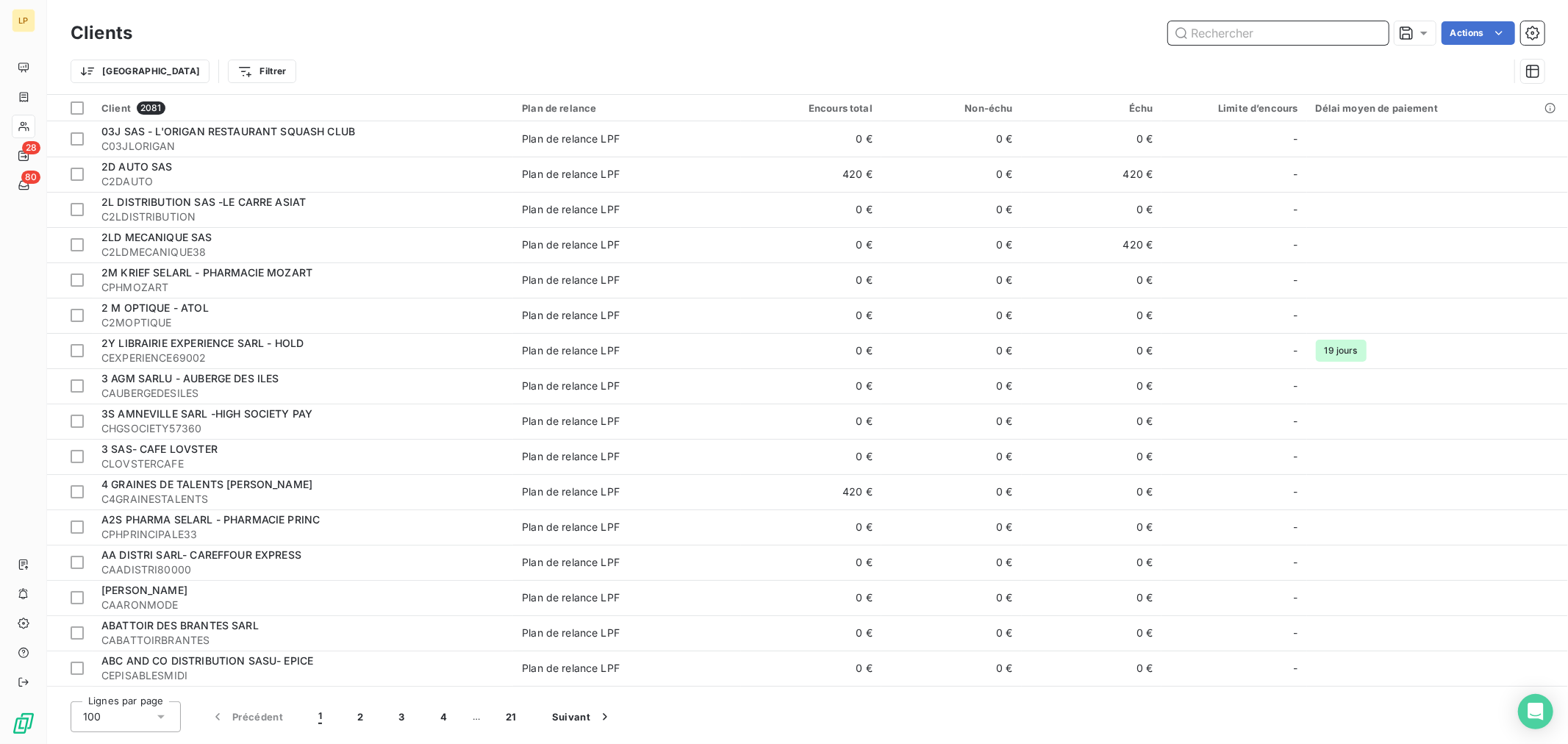
paste input "CEUROJAM30240"
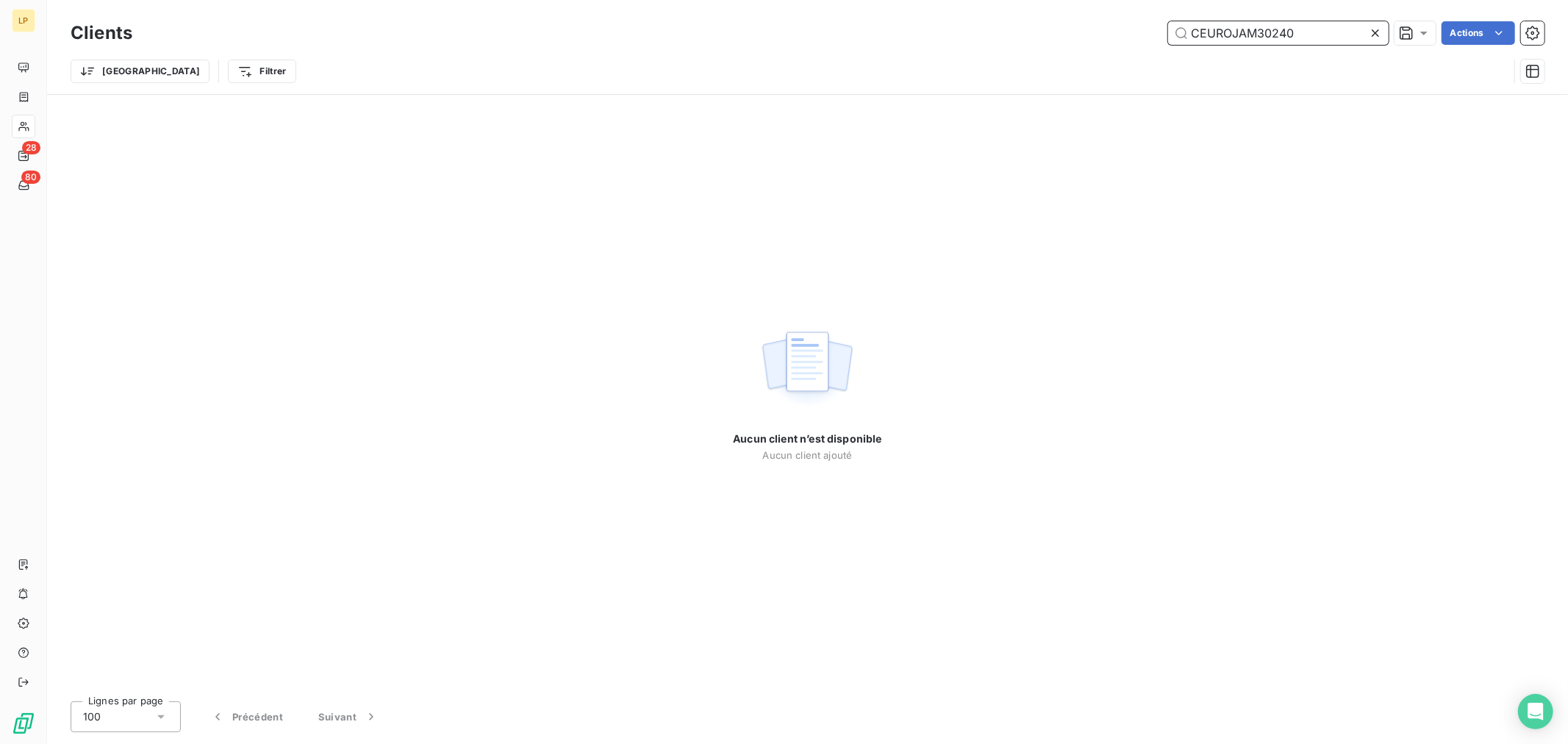
click at [1194, 43] on input "CEUROJAM30240" at bounding box center [1279, 33] width 221 height 24
click at [1298, 46] on div "Clients CEUROJAM30240 Actions" at bounding box center [808, 33] width 1474 height 31
click at [1303, 35] on input "CEUROJAM30240" at bounding box center [1279, 33] width 221 height 24
drag, startPoint x: 1303, startPoint y: 35, endPoint x: 415, endPoint y: -99, distance: 898.1
click at [415, 0] on html "LP 28 80 Clients CEUROJAM3024 Actions Trier Filtrer Aucun client n’est disponib…" at bounding box center [784, 372] width 1568 height 744
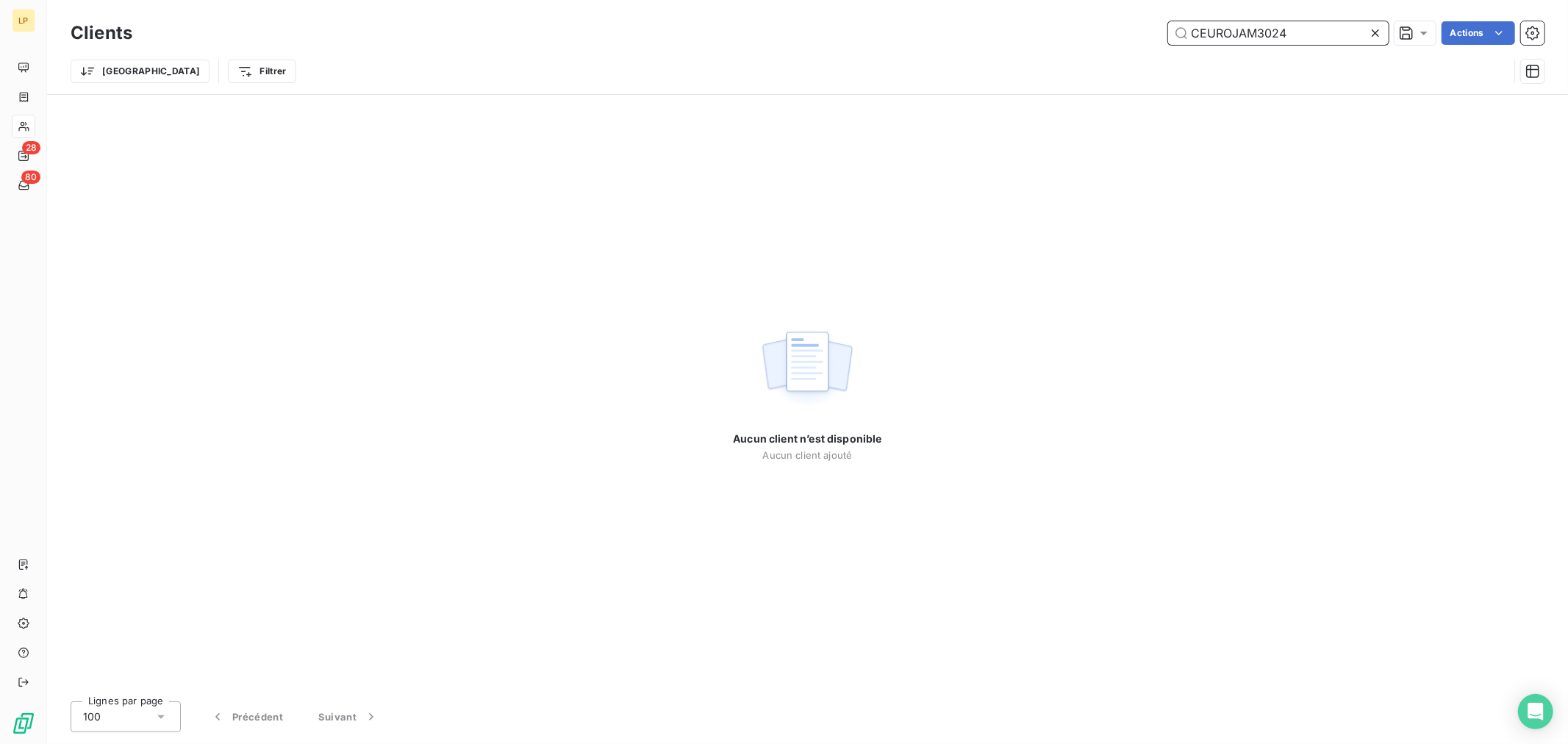
type input "CEUROJAM3024"
